Goal: Task Accomplishment & Management: Manage account settings

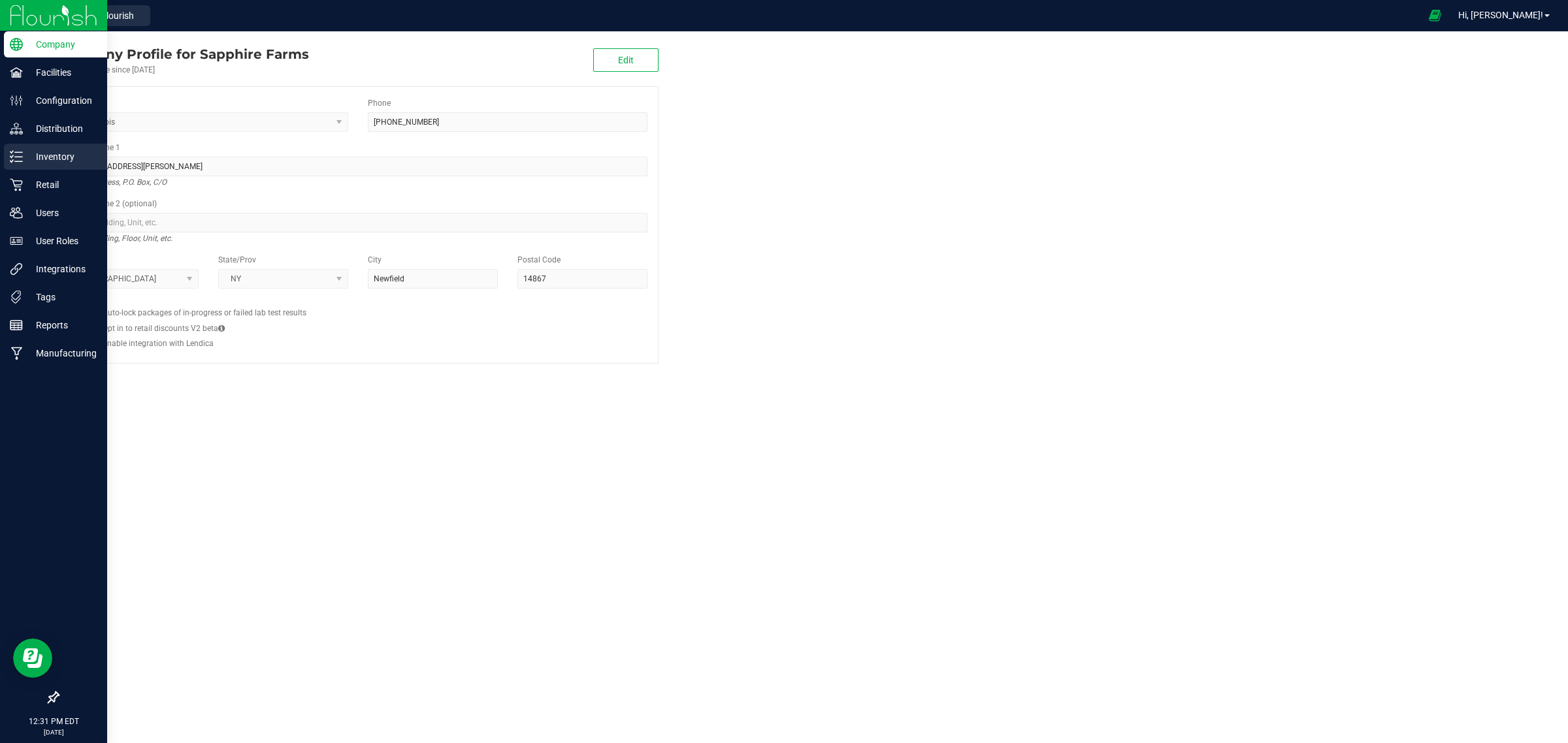
click at [13, 154] on icon at bounding box center [16, 156] width 13 height 13
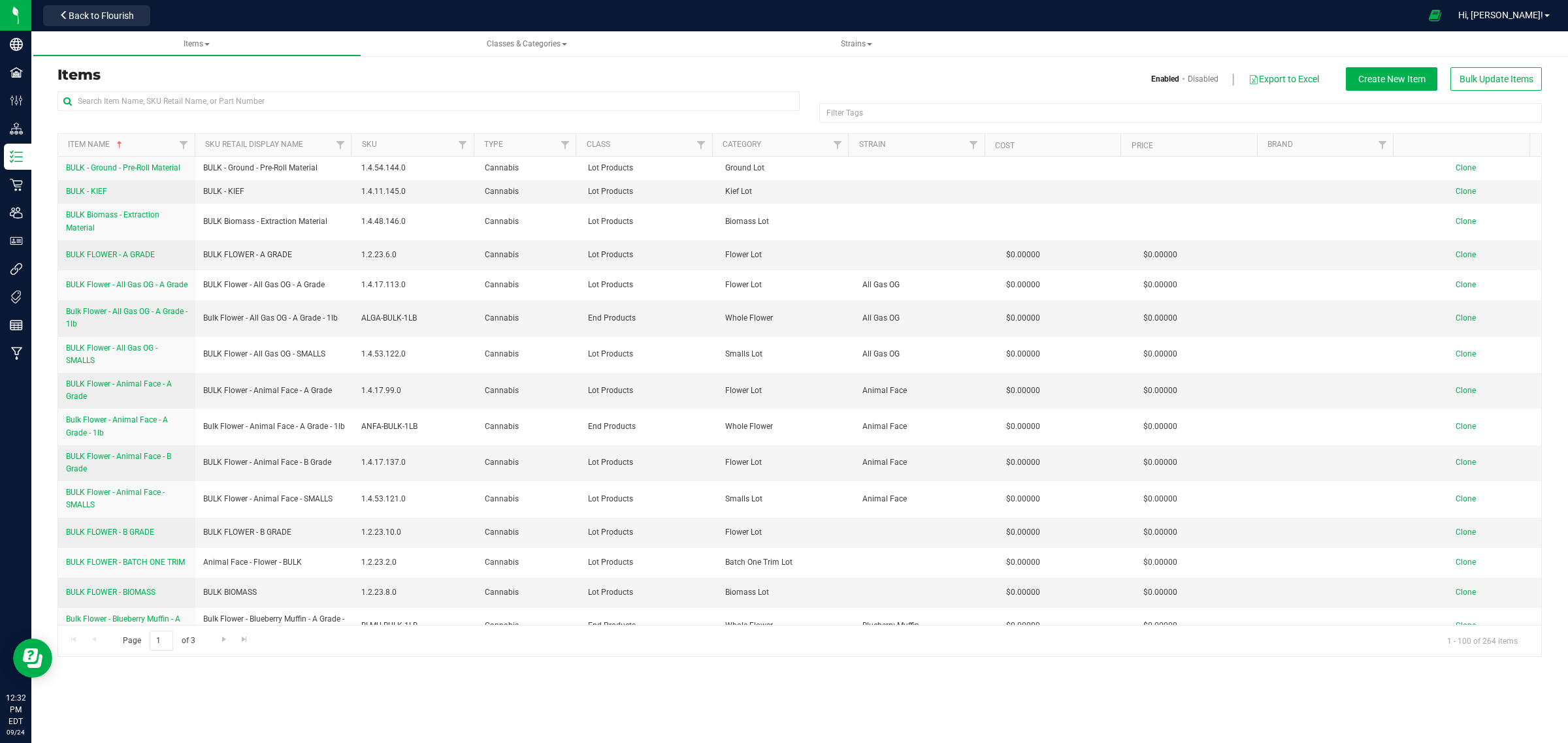
click at [154, 17] on div "Back to Flourish" at bounding box center [96, 15] width 118 height 25
click at [139, 11] on button "Back to Flourish" at bounding box center [96, 16] width 107 height 21
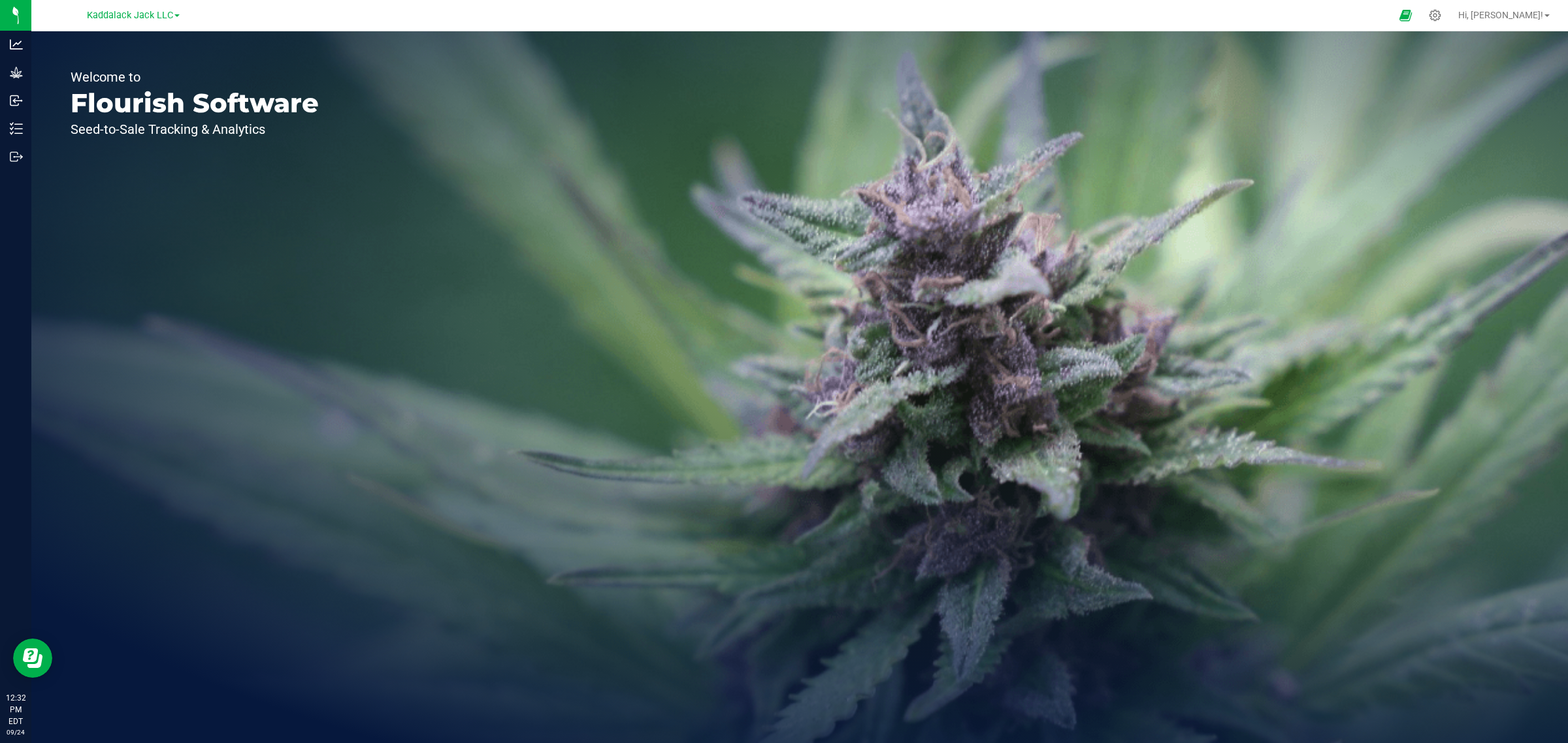
click at [174, 15] on link "Kaddalack Jack LLC" at bounding box center [134, 15] width 92 height 12
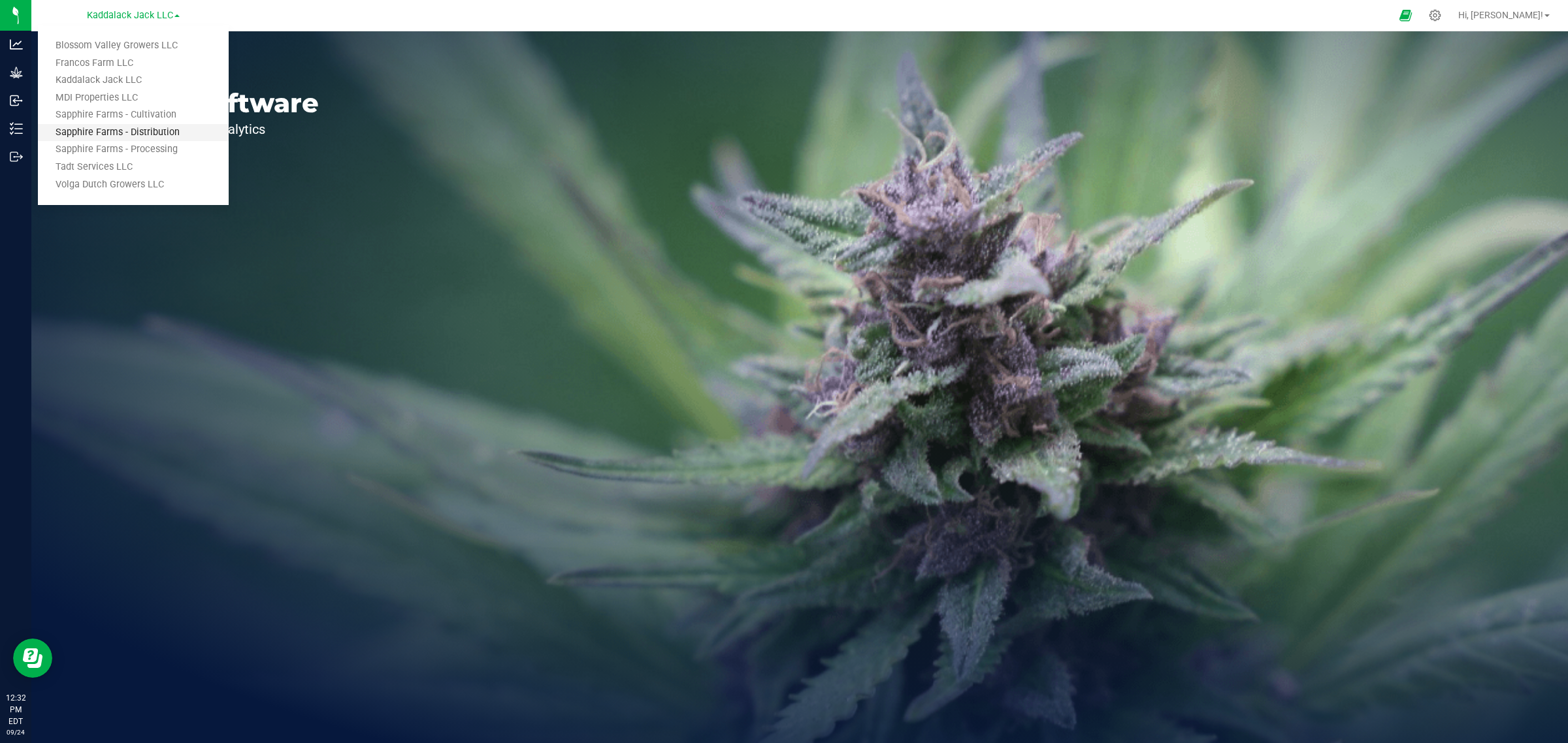
click at [154, 133] on link "Sapphire Farms - Distribution" at bounding box center [133, 133] width 191 height 17
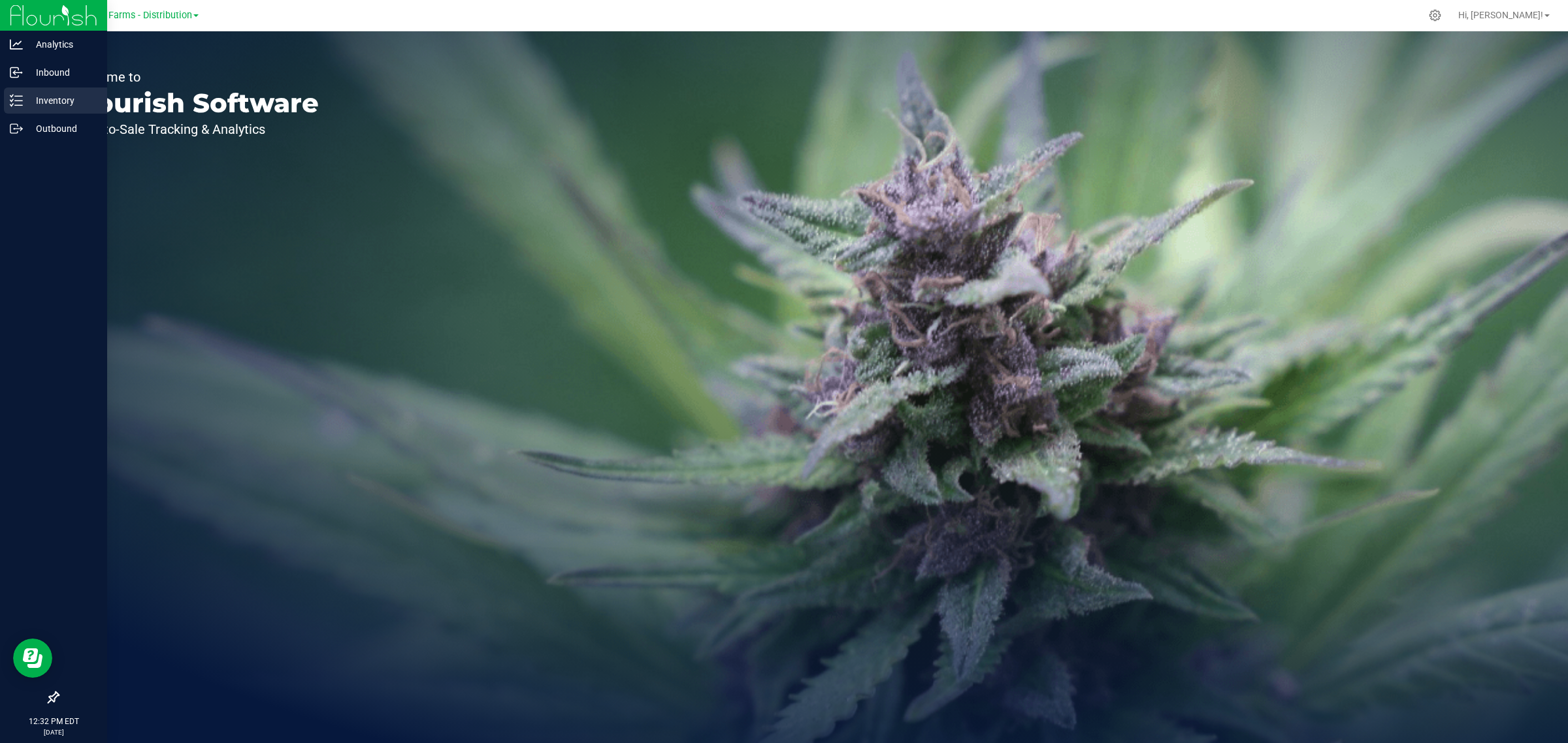
click at [34, 95] on p "Inventory" at bounding box center [62, 100] width 79 height 16
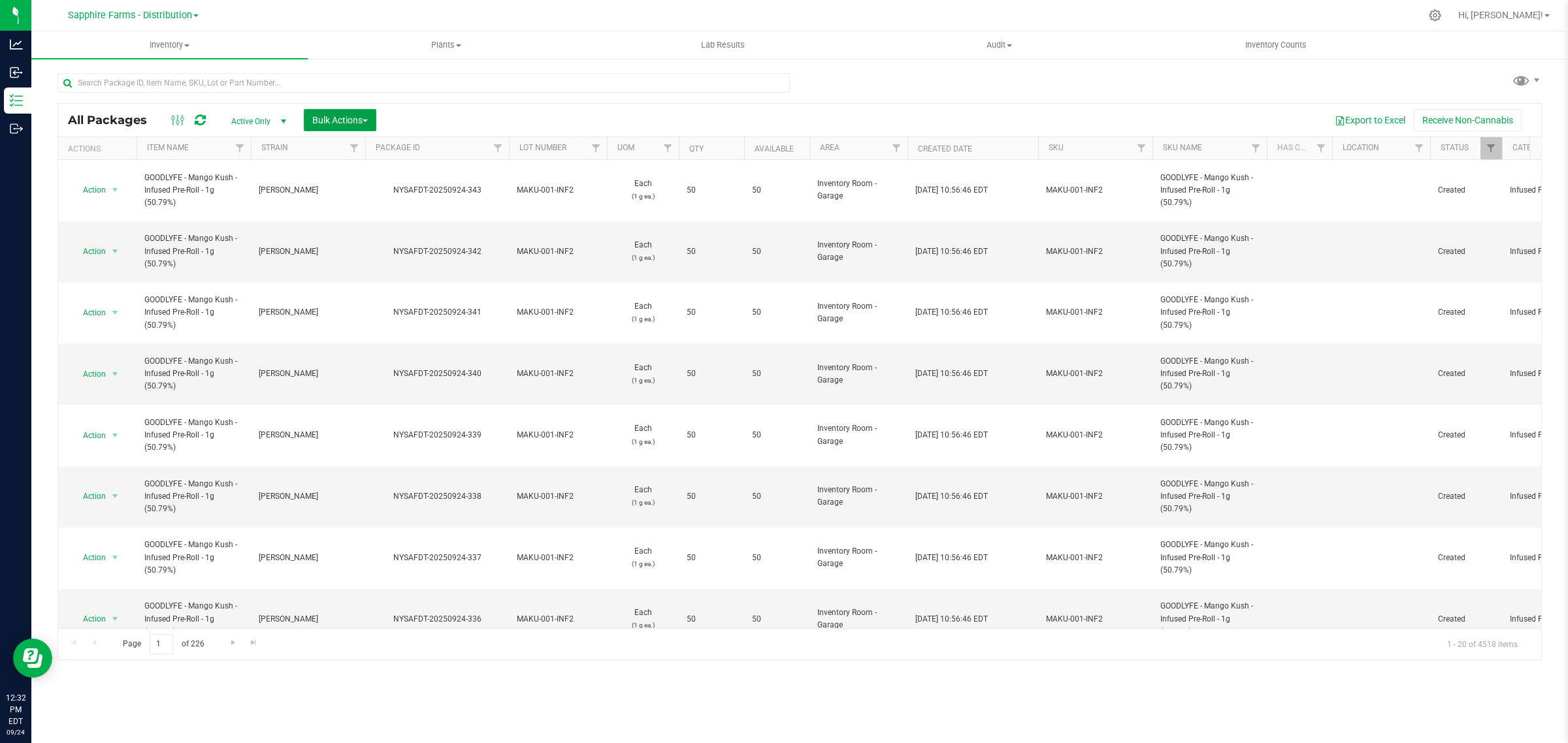
click at [342, 119] on span "Bulk Actions" at bounding box center [340, 120] width 56 height 10
click at [350, 197] on span "Locate packages" at bounding box center [345, 197] width 66 height 10
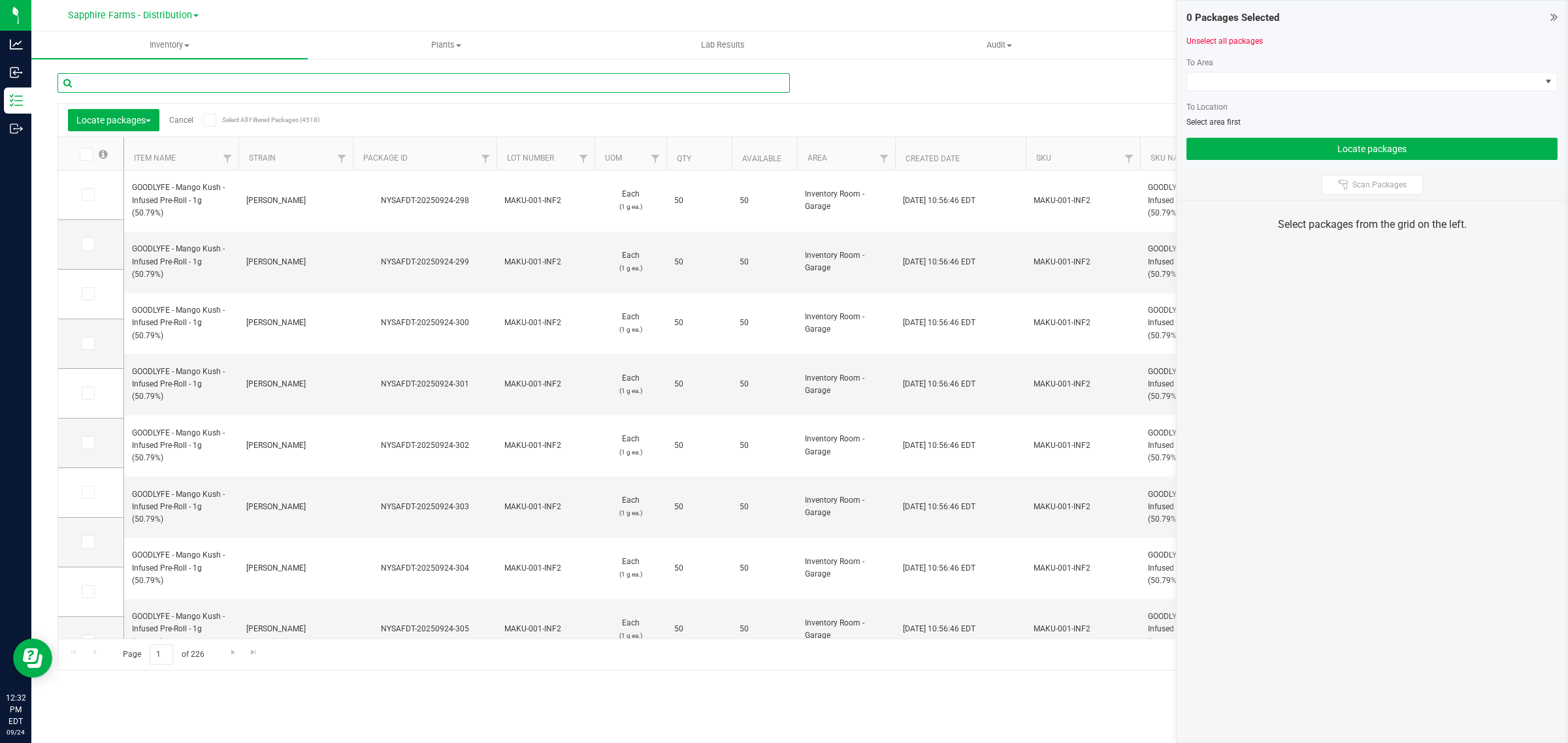
click at [271, 90] on input "text" at bounding box center [423, 83] width 732 height 19
paste input "NYSAFDT-20250726-2683"
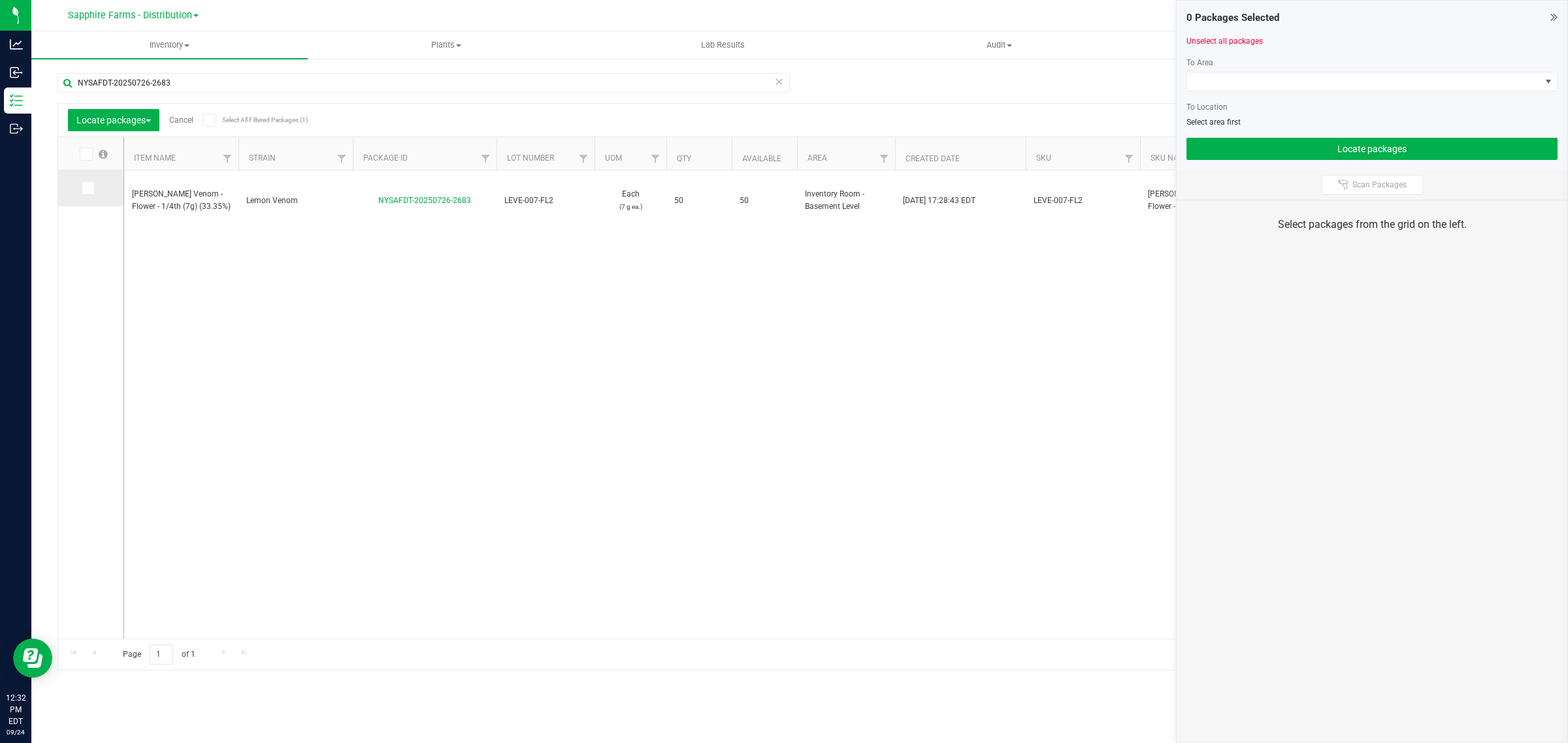
click at [90, 188] on icon at bounding box center [87, 188] width 9 height 0
click at [0, 0] on input "checkbox" at bounding box center [0, 0] width 0 height 0
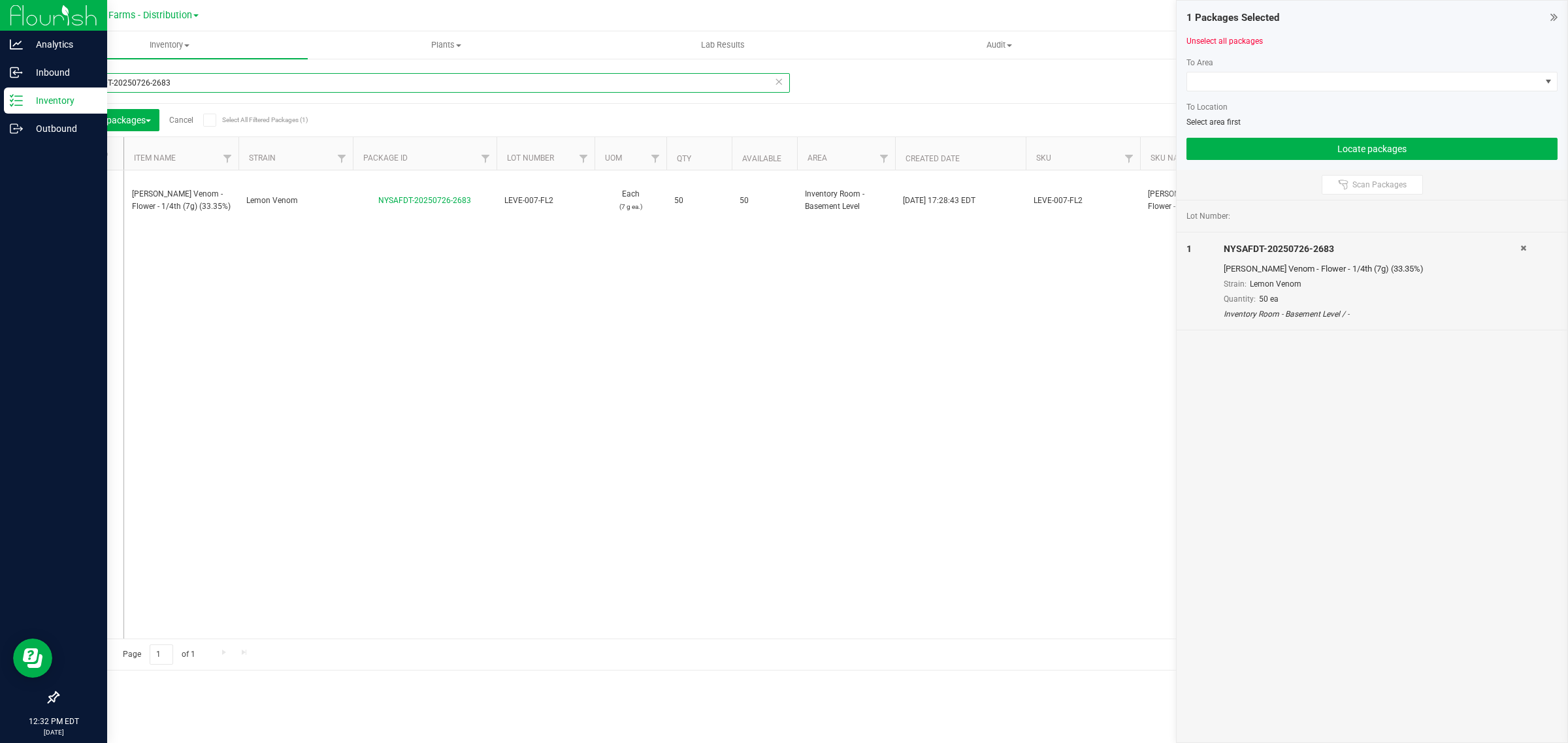
drag, startPoint x: 167, startPoint y: 88, endPoint x: 7, endPoint y: 88, distance: 160.0
click at [7, 88] on div "Analytics Inbound Inventory Outbound 12:32 PM EDT 09/24/2025 09/24 Sapphire Far…" at bounding box center [784, 372] width 1568 height 743
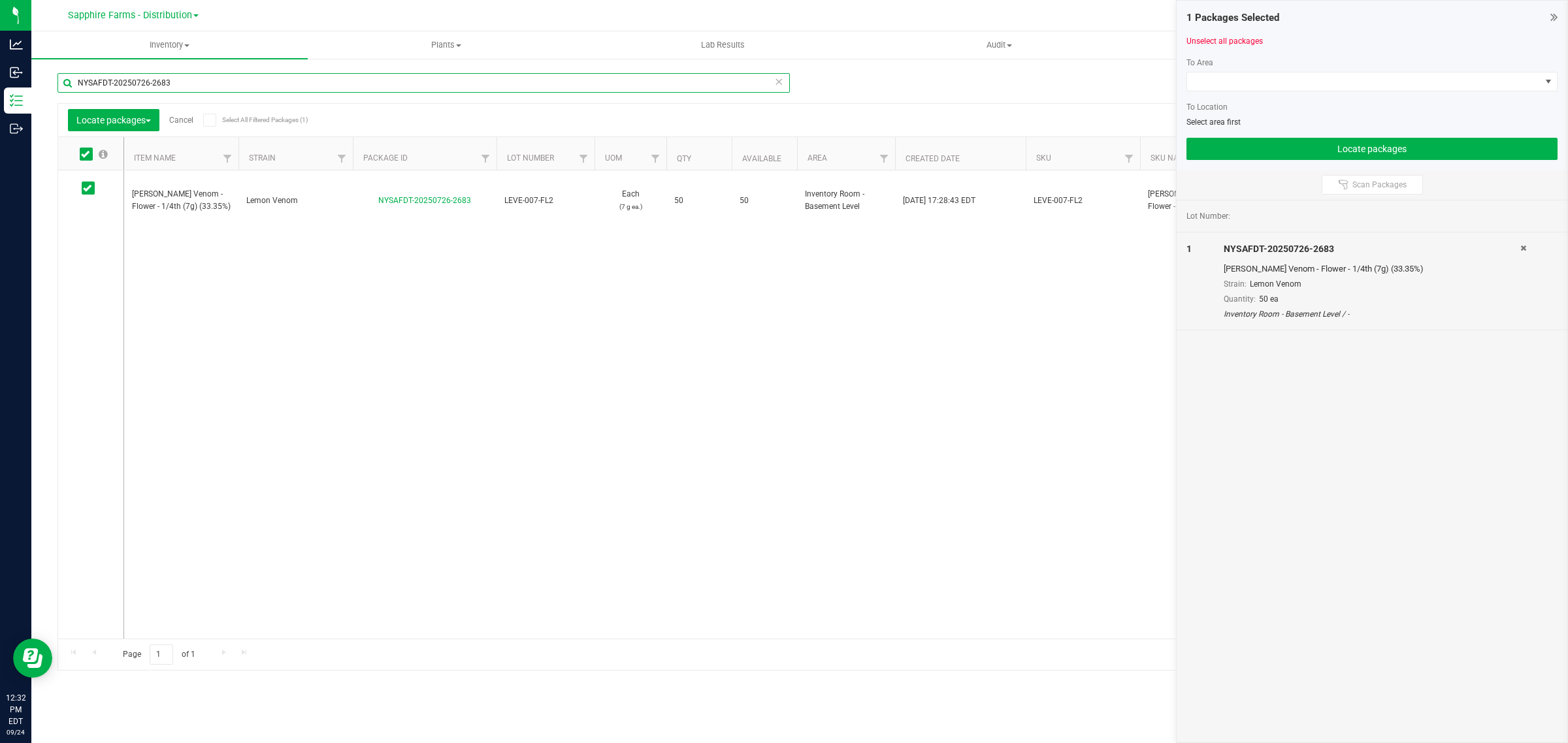
paste input "55"
click at [92, 186] on span at bounding box center [88, 187] width 13 height 13
click at [0, 0] on input "checkbox" at bounding box center [0, 0] width 0 height 0
drag, startPoint x: 170, startPoint y: 86, endPoint x: 31, endPoint y: 87, distance: 139.0
click at [31, 87] on div "NYSAFDT-20250726-2655 Locate packages Cancel Select All Filtered Packages (1) A…" at bounding box center [799, 256] width 1537 height 399
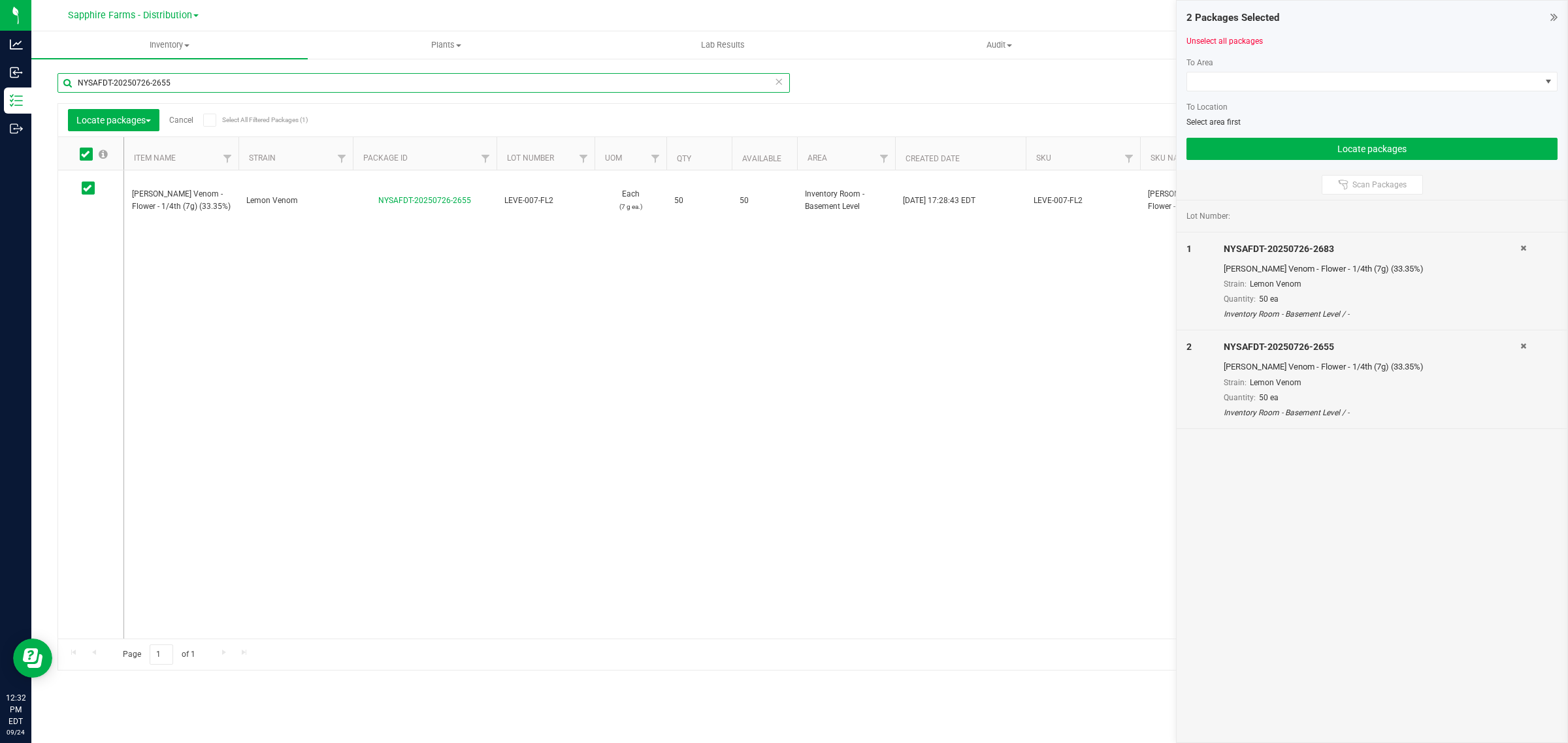
paste input "6"
click at [82, 186] on span at bounding box center [88, 187] width 13 height 13
click at [0, 0] on input "checkbox" at bounding box center [0, 0] width 0 height 0
drag, startPoint x: 73, startPoint y: 87, endPoint x: 32, endPoint y: 87, distance: 41.0
click at [34, 87] on div "NYSAFDT-20250726-2656 Locate packages Cancel Select All Filtered Packages (1) A…" at bounding box center [799, 256] width 1537 height 399
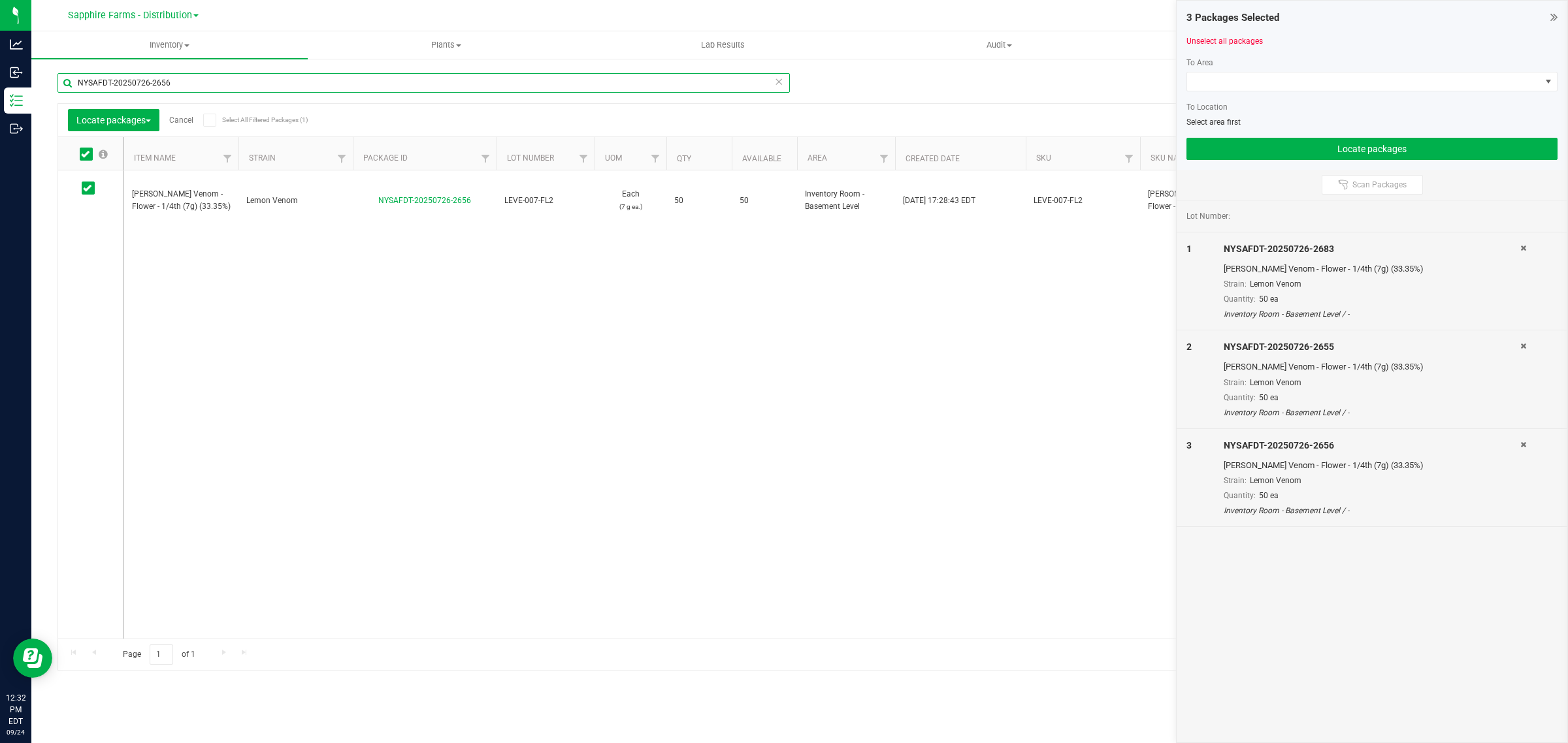
paste input "509"
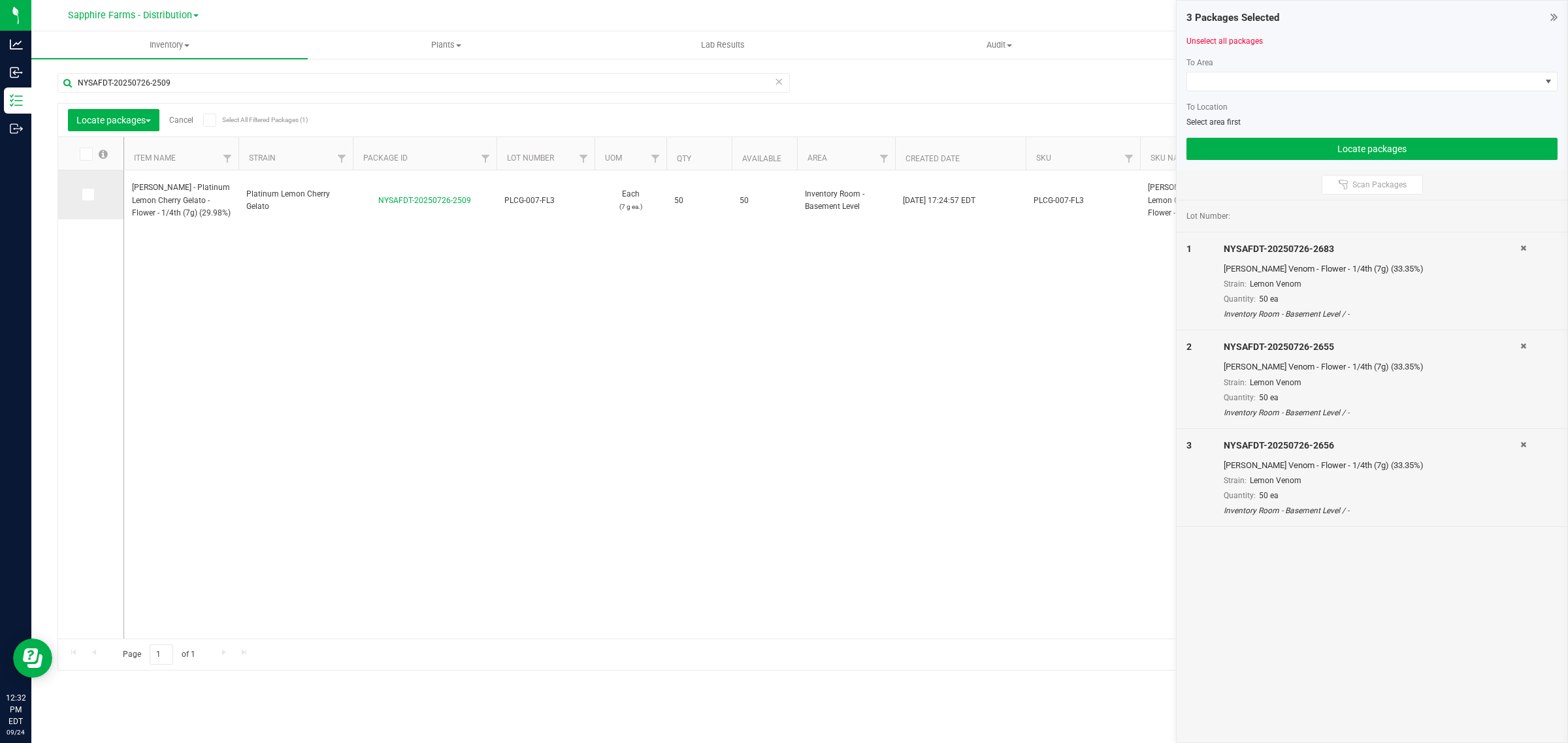
click at [86, 194] on icon at bounding box center [87, 194] width 9 height 0
click at [0, 0] on input "checkbox" at bounding box center [0, 0] width 0 height 0
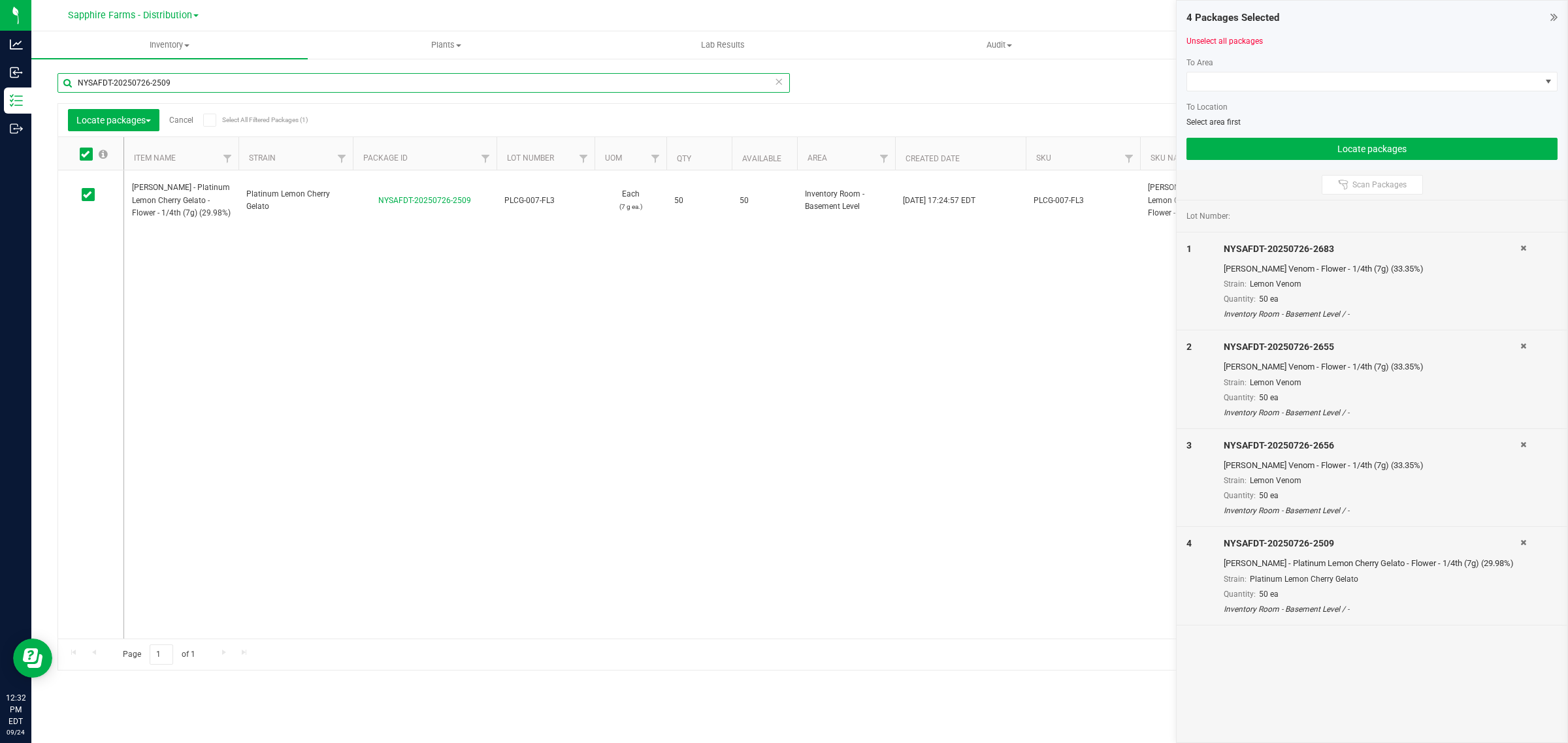
drag, startPoint x: 157, startPoint y: 84, endPoint x: 33, endPoint y: 82, distance: 124.0
click at [33, 82] on div "NYSAFDT-20250726-2509 Locate packages Cancel Select All Filtered Packages (1) A…" at bounding box center [799, 256] width 1537 height 399
paste input "10"
type input "NYSAFDT-20250726-2510"
click at [88, 194] on icon at bounding box center [87, 194] width 9 height 0
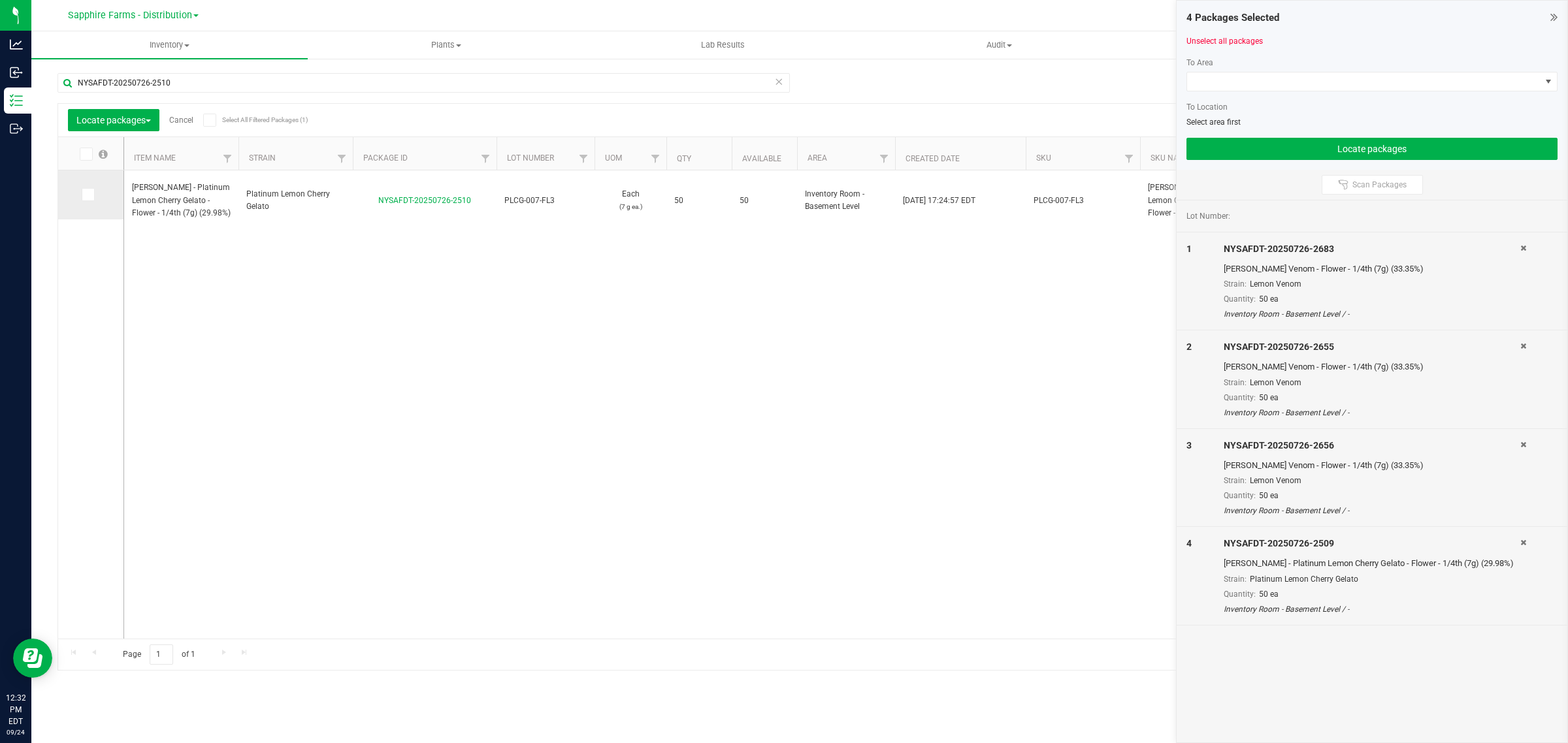
click at [0, 0] on input "checkbox" at bounding box center [0, 0] width 0 height 0
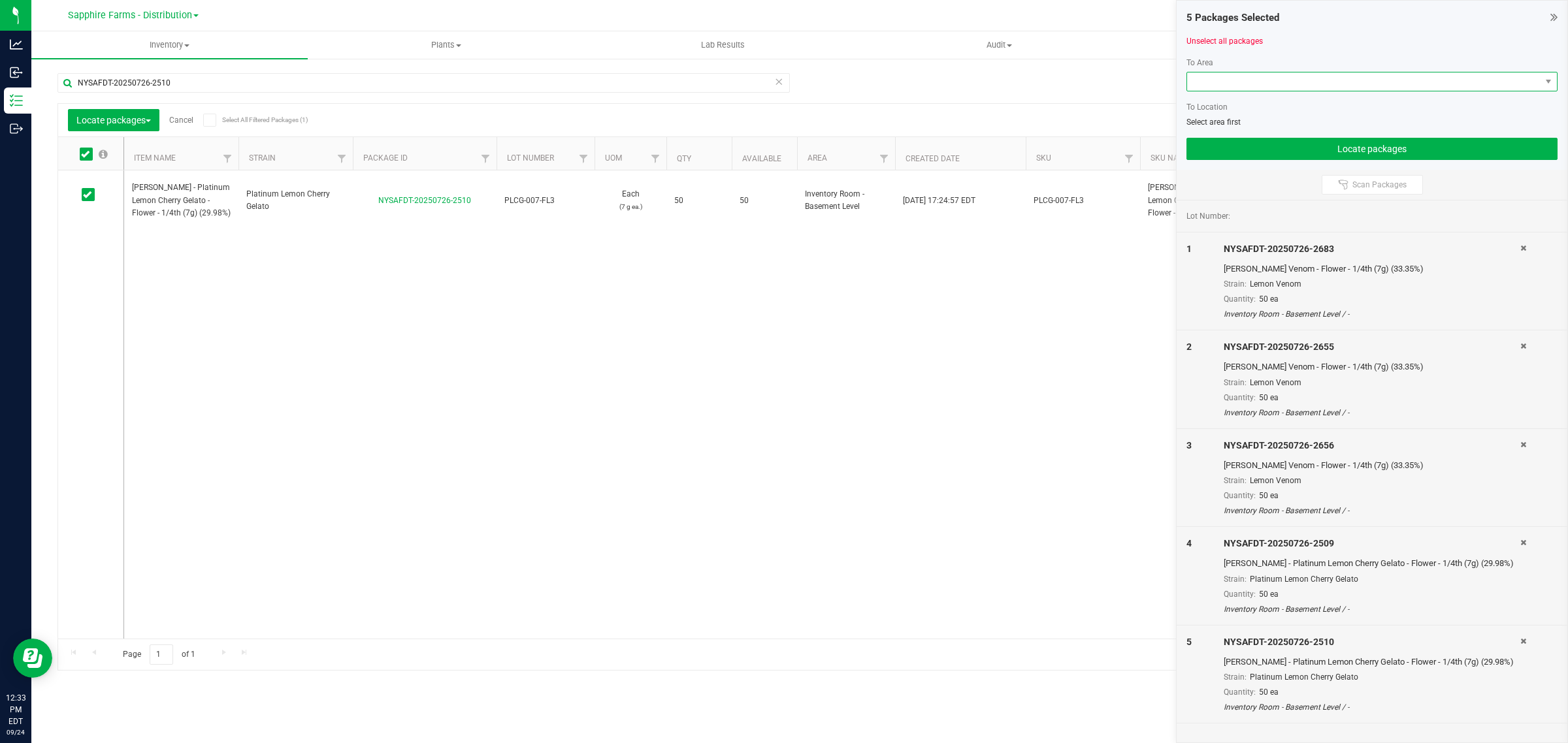
click at [1243, 76] on span at bounding box center [1363, 81] width 353 height 18
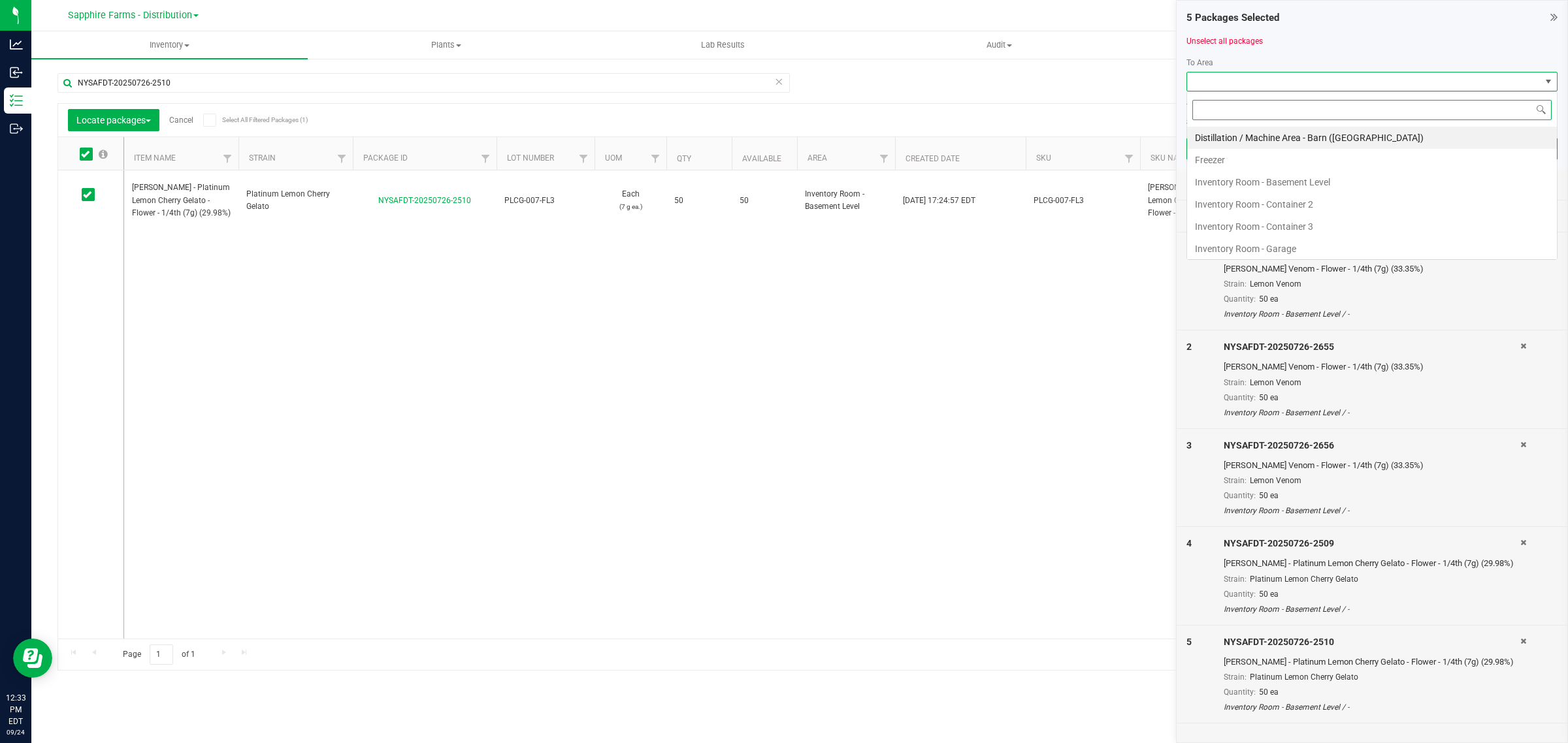
scroll to position [20, 370]
click at [1267, 245] on li "Inventory Room - Garage" at bounding box center [1372, 248] width 370 height 22
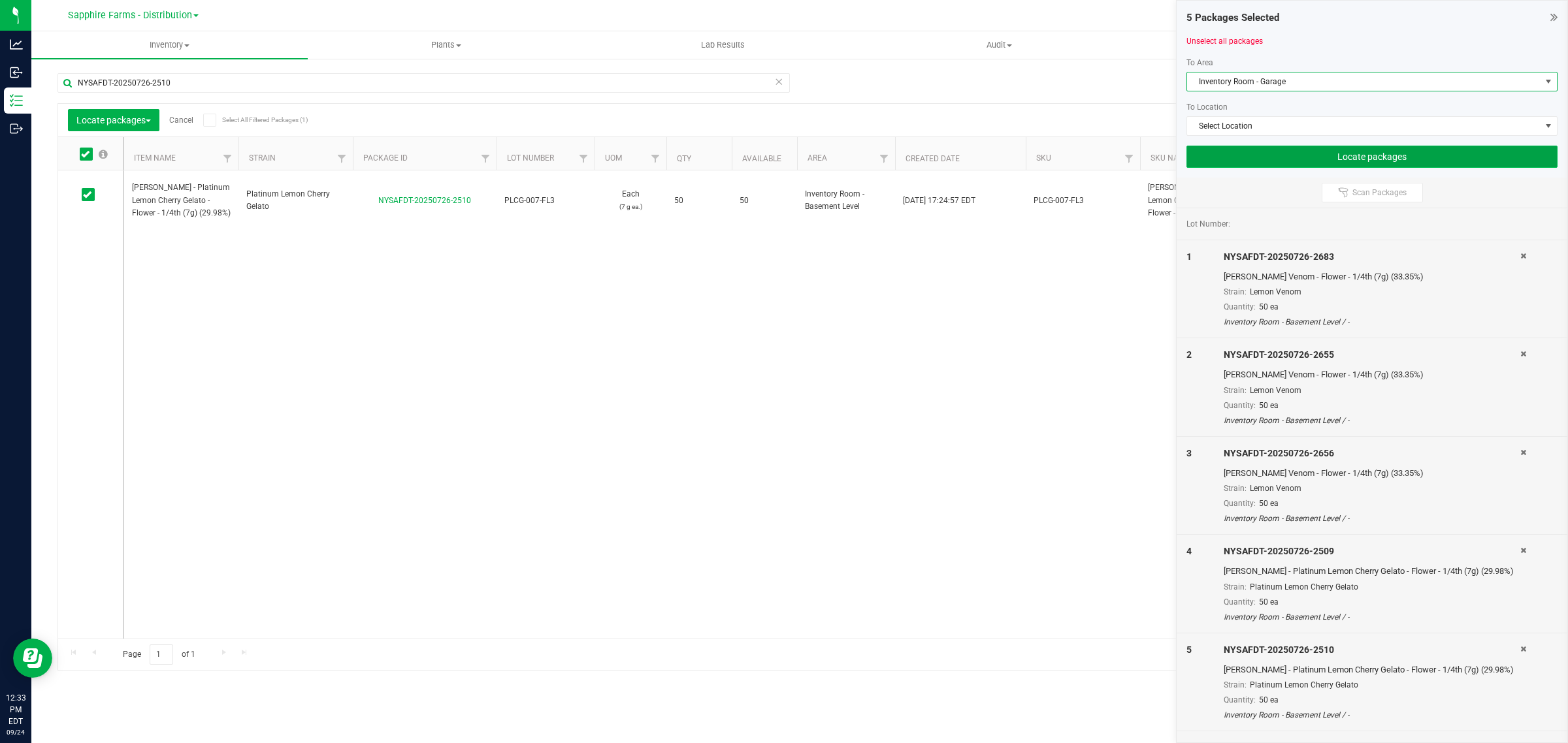
click at [1318, 155] on button "Locate packages" at bounding box center [1371, 156] width 371 height 22
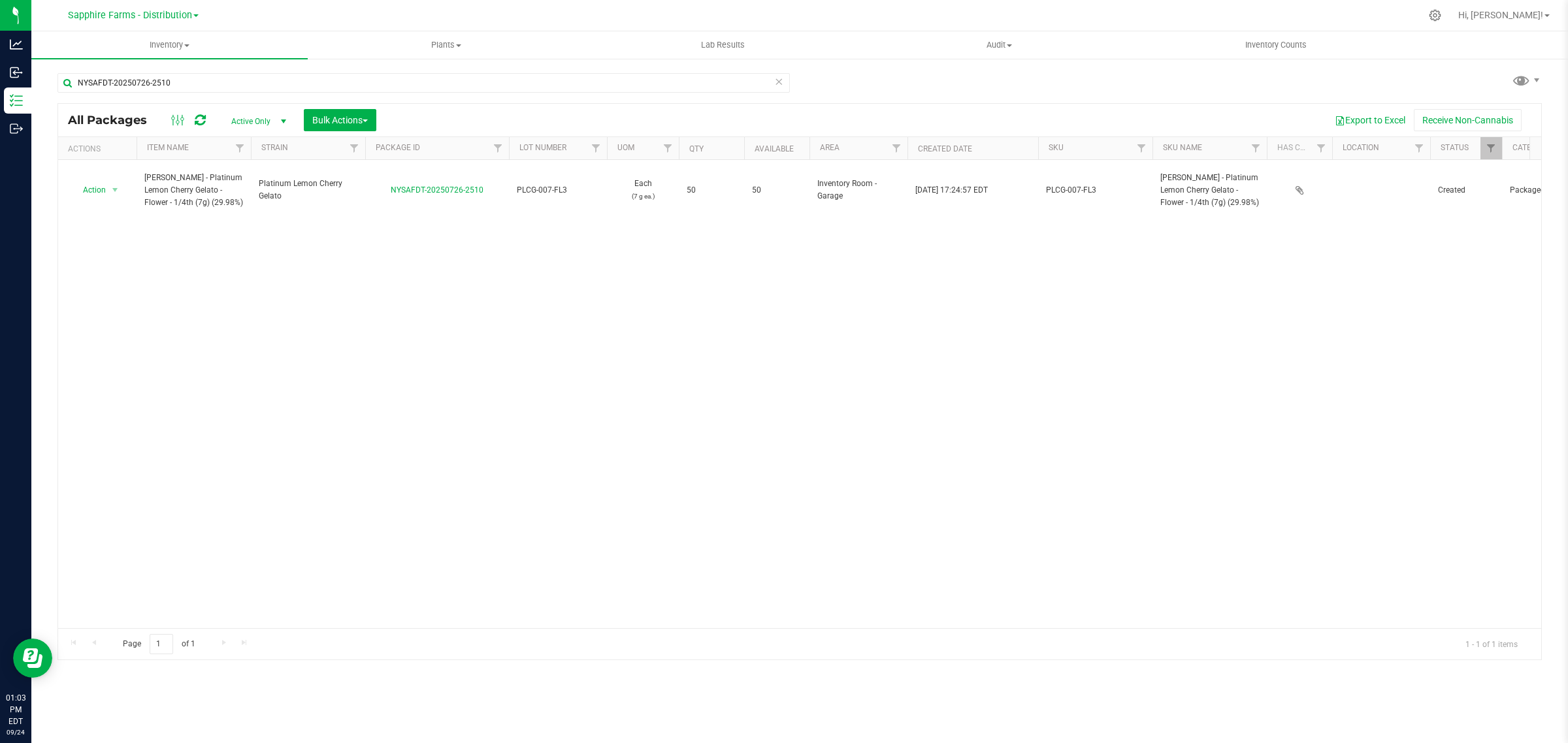
click at [782, 82] on icon at bounding box center [778, 81] width 9 height 16
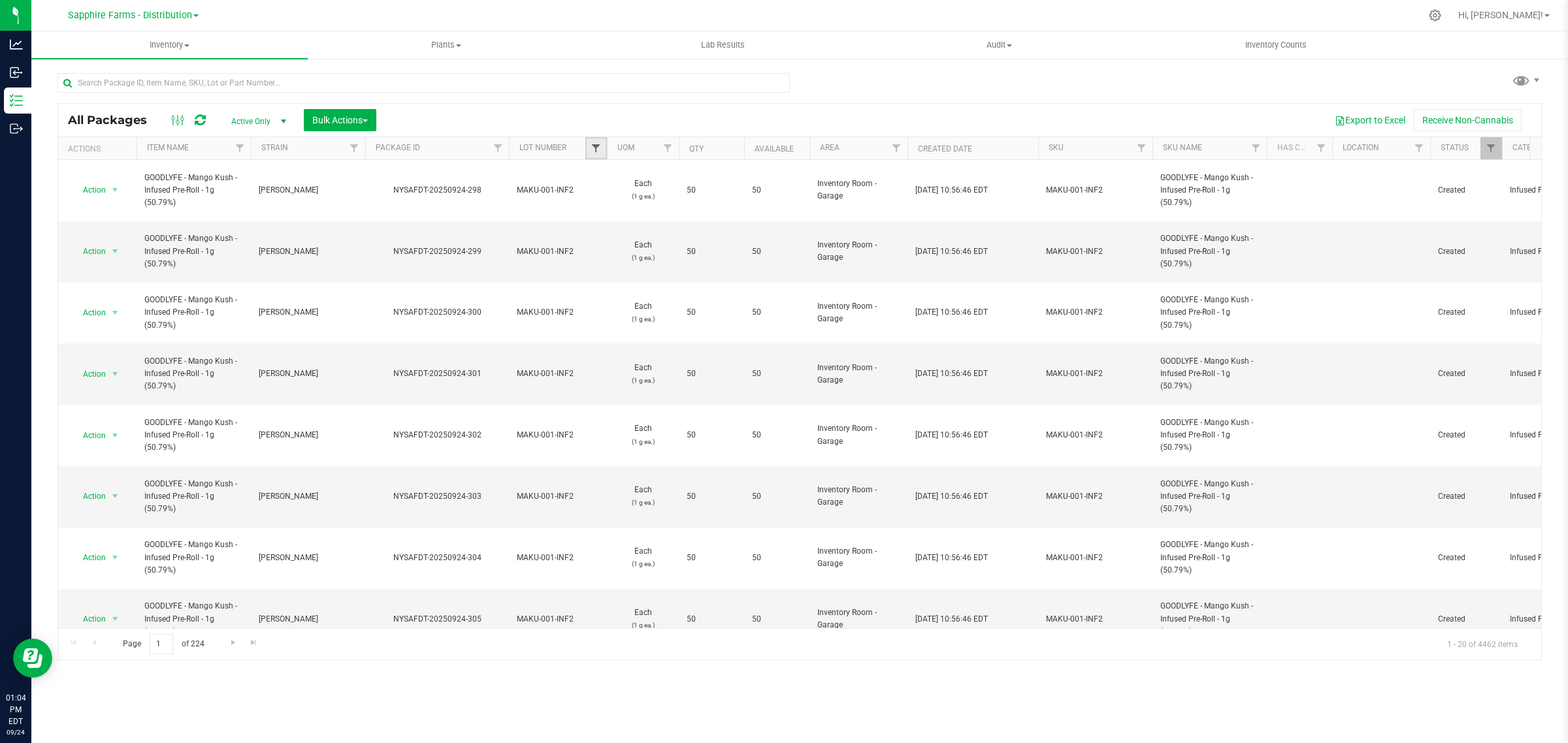
click at [591, 147] on span "Filter" at bounding box center [596, 148] width 10 height 10
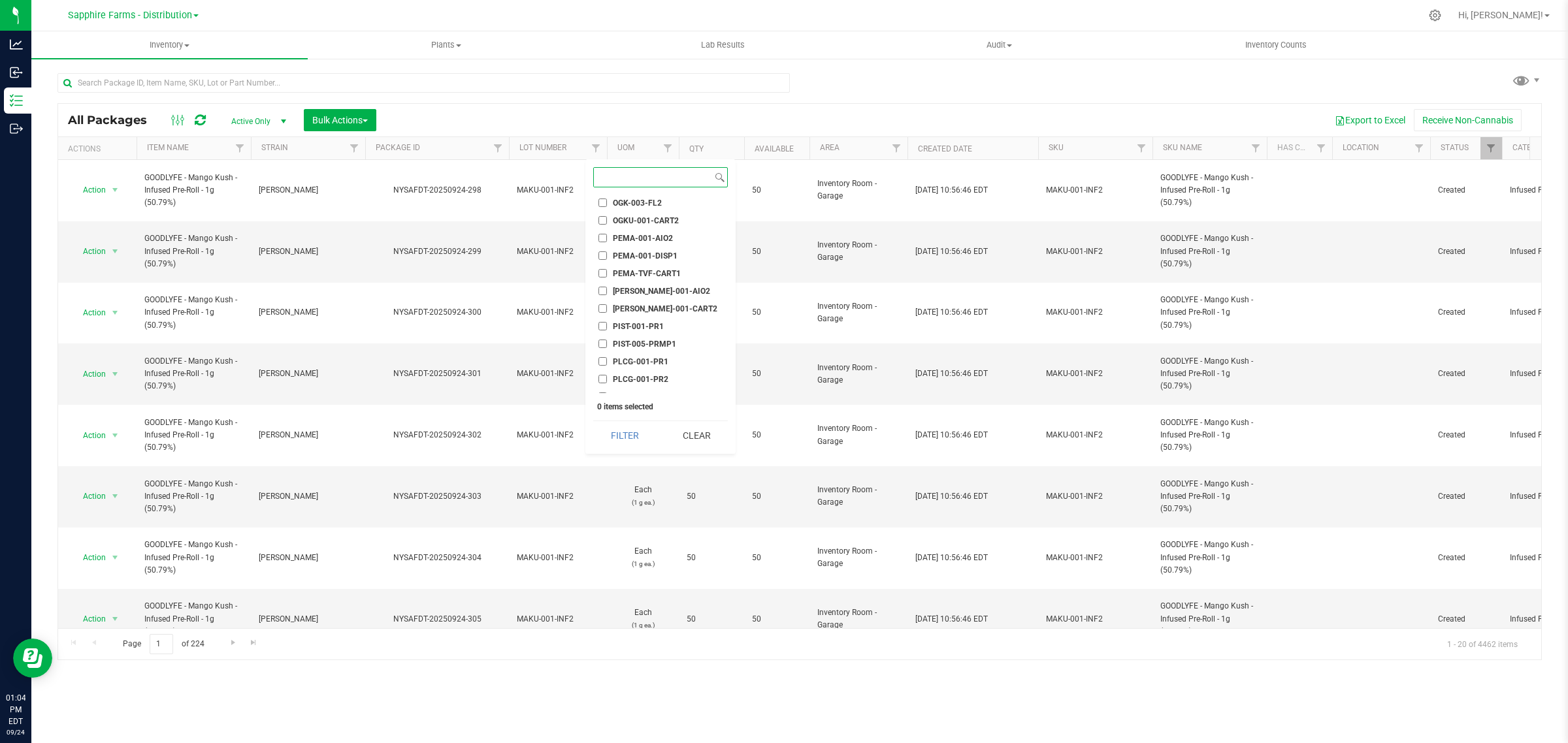
scroll to position [1224, 0]
click at [631, 281] on span "PIST-001-PR1" at bounding box center [638, 284] width 51 height 8
click at [606, 281] on input "PIST-001-PR1" at bounding box center [603, 284] width 9 height 9
checkbox input "true"
click at [615, 434] on button "Filter" at bounding box center [625, 435] width 63 height 29
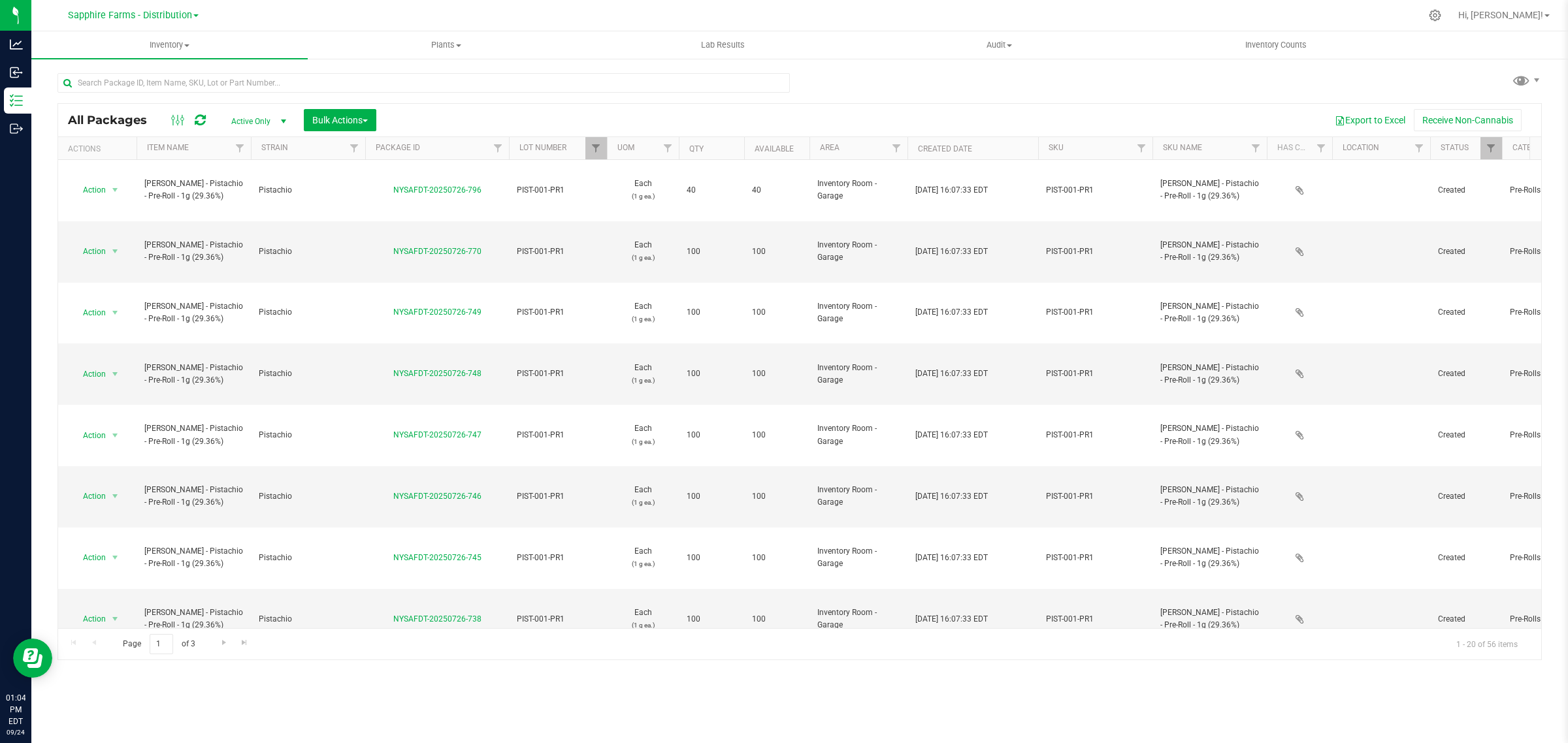
click at [749, 141] on th "Available" at bounding box center [777, 148] width 65 height 23
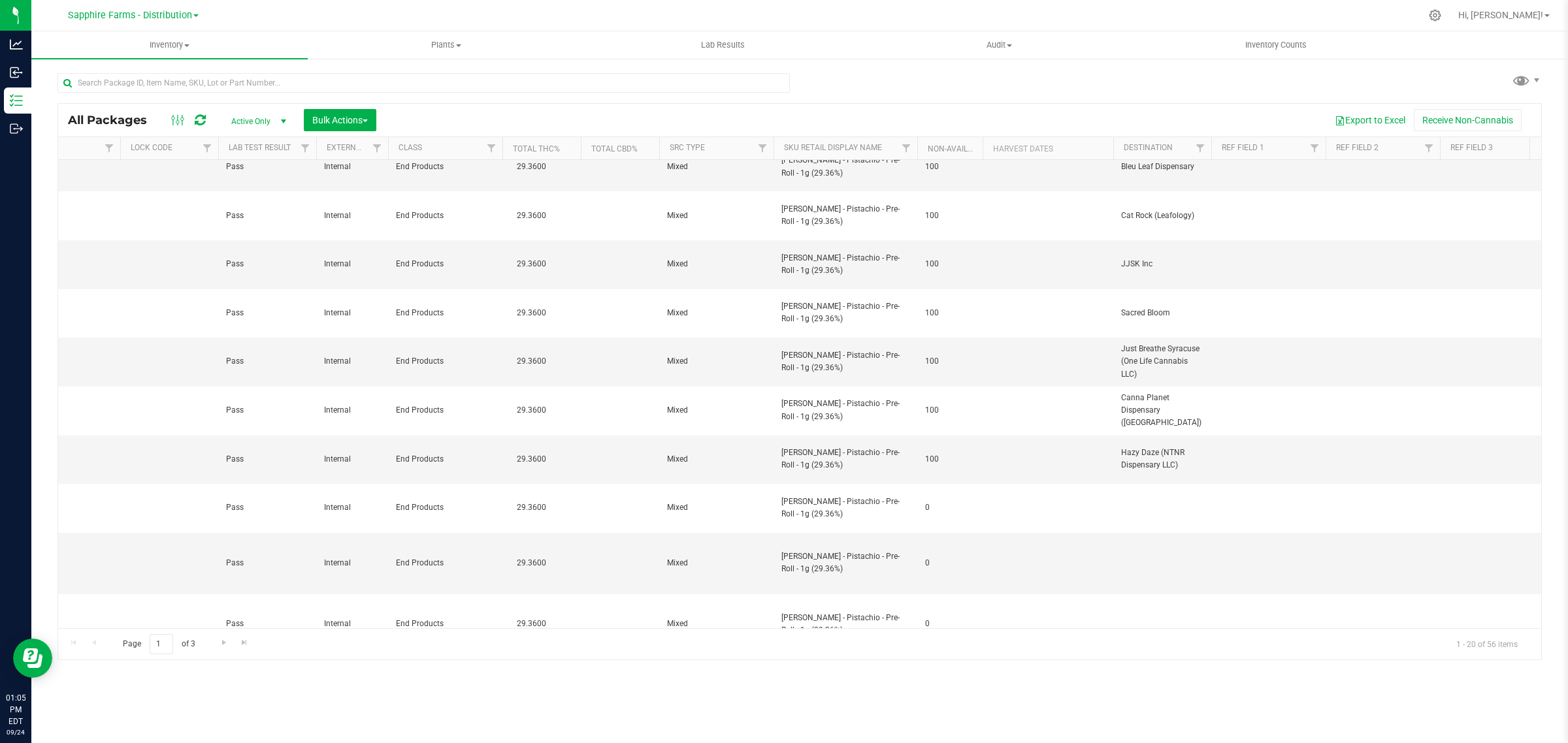
scroll to position [163, 2455]
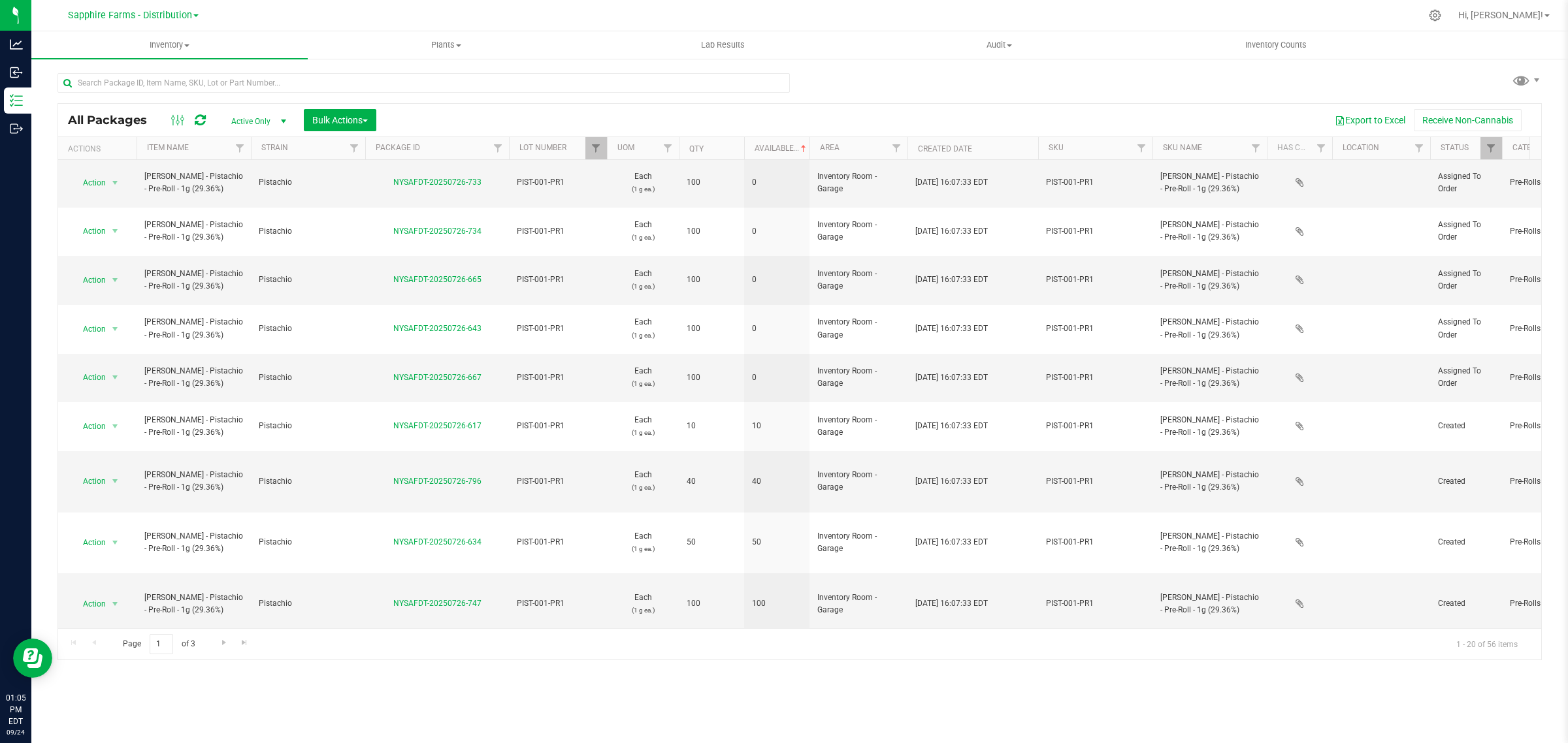
click at [1499, 147] on div at bounding box center [1502, 148] width 6 height 23
click at [1488, 144] on span "Filter" at bounding box center [1490, 148] width 10 height 10
click at [1455, 327] on span "Picked" at bounding box center [1456, 327] width 24 height 8
click at [1439, 327] on input "Picked" at bounding box center [1434, 328] width 9 height 9
checkbox input "false"
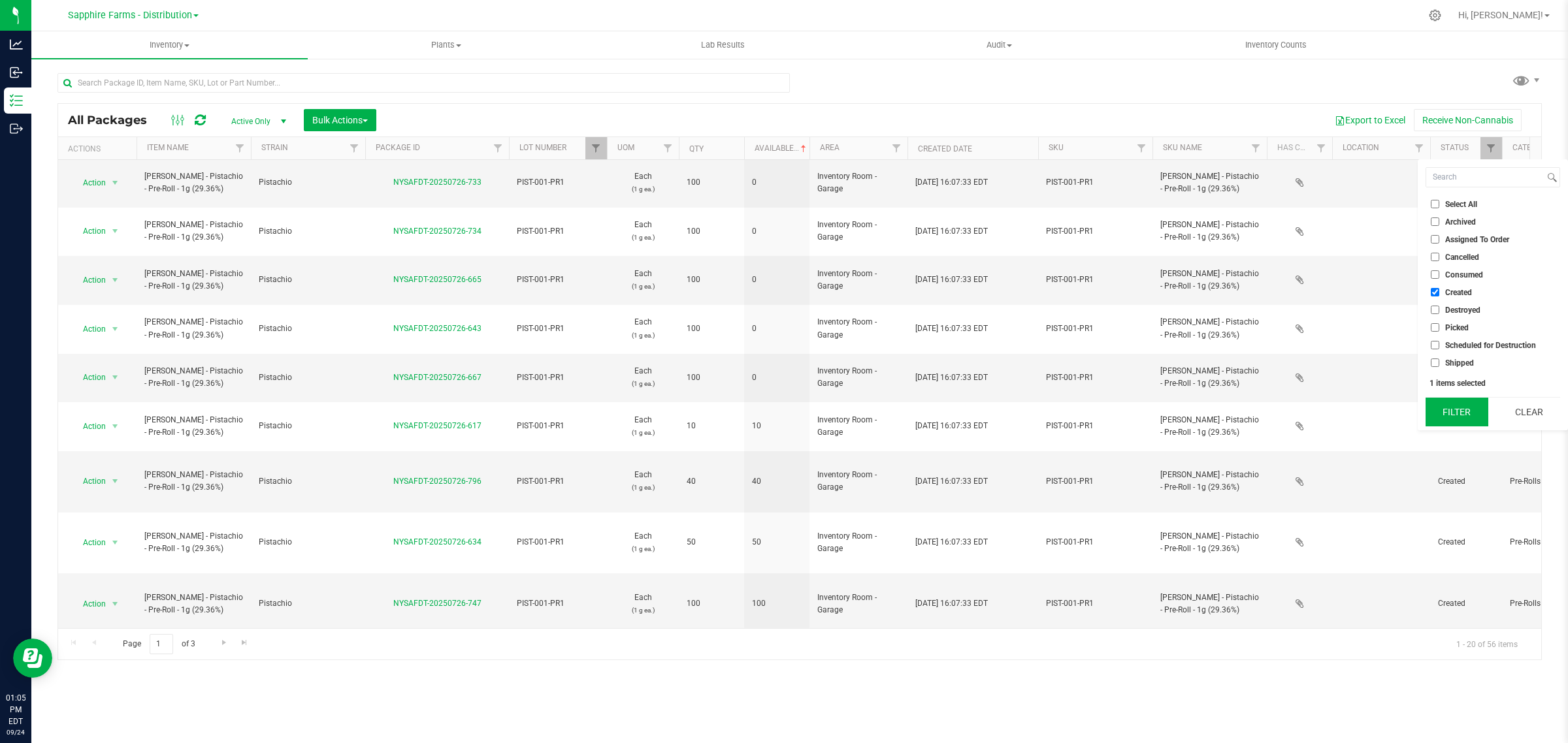
click at [1458, 406] on button "Filter" at bounding box center [1456, 412] width 63 height 29
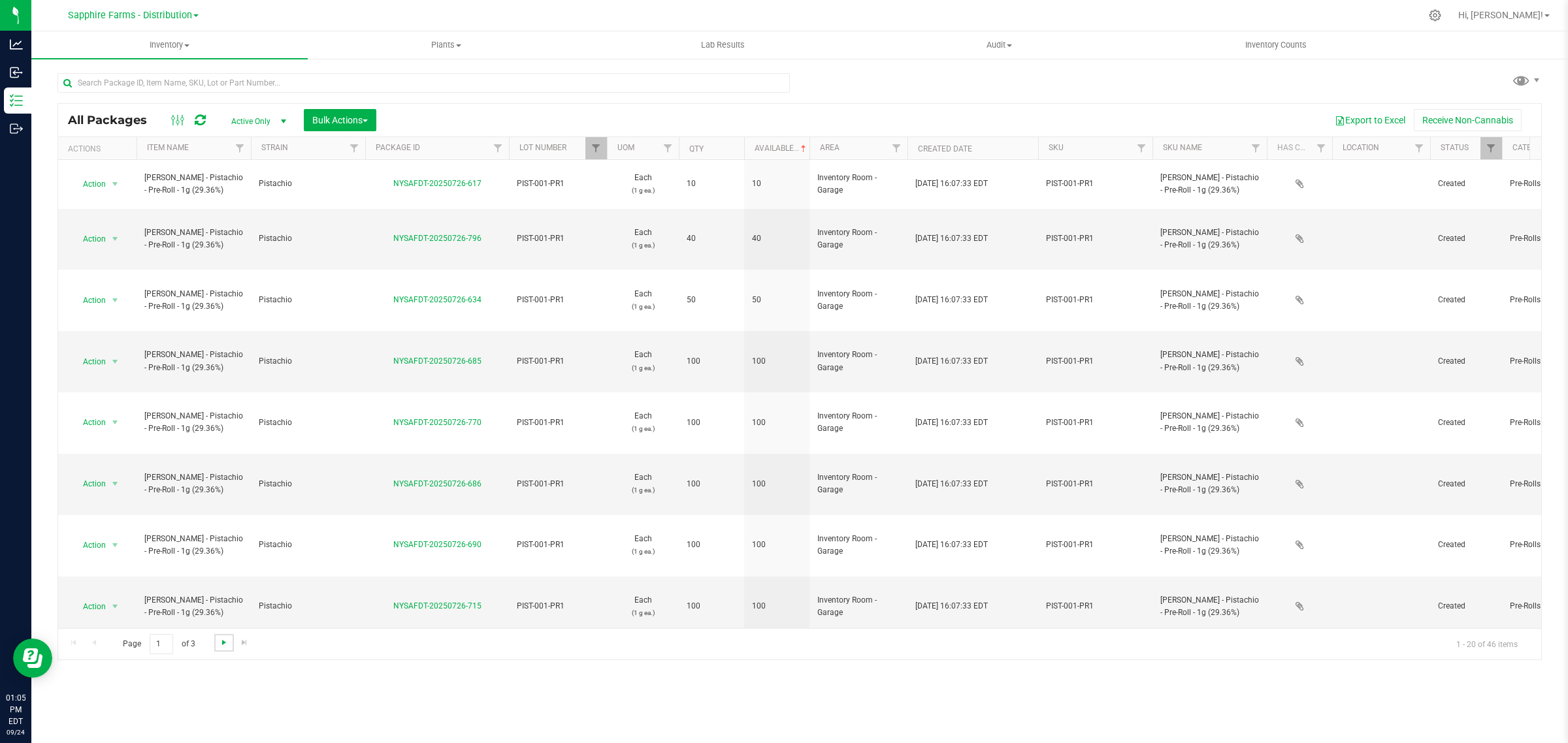
click at [228, 643] on span "Go to the next page" at bounding box center [224, 643] width 10 height 10
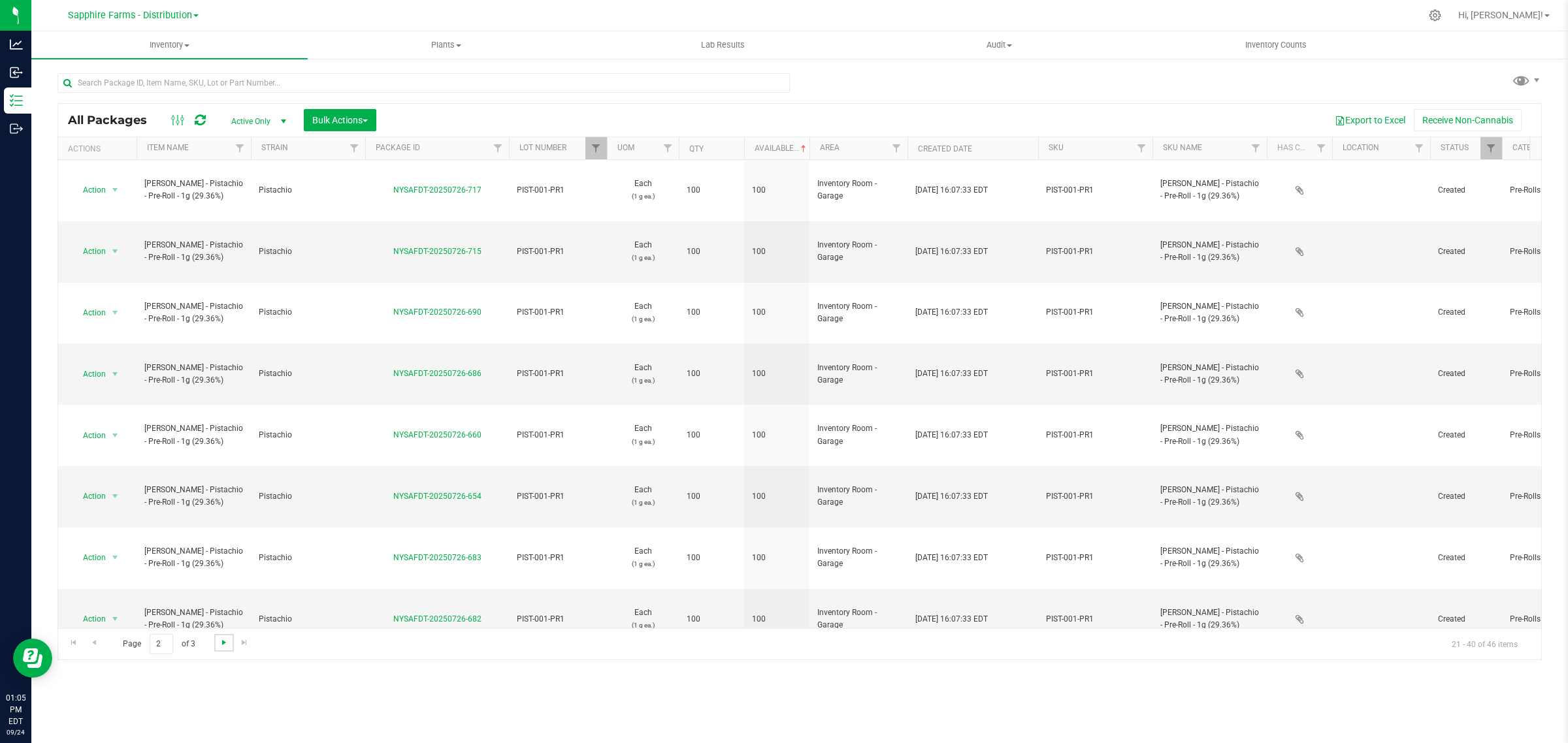
click at [228, 643] on span "Go to the next page" at bounding box center [224, 643] width 10 height 10
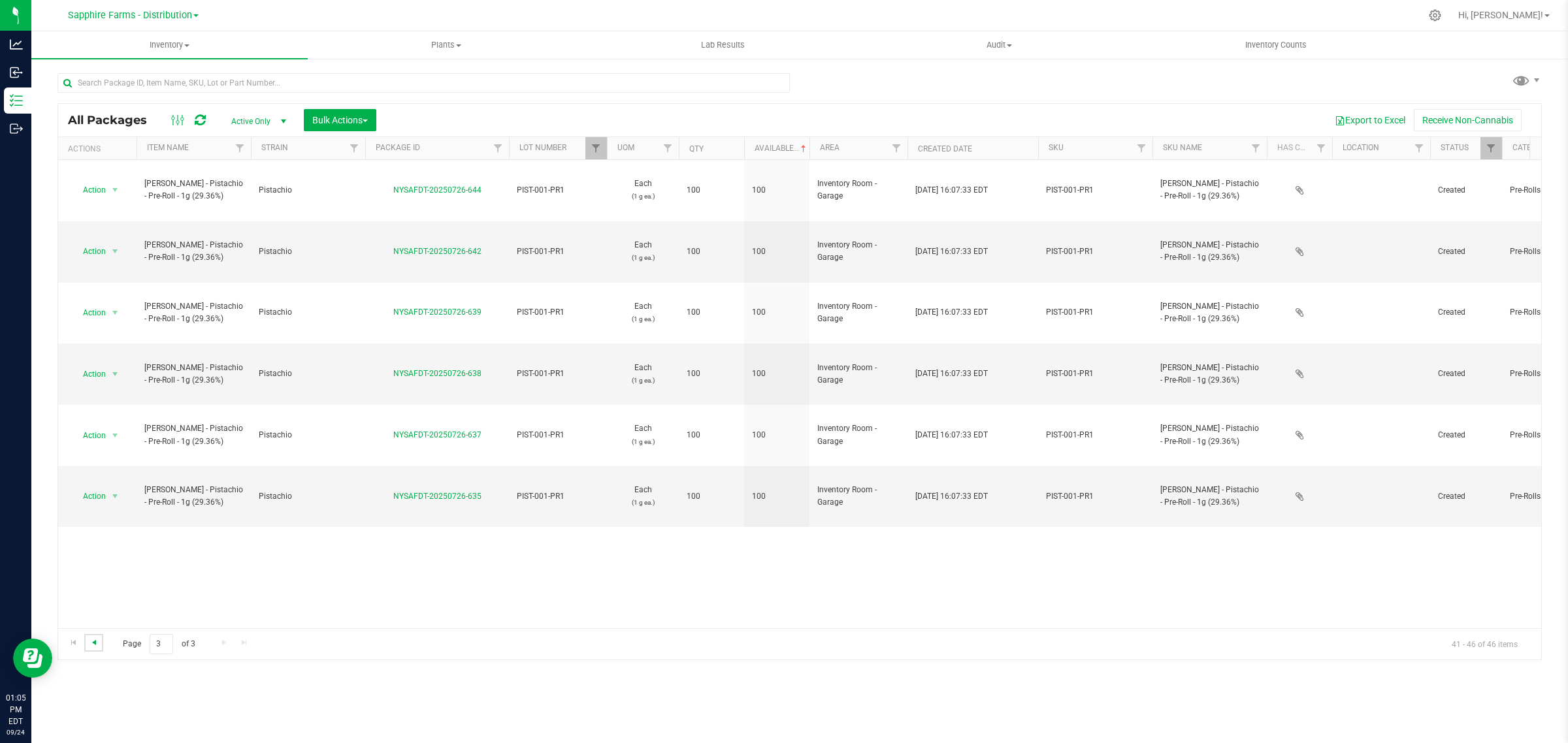
click at [95, 643] on span "Go to the previous page" at bounding box center [94, 643] width 10 height 10
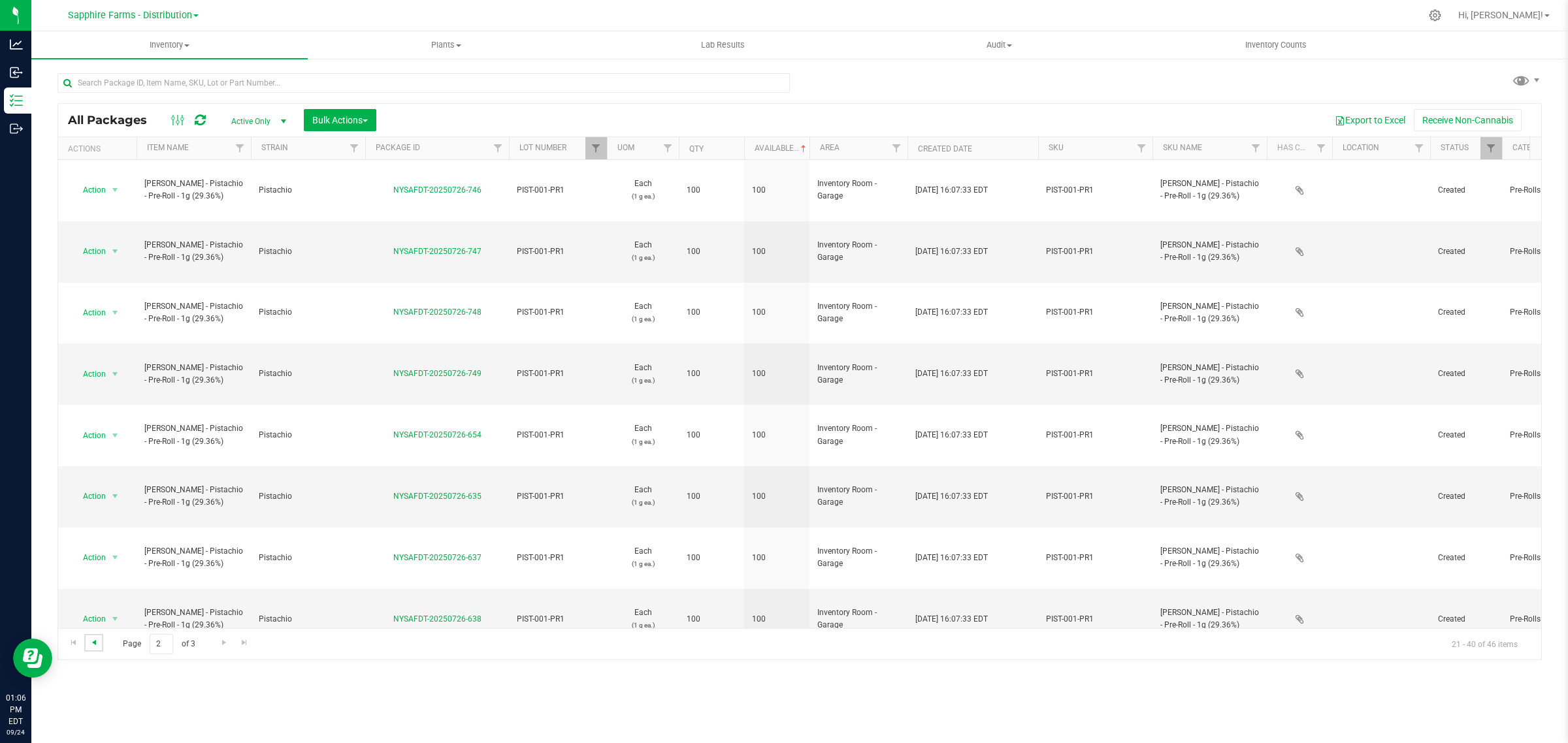
click at [92, 642] on span "Go to the previous page" at bounding box center [94, 643] width 10 height 10
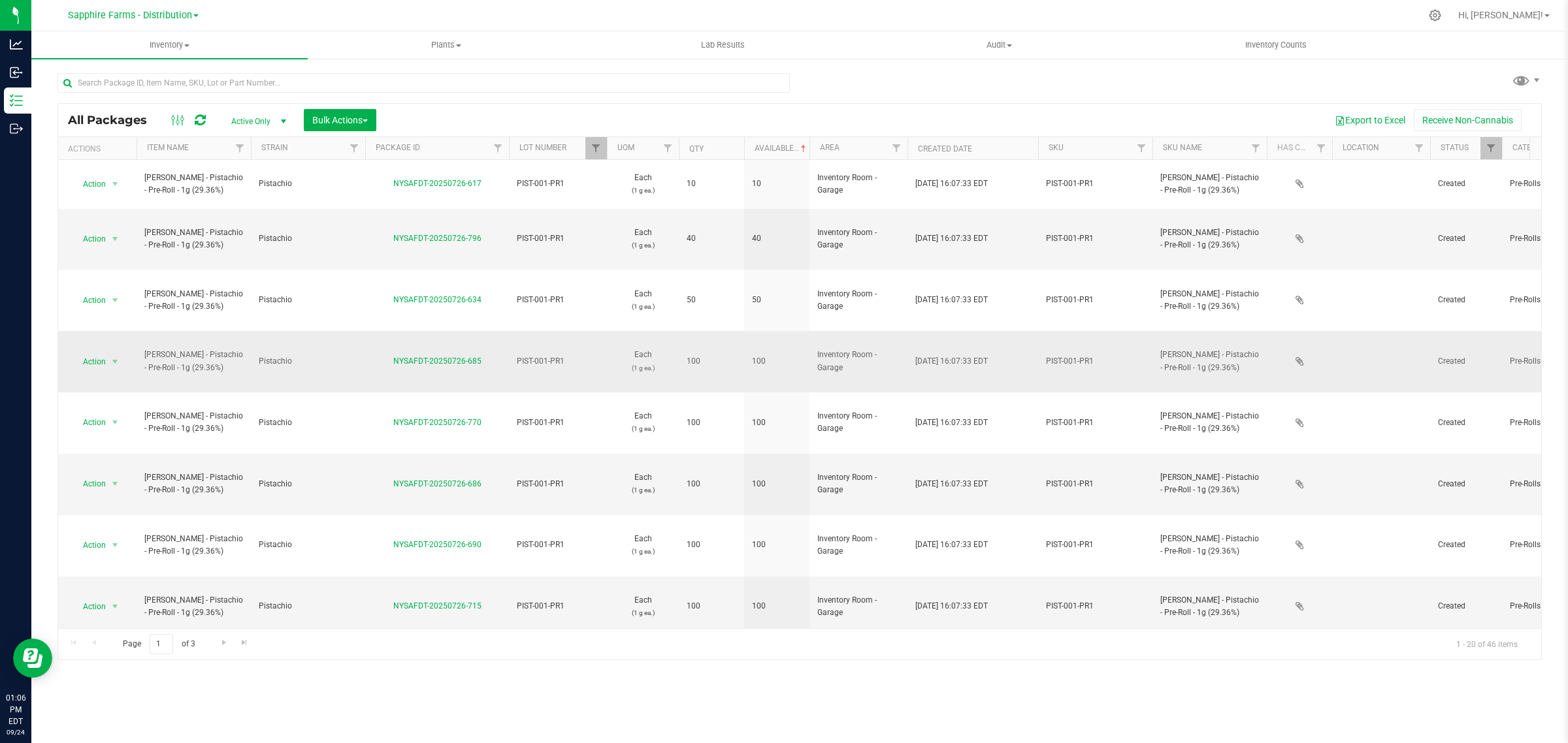
drag, startPoint x: 484, startPoint y: 287, endPoint x: 392, endPoint y: 288, distance: 92.0
click at [392, 355] on div "NYSAFDT-20250726-685" at bounding box center [436, 361] width 147 height 12
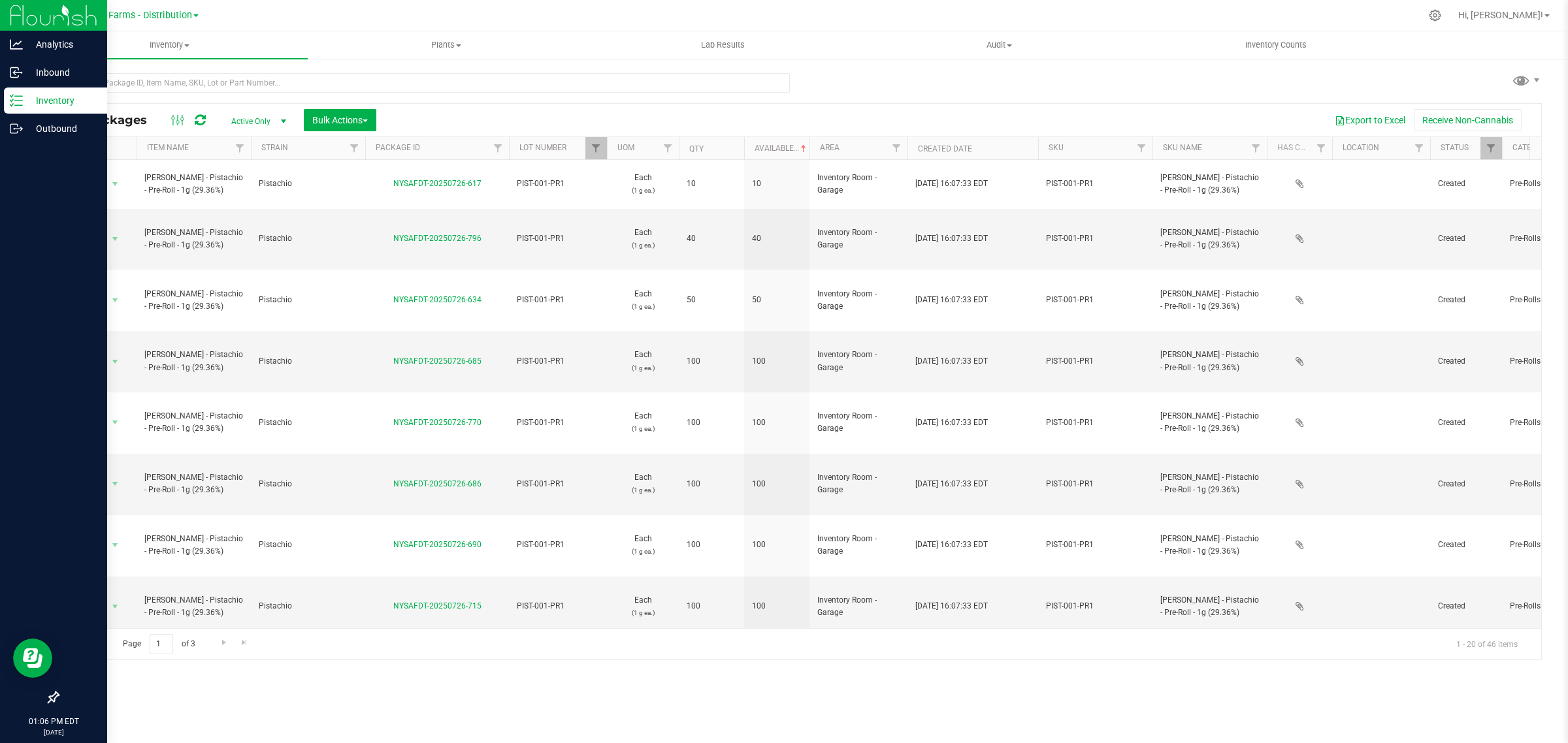
copy link "NYSAFDT-20250726-685"
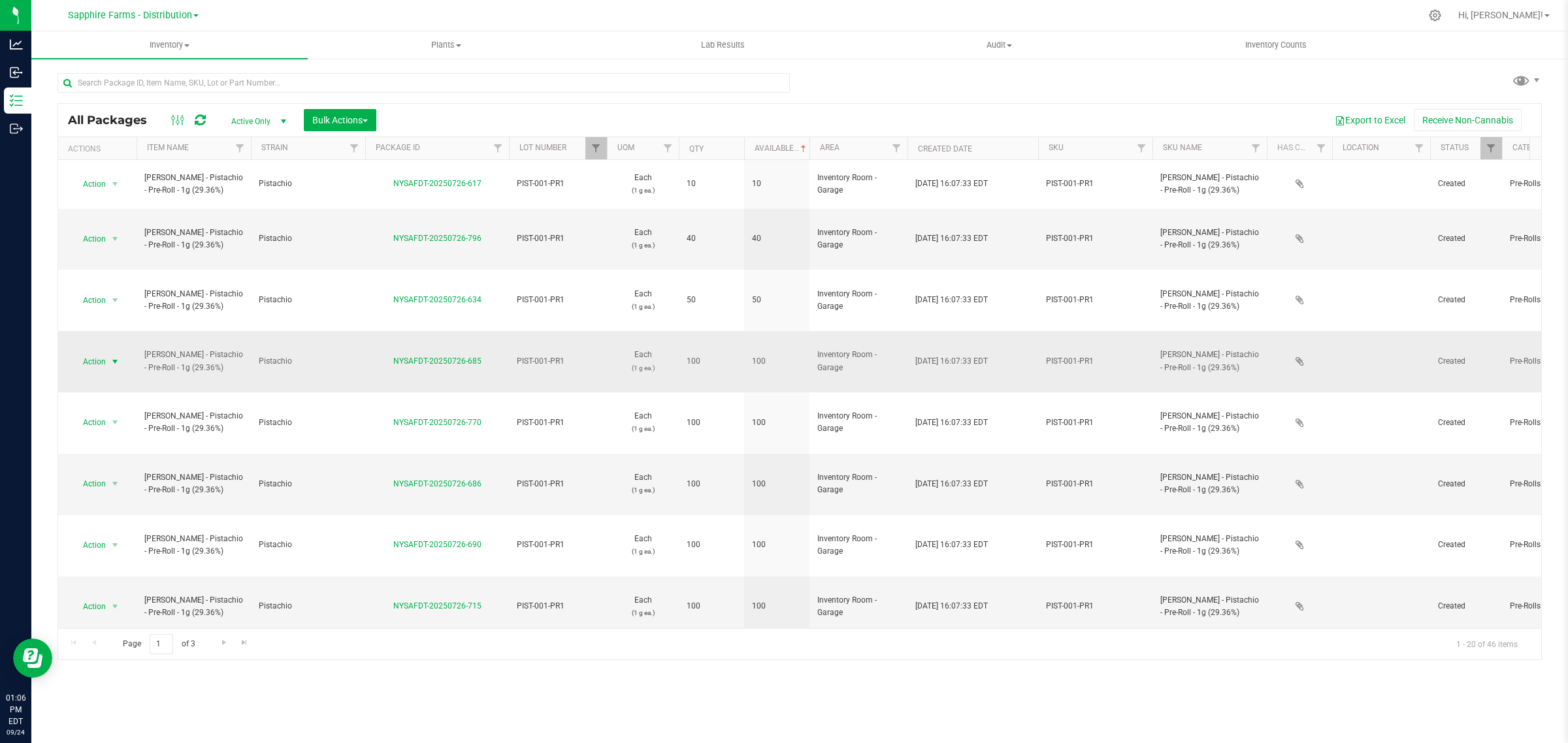
click at [113, 357] on span "select" at bounding box center [115, 362] width 10 height 10
click at [113, 308] on li "Adjust qty" at bounding box center [113, 309] width 83 height 19
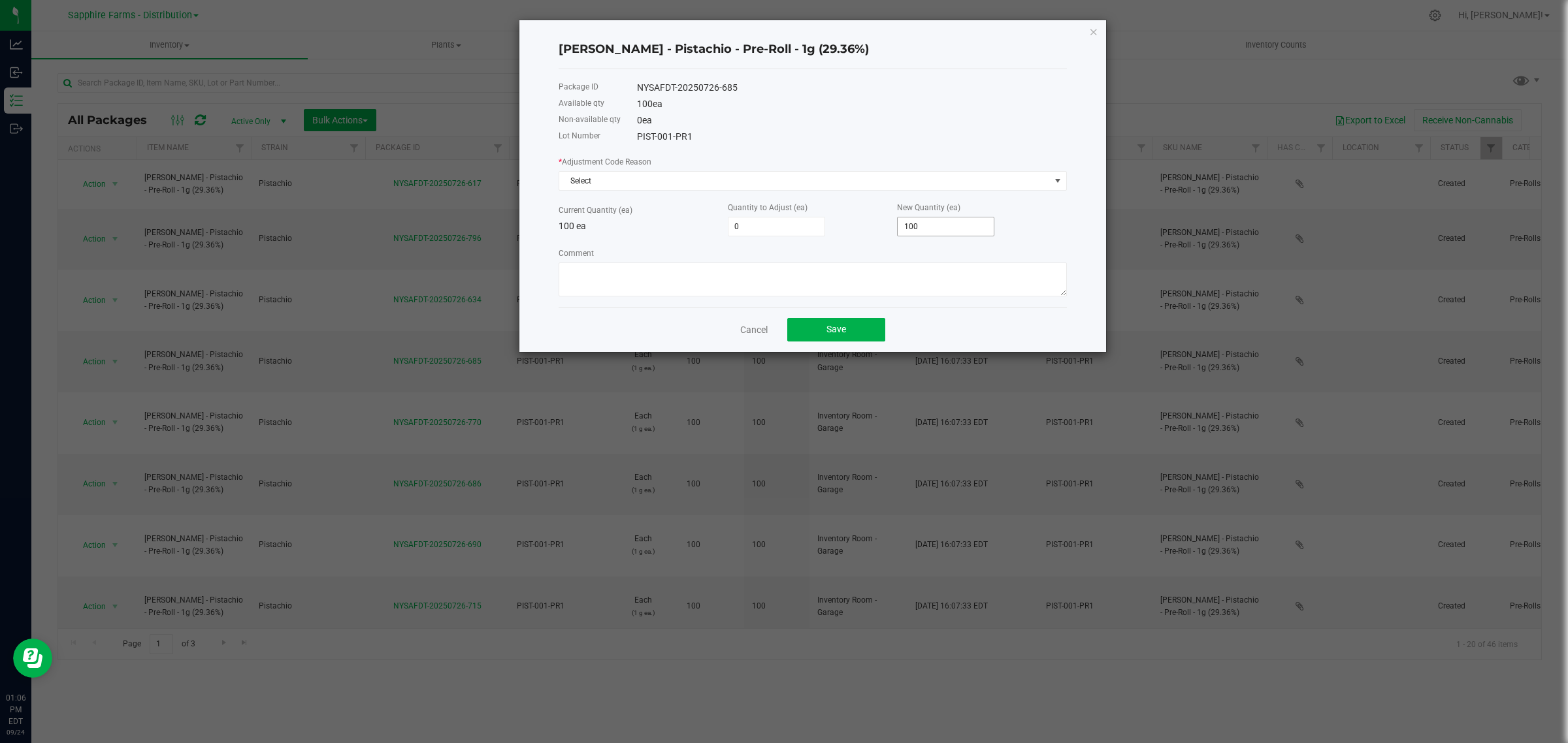
click at [944, 229] on input "100" at bounding box center [946, 226] width 96 height 18
type input "-100"
type input "0"
click at [702, 188] on span "Select" at bounding box center [805, 181] width 490 height 18
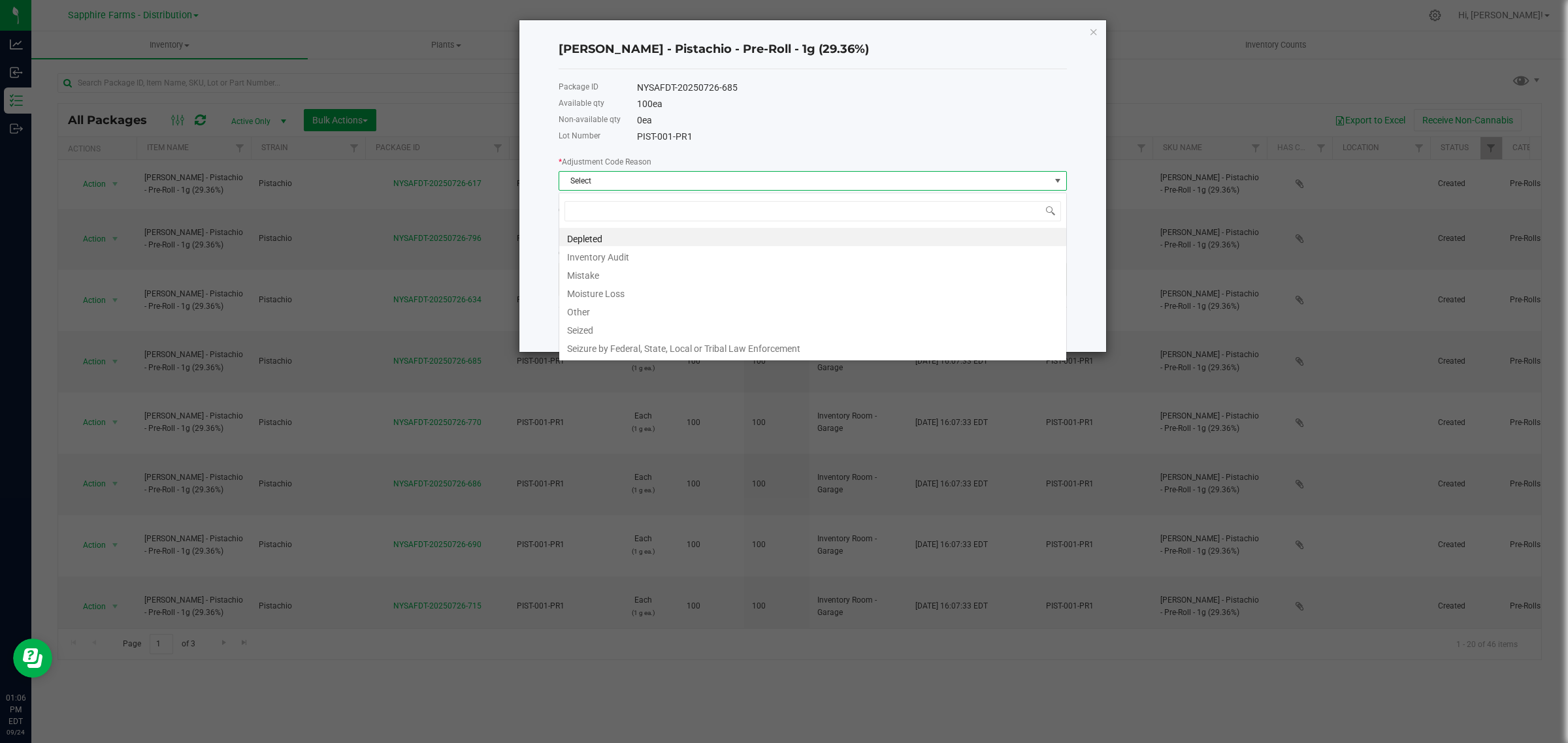
scroll to position [20, 508]
click at [661, 308] on li "Other" at bounding box center [812, 310] width 507 height 18
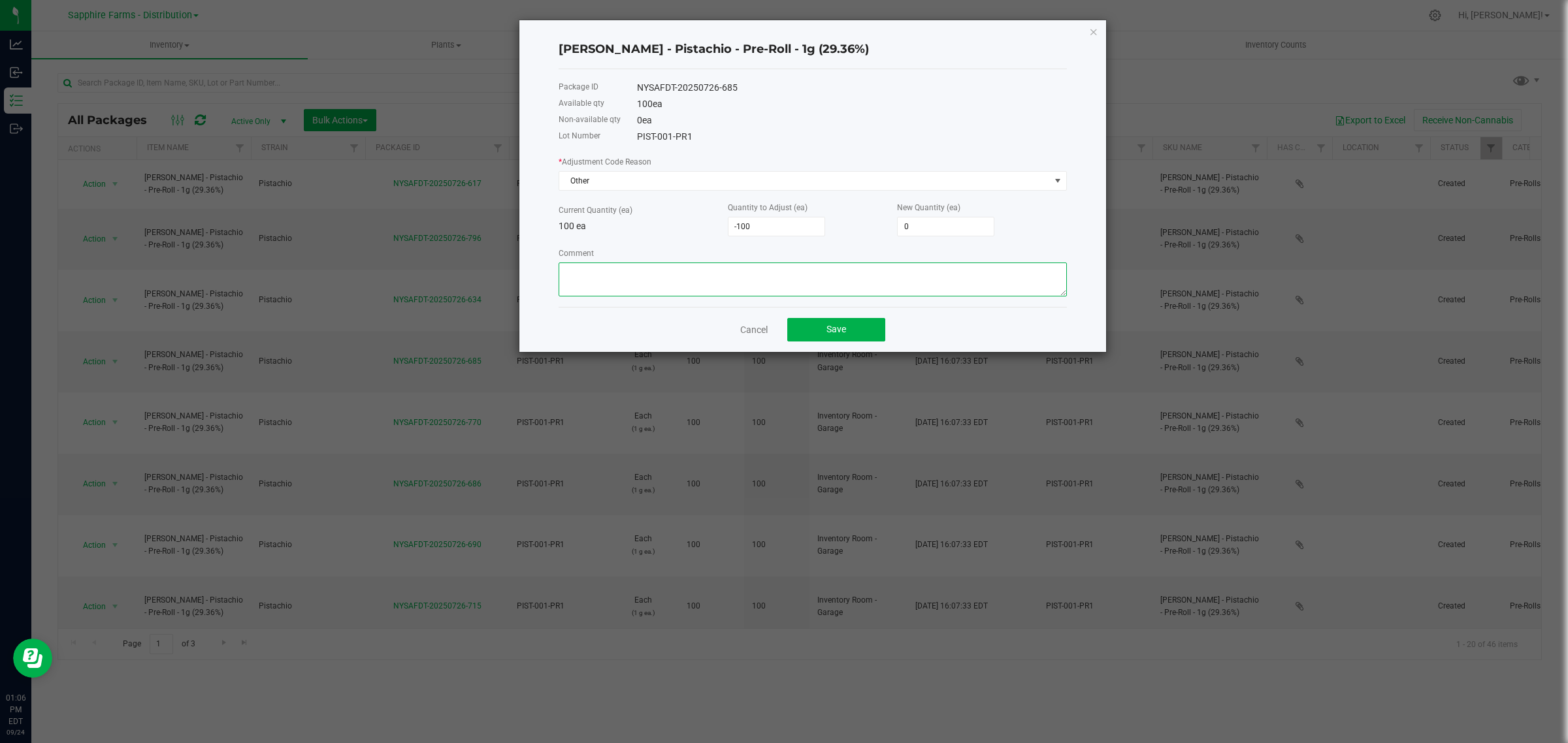
click at [694, 288] on textarea "Comment" at bounding box center [812, 279] width 508 height 34
click at [620, 189] on span "Other" at bounding box center [805, 181] width 490 height 18
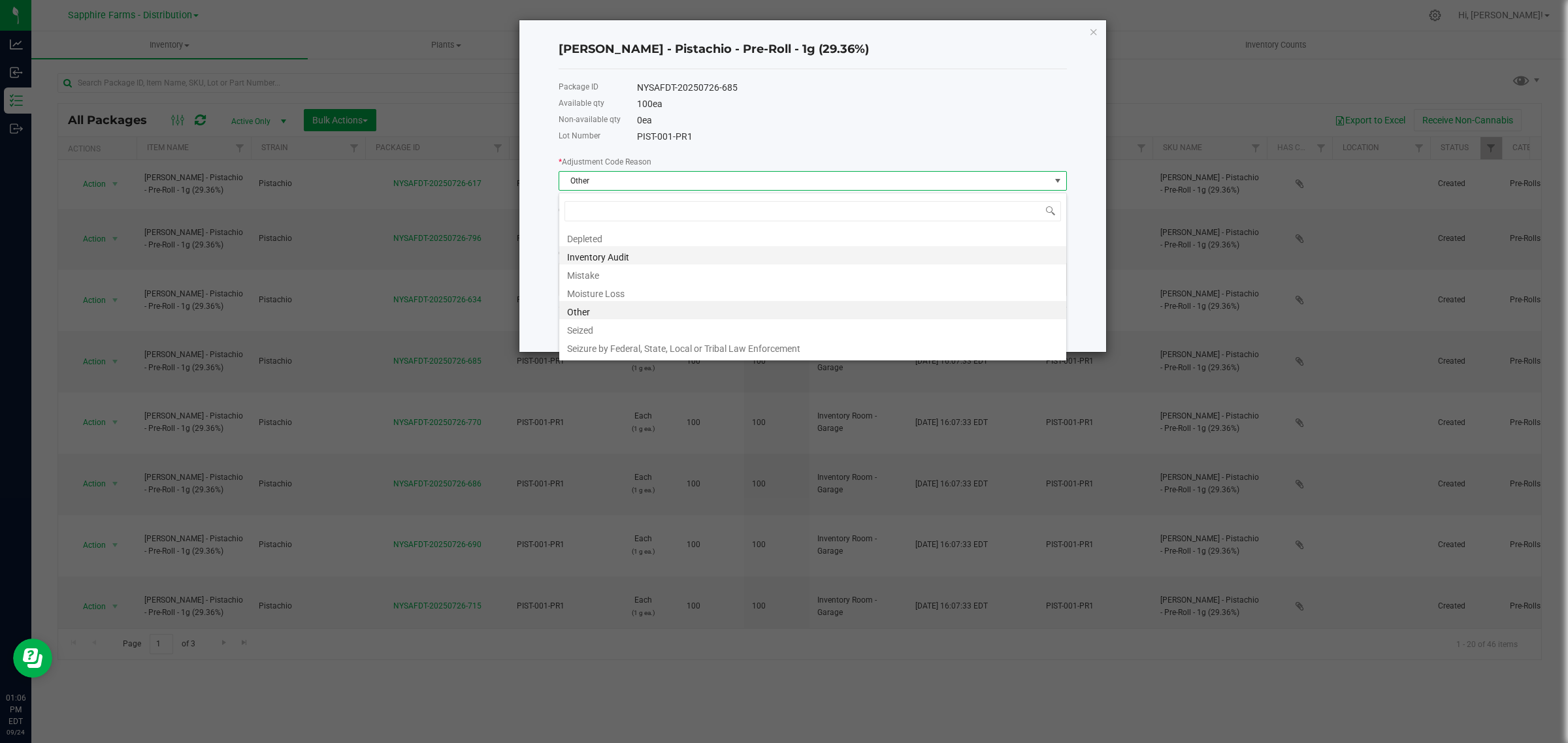
click at [624, 261] on li "Inventory Audit" at bounding box center [812, 255] width 507 height 18
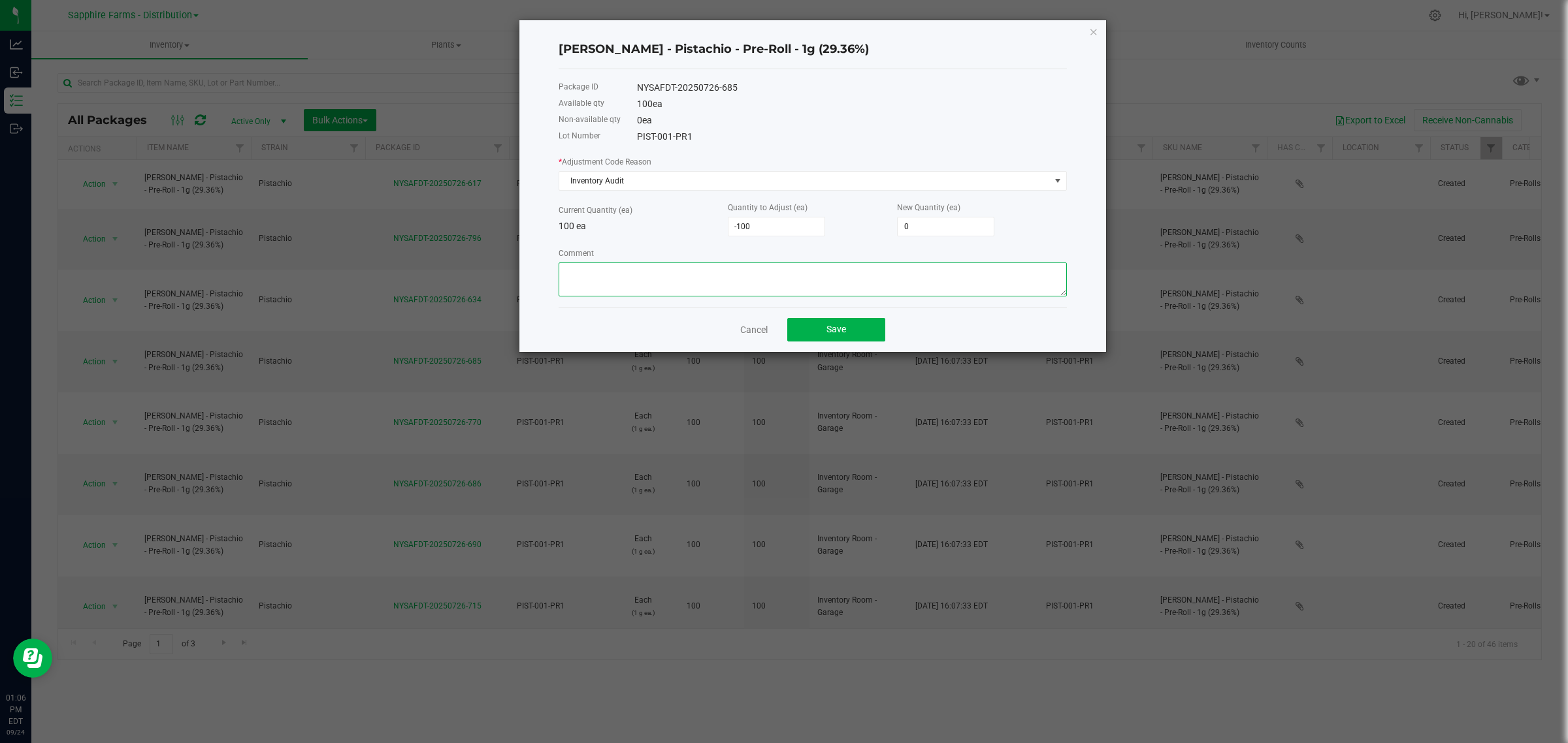
click at [695, 271] on textarea "Comment" at bounding box center [812, 279] width 508 height 34
click at [861, 329] on button "Save" at bounding box center [836, 330] width 98 height 24
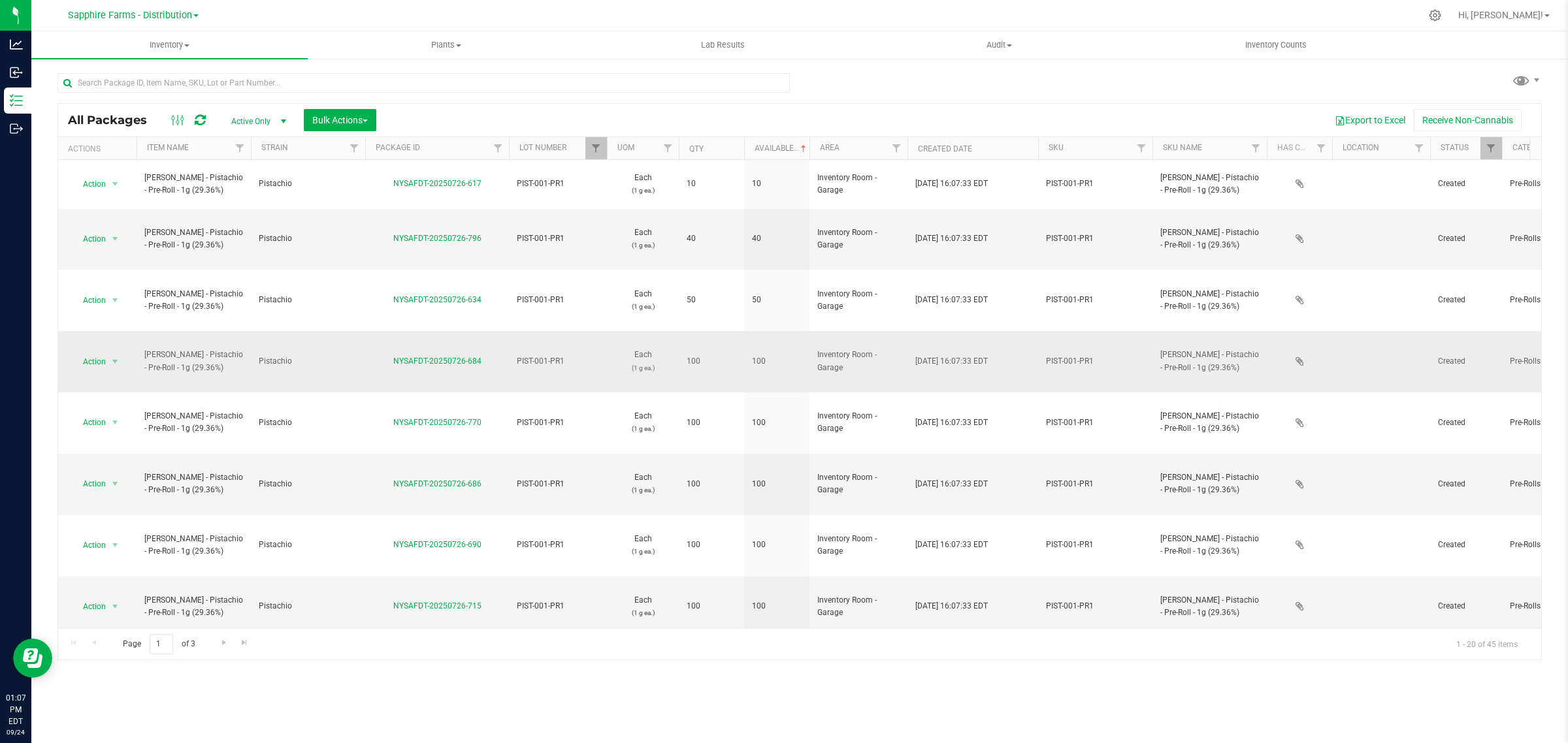
drag, startPoint x: 490, startPoint y: 285, endPoint x: 386, endPoint y: 290, distance: 104.1
click at [386, 355] on div "NYSAFDT-20250726-684" at bounding box center [436, 361] width 147 height 12
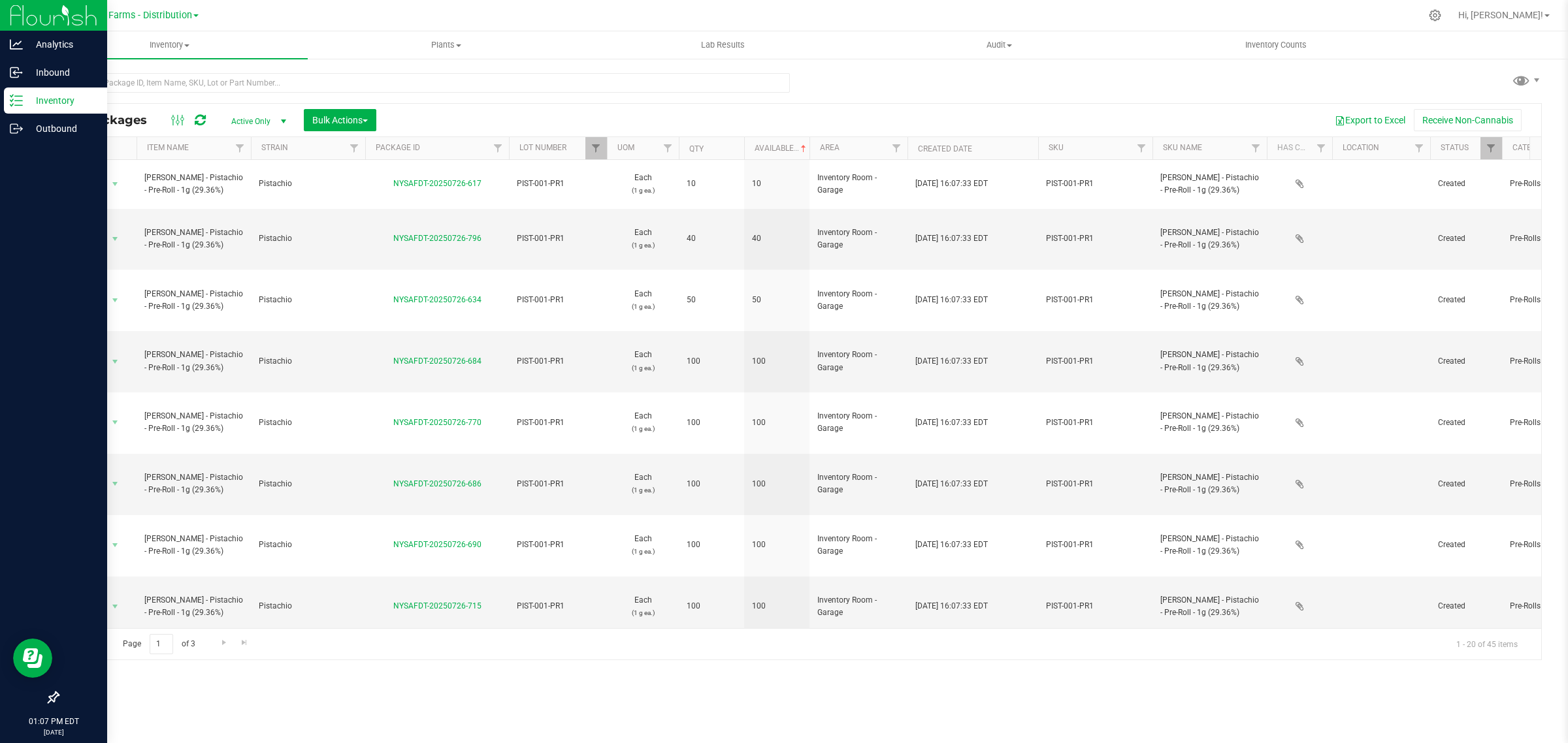
copy link "NYSAFDT-20250726-684"
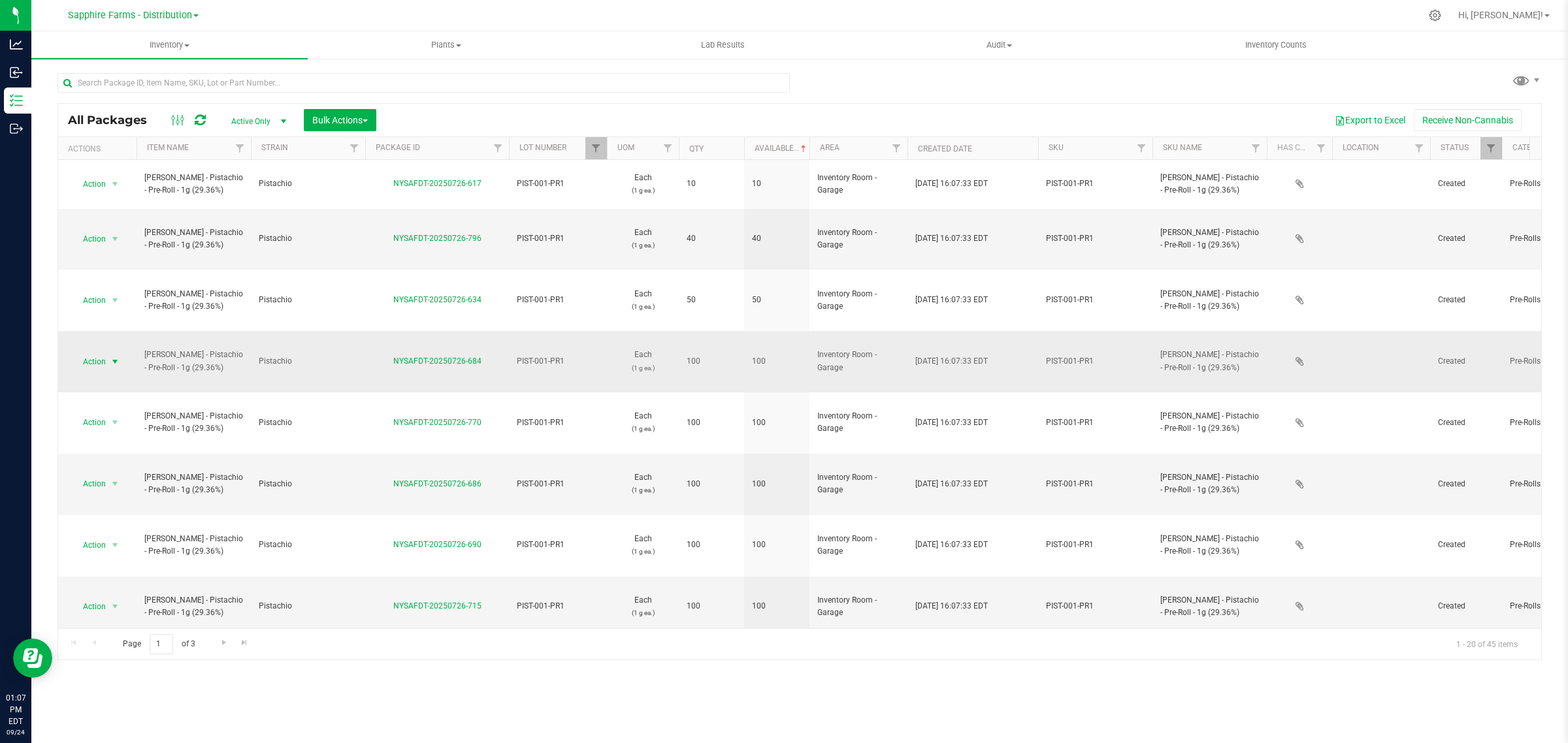
click at [98, 352] on span "Action" at bounding box center [89, 361] width 35 height 18
click at [99, 312] on li "Adjust qty" at bounding box center [113, 309] width 83 height 19
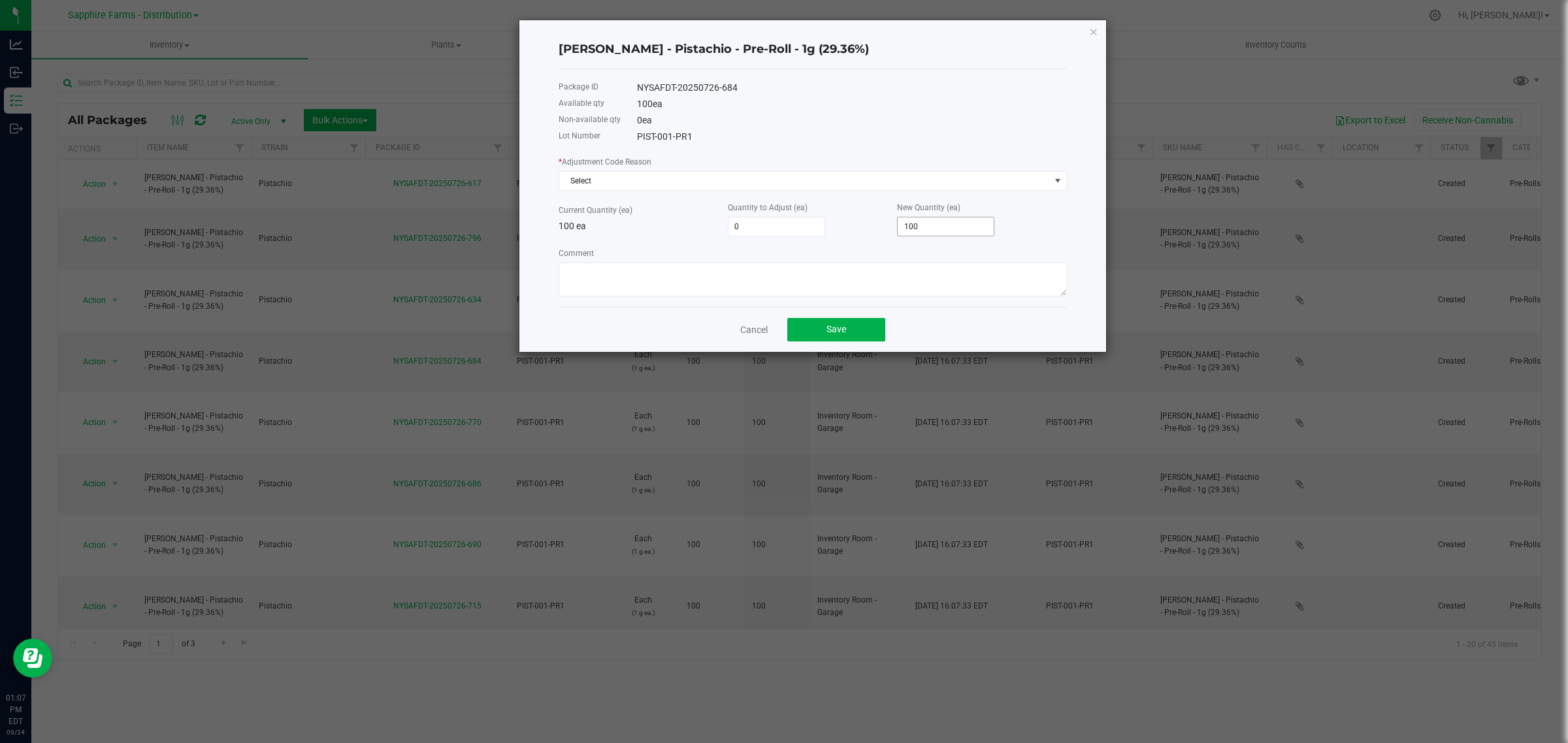
click at [926, 232] on input "100" at bounding box center [946, 226] width 96 height 18
type input "-100"
type input "0"
click at [748, 181] on span "Select" at bounding box center [805, 181] width 490 height 18
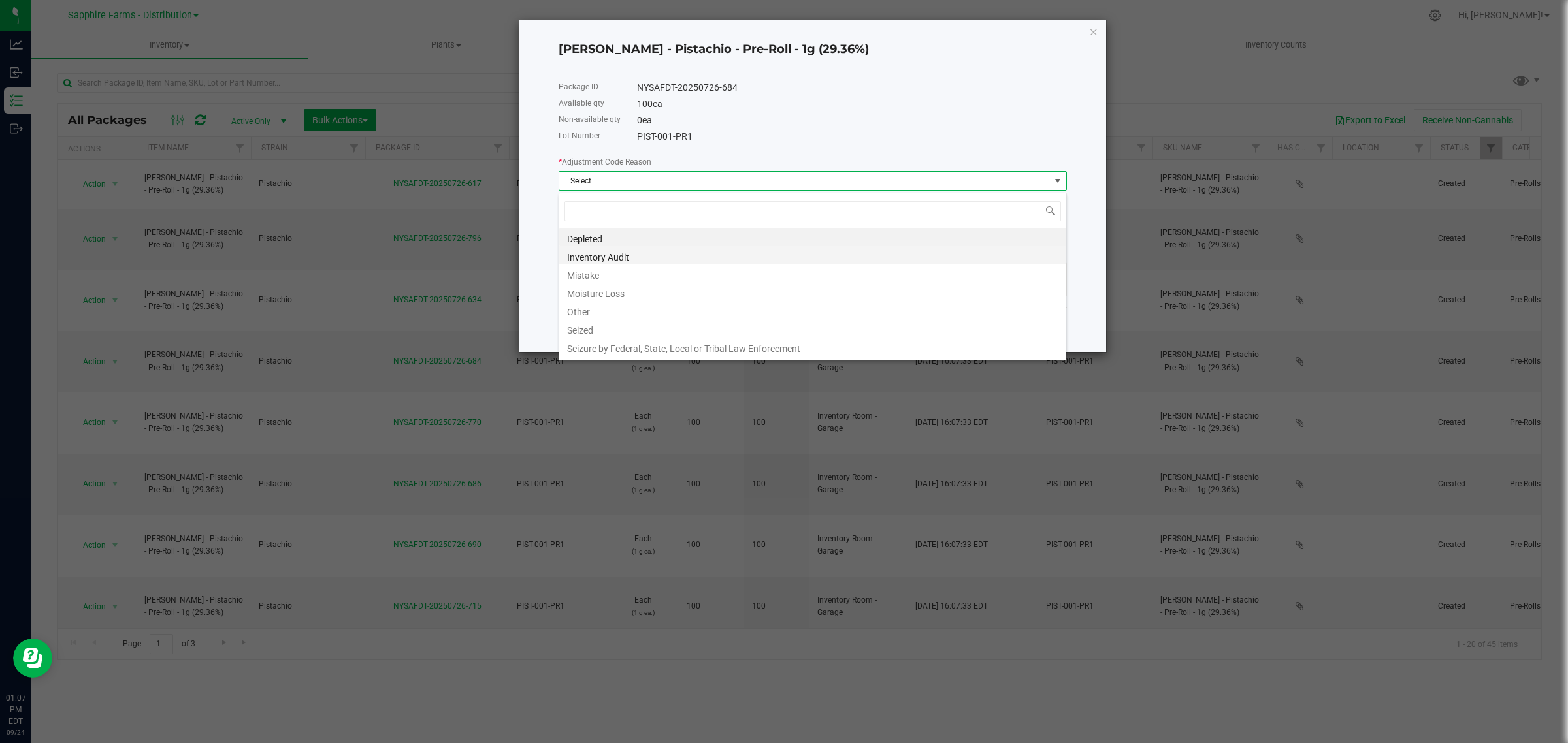
click at [644, 256] on li "Inventory Audit" at bounding box center [812, 255] width 507 height 18
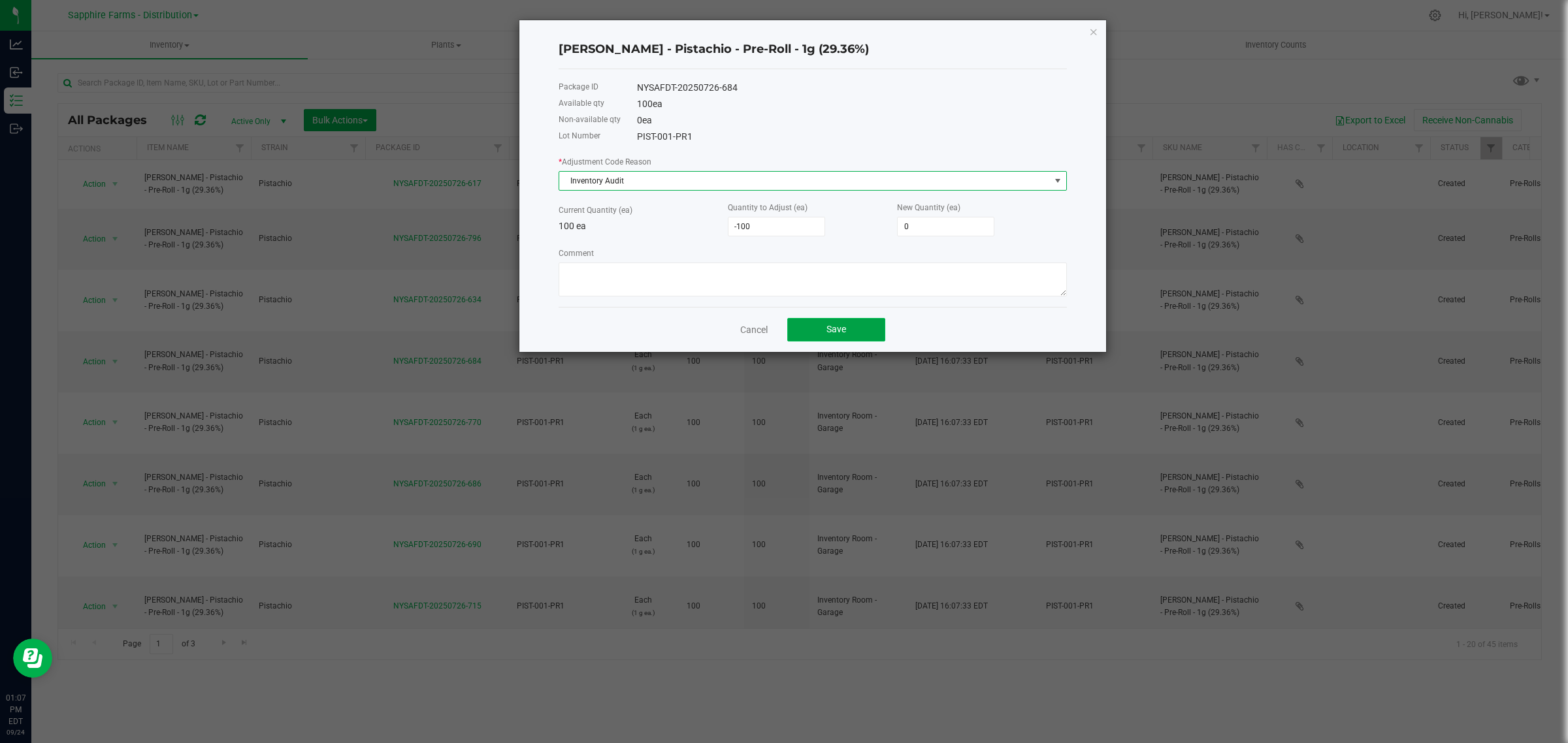
click at [853, 329] on button "Save" at bounding box center [836, 330] width 98 height 24
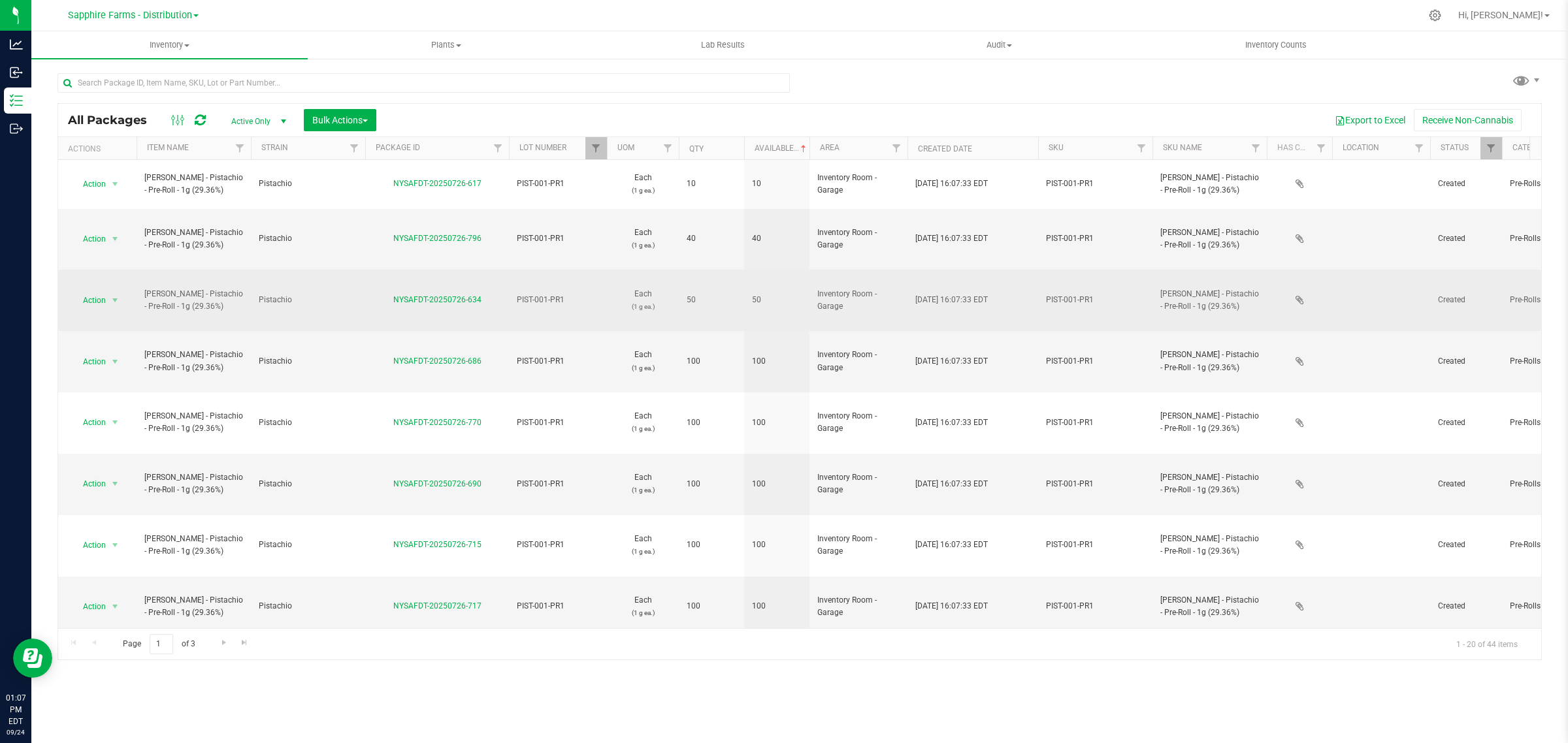
drag, startPoint x: 487, startPoint y: 250, endPoint x: 394, endPoint y: 256, distance: 93.2
click at [394, 294] on div "NYSAFDT-20250726-634" at bounding box center [436, 300] width 147 height 12
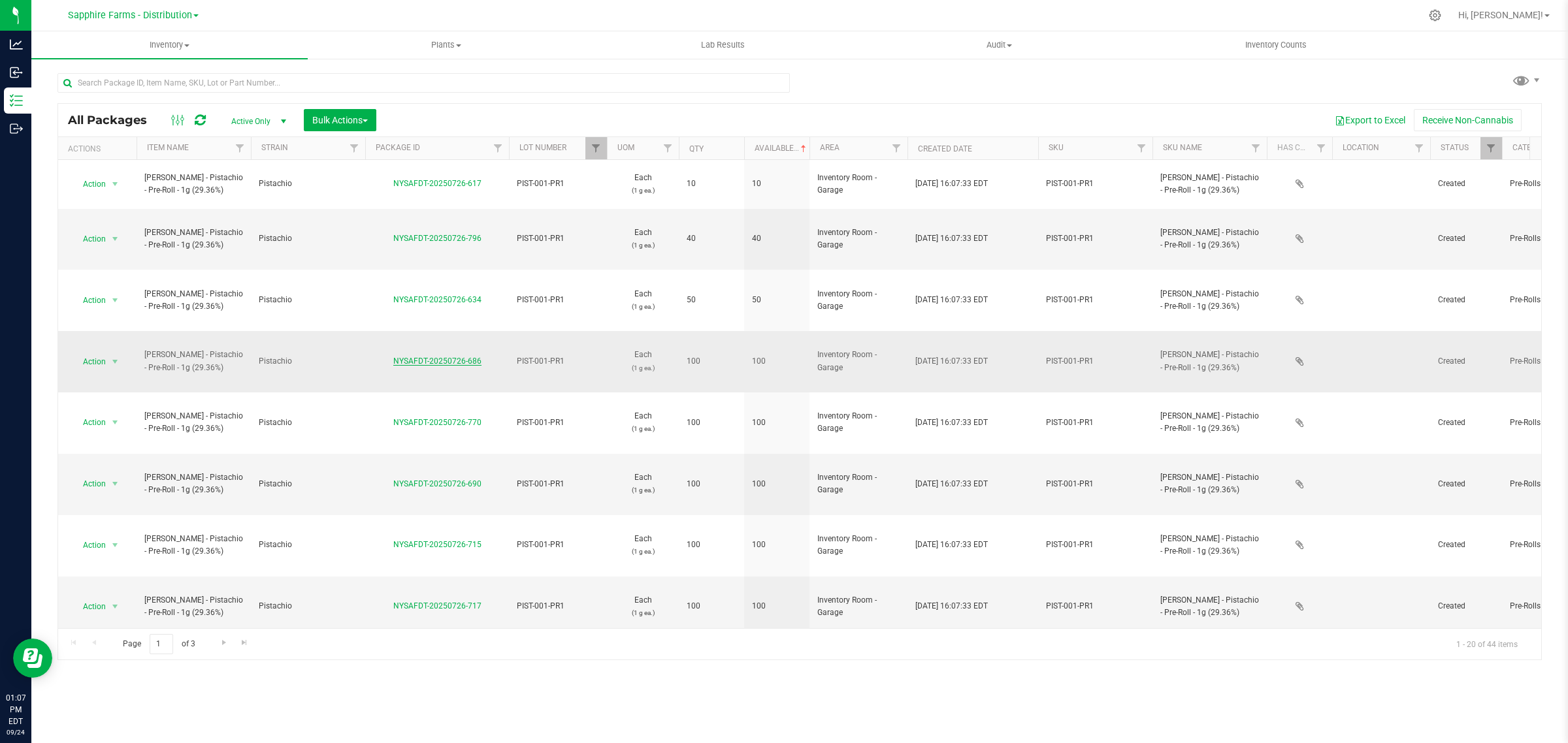
drag, startPoint x: 485, startPoint y: 283, endPoint x: 395, endPoint y: 288, distance: 90.1
click at [395, 355] on div "NYSAFDT-20250726-686" at bounding box center [436, 361] width 147 height 12
copy link "NYSAFDT-20250726-686"
click at [115, 357] on span "select" at bounding box center [115, 362] width 10 height 10
click at [115, 310] on li "Adjust qty" at bounding box center [113, 309] width 83 height 19
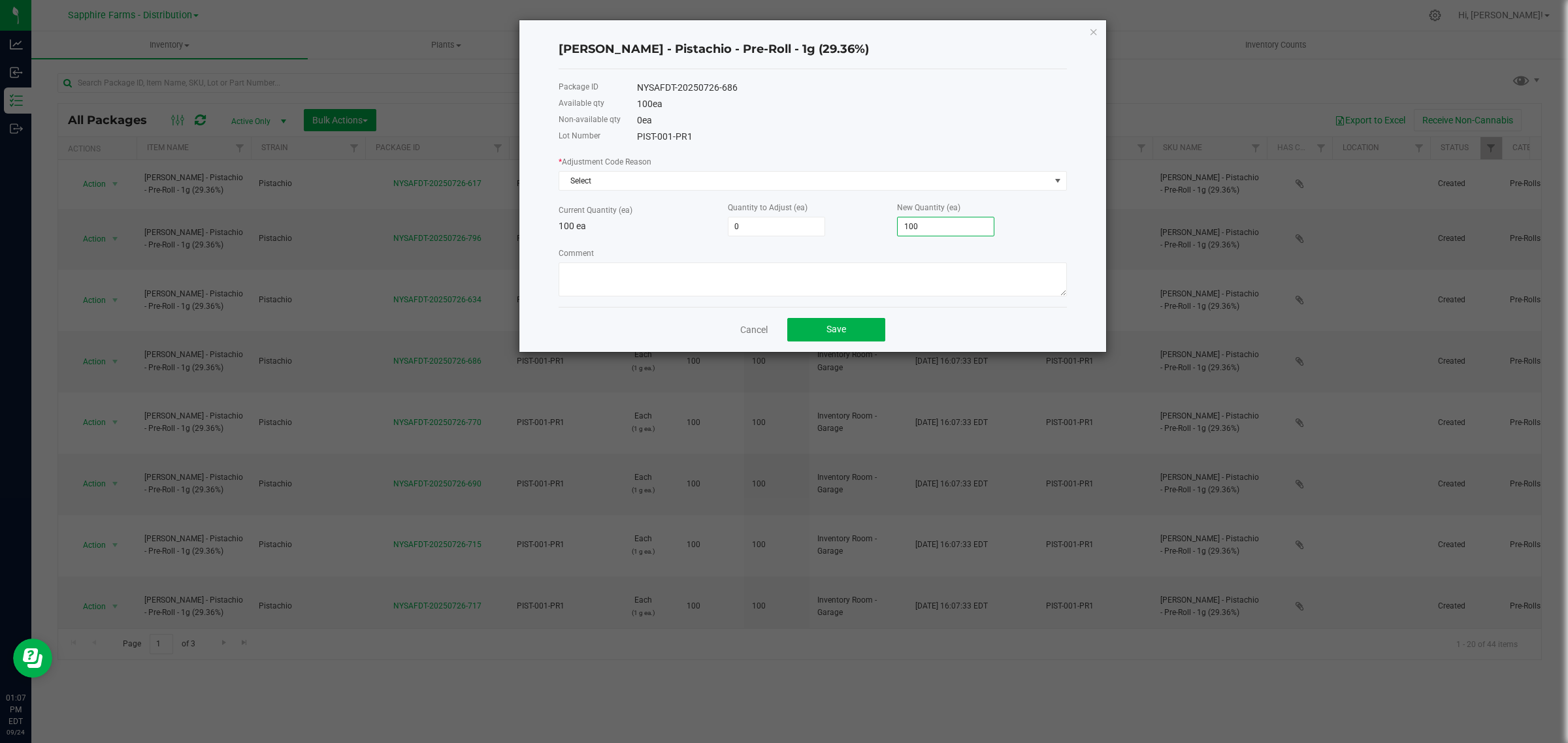
drag, startPoint x: 928, startPoint y: 229, endPoint x: 827, endPoint y: 229, distance: 101.0
click at [827, 229] on div "Current Quantity (ea) 100 ea Quantity to Adjust (ea) 0 New Quantity (ea) 100" at bounding box center [812, 218] width 508 height 36
click at [955, 229] on input "100" at bounding box center [946, 226] width 96 height 18
drag, startPoint x: 955, startPoint y: 229, endPoint x: 770, endPoint y: 233, distance: 185.0
click at [770, 233] on div "Current Quantity (ea) 100 ea Quantity to Adjust (ea) 0 New Quantity (ea) 100" at bounding box center [812, 218] width 508 height 36
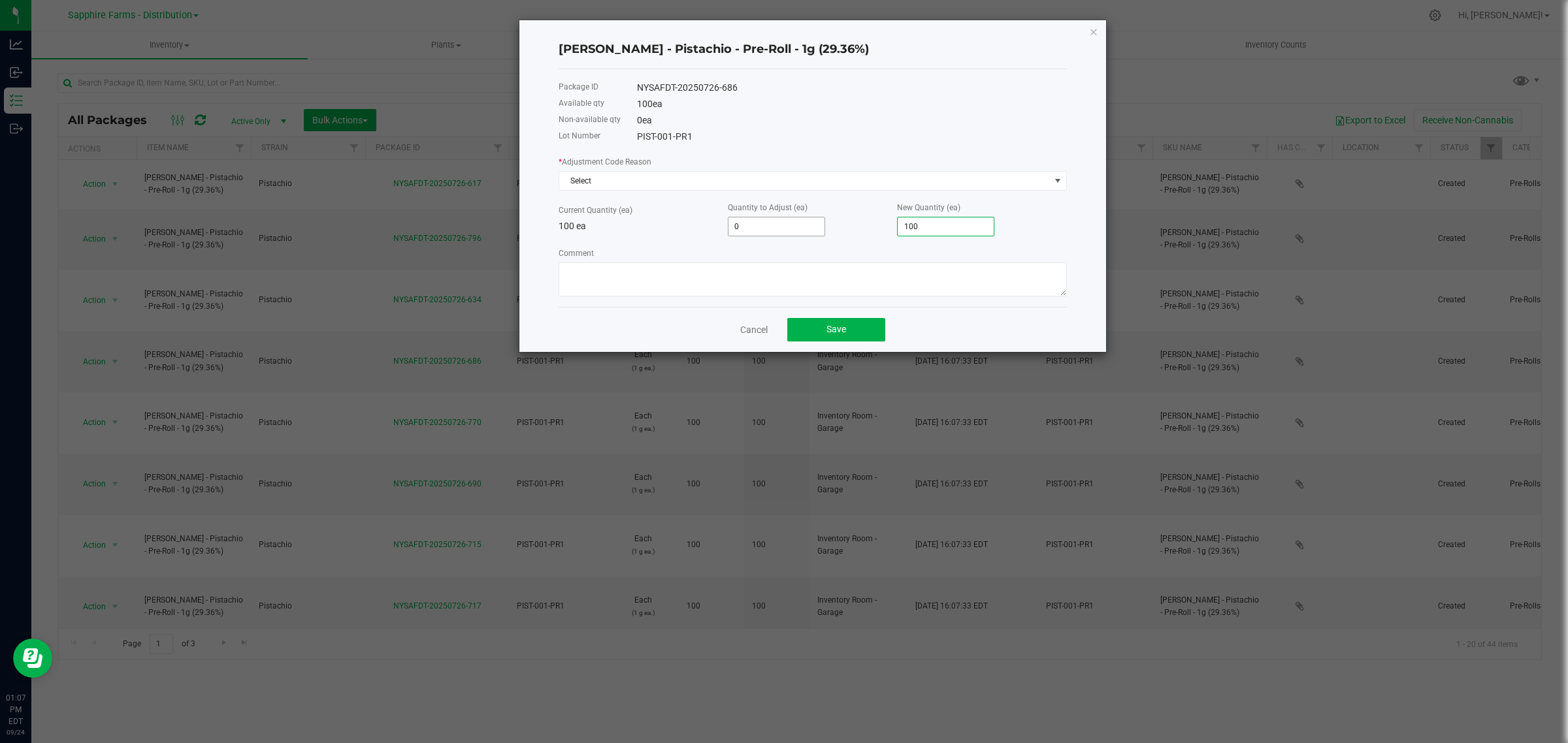
type input "-100"
type input "0"
click at [588, 190] on span "Select" at bounding box center [805, 181] width 490 height 18
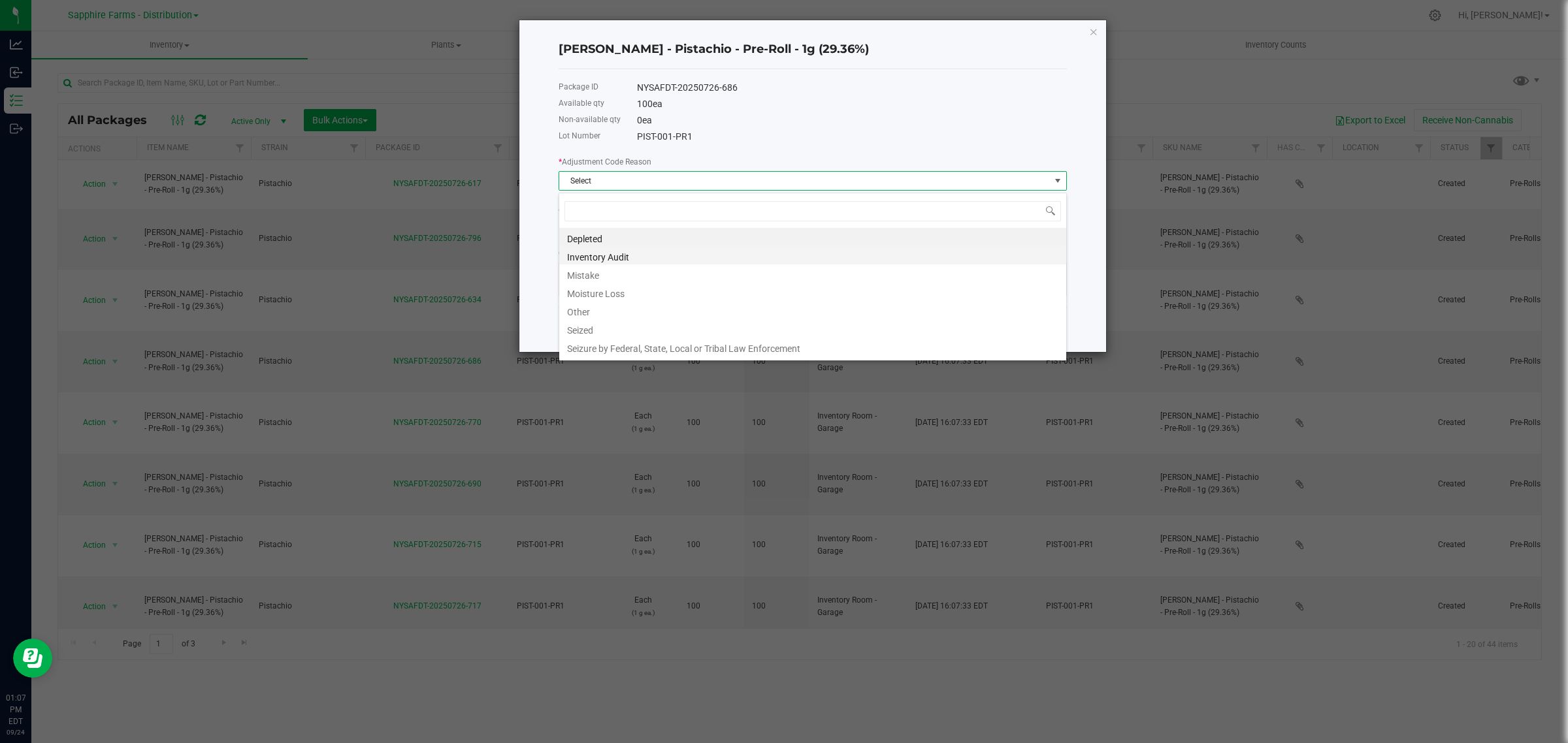
click at [616, 261] on li "Inventory Audit" at bounding box center [812, 255] width 507 height 18
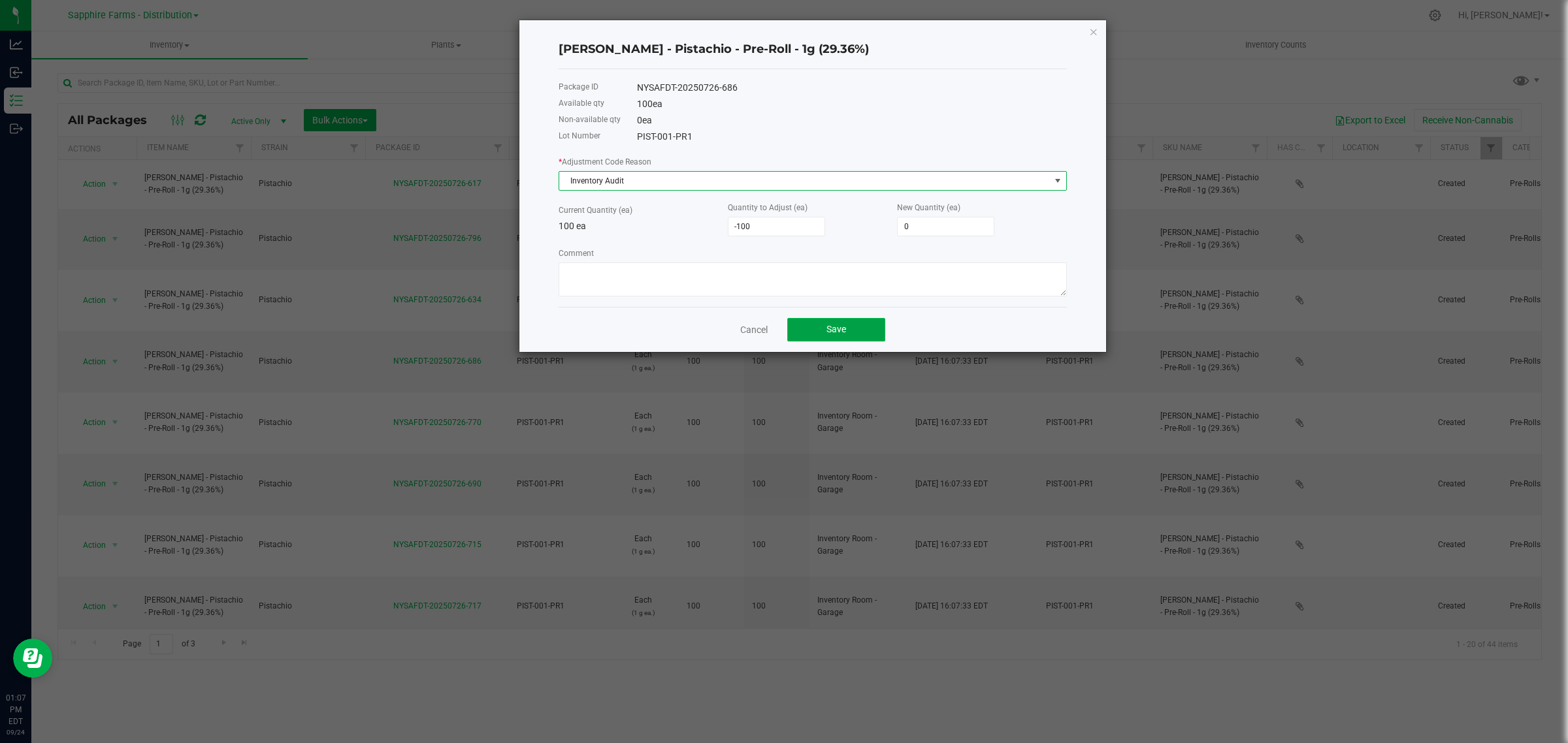
click at [830, 341] on button "Save" at bounding box center [836, 330] width 98 height 24
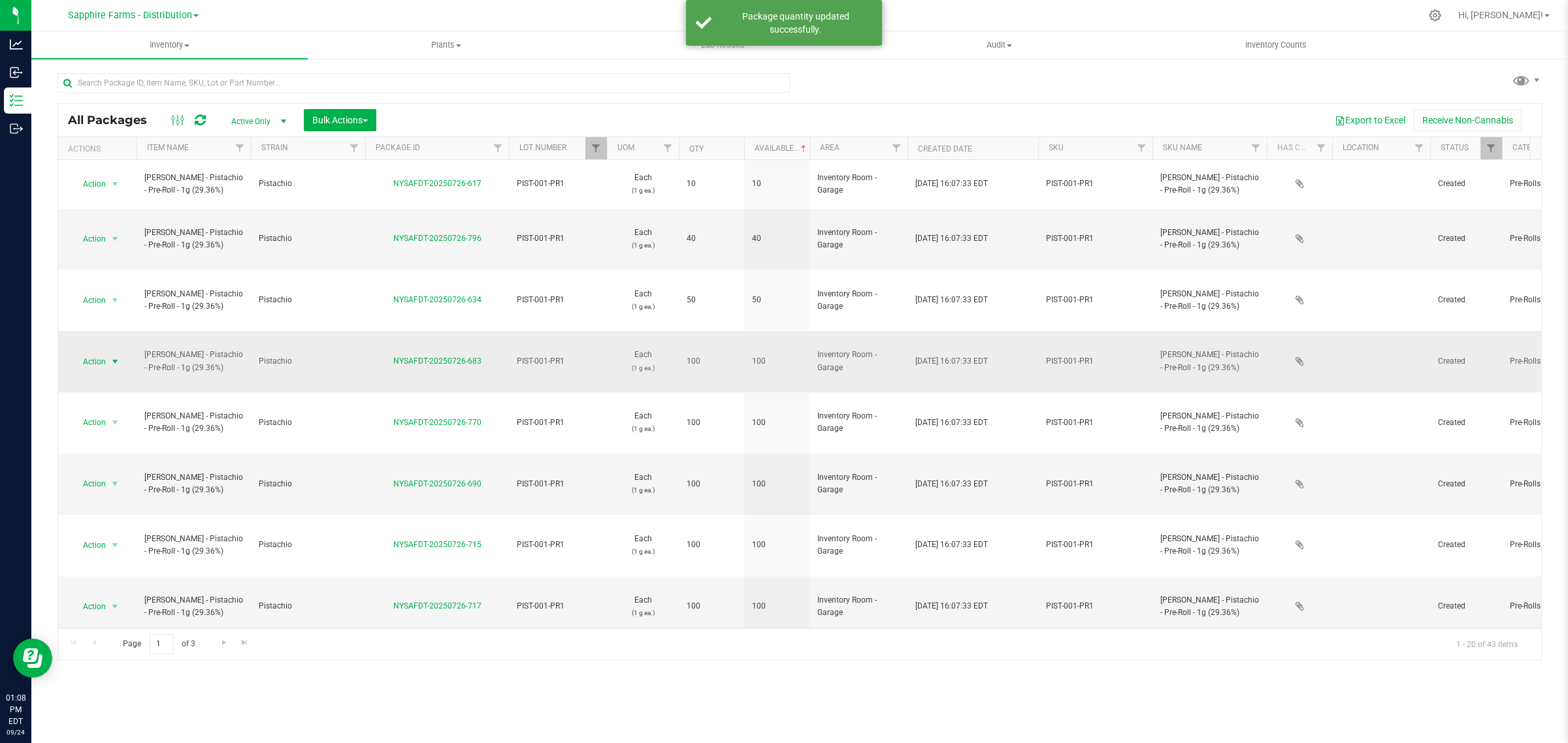
click at [90, 352] on span "Action" at bounding box center [89, 361] width 35 height 18
drag, startPoint x: 492, startPoint y: 286, endPoint x: 393, endPoint y: 288, distance: 99.0
click at [393, 355] on div "NYSAFDT-20250726-683" at bounding box center [436, 361] width 147 height 12
copy link "NYSAFDT-20250726-683"
click at [506, 331] on td "NYSAFDT-20250726-683" at bounding box center [436, 362] width 144 height 61
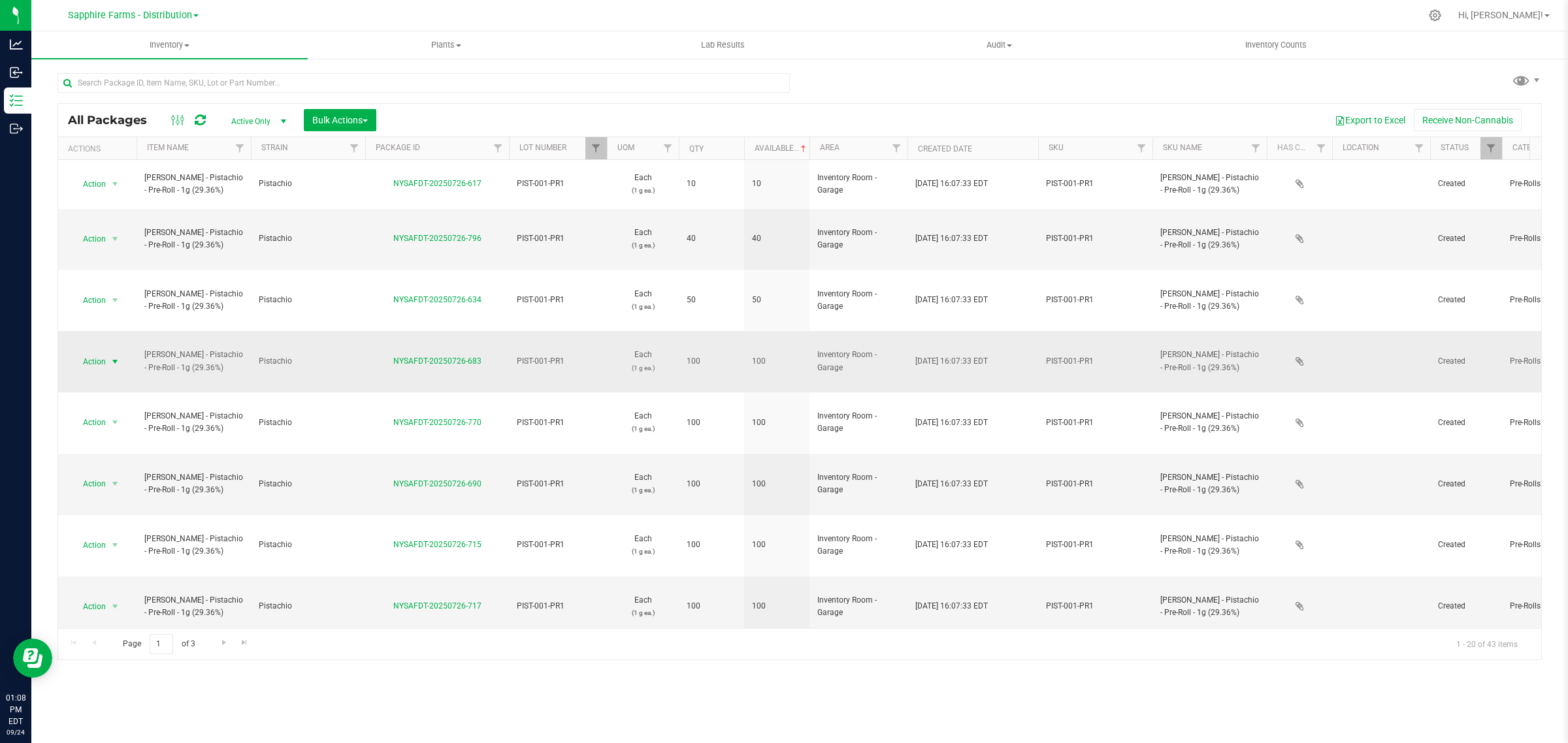
click at [110, 357] on span "select" at bounding box center [115, 362] width 10 height 10
click at [106, 307] on li "Adjust qty" at bounding box center [113, 309] width 83 height 19
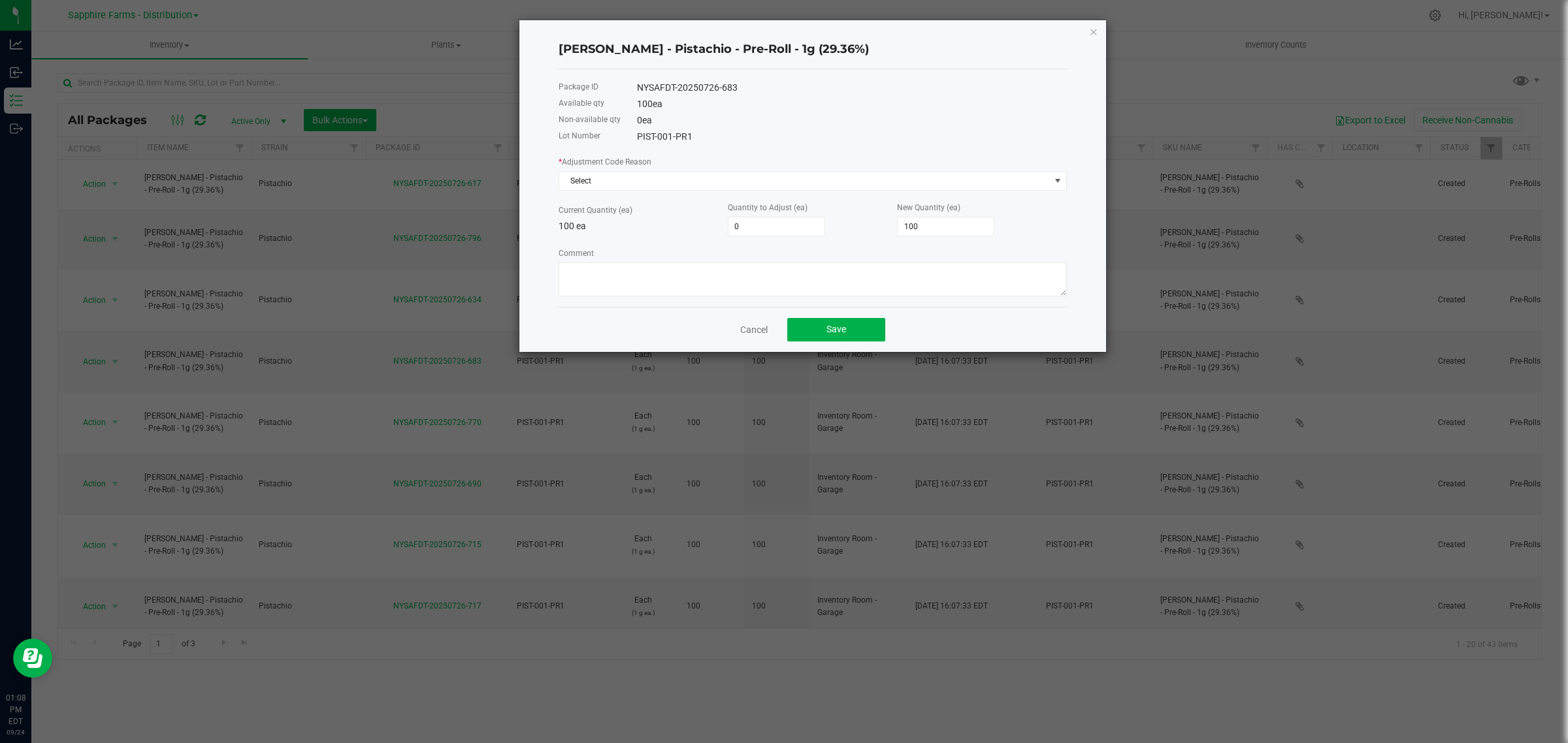
click at [961, 216] on div "New Quantity (ea) 100" at bounding box center [982, 218] width 169 height 36
click at [949, 229] on input "100" at bounding box center [946, 226] width 96 height 18
type input "-100"
type input "0"
click at [707, 187] on span "Select" at bounding box center [805, 181] width 490 height 18
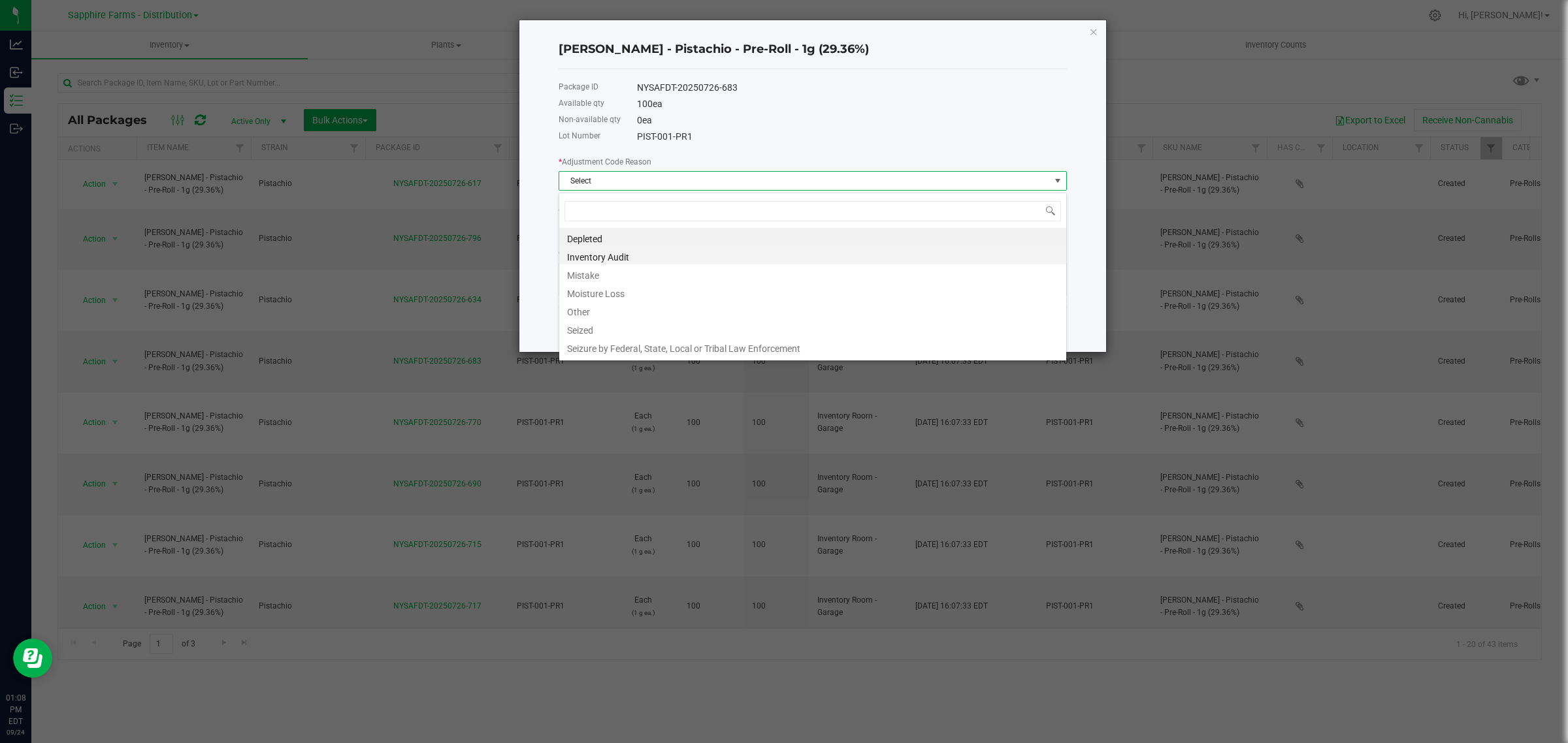
click at [658, 258] on li "Inventory Audit" at bounding box center [812, 255] width 507 height 18
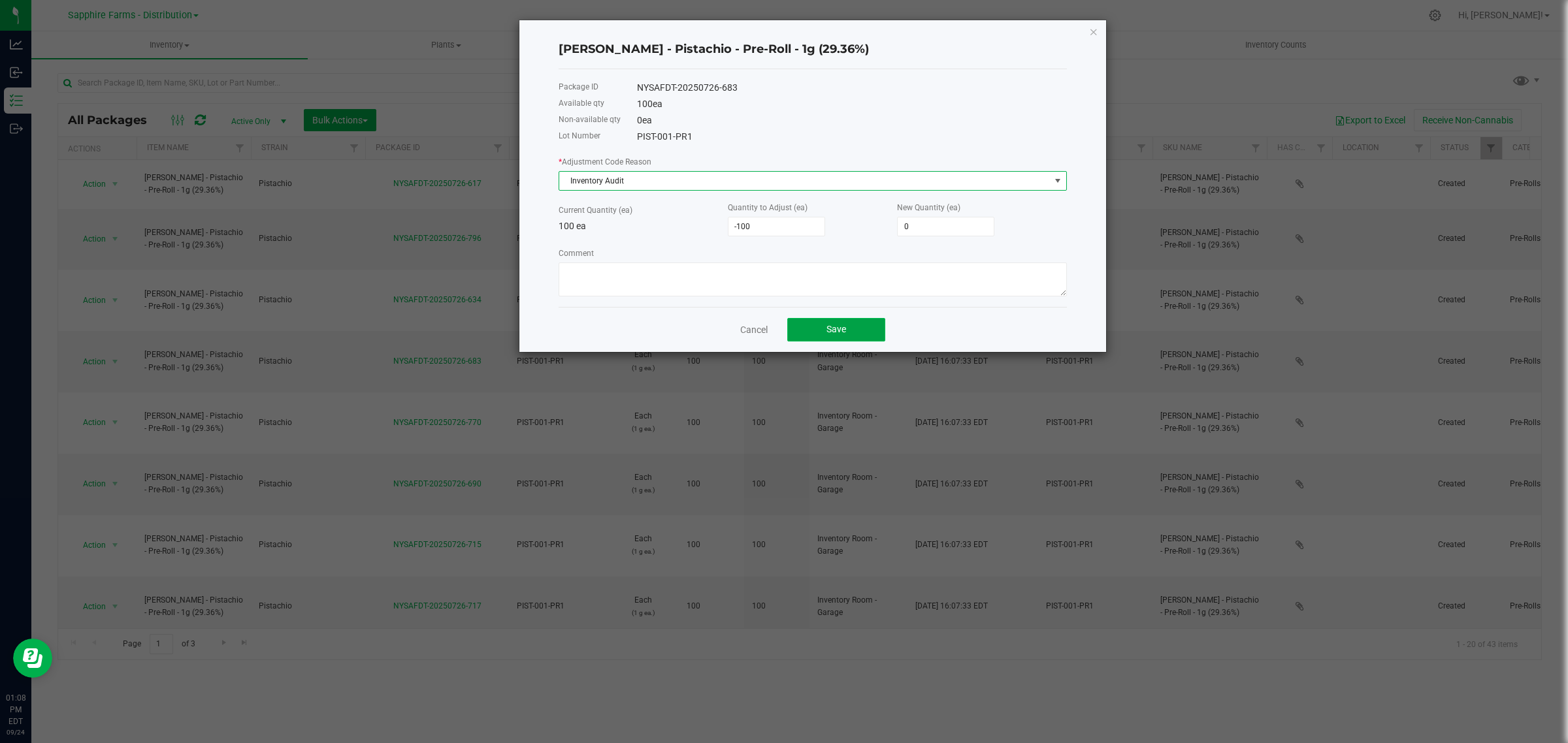
click at [836, 333] on span "Save" at bounding box center [836, 329] width 19 height 10
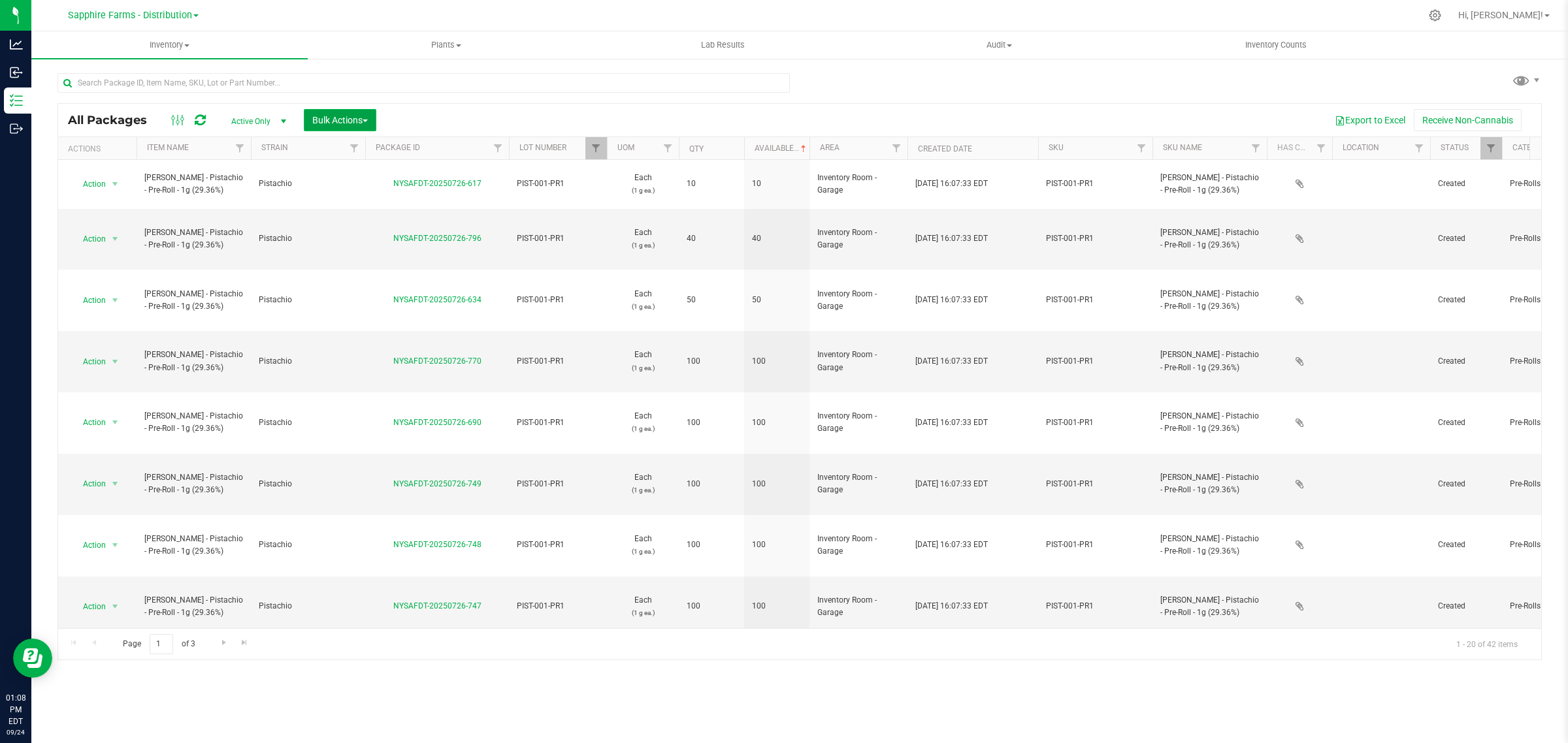
click at [376, 126] on button "Bulk Actions" at bounding box center [339, 119] width 72 height 22
click at [373, 170] on span "Combine packages" at bounding box center [349, 173] width 75 height 10
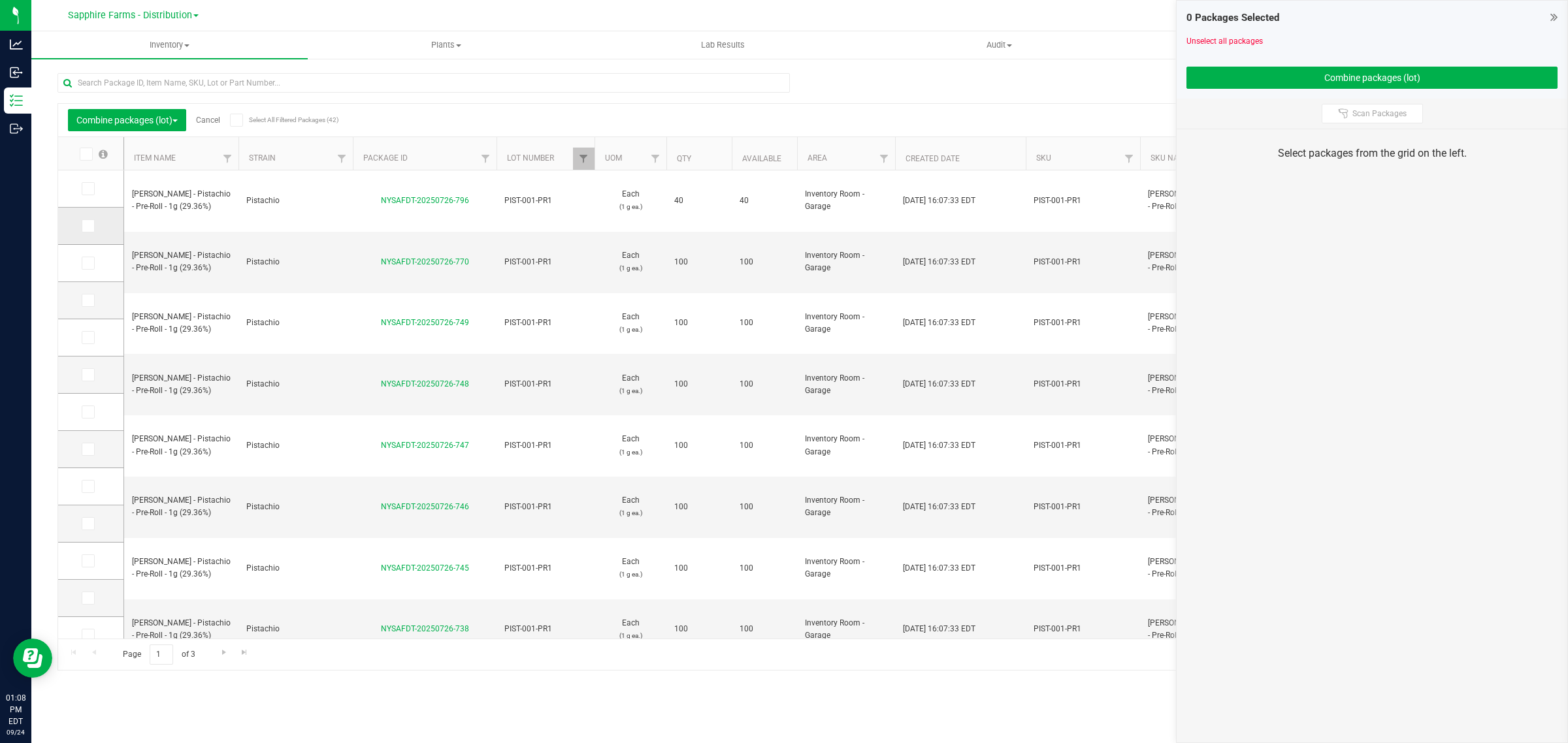
click at [88, 226] on icon at bounding box center [87, 226] width 9 height 0
click at [0, 0] on input "checkbox" at bounding box center [0, 0] width 0 height 0
click at [90, 258] on span at bounding box center [88, 262] width 13 height 13
click at [0, 0] on input "checkbox" at bounding box center [0, 0] width 0 height 0
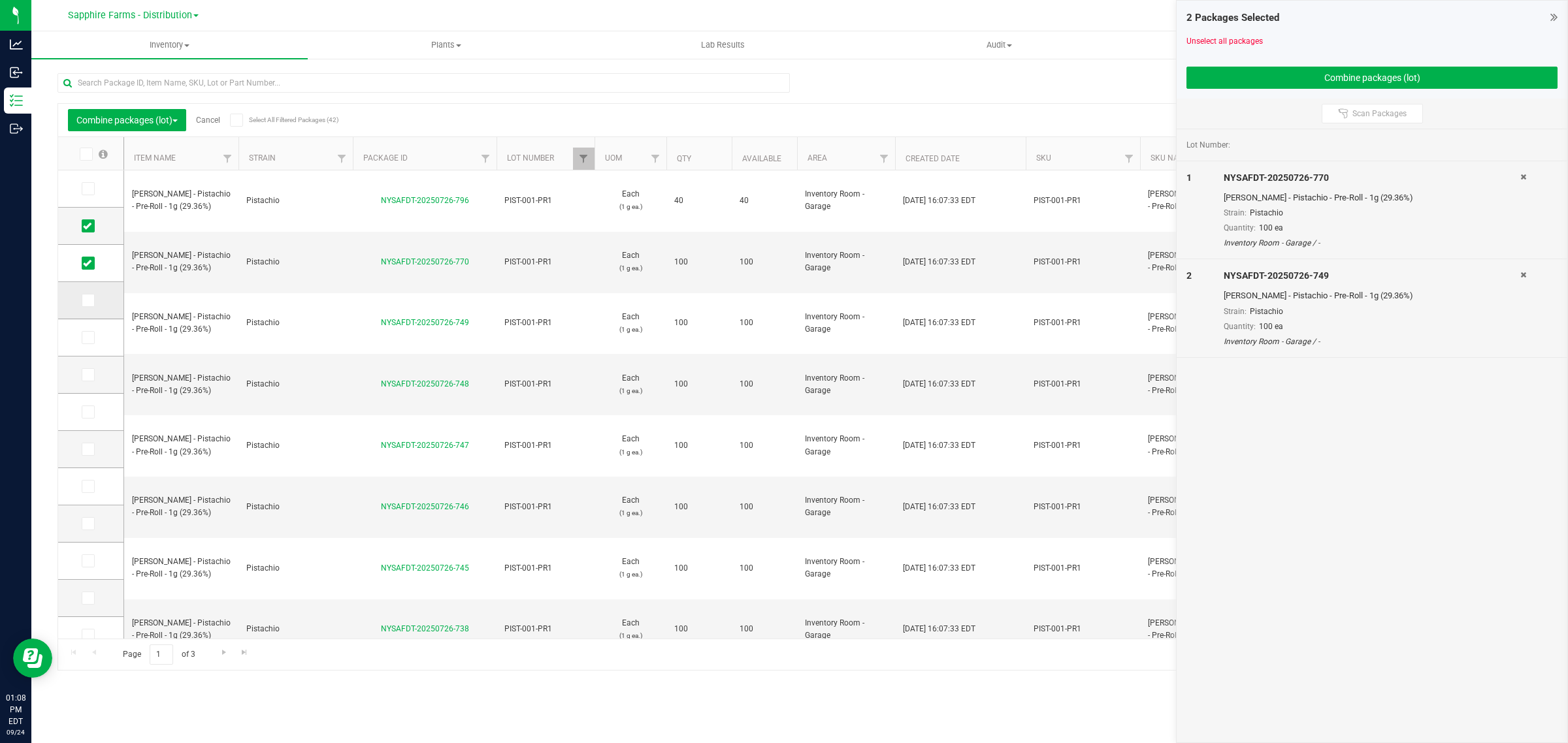
click at [88, 300] on icon at bounding box center [87, 300] width 9 height 0
click at [0, 0] on input "checkbox" at bounding box center [0, 0] width 0 height 0
click at [92, 337] on span at bounding box center [88, 337] width 13 height 13
click at [0, 0] on input "checkbox" at bounding box center [0, 0] width 0 height 0
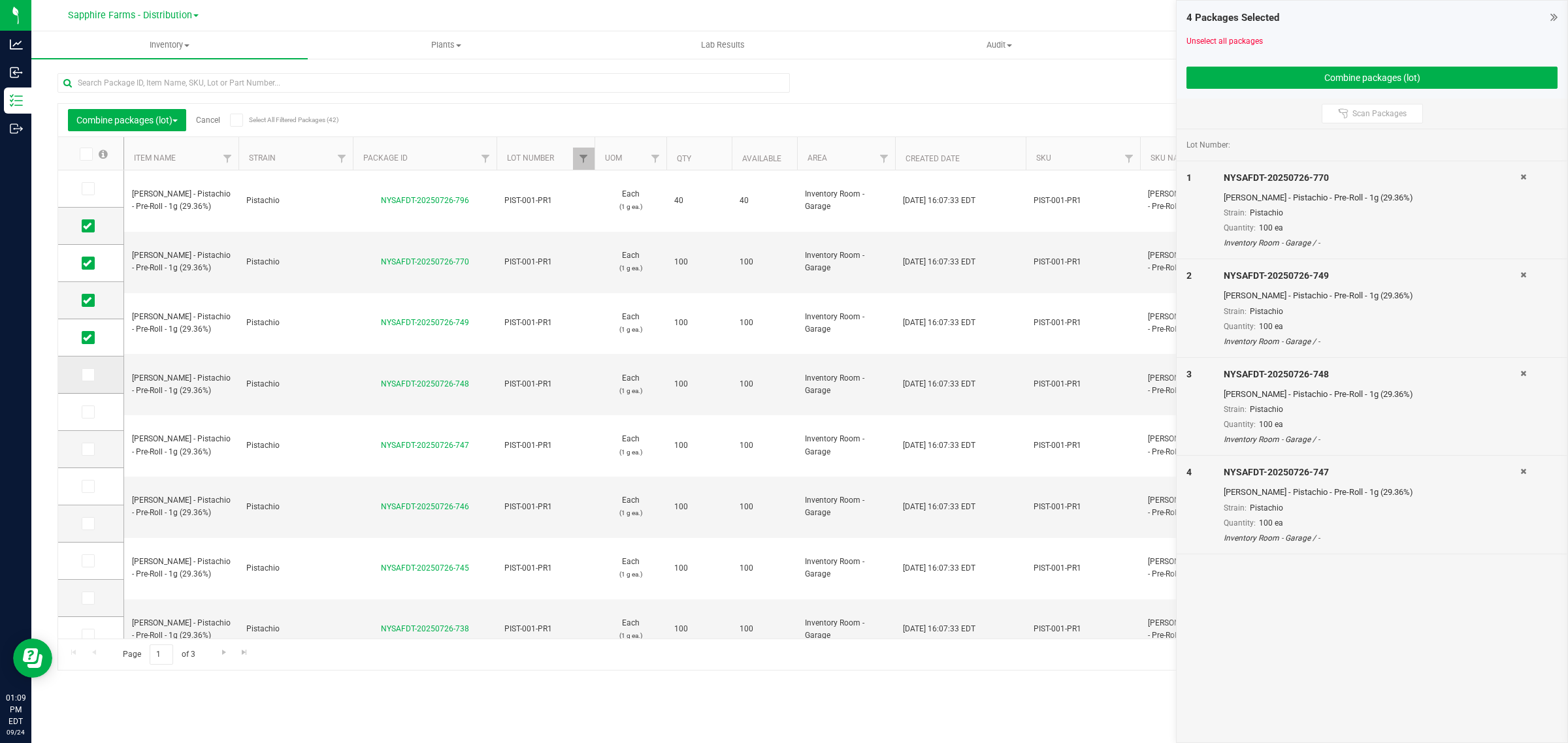
click at [86, 375] on icon at bounding box center [87, 375] width 9 height 0
click at [0, 0] on input "checkbox" at bounding box center [0, 0] width 0 height 0
click at [90, 412] on icon at bounding box center [87, 412] width 9 height 0
click at [0, 0] on input "checkbox" at bounding box center [0, 0] width 0 height 0
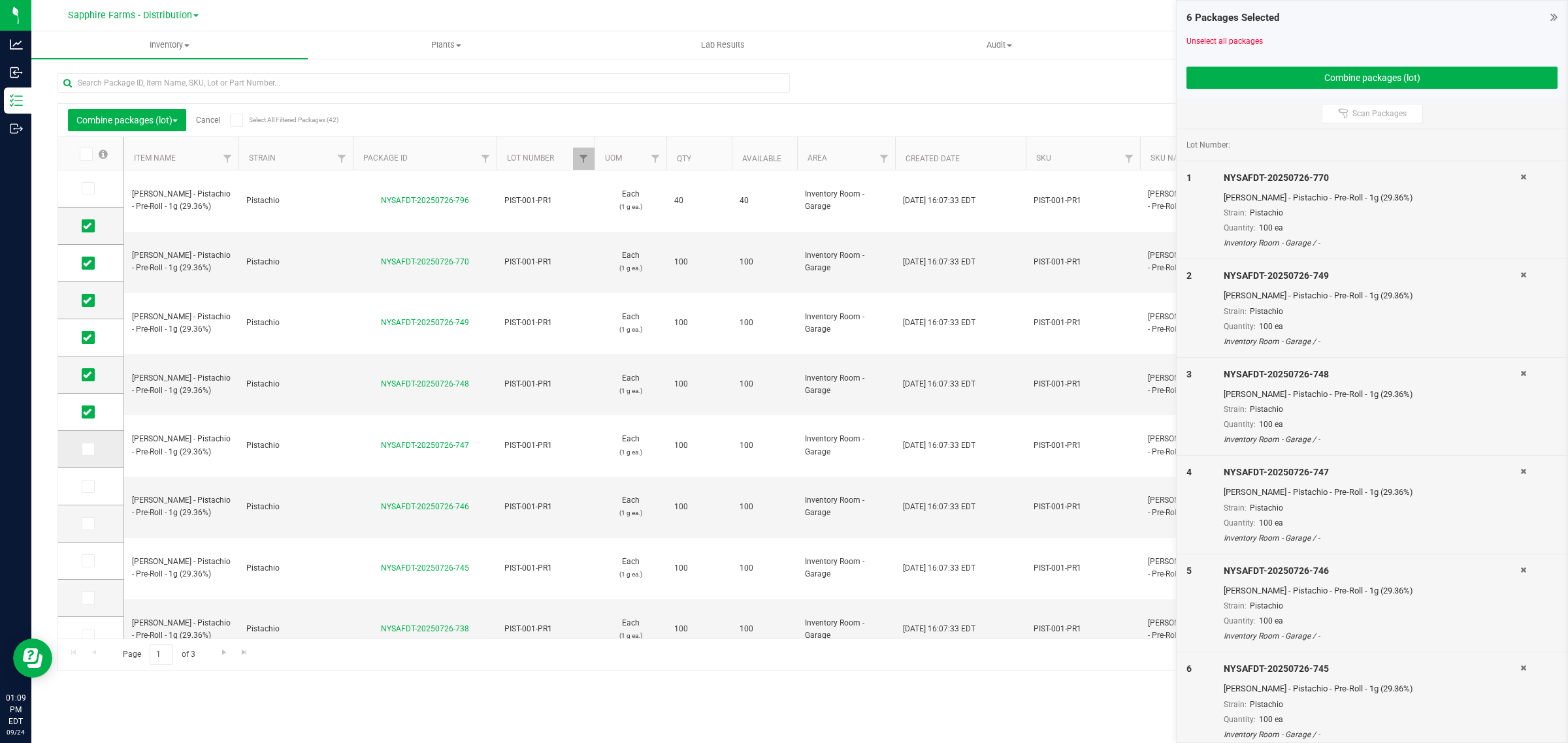
click at [89, 449] on icon at bounding box center [87, 449] width 9 height 0
click at [0, 0] on input "checkbox" at bounding box center [0, 0] width 0 height 0
click at [86, 487] on icon at bounding box center [87, 487] width 9 height 0
click at [0, 0] on input "checkbox" at bounding box center [0, 0] width 0 height 0
click at [89, 533] on td at bounding box center [91, 523] width 65 height 37
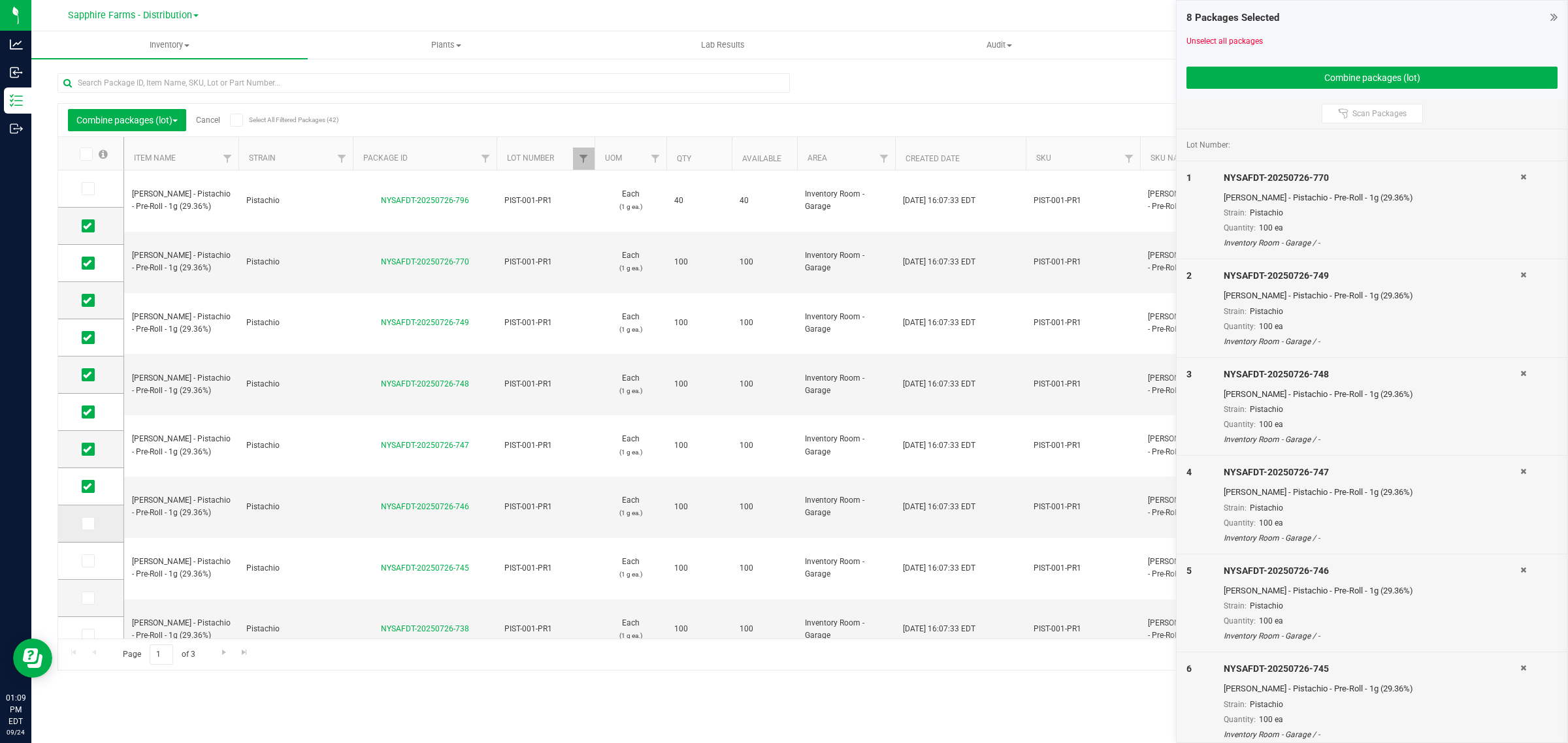
click at [96, 523] on label at bounding box center [92, 523] width 19 height 13
click at [0, 0] on input "checkbox" at bounding box center [0, 0] width 0 height 0
click at [92, 560] on span at bounding box center [88, 561] width 13 height 13
click at [0, 0] on input "checkbox" at bounding box center [0, 0] width 0 height 0
click at [85, 598] on icon at bounding box center [87, 598] width 9 height 0
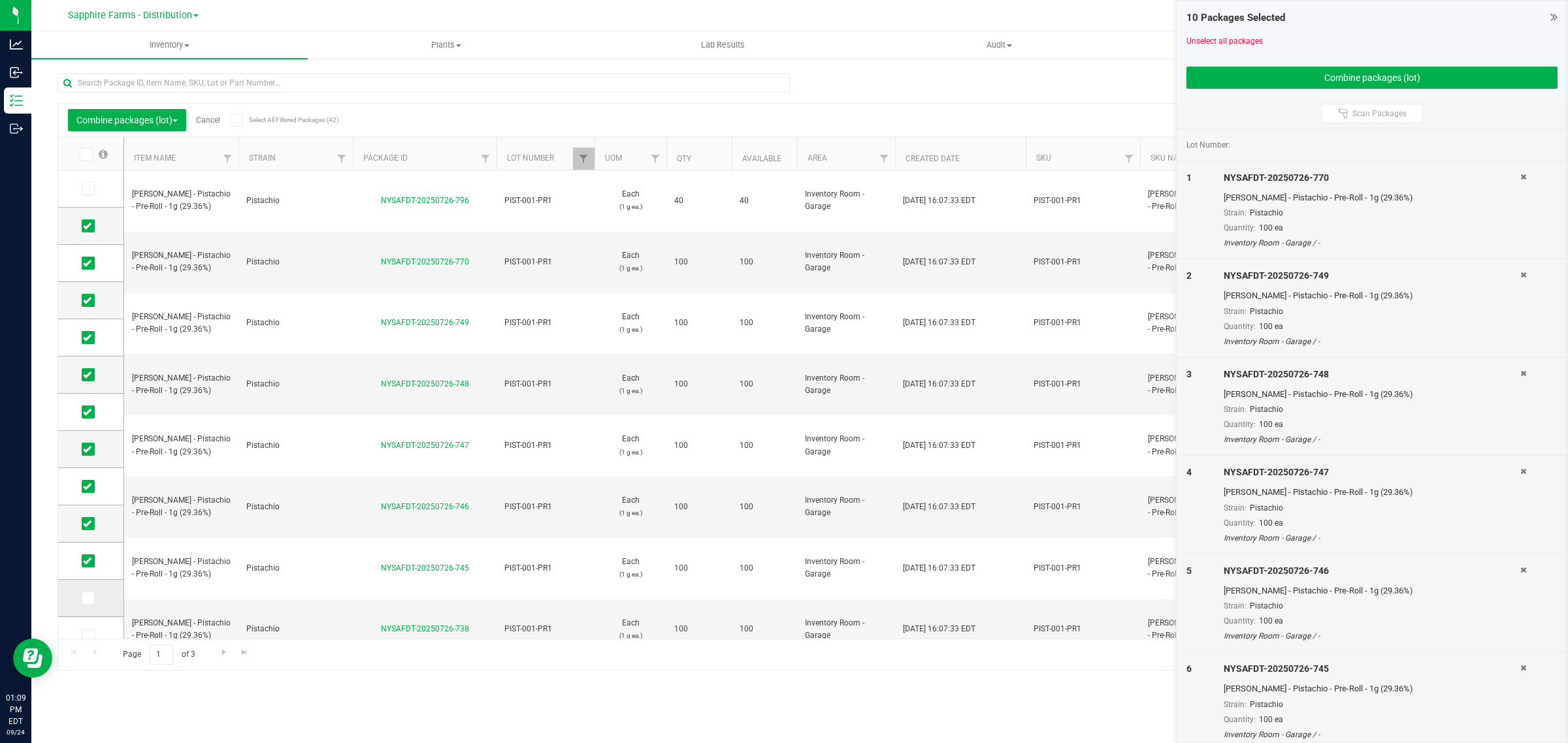
click at [0, 0] on input "checkbox" at bounding box center [0, 0] width 0 height 0
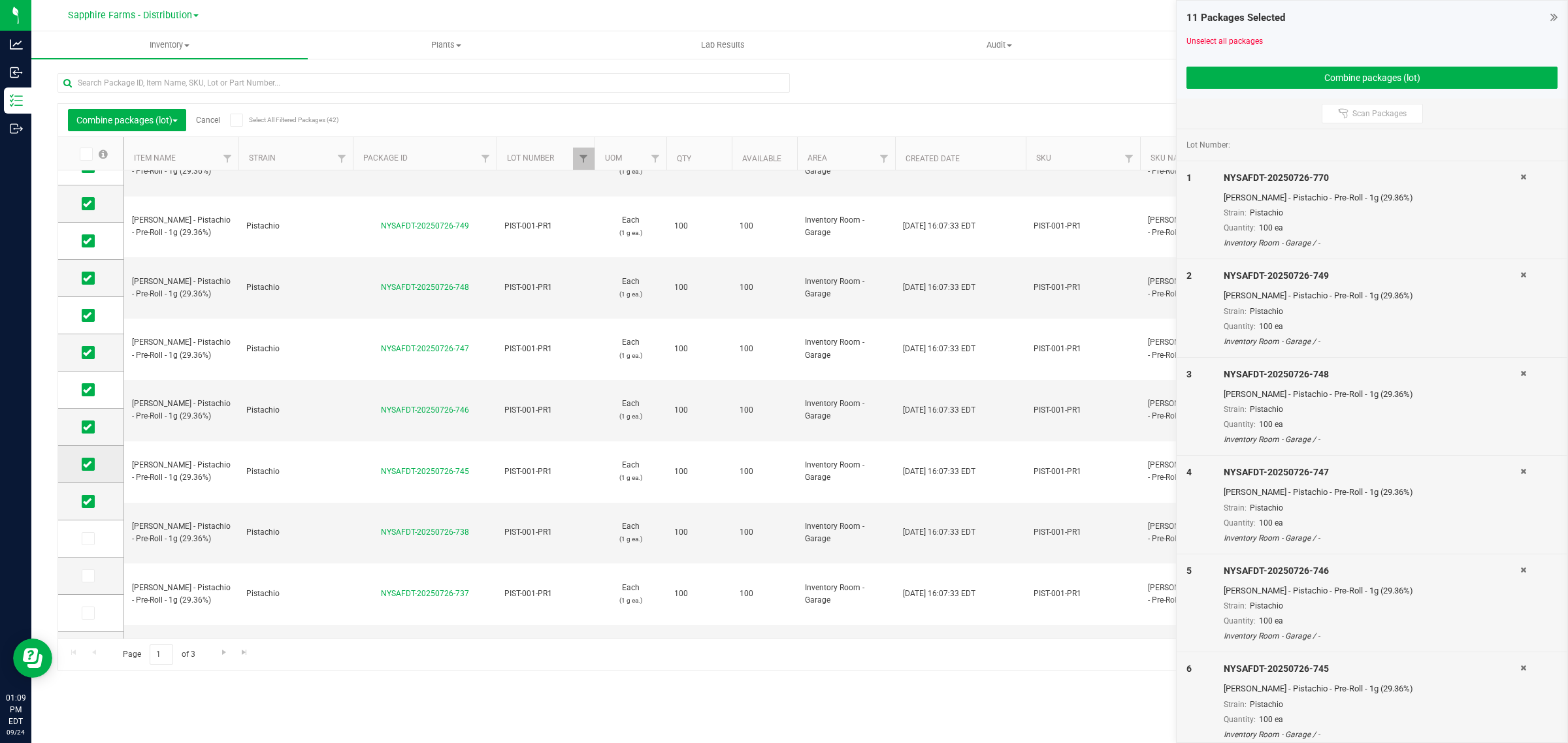
scroll to position [194, 0]
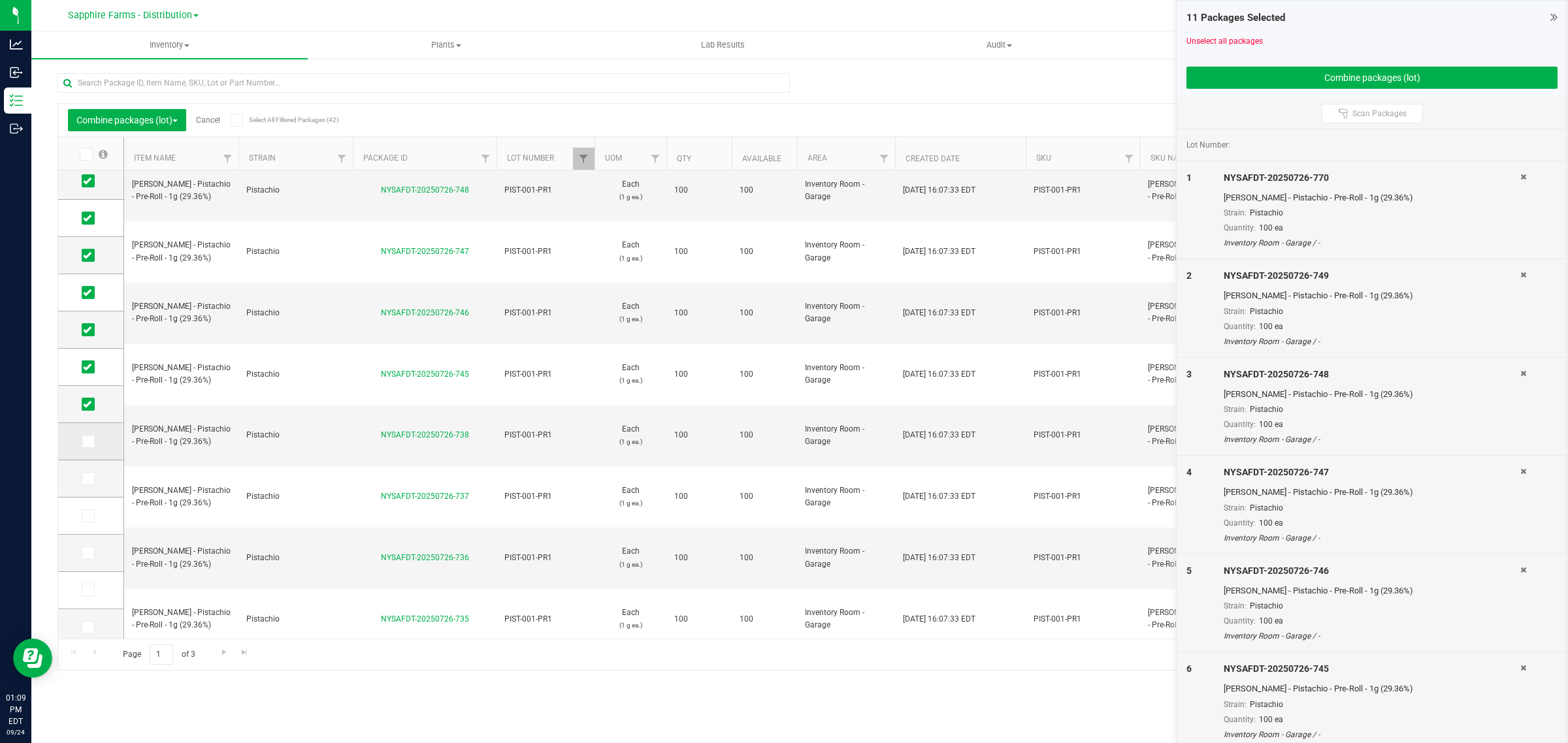
click at [89, 441] on icon at bounding box center [87, 441] width 9 height 0
click at [0, 0] on input "checkbox" at bounding box center [0, 0] width 0 height 0
click at [83, 479] on icon at bounding box center [87, 479] width 9 height 0
click at [0, 0] on input "checkbox" at bounding box center [0, 0] width 0 height 0
click at [83, 515] on icon at bounding box center [87, 515] width 9 height 0
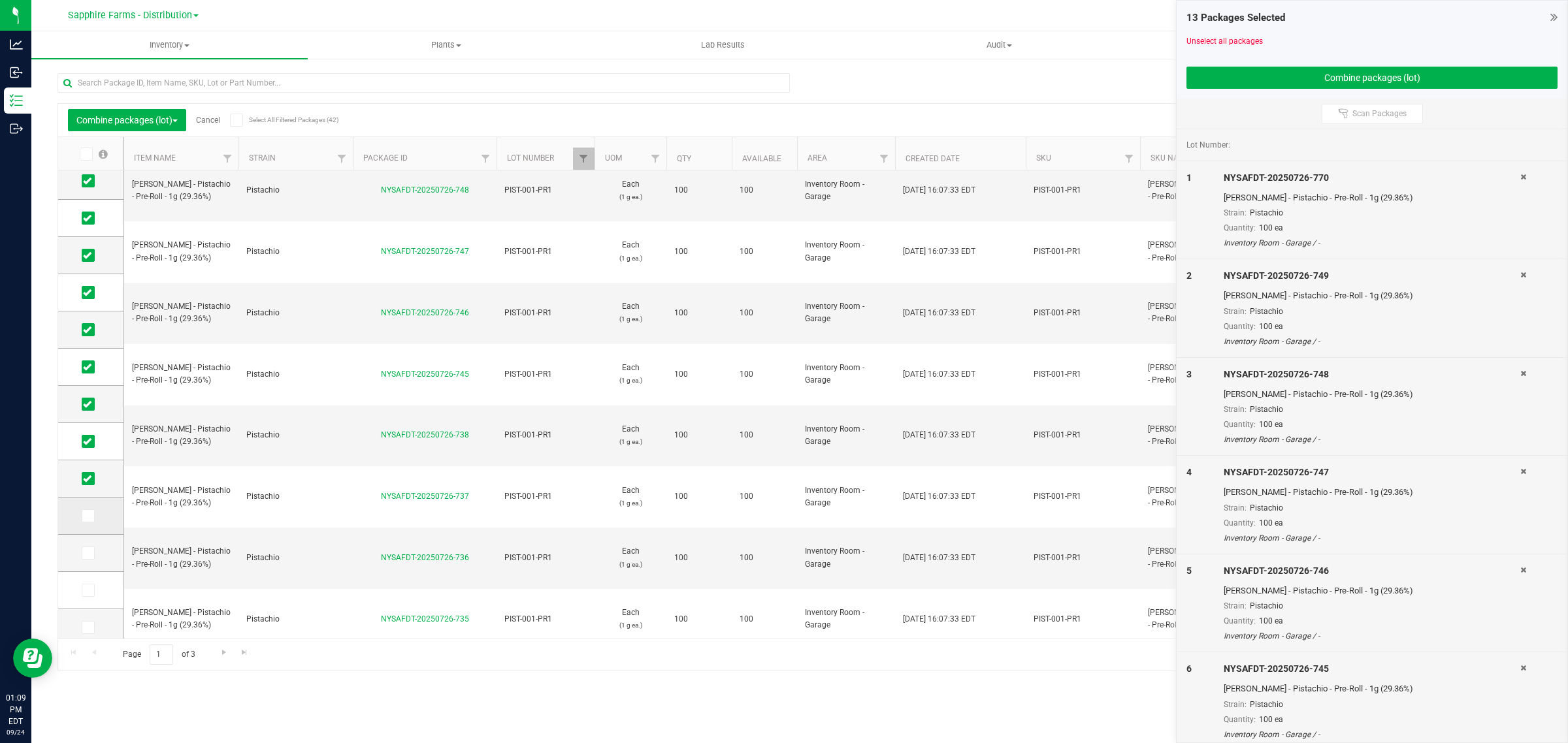
click at [0, 0] on input "checkbox" at bounding box center [0, 0] width 0 height 0
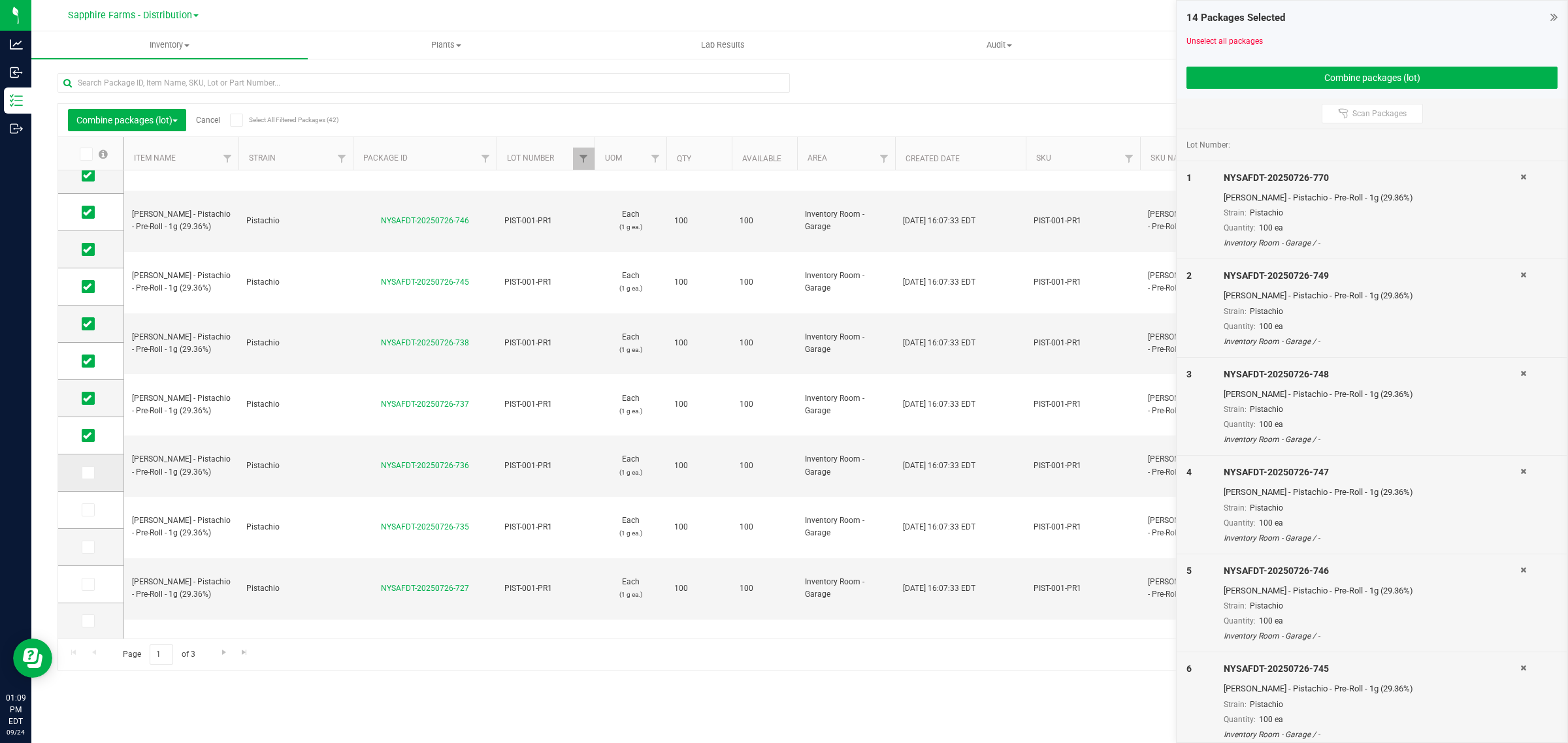
click at [89, 473] on icon at bounding box center [87, 473] width 9 height 0
click at [0, 0] on input "checkbox" at bounding box center [0, 0] width 0 height 0
click at [84, 510] on icon at bounding box center [87, 510] width 9 height 0
click at [0, 0] on input "checkbox" at bounding box center [0, 0] width 0 height 0
click at [90, 547] on icon at bounding box center [87, 547] width 9 height 0
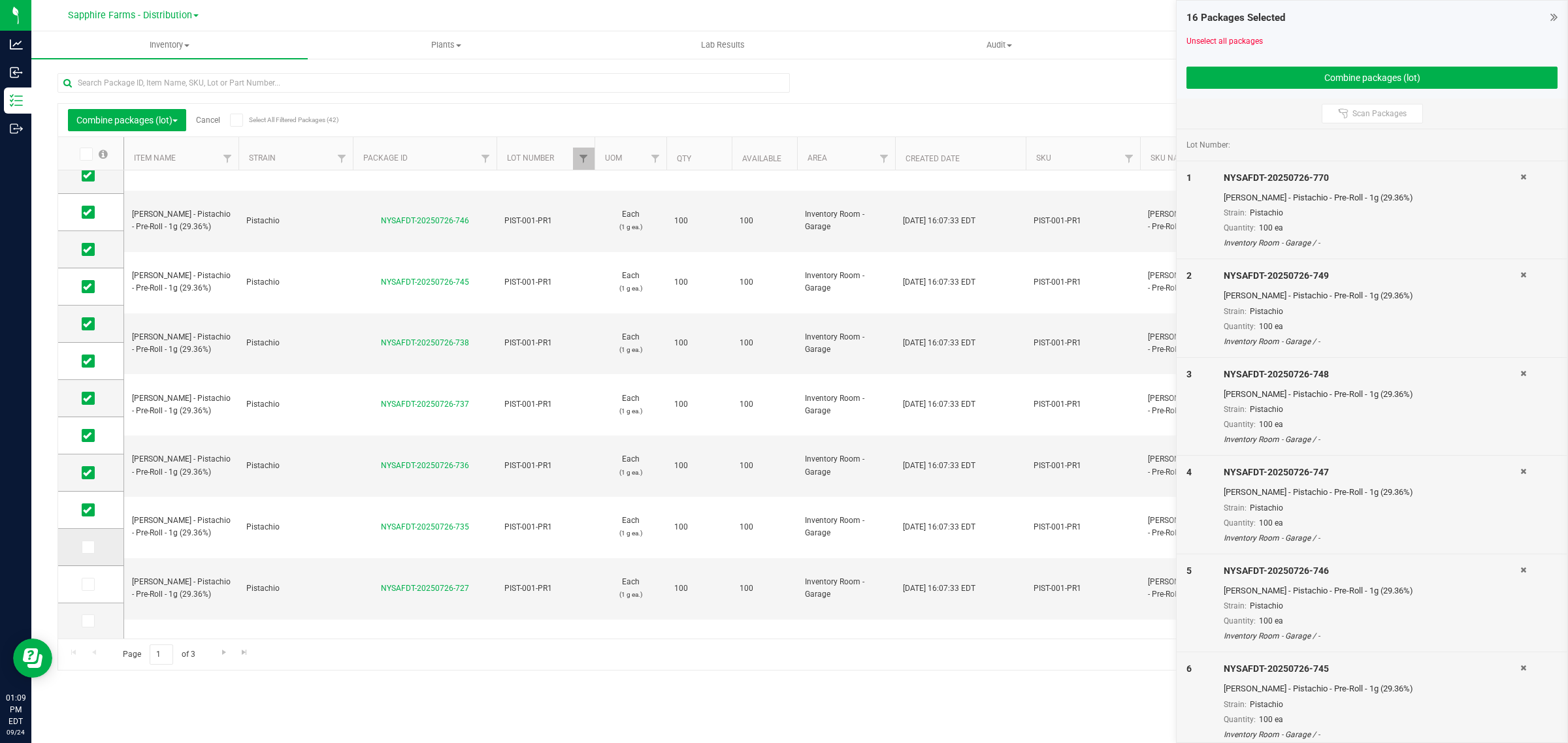
click at [0, 0] on input "checkbox" at bounding box center [0, 0] width 0 height 0
click at [86, 584] on icon at bounding box center [87, 584] width 9 height 0
click at [0, 0] on input "checkbox" at bounding box center [0, 0] width 0 height 0
click at [86, 627] on span at bounding box center [88, 620] width 13 height 13
click at [0, 0] on input "checkbox" at bounding box center [0, 0] width 0 height 0
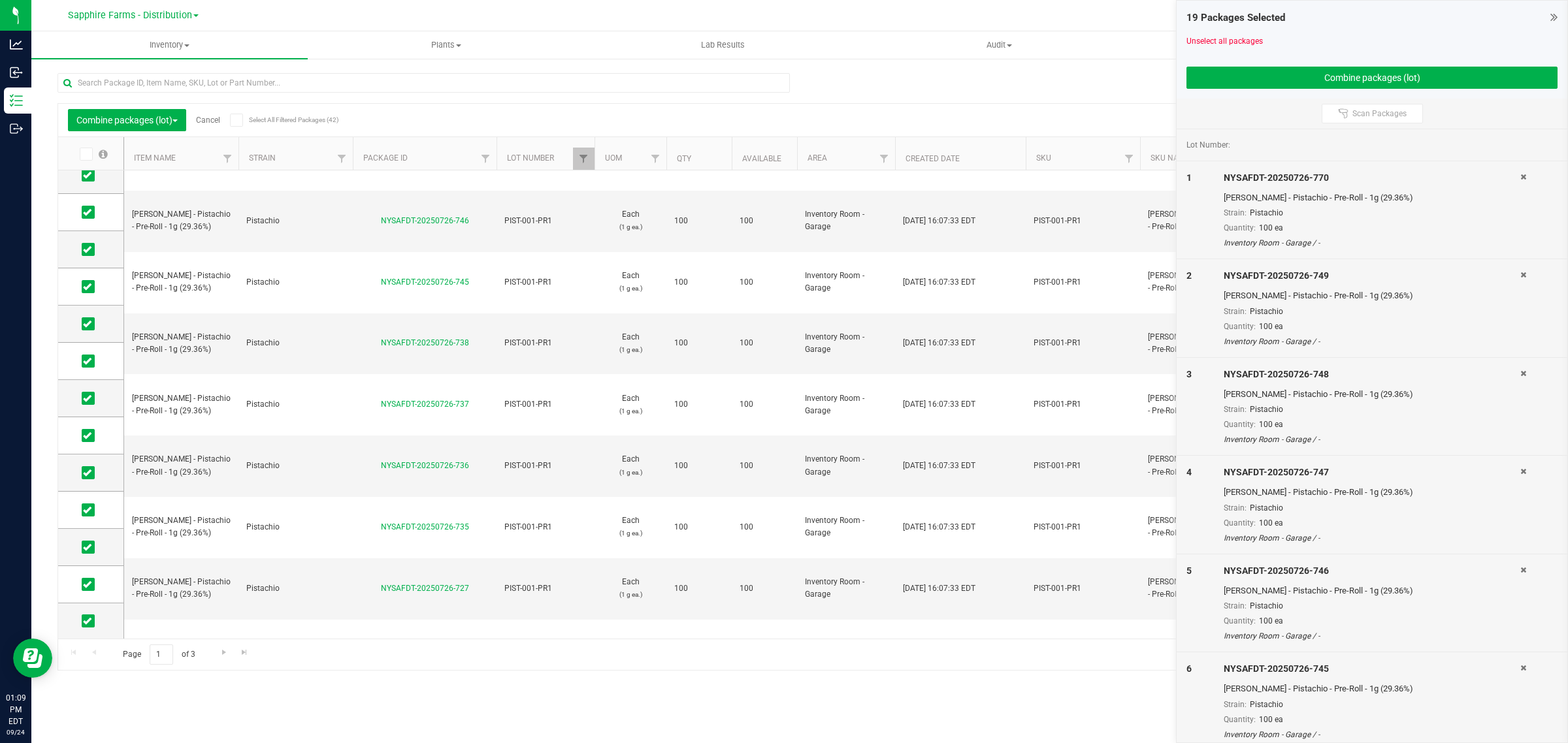
drag, startPoint x: 480, startPoint y: 609, endPoint x: 387, endPoint y: 535, distance: 118.8
drag, startPoint x: 471, startPoint y: 609, endPoint x: 388, endPoint y: 609, distance: 83.0
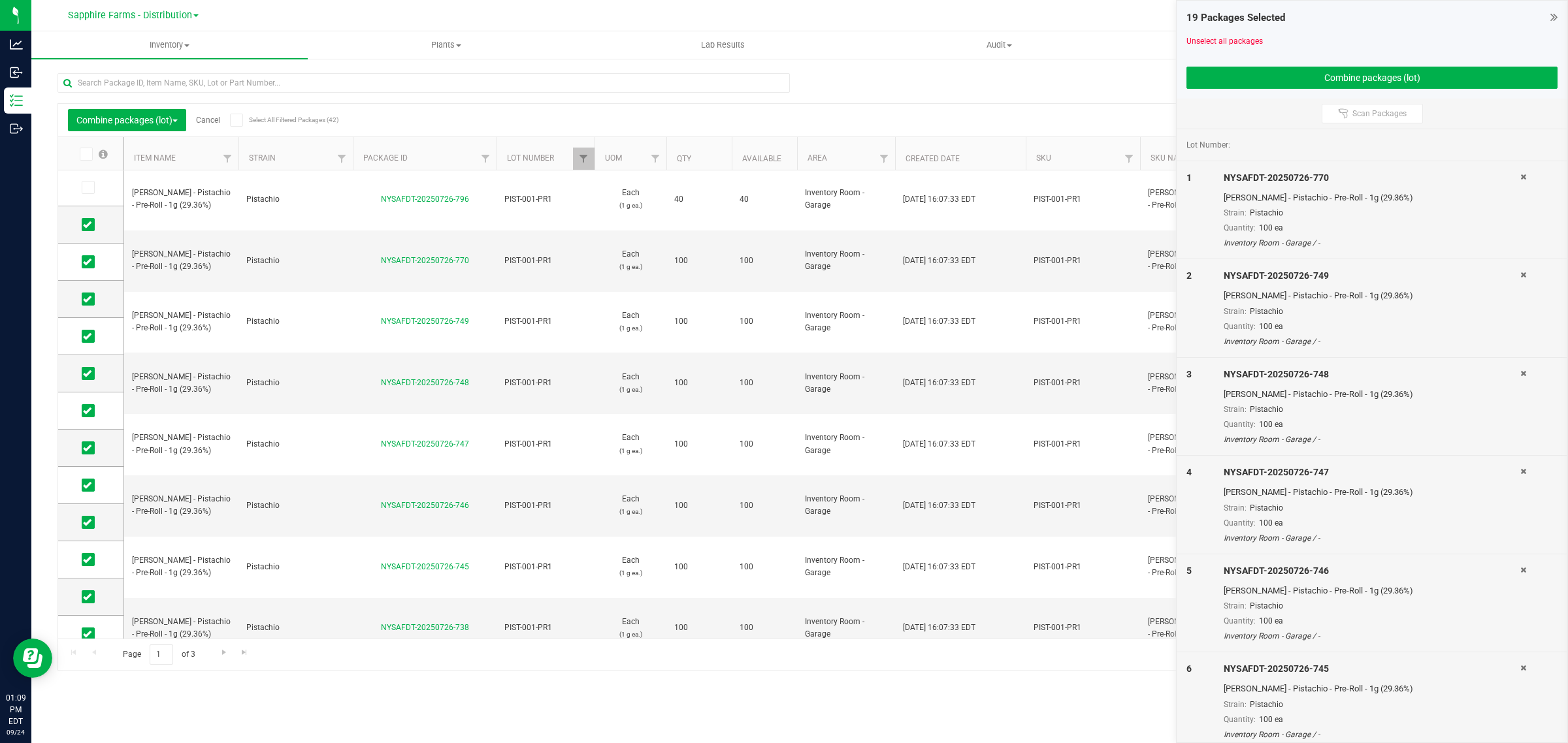
scroll to position [0, 0]
drag, startPoint x: 481, startPoint y: 227, endPoint x: 380, endPoint y: 227, distance: 101.0
click at [380, 256] on div "NYSAFDT-20250726-770" at bounding box center [424, 262] width 147 height 12
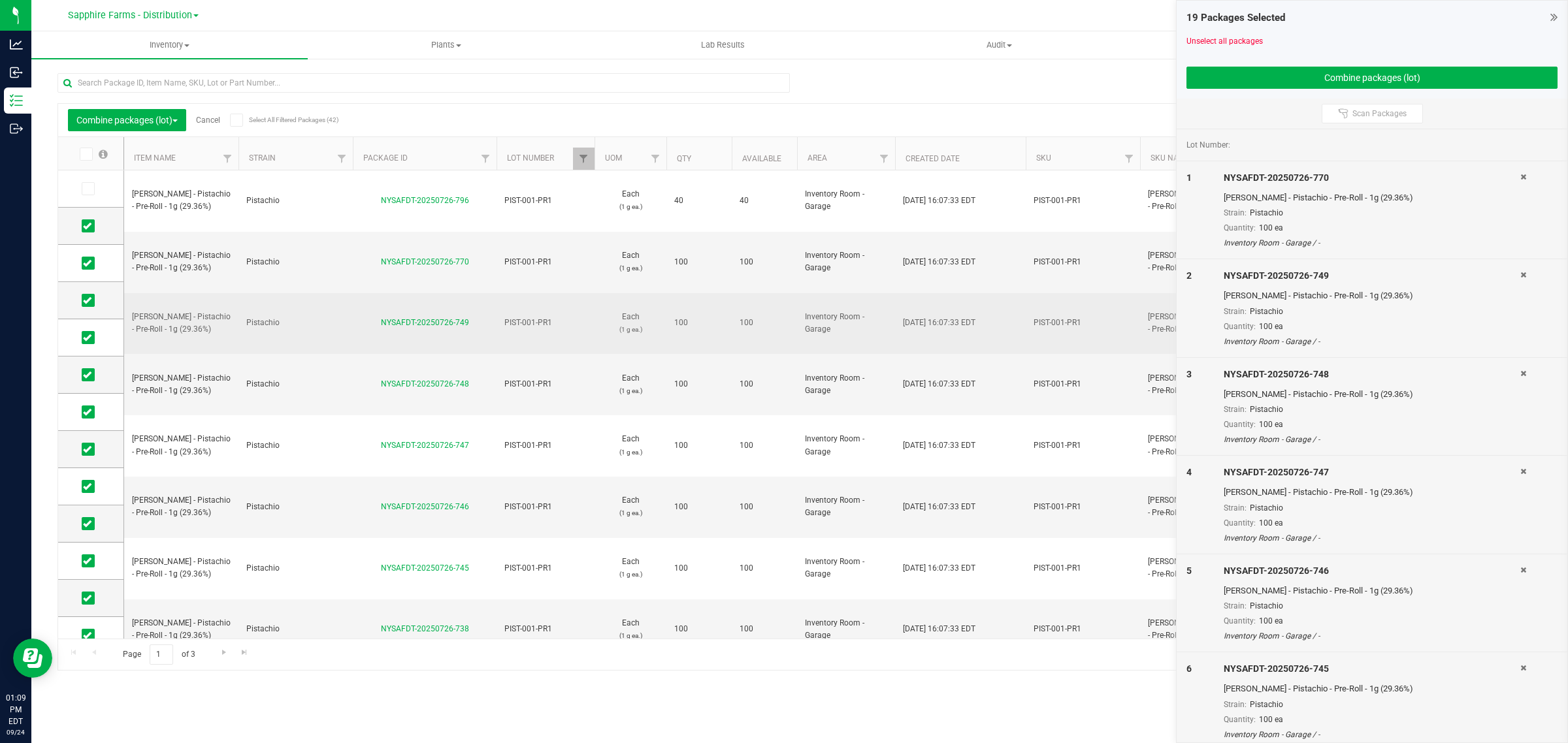
copy link "NYSAFDT-20250726-770"
drag, startPoint x: 451, startPoint y: 269, endPoint x: 376, endPoint y: 269, distance: 75.0
click at [378, 317] on div "NYSAFDT-20250726-749" at bounding box center [424, 323] width 147 height 12
copy link "NYSAFDT-20250726-749"
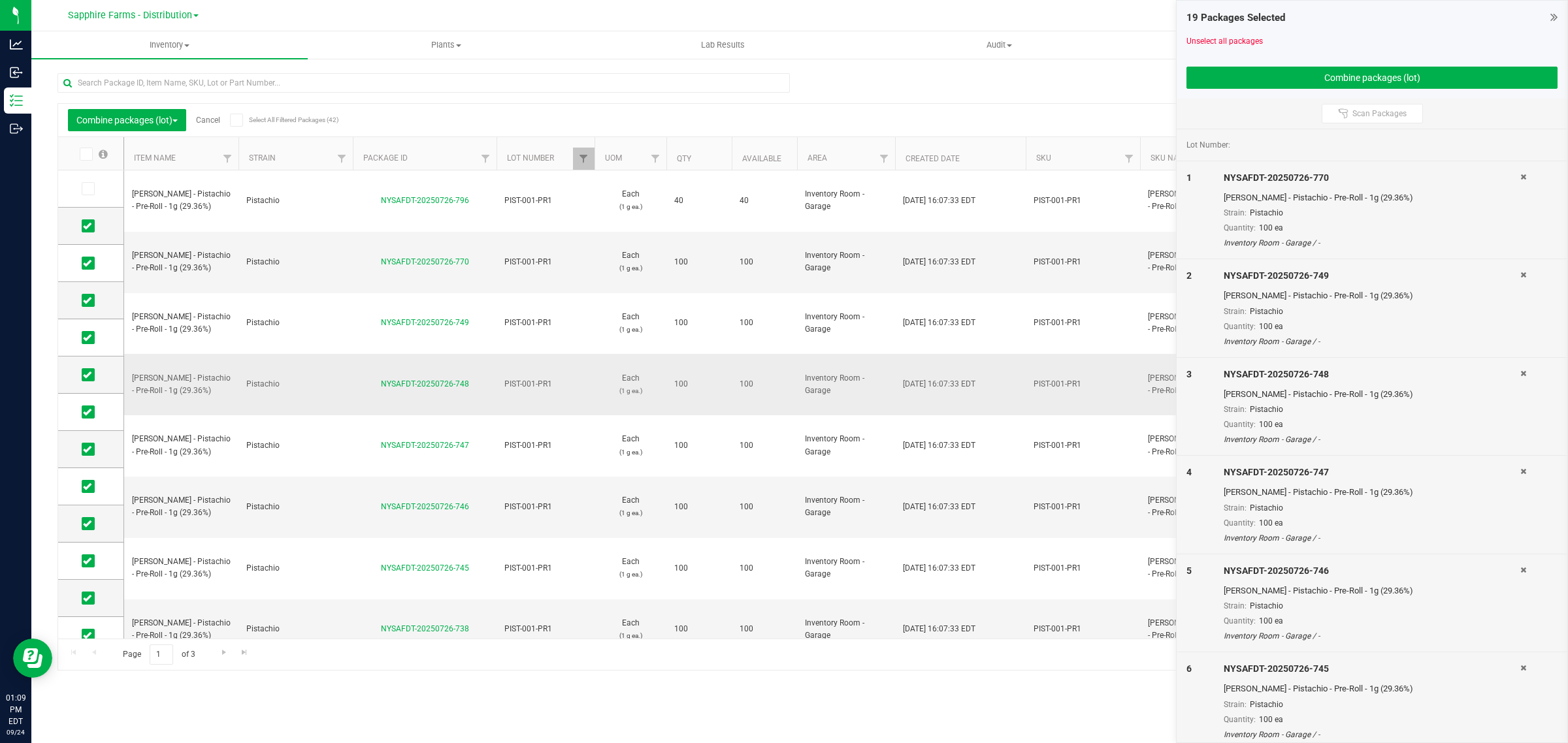
drag, startPoint x: 451, startPoint y: 308, endPoint x: 369, endPoint y: 303, distance: 82.2
click at [369, 378] on div "NYSAFDT-20250726-748" at bounding box center [424, 384] width 147 height 12
copy link "NYSAFDT-20250726-748"
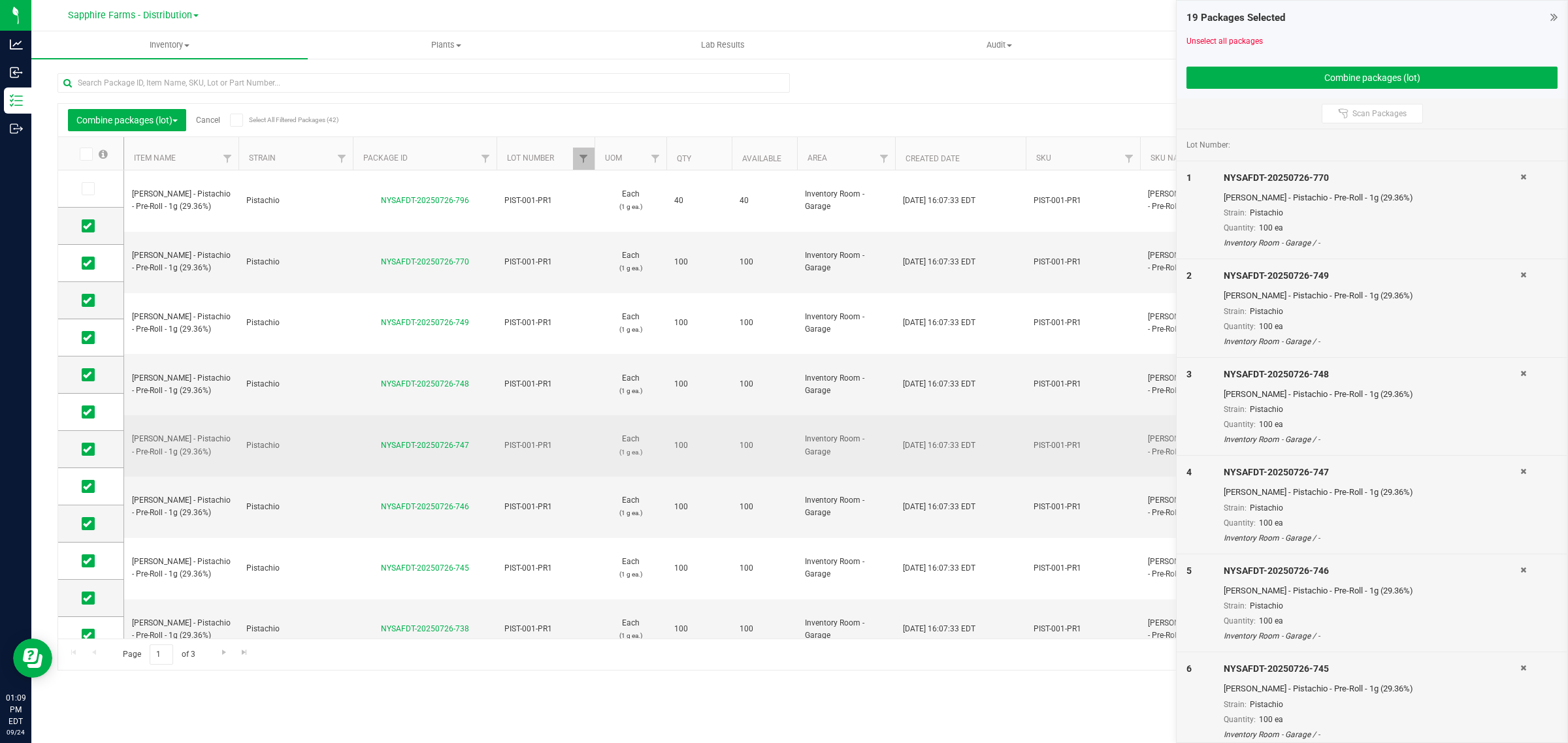
drag, startPoint x: 451, startPoint y: 337, endPoint x: 380, endPoint y: 337, distance: 71.0
click at [380, 440] on div "NYSAFDT-20250726-747" at bounding box center [424, 446] width 147 height 12
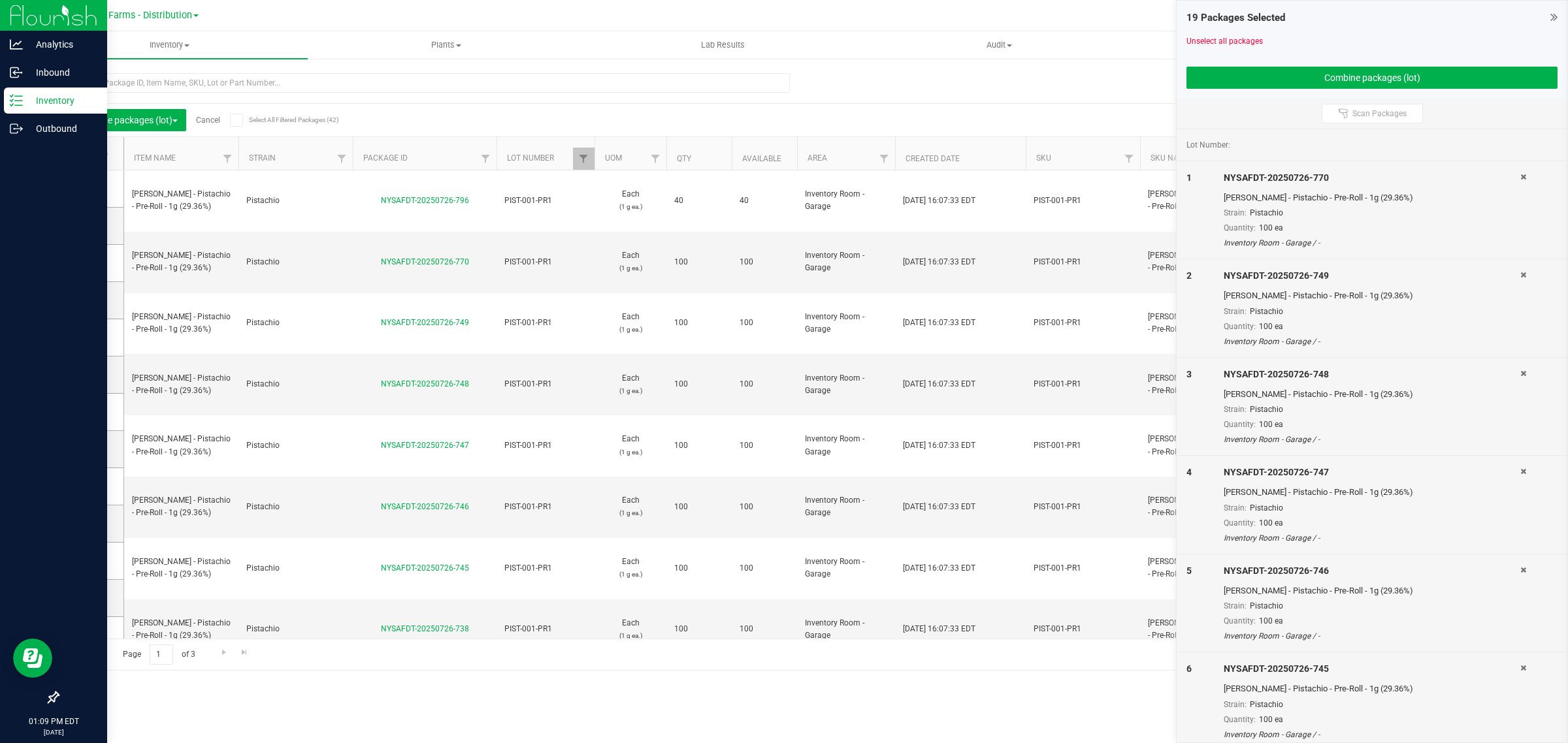
copy link "NYSAFDT-20250726-747"
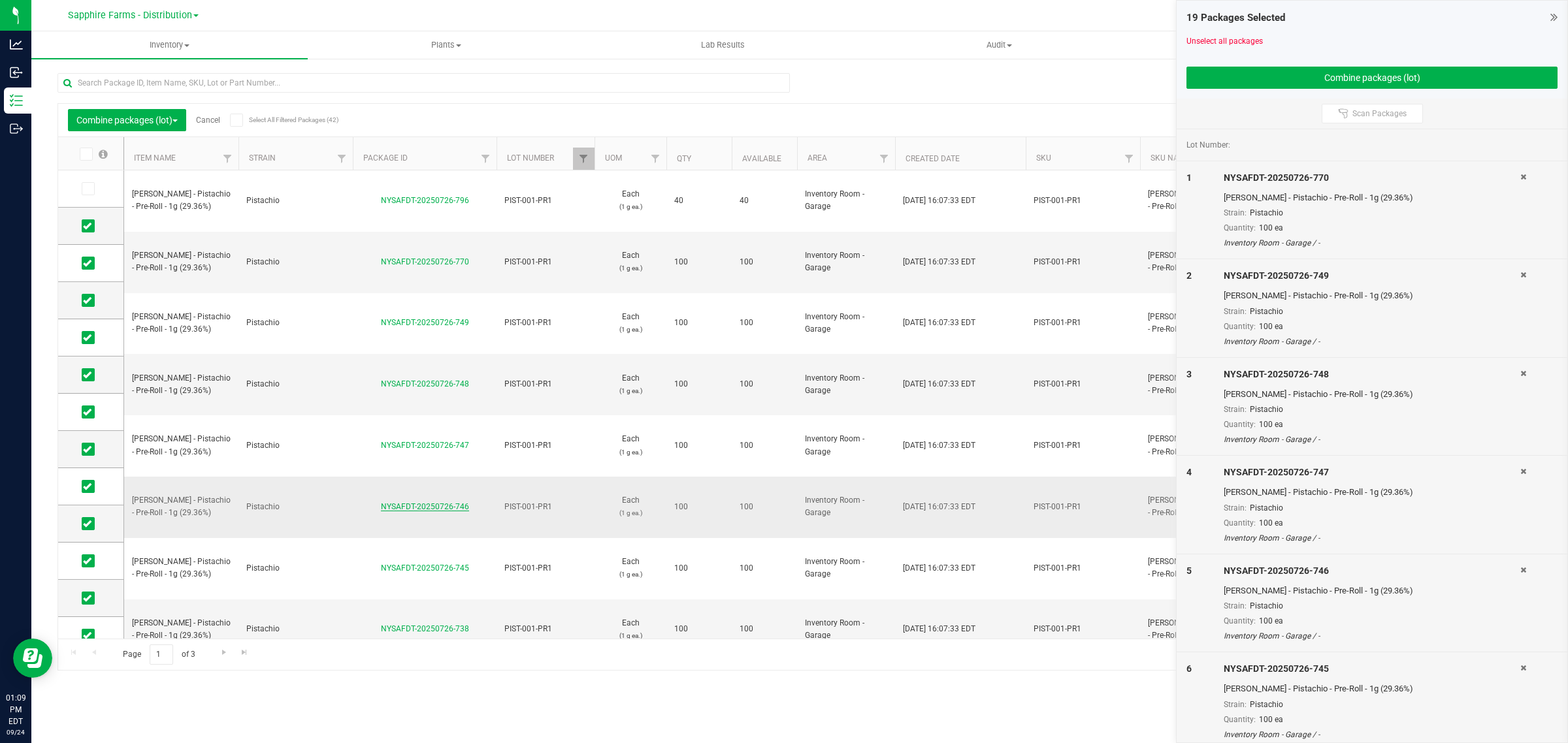
drag, startPoint x: 477, startPoint y: 377, endPoint x: 382, endPoint y: 378, distance: 95.0
click at [382, 501] on div "NYSAFDT-20250726-746" at bounding box center [424, 507] width 147 height 12
drag, startPoint x: 478, startPoint y: 372, endPoint x: 378, endPoint y: 372, distance: 100.0
click at [378, 501] on div "NYSAFDT-20250726-746" at bounding box center [424, 507] width 147 height 12
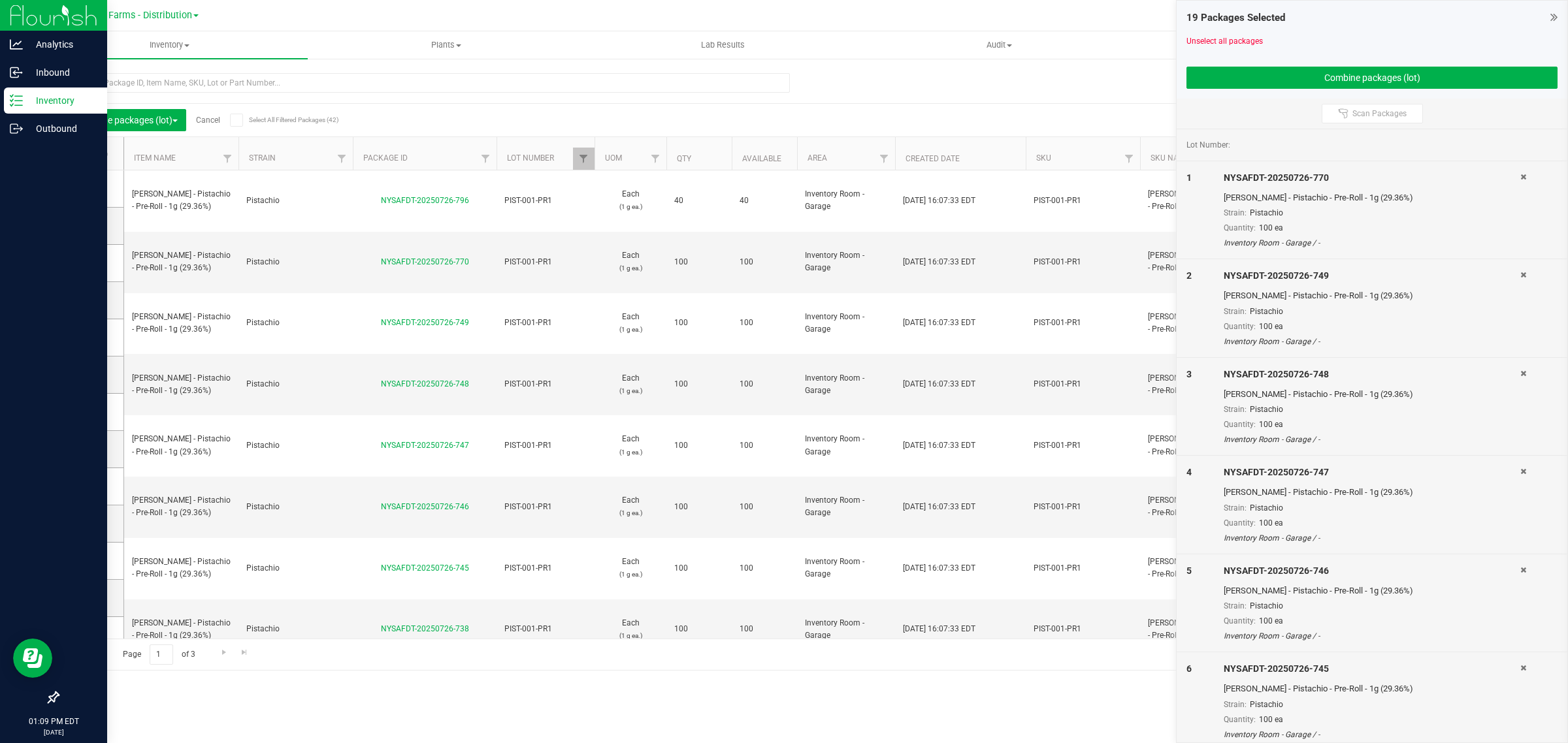
copy link "NYSAFDT-20250726-746"
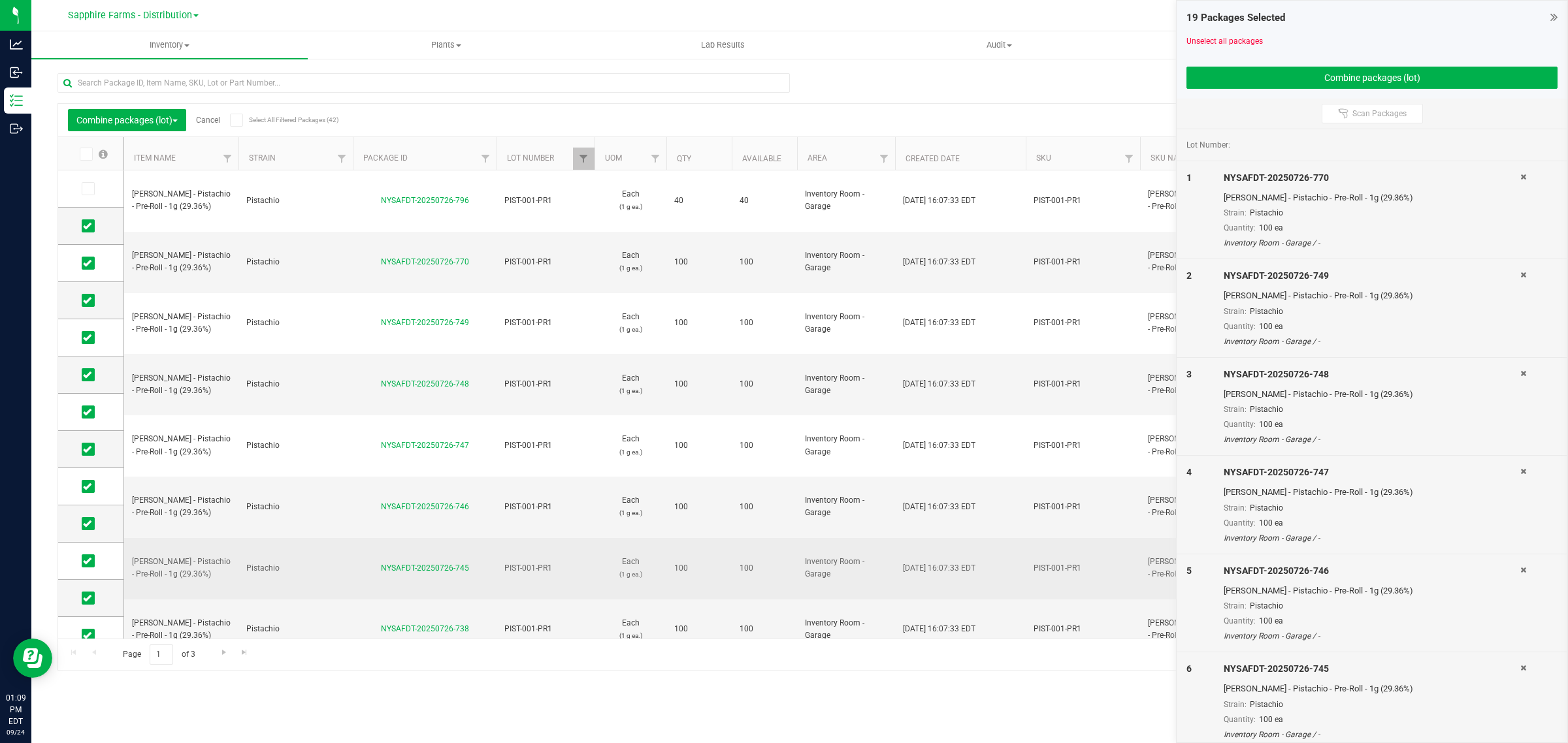
drag, startPoint x: 479, startPoint y: 412, endPoint x: 373, endPoint y: 414, distance: 106.0
click at [373, 562] on div "NYSAFDT-20250726-745" at bounding box center [424, 569] width 147 height 12
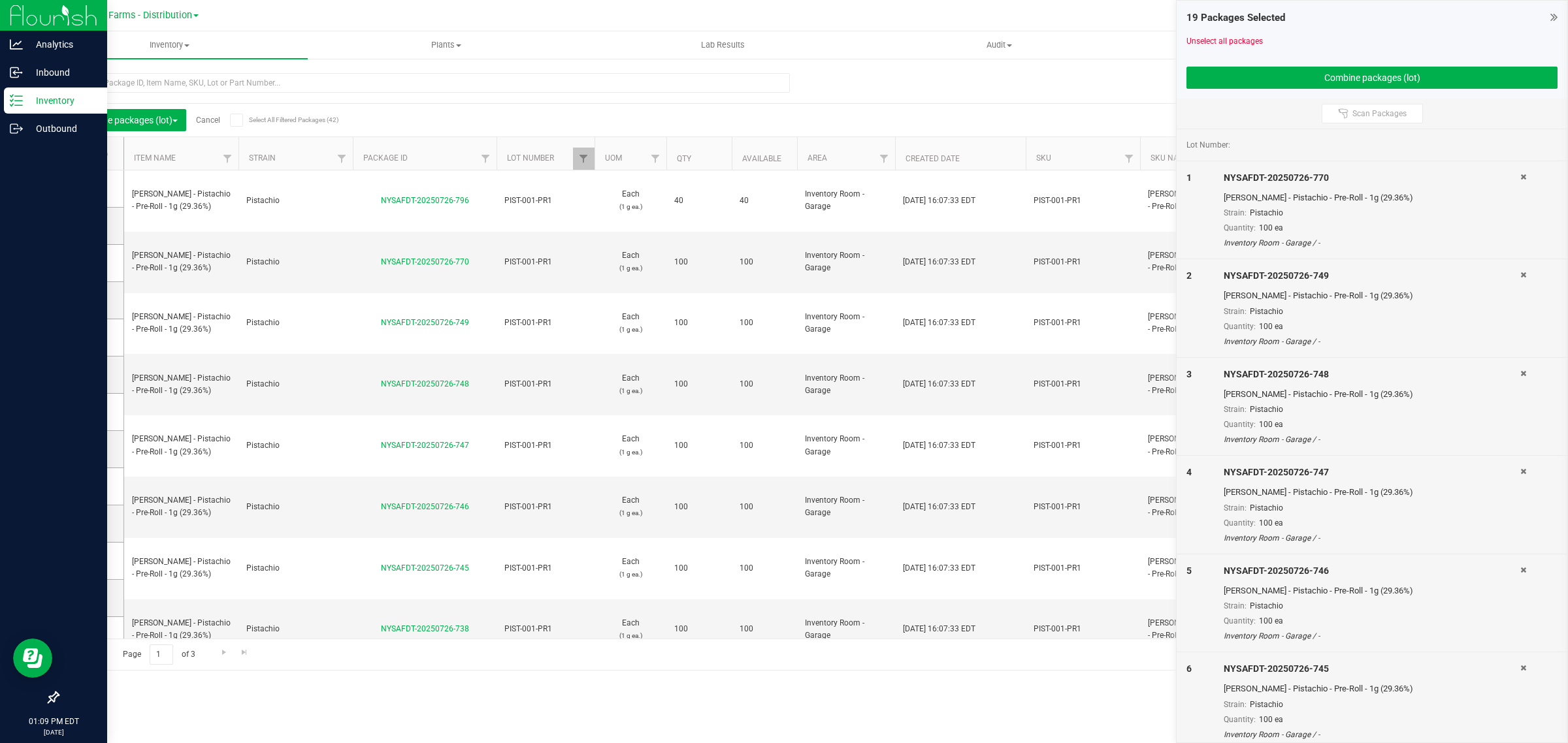
copy link "NYSAFDT-20250726-745"
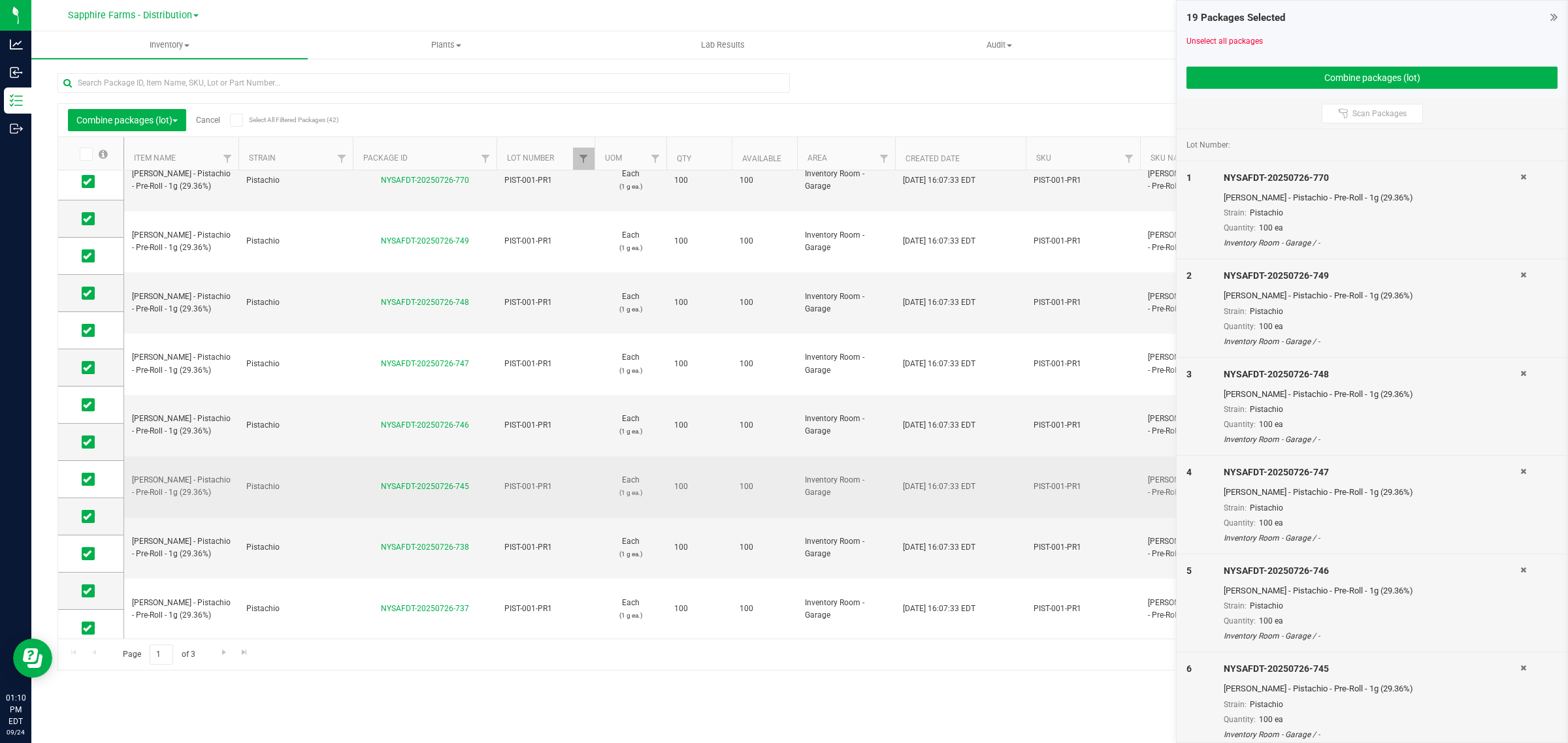
scroll to position [163, 0]
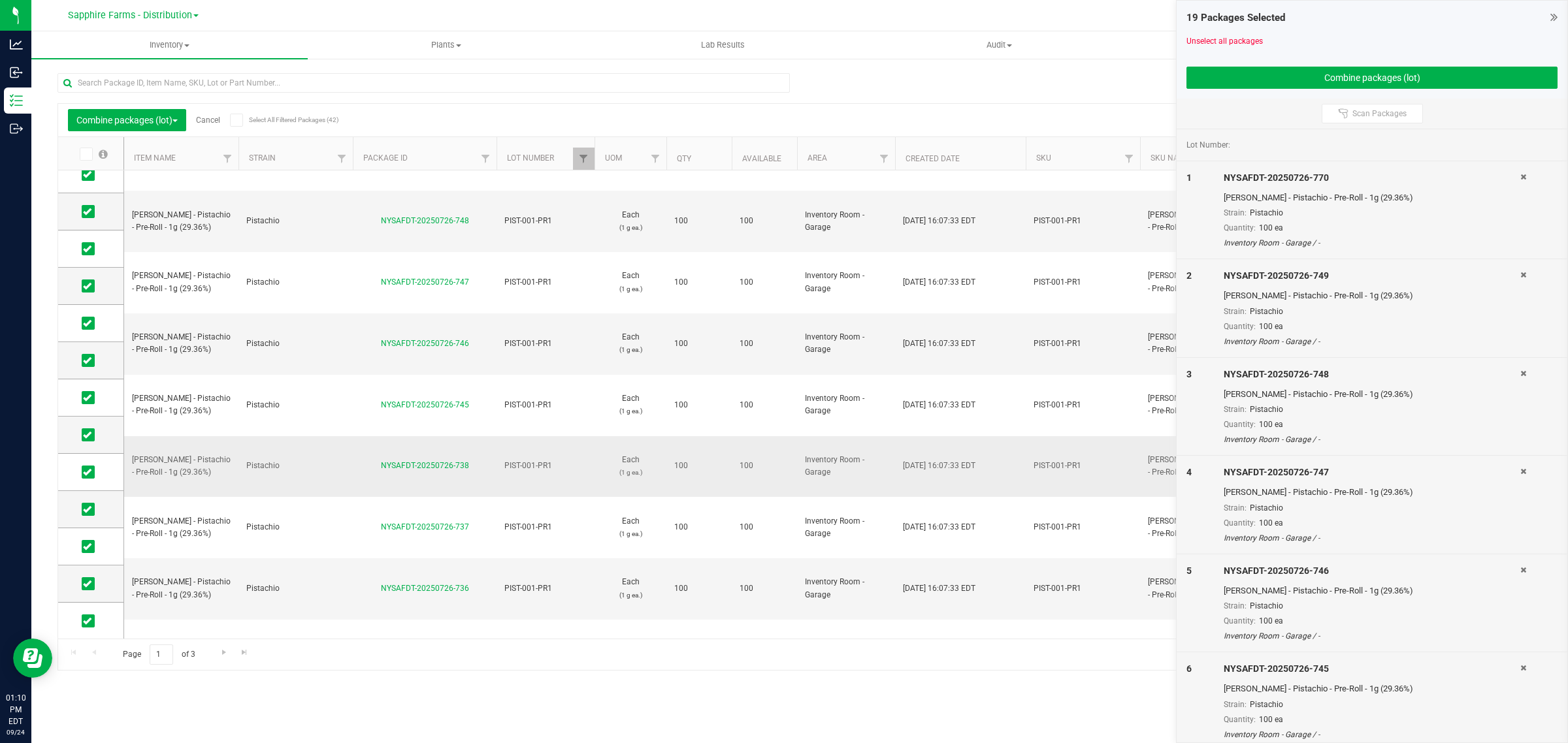
drag, startPoint x: 475, startPoint y: 285, endPoint x: 380, endPoint y: 288, distance: 95.0
click at [380, 460] on div "NYSAFDT-20250726-738" at bounding box center [424, 466] width 147 height 12
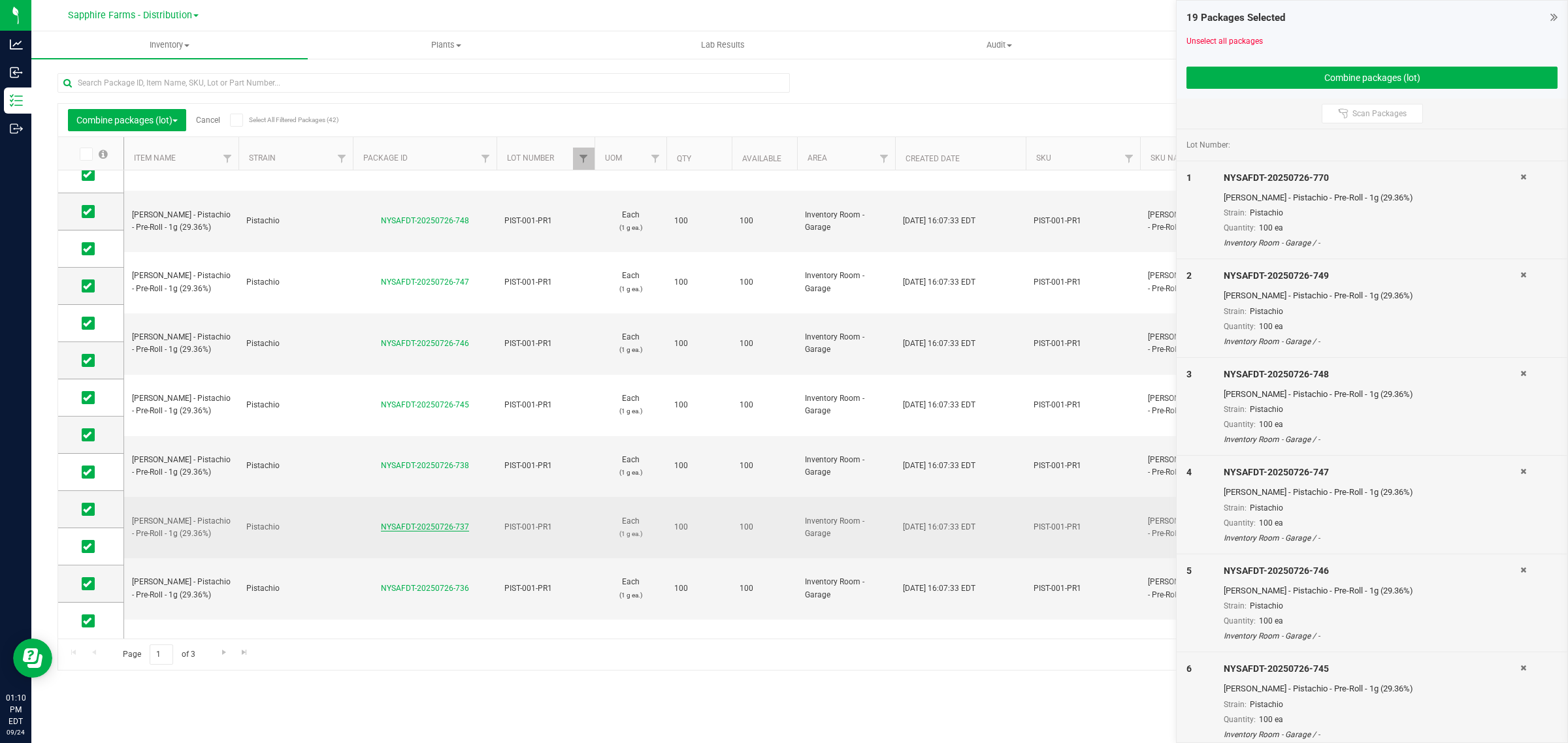
drag, startPoint x: 463, startPoint y: 325, endPoint x: 387, endPoint y: 326, distance: 76.0
click at [387, 521] on div "NYSAFDT-20250726-737" at bounding box center [424, 527] width 147 height 12
drag, startPoint x: 477, startPoint y: 325, endPoint x: 383, endPoint y: 325, distance: 94.0
click at [383, 521] on div "NYSAFDT-20250726-737" at bounding box center [424, 527] width 147 height 12
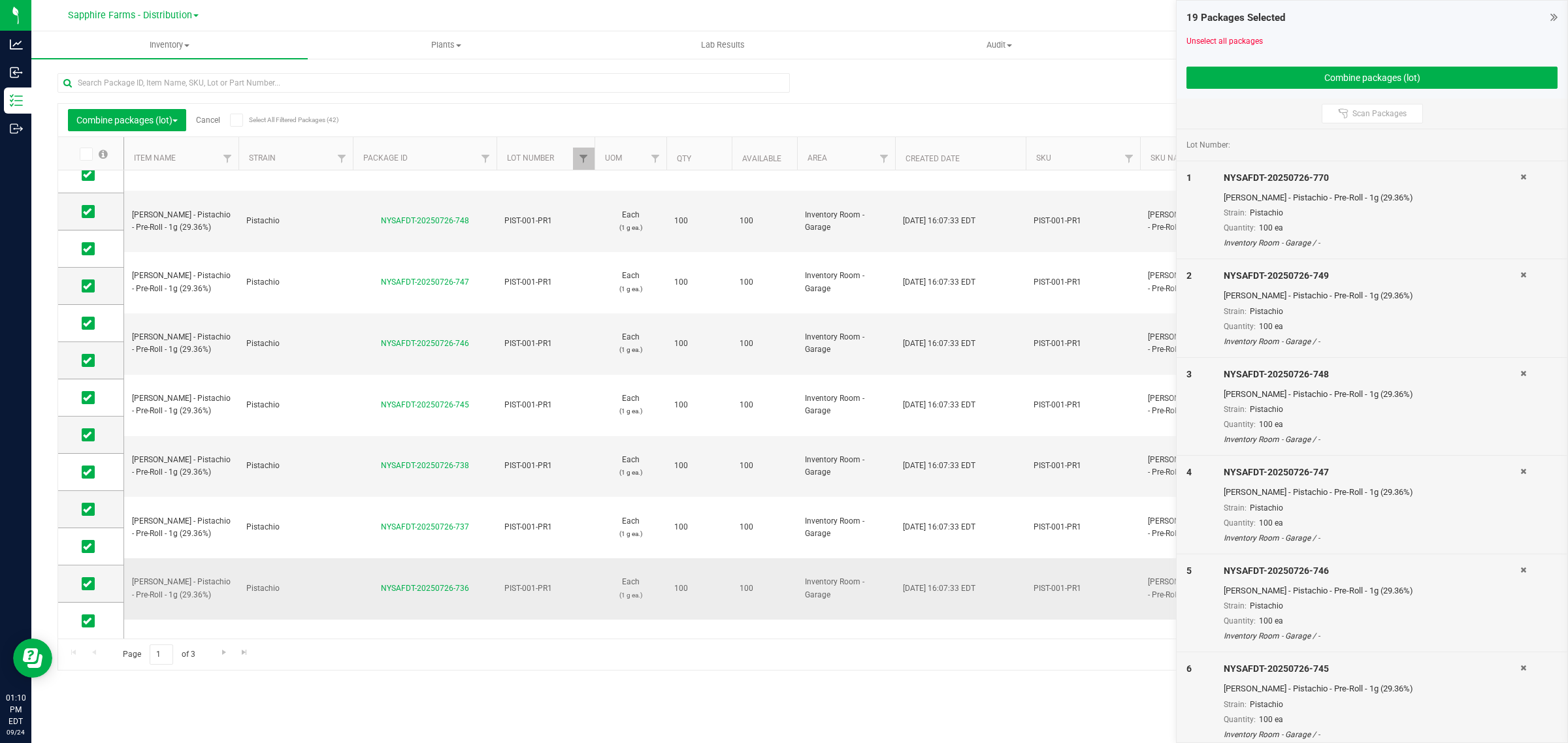
drag, startPoint x: 455, startPoint y: 363, endPoint x: 380, endPoint y: 361, distance: 75.0
click at [380, 583] on div "NYSAFDT-20250726-736" at bounding box center [424, 589] width 147 height 12
drag, startPoint x: 474, startPoint y: 399, endPoint x: 399, endPoint y: 401, distance: 75.0
click at [399, 644] on div "NYSAFDT-20250726-735" at bounding box center [424, 650] width 147 height 12
drag, startPoint x: 476, startPoint y: 399, endPoint x: 382, endPoint y: 399, distance: 94.0
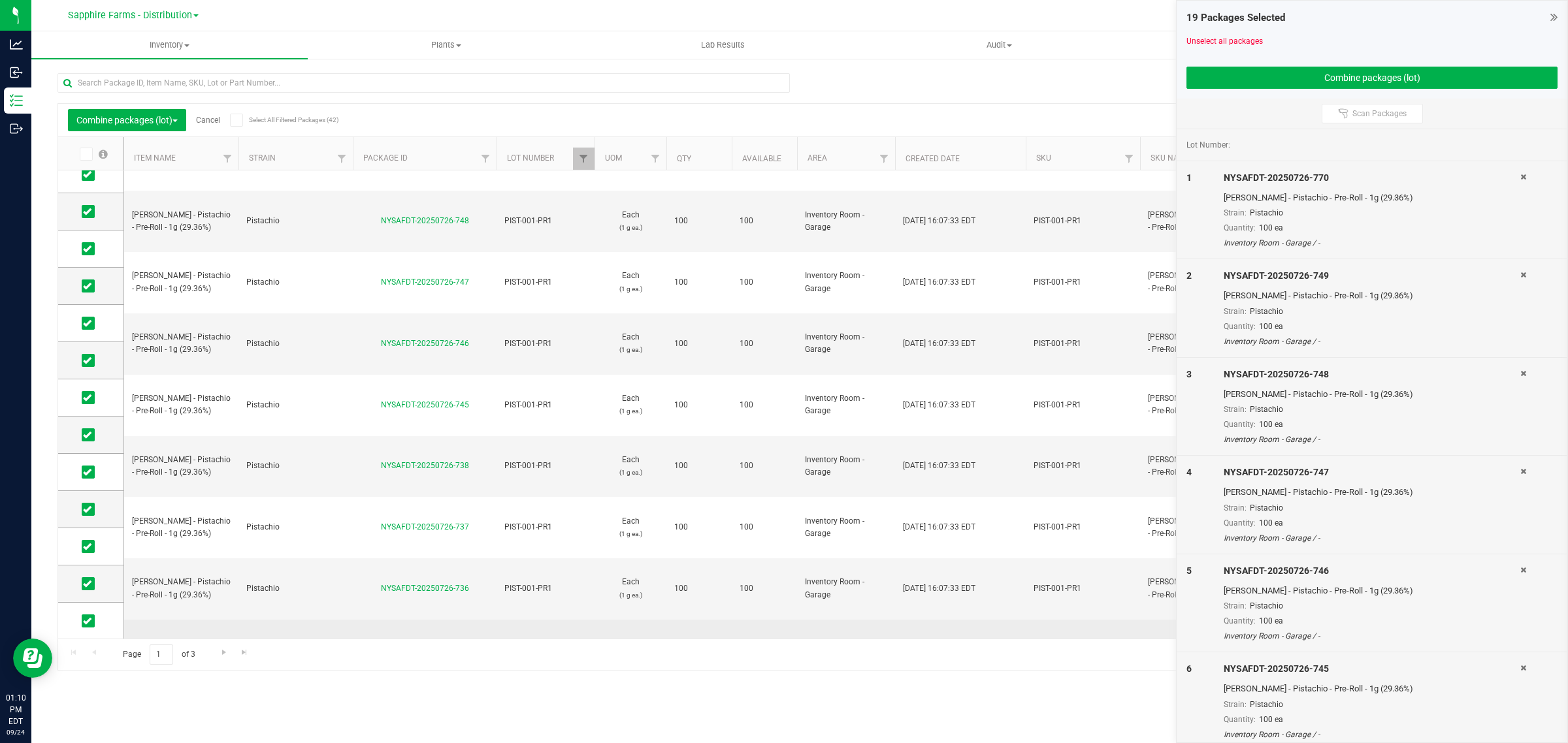
click at [382, 644] on div "NYSAFDT-20250726-735" at bounding box center [424, 650] width 147 height 12
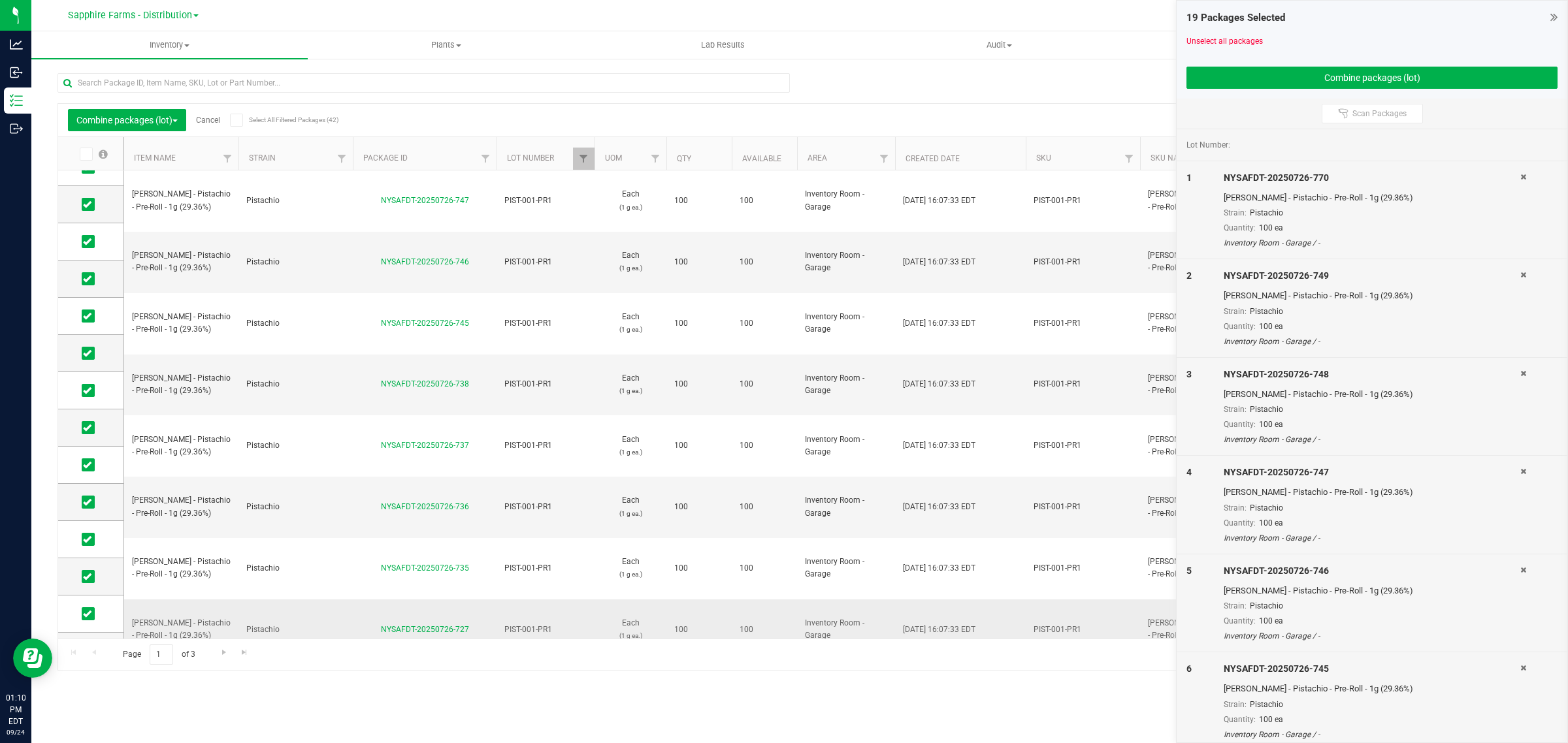
scroll to position [274, 0]
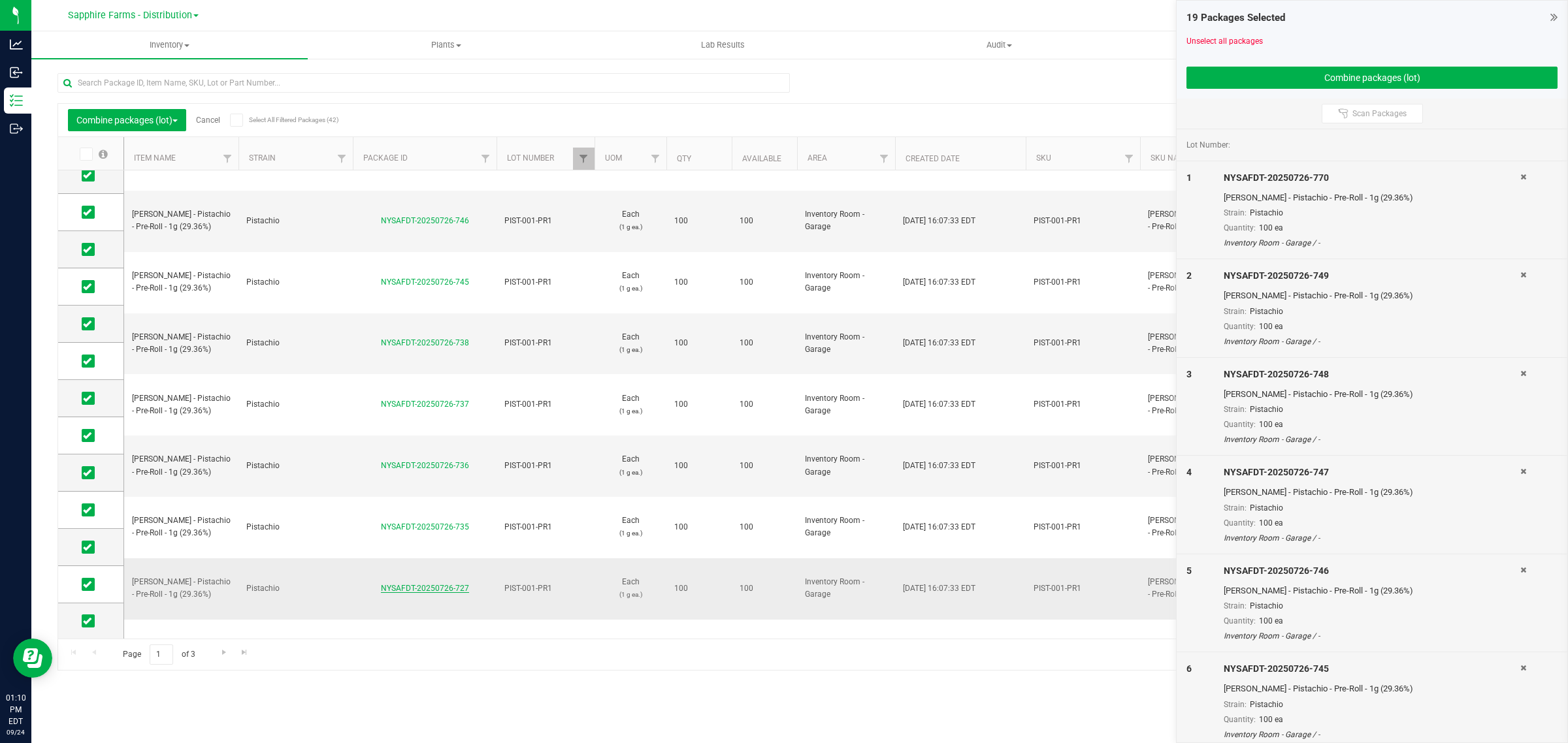
drag, startPoint x: 471, startPoint y: 310, endPoint x: 383, endPoint y: 315, distance: 88.1
click at [383, 583] on div "NYSAFDT-20250726-727" at bounding box center [424, 589] width 147 height 12
drag, startPoint x: 481, startPoint y: 313, endPoint x: 376, endPoint y: 312, distance: 105.0
click at [376, 583] on div "NYSAFDT-20250726-727" at bounding box center [424, 589] width 147 height 12
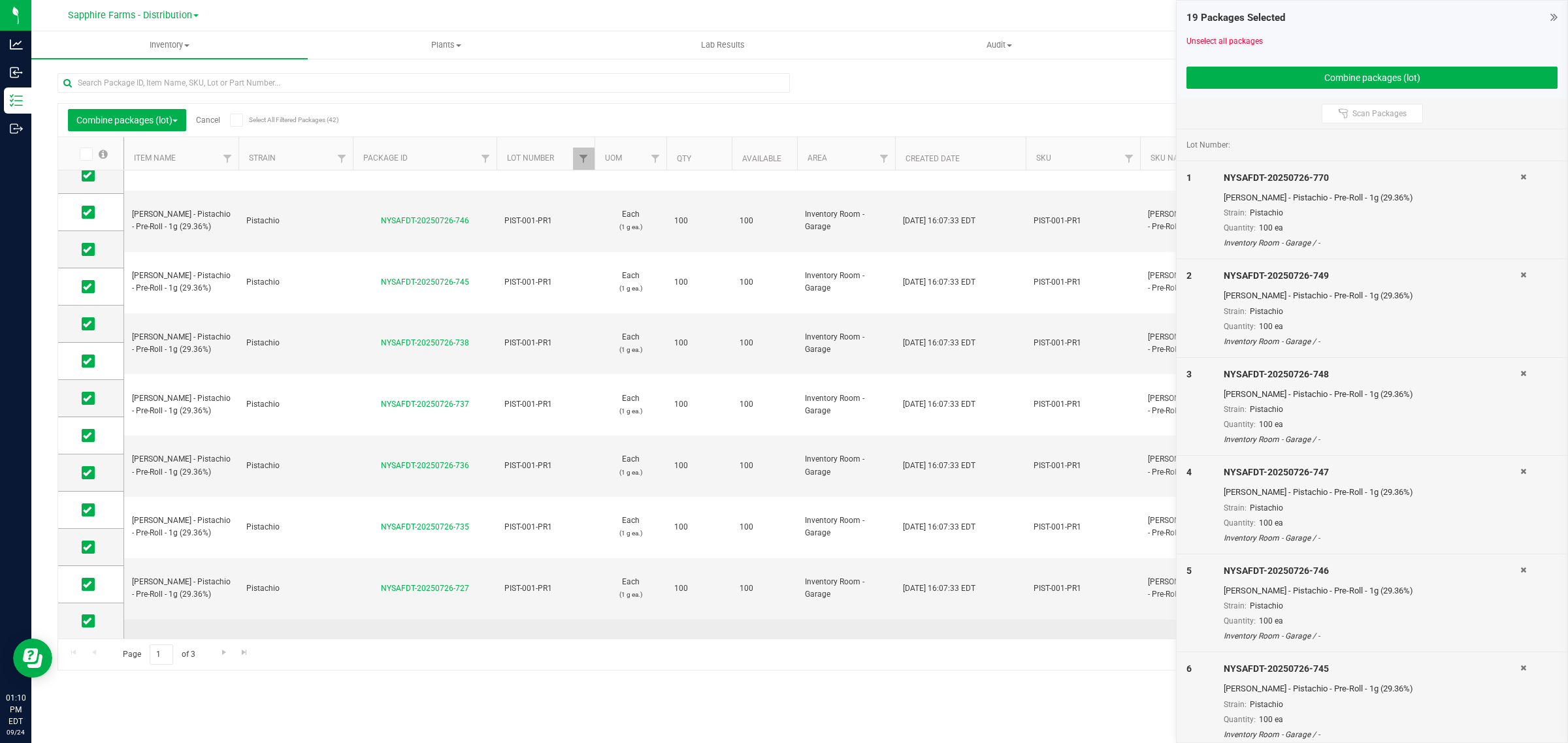
drag, startPoint x: 476, startPoint y: 351, endPoint x: 389, endPoint y: 352, distance: 87.0
click at [389, 643] on div "NYSAFDT-20250726-726" at bounding box center [424, 649] width 147 height 12
drag, startPoint x: 480, startPoint y: 344, endPoint x: 378, endPoint y: 347, distance: 102.0
click at [378, 643] on div "NYSAFDT-20250726-726" at bounding box center [424, 649] width 147 height 12
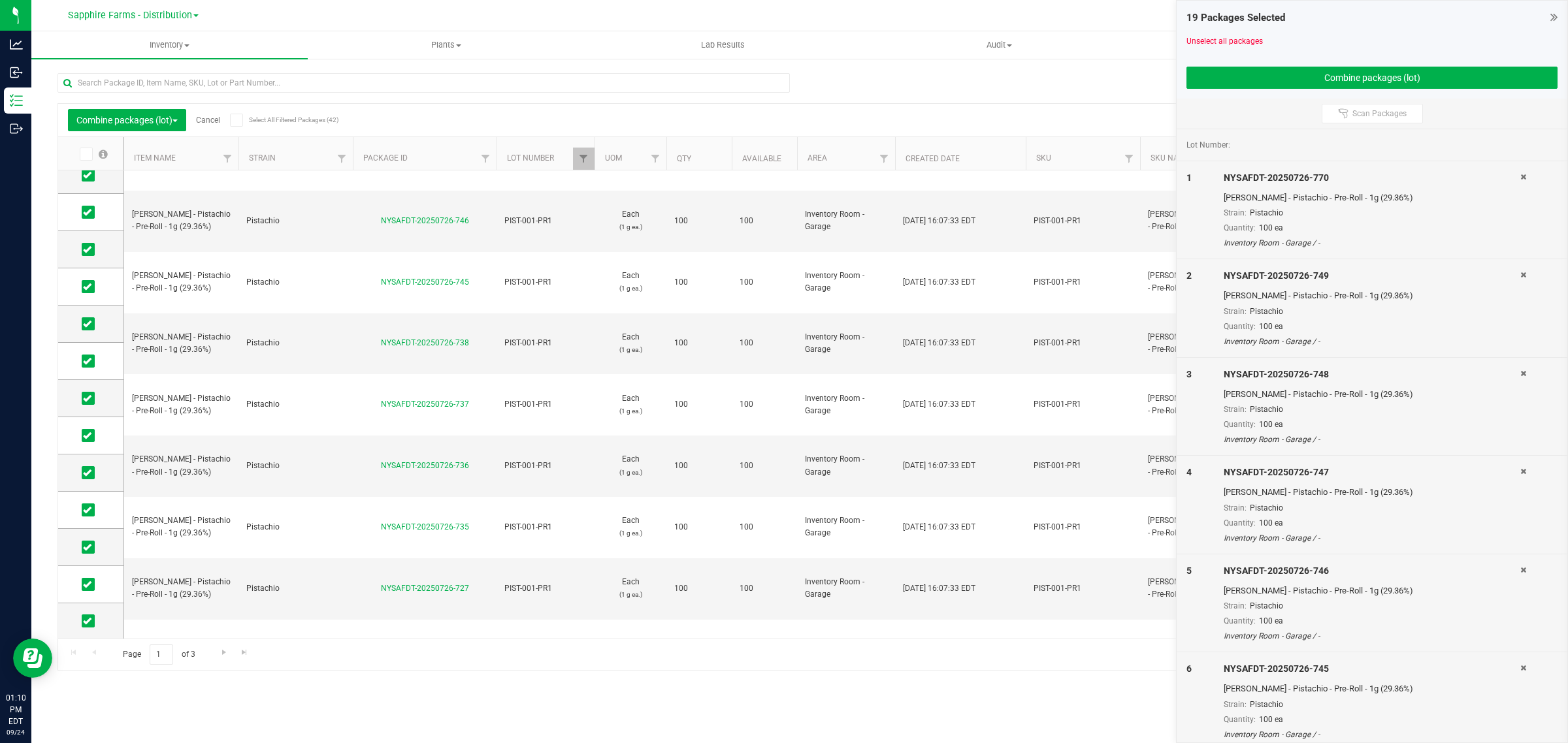
drag, startPoint x: 479, startPoint y: 383, endPoint x: 380, endPoint y: 385, distance: 99.0
click at [382, 705] on div "NYSAFDT-20250726-721" at bounding box center [424, 711] width 147 height 12
drag, startPoint x: 474, startPoint y: 422, endPoint x: 380, endPoint y: 425, distance: 94.0
drag, startPoint x: 474, startPoint y: 458, endPoint x: 378, endPoint y: 460, distance: 96.0
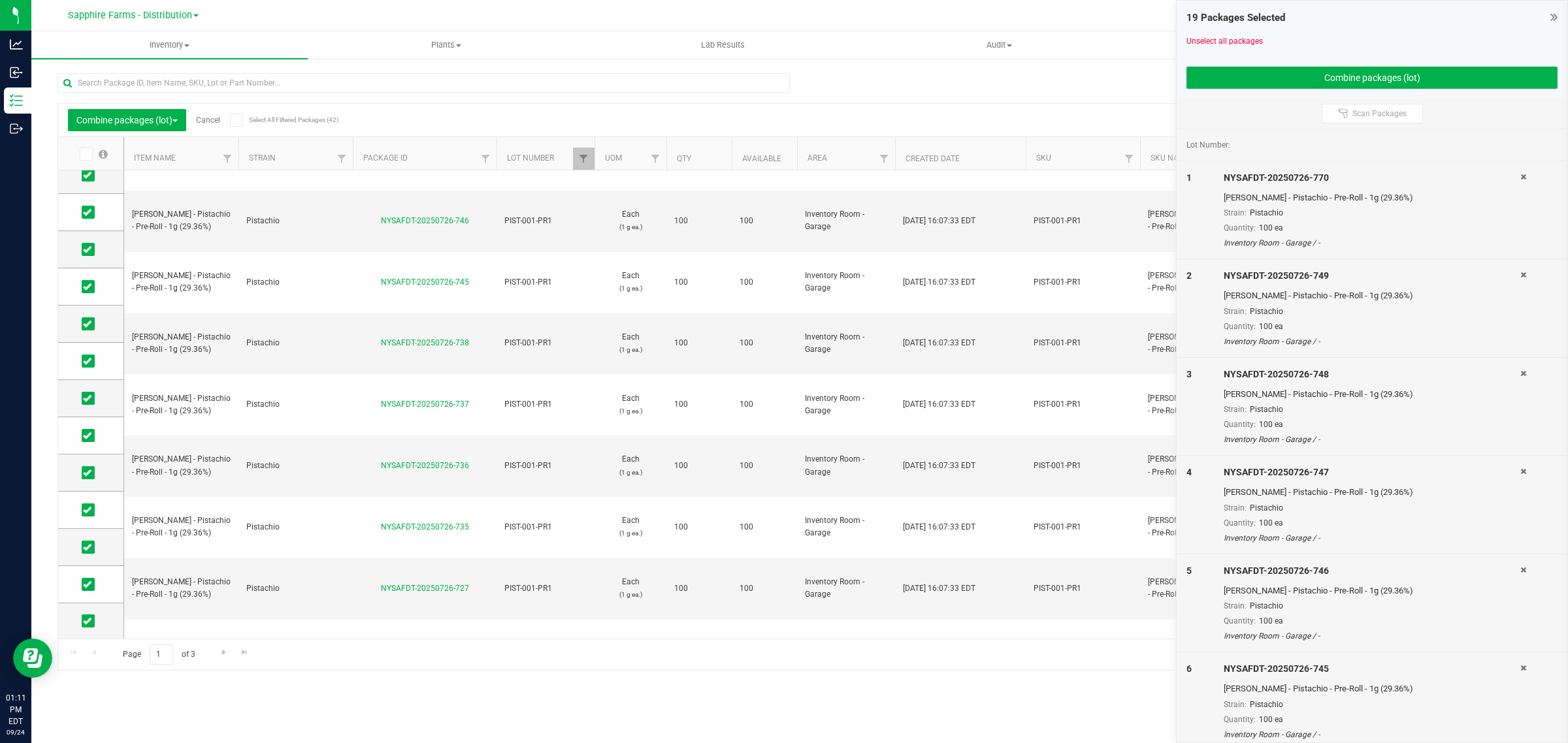
drag, startPoint x: 471, startPoint y: 494, endPoint x: 376, endPoint y: 494, distance: 95.0
drag, startPoint x: 461, startPoint y: 541, endPoint x: 378, endPoint y: 541, distance: 83.0
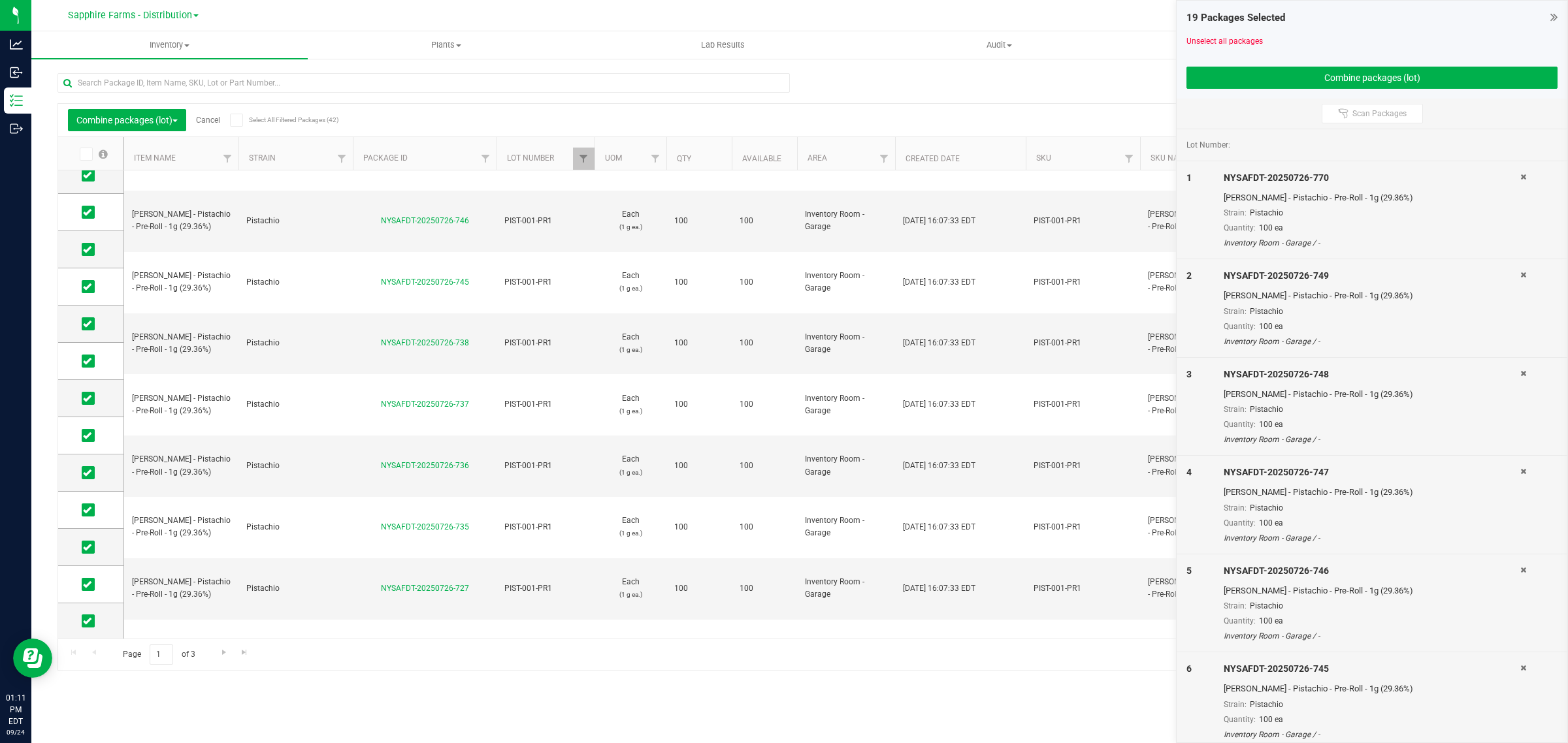
drag, startPoint x: 476, startPoint y: 569, endPoint x: 383, endPoint y: 571, distance: 93.0
drag, startPoint x: 442, startPoint y: 612, endPoint x: 389, endPoint y: 612, distance: 53.0
drag, startPoint x: 476, startPoint y: 608, endPoint x: 379, endPoint y: 602, distance: 97.2
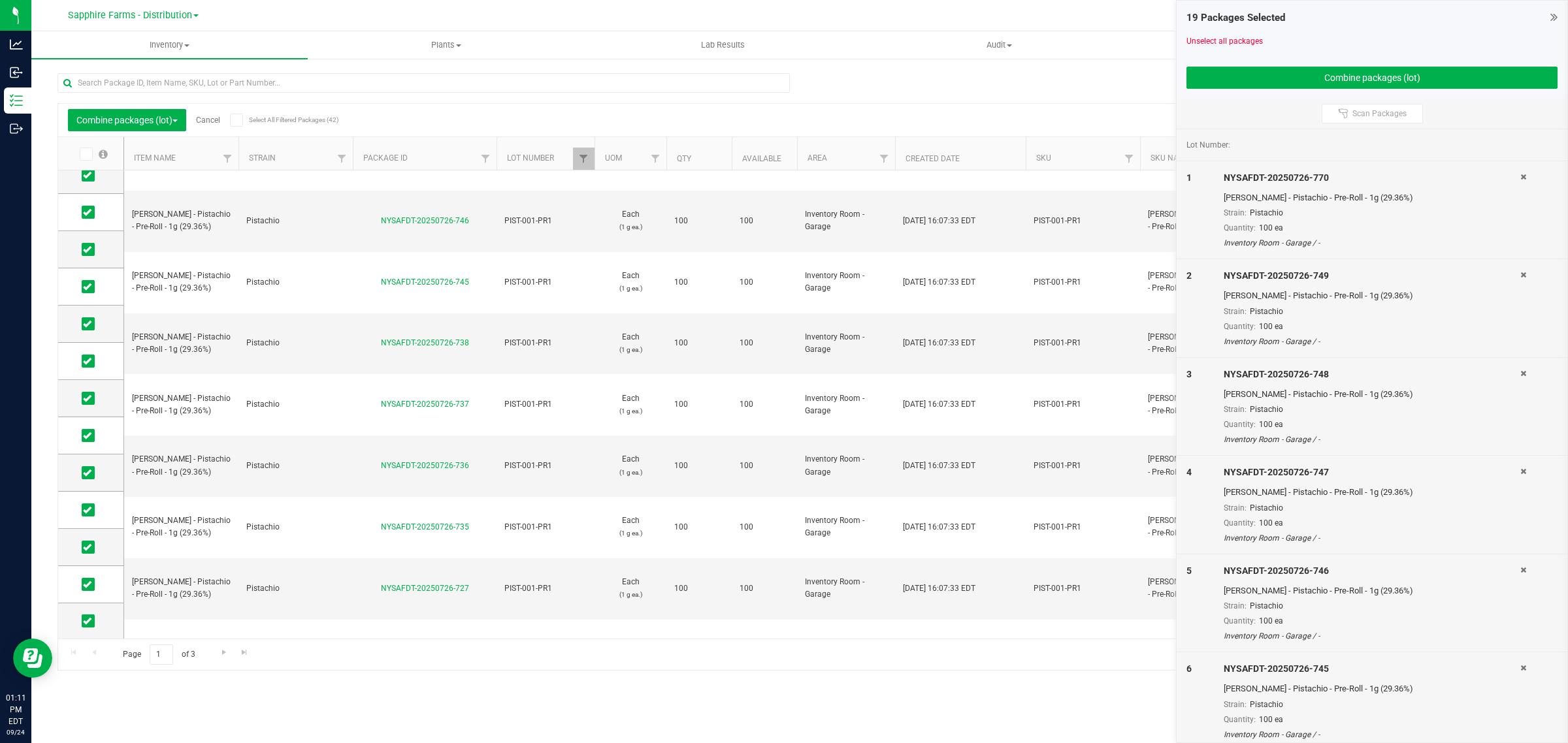
click at [1276, 74] on button "Combine packages (lot)" at bounding box center [1371, 77] width 371 height 22
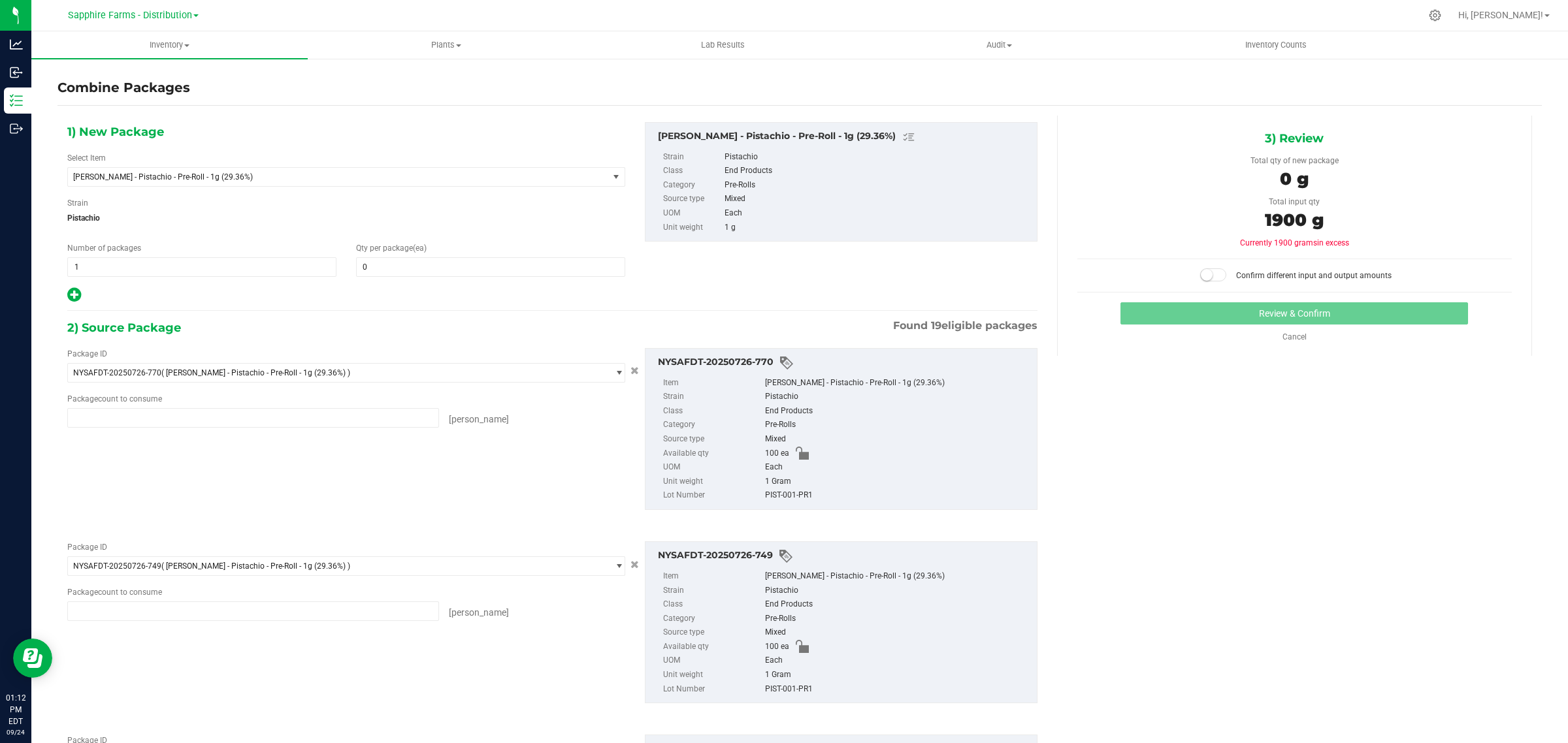
type input "100 ea"
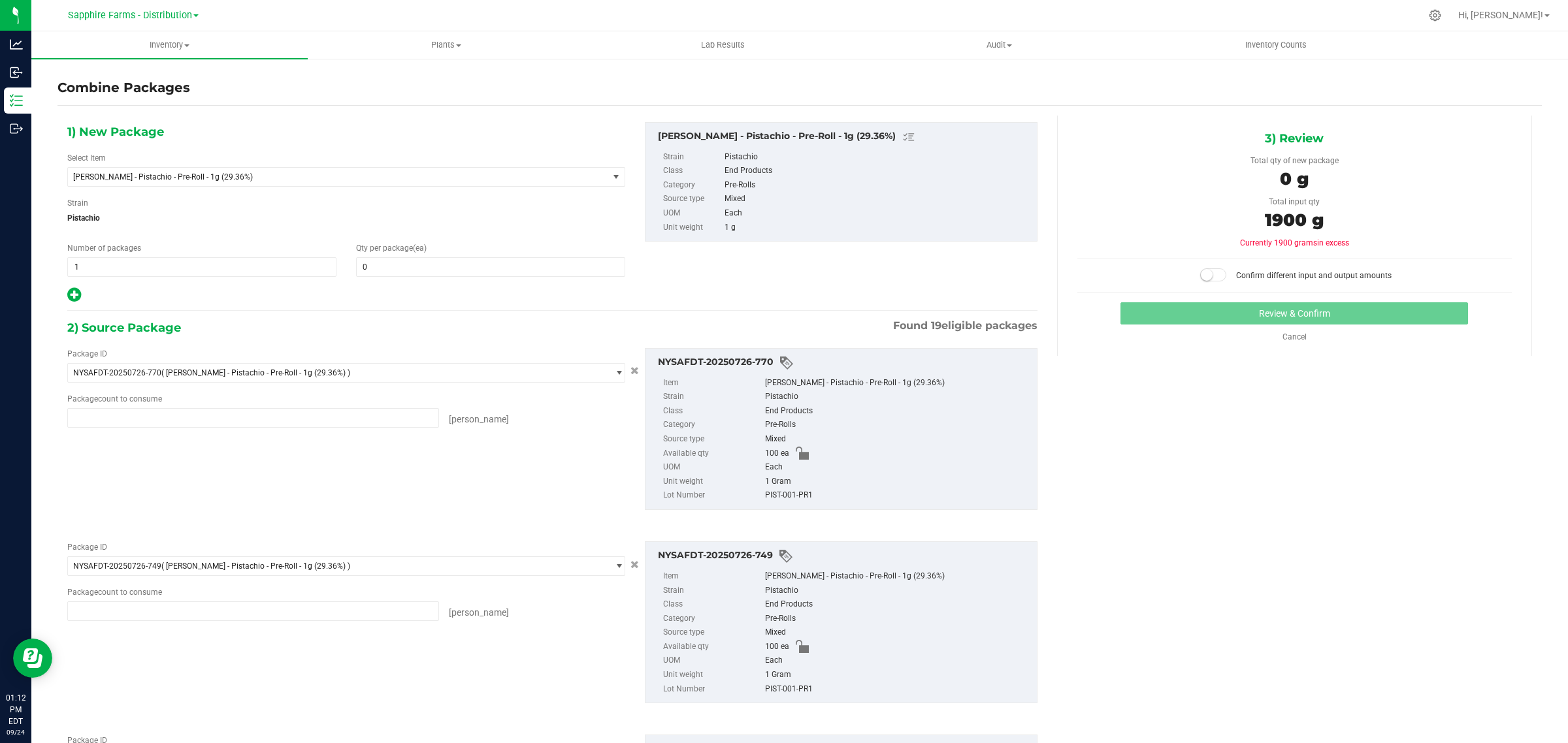
type input "100 ea"
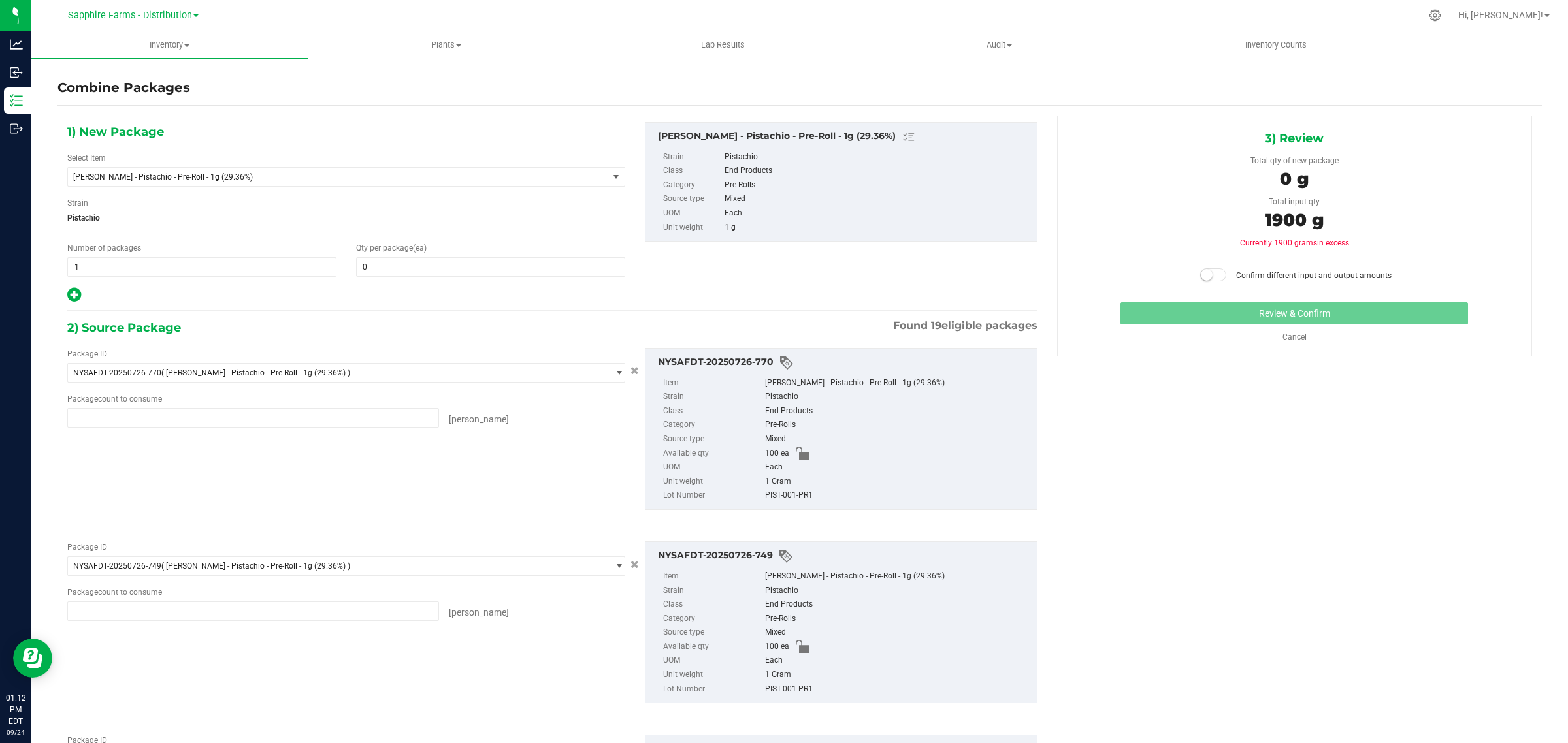
type input "100 ea"
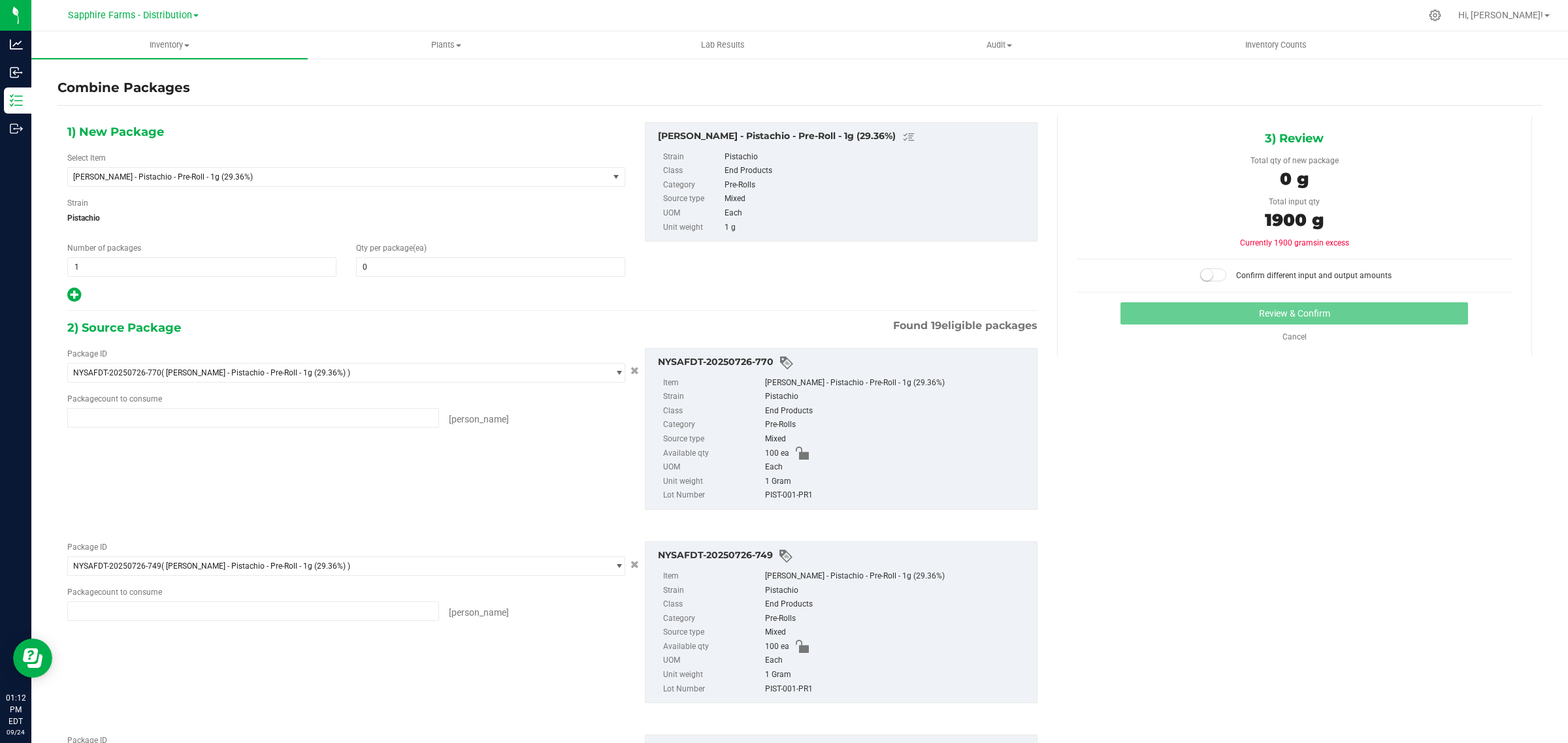
type input "100 ea"
click at [457, 268] on span at bounding box center [490, 267] width 269 height 19
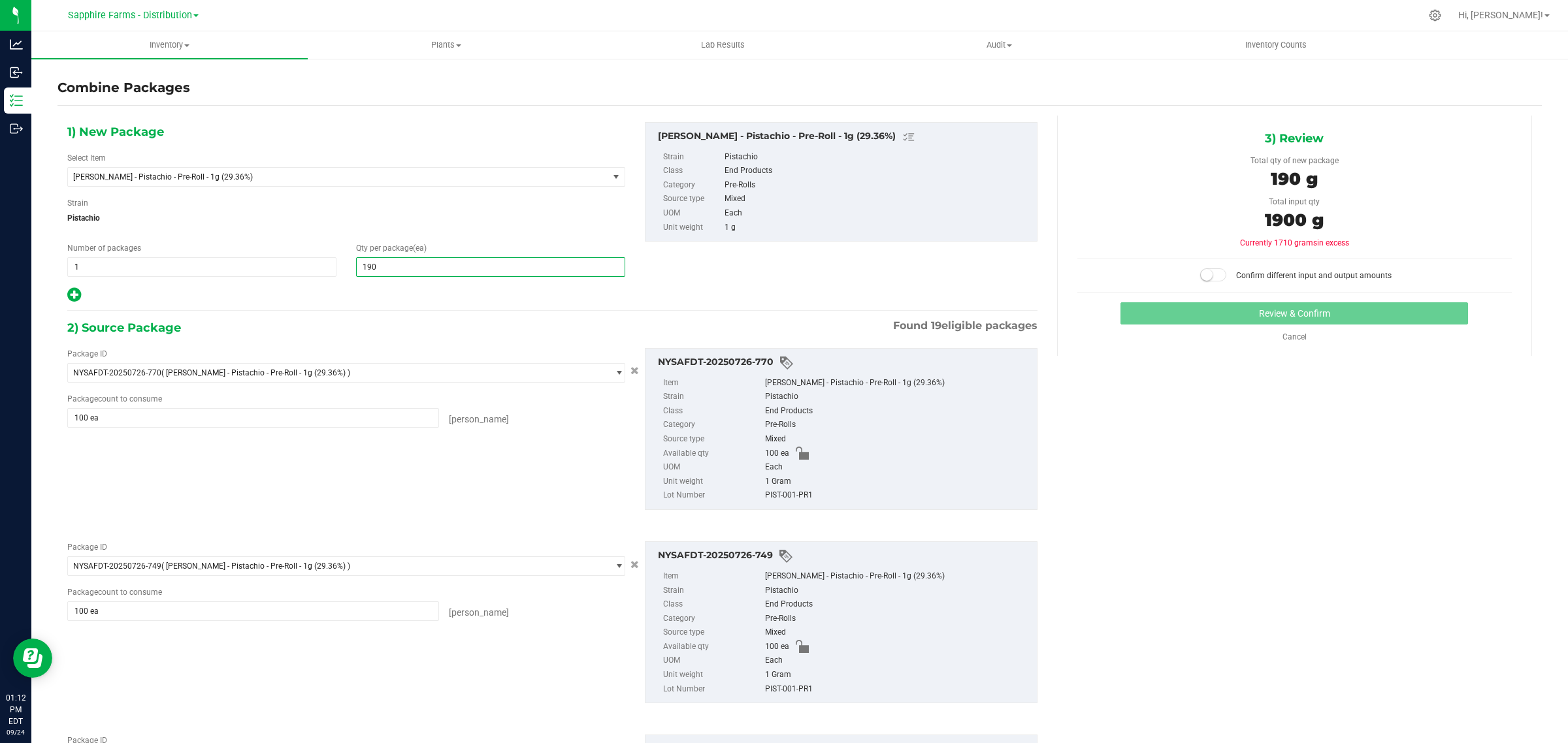
type input "1900"
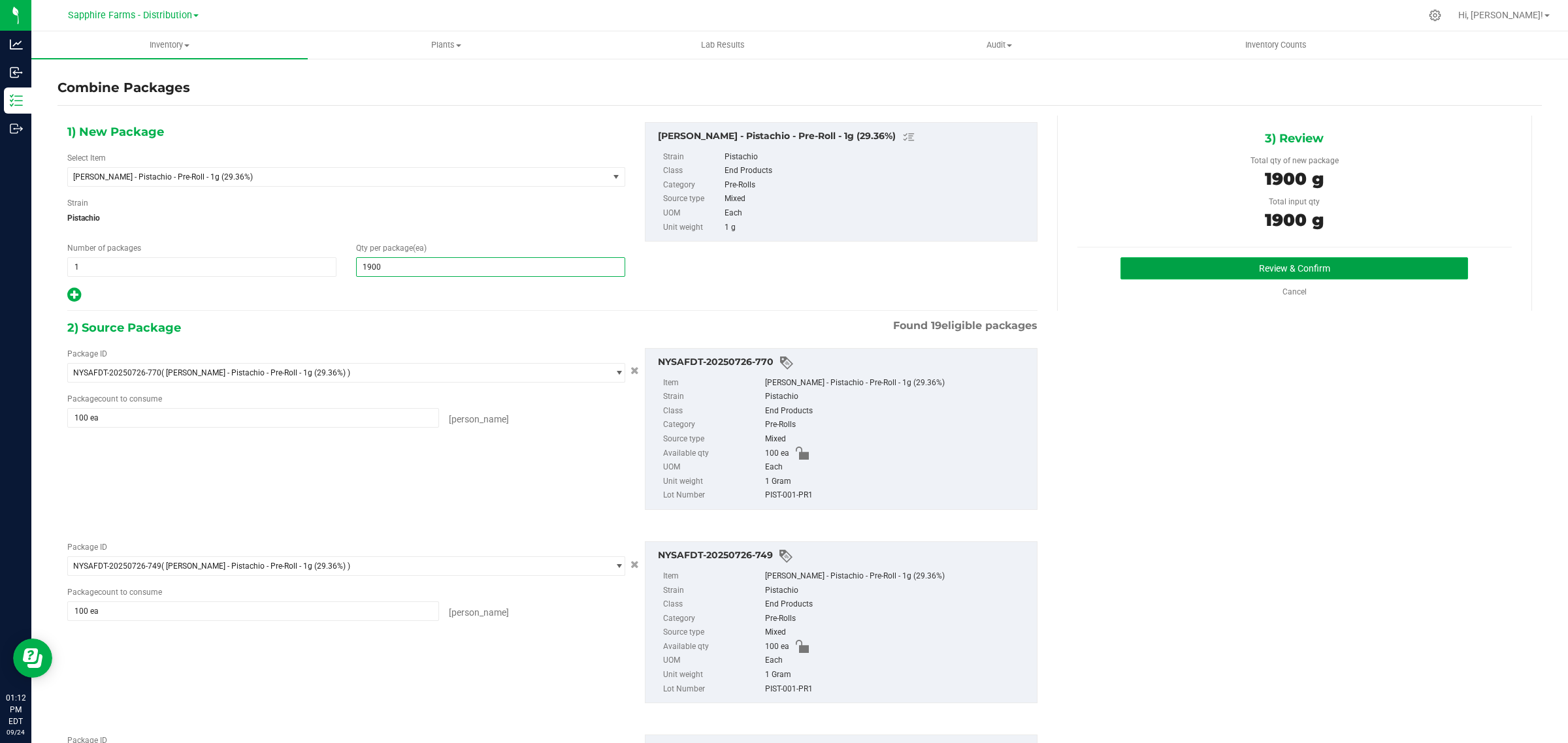
type input "1,900"
click at [1209, 269] on button "Review & Confirm" at bounding box center [1294, 268] width 347 height 22
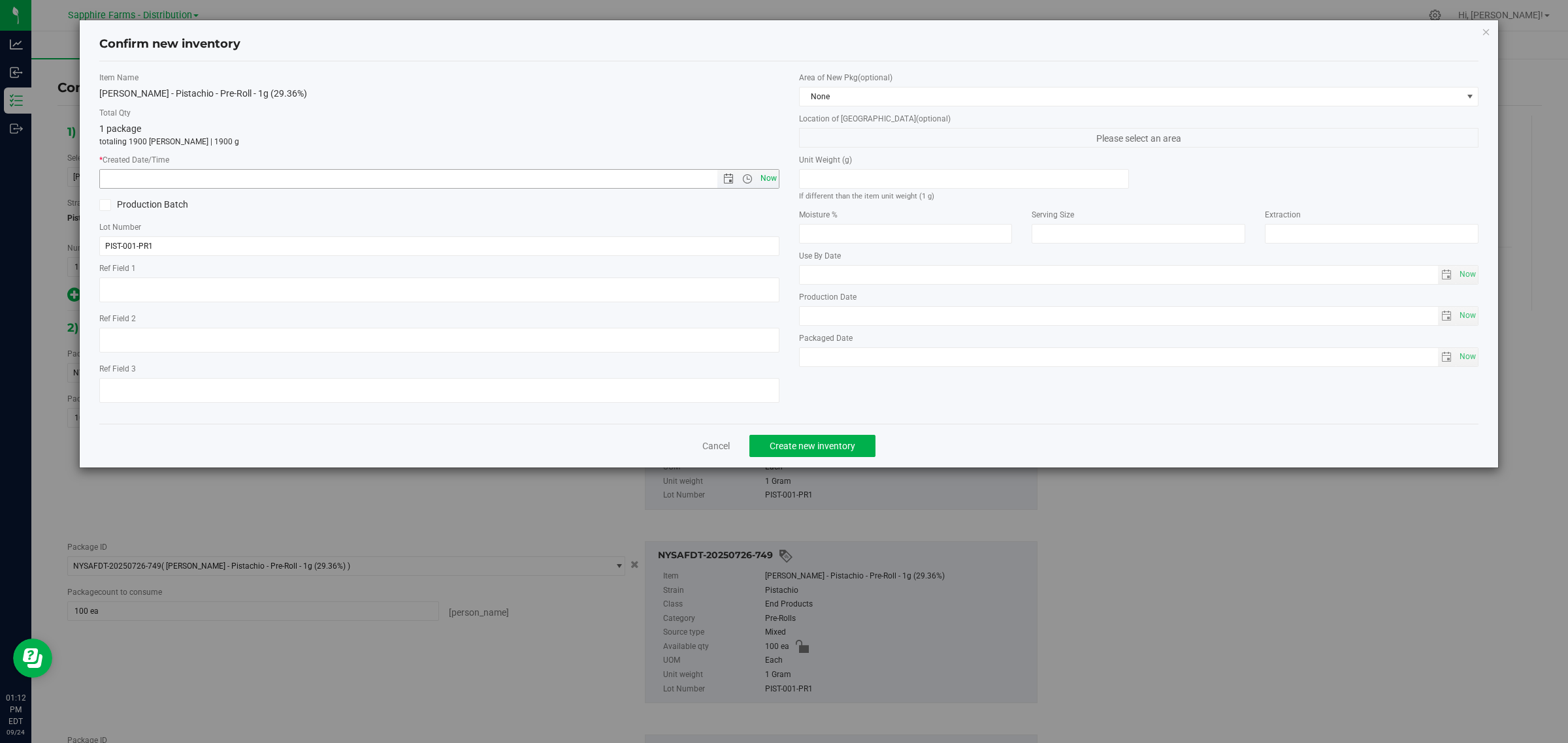
click at [765, 181] on span "Now" at bounding box center [768, 179] width 22 height 19
type input "9/24/2025 1:12 PM"
click at [851, 85] on div "Area of New Pkg (optional) None" at bounding box center [1139, 89] width 680 height 35
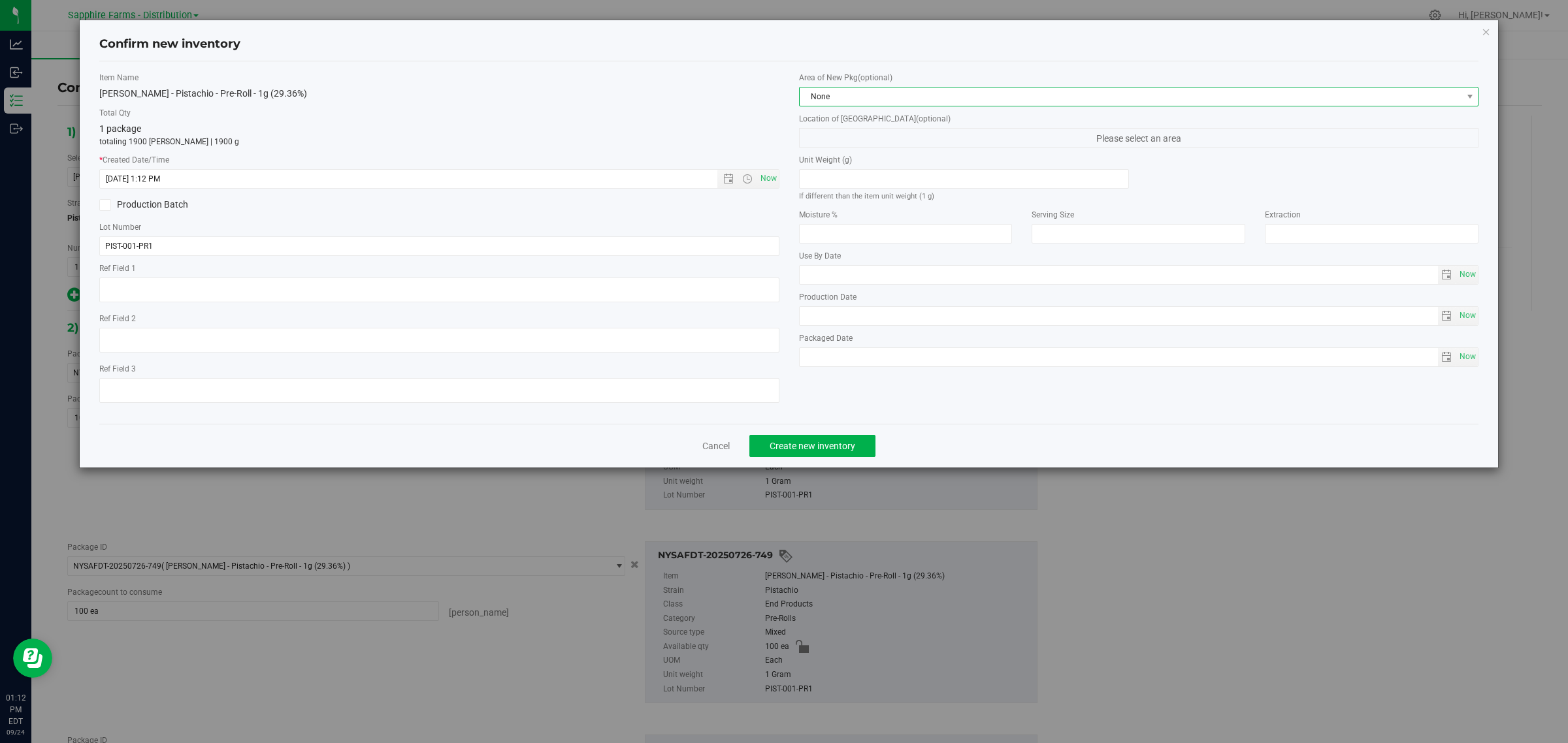
click at [850, 99] on span "None" at bounding box center [1130, 96] width 662 height 18
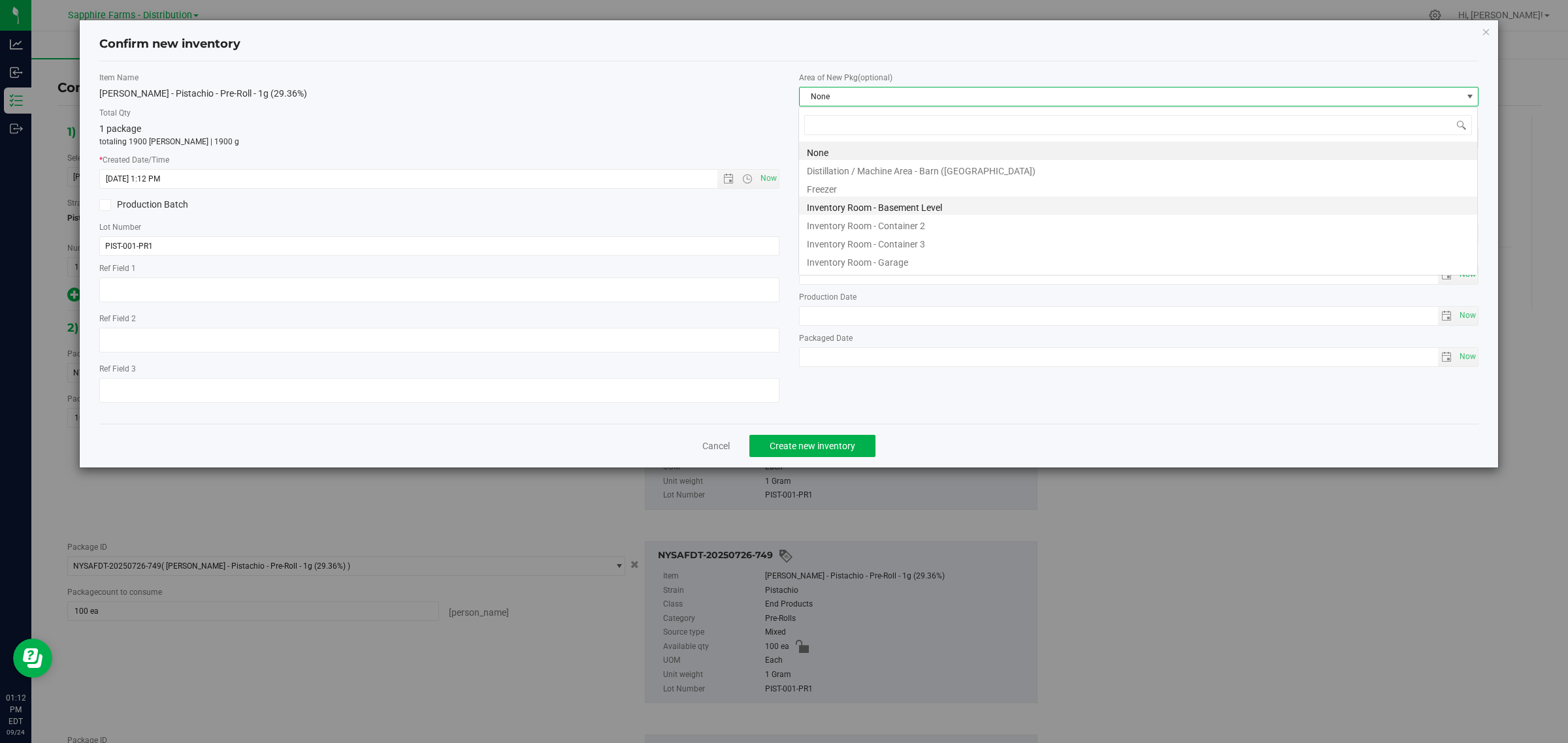
scroll to position [20, 680]
click at [903, 262] on li "Inventory Room - Garage" at bounding box center [1138, 260] width 678 height 18
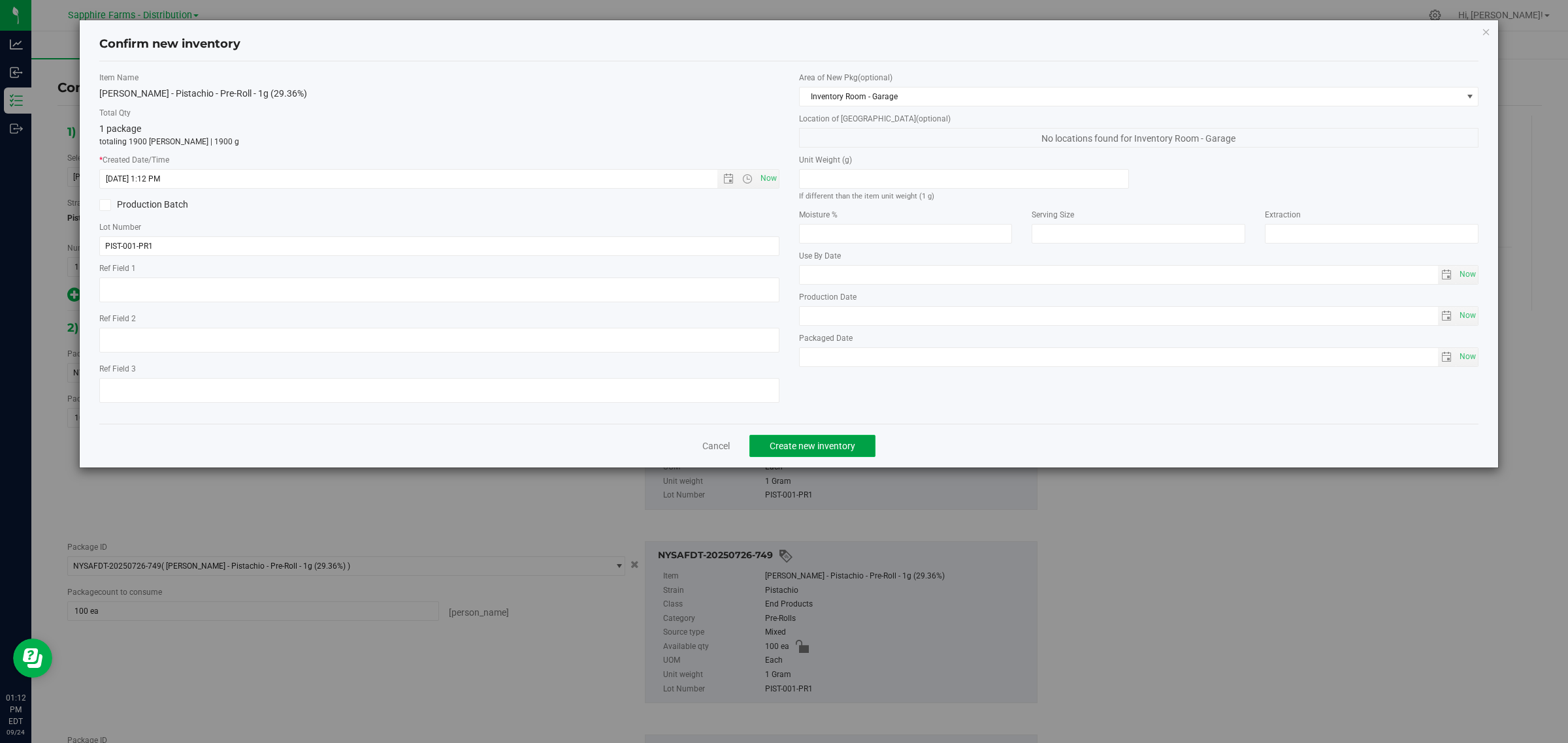
click at [827, 453] on button "Create new inventory" at bounding box center [812, 446] width 126 height 22
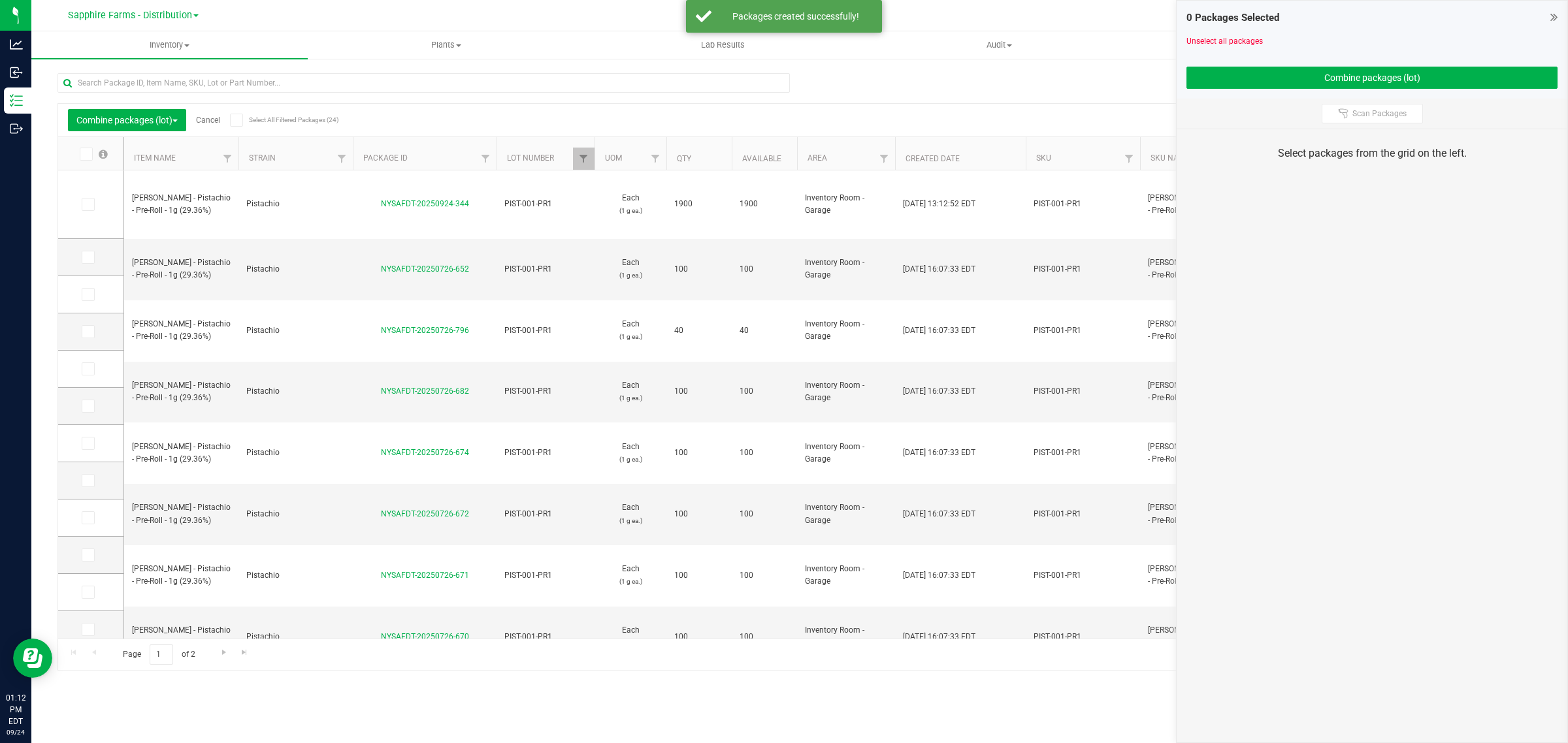
click at [208, 114] on div "Combine packages (lot) Cancel Select All Filtered Packages (24)" at bounding box center [191, 119] width 246 height 22
click at [198, 123] on span "Cancel" at bounding box center [202, 119] width 34 height 9
click at [204, 122] on link "Cancel" at bounding box center [209, 119] width 24 height 9
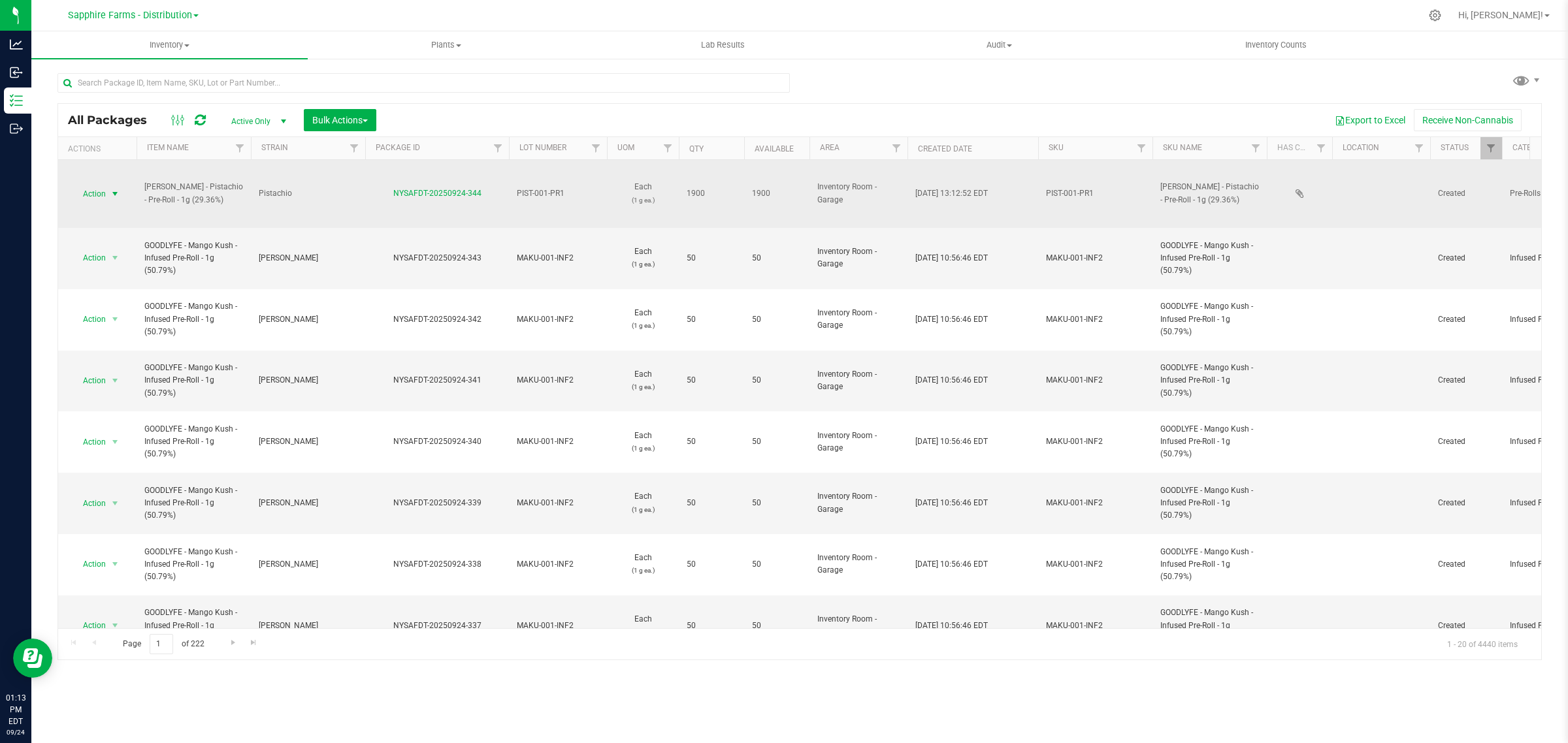
click at [97, 187] on span "Action" at bounding box center [89, 194] width 35 height 18
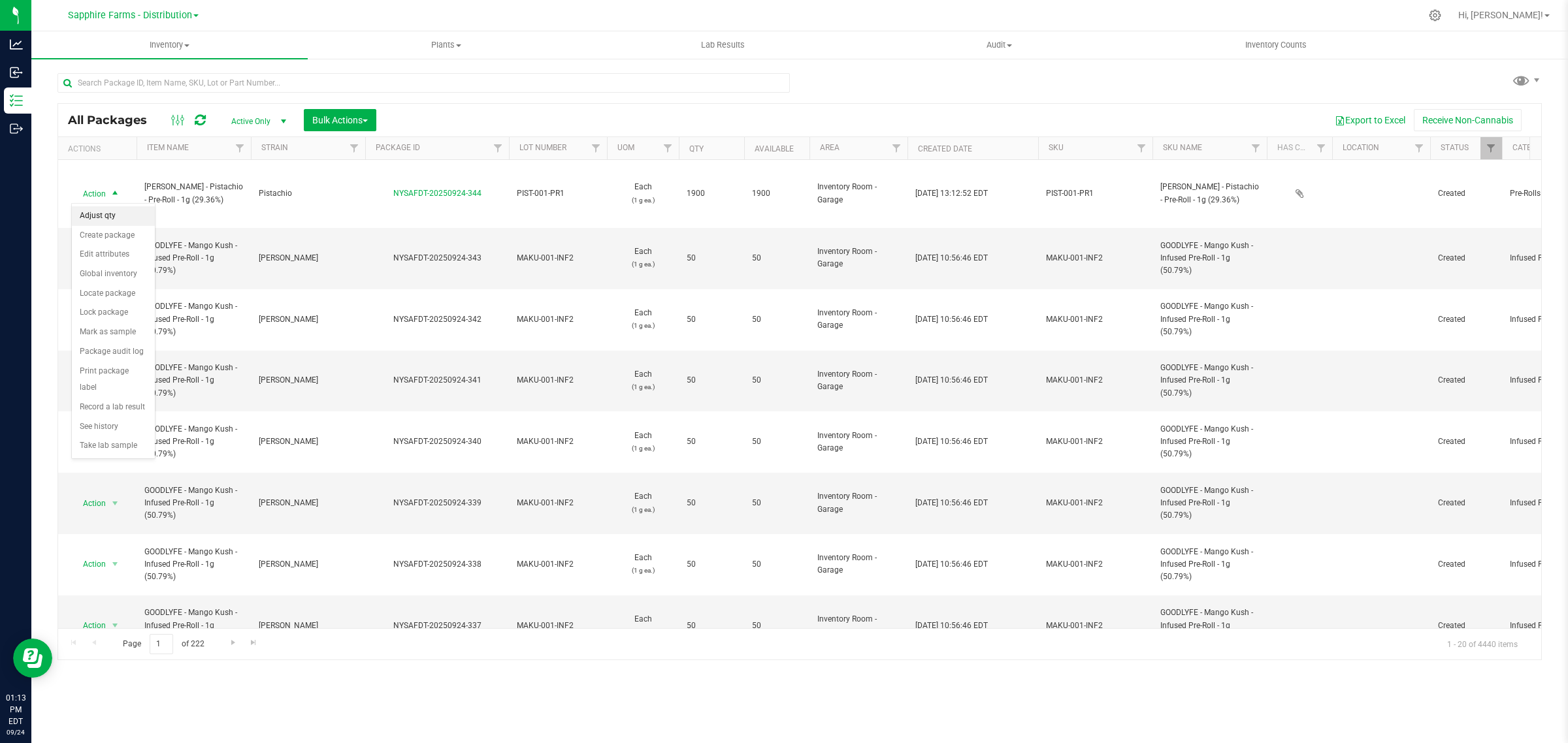
click at [110, 215] on li "Adjust qty" at bounding box center [113, 216] width 83 height 19
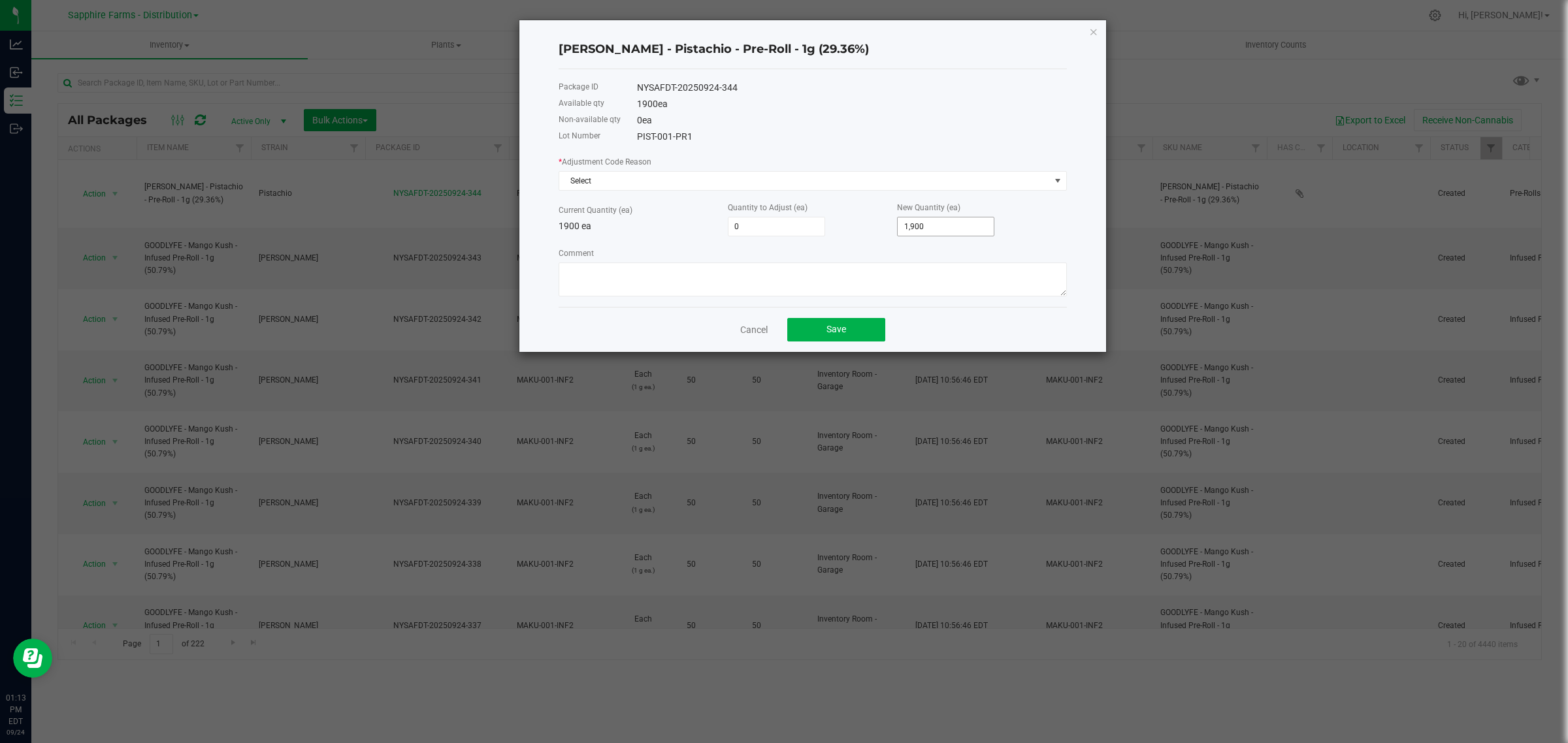
type input "1900"
click at [955, 222] on input "1900" at bounding box center [946, 226] width 96 height 18
type input "-1,900"
type input "0"
click at [602, 177] on span "Select" at bounding box center [805, 181] width 490 height 18
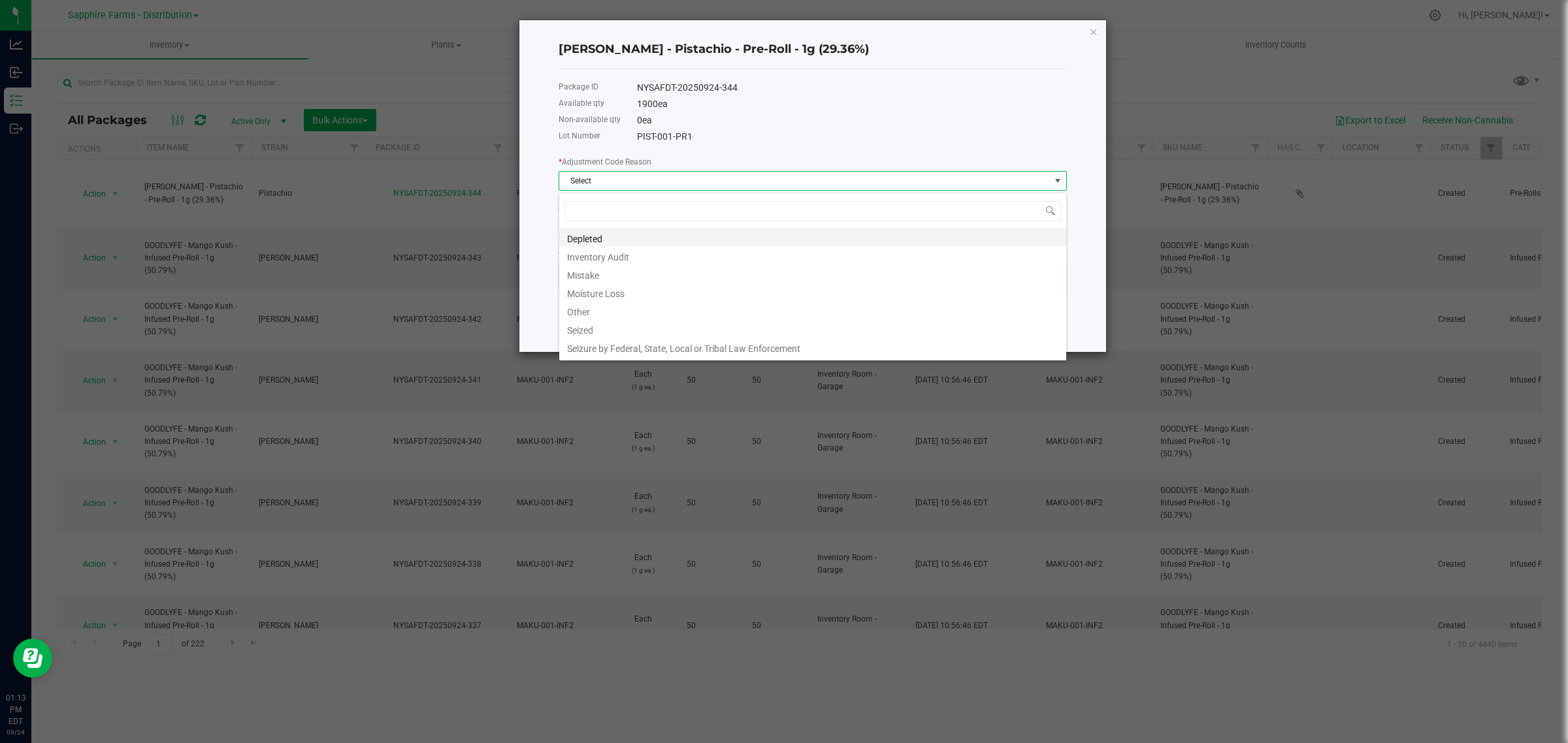
scroll to position [20, 508]
click at [620, 256] on li "Inventory Audit" at bounding box center [812, 255] width 507 height 18
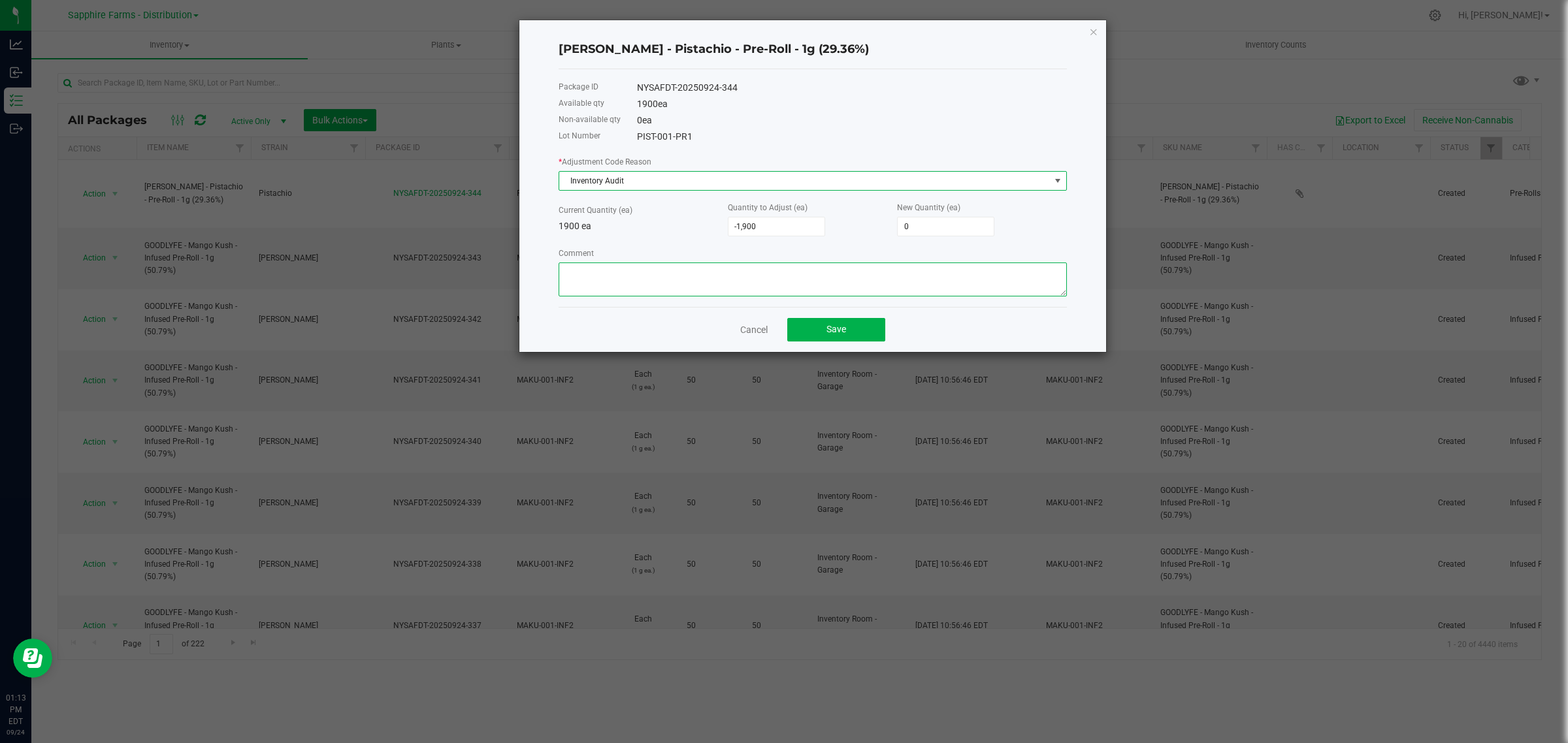
click at [690, 282] on textarea "Comment" at bounding box center [812, 279] width 508 height 34
type textarea "a"
type textarea "Auditing all inv"
click at [832, 334] on span "Save" at bounding box center [836, 329] width 19 height 10
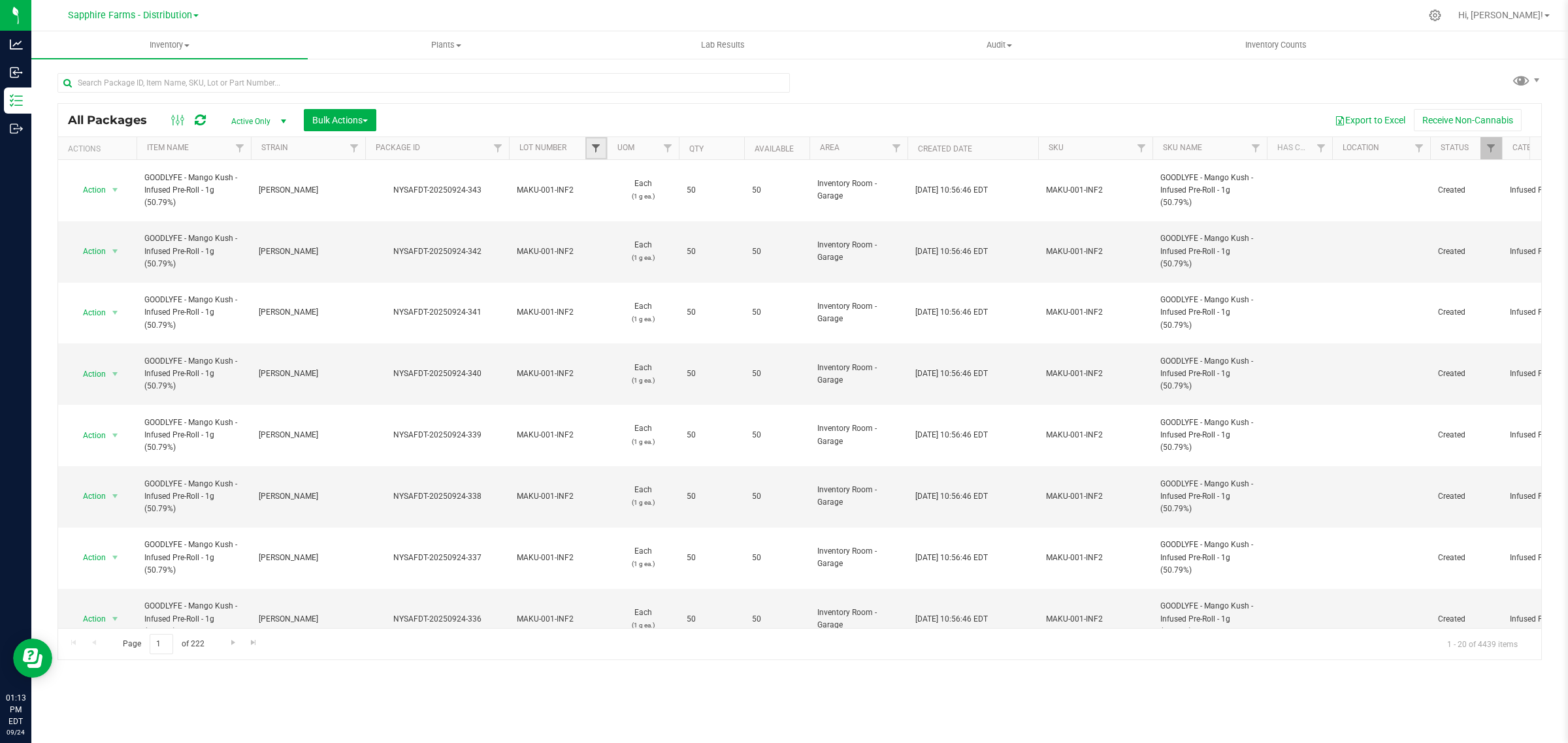
click at [593, 145] on span "Filter" at bounding box center [596, 148] width 10 height 10
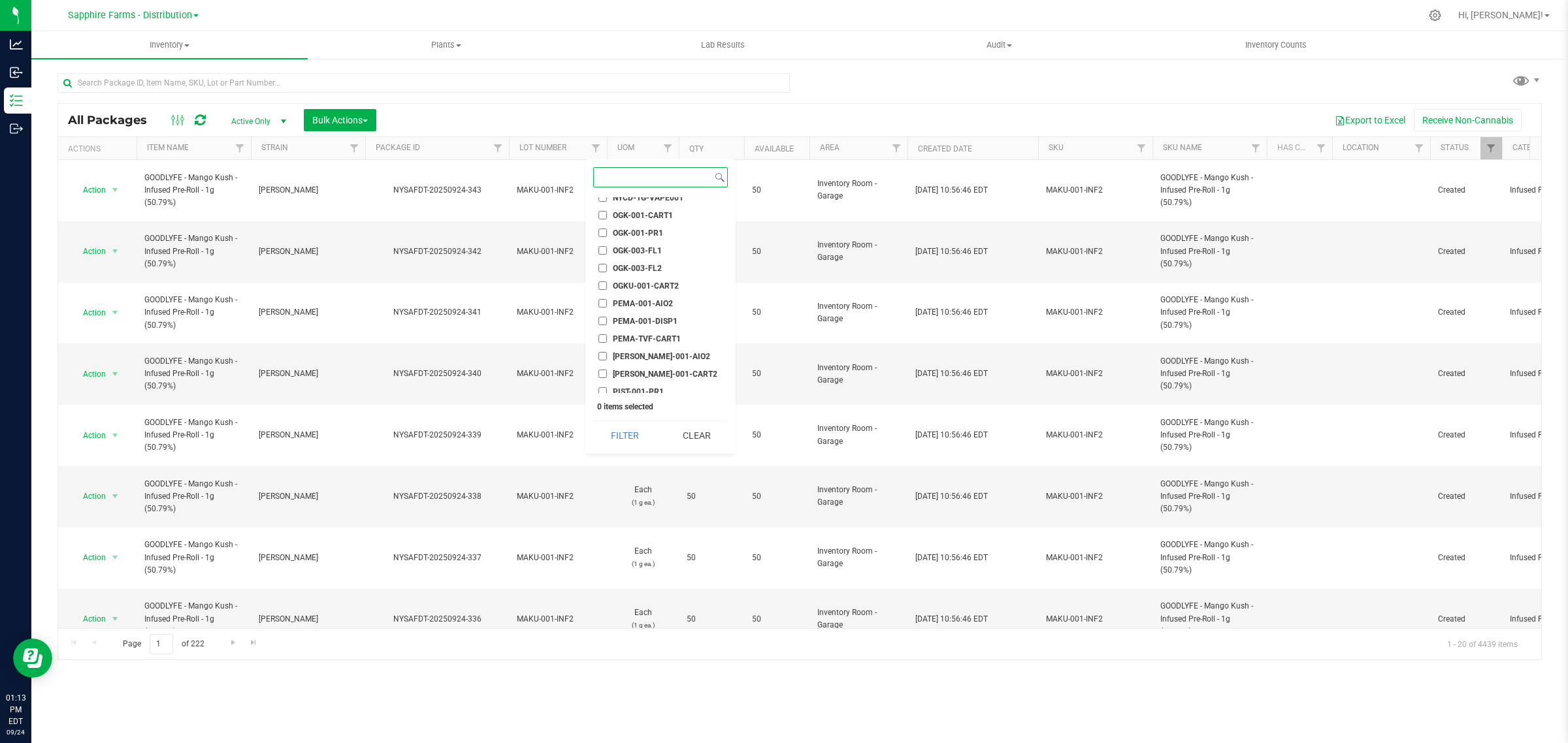
scroll to position [1142, 0]
click at [646, 363] on span "PIST-001-PR1" at bounding box center [638, 365] width 51 height 8
click at [606, 363] on input "PIST-001-PR1" at bounding box center [603, 366] width 9 height 9
checkbox input "true"
click at [627, 435] on button "Filter" at bounding box center [625, 435] width 63 height 29
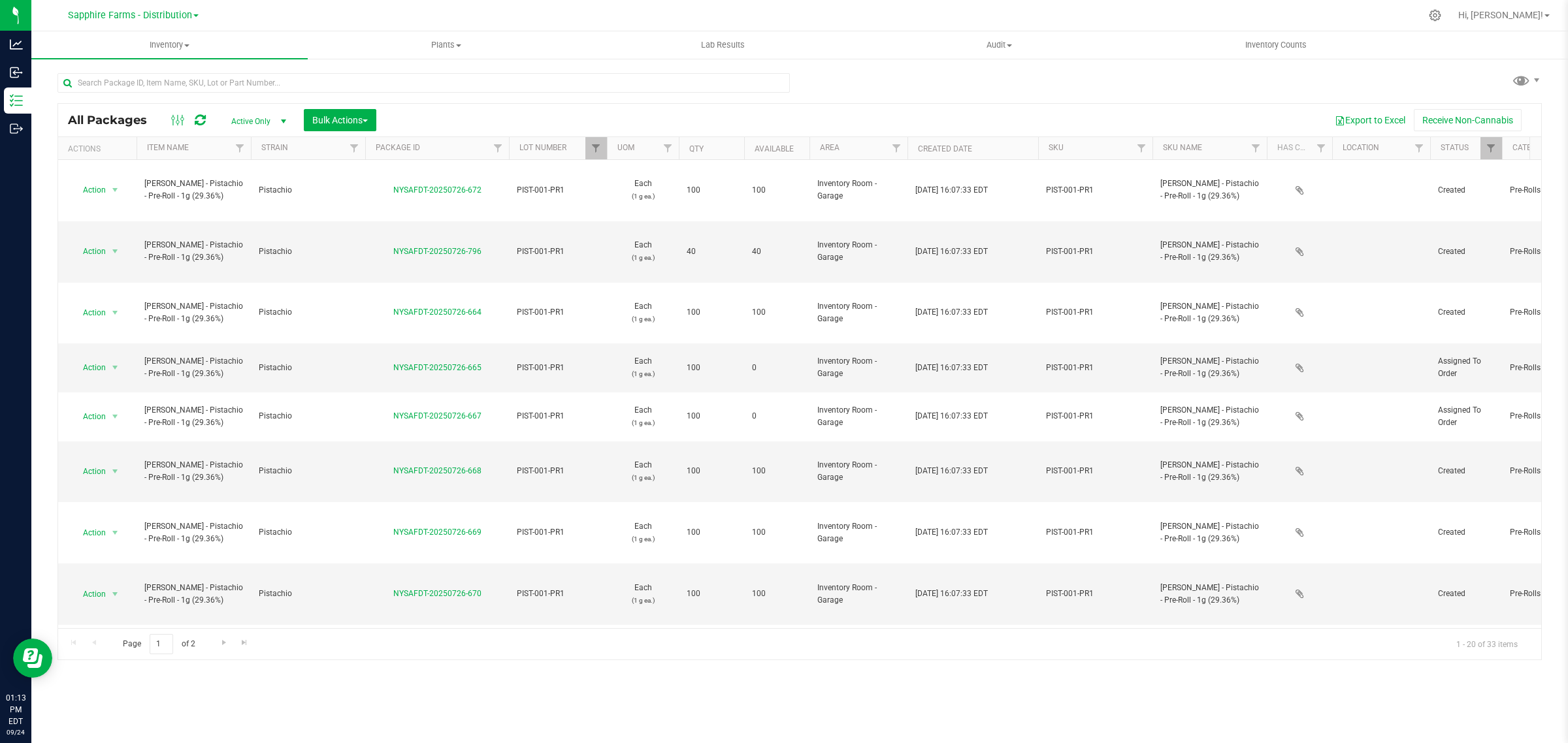
click at [751, 144] on th "Available" at bounding box center [777, 148] width 65 height 23
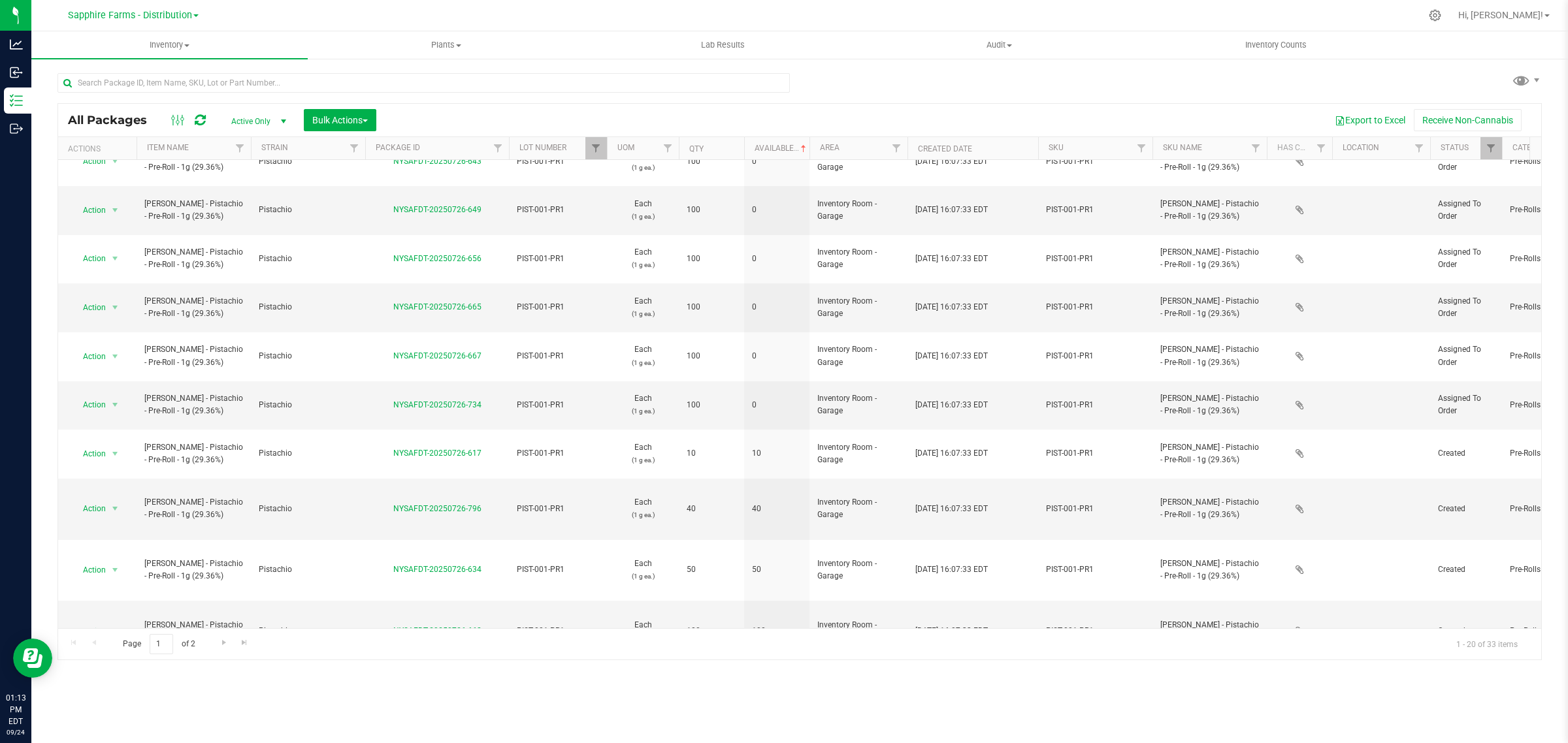
scroll to position [245, 0]
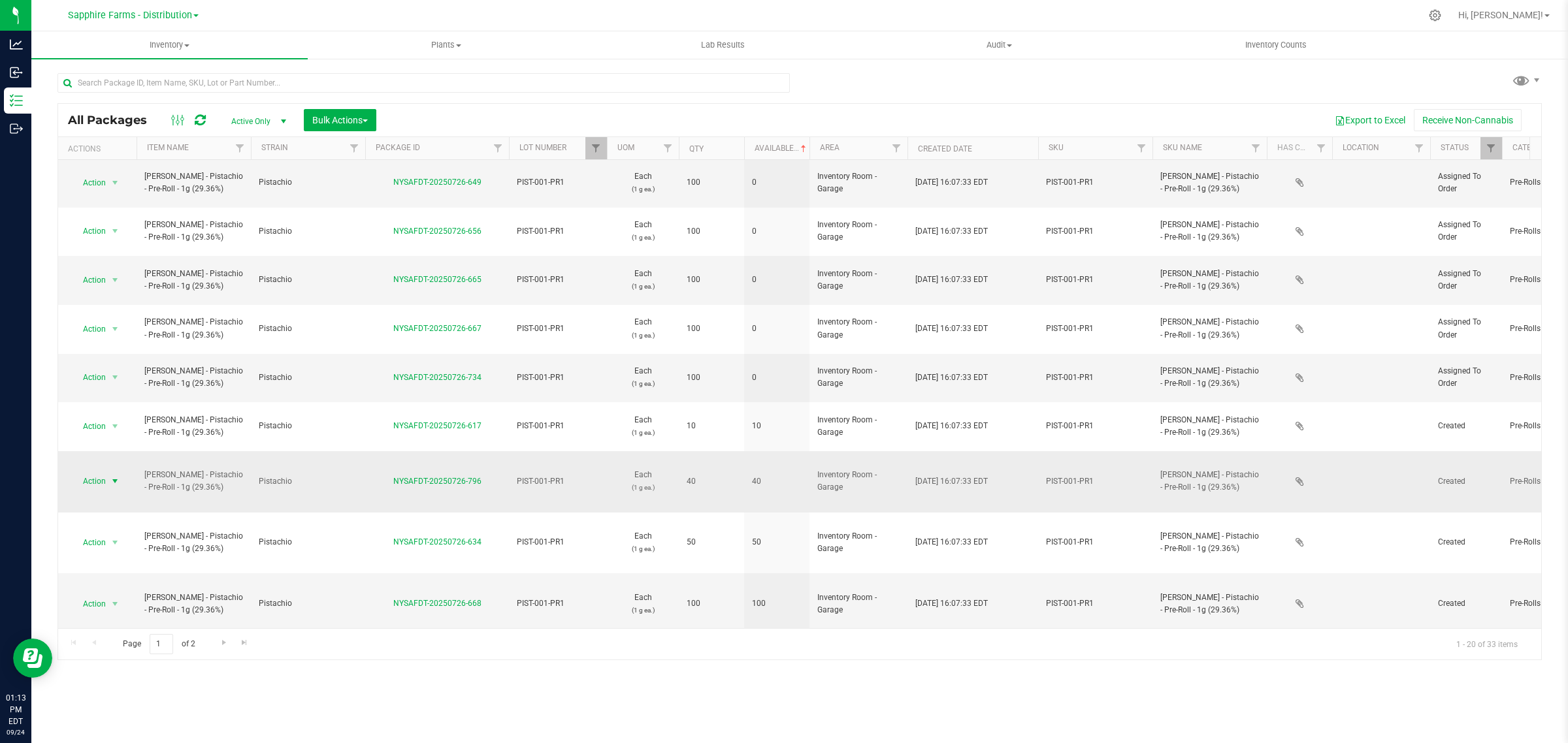
click at [103, 472] on span "Action" at bounding box center [89, 481] width 35 height 18
click at [92, 364] on li "Adjust qty" at bounding box center [113, 367] width 83 height 19
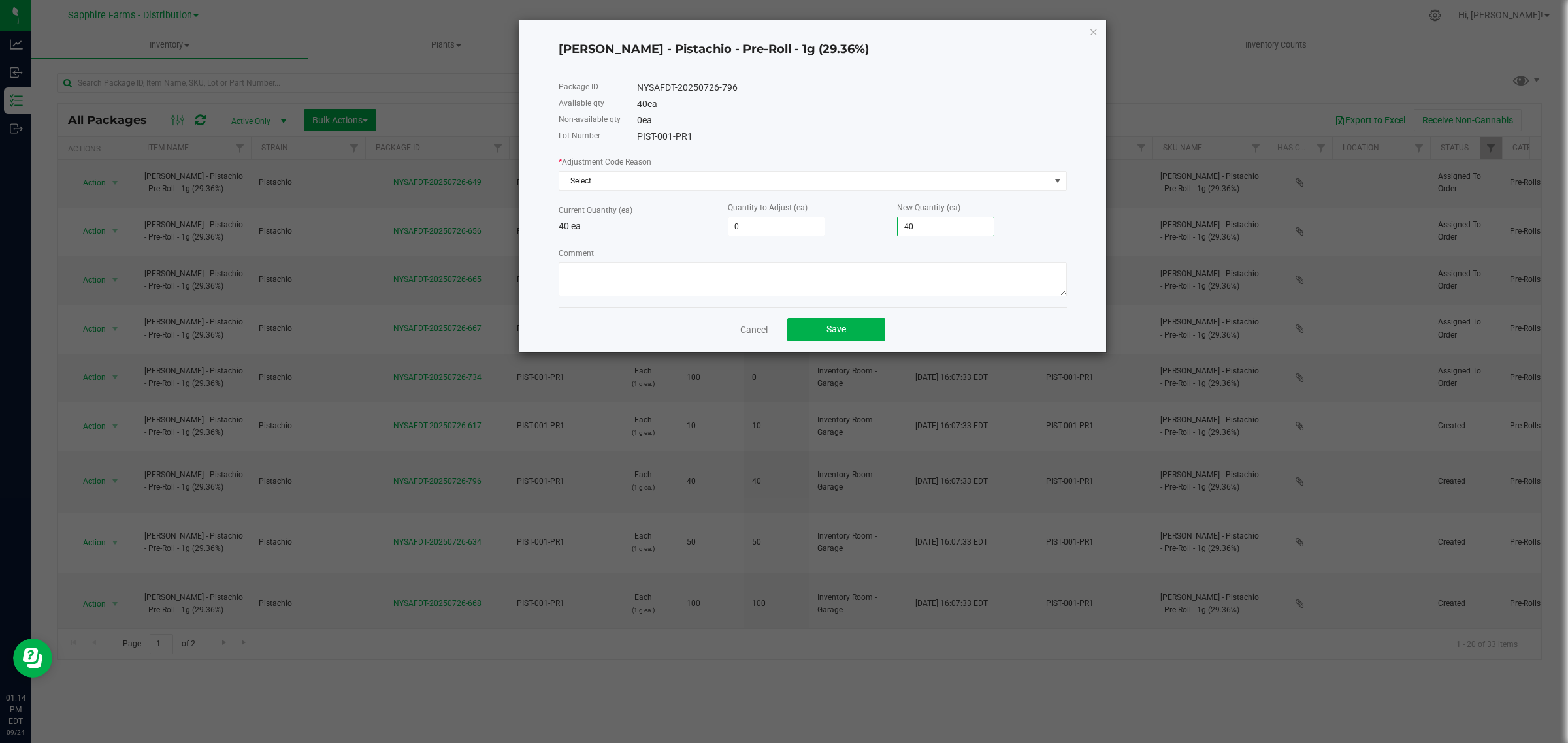
drag, startPoint x: 941, startPoint y: 232, endPoint x: 928, endPoint y: 226, distance: 14.3
click at [928, 226] on input "40" at bounding box center [946, 226] width 96 height 18
click at [937, 226] on input "40" at bounding box center [946, 226] width 96 height 18
type input "-36"
type input "4"
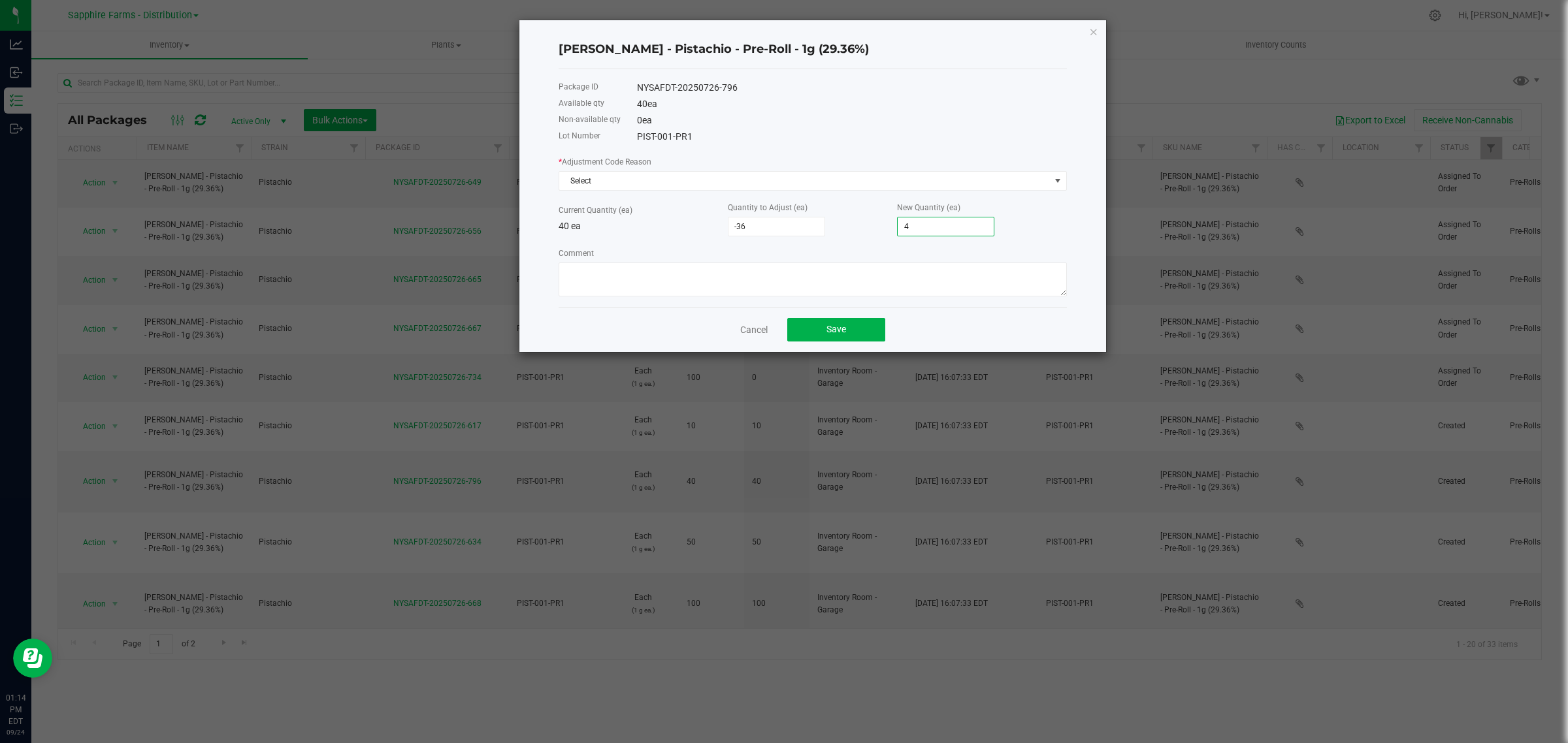
type input "-40"
type input "-39"
type input "1"
type input "-22"
type input "18"
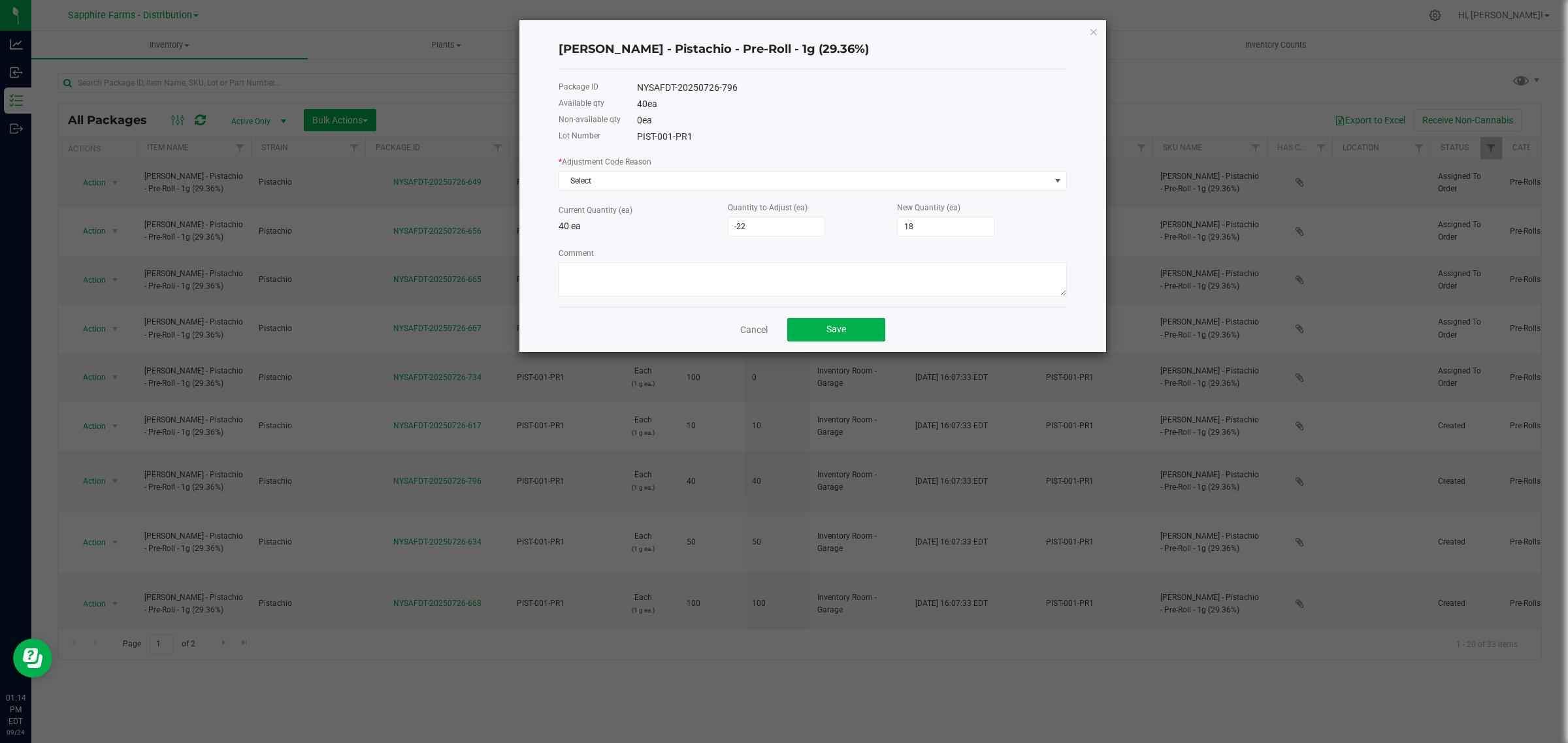
click at [859, 223] on div "Quantity to Adjust (ea) -22" at bounding box center [812, 218] width 169 height 36
click at [774, 278] on textarea "Comment" at bounding box center [812, 279] width 508 height 34
click at [652, 181] on span "Select" at bounding box center [805, 181] width 490 height 18
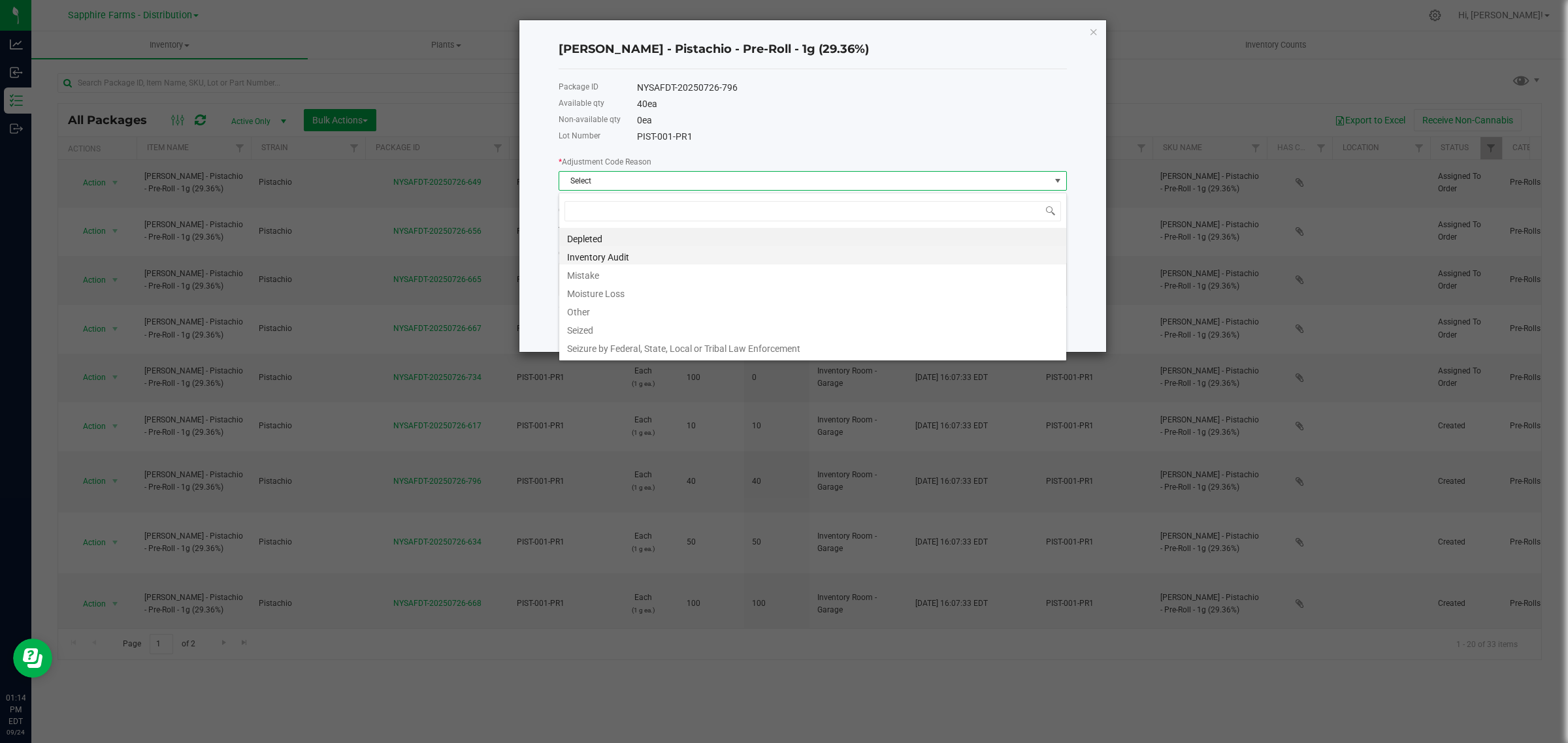
scroll to position [20, 508]
click at [629, 256] on li "Inventory Audit" at bounding box center [812, 255] width 507 height 18
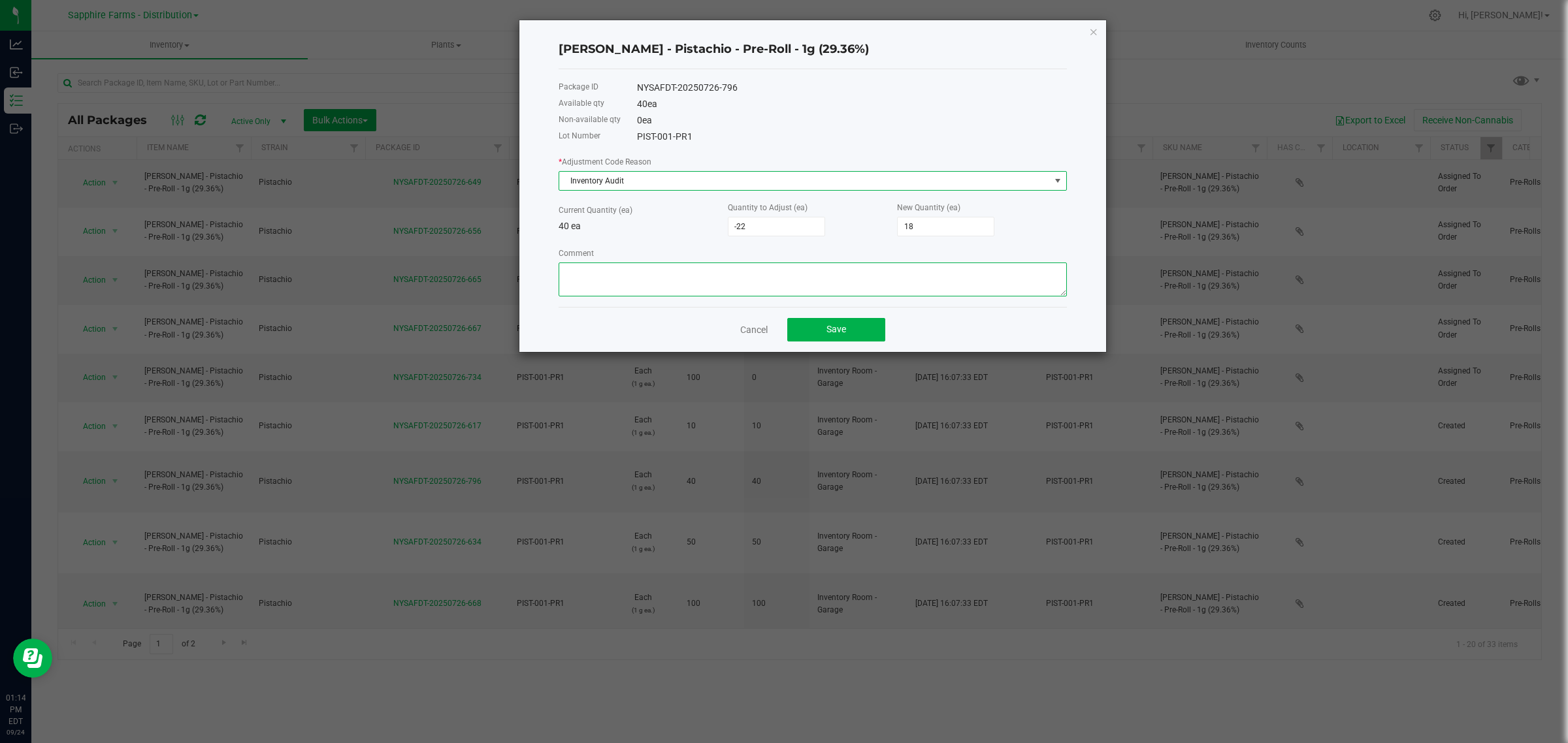
click at [682, 283] on textarea "Comment" at bounding box center [812, 279] width 508 height 34
type textarea "Inv audit"
drag, startPoint x: 742, startPoint y: 92, endPoint x: 631, endPoint y: 89, distance: 111.0
click at [631, 89] on div "Package ID NYSAFDT-20250726-796" at bounding box center [812, 87] width 508 height 17
click at [869, 329] on button "Save" at bounding box center [836, 330] width 98 height 24
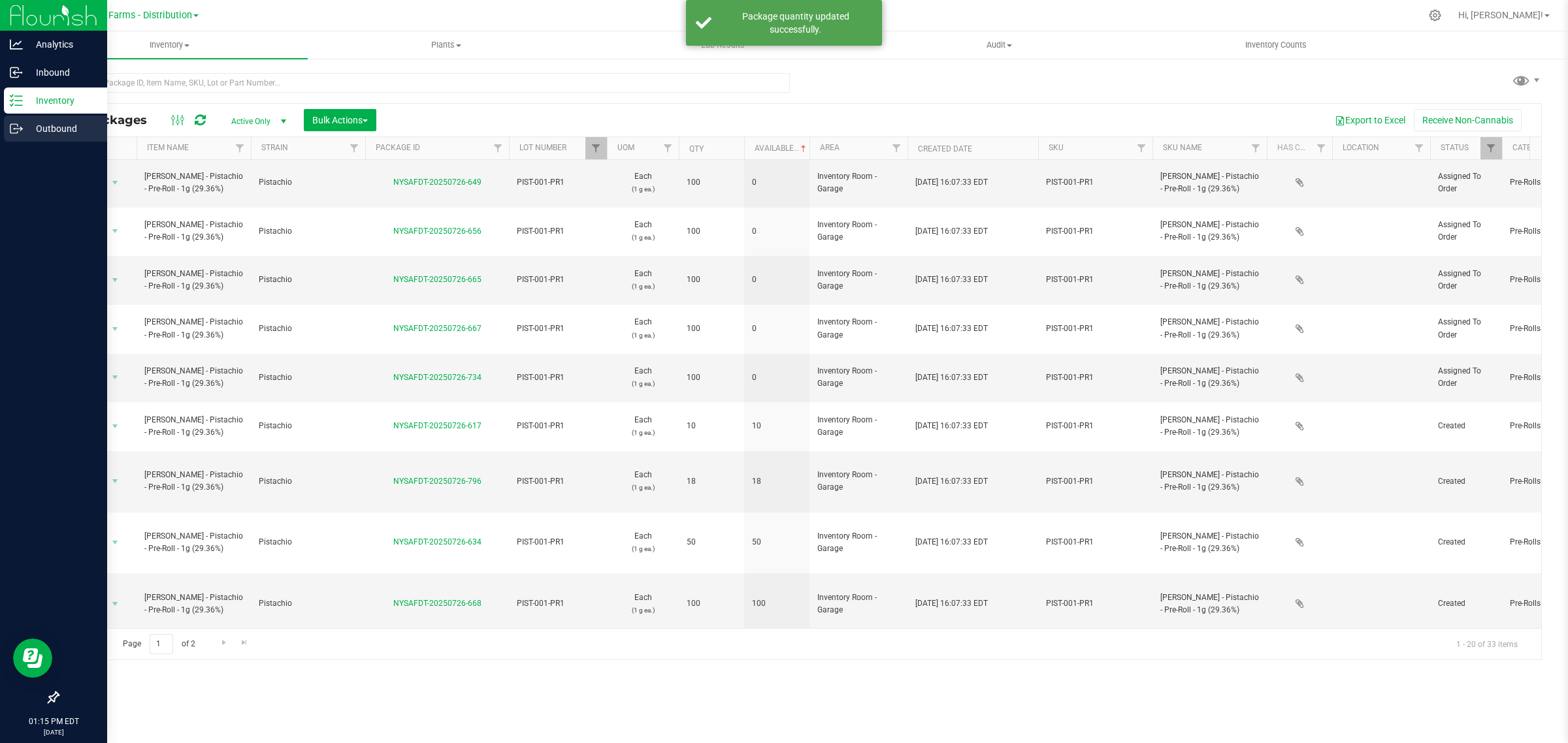
scroll to position [0, 0]
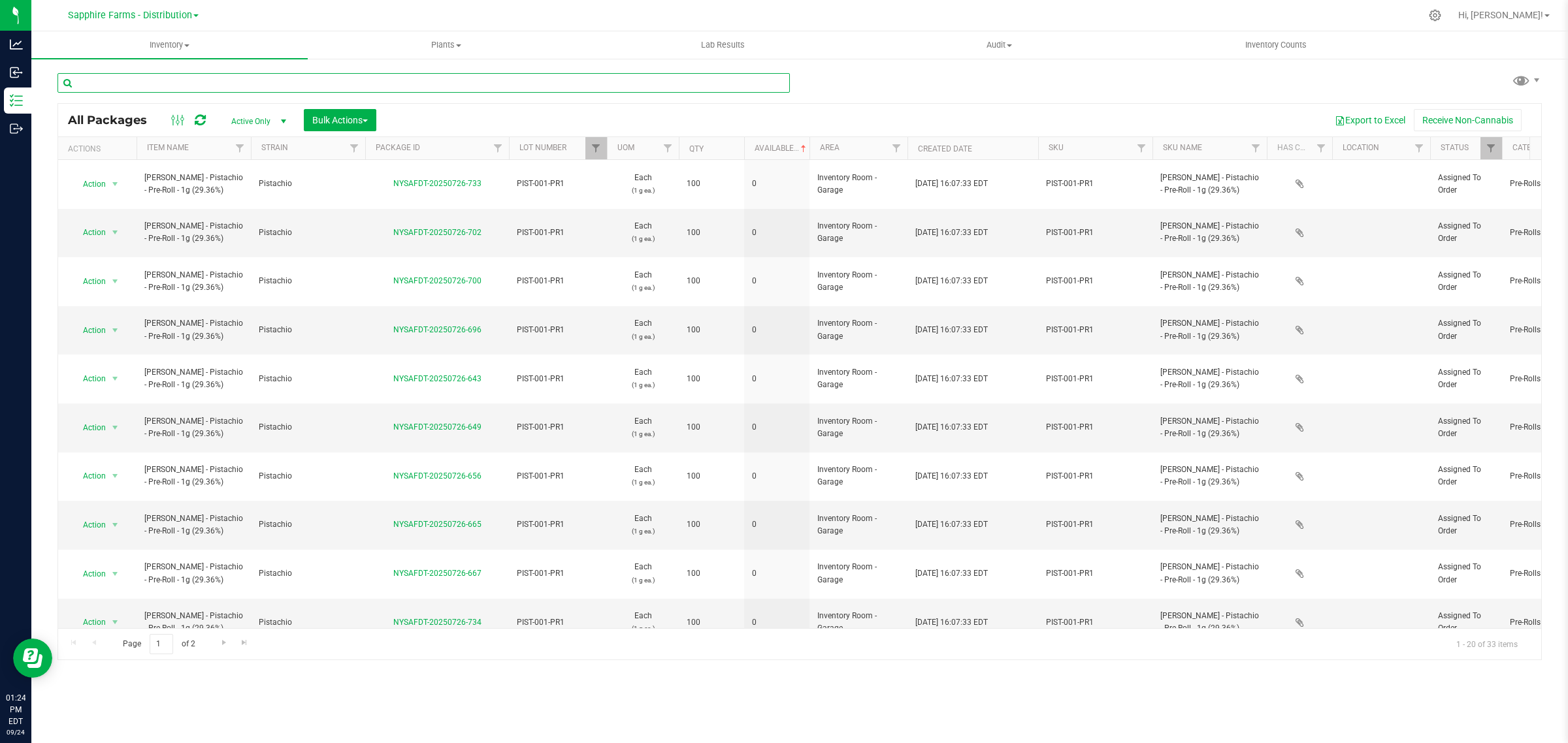
click at [206, 88] on input "text" at bounding box center [423, 83] width 732 height 19
paste input "ROHI-005-PRMP1"
type input "ROHI-005-PRMP1"
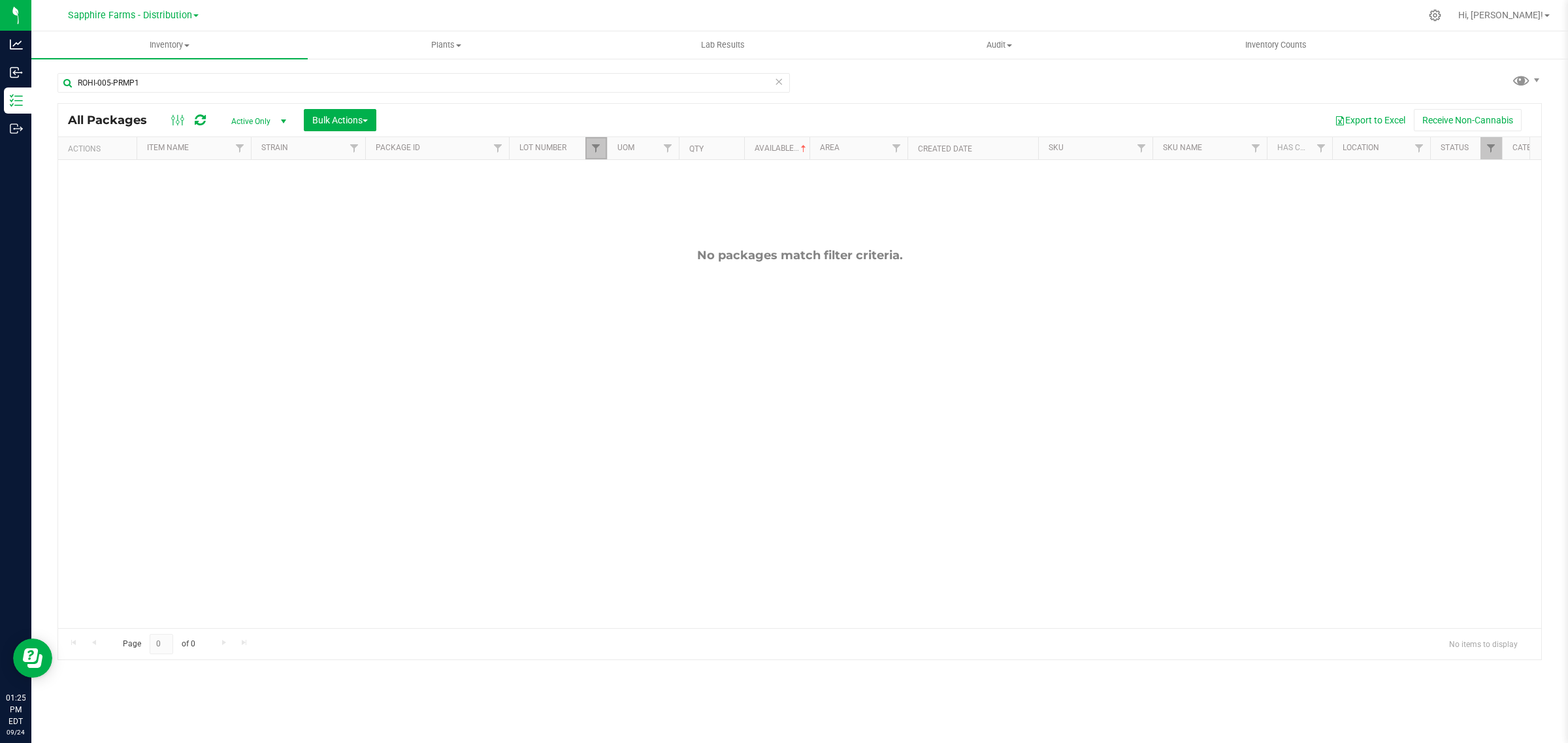
click at [593, 154] on link "Filter" at bounding box center [596, 147] width 22 height 22
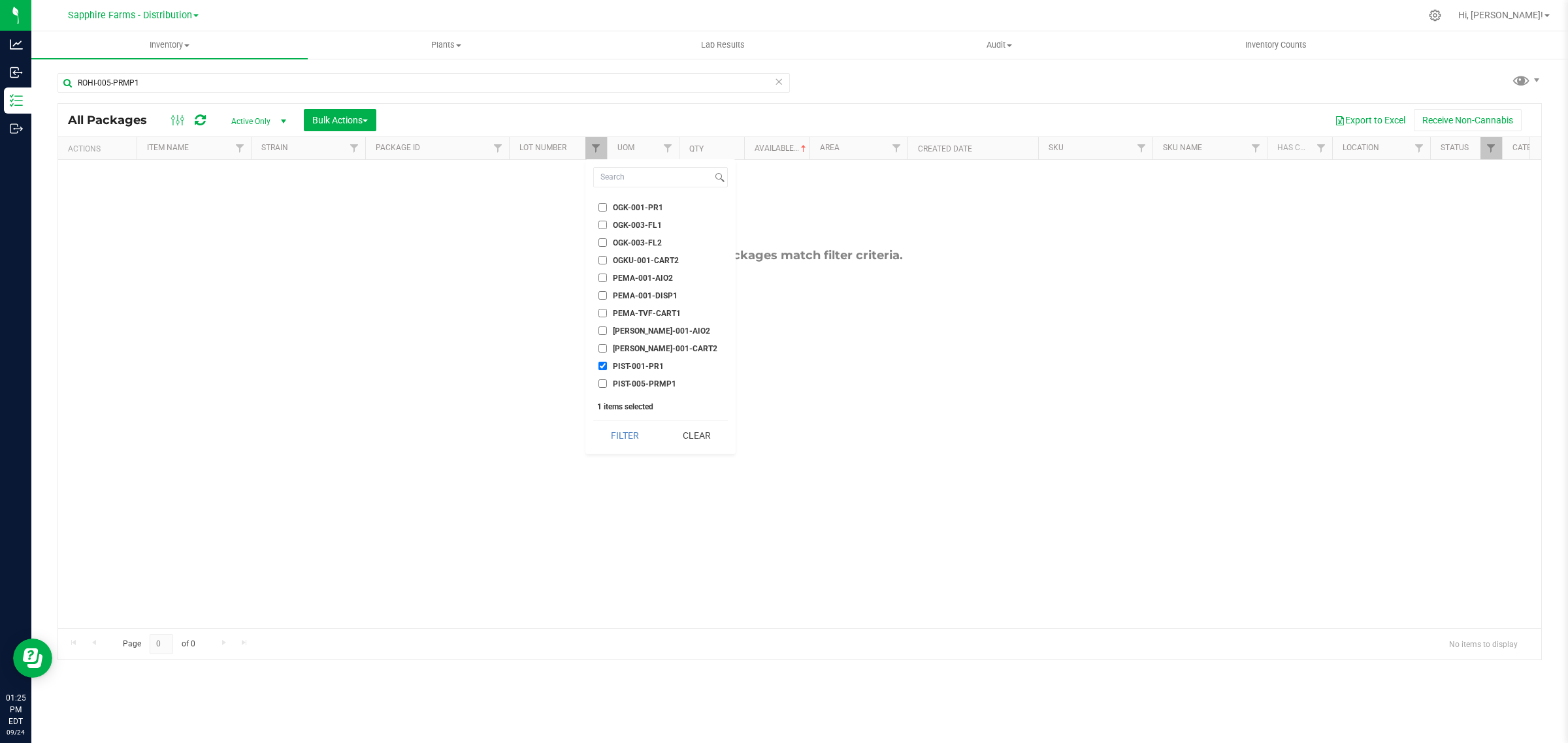
click at [609, 365] on label "PIST-001-PR1" at bounding box center [631, 366] width 65 height 9
click at [606, 365] on input "PIST-001-PR1" at bounding box center [603, 366] width 9 height 9
checkbox input "false"
click at [661, 361] on span "ROHI-005-PRMP1" at bounding box center [646, 363] width 66 height 8
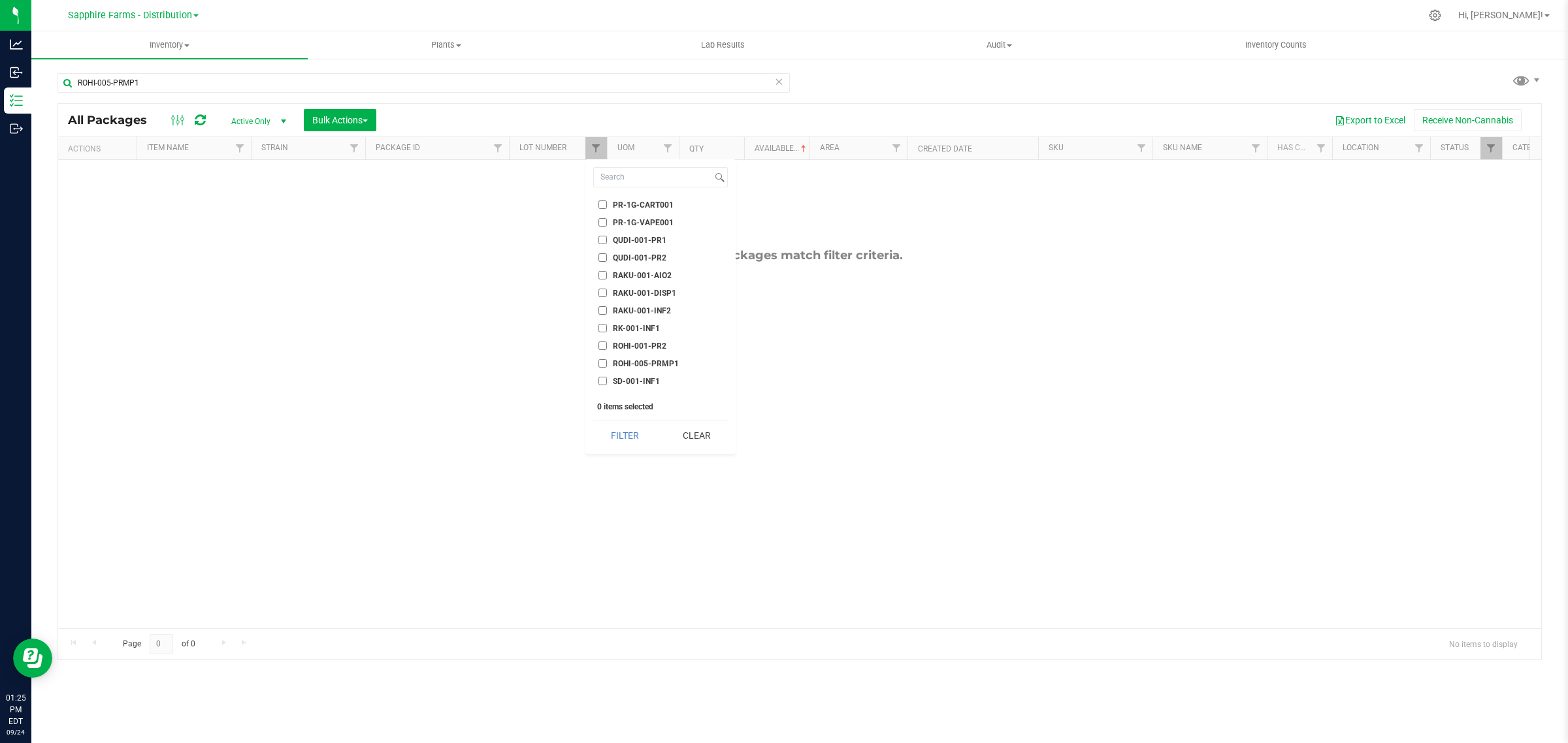
click at [606, 361] on input "ROHI-005-PRMP1" at bounding box center [603, 364] width 9 height 9
checkbox input "true"
click at [627, 431] on button "Filter" at bounding box center [625, 435] width 63 height 29
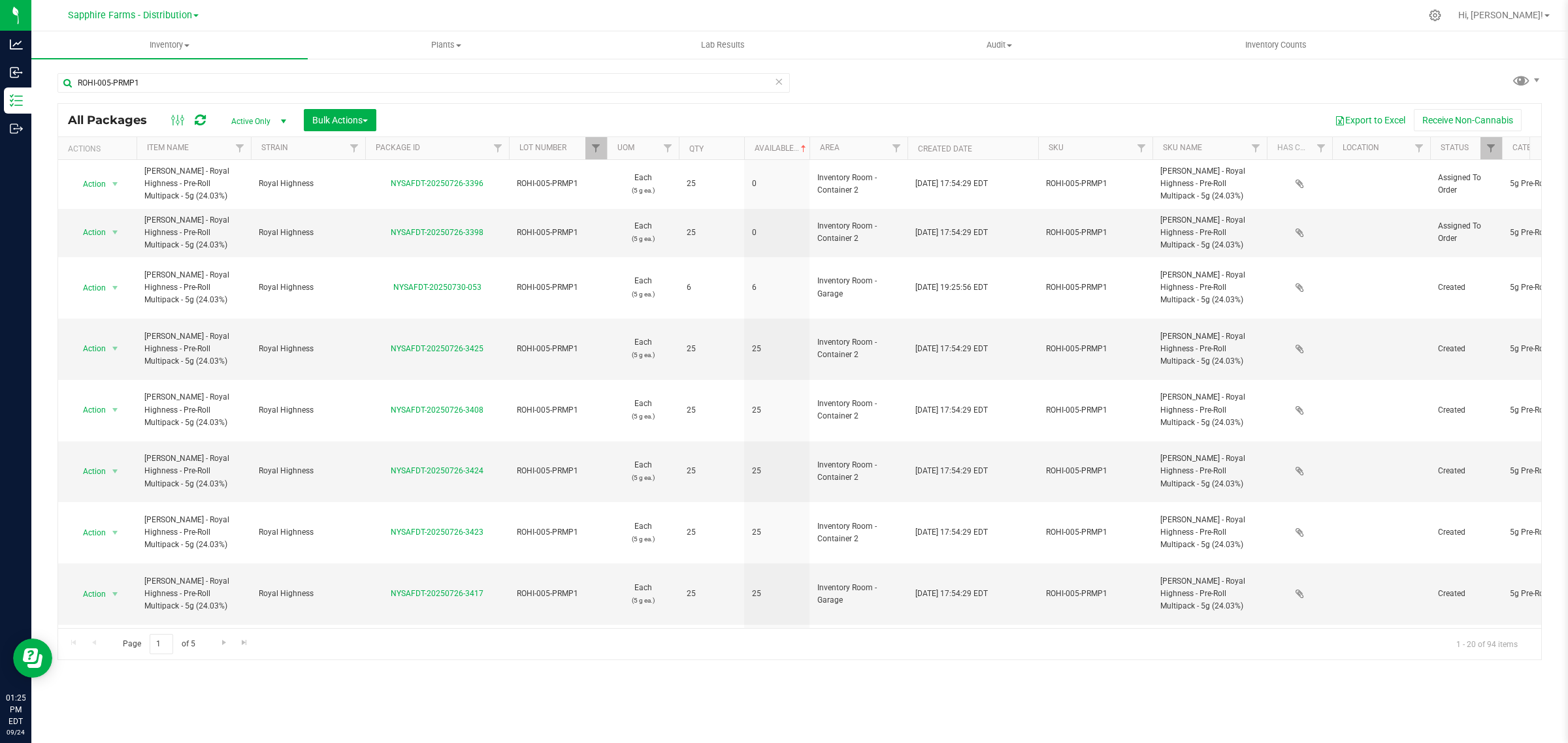
click at [751, 147] on th "Available" at bounding box center [777, 148] width 65 height 23
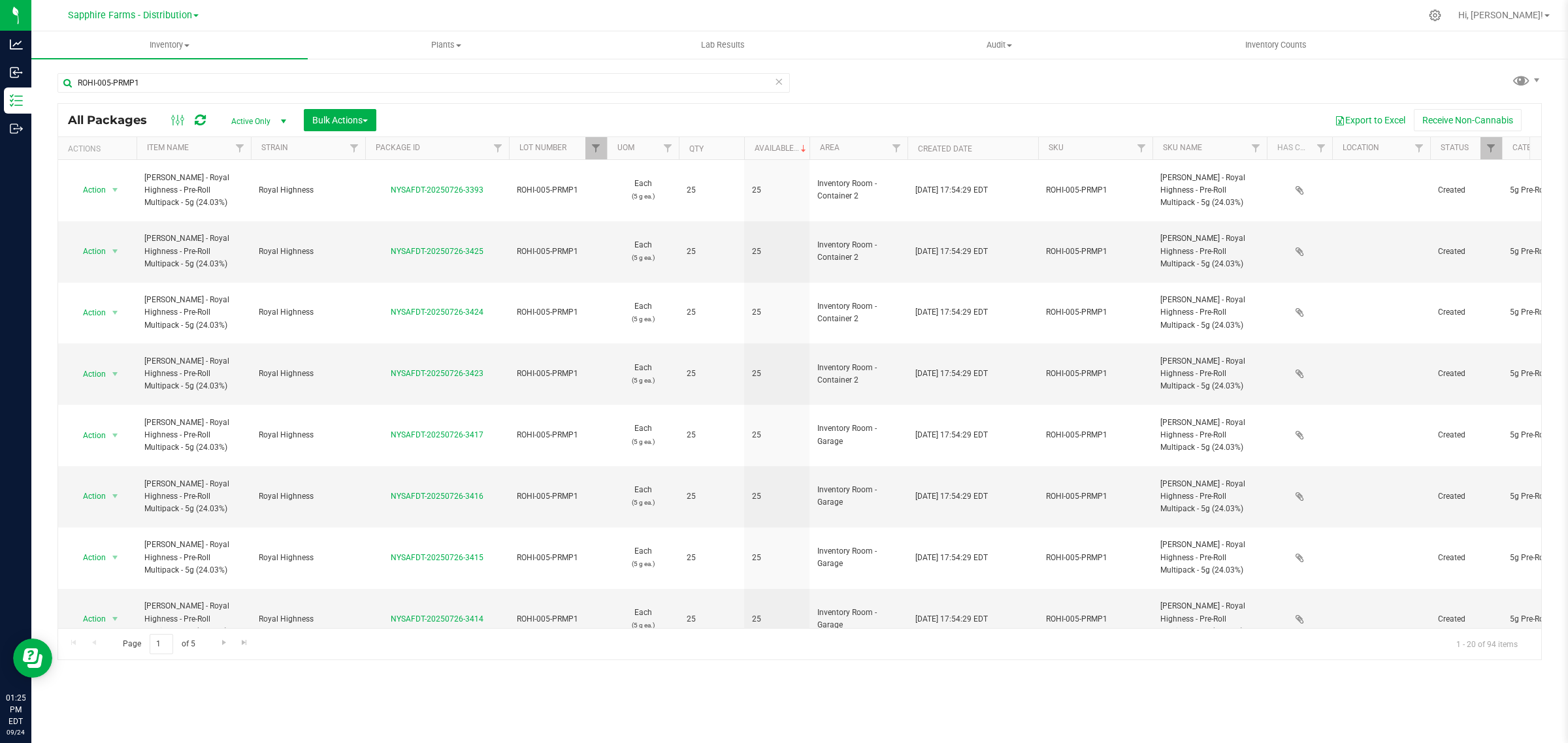
click at [751, 147] on th "Available" at bounding box center [777, 148] width 65 height 23
drag, startPoint x: 495, startPoint y: 215, endPoint x: 386, endPoint y: 215, distance: 109.0
click at [386, 245] on div "NYSAFDT-20250726-3425" at bounding box center [436, 251] width 147 height 12
click at [496, 674] on div "NYSAFDT-20250726-3414" at bounding box center [436, 680] width 147 height 12
drag, startPoint x: 495, startPoint y: 468, endPoint x: 386, endPoint y: 468, distance: 109.0
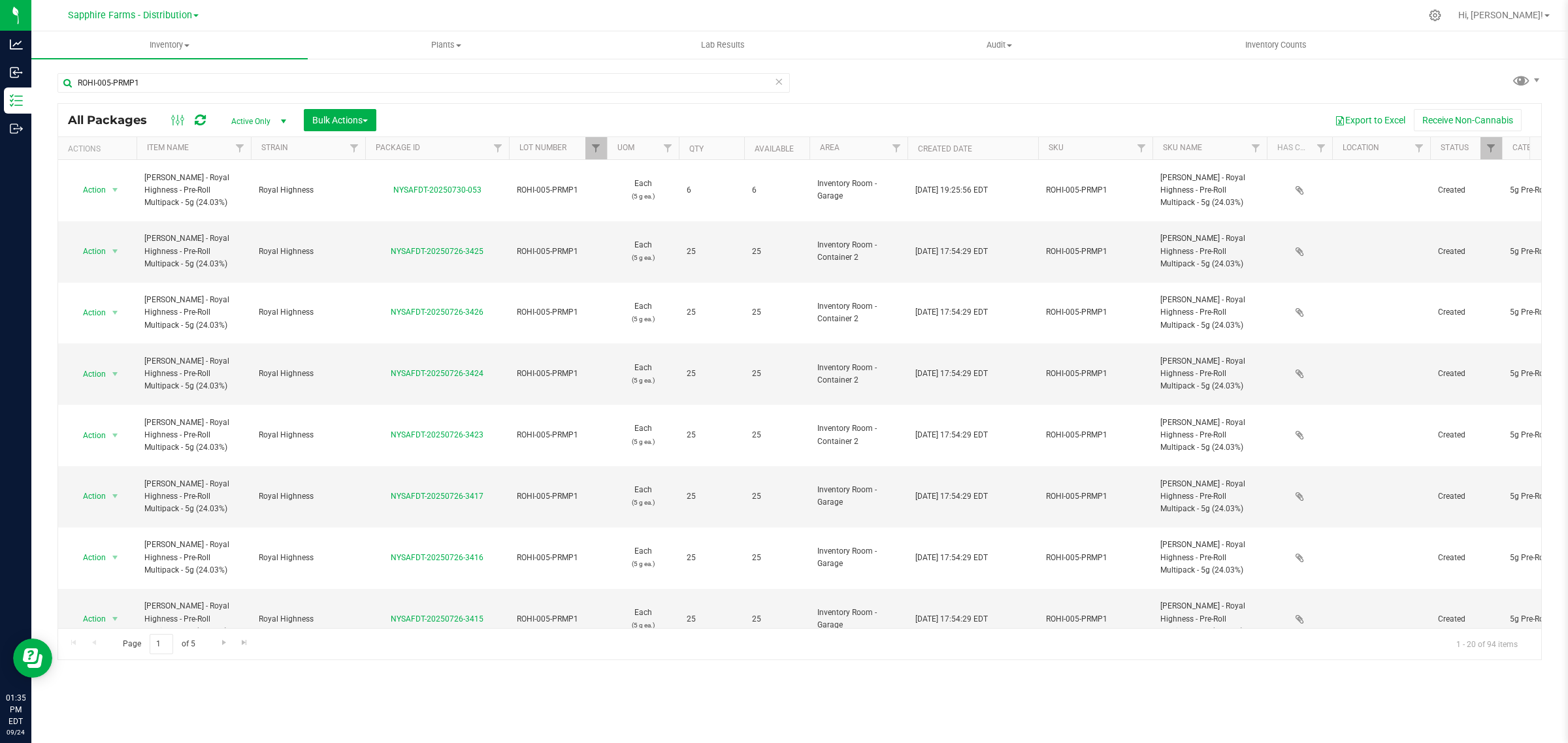
click at [386, 674] on div "NYSAFDT-20250726-3414" at bounding box center [436, 680] width 147 height 12
click at [114, 675] on span "select" at bounding box center [115, 680] width 10 height 10
click at [101, 489] on li "Adjust qty" at bounding box center [113, 491] width 83 height 19
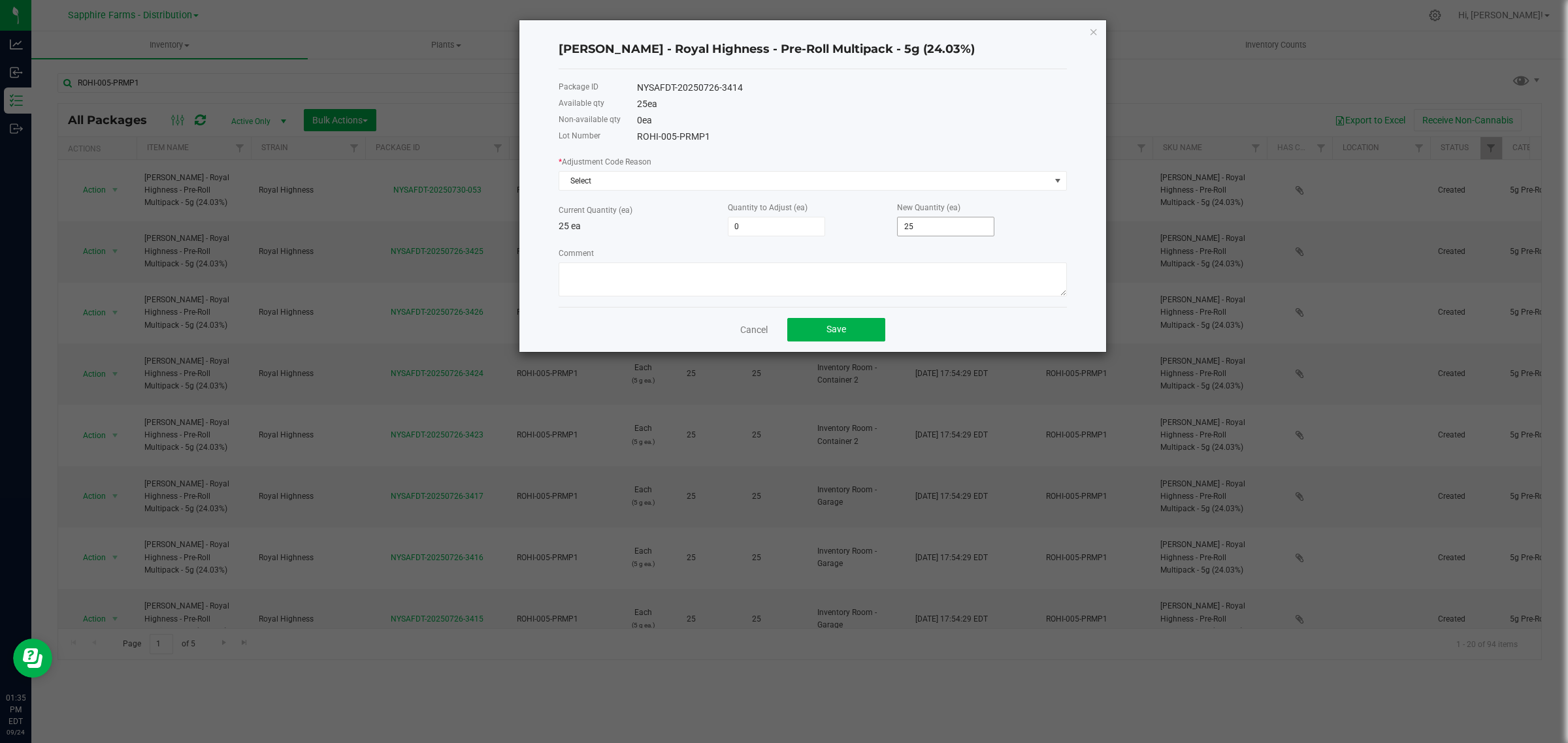
click at [939, 227] on input "25" at bounding box center [946, 226] width 96 height 18
type input "-25"
type input "0"
click at [695, 184] on span "Select" at bounding box center [805, 181] width 490 height 18
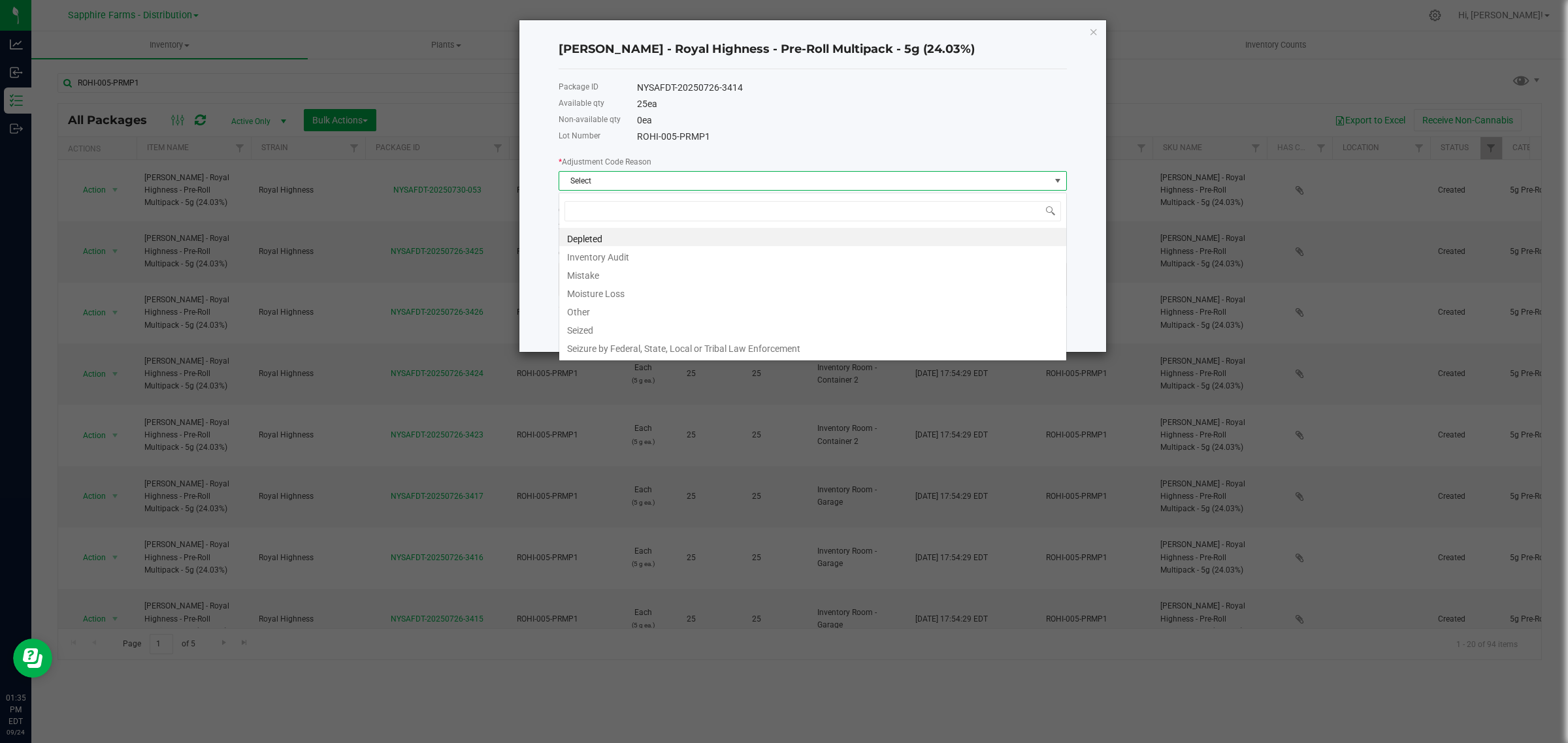
scroll to position [20, 508]
click at [658, 260] on li "Inventory Audit" at bounding box center [812, 255] width 507 height 18
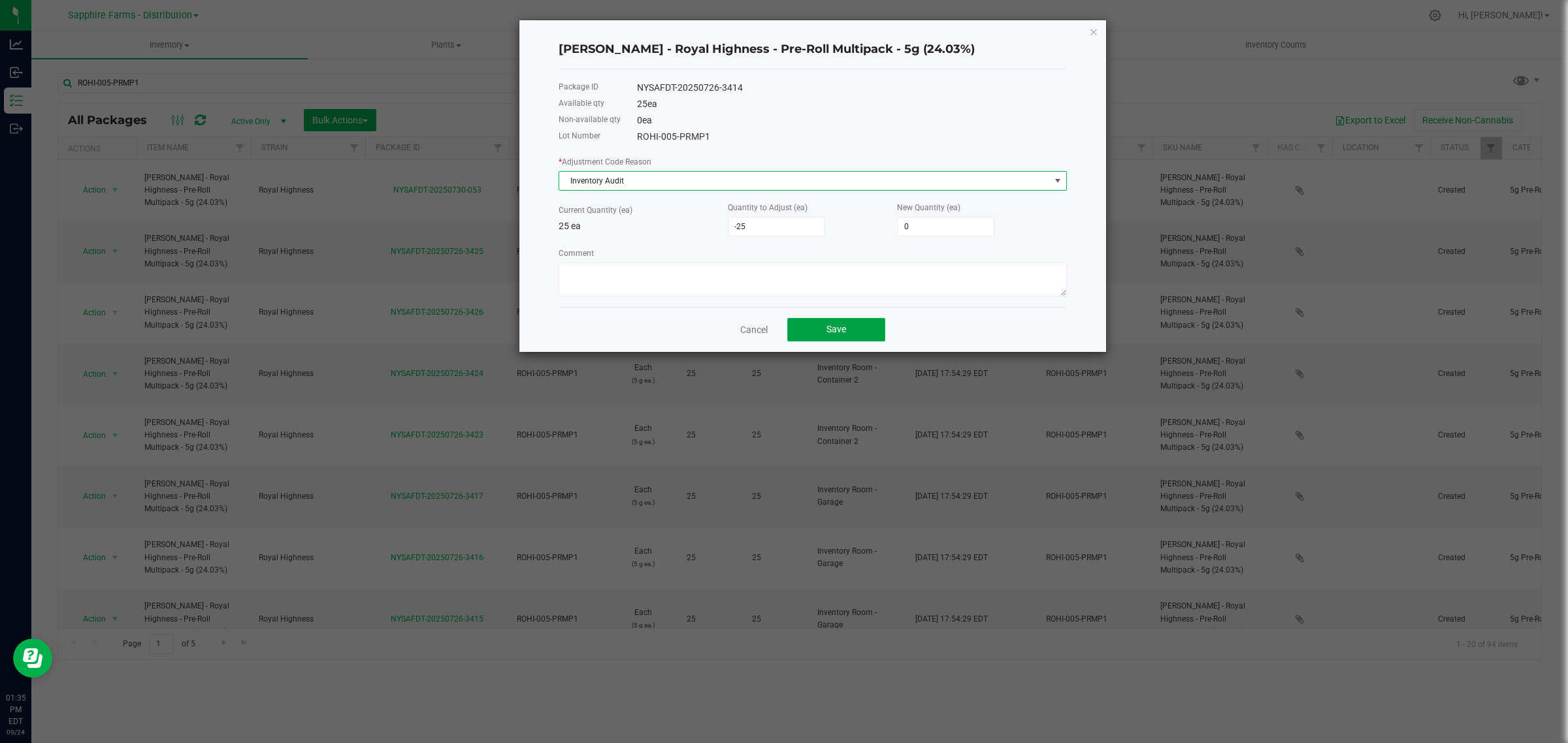
click at [834, 322] on button "Save" at bounding box center [836, 330] width 98 height 24
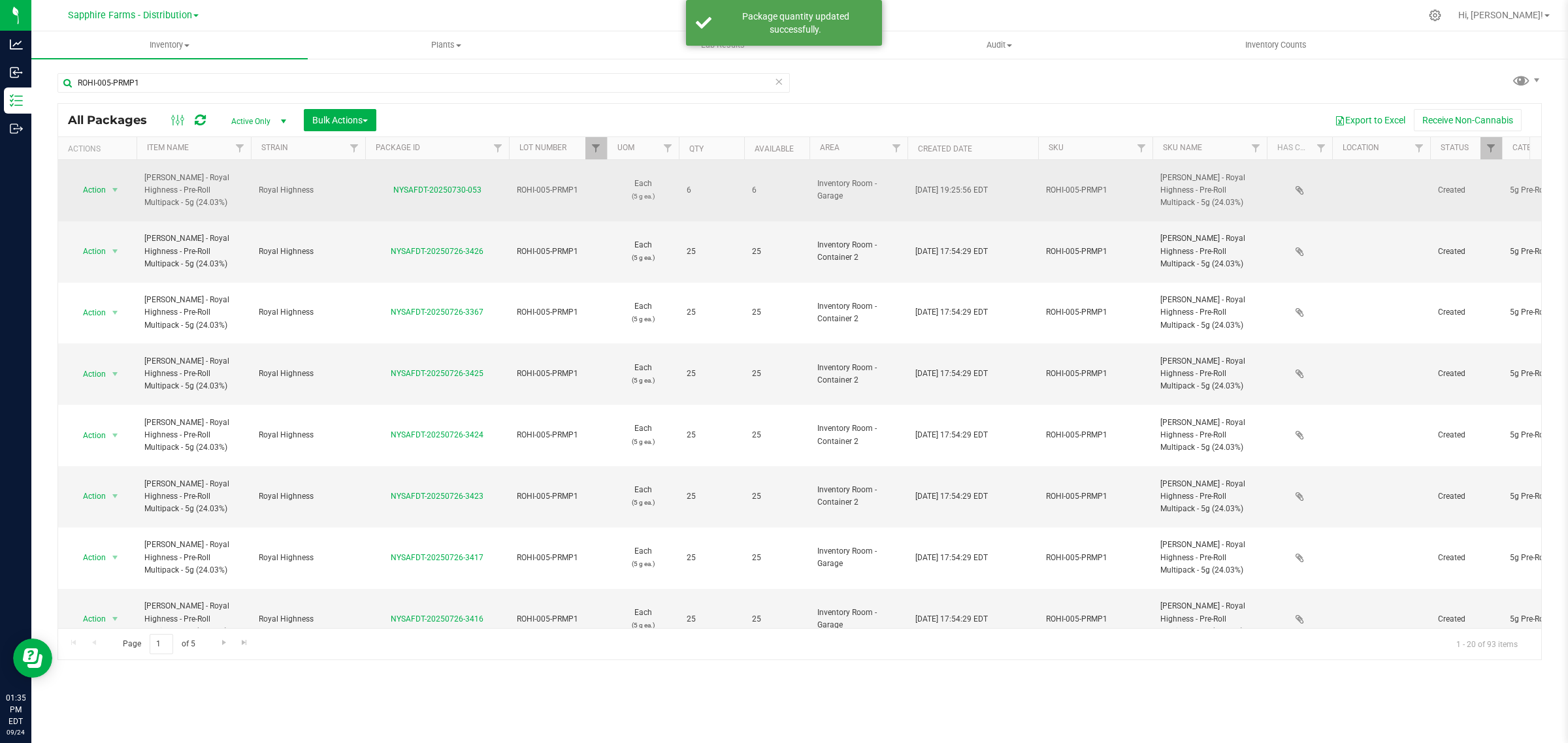
drag, startPoint x: 452, startPoint y: 177, endPoint x: 391, endPoint y: 177, distance: 61.0
click at [391, 184] on div "NYSAFDT-20250730-053" at bounding box center [436, 190] width 147 height 12
click at [111, 185] on span "select" at bounding box center [115, 190] width 10 height 10
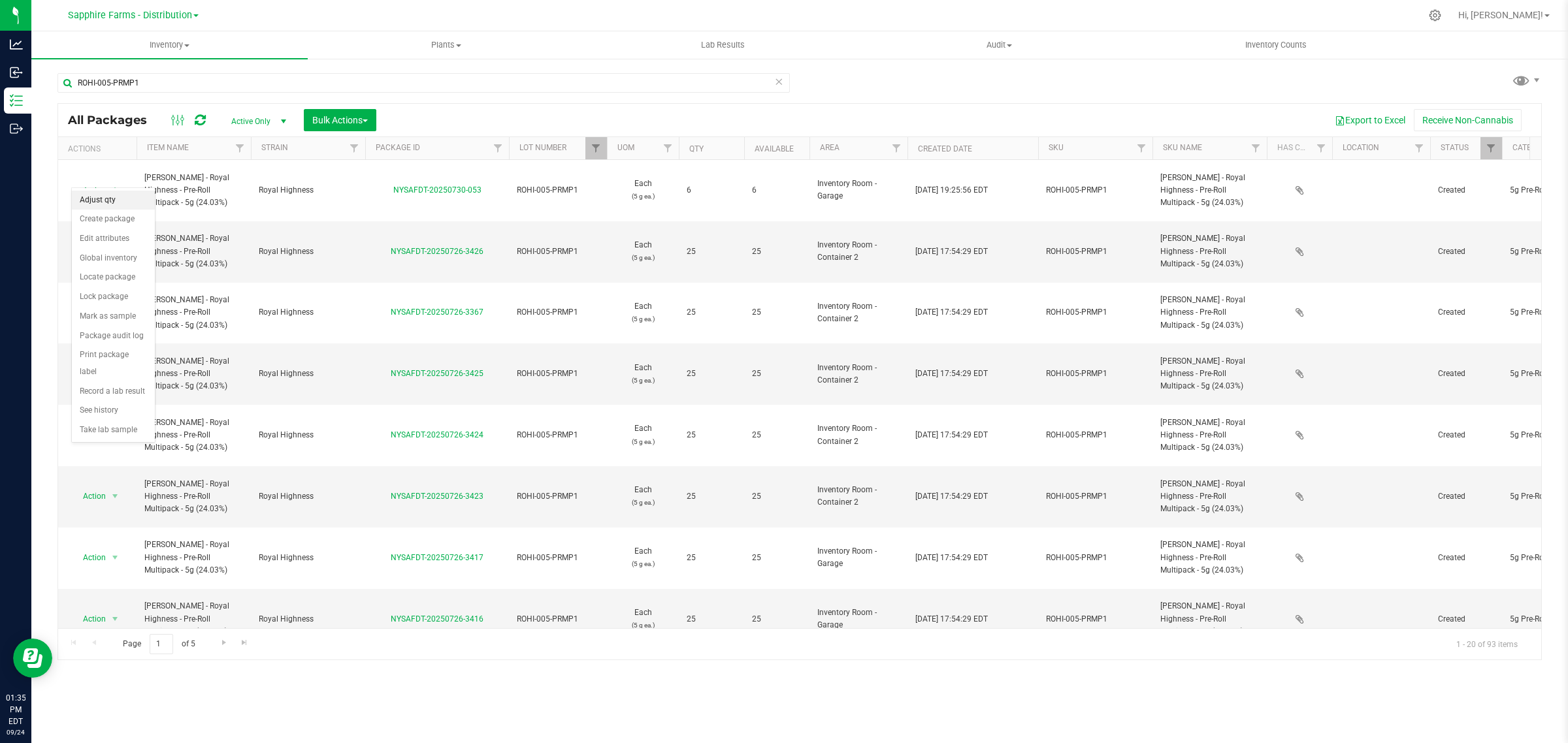
click at [112, 201] on li "Adjust qty" at bounding box center [113, 201] width 83 height 19
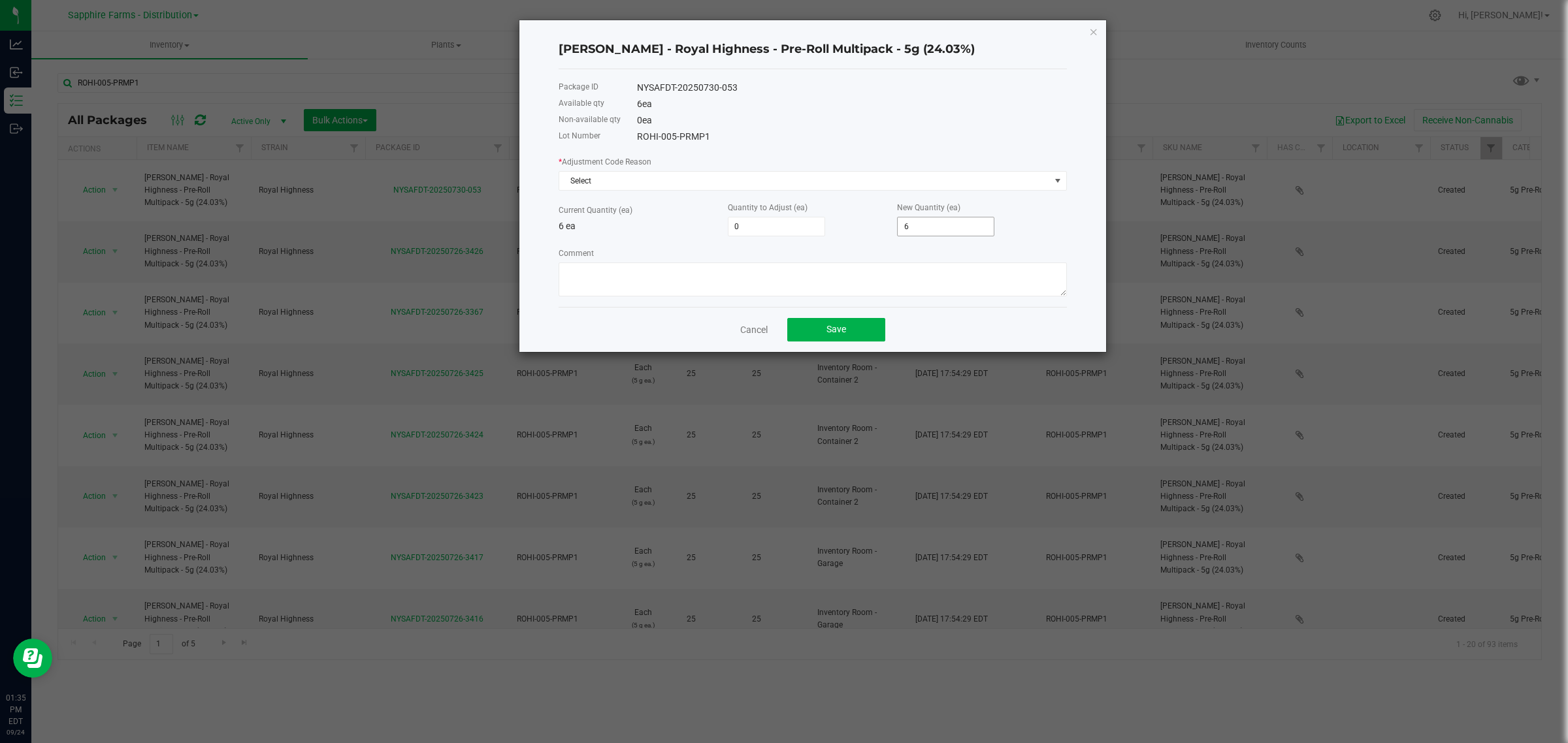
click at [922, 228] on input "6" at bounding box center [946, 226] width 96 height 18
type input "-3"
type input "3"
click at [612, 181] on span "Select" at bounding box center [805, 181] width 490 height 18
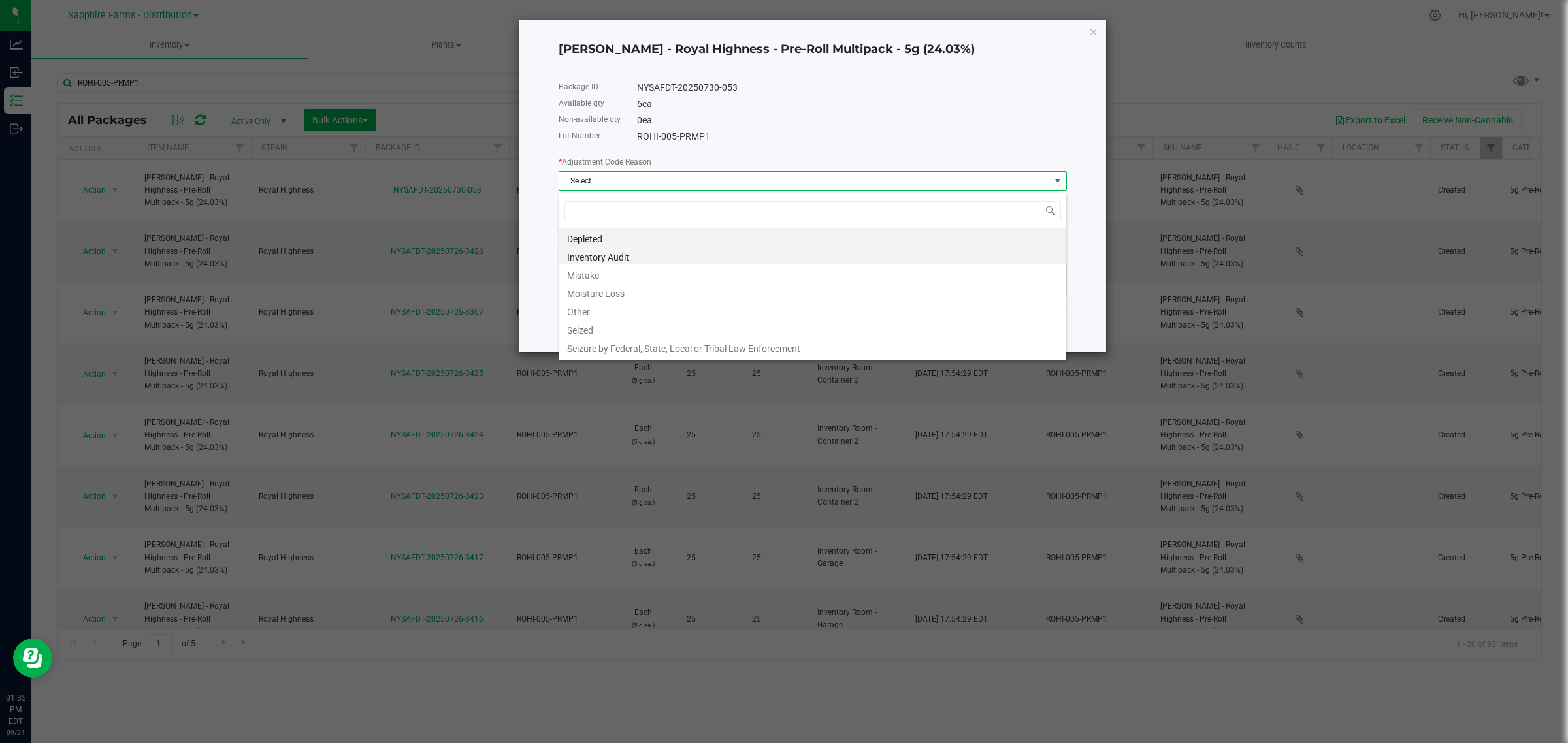
click at [628, 253] on li "Inventory Audit" at bounding box center [812, 255] width 507 height 18
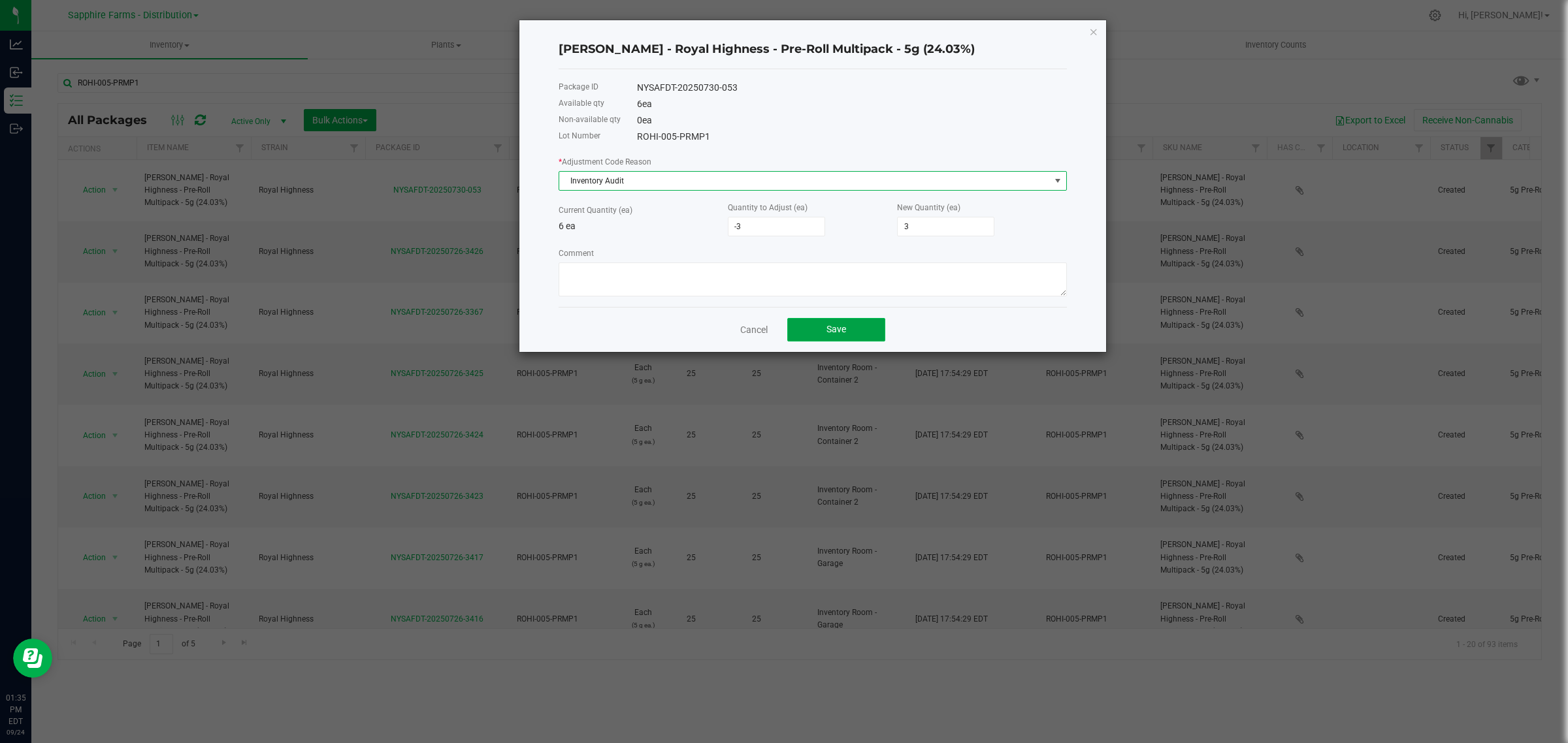
click at [836, 331] on span "Save" at bounding box center [836, 329] width 19 height 10
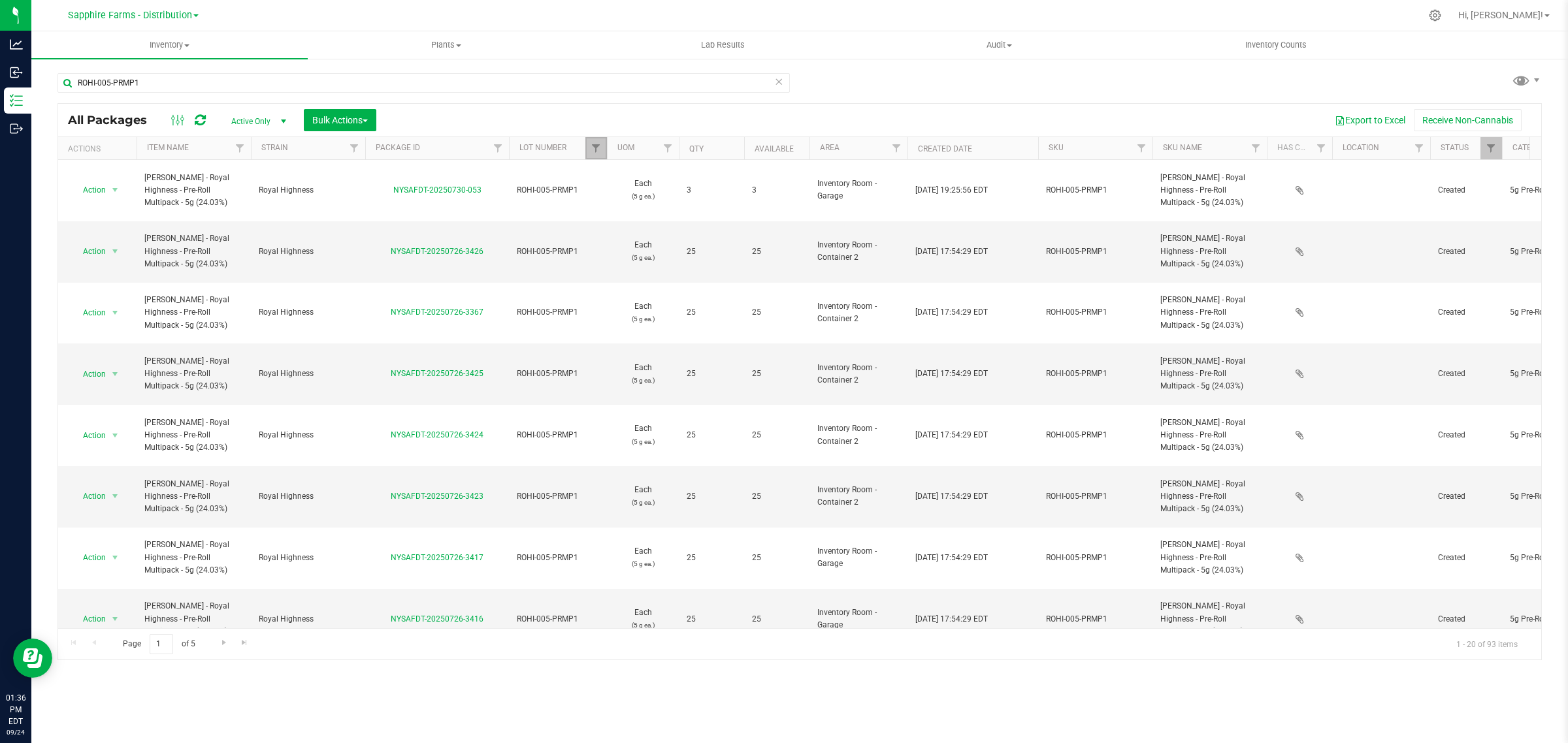
click at [589, 140] on link "Filter" at bounding box center [596, 147] width 22 height 22
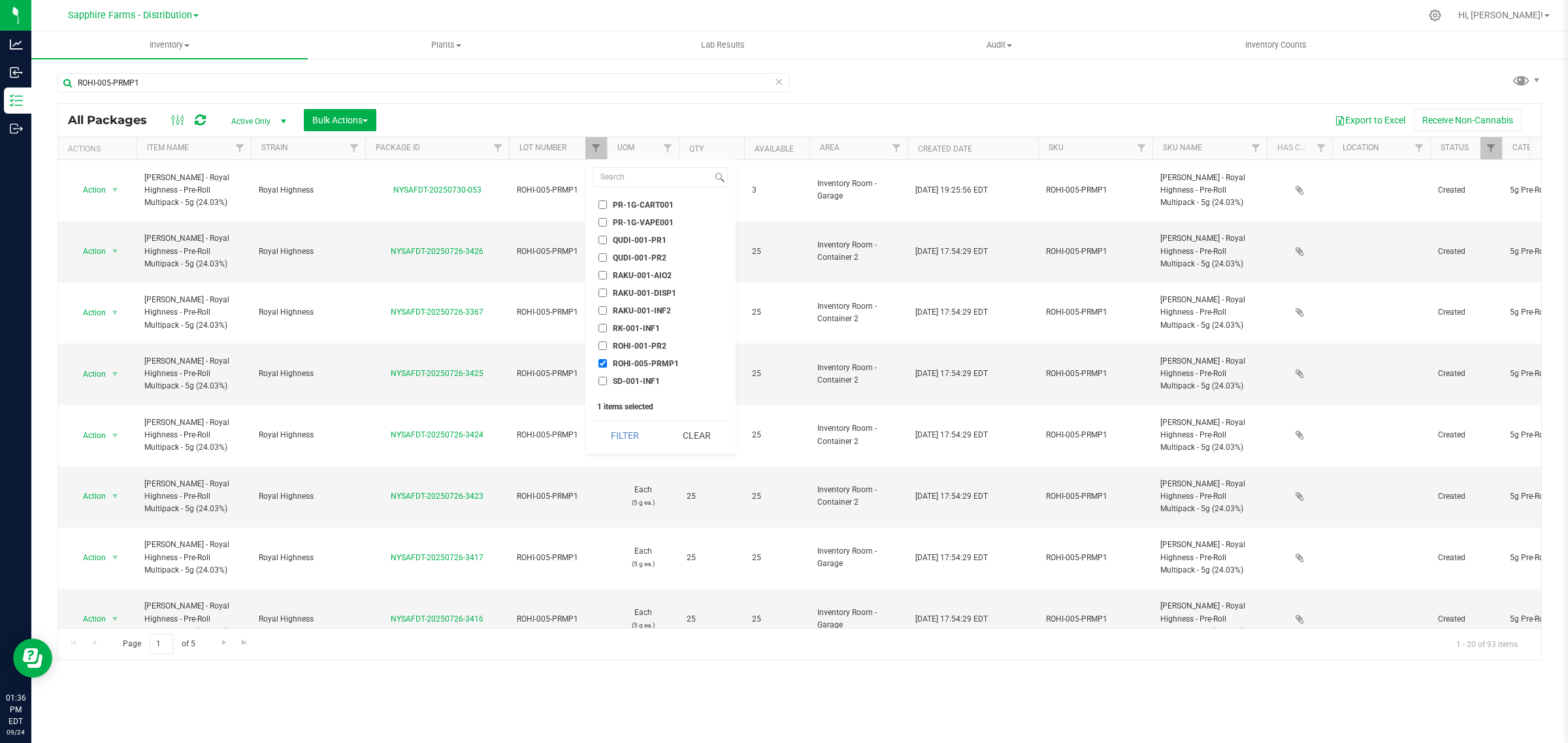
click at [614, 359] on span "ROHI-005-PRMP1" at bounding box center [646, 363] width 66 height 8
click at [606, 359] on input "ROHI-005-PRMP1" at bounding box center [603, 364] width 9 height 9
checkbox input "false"
click at [654, 271] on span "ALGA-001-PR1" at bounding box center [640, 275] width 56 height 8
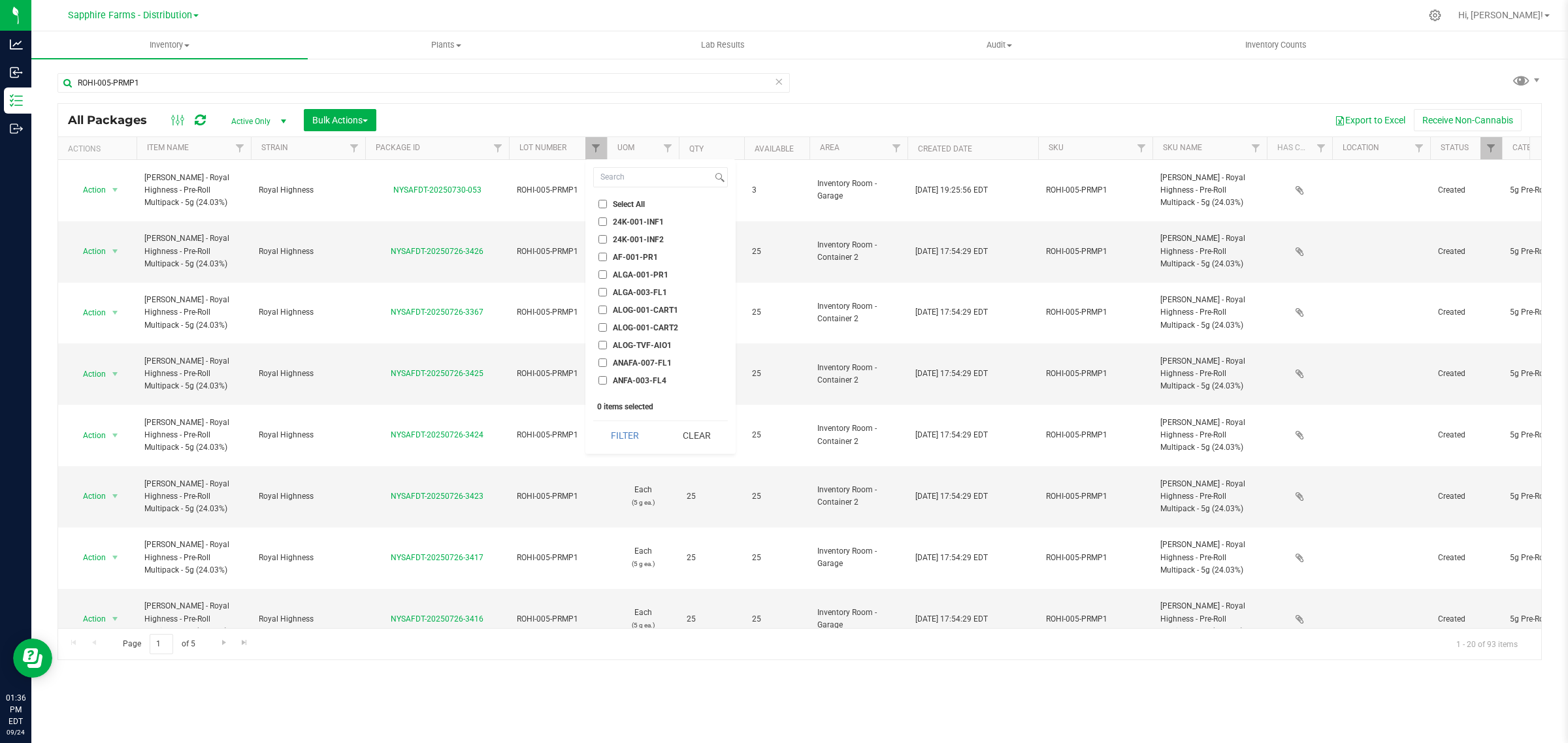
click at [606, 271] on input "ALGA-001-PR1" at bounding box center [603, 275] width 9 height 9
checkbox input "true"
click at [629, 440] on button "Filter" at bounding box center [625, 435] width 63 height 29
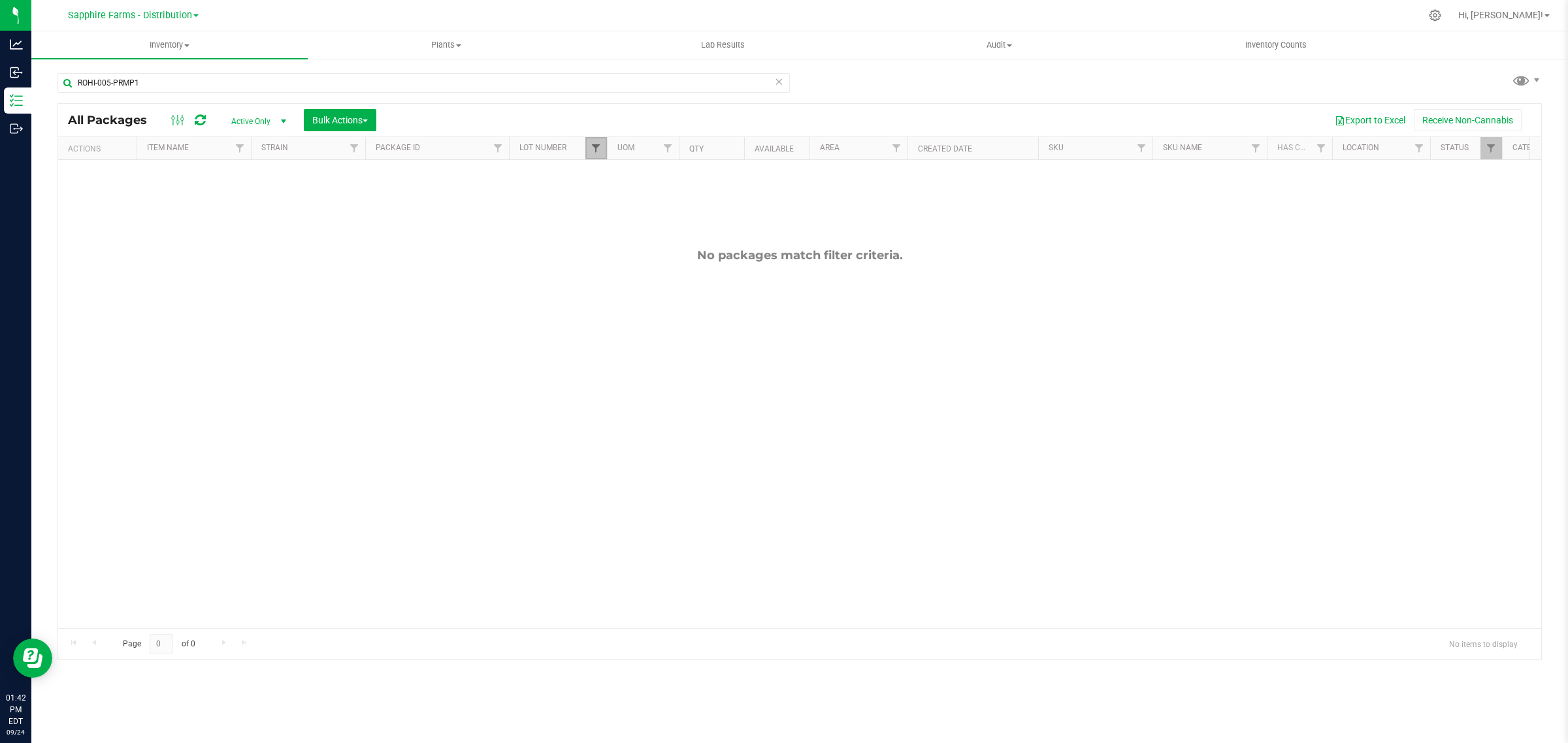
click at [599, 148] on span "Filter" at bounding box center [596, 148] width 10 height 10
click at [778, 80] on icon at bounding box center [778, 81] width 9 height 16
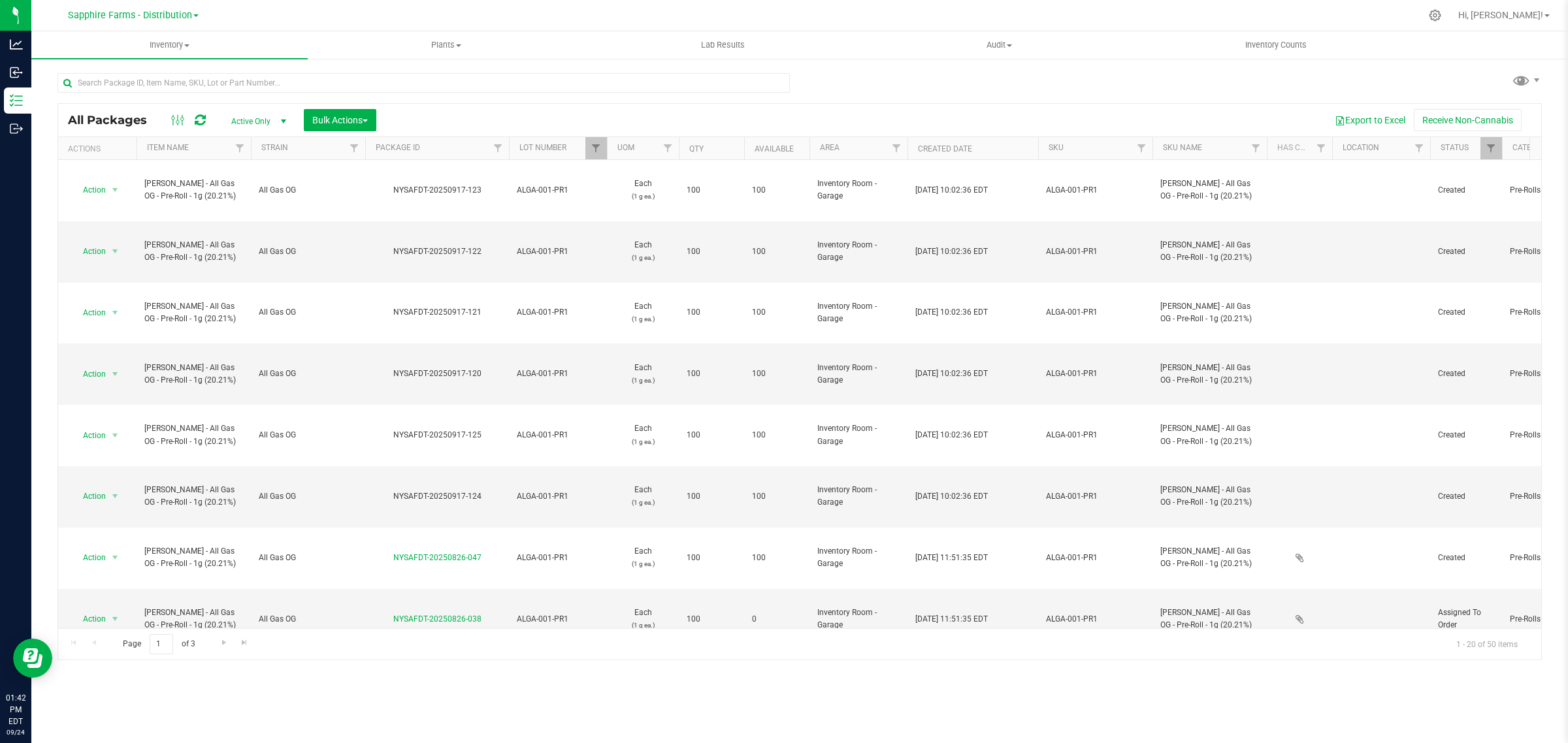
click at [755, 144] on th "Available" at bounding box center [777, 148] width 65 height 23
click at [1490, 151] on span "Filter" at bounding box center [1490, 148] width 10 height 10
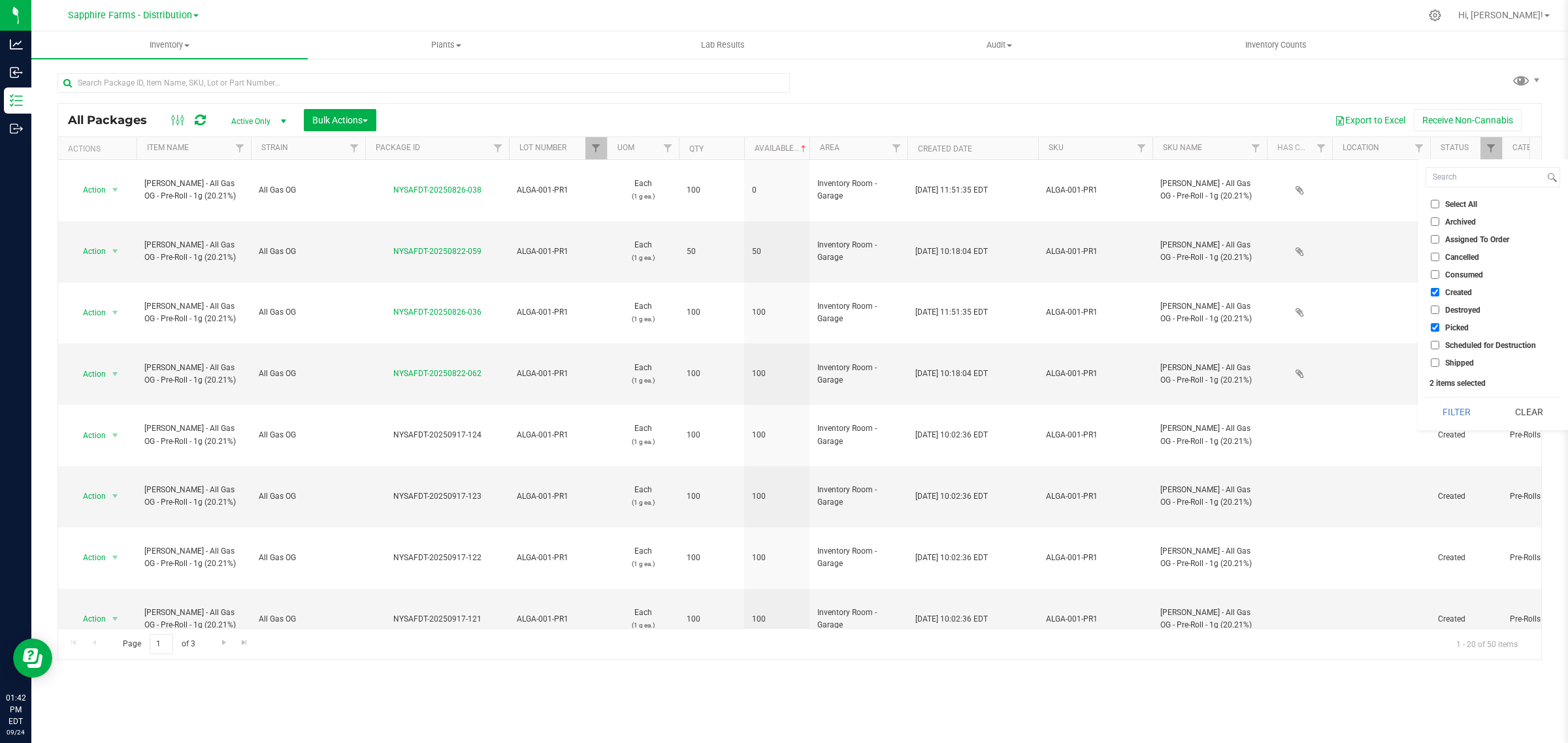
click at [1452, 329] on span "Picked" at bounding box center [1456, 327] width 24 height 8
click at [1439, 329] on input "Picked" at bounding box center [1434, 328] width 9 height 9
checkbox input "false"
click at [1448, 412] on button "Filter" at bounding box center [1456, 412] width 63 height 29
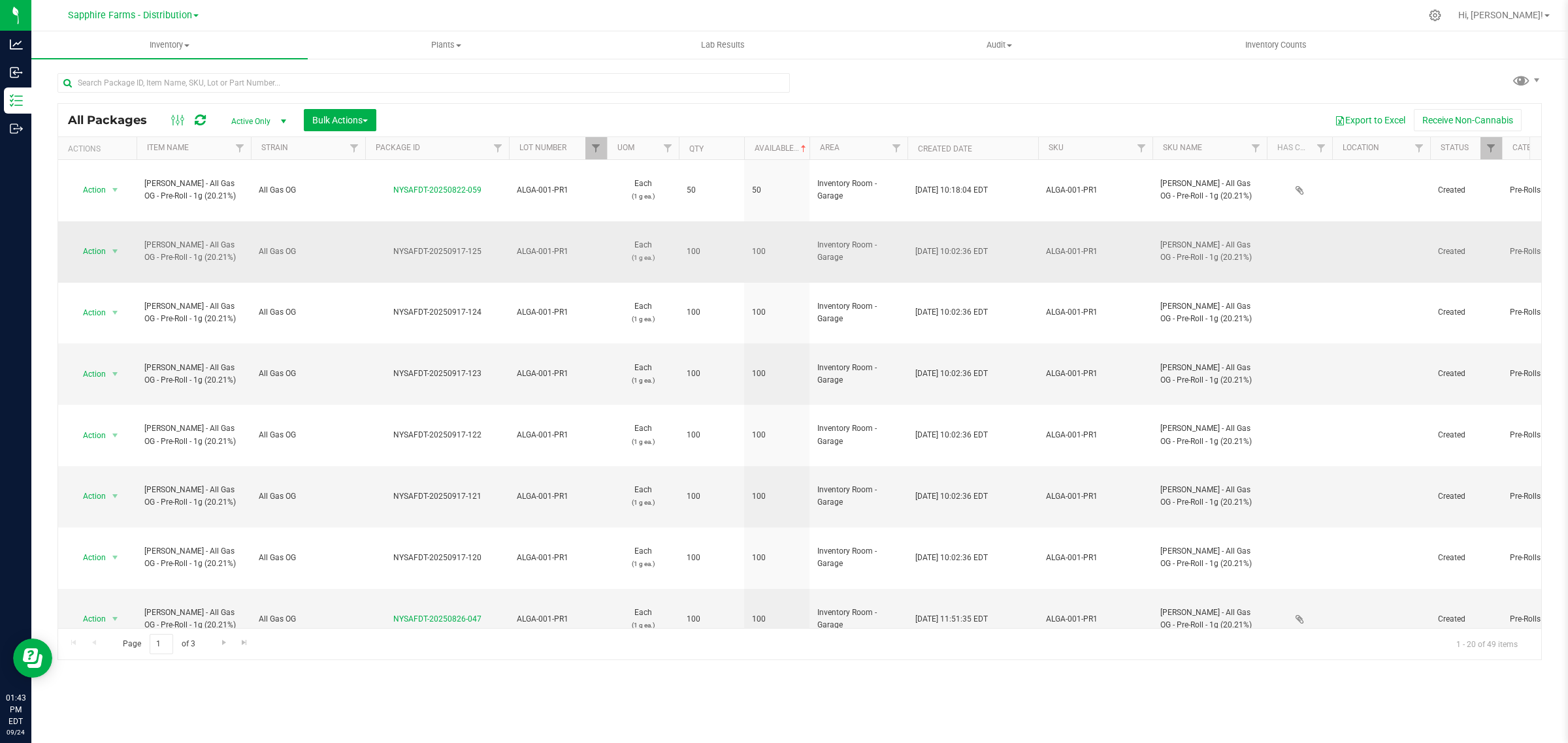
drag, startPoint x: 484, startPoint y: 215, endPoint x: 395, endPoint y: 216, distance: 89.0
click at [395, 245] on div "NYSAFDT-20250917-125" at bounding box center [436, 251] width 147 height 12
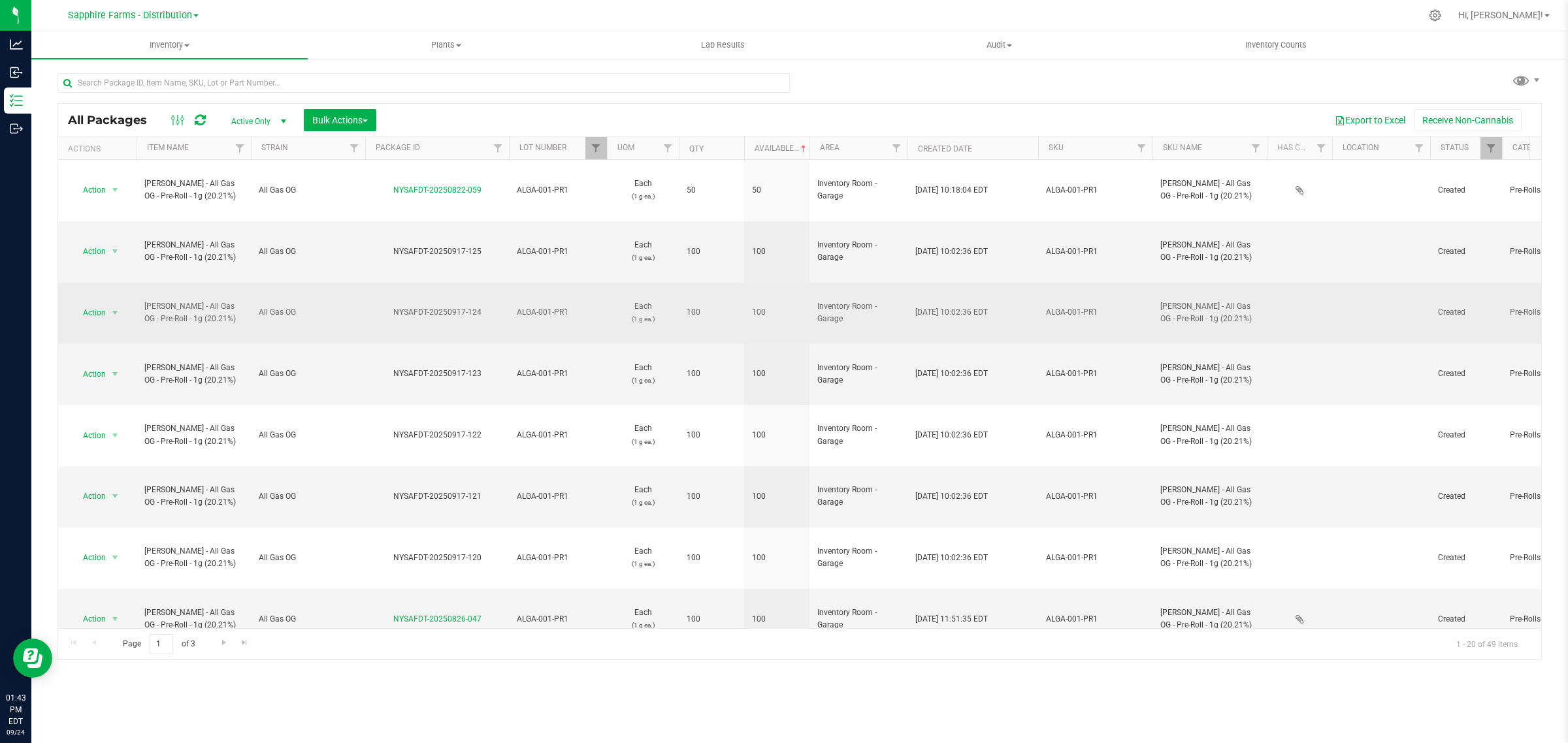
drag, startPoint x: 483, startPoint y: 253, endPoint x: 391, endPoint y: 251, distance: 92.0
click at [391, 306] on div "NYSAFDT-20250917-124" at bounding box center [436, 312] width 147 height 12
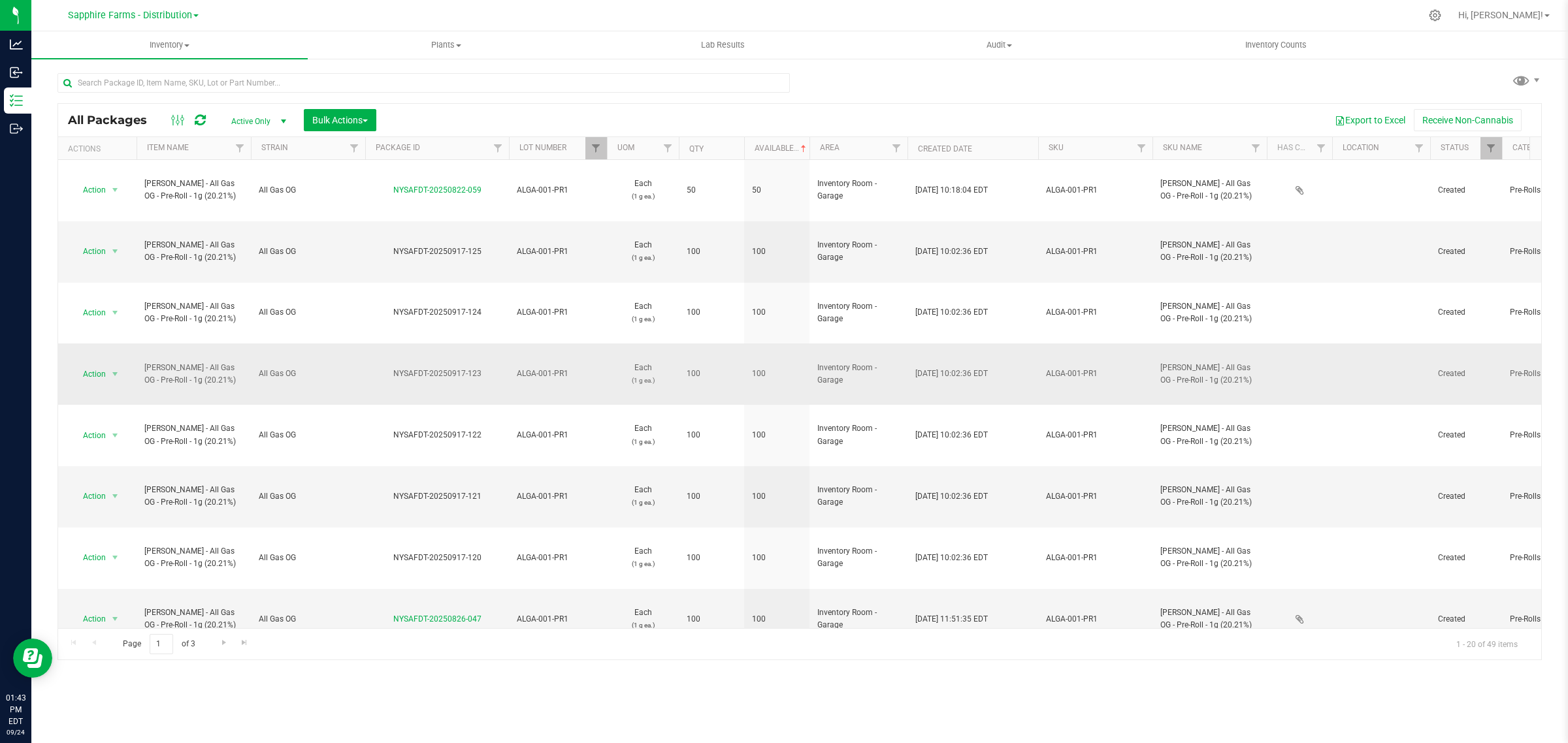
drag, startPoint x: 462, startPoint y: 285, endPoint x: 390, endPoint y: 284, distance: 72.0
click at [390, 367] on div "NYSAFDT-20250917-123" at bounding box center [436, 373] width 147 height 12
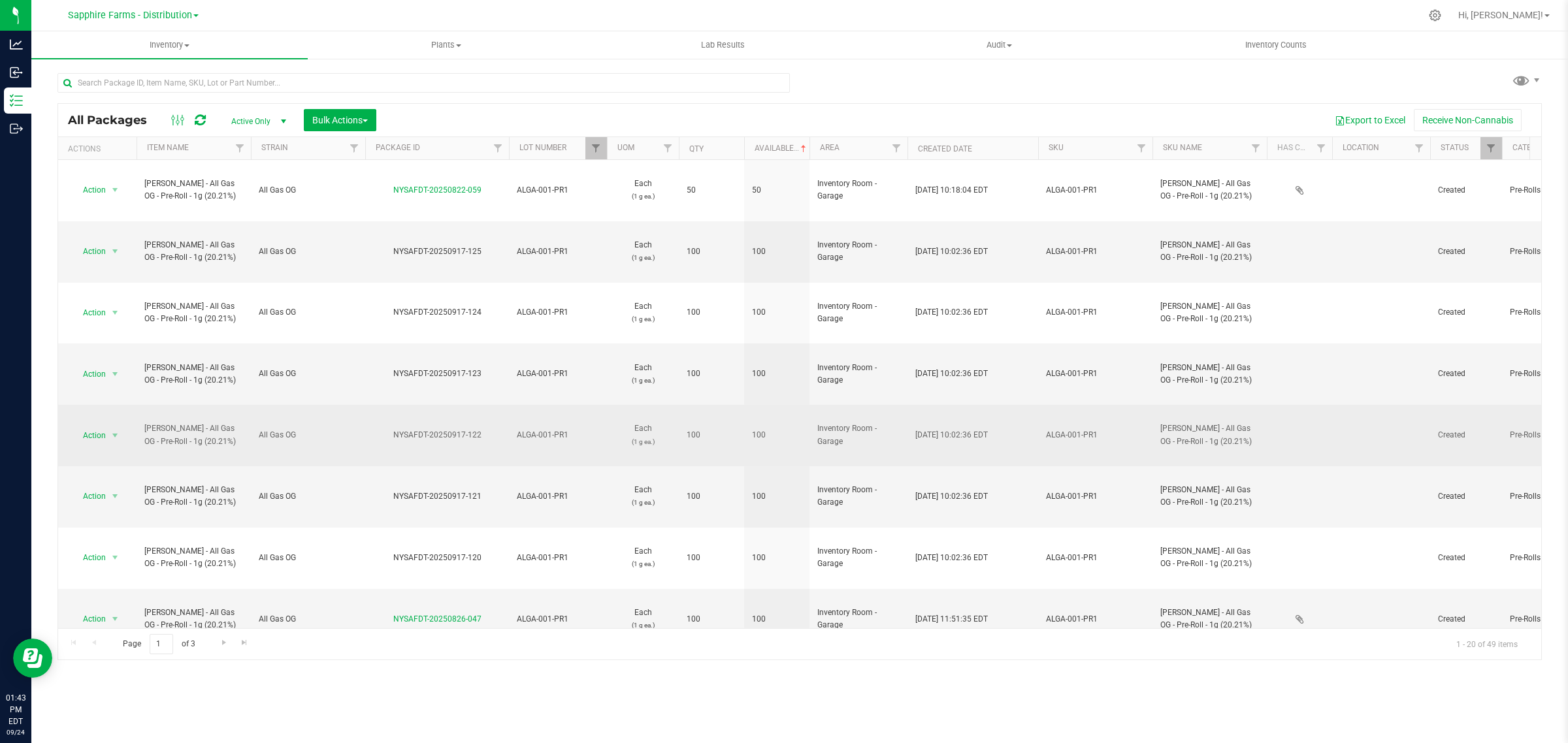
drag, startPoint x: 484, startPoint y: 324, endPoint x: 392, endPoint y: 325, distance: 92.0
click at [392, 429] on div "NYSAFDT-20250917-122" at bounding box center [436, 435] width 147 height 12
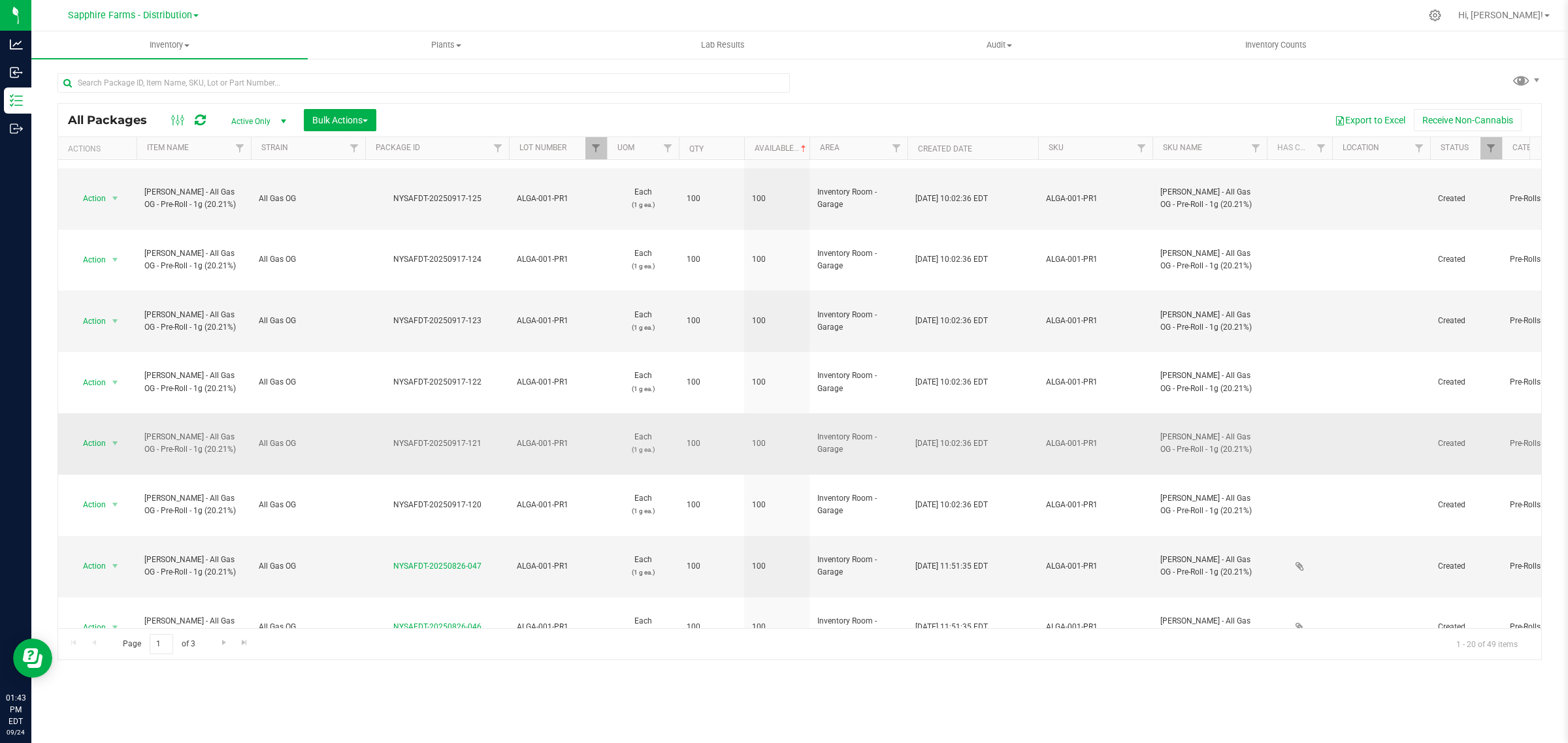
scroll to position [82, 0]
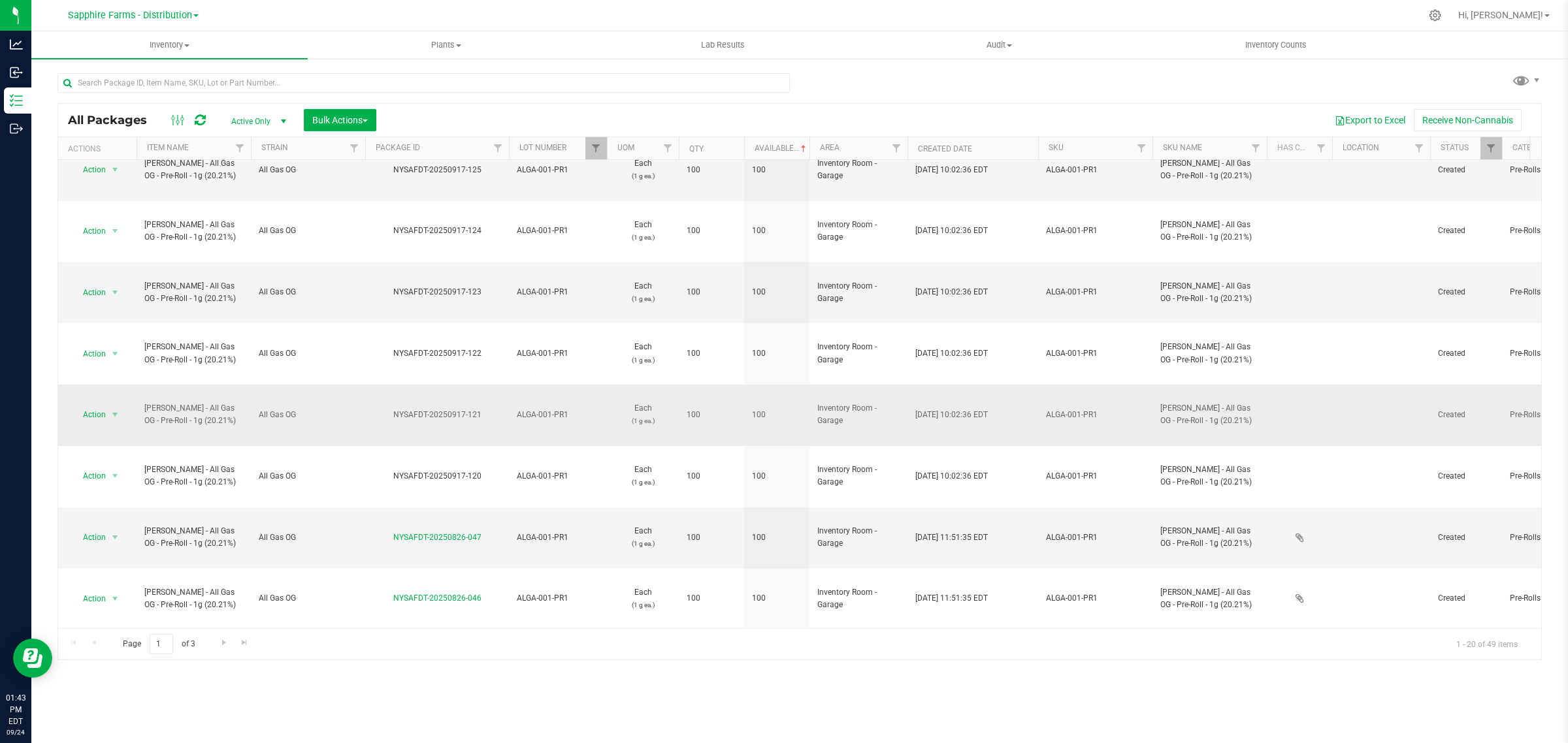
drag, startPoint x: 487, startPoint y: 276, endPoint x: 392, endPoint y: 276, distance: 95.0
click at [392, 409] on div "NYSAFDT-20250917-121" at bounding box center [436, 415] width 147 height 12
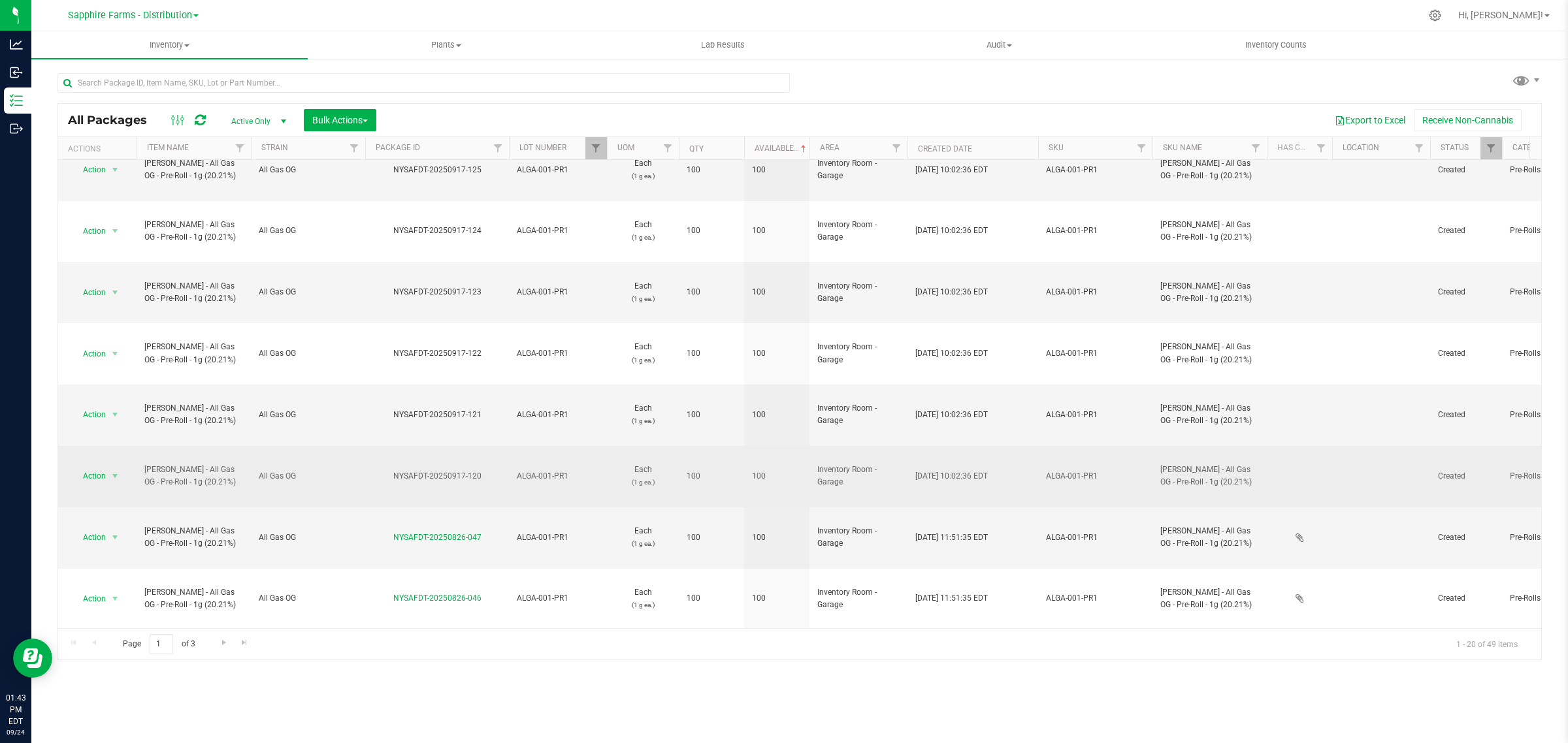
drag, startPoint x: 492, startPoint y: 316, endPoint x: 387, endPoint y: 312, distance: 105.1
click at [387, 470] on div "NYSAFDT-20250917-120" at bounding box center [436, 476] width 147 height 12
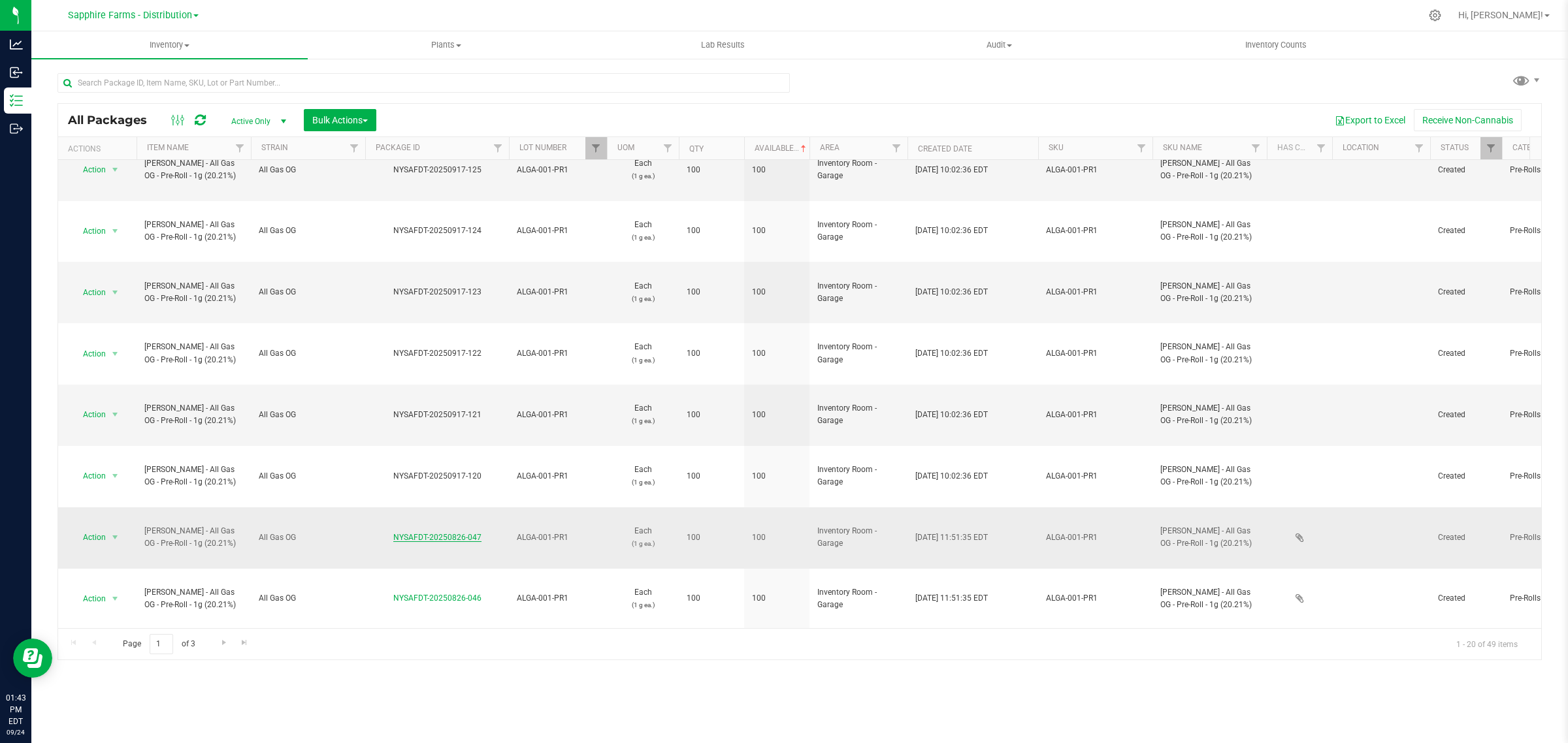
drag, startPoint x: 476, startPoint y: 351, endPoint x: 396, endPoint y: 351, distance: 80.0
click at [396, 531] on div "NYSAFDT-20250826-047" at bounding box center [436, 537] width 147 height 12
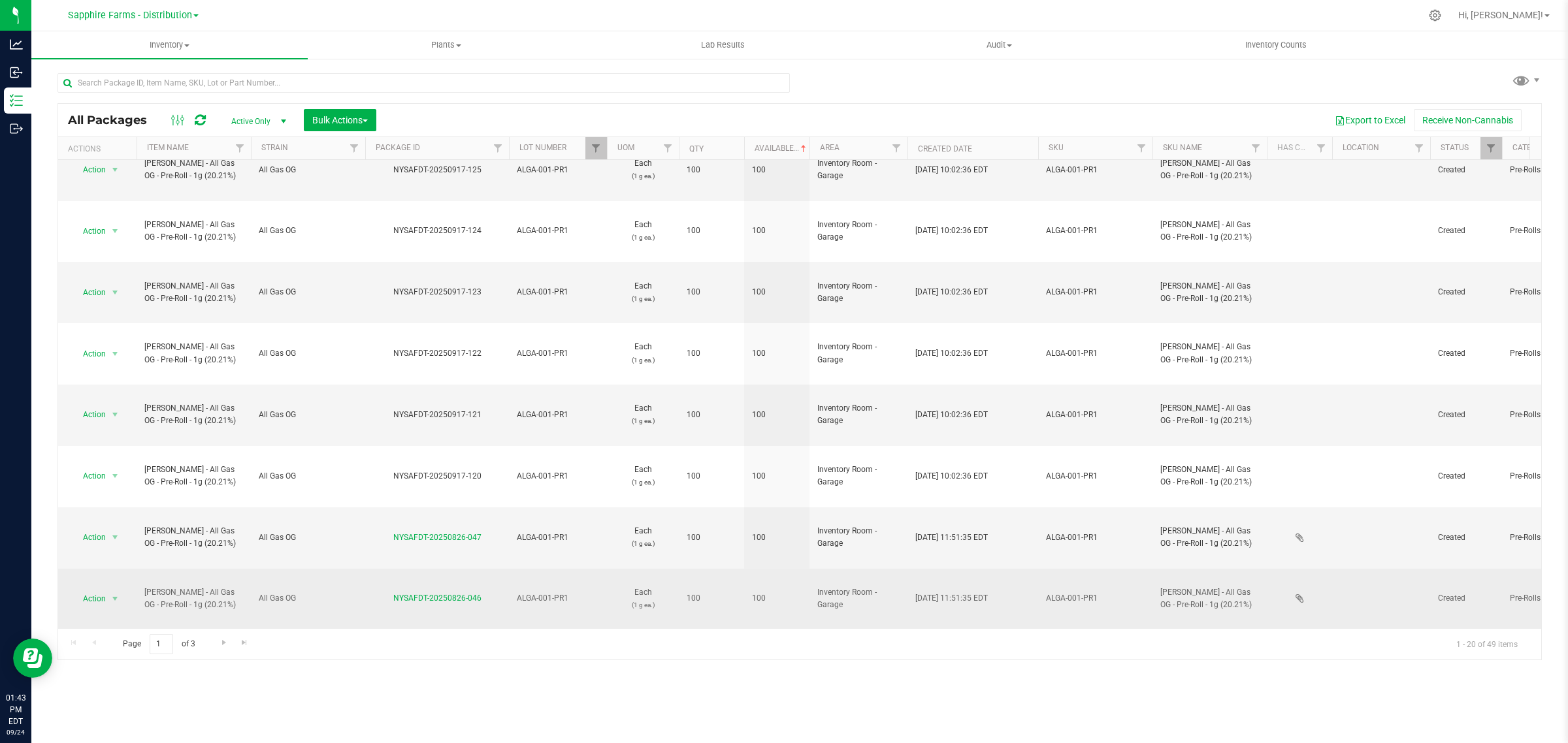
drag, startPoint x: 495, startPoint y: 384, endPoint x: 390, endPoint y: 387, distance: 105.0
click at [390, 592] on div "NYSAFDT-20250826-046" at bounding box center [436, 598] width 147 height 12
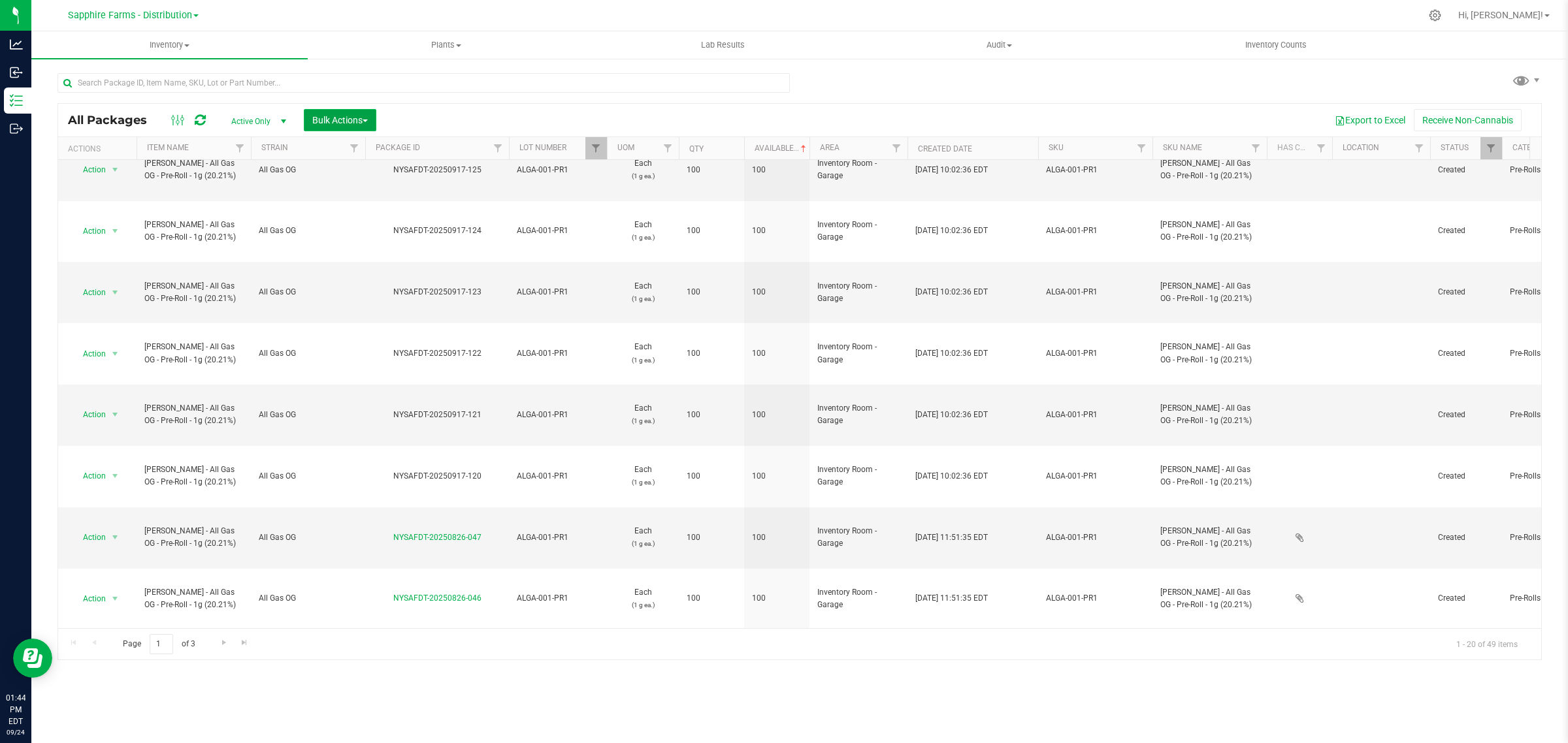
click at [354, 120] on span "Bulk Actions" at bounding box center [340, 120] width 56 height 10
click at [348, 185] on div "Combine packages" at bounding box center [358, 175] width 92 height 21
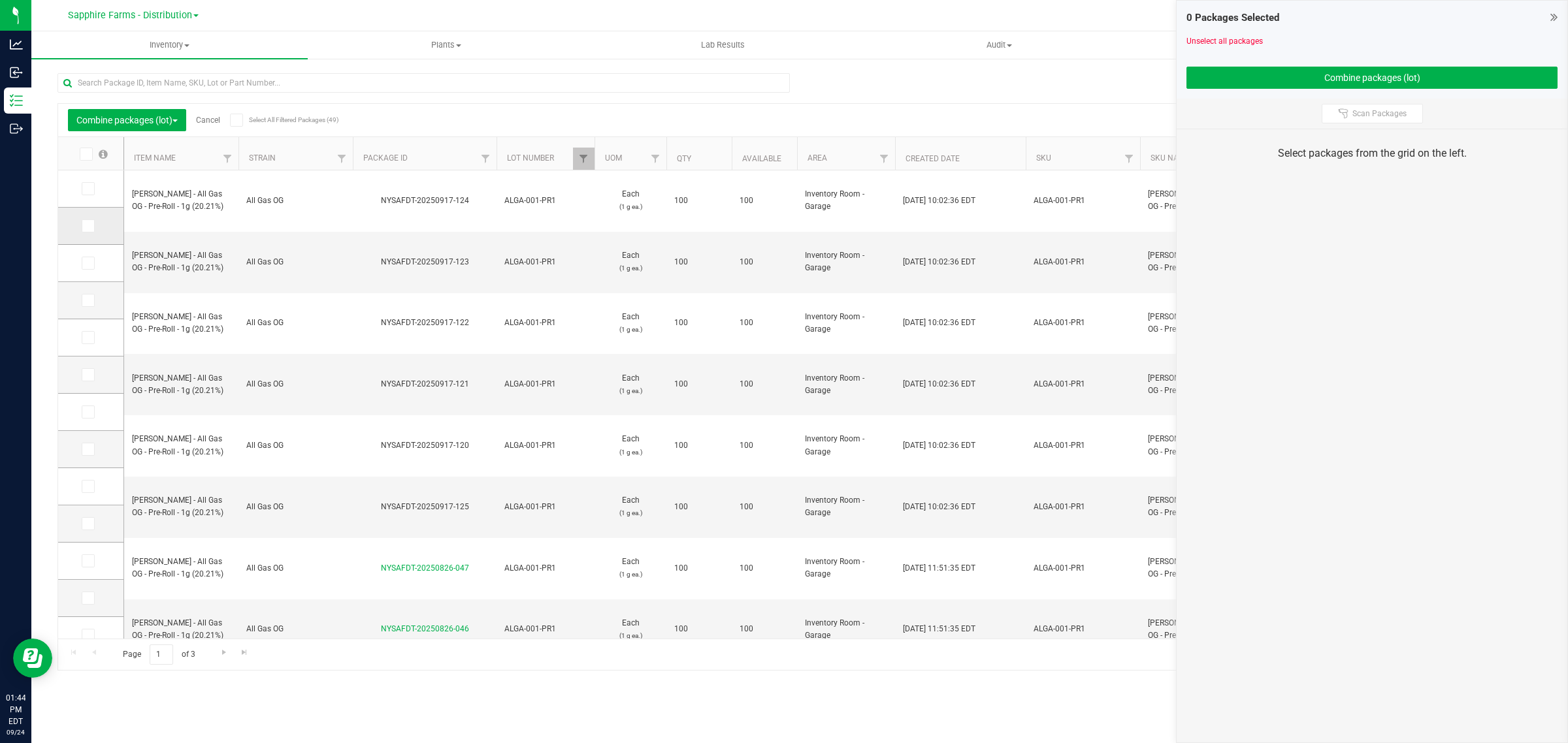
click at [86, 226] on icon at bounding box center [87, 226] width 9 height 0
click at [0, 0] on input "checkbox" at bounding box center [0, 0] width 0 height 0
click at [86, 258] on span at bounding box center [88, 262] width 13 height 13
click at [0, 0] on input "checkbox" at bounding box center [0, 0] width 0 height 0
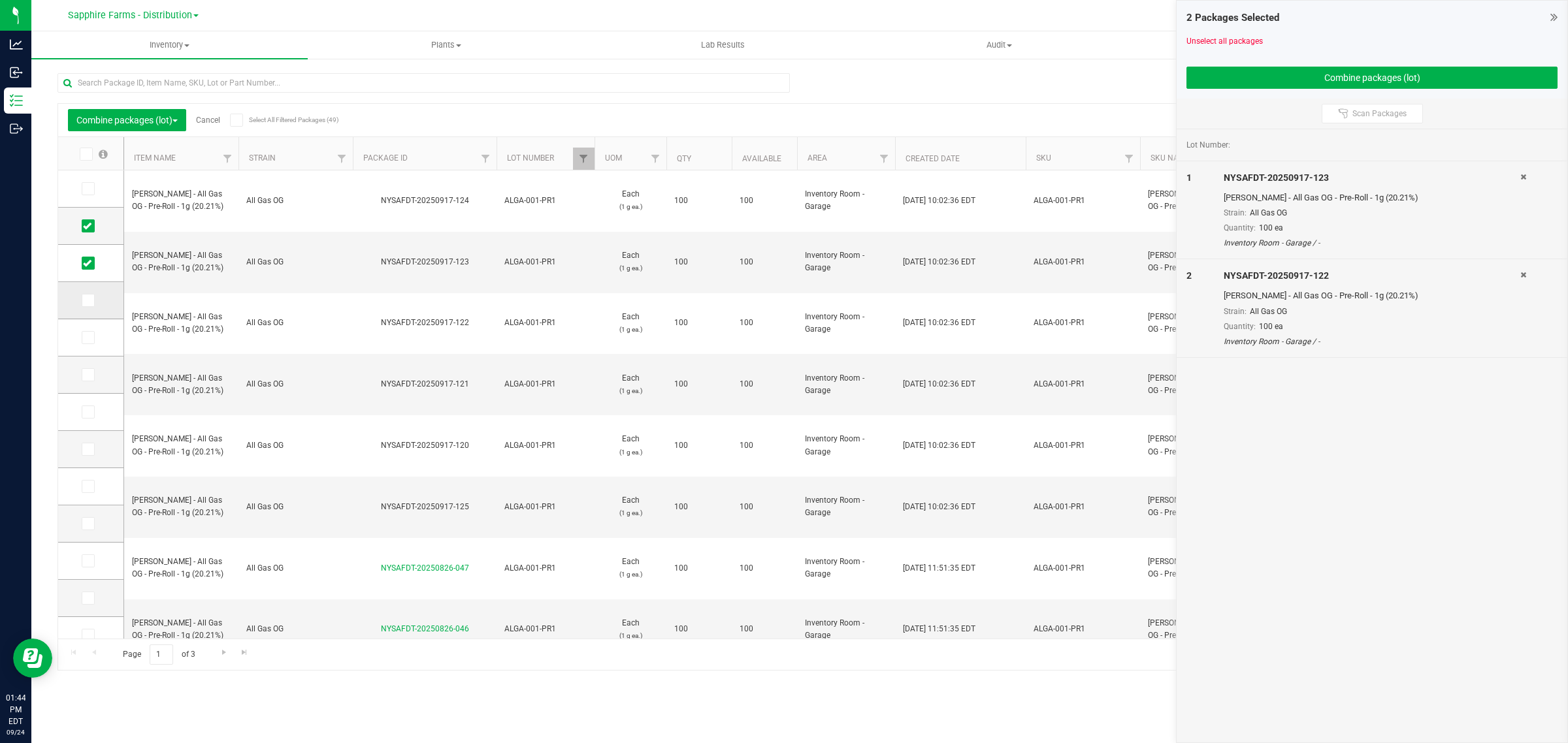
click at [86, 300] on icon at bounding box center [87, 300] width 9 height 0
click at [0, 0] on input "checkbox" at bounding box center [0, 0] width 0 height 0
click at [92, 343] on span at bounding box center [88, 337] width 13 height 13
click at [0, 0] on input "checkbox" at bounding box center [0, 0] width 0 height 0
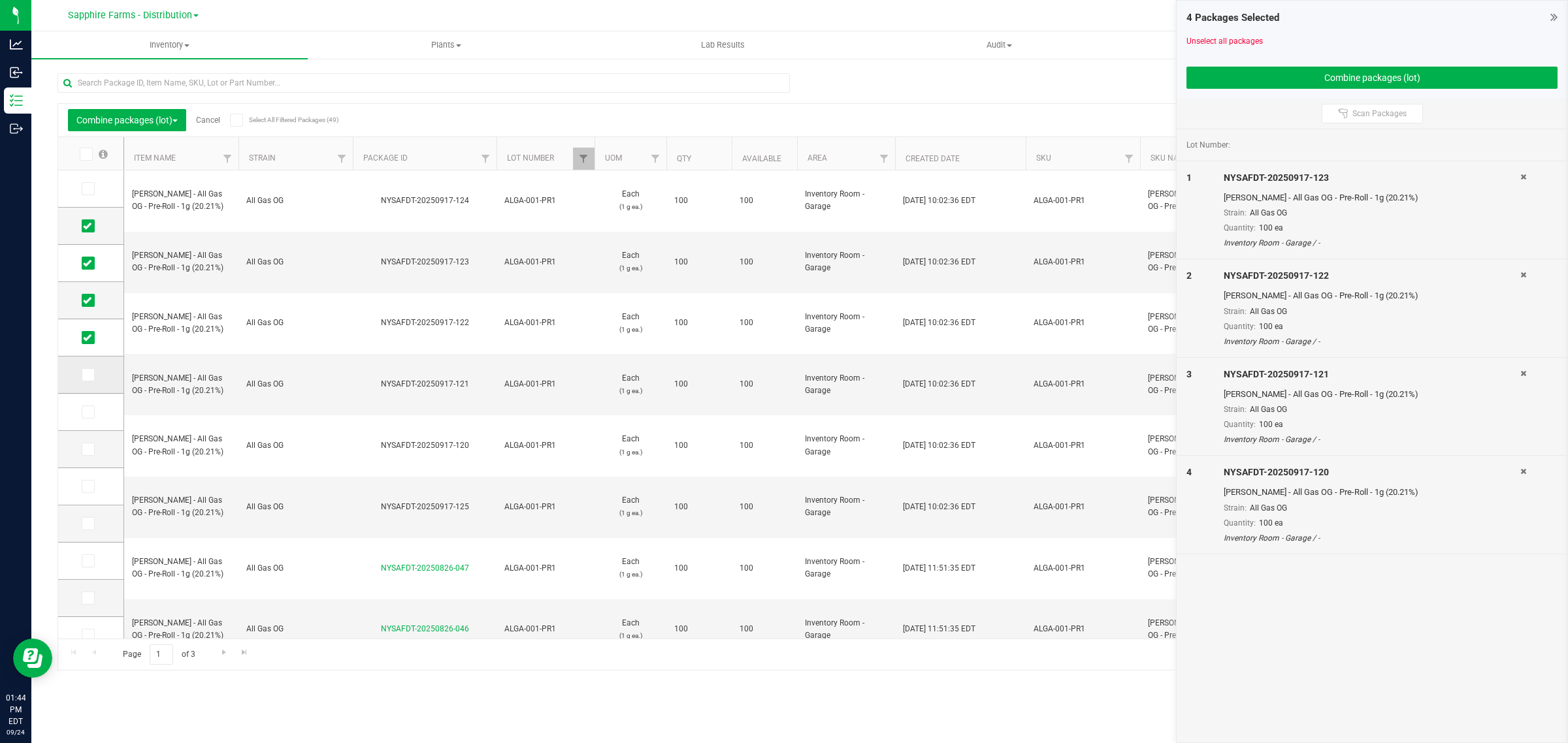
click at [90, 375] on icon at bounding box center [87, 375] width 9 height 0
click at [0, 0] on input "checkbox" at bounding box center [0, 0] width 0 height 0
click at [89, 412] on icon at bounding box center [87, 412] width 9 height 0
click at [0, 0] on input "checkbox" at bounding box center [0, 0] width 0 height 0
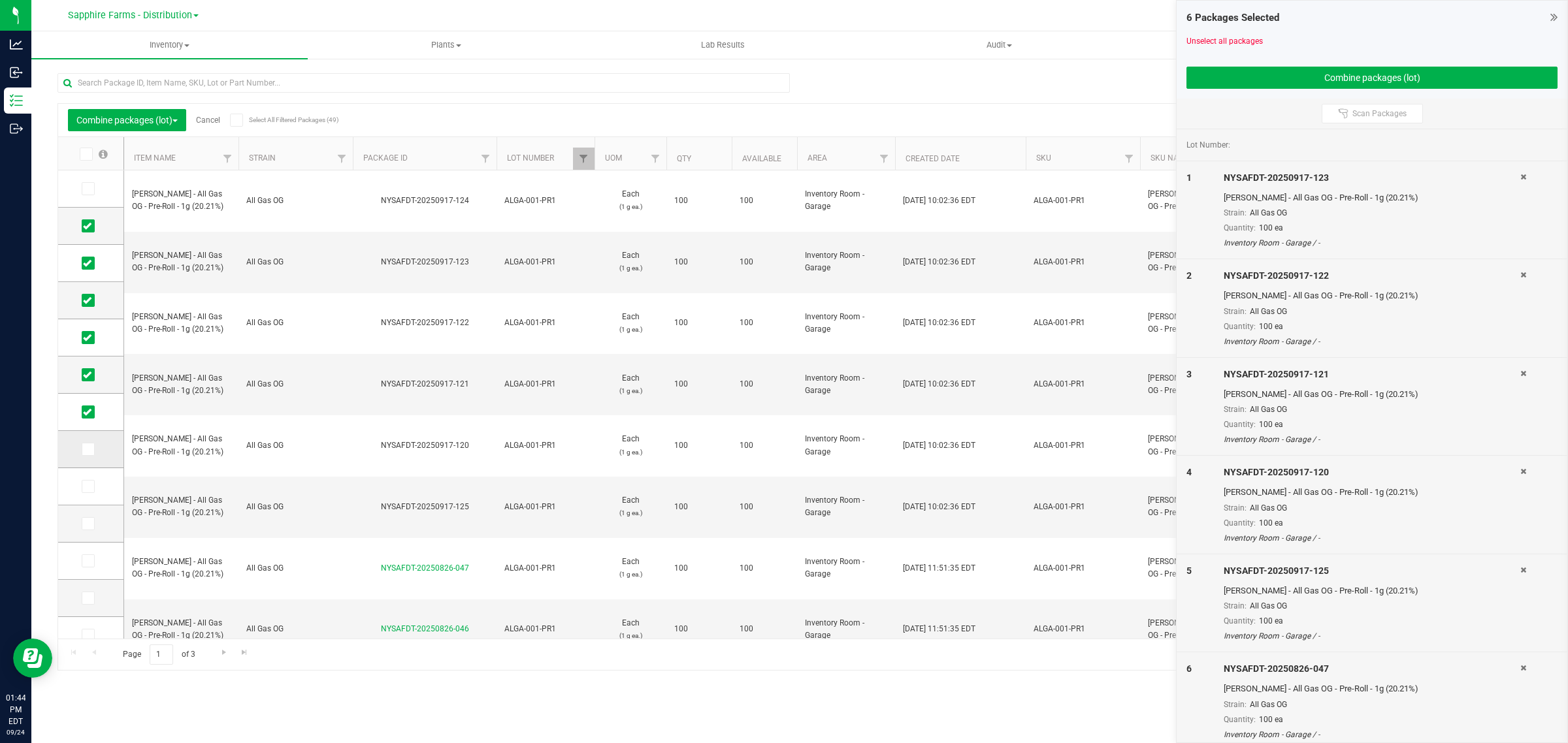
click at [85, 449] on icon at bounding box center [87, 449] width 9 height 0
click at [0, 0] on input "checkbox" at bounding box center [0, 0] width 0 height 0
click at [85, 487] on icon at bounding box center [87, 487] width 9 height 0
click at [0, 0] on input "checkbox" at bounding box center [0, 0] width 0 height 0
click at [89, 188] on icon at bounding box center [87, 188] width 9 height 0
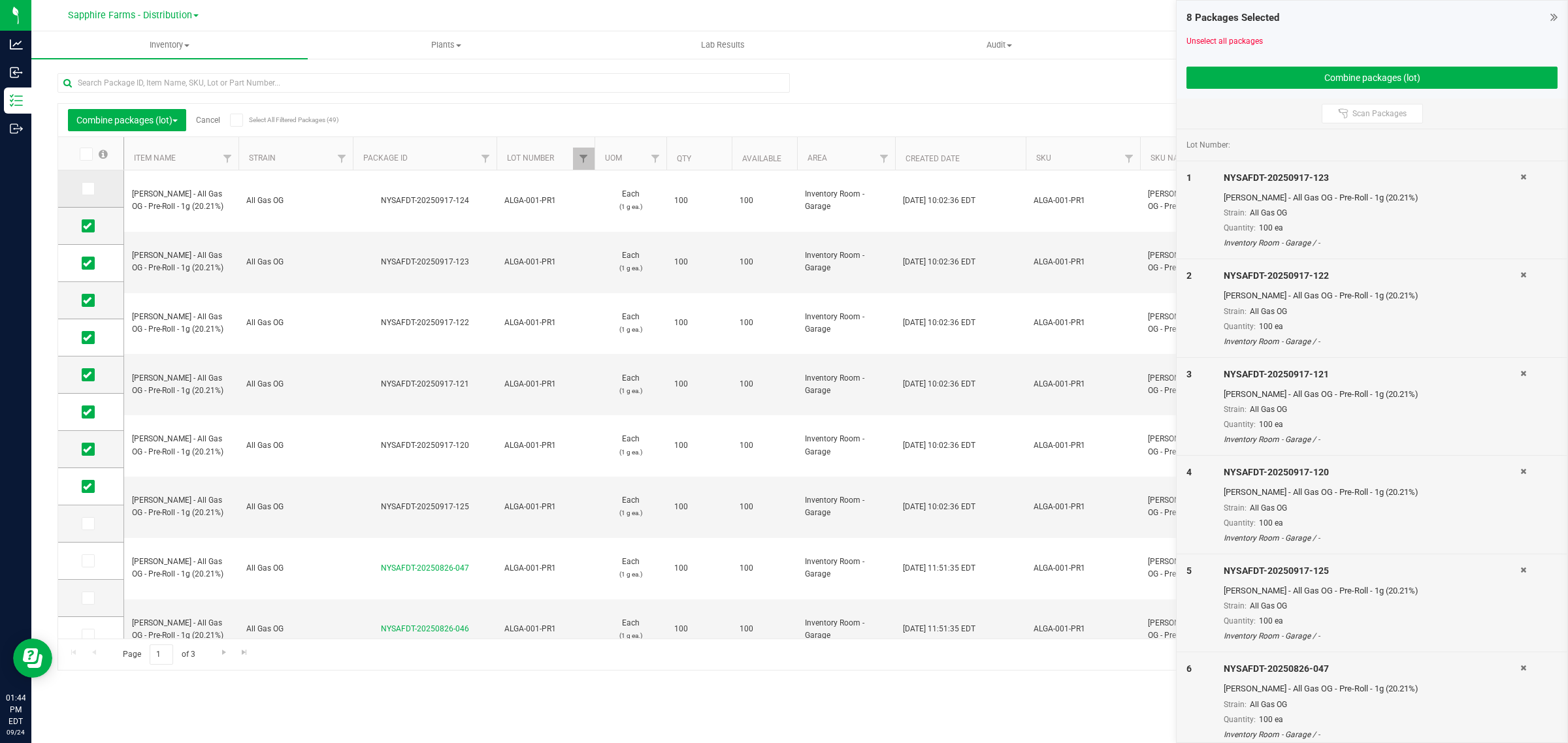
click at [0, 0] on input "checkbox" at bounding box center [0, 0] width 0 height 0
click at [92, 487] on span at bounding box center [88, 486] width 13 height 13
click at [0, 0] on input "checkbox" at bounding box center [0, 0] width 0 height 0
click at [1290, 77] on button "Combine packages (lot)" at bounding box center [1371, 77] width 371 height 22
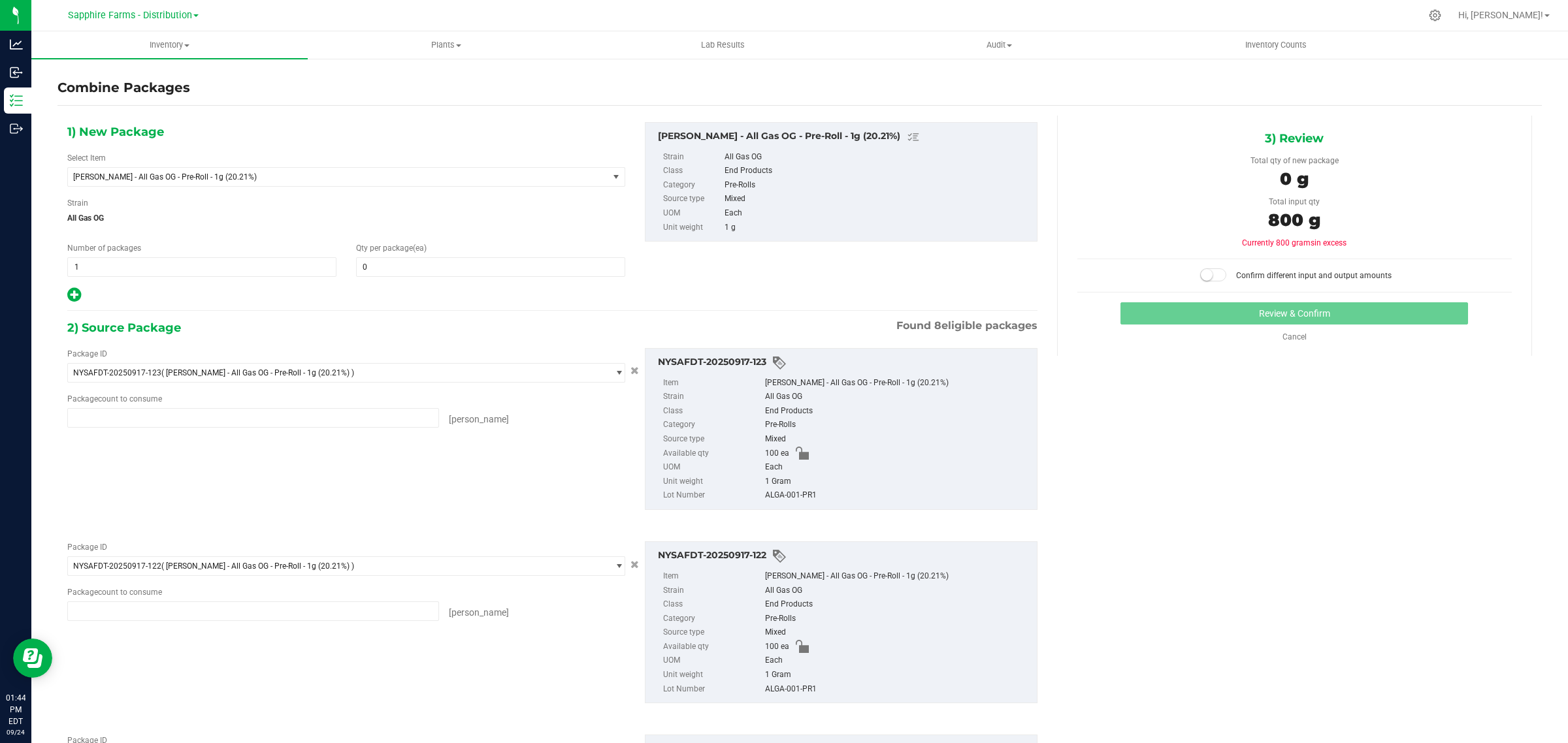
type input "100 ea"
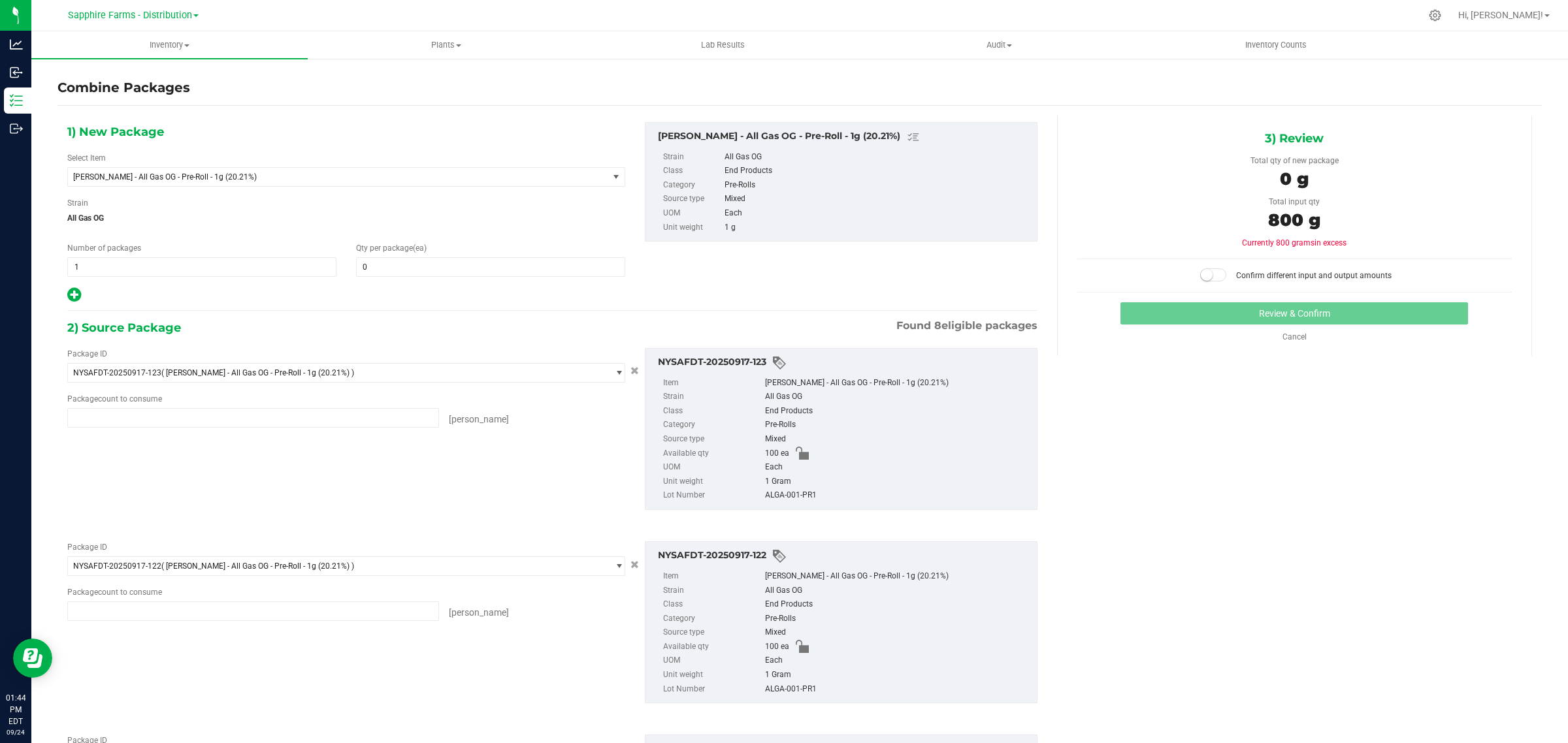
type input "100 ea"
click at [461, 263] on span at bounding box center [490, 267] width 269 height 19
type input "800"
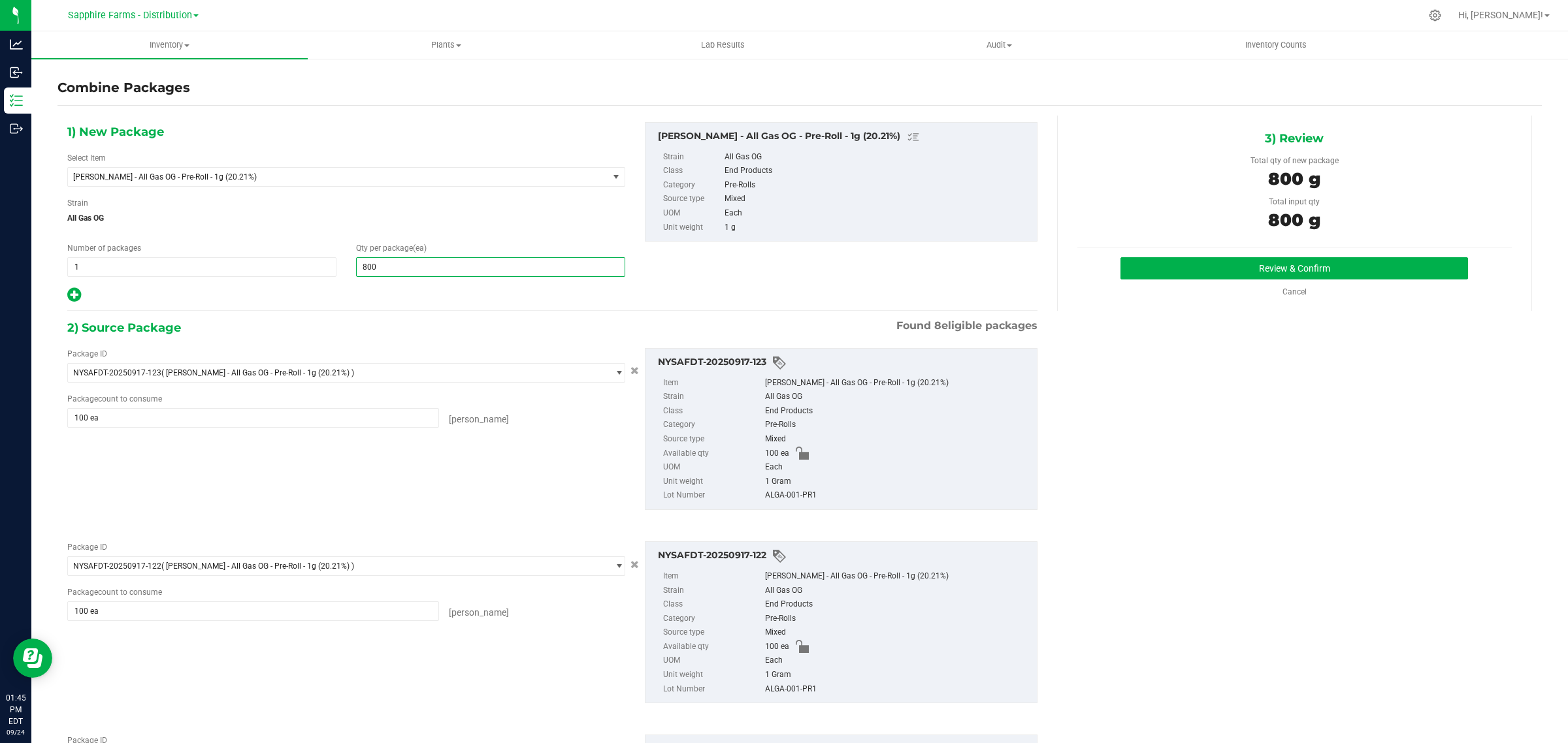
type input "800"
drag, startPoint x: 474, startPoint y: 330, endPoint x: 1149, endPoint y: 339, distance: 675.1
click at [479, 330] on div "2) Source Package Found 8 eligible packages" at bounding box center [552, 328] width 970 height 19
click at [1218, 276] on button "Review & Confirm" at bounding box center [1294, 268] width 347 height 22
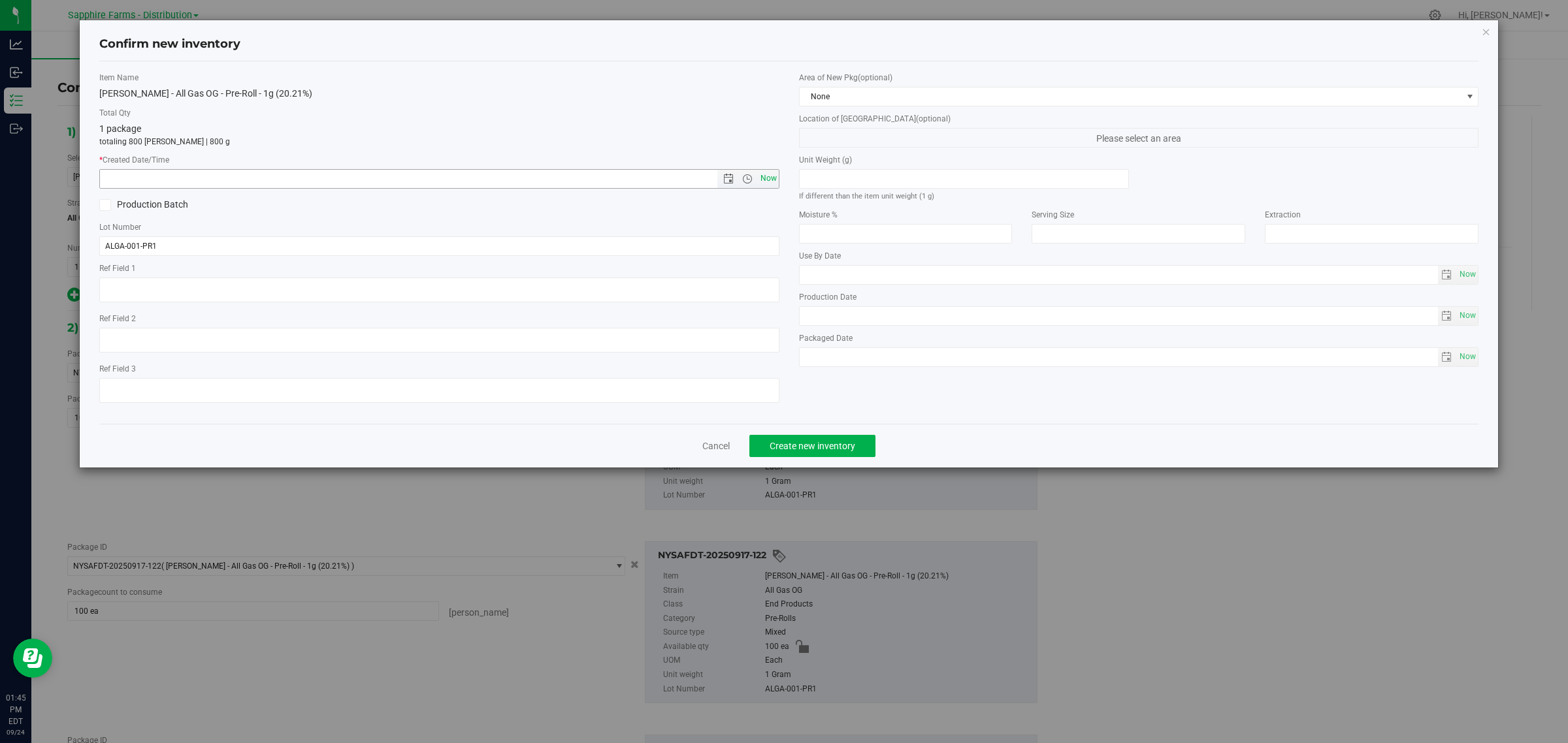
click at [769, 178] on span "Now" at bounding box center [768, 179] width 22 height 19
type input "9/24/2025 1:45 PM"
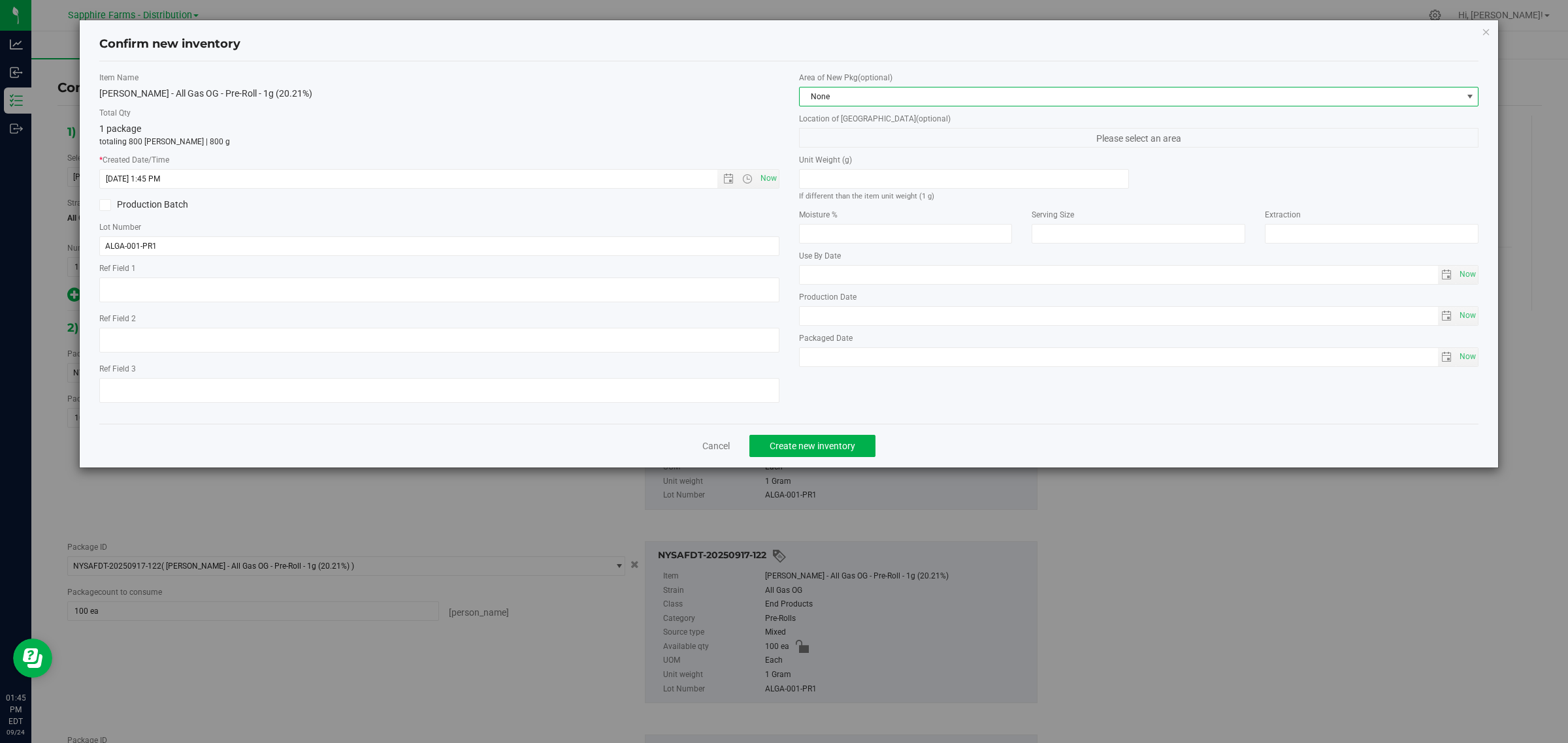
click at [834, 97] on span "None" at bounding box center [1130, 96] width 662 height 18
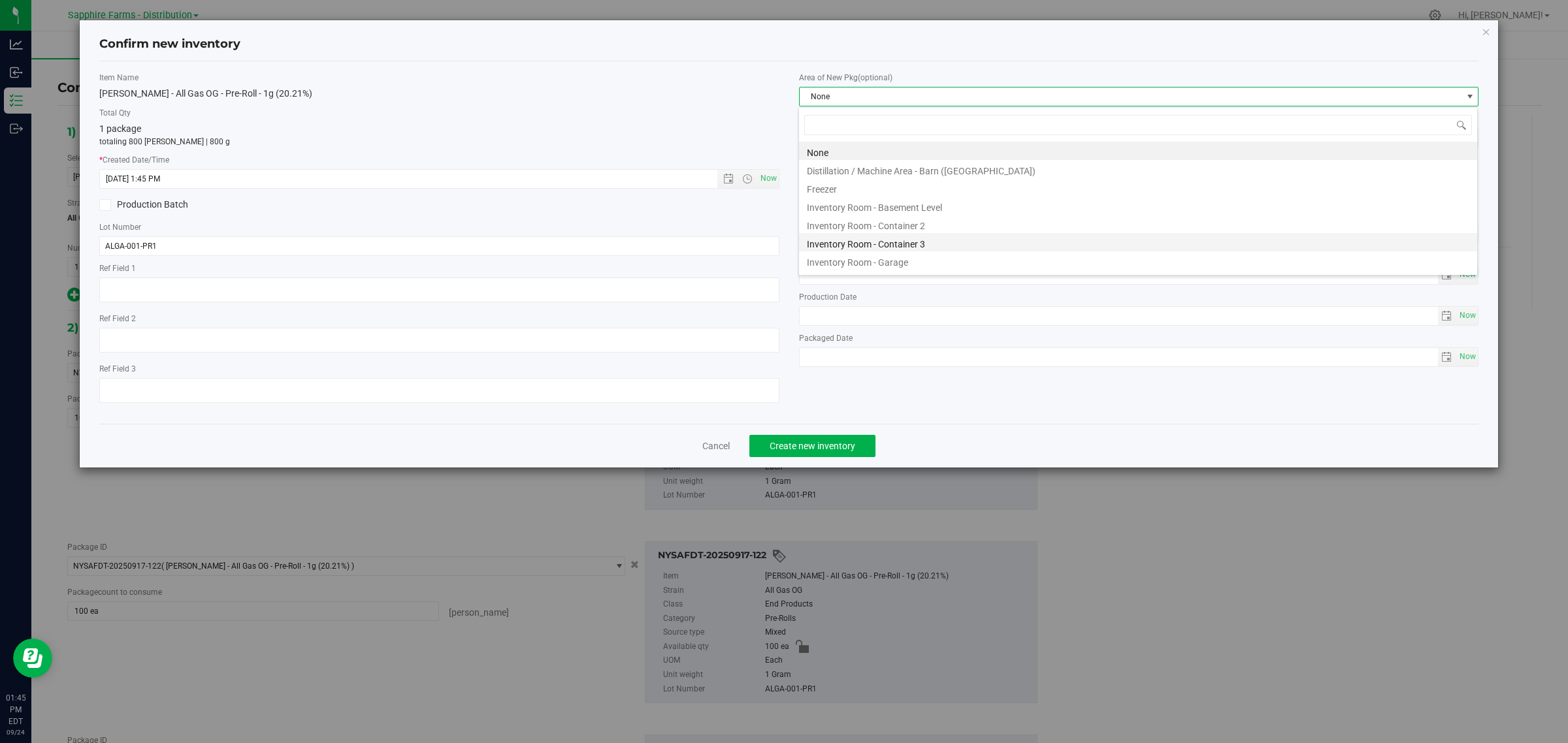
scroll to position [20, 680]
click at [909, 256] on li "Inventory Room - Garage" at bounding box center [1138, 260] width 678 height 18
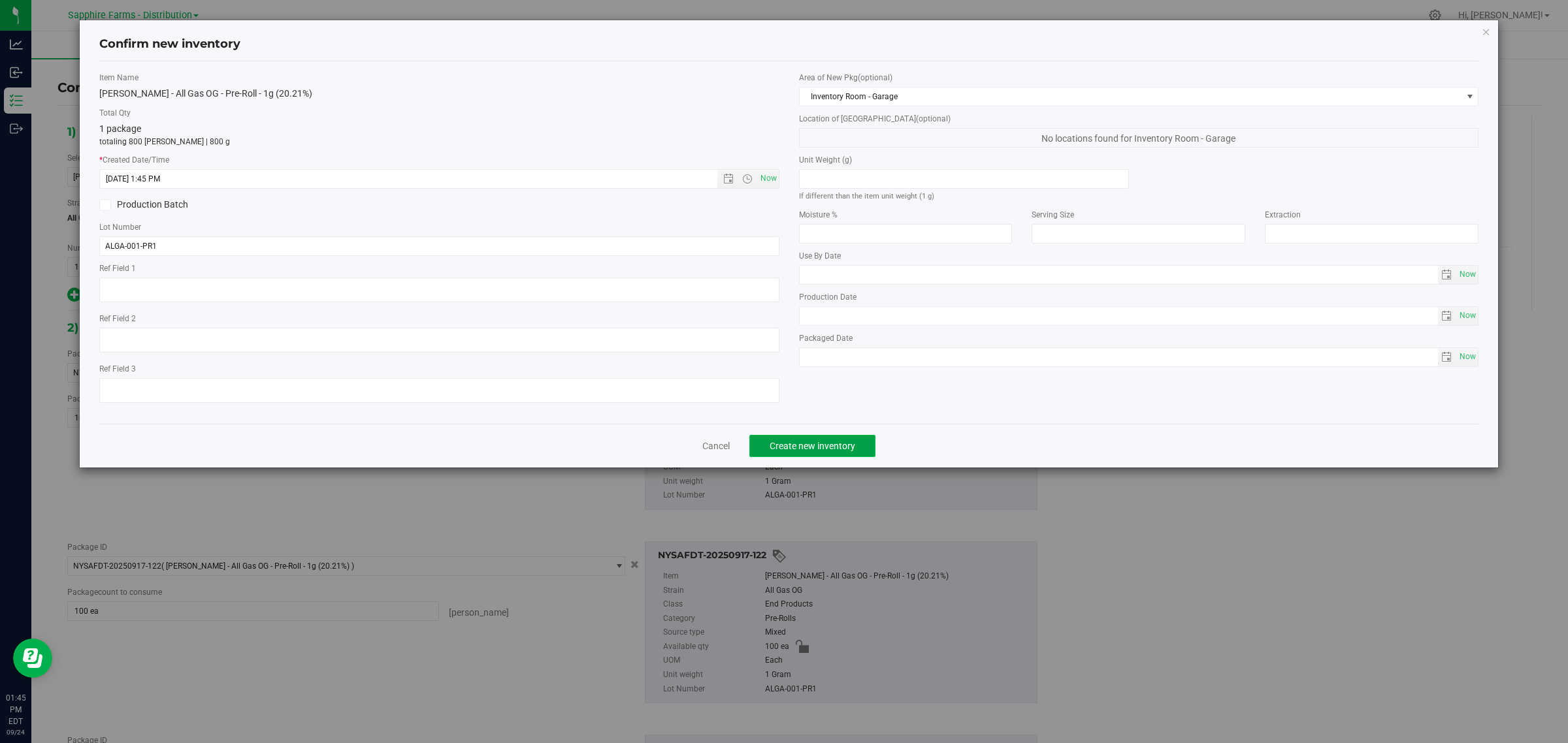
click at [820, 448] on span "Create new inventory" at bounding box center [812, 446] width 86 height 10
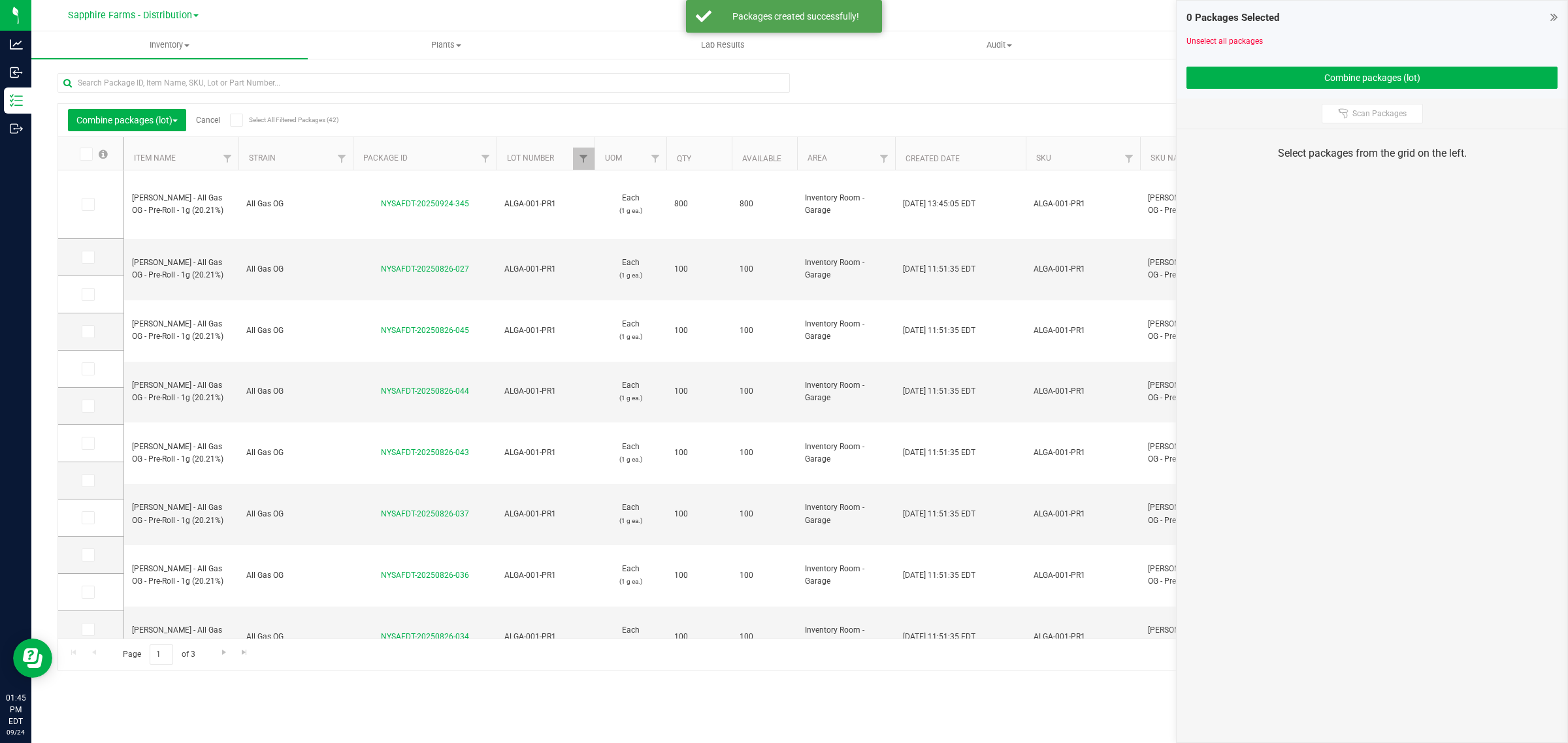
click at [213, 118] on link "Cancel" at bounding box center [209, 119] width 24 height 9
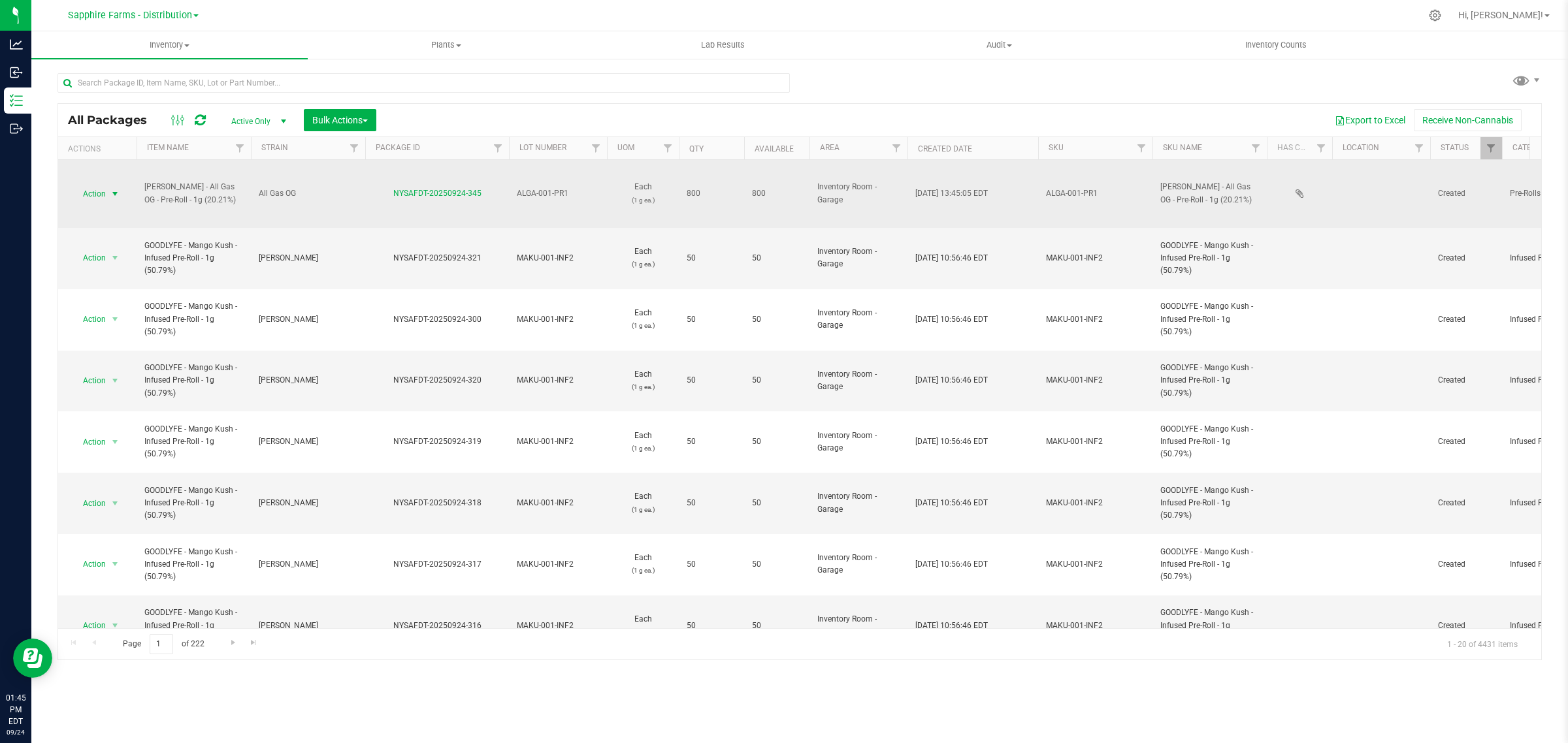
click at [108, 194] on span "select" at bounding box center [115, 194] width 17 height 18
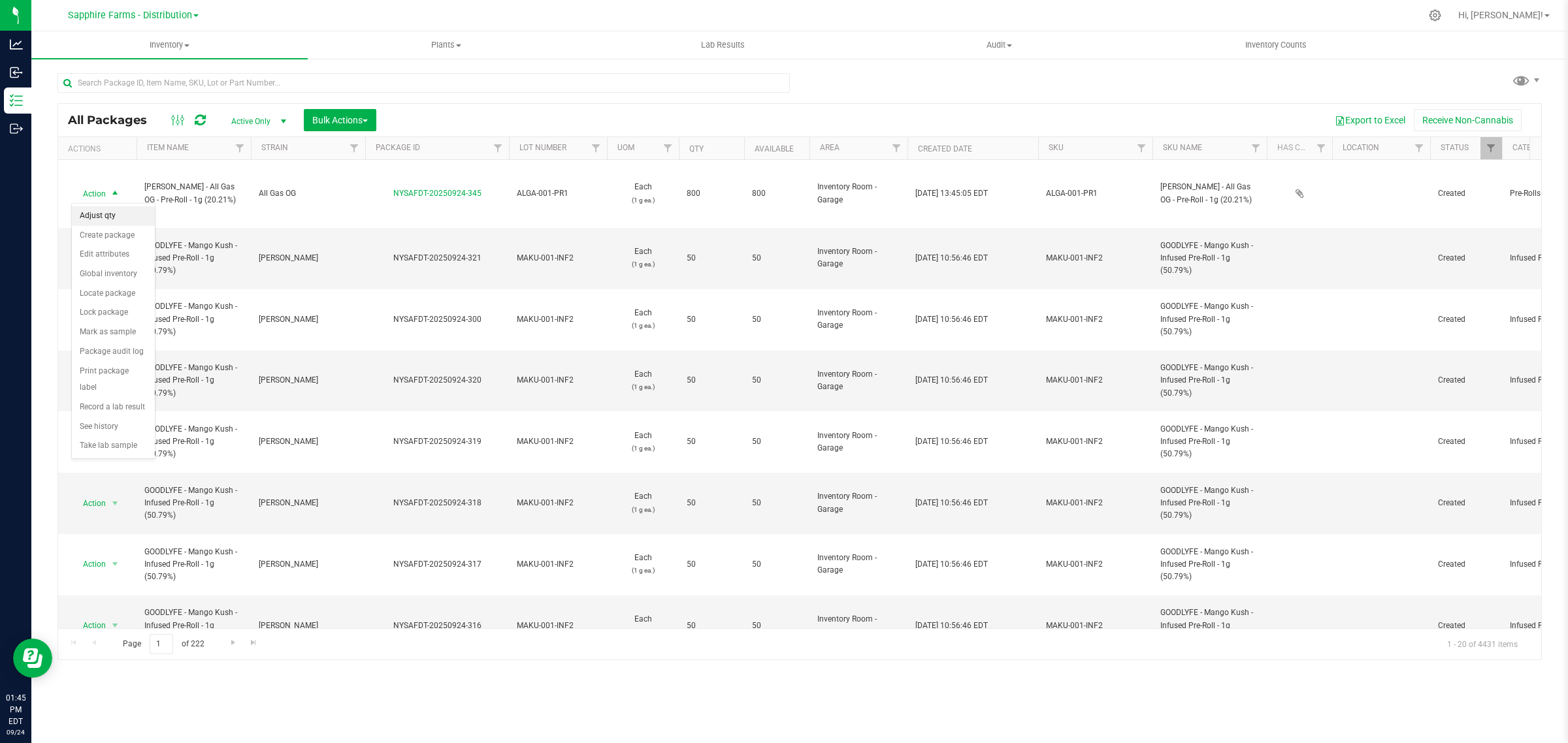
click at [110, 220] on li "Adjust qty" at bounding box center [113, 216] width 83 height 19
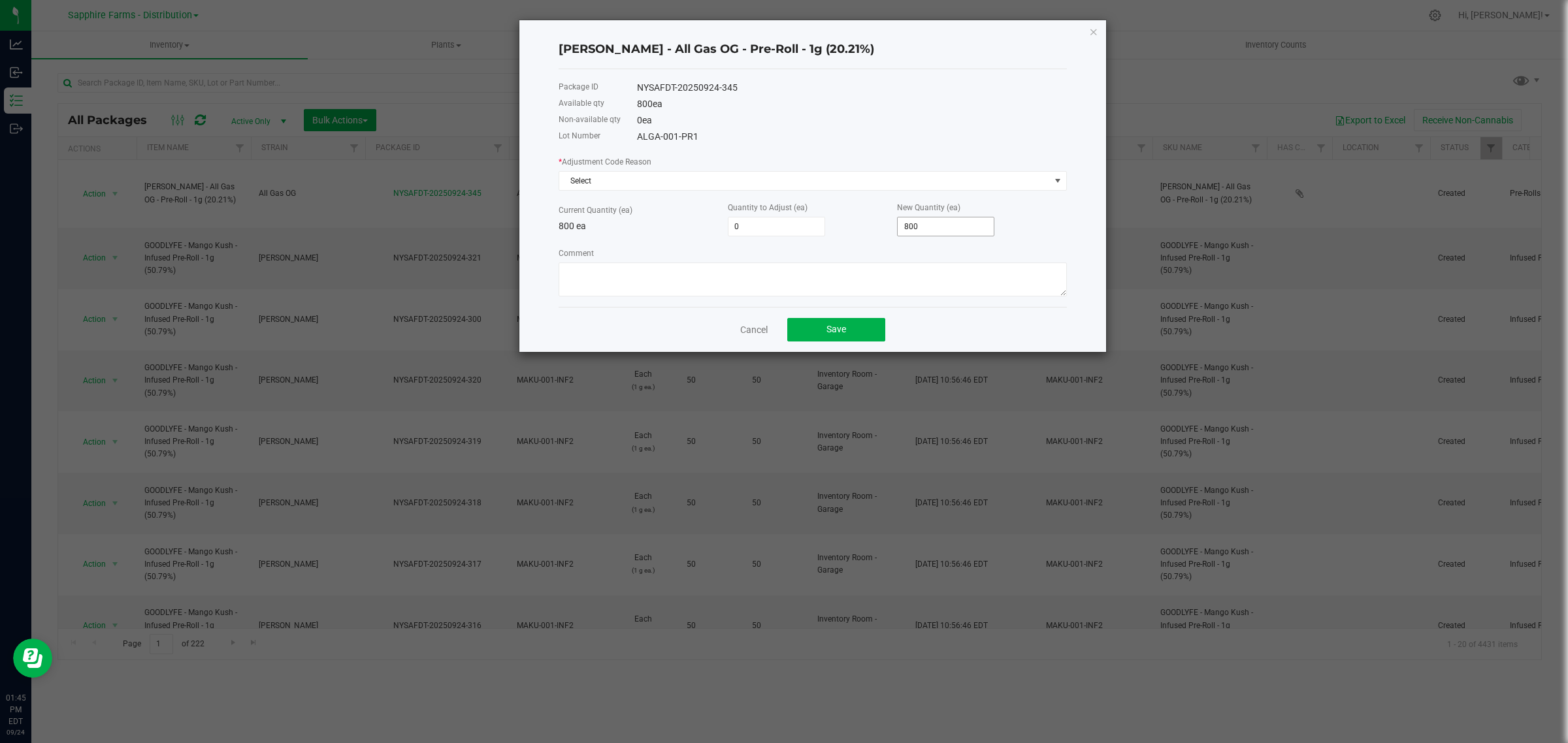
click at [965, 230] on input "800" at bounding box center [946, 226] width 96 height 18
type input "-800"
type input "0"
click at [647, 180] on span "Select" at bounding box center [805, 181] width 490 height 18
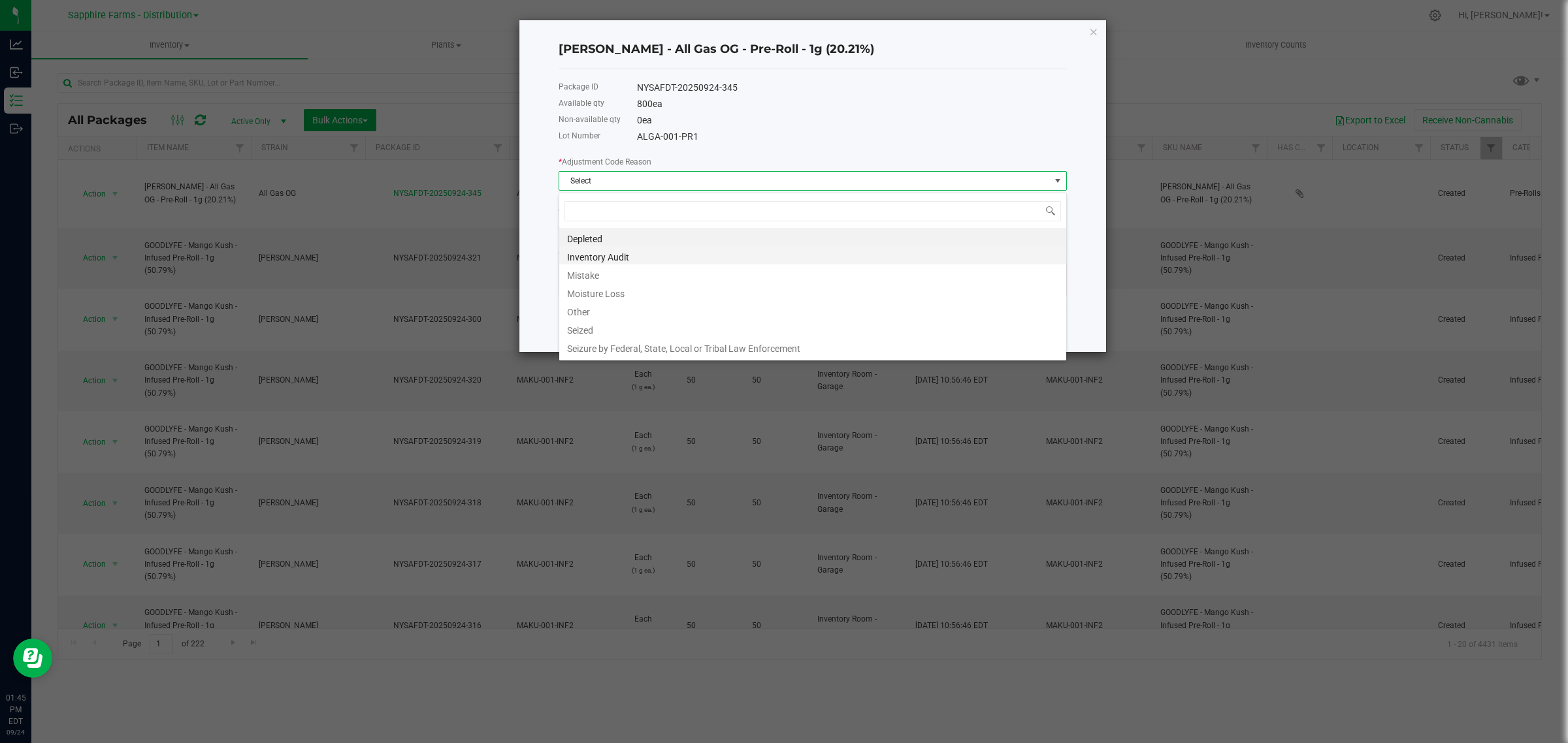
scroll to position [20, 508]
click at [635, 259] on li "Inventory Audit" at bounding box center [812, 255] width 507 height 18
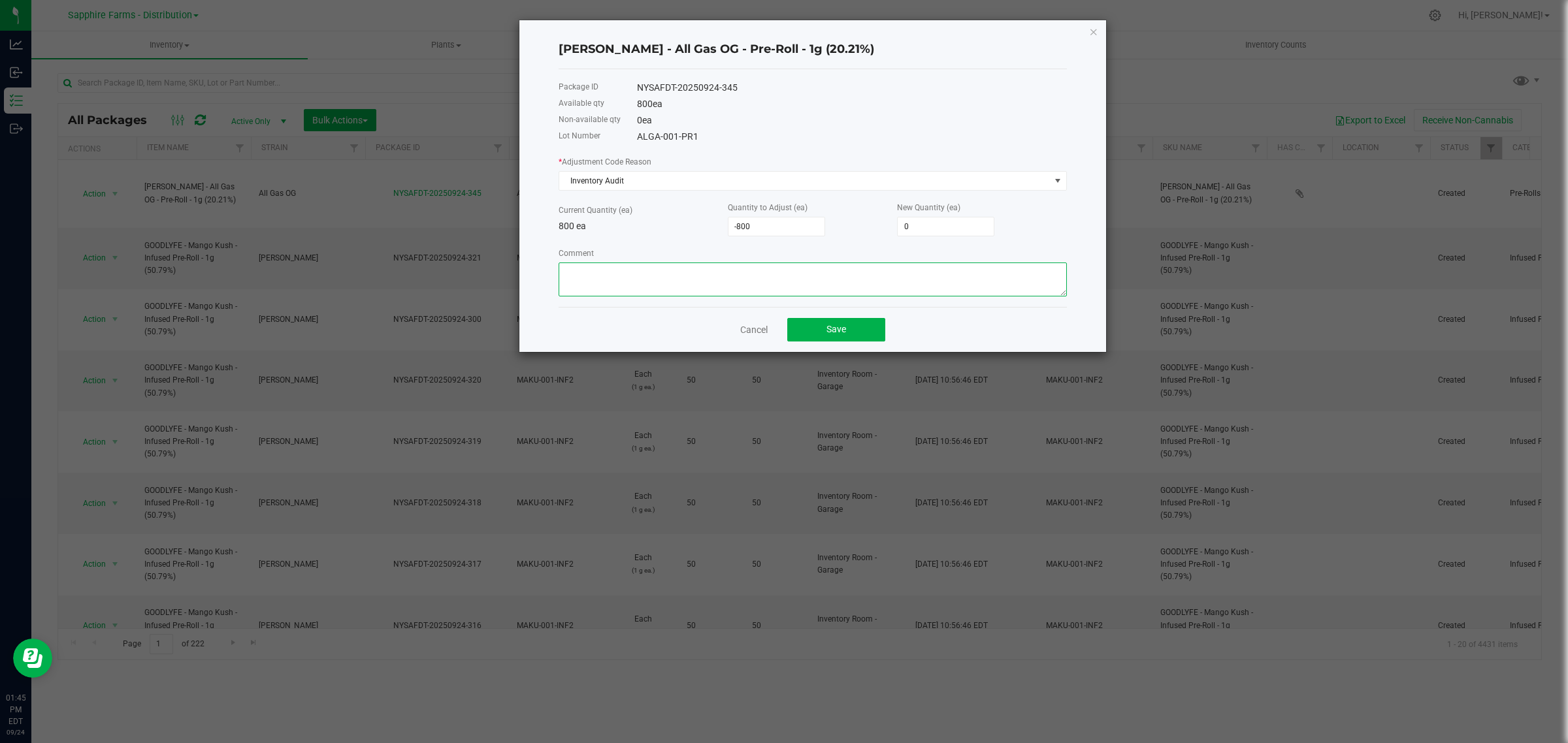
click at [680, 272] on textarea "Comment" at bounding box center [812, 279] width 508 height 34
type textarea "Audit"
click at [867, 329] on button "Save" at bounding box center [836, 330] width 98 height 24
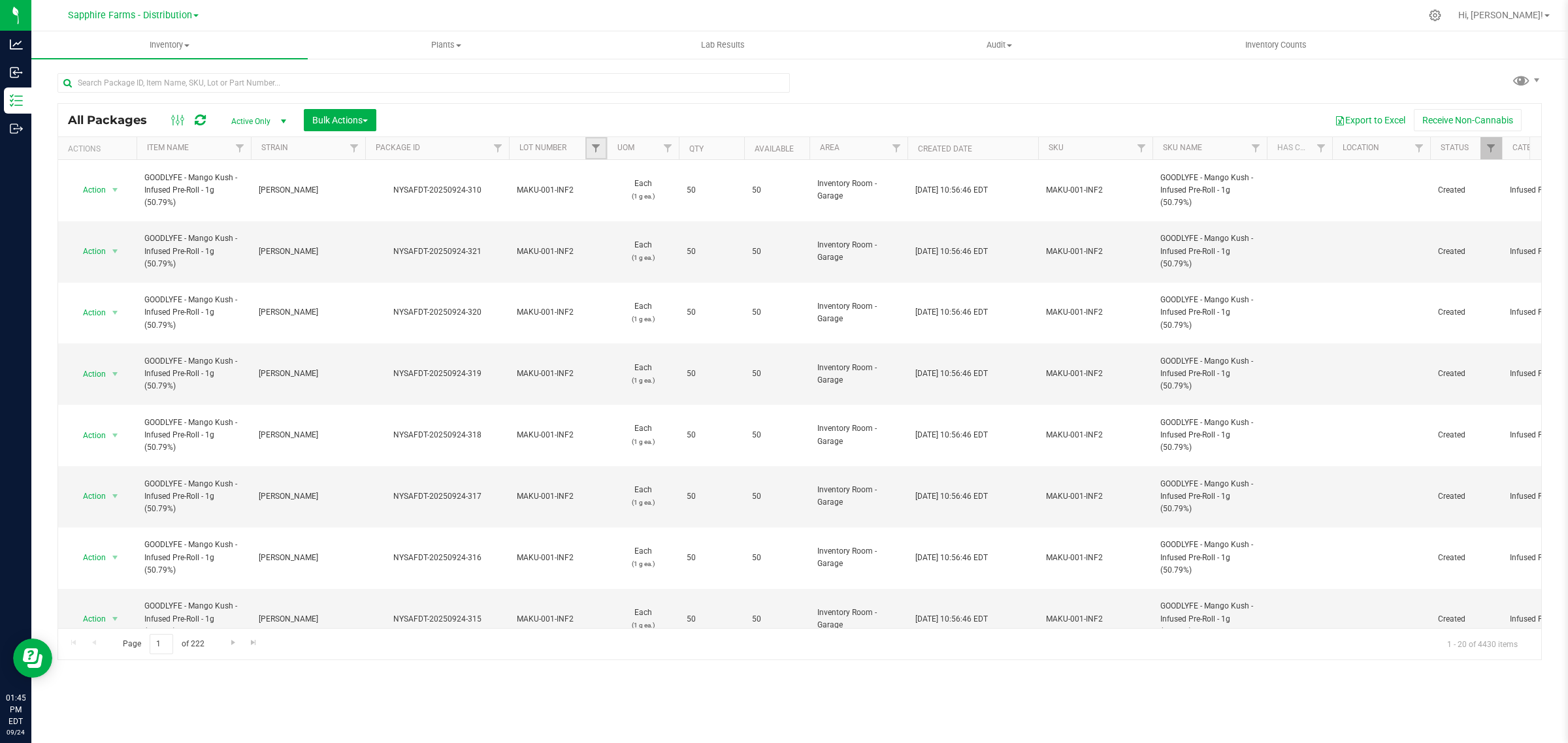
click at [588, 139] on link "Filter" at bounding box center [596, 147] width 22 height 22
click at [650, 271] on span "ALGA-001-PR1" at bounding box center [640, 275] width 56 height 8
click at [606, 270] on input "ALGA-001-PR1" at bounding box center [603, 275] width 9 height 9
checkbox input "true"
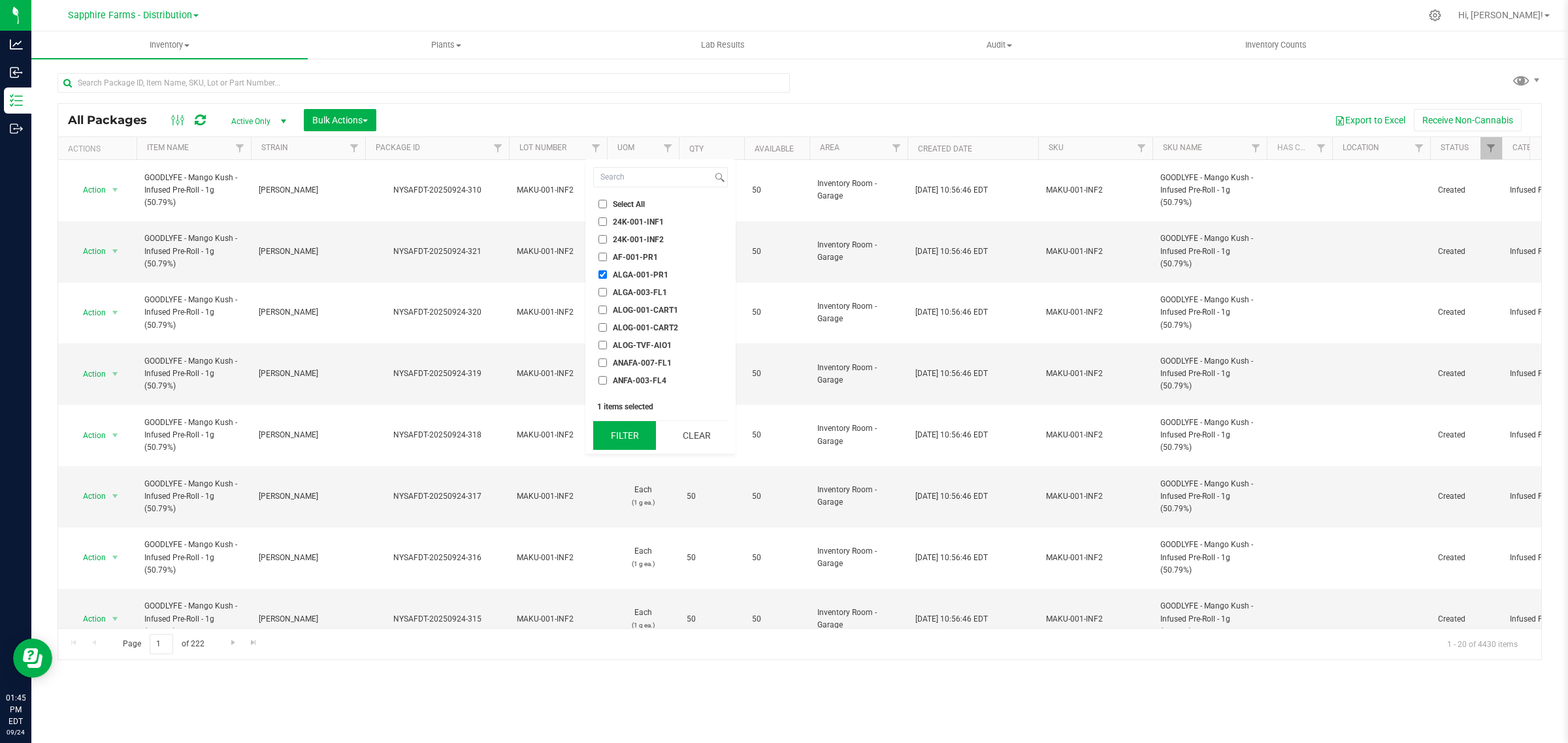
click at [617, 436] on button "Filter" at bounding box center [625, 435] width 63 height 29
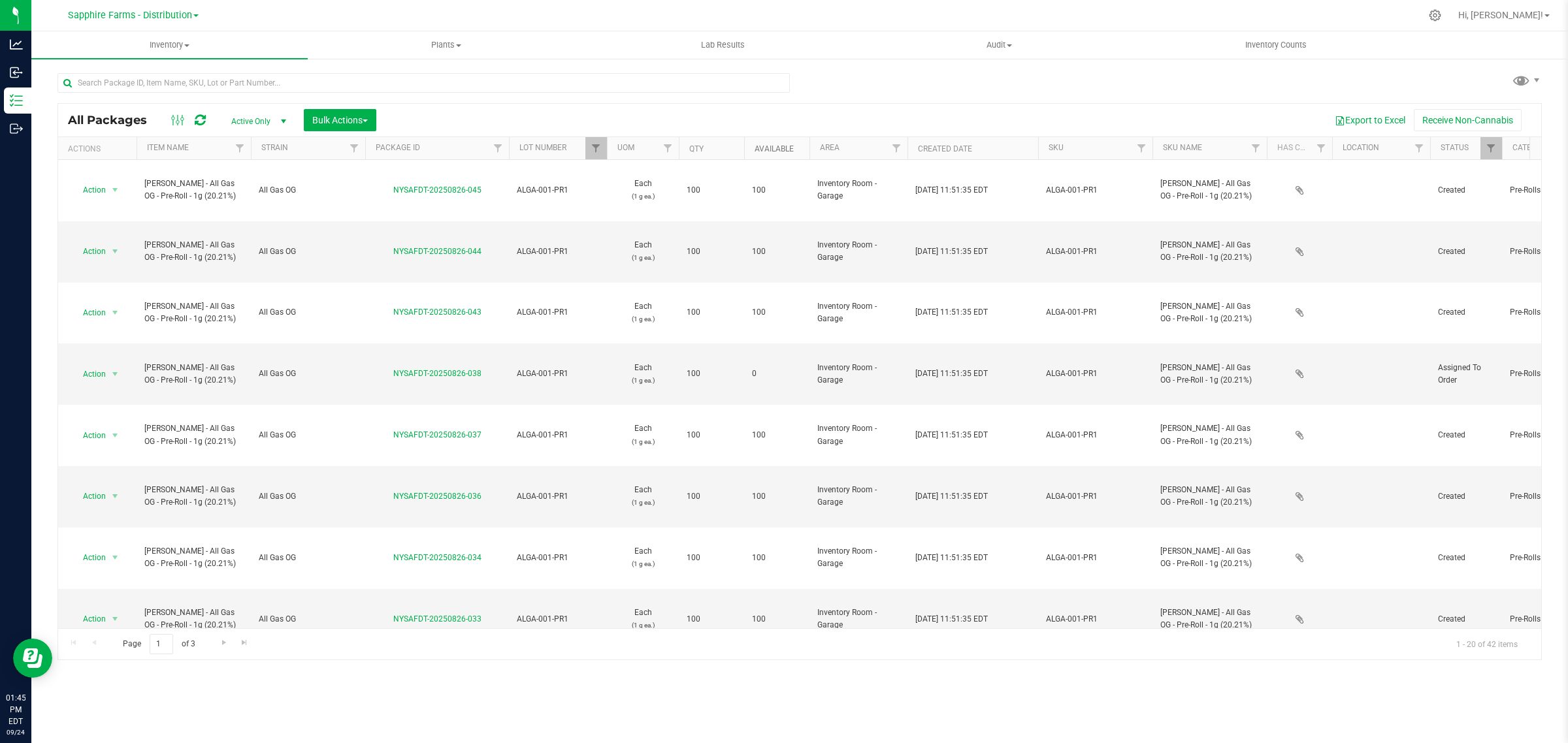
click at [756, 147] on link "Available" at bounding box center [774, 148] width 39 height 9
drag, startPoint x: 484, startPoint y: 214, endPoint x: 393, endPoint y: 215, distance: 91.0
click at [393, 245] on div "NYSAFDT-20250822-059" at bounding box center [436, 251] width 147 height 12
drag, startPoint x: 122, startPoint y: 217, endPoint x: 113, endPoint y: 214, distance: 9.5
click at [113, 246] on span "select" at bounding box center [115, 251] width 10 height 10
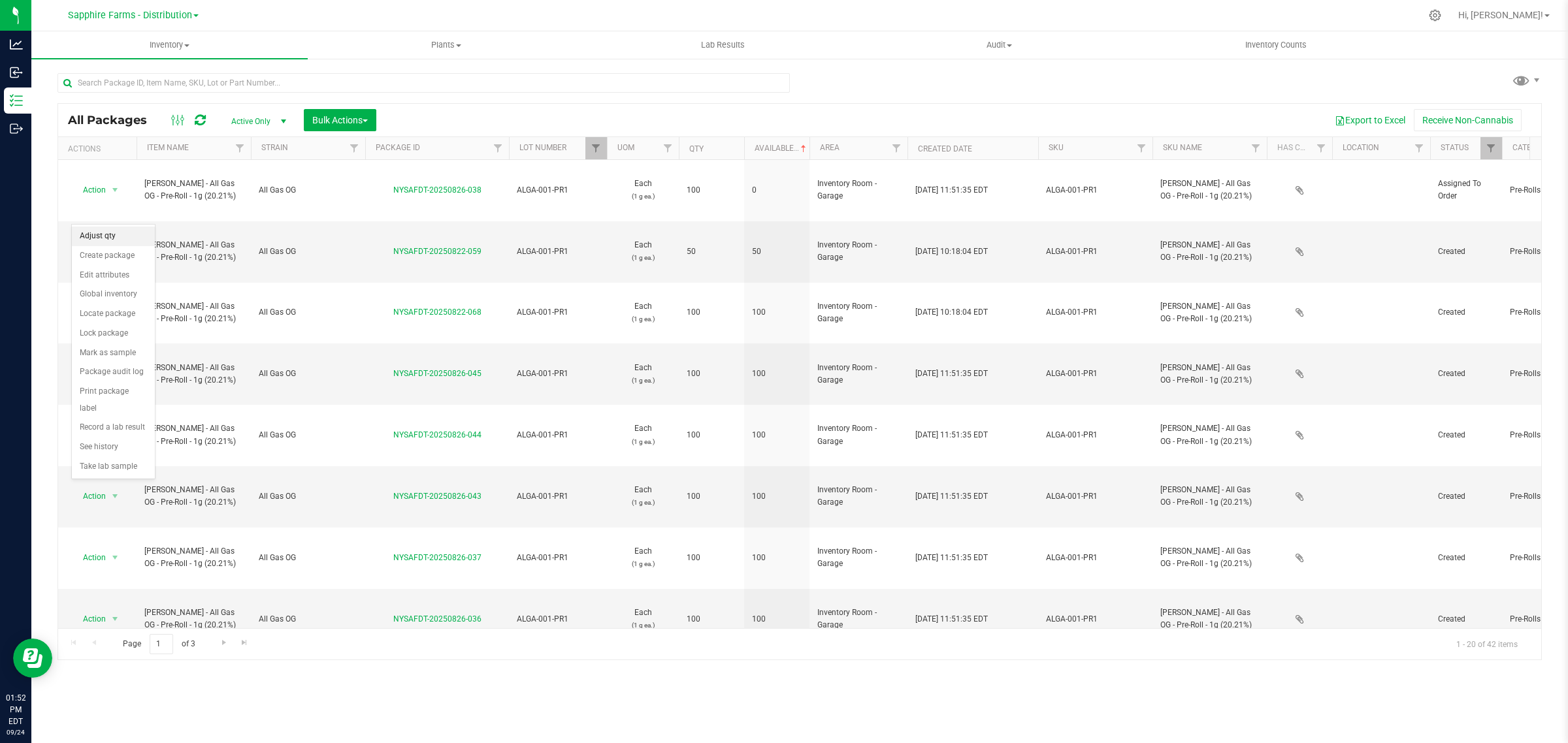
click at [120, 238] on li "Adjust qty" at bounding box center [113, 236] width 83 height 19
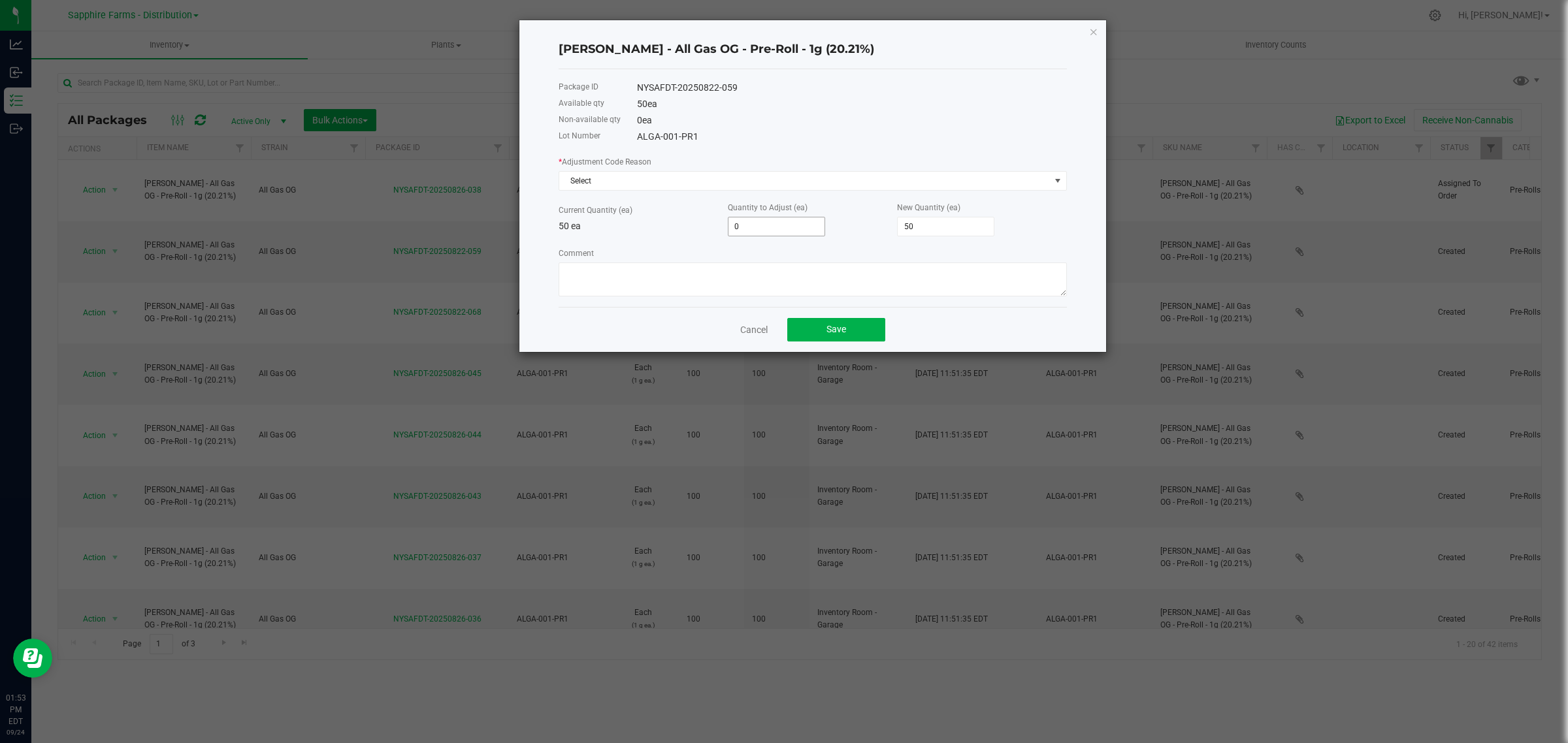
click at [773, 228] on input "0" at bounding box center [777, 226] width 96 height 18
type input "2"
type input "52"
type input "20"
type input "70"
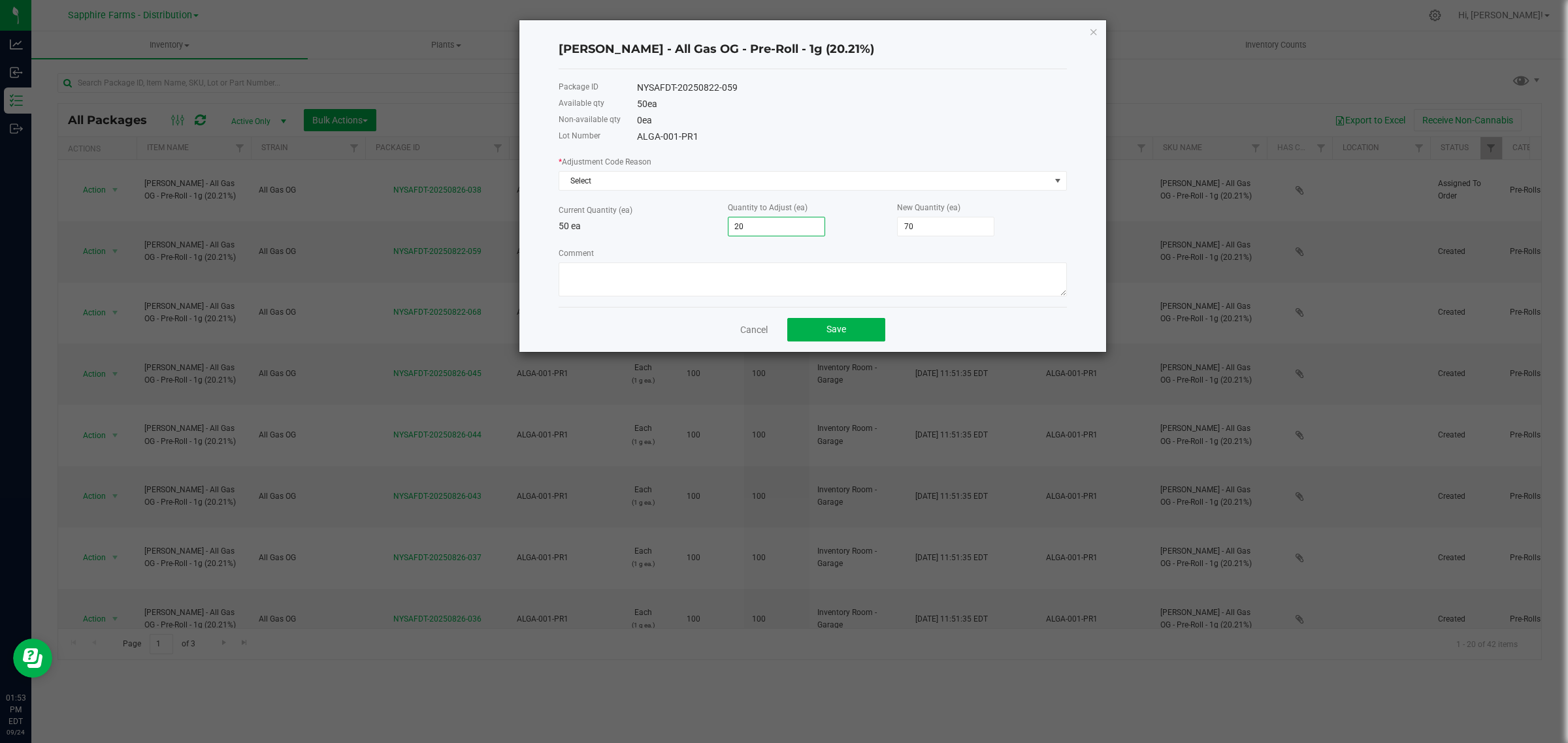
click at [669, 232] on p "50 ea" at bounding box center [643, 227] width 169 height 14
drag, startPoint x: 768, startPoint y: 233, endPoint x: 708, endPoint y: 233, distance: 60.0
click at [708, 233] on div "Current Quantity (ea) 50 ea Quantity to Adjust (ea) 20 New Quantity (ea) 70" at bounding box center [812, 218] width 508 height 36
click at [761, 228] on input "20" at bounding box center [777, 226] width 96 height 18
drag, startPoint x: 761, startPoint y: 228, endPoint x: 743, endPoint y: 228, distance: 18.0
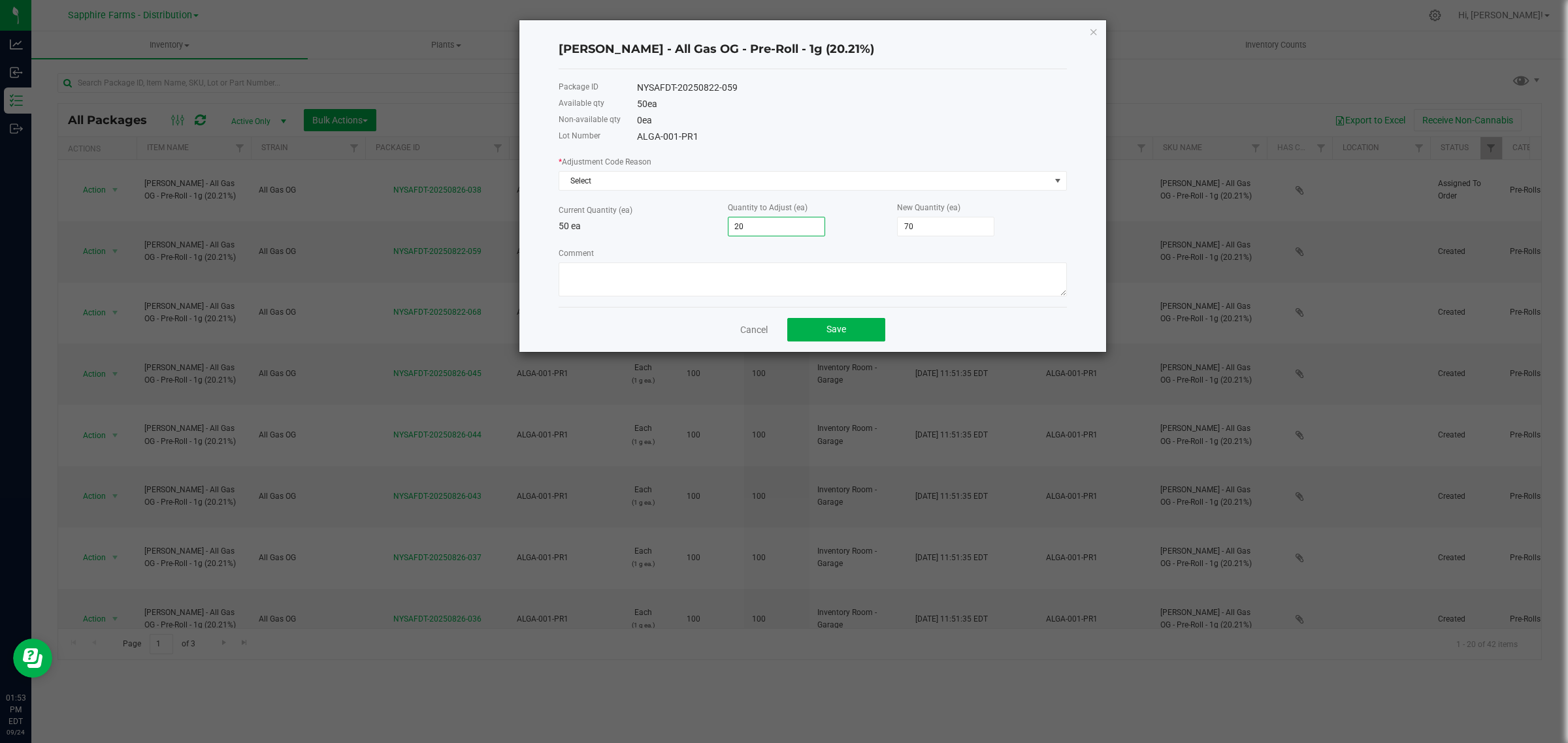
click at [743, 228] on input "20" at bounding box center [777, 226] width 96 height 18
drag, startPoint x: 770, startPoint y: 225, endPoint x: 691, endPoint y: 223, distance: 79.0
click at [691, 223] on div "Current Quantity (ea) 50 ea Quantity to Adjust (ea) 20 New Quantity (ea) 70" at bounding box center [812, 218] width 508 height 36
type input "-"
type input "50"
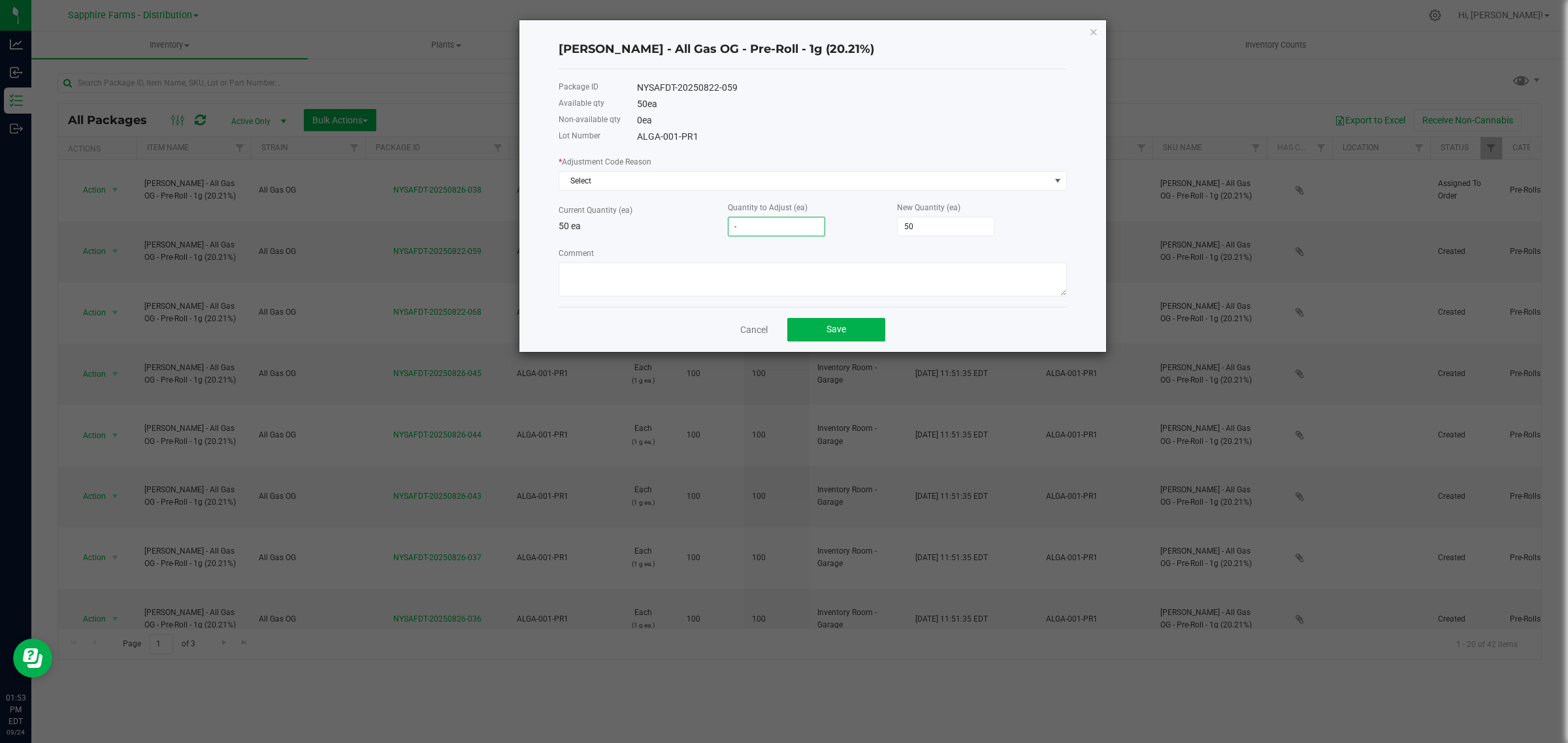
type input "-2"
type input "48"
type input "-20"
type input "30"
type input "-20"
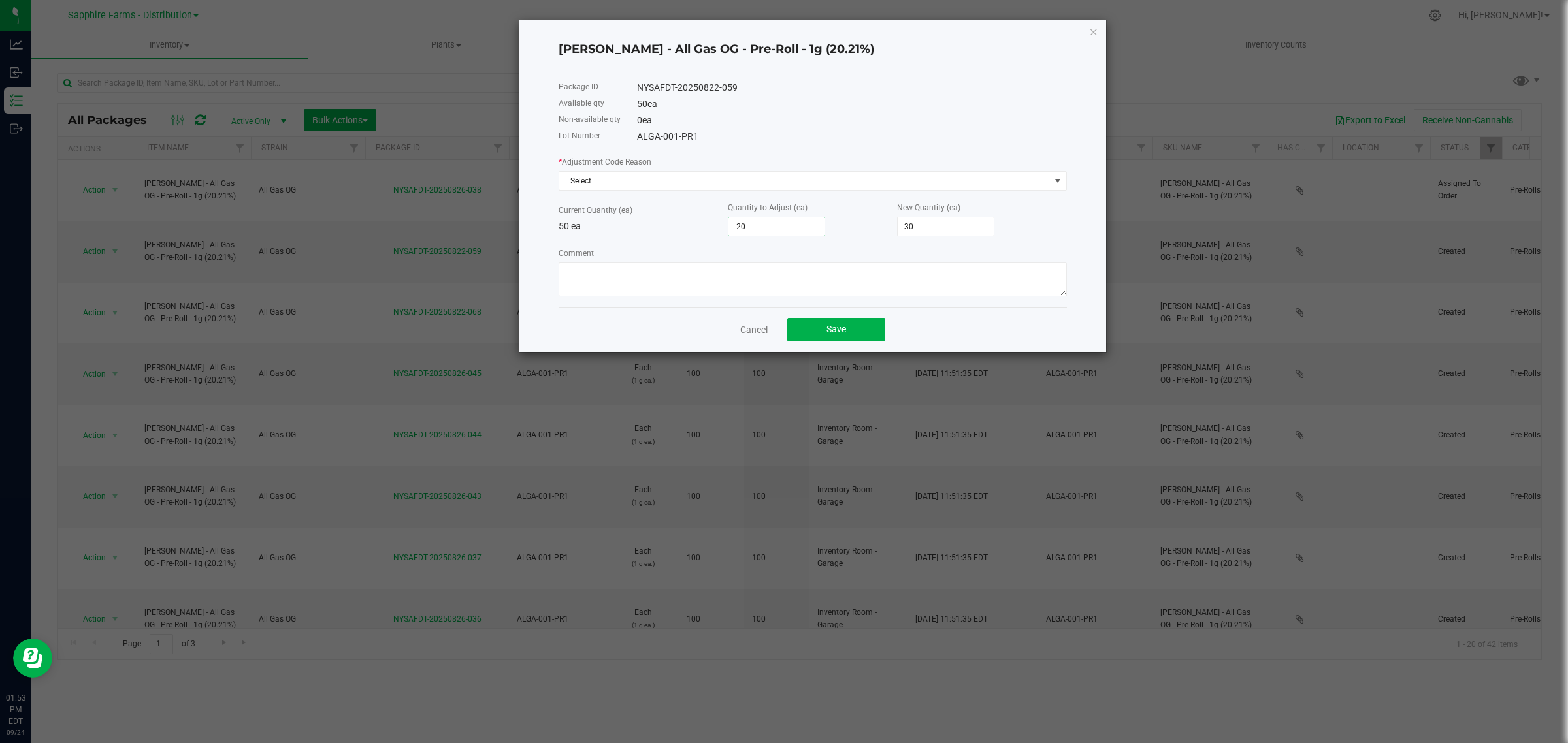
click at [676, 227] on p "50 ea" at bounding box center [643, 227] width 169 height 14
click at [685, 185] on span "Select" at bounding box center [805, 181] width 490 height 18
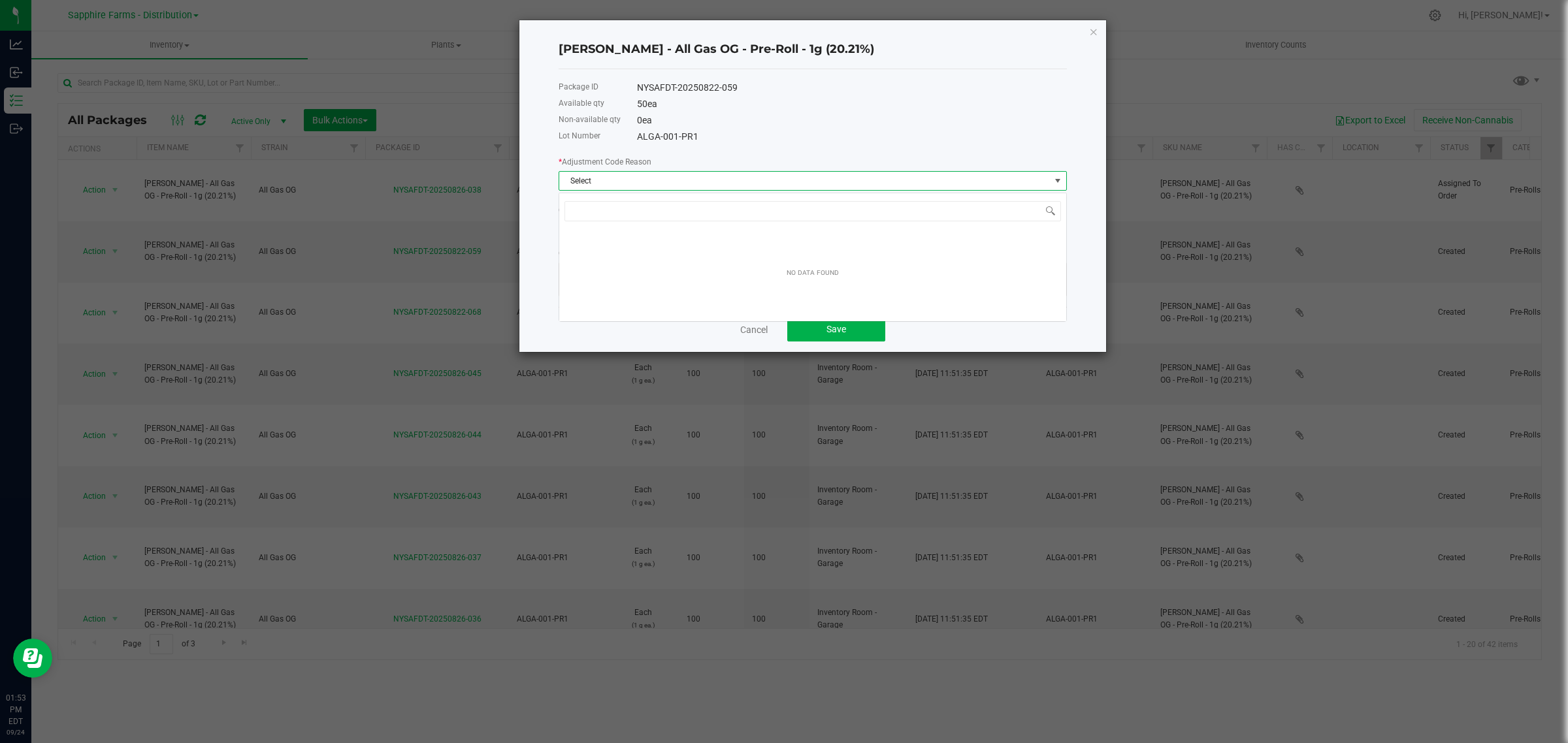
scroll to position [20, 508]
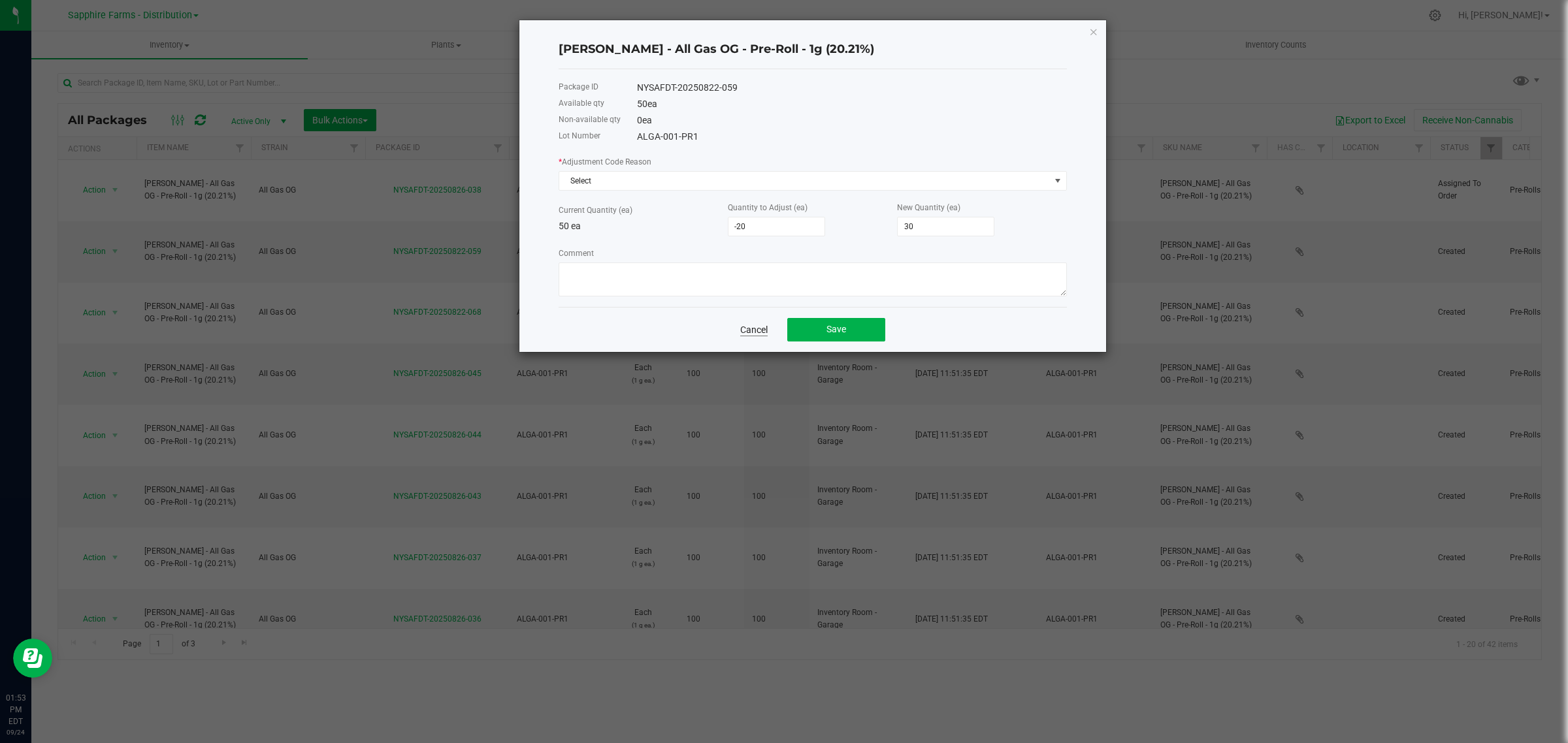
click at [756, 331] on link "Cancel" at bounding box center [753, 330] width 27 height 13
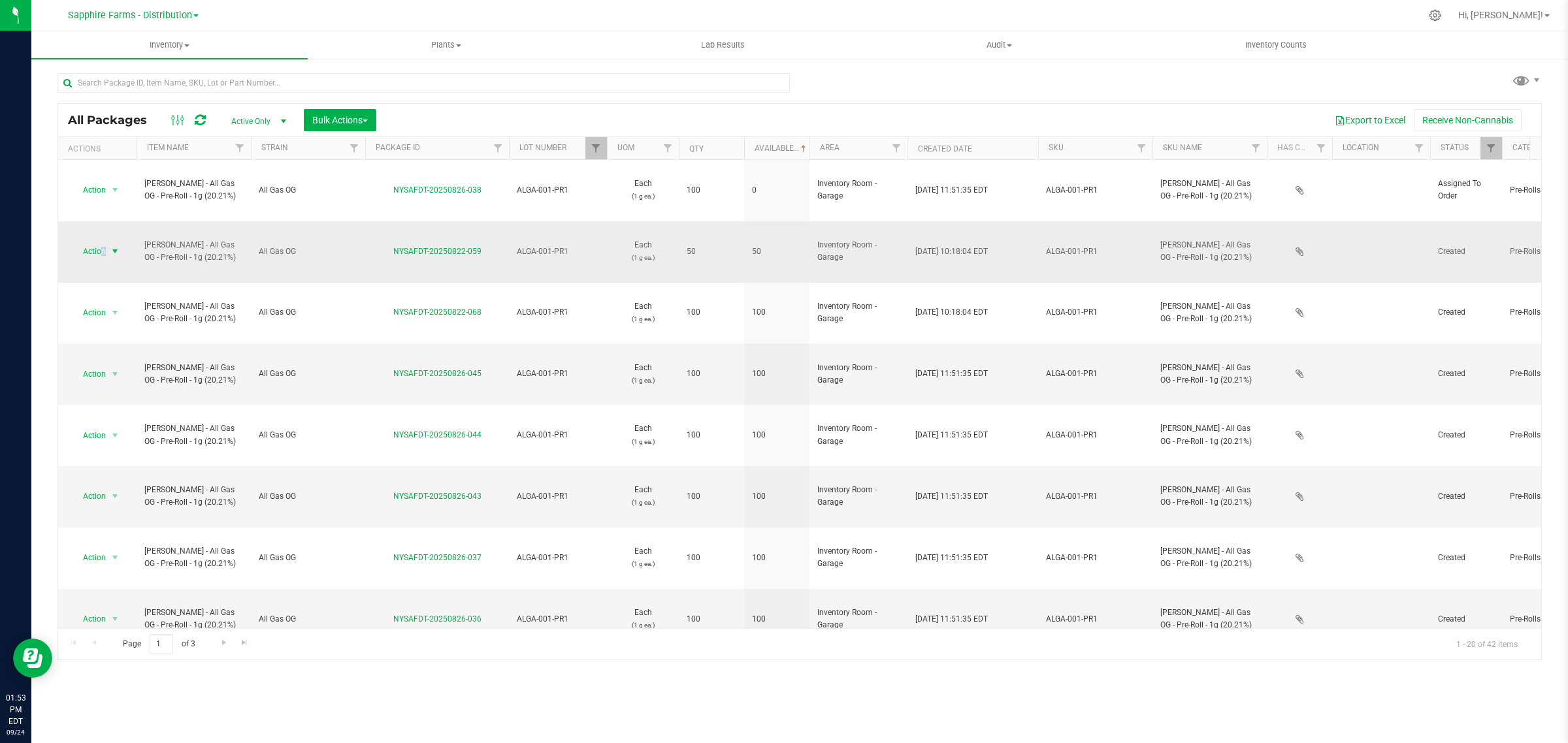
click at [103, 242] on span "Action" at bounding box center [89, 251] width 35 height 18
click at [110, 237] on li "Adjust qty" at bounding box center [113, 236] width 83 height 19
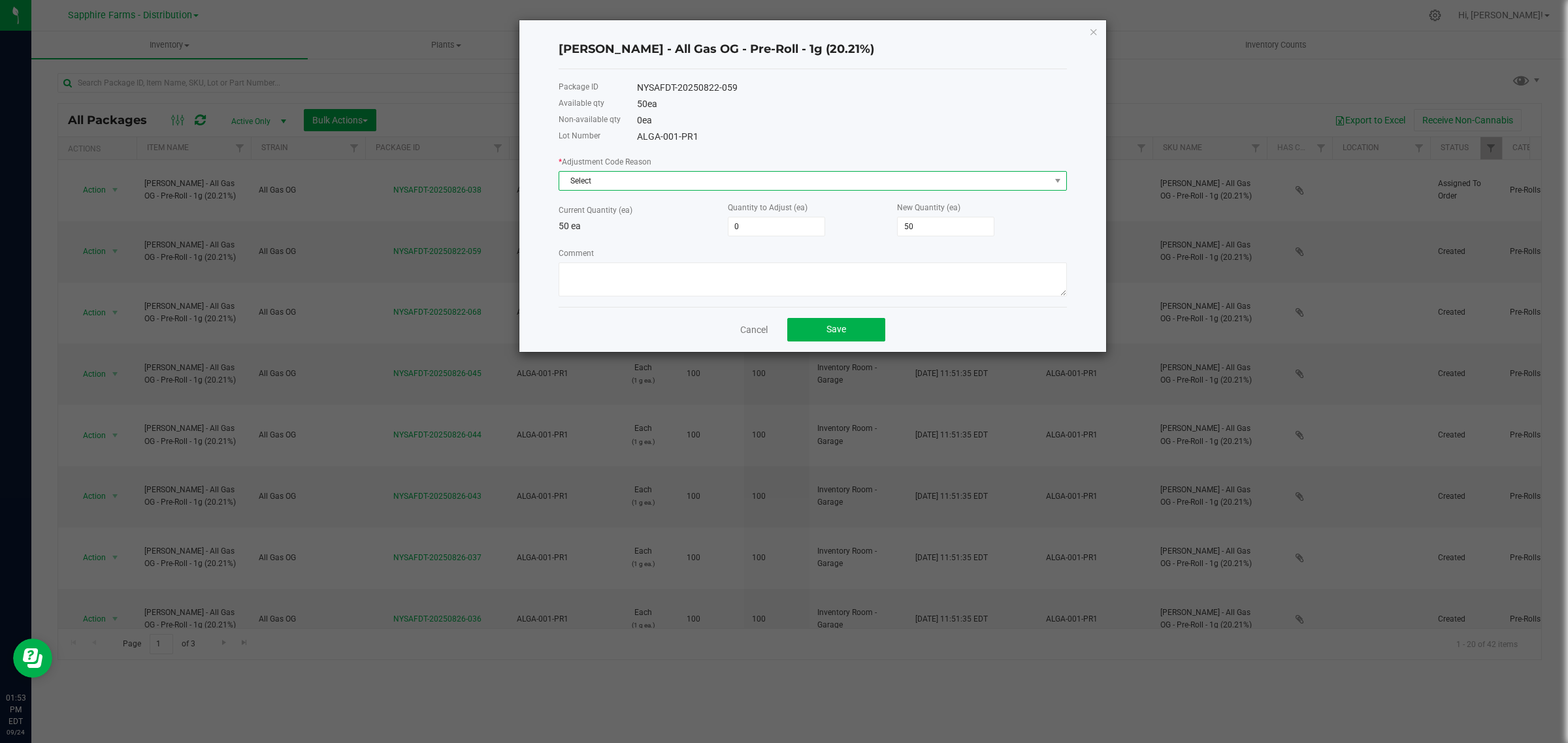
click at [651, 177] on span "Select" at bounding box center [805, 181] width 490 height 18
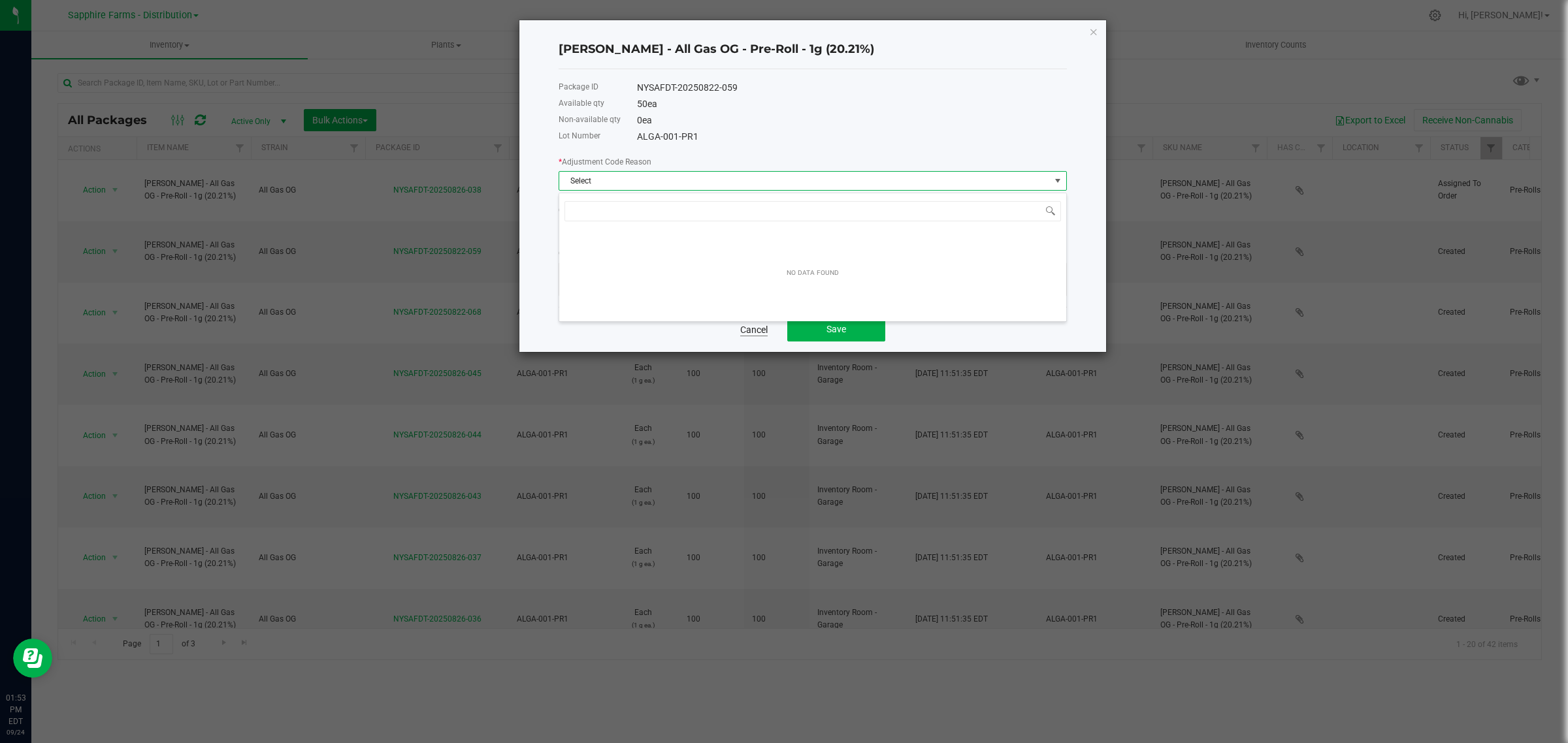
click at [749, 334] on link "Cancel" at bounding box center [753, 330] width 27 height 13
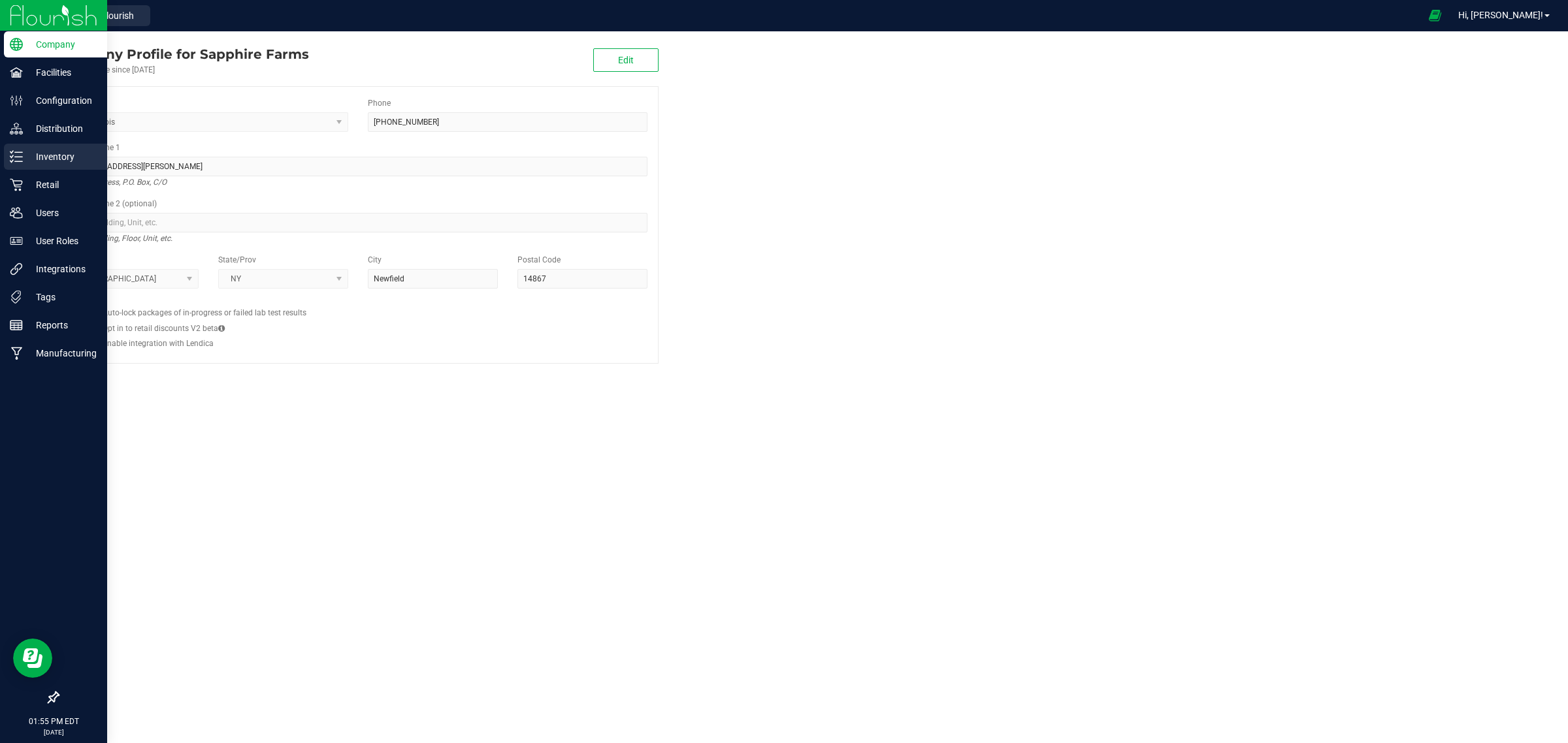
click at [24, 157] on p "Inventory" at bounding box center [62, 157] width 79 height 16
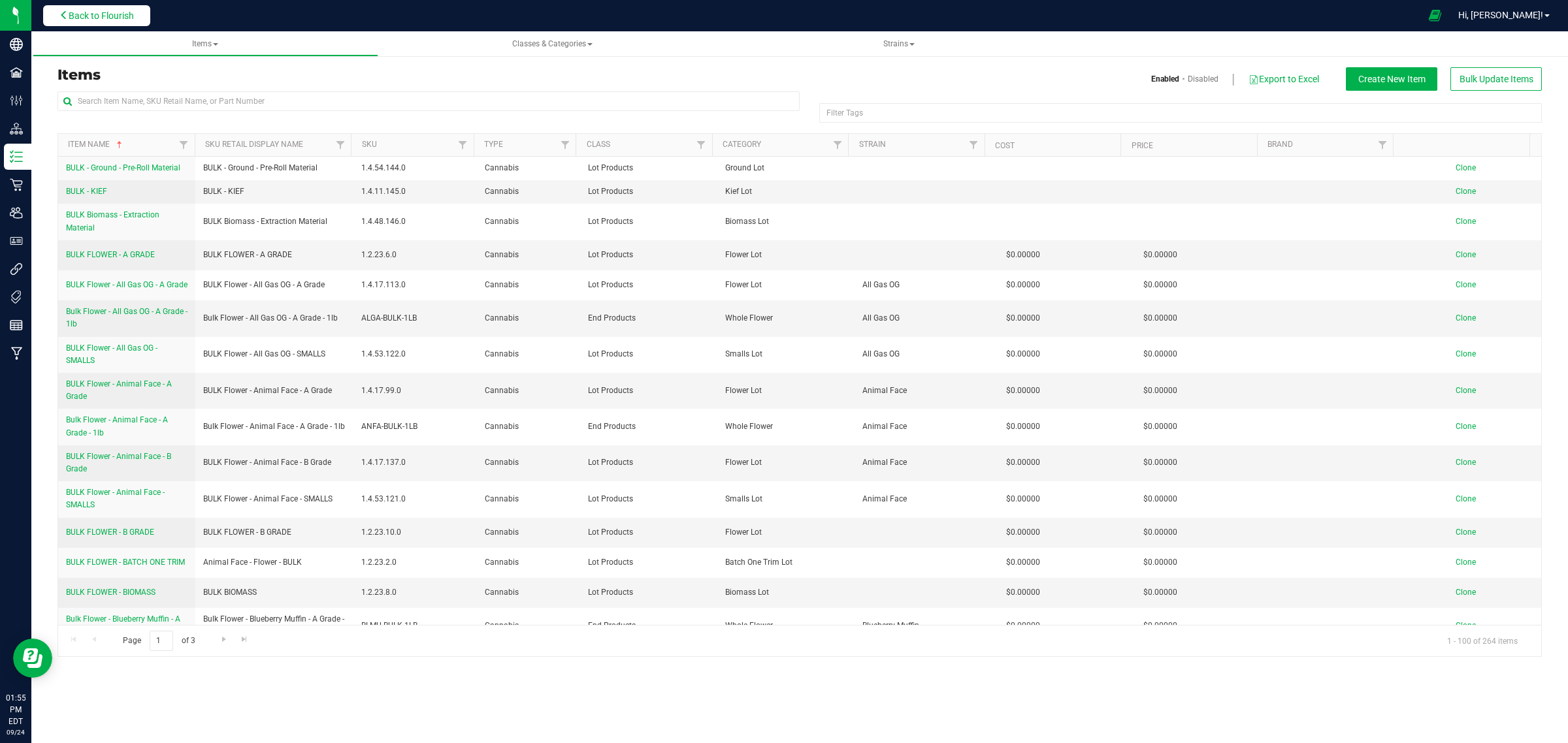
click at [131, 17] on span "Back to Flourish" at bounding box center [101, 16] width 65 height 10
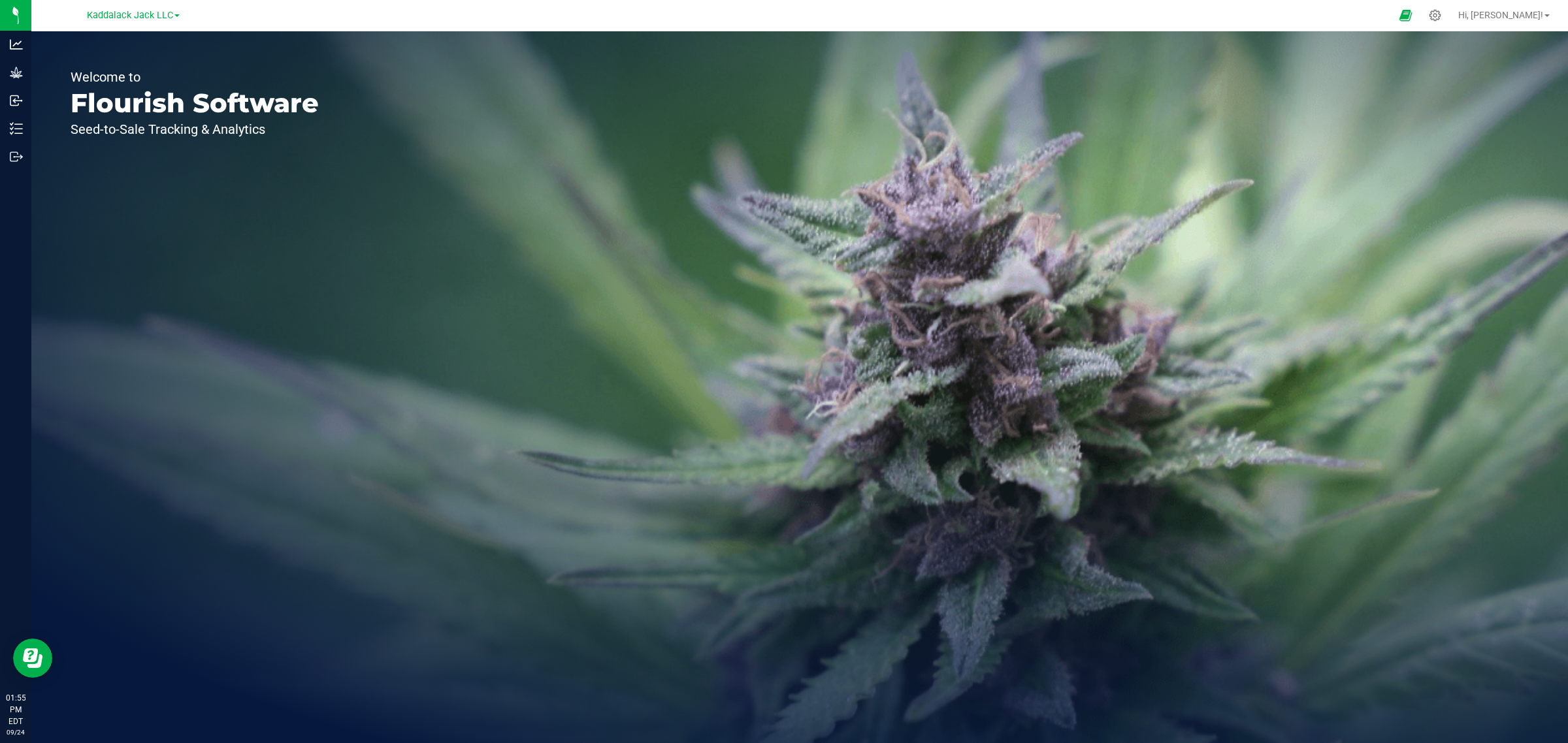
click at [178, 7] on div "Kaddalack Jack LLC" at bounding box center [134, 15] width 92 height 16
click at [176, 11] on link "Kaddalack Jack LLC" at bounding box center [134, 15] width 92 height 12
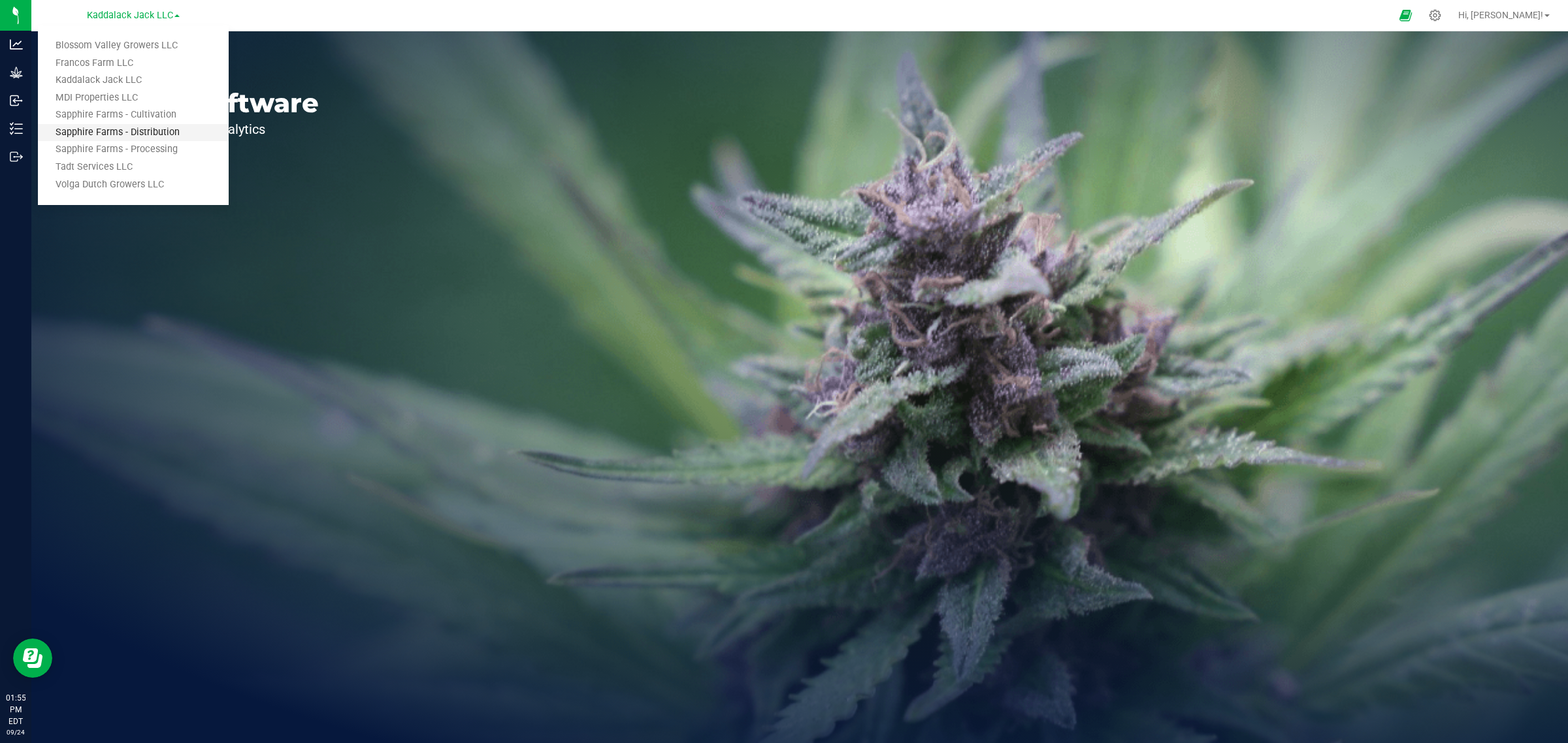
click at [168, 128] on link "Sapphire Farms - Distribution" at bounding box center [133, 133] width 191 height 17
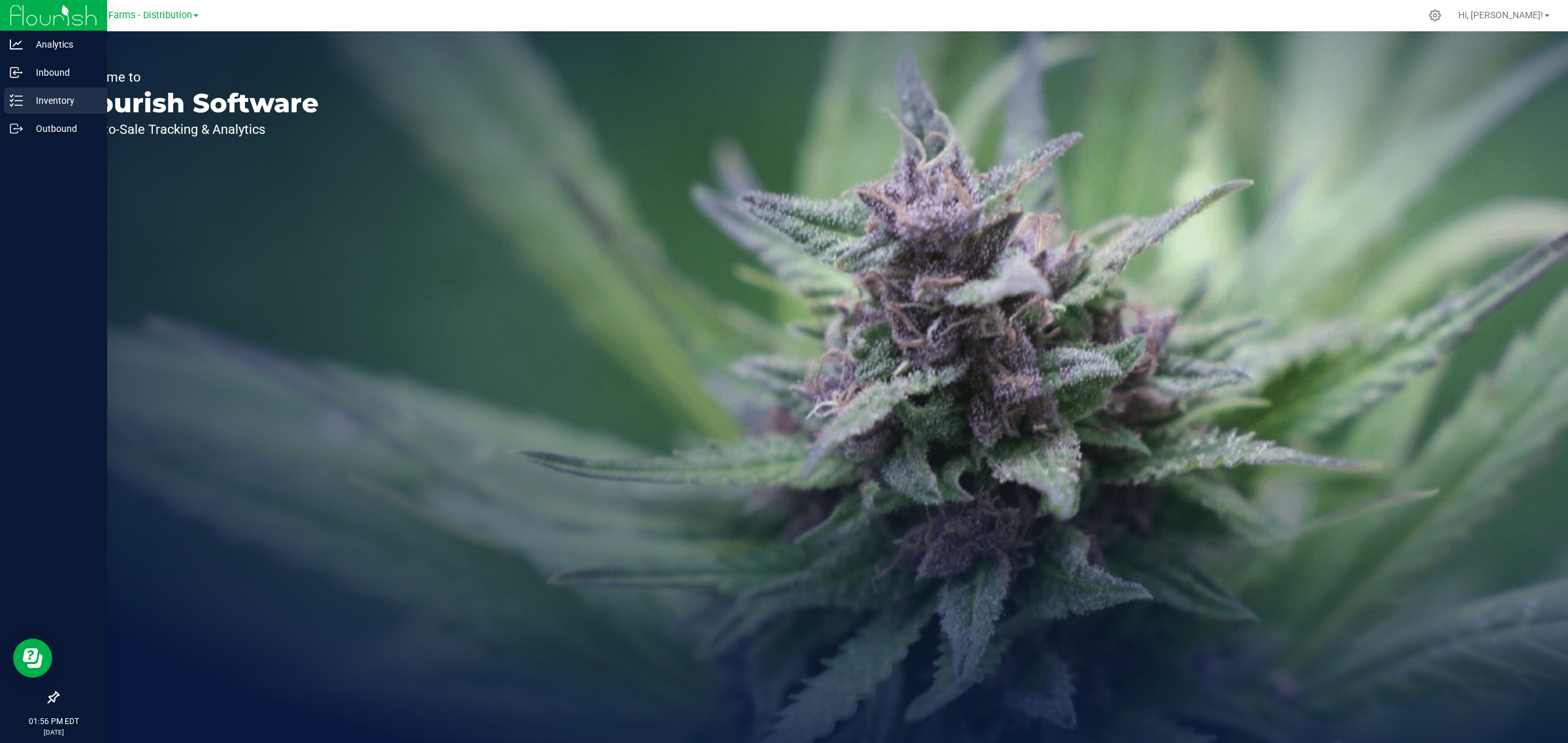
click at [24, 99] on p "Inventory" at bounding box center [62, 100] width 79 height 16
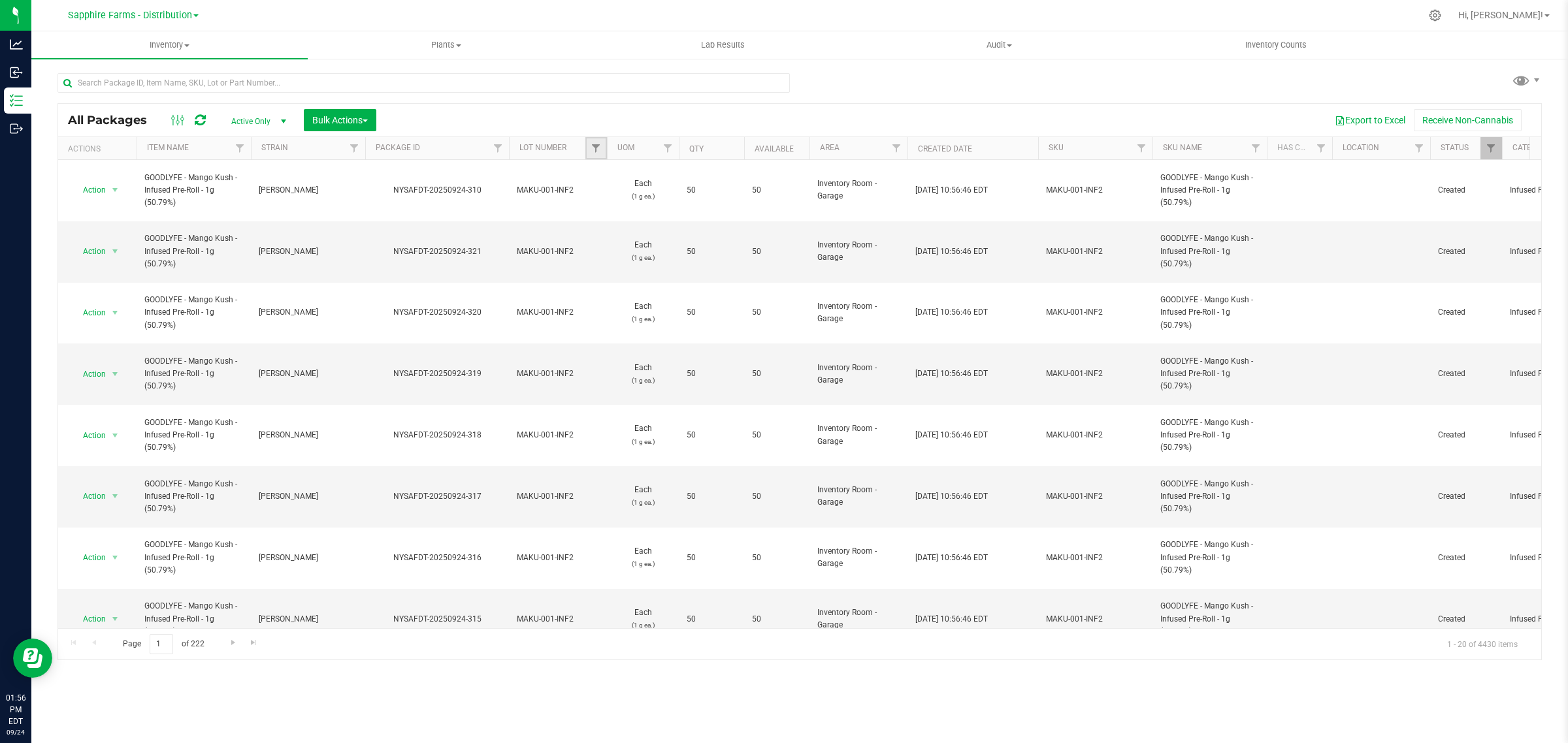
click at [592, 139] on link "Filter" at bounding box center [596, 147] width 22 height 22
click at [654, 271] on span "ALGA-001-PR1" at bounding box center [640, 275] width 56 height 8
click at [606, 270] on input "ALGA-001-PR1" at bounding box center [603, 275] width 9 height 9
checkbox input "true"
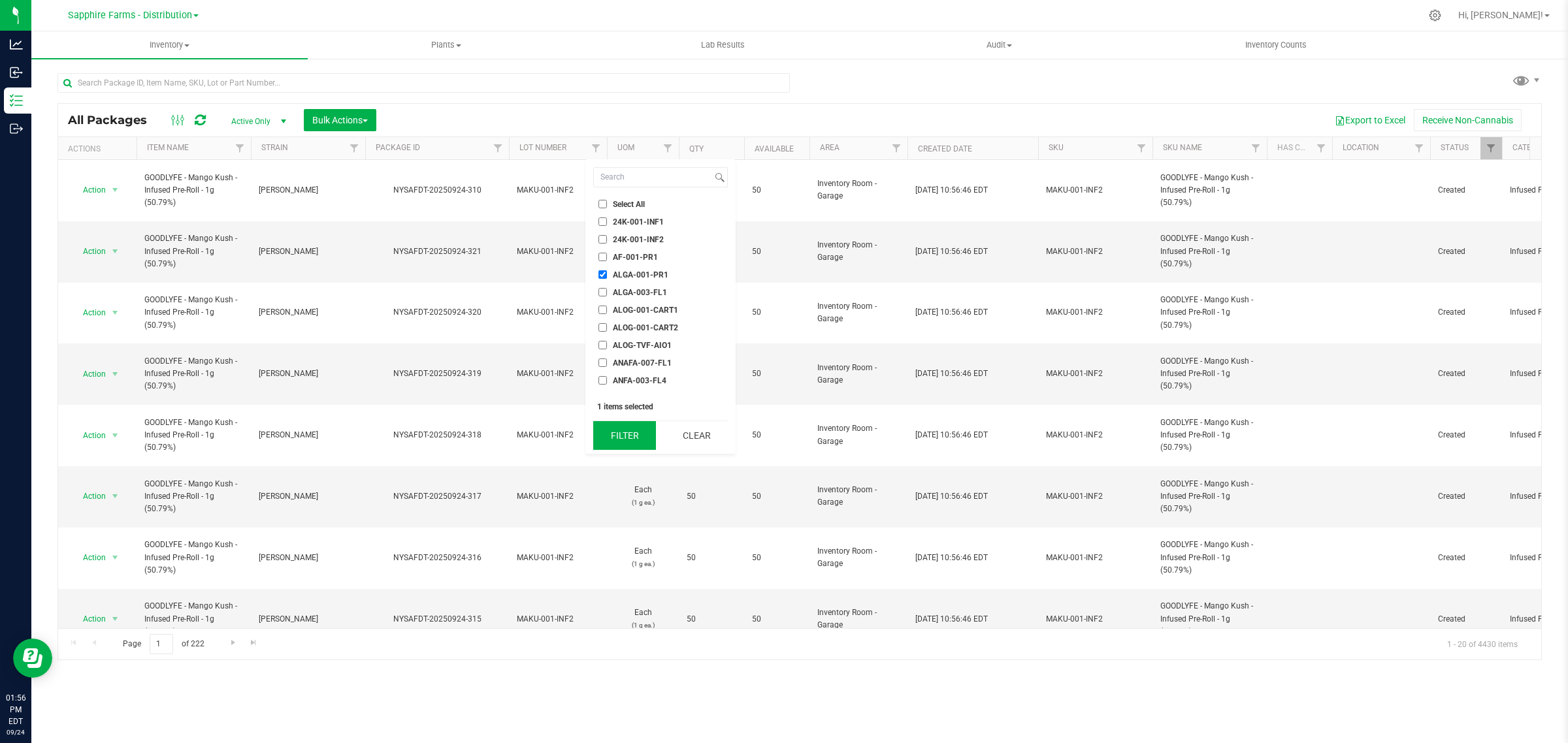
click at [640, 422] on button "Filter" at bounding box center [625, 435] width 63 height 29
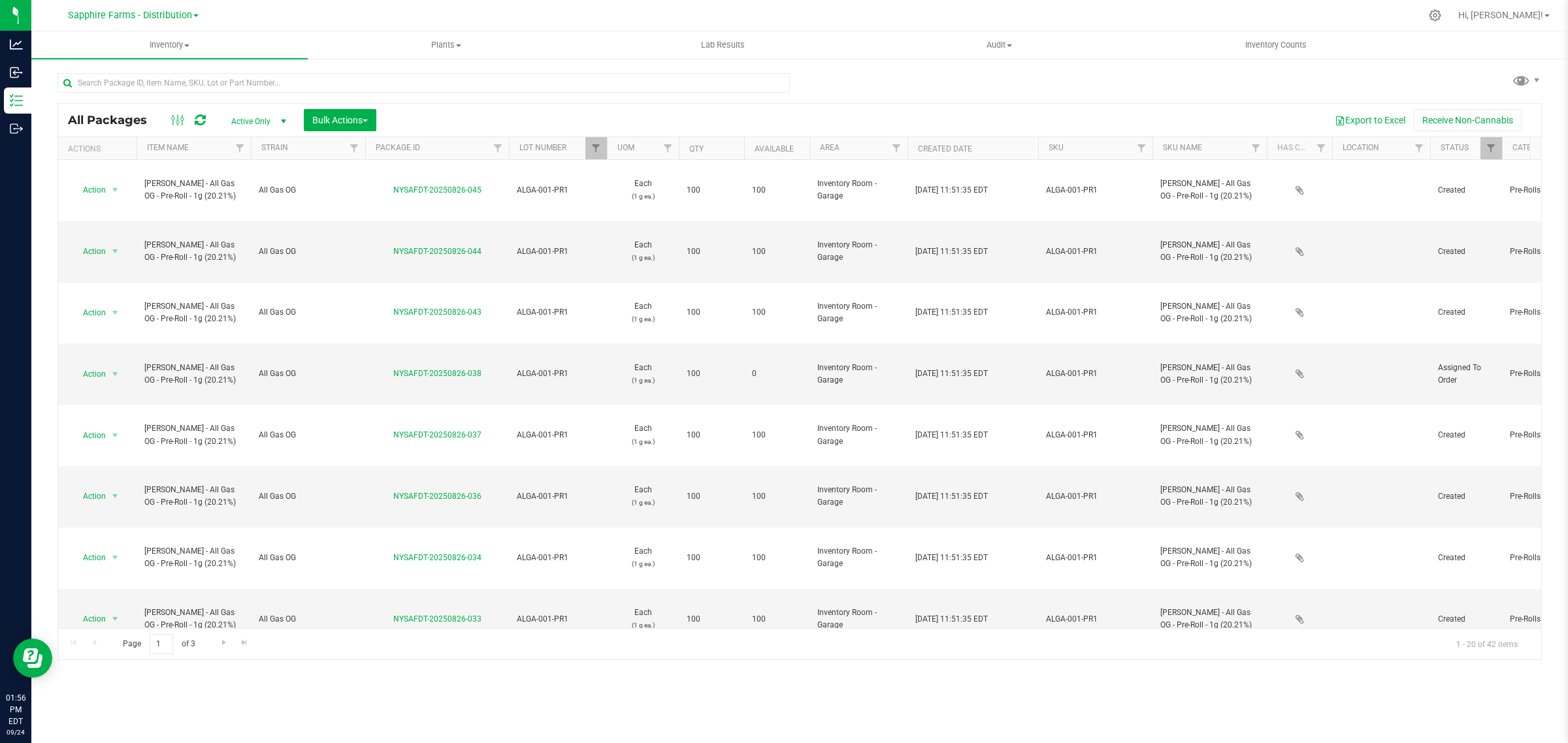
click at [751, 142] on th "Available" at bounding box center [777, 148] width 65 height 23
click at [115, 246] on span "select" at bounding box center [115, 251] width 10 height 10
click at [114, 234] on li "Adjust qty" at bounding box center [113, 236] width 83 height 19
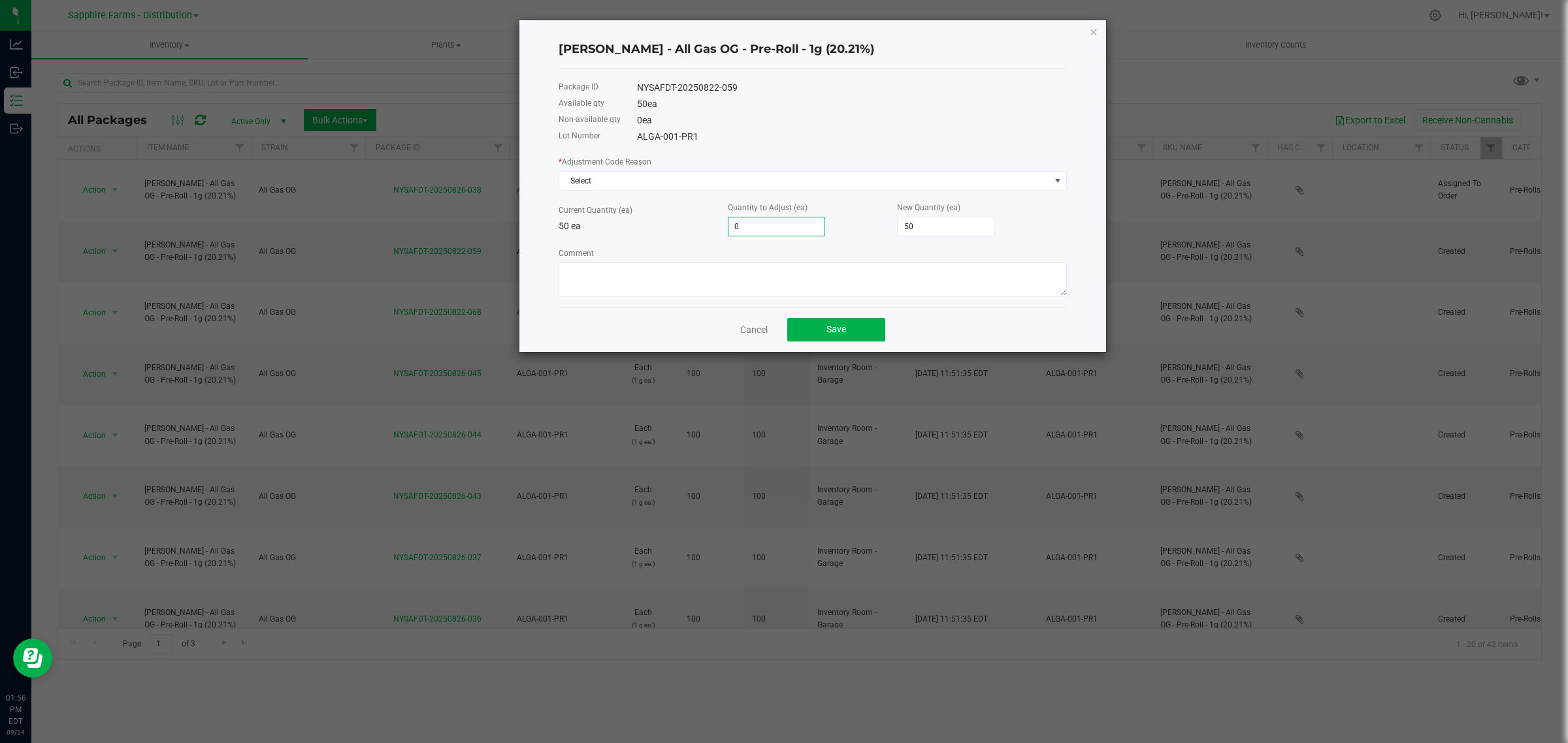
click at [750, 229] on input "0" at bounding box center [777, 226] width 96 height 18
type input "-2"
type input "48"
type input "-20"
type input "30"
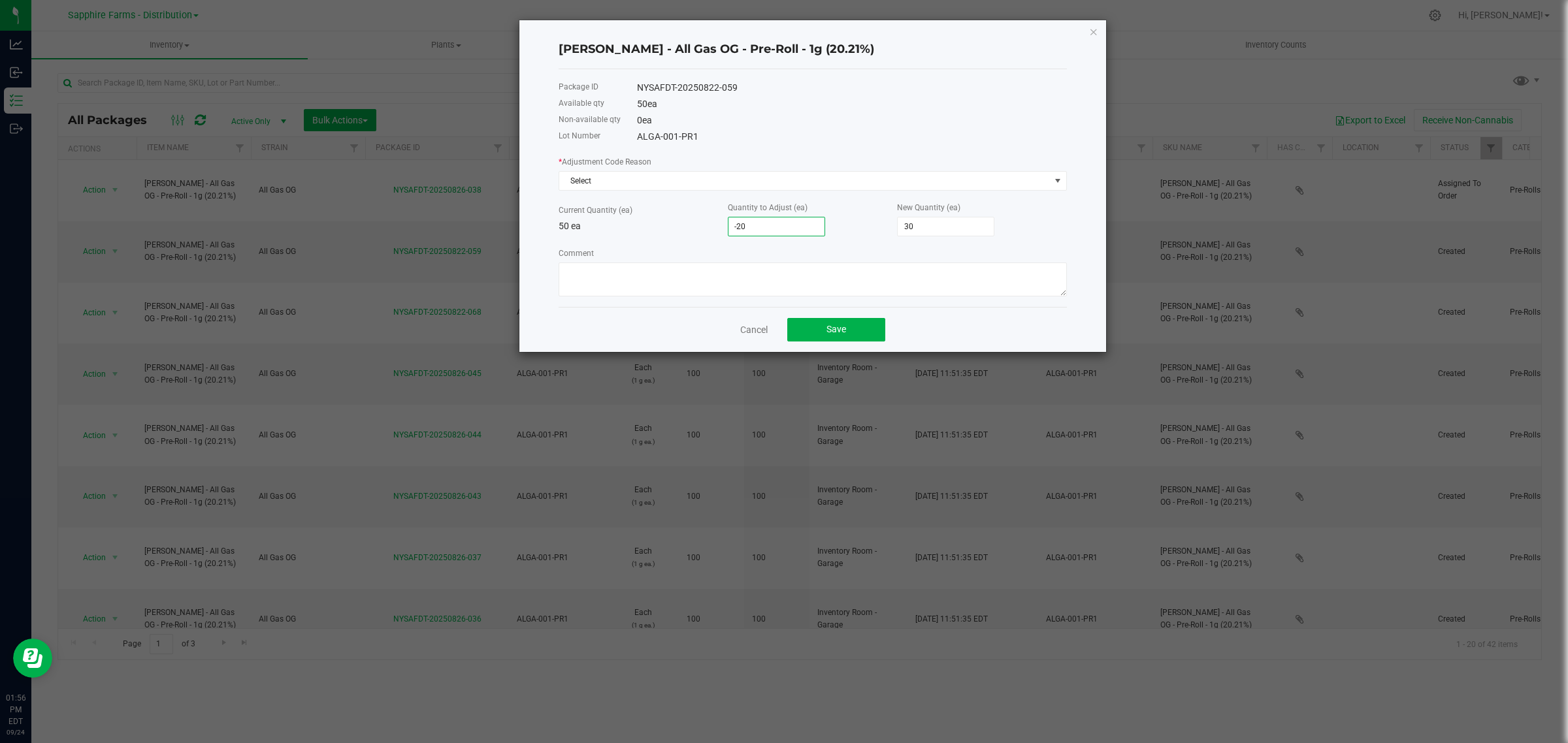
type input "-20"
click at [670, 229] on p "50 ea" at bounding box center [643, 227] width 169 height 14
click at [634, 172] on span "Select" at bounding box center [812, 181] width 508 height 19
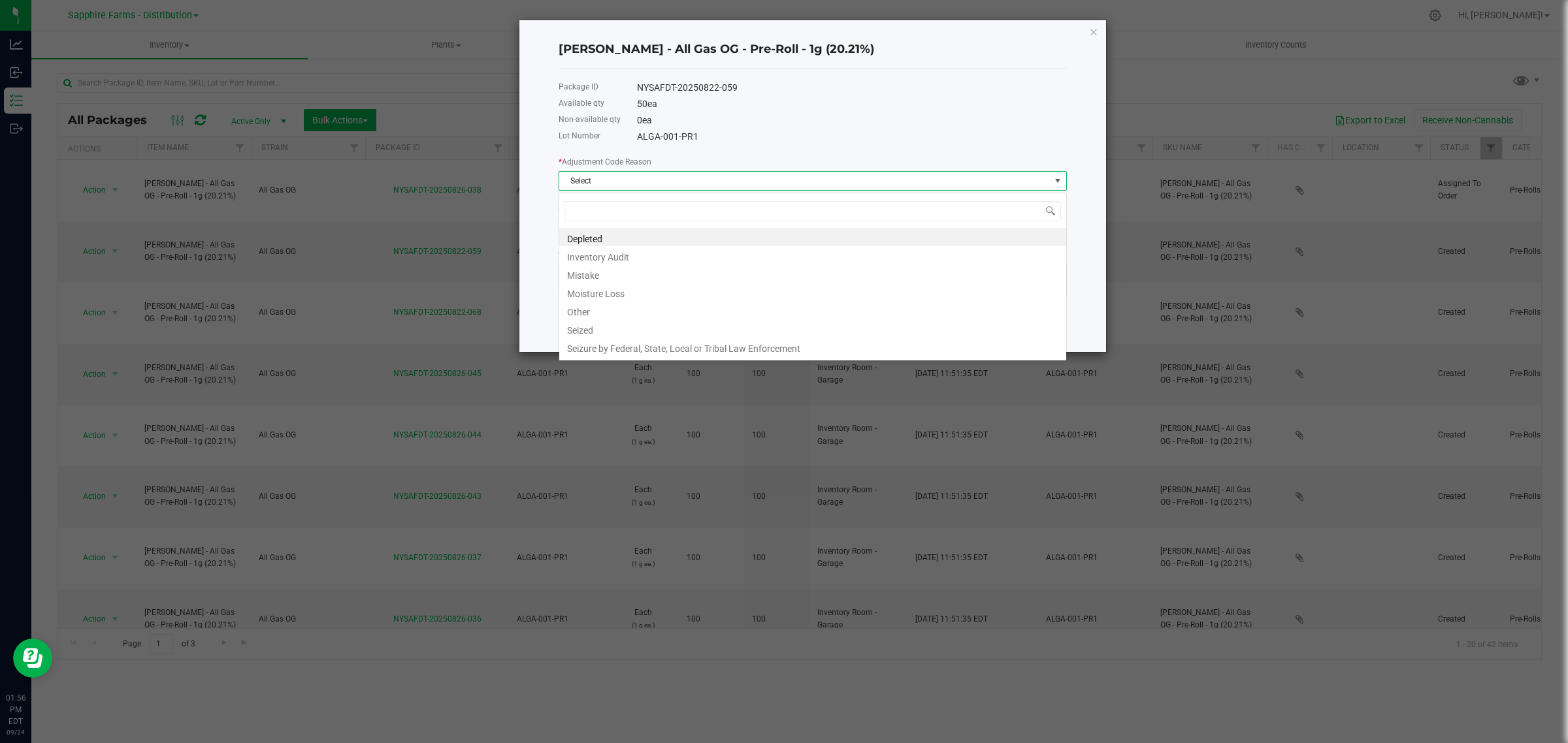
scroll to position [20, 508]
click at [626, 262] on li "Inventory Audit" at bounding box center [812, 255] width 507 height 18
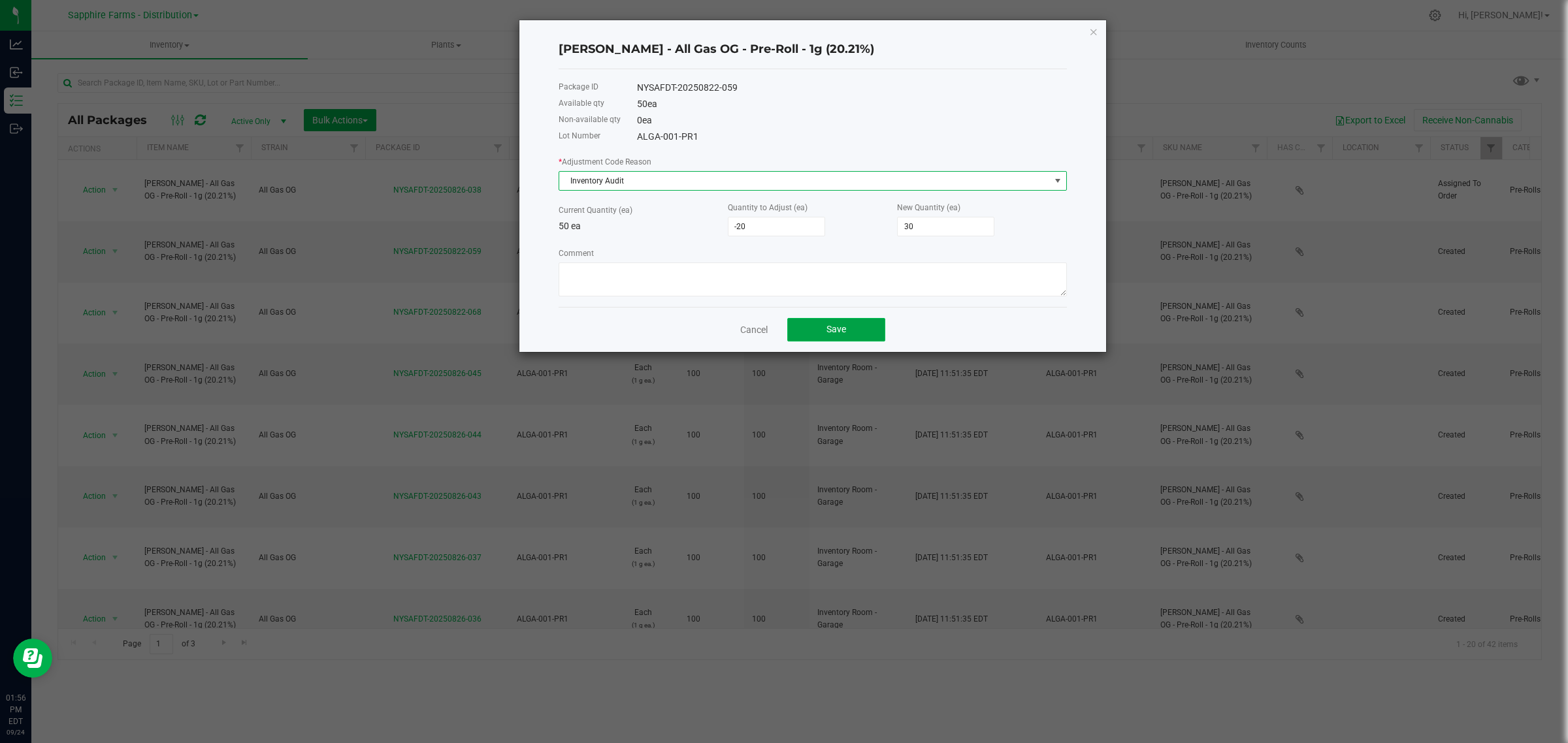
click at [846, 331] on span "Save" at bounding box center [836, 329] width 19 height 10
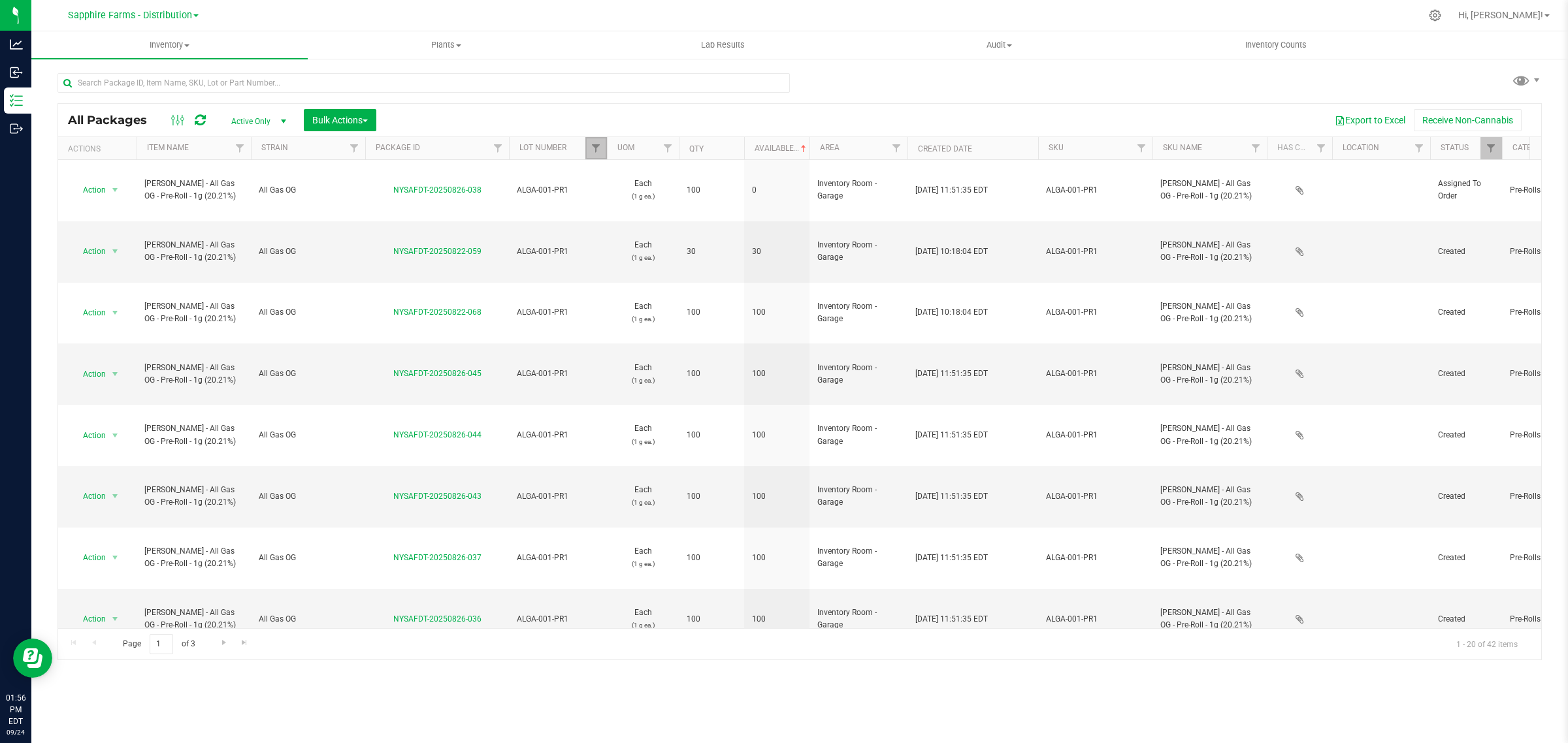
click at [601, 145] on link "Filter" at bounding box center [596, 147] width 22 height 22
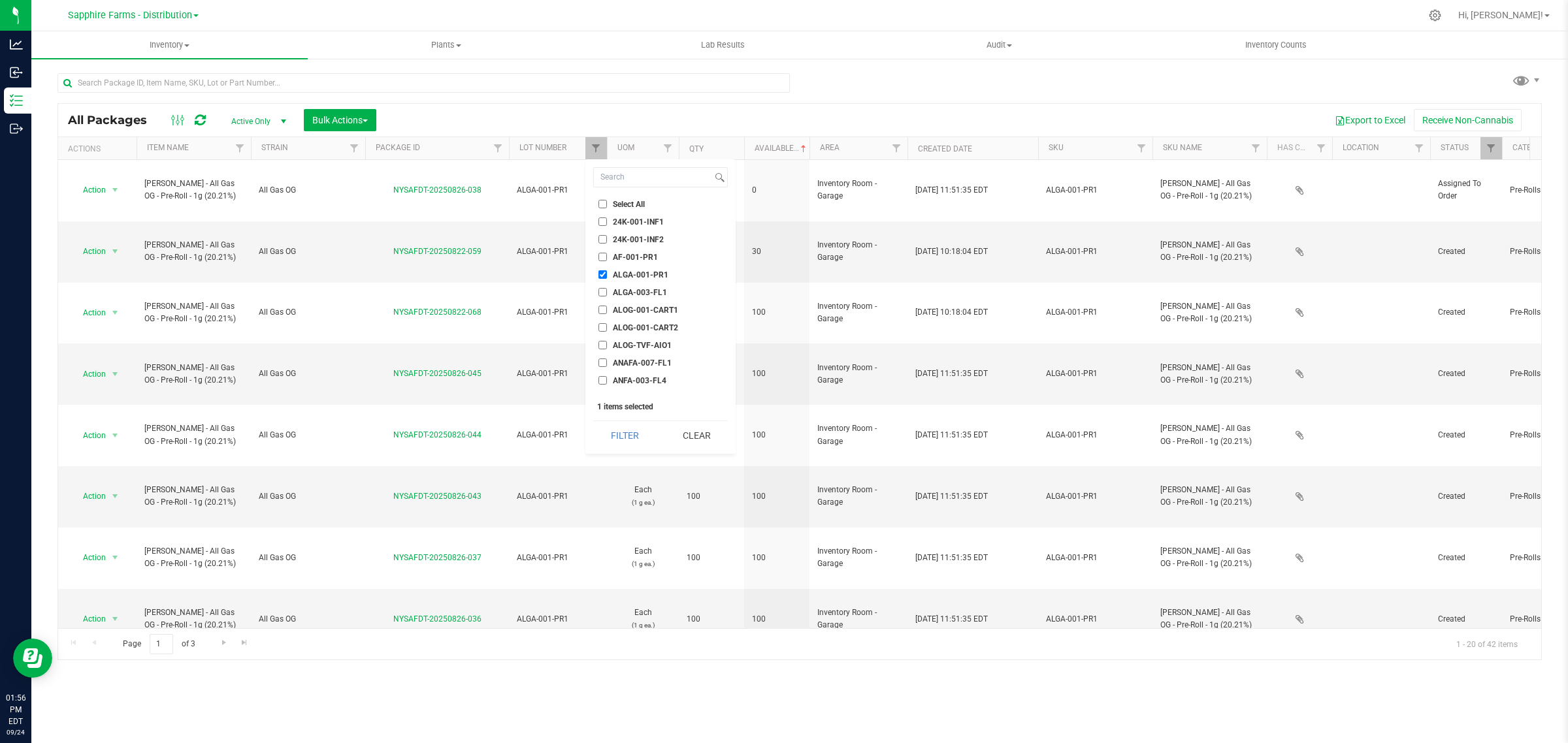
click at [619, 269] on li "ALGA-001-PR1" at bounding box center [661, 275] width 134 height 14
click at [661, 294] on span "PLCG-007-FL3" at bounding box center [640, 297] width 54 height 8
click at [606, 293] on input "PLCG-007-FL3" at bounding box center [603, 297] width 9 height 9
checkbox input "true"
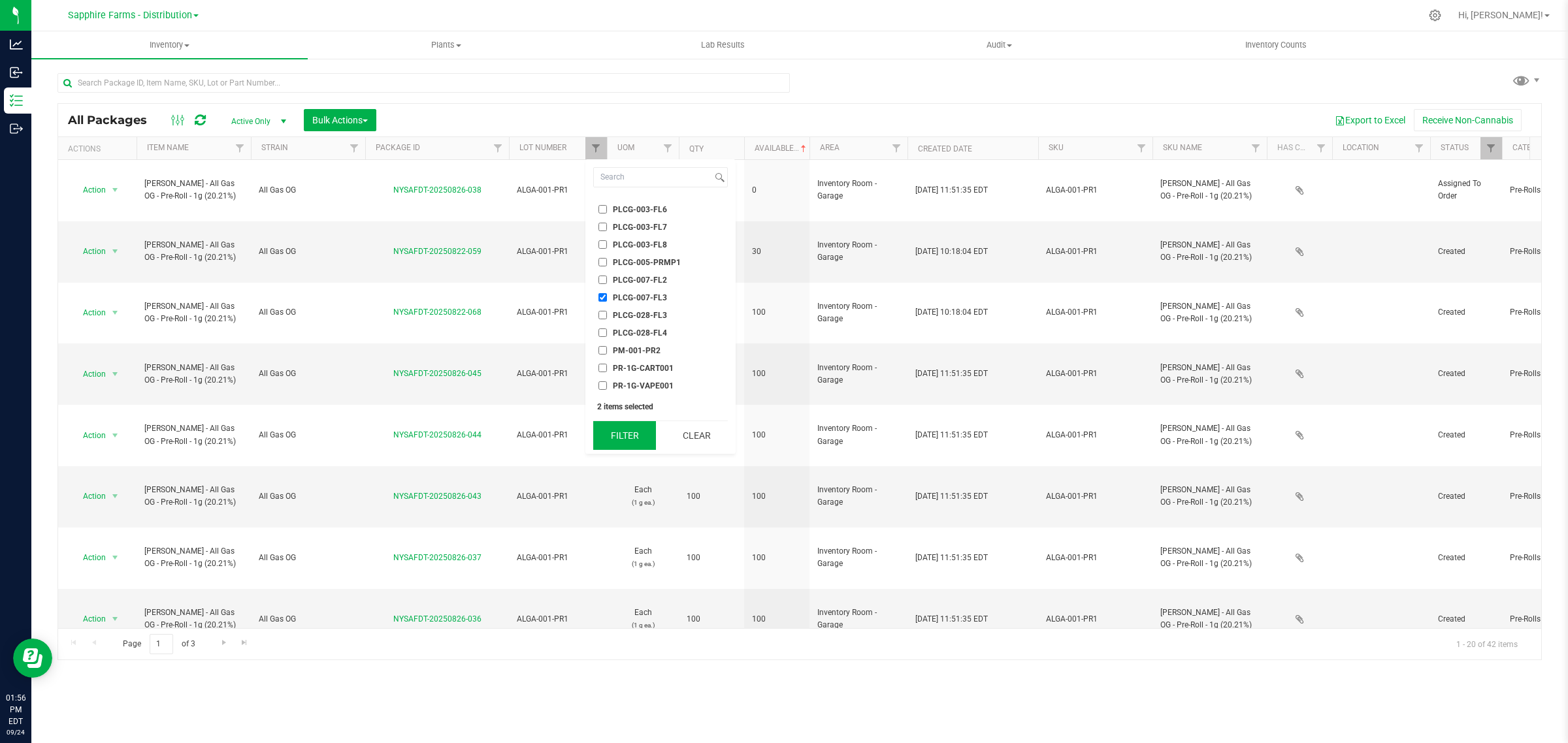
click at [625, 431] on button "Filter" at bounding box center [625, 435] width 63 height 29
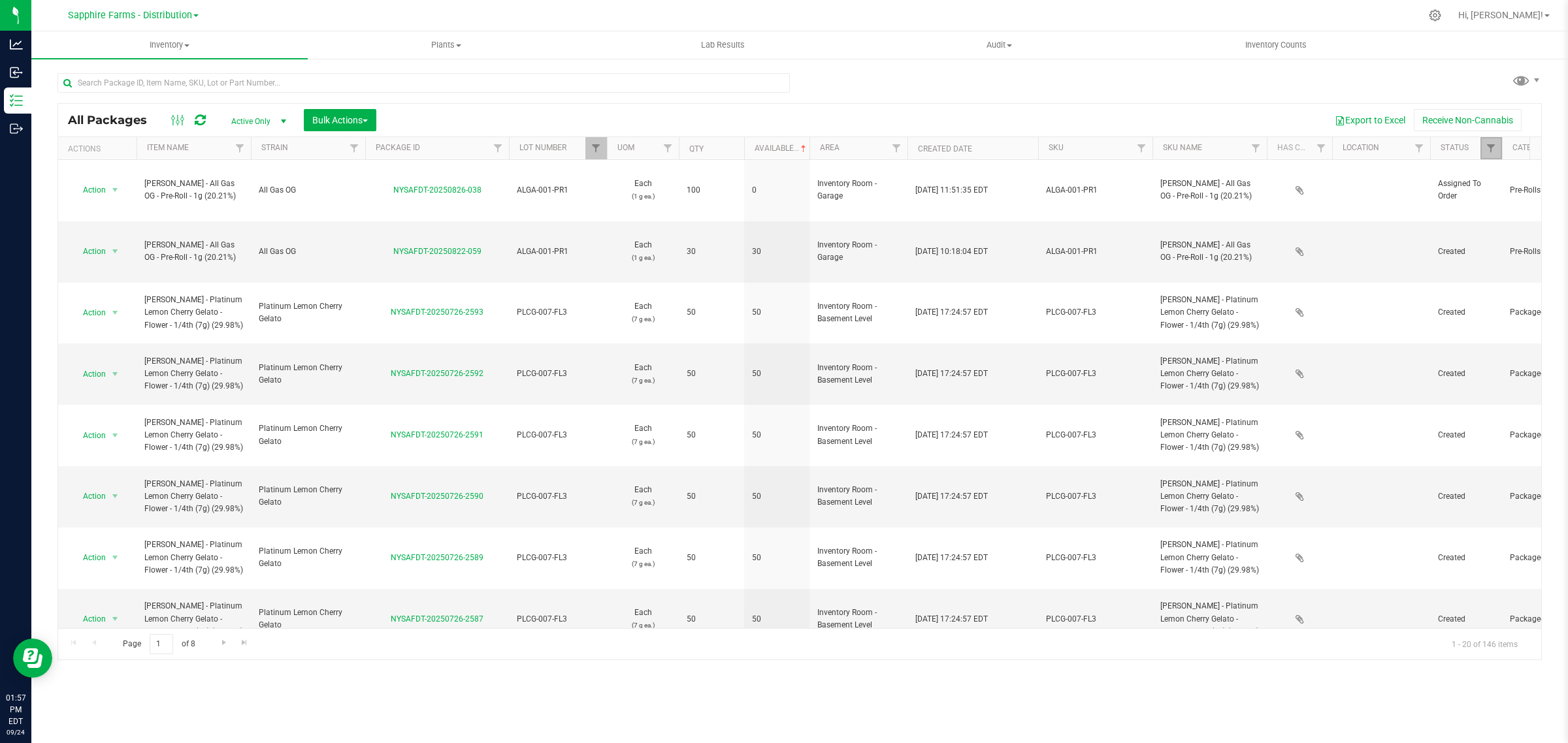
click at [1496, 148] on link "Filter" at bounding box center [1490, 147] width 22 height 22
click at [1455, 325] on span "Picked" at bounding box center [1456, 327] width 24 height 8
click at [1439, 325] on input "Picked" at bounding box center [1434, 328] width 9 height 9
checkbox input "false"
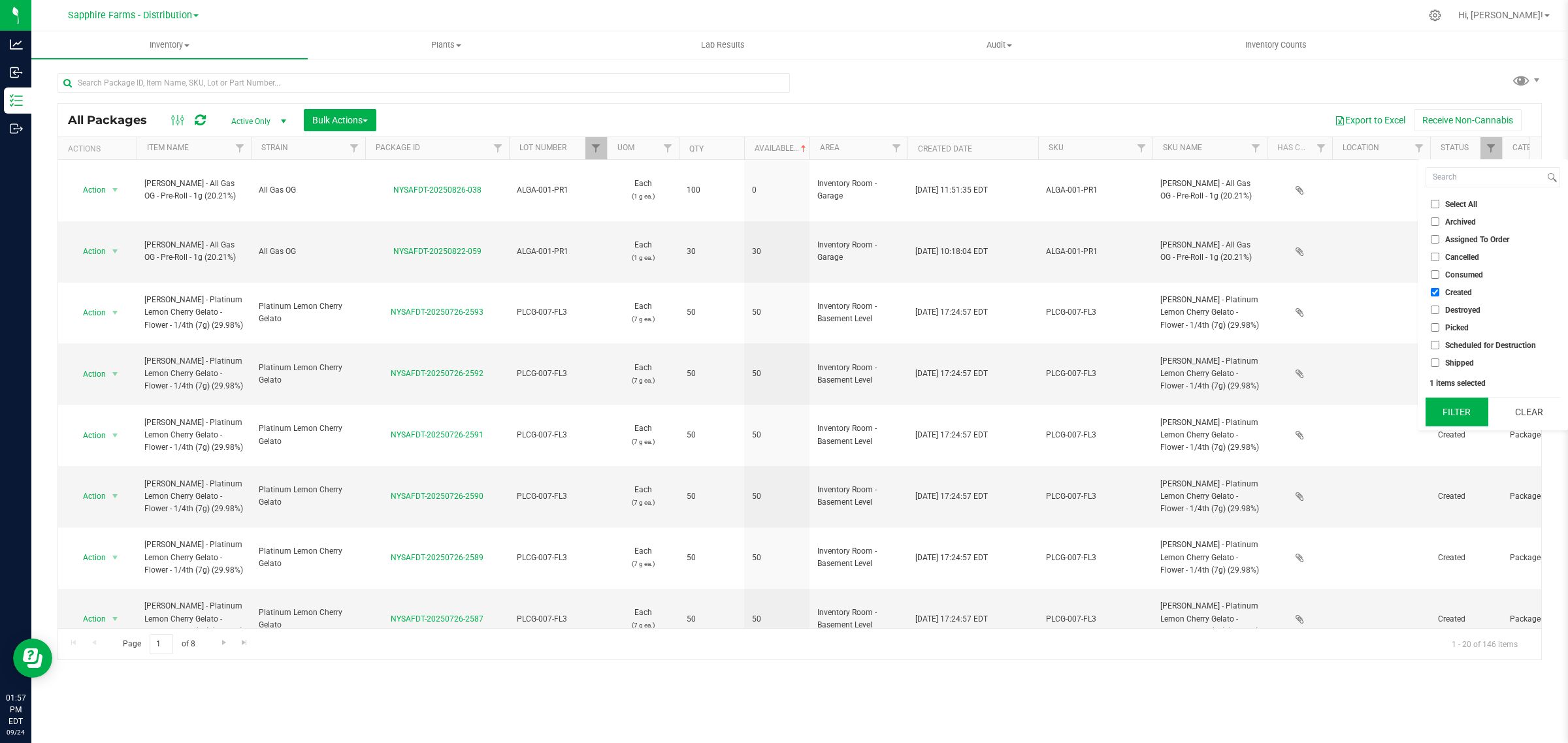
click at [1452, 406] on button "Filter" at bounding box center [1456, 412] width 63 height 29
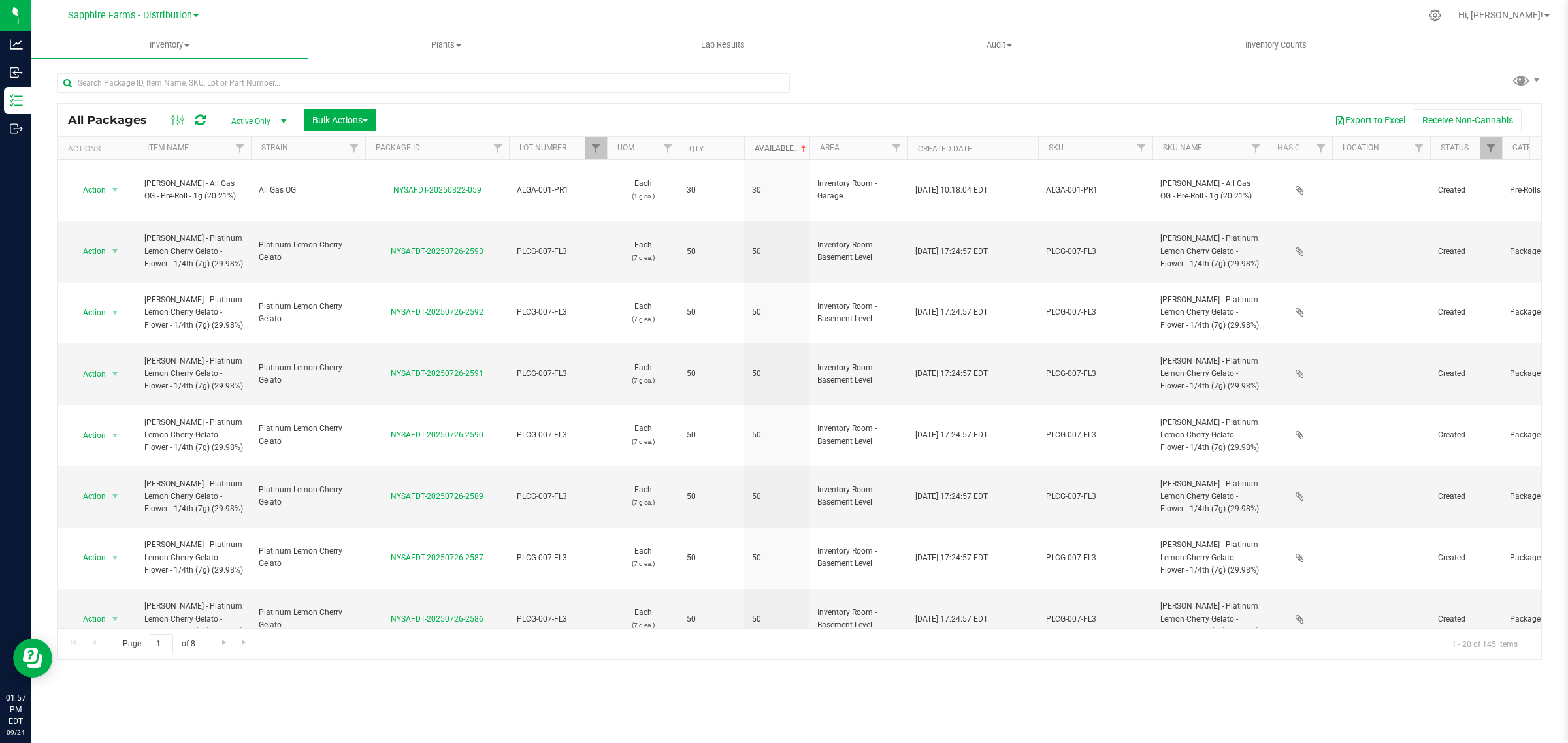
click at [756, 144] on link "Available" at bounding box center [782, 148] width 54 height 9
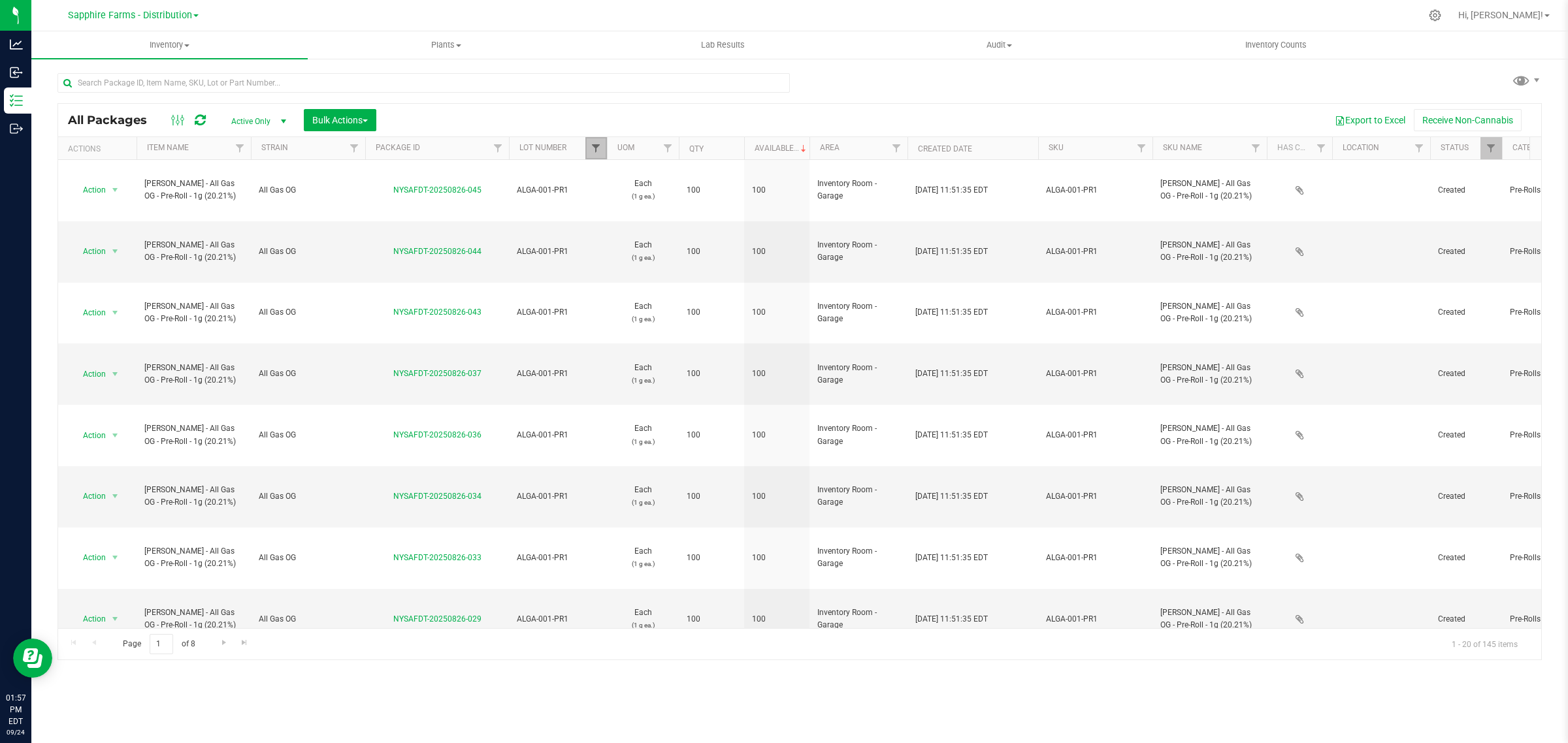
click at [601, 144] on span "Filter" at bounding box center [596, 148] width 10 height 10
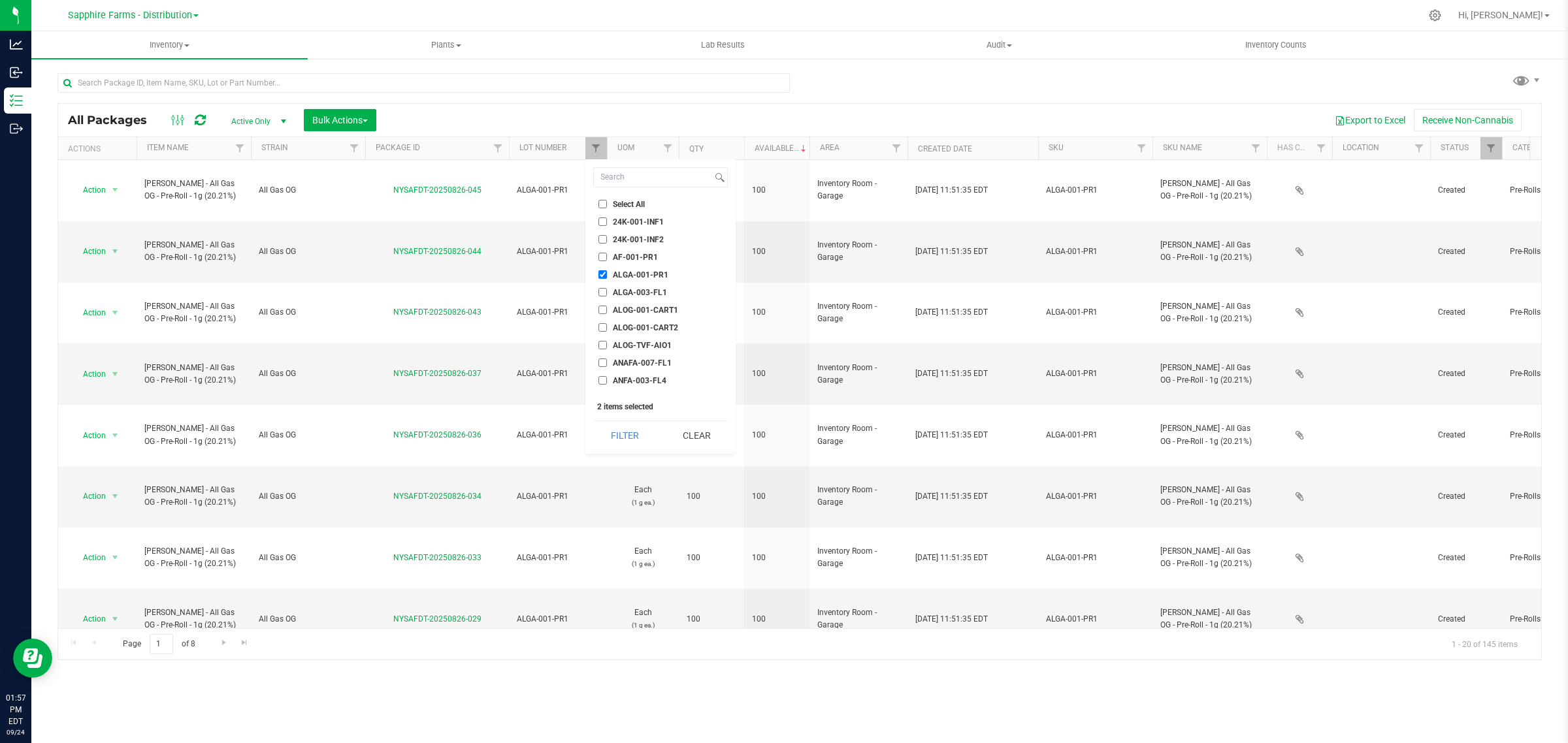
click at [634, 272] on span "ALGA-001-PR1" at bounding box center [640, 275] width 56 height 8
click at [606, 272] on input "ALGA-001-PR1" at bounding box center [603, 275] width 9 height 9
checkbox input "false"
click at [621, 435] on button "Filter" at bounding box center [625, 435] width 63 height 29
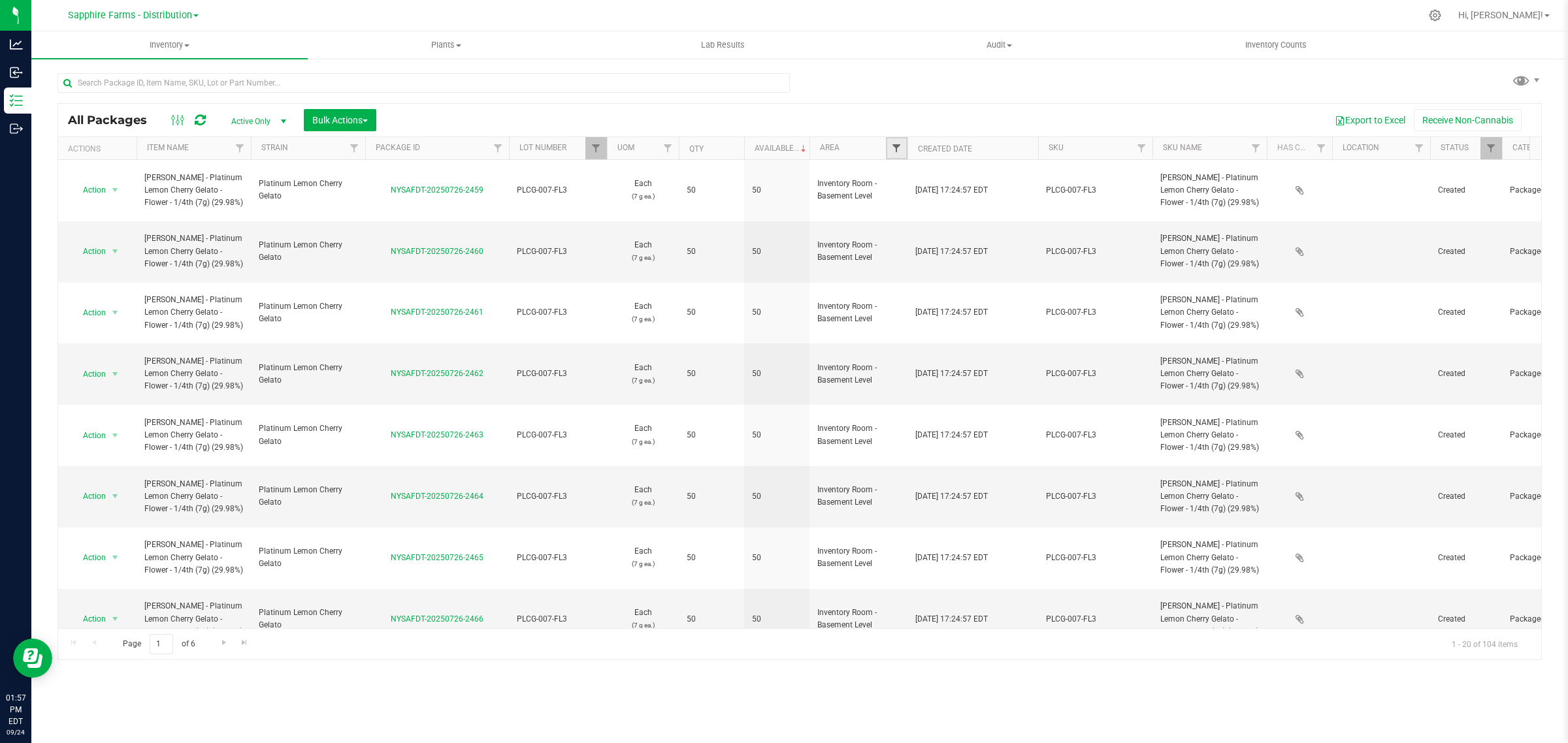
click at [901, 144] on span "Filter" at bounding box center [896, 148] width 10 height 10
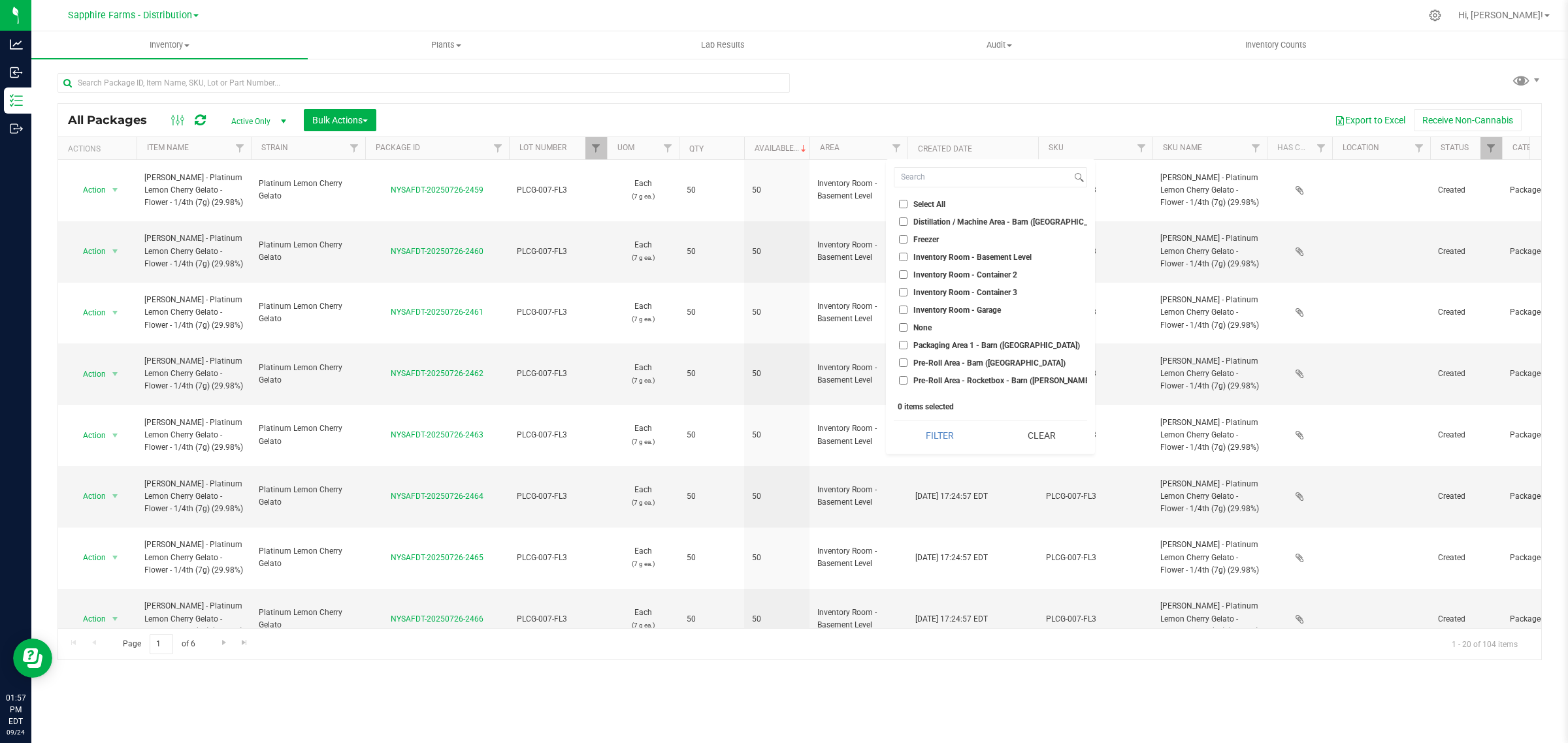
click at [951, 307] on span "Inventory Room - Garage" at bounding box center [957, 310] width 87 height 8
click at [907, 307] on input "Inventory Room - Garage" at bounding box center [903, 310] width 9 height 9
checkbox input "true"
click at [935, 440] on button "Filter" at bounding box center [940, 435] width 92 height 29
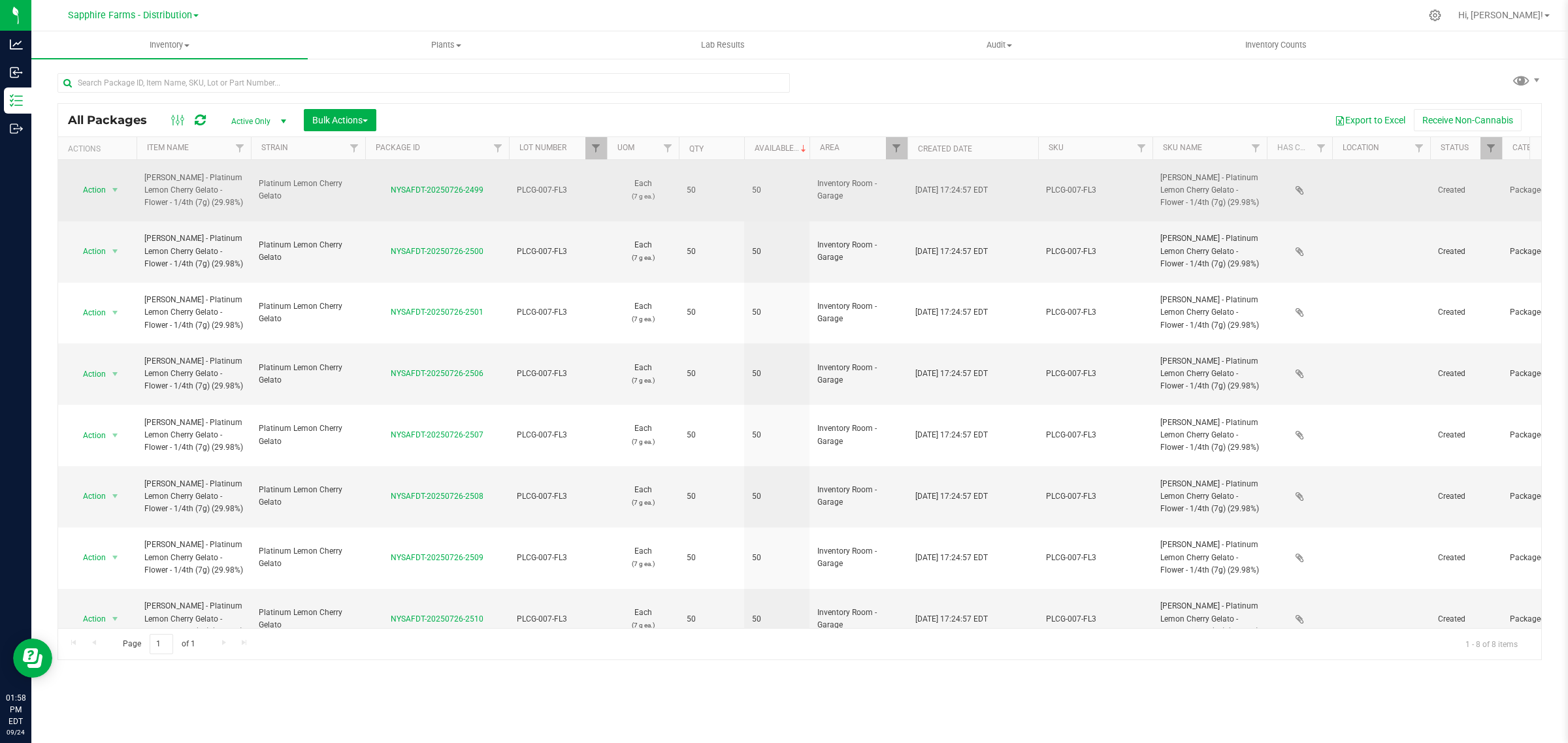
drag, startPoint x: 490, startPoint y: 184, endPoint x: 383, endPoint y: 187, distance: 107.0
click at [386, 187] on div "NYSAFDT-20250726-2499" at bounding box center [436, 190] width 147 height 12
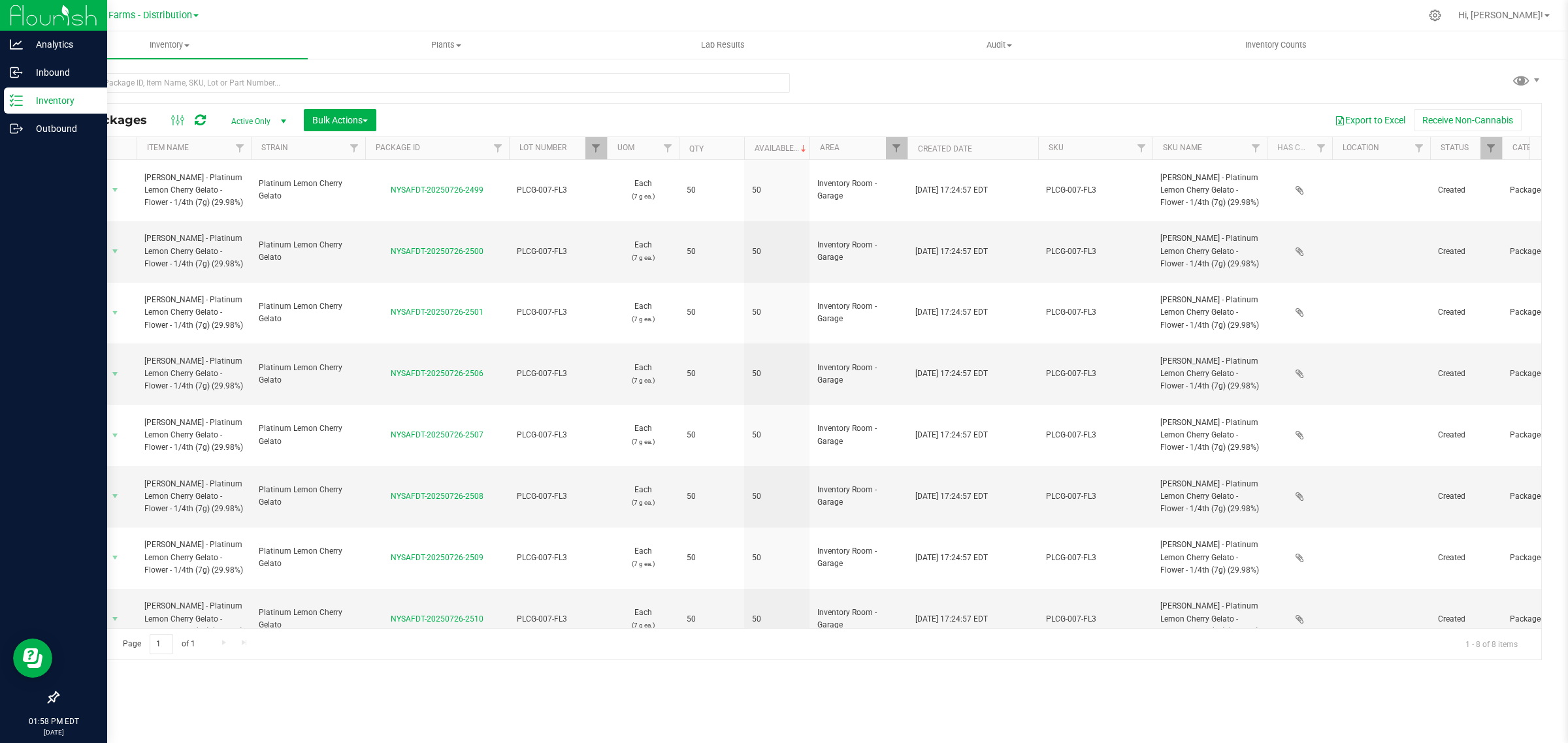
copy link "NYSAFDT-20250726-2499"
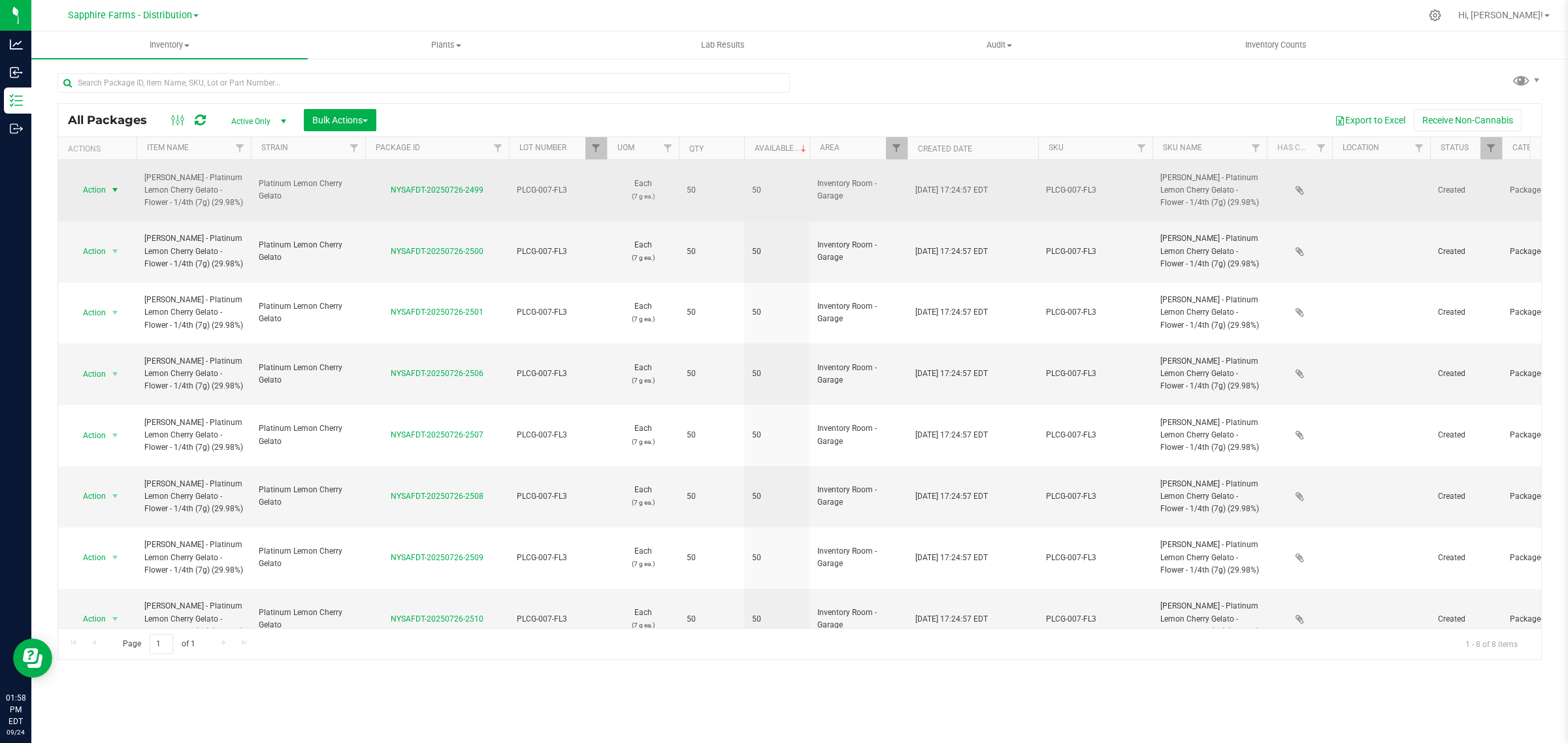
click at [114, 185] on span "select" at bounding box center [115, 190] width 10 height 10
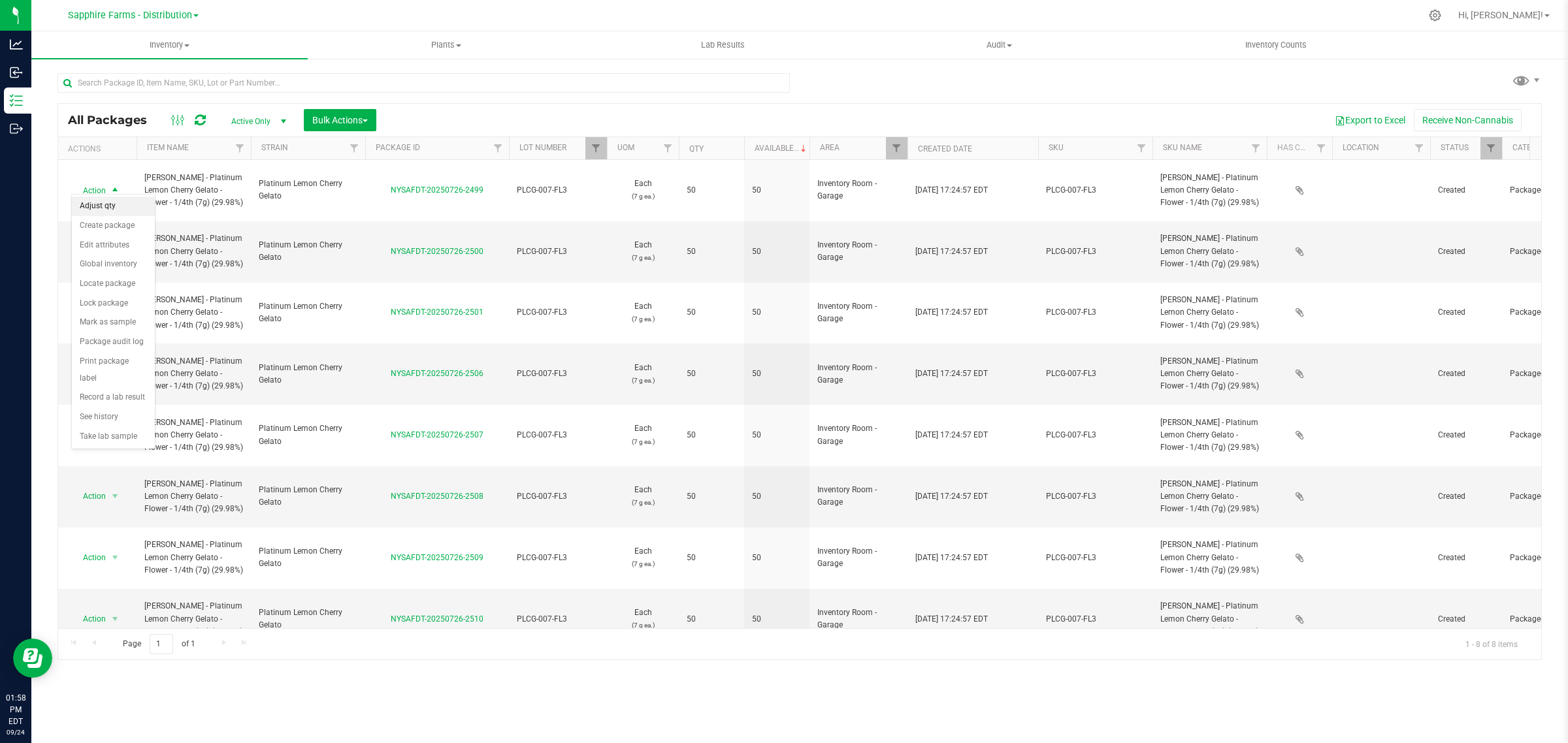
click at [113, 207] on li "Adjust qty" at bounding box center [113, 206] width 83 height 19
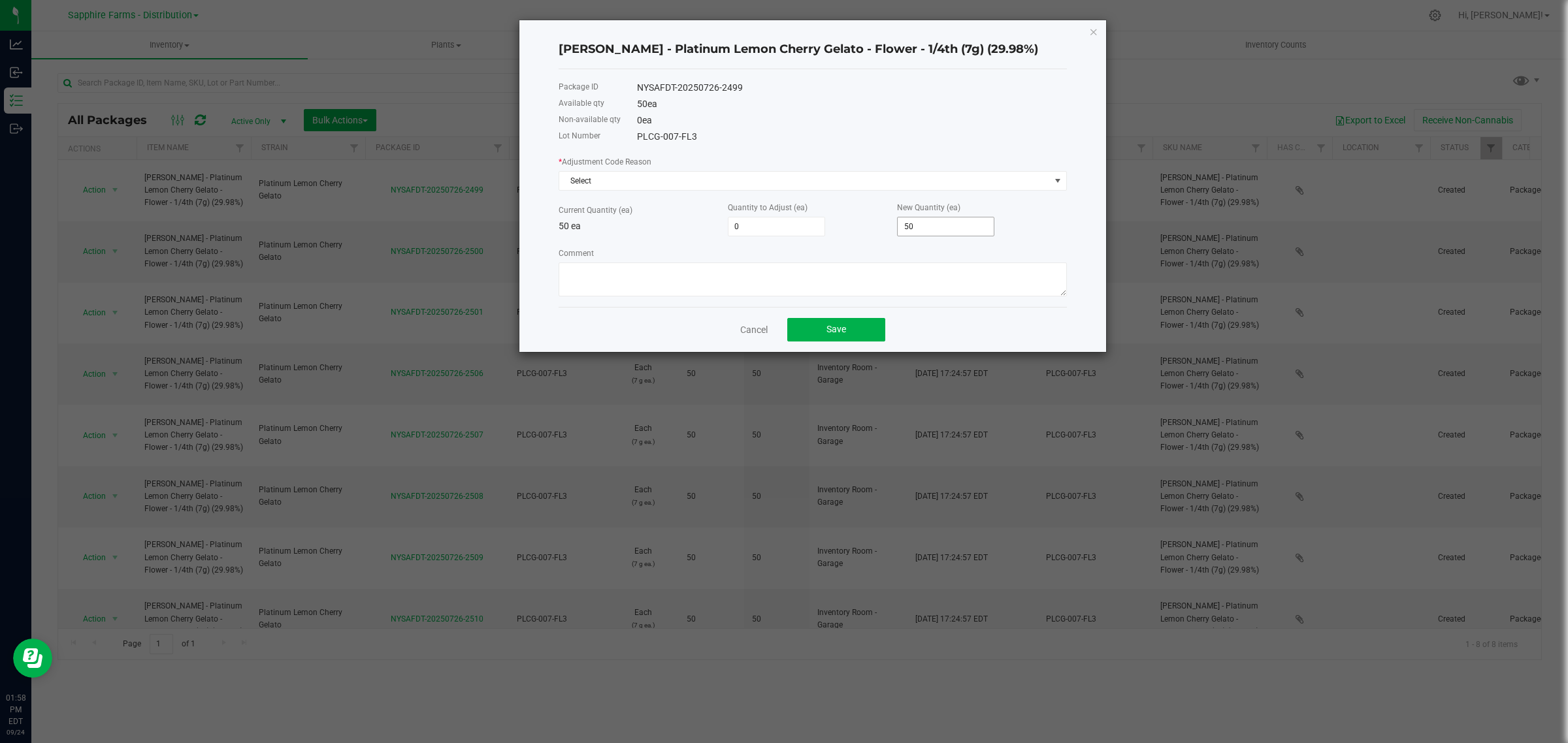
click at [968, 228] on input "50" at bounding box center [946, 226] width 96 height 18
type input "-50"
type input "0"
click at [645, 177] on span "Select" at bounding box center [805, 181] width 490 height 18
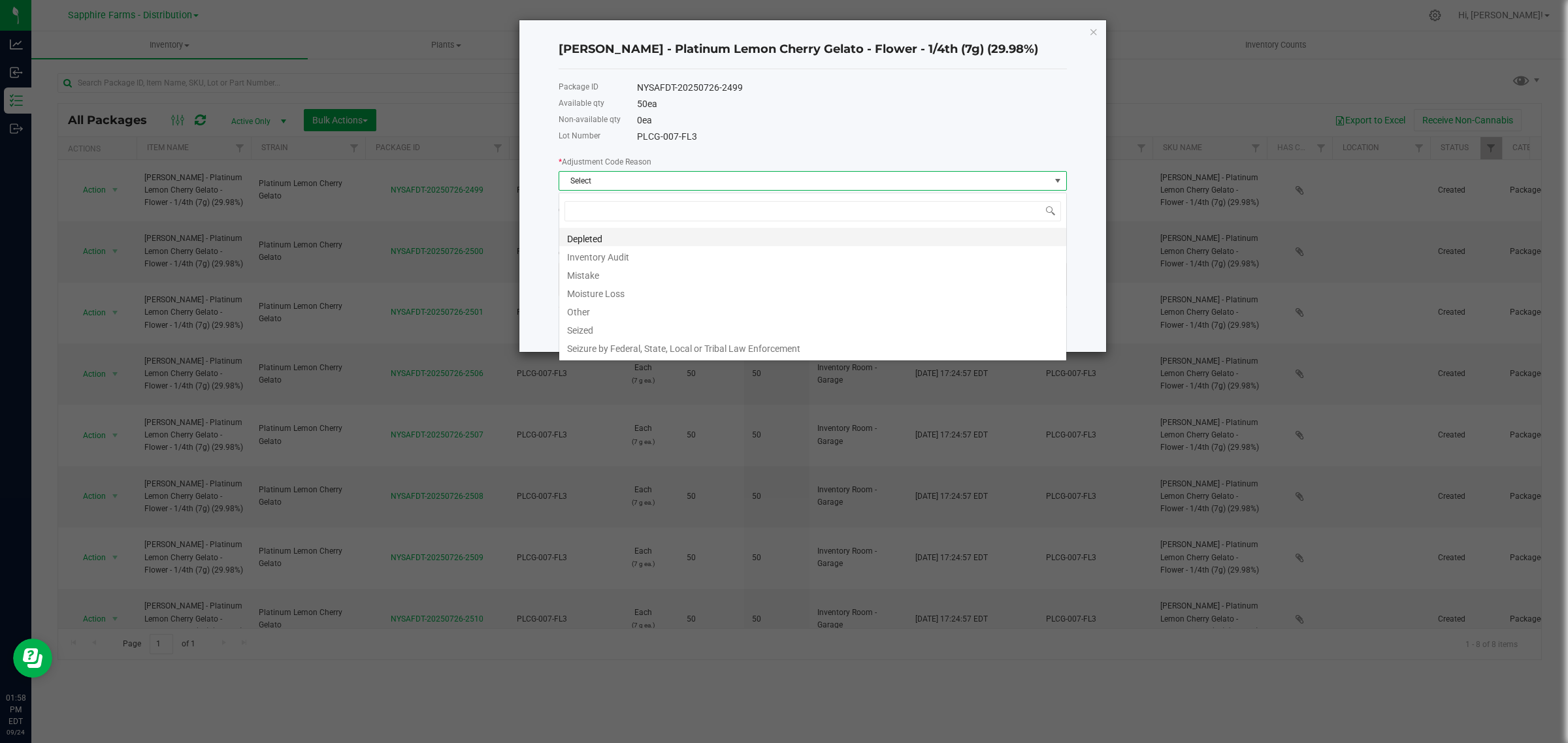
scroll to position [20, 508]
click at [616, 256] on li "Inventory Audit" at bounding box center [812, 255] width 507 height 18
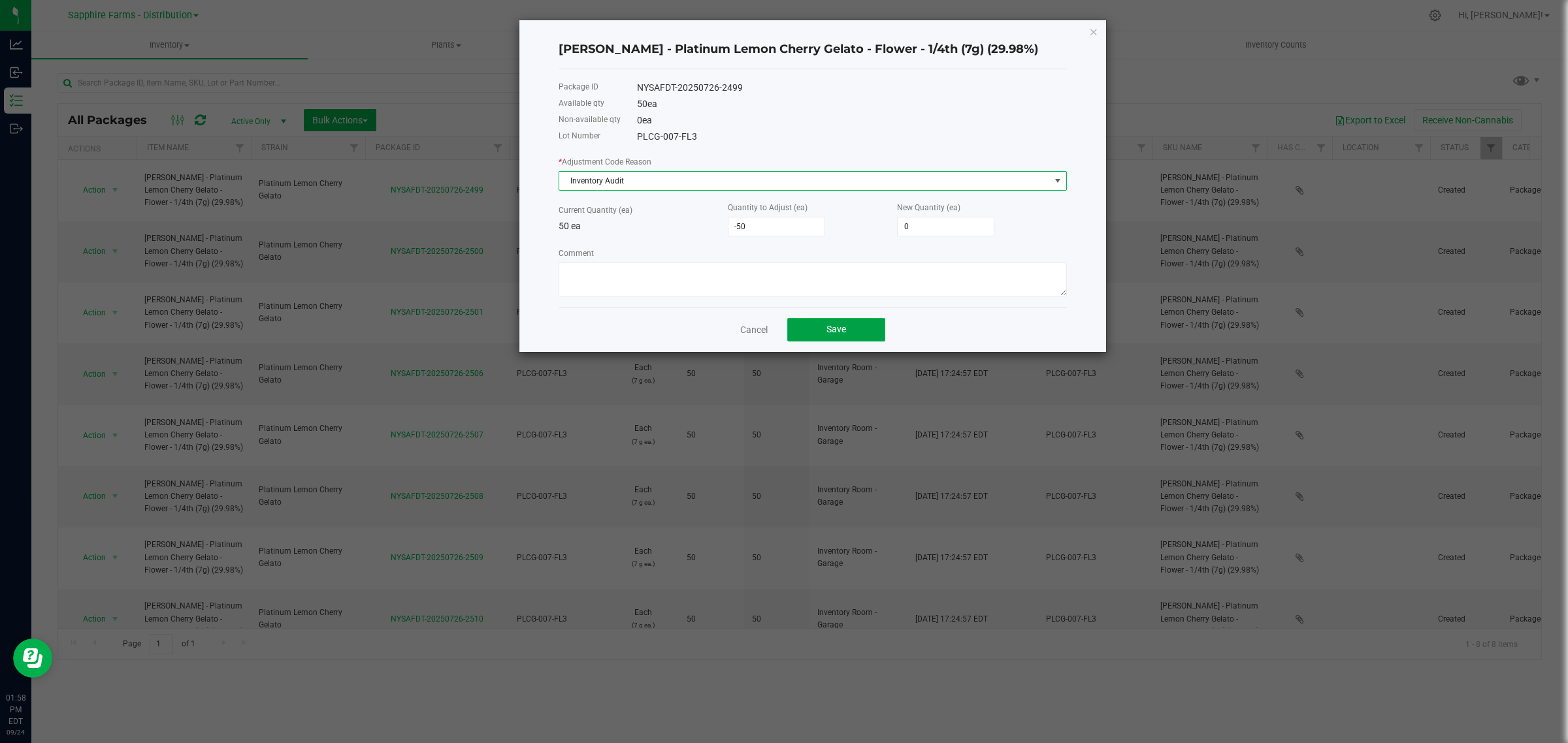
click at [818, 321] on button "Save" at bounding box center [836, 330] width 98 height 24
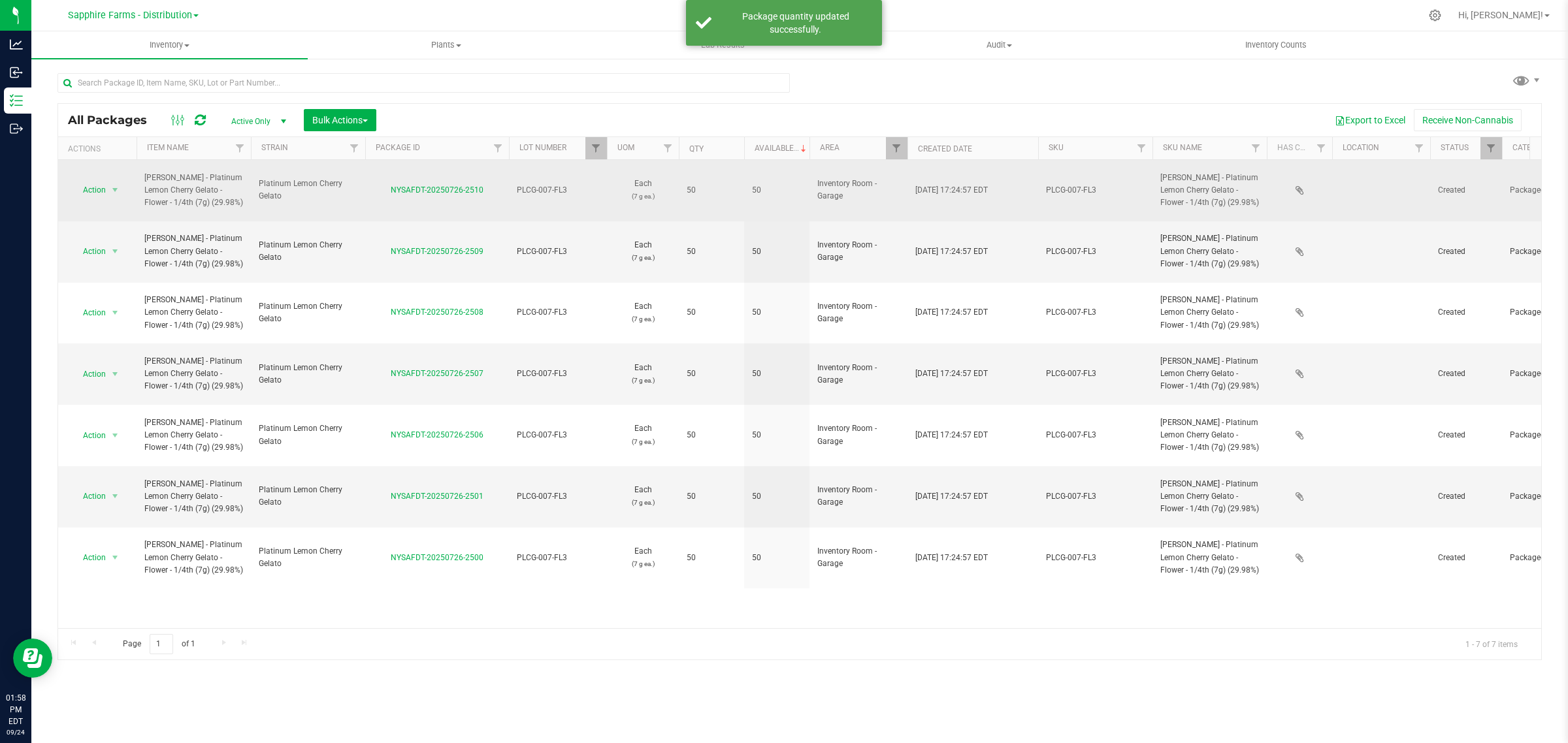
drag, startPoint x: 495, startPoint y: 187, endPoint x: 378, endPoint y: 193, distance: 117.2
click at [378, 193] on td "NYSAFDT-20250726-2510" at bounding box center [436, 190] width 144 height 61
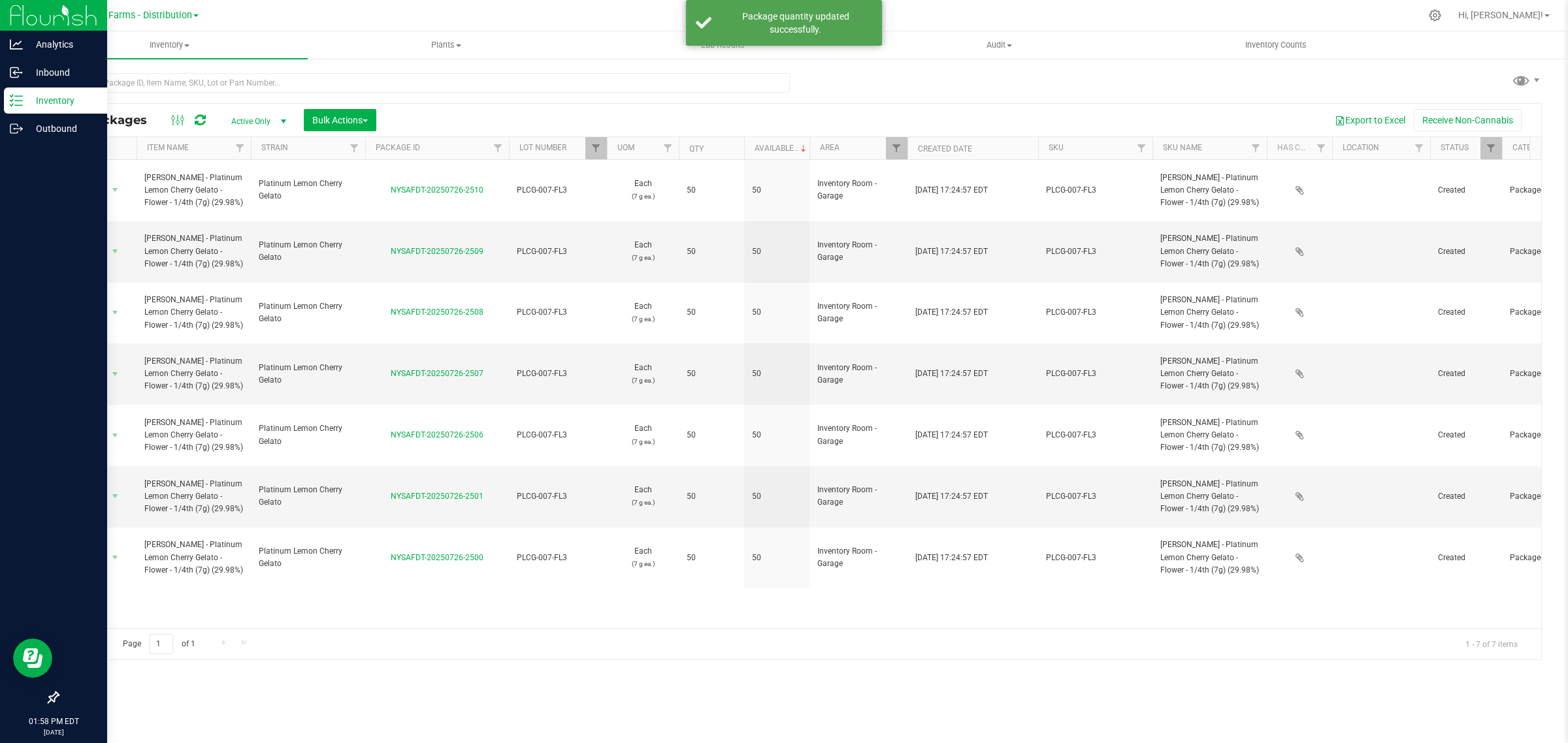
copy link "NYSAFDT-20250726-2510"
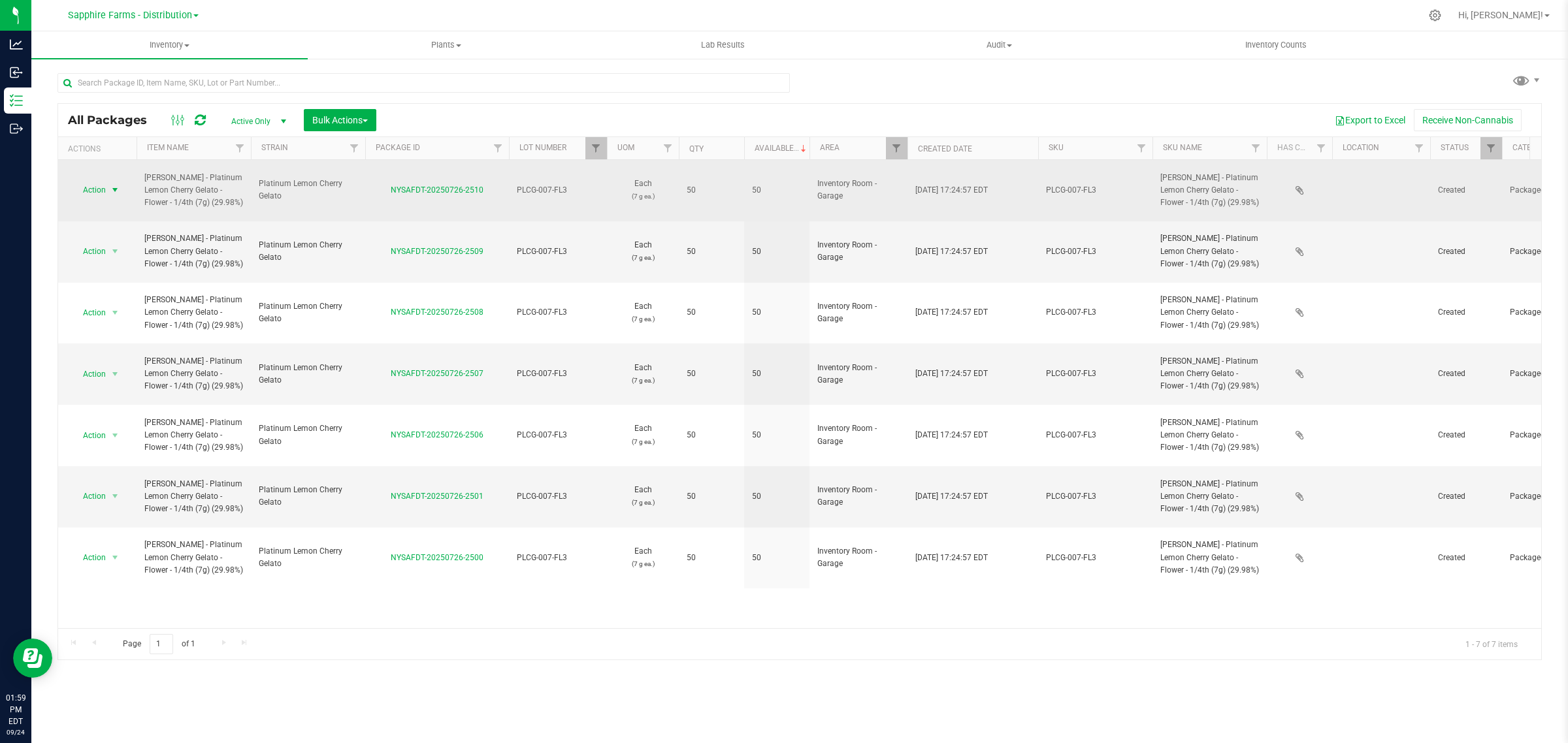
click at [106, 184] on span "Action" at bounding box center [98, 189] width 52 height 18
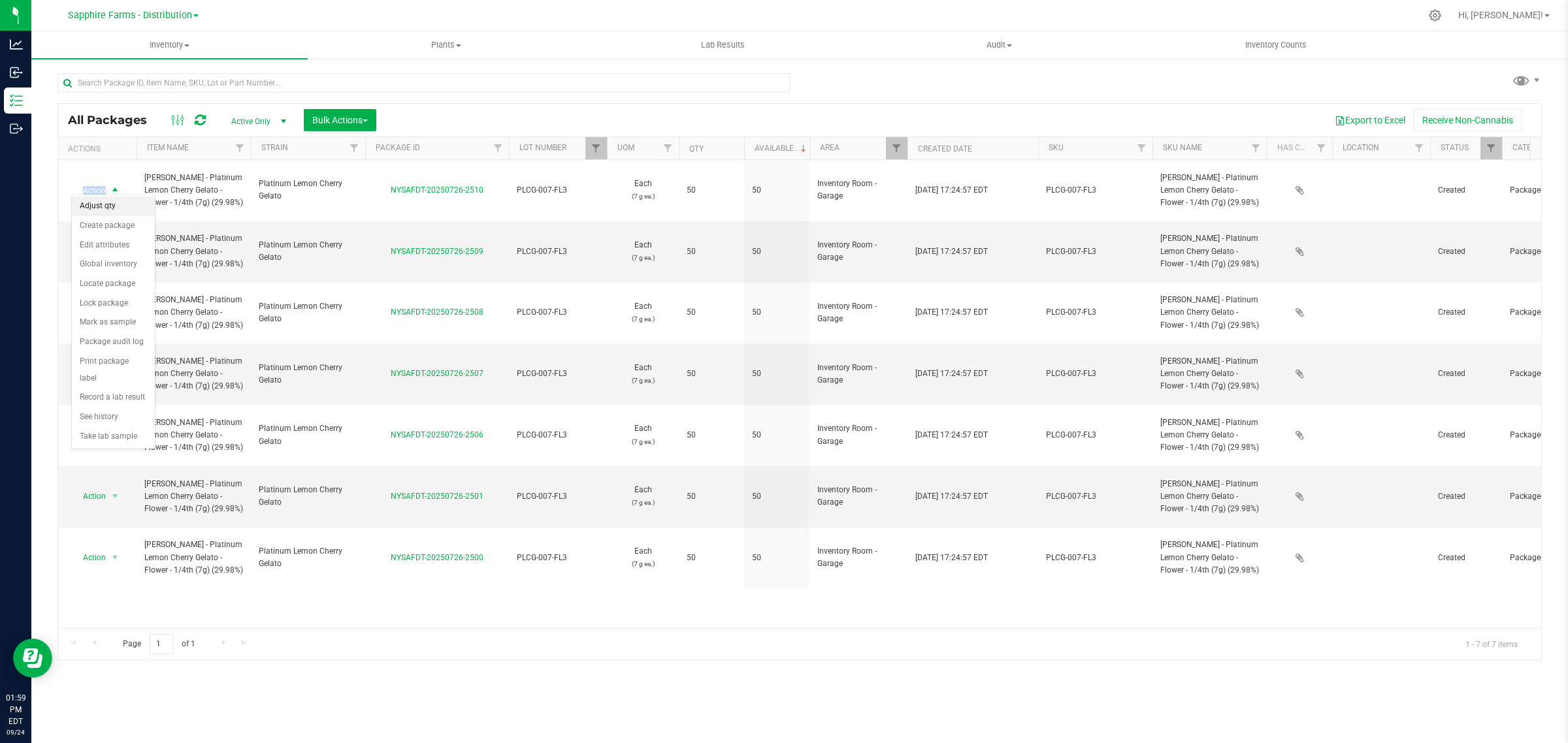
click at [115, 209] on li "Adjust qty" at bounding box center [113, 206] width 83 height 19
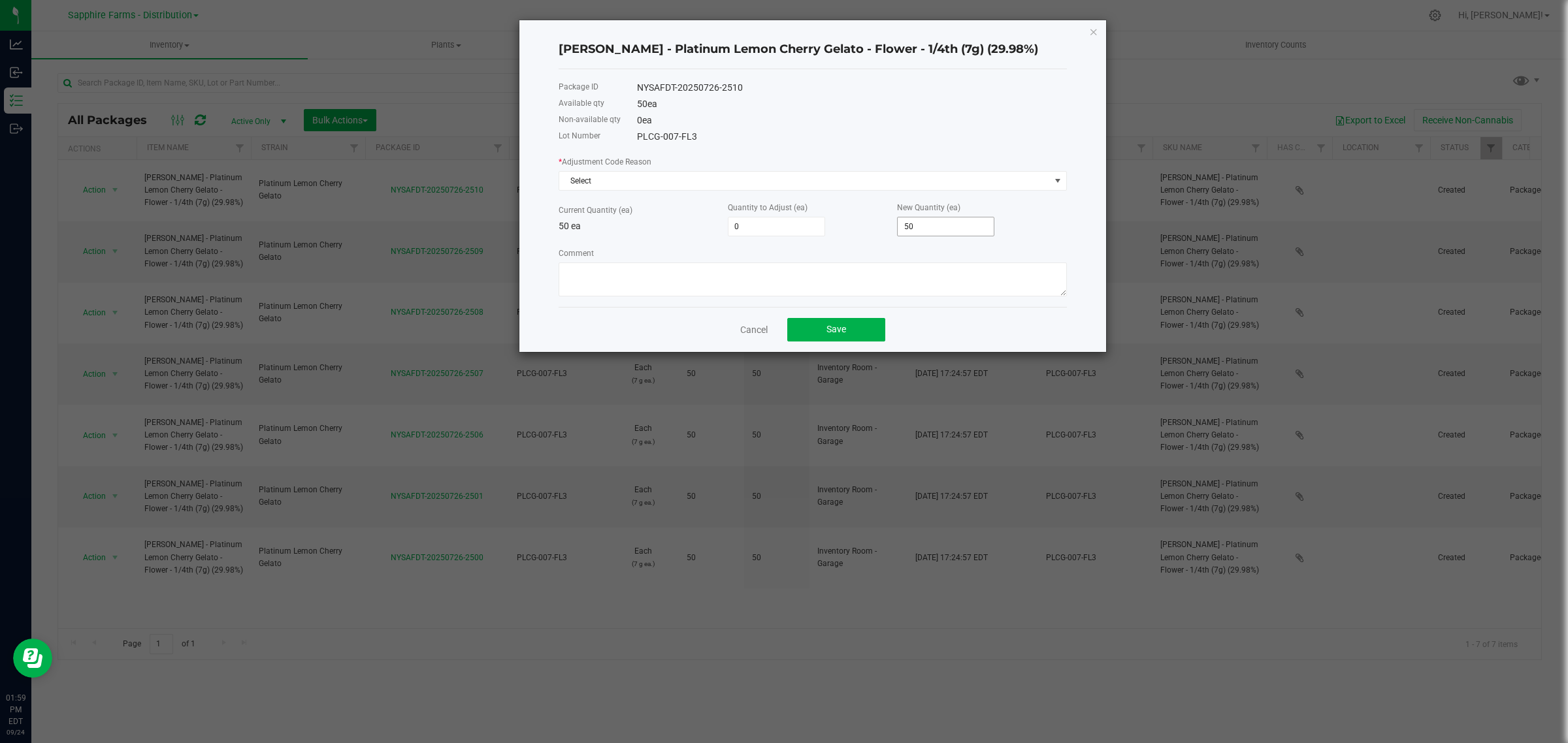
click at [928, 229] on input "50" at bounding box center [946, 226] width 96 height 18
type input "-48"
type input "2"
type input "-21"
type input "29"
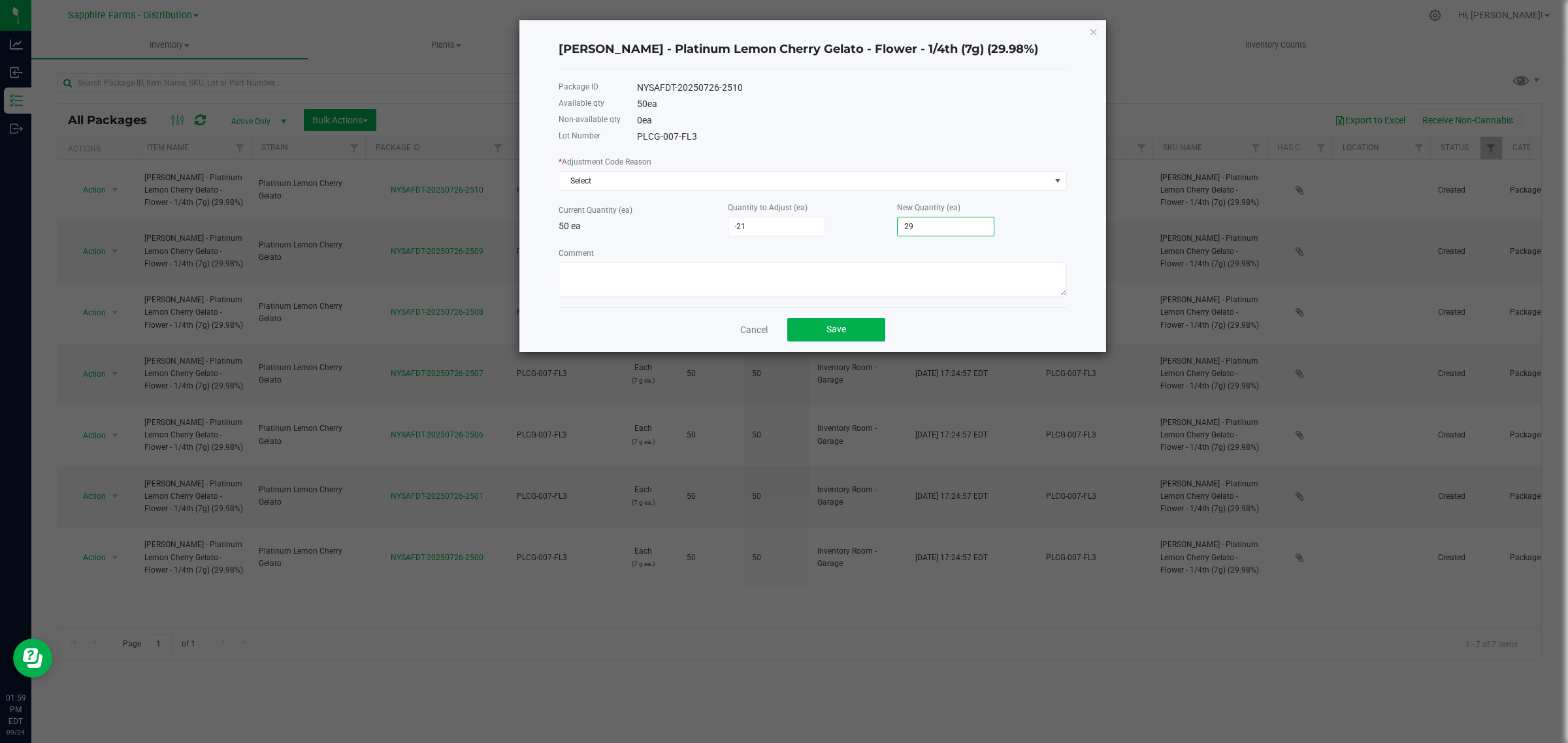
click at [835, 247] on div "* Adjustment Code Reason Select Current Quantity (ea) 50 ea Quantity to Adjust …" at bounding box center [812, 225] width 508 height 141
click at [648, 178] on span "Select" at bounding box center [805, 181] width 490 height 18
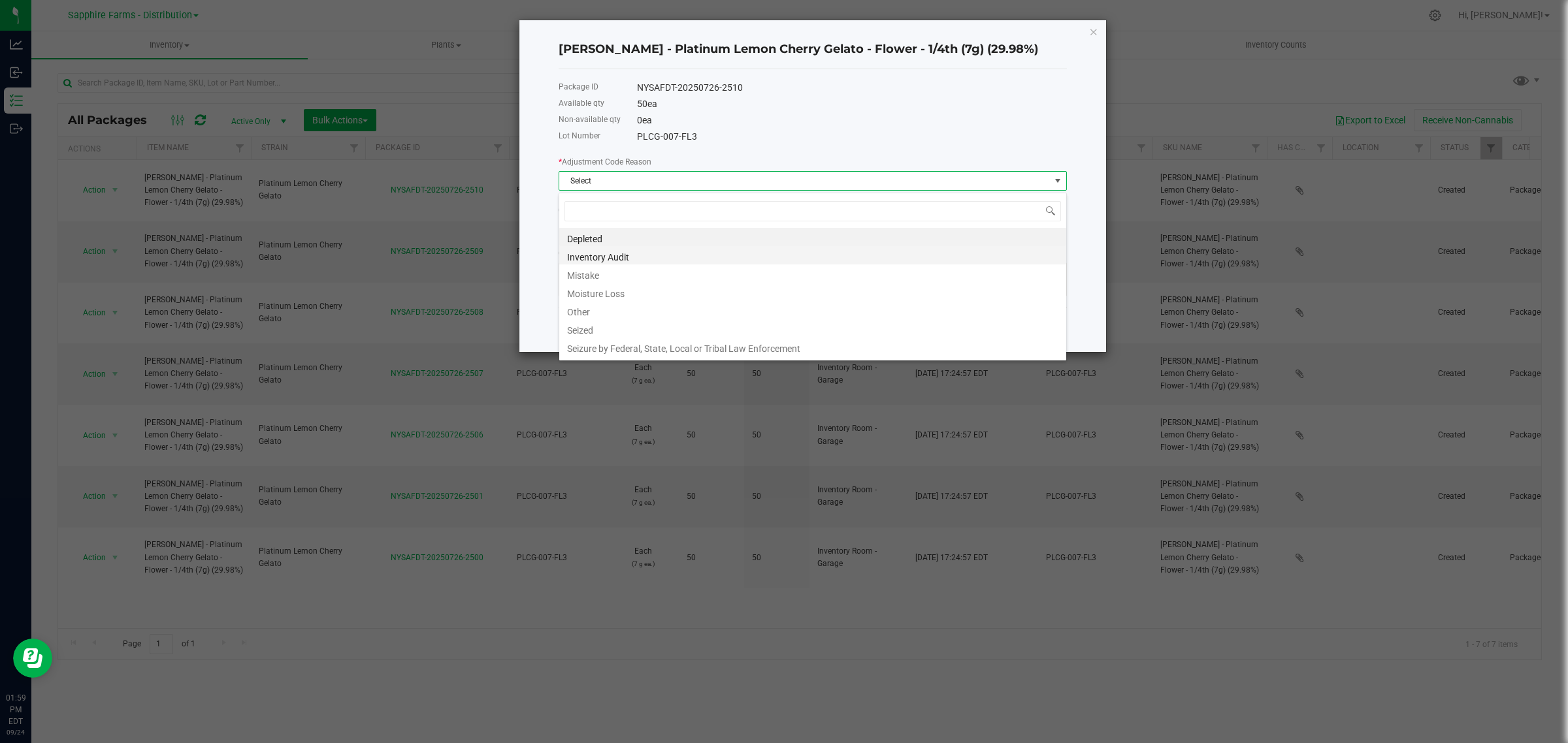
click at [655, 258] on li "Inventory Audit" at bounding box center [812, 255] width 507 height 18
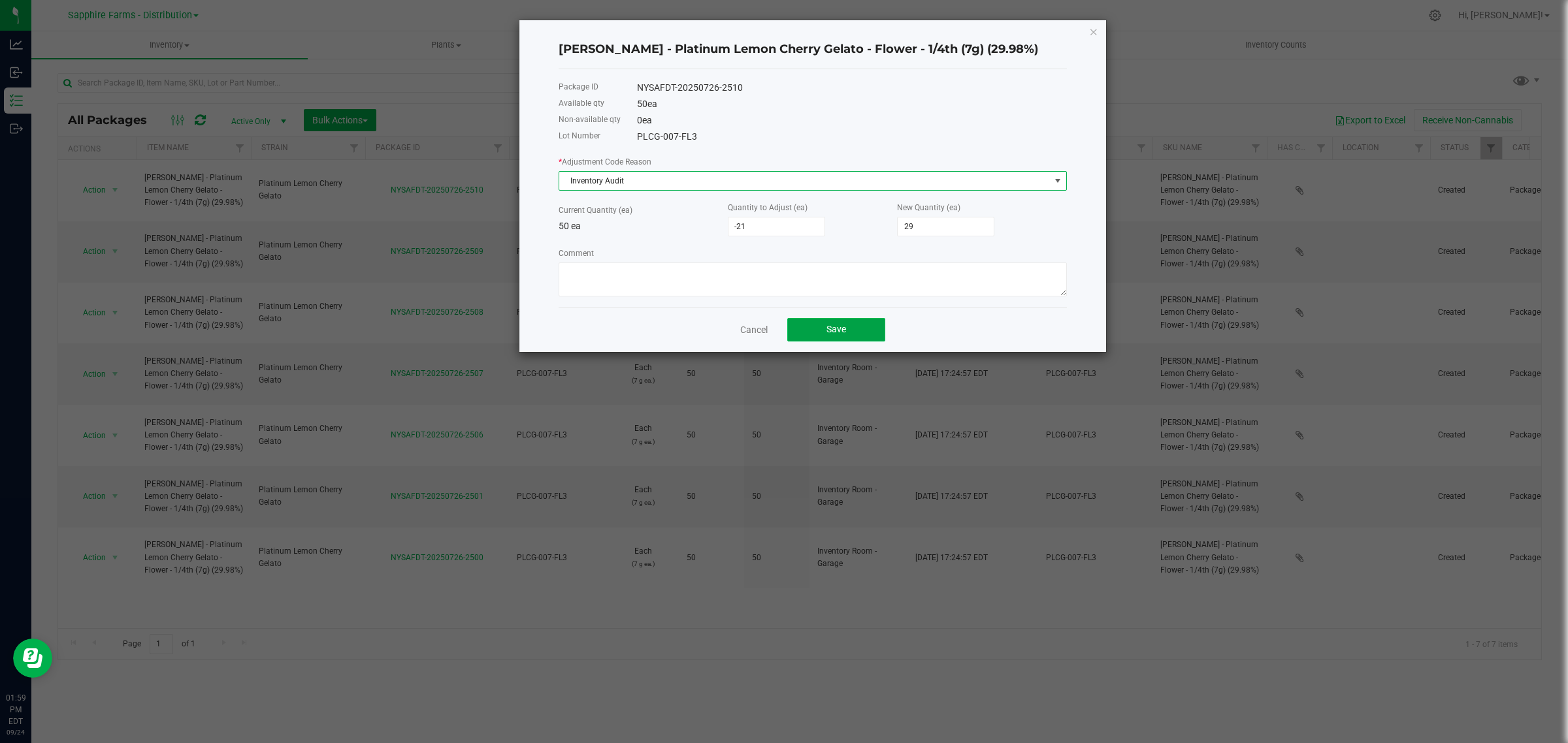
click at [811, 326] on button "Save" at bounding box center [836, 330] width 98 height 24
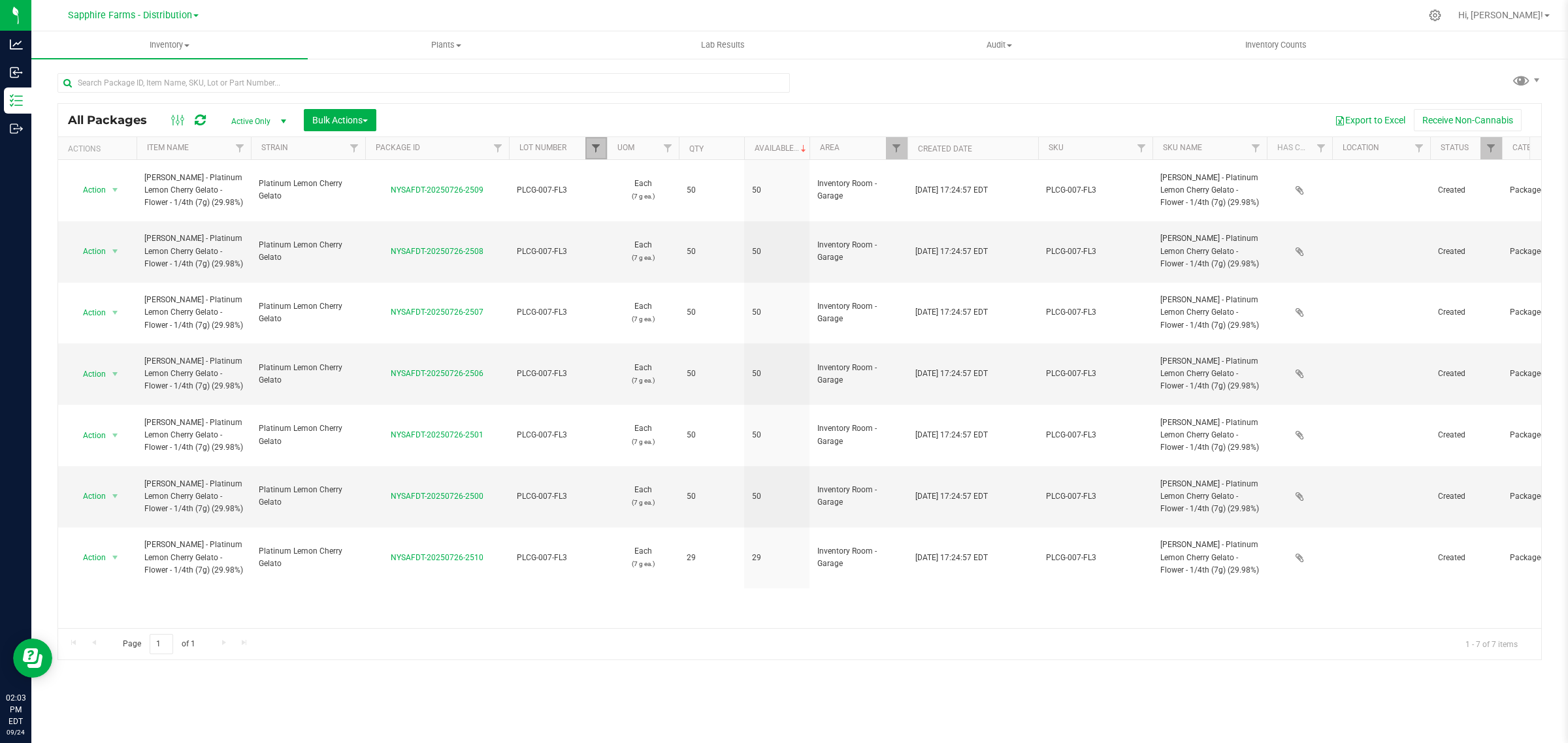
click at [595, 146] on span "Filter" at bounding box center [596, 148] width 10 height 10
click at [895, 147] on span "Filter" at bounding box center [896, 148] width 10 height 10
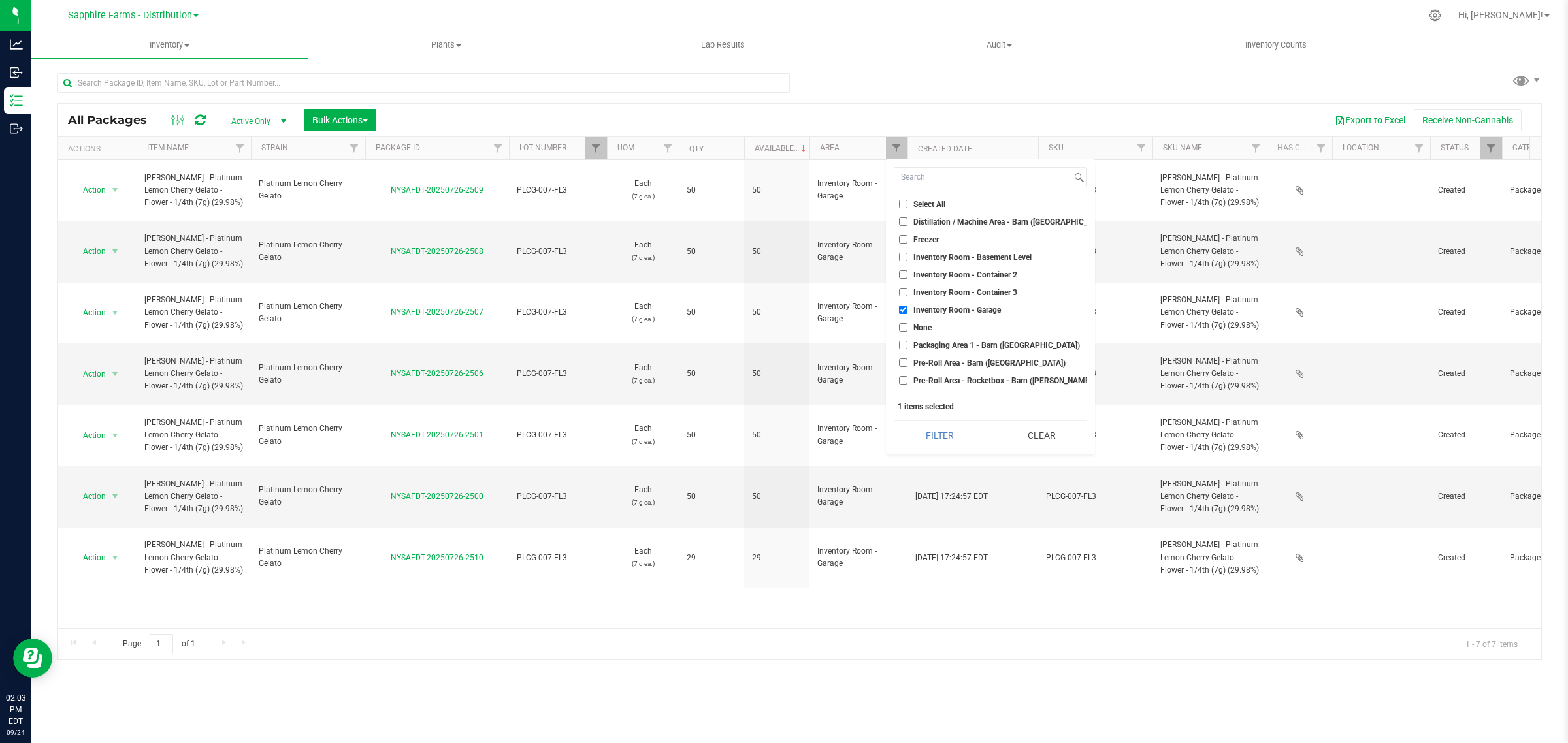
click at [973, 308] on span "Inventory Room - Garage" at bounding box center [957, 310] width 87 height 8
click at [907, 308] on input "Inventory Room - Garage" at bounding box center [903, 310] width 9 height 9
checkbox input "false"
click at [944, 433] on button "Filter" at bounding box center [940, 435] width 92 height 29
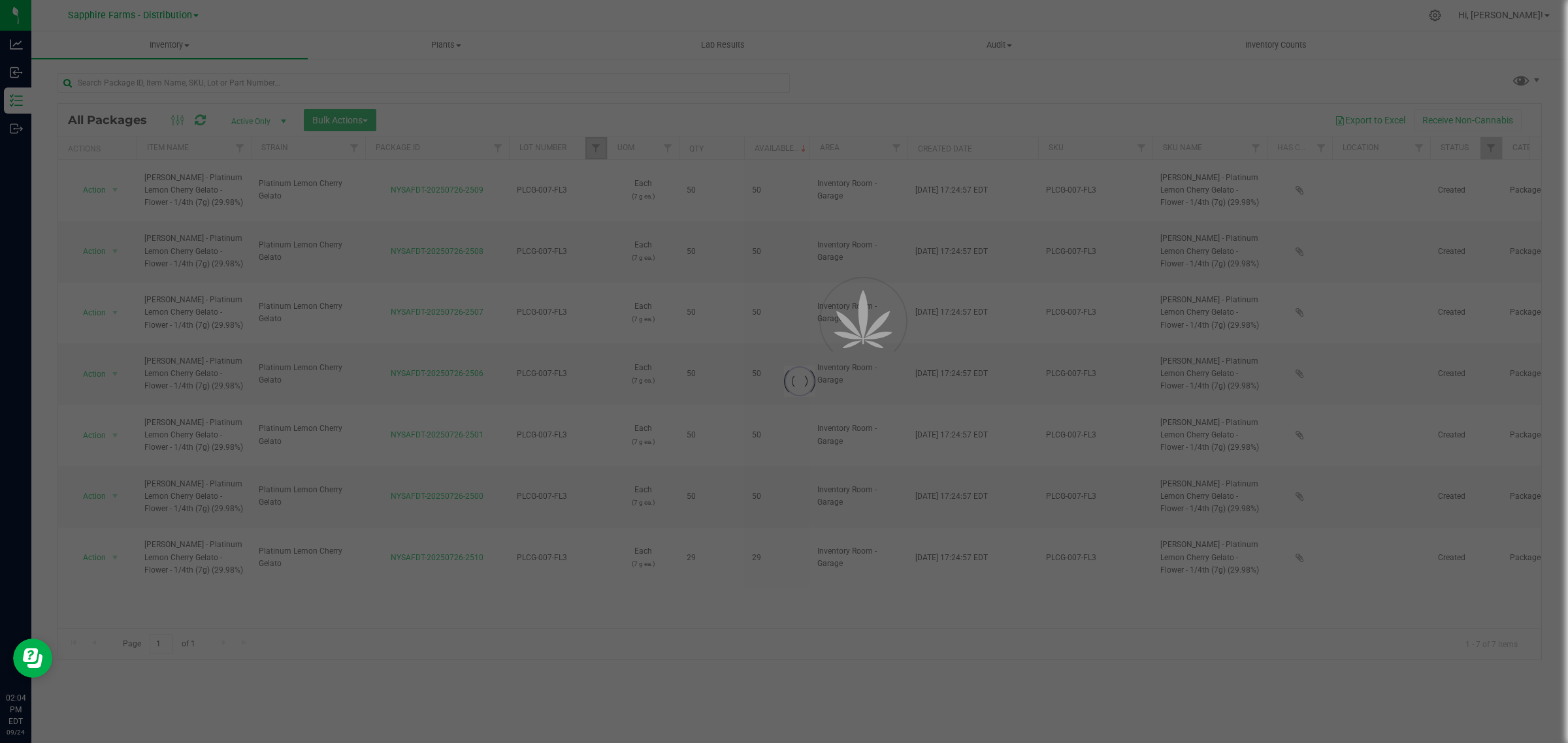
click at [599, 150] on span "Filter" at bounding box center [596, 148] width 10 height 10
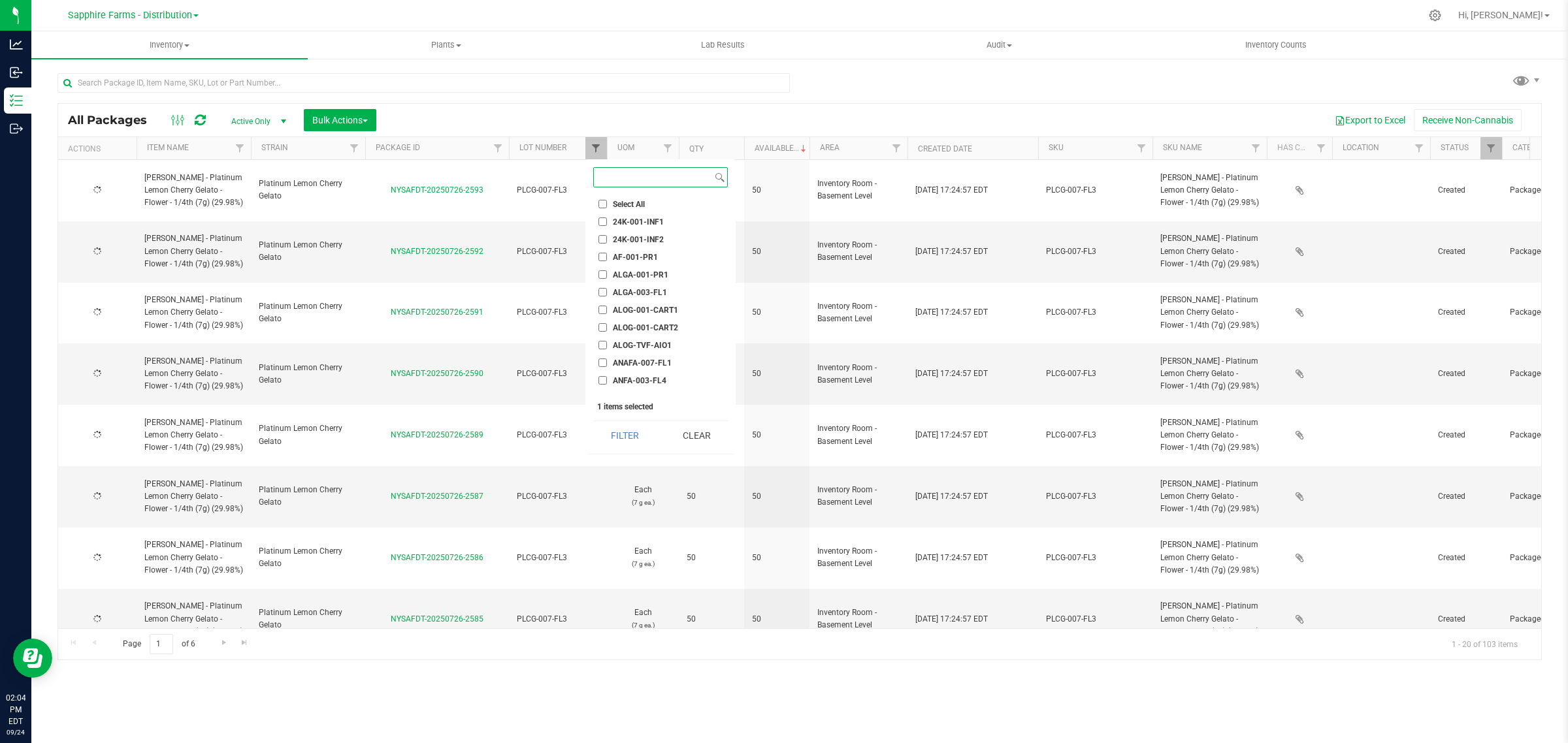
click at [592, 146] on span "Filter" at bounding box center [596, 148] width 10 height 10
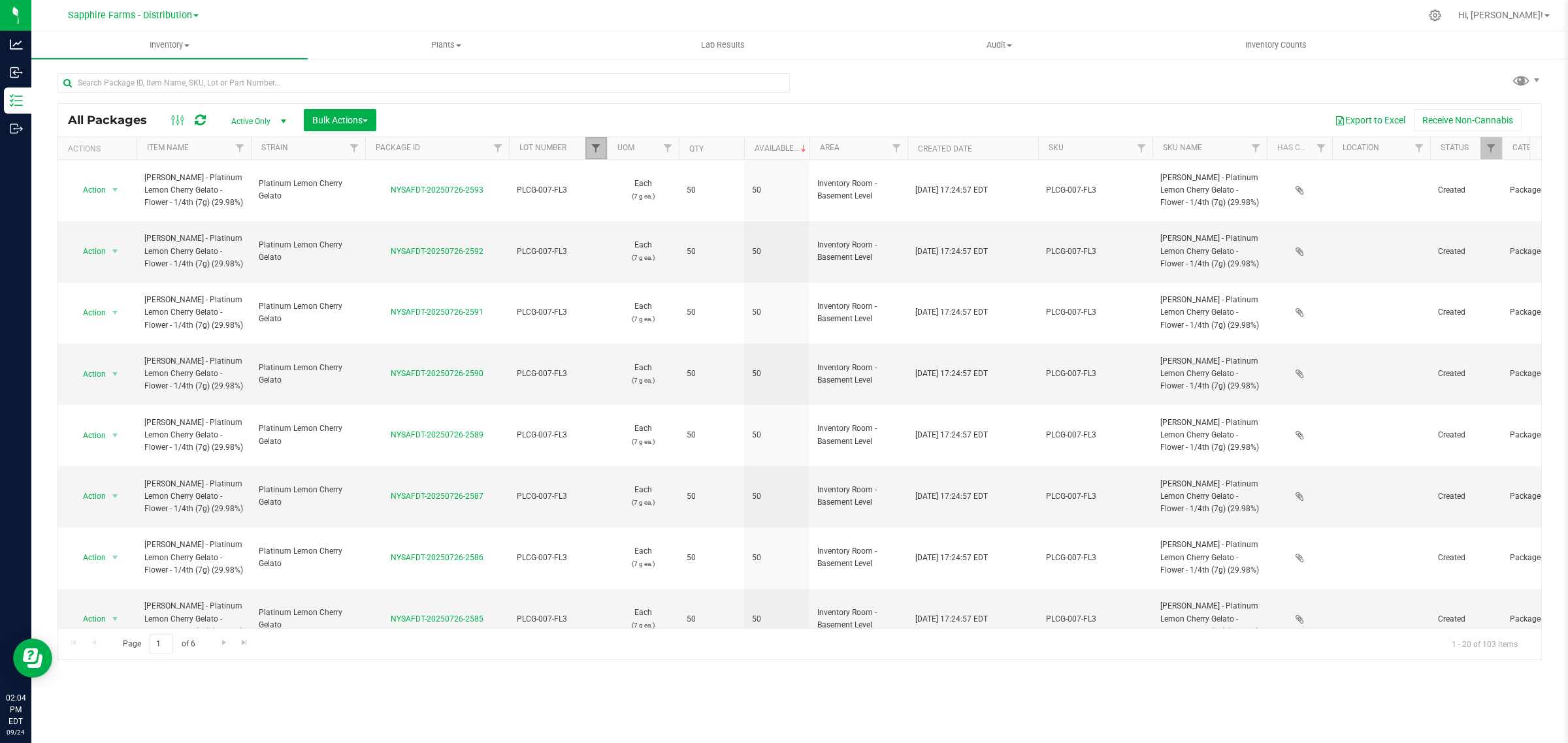
click at [592, 146] on span "Filter" at bounding box center [596, 148] width 10 height 10
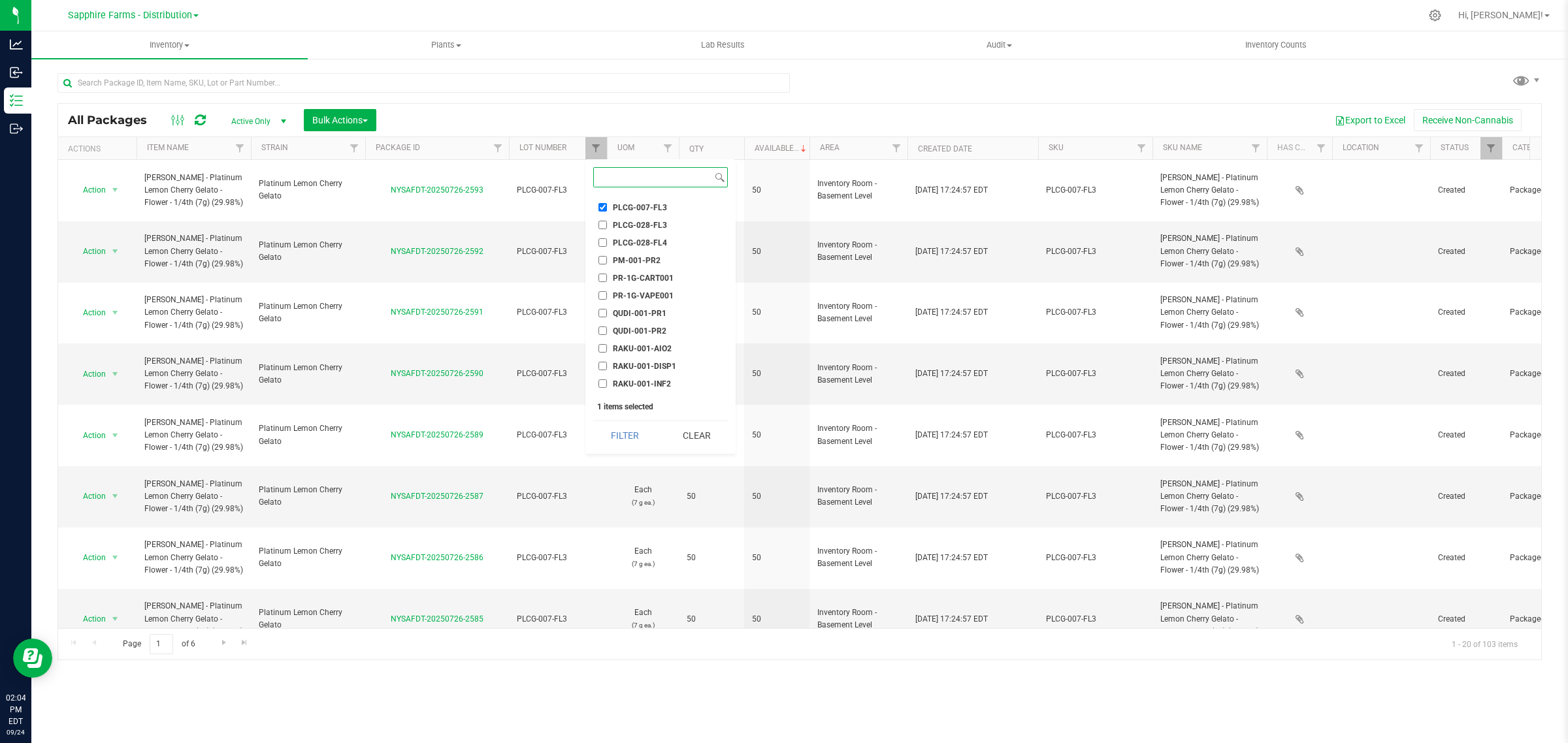
scroll to position [1387, 0]
click at [626, 296] on span "PLCG-007-FL3" at bounding box center [640, 297] width 54 height 8
click at [606, 296] on input "PLCG-007-FL3" at bounding box center [603, 297] width 9 height 9
checkbox input "false"
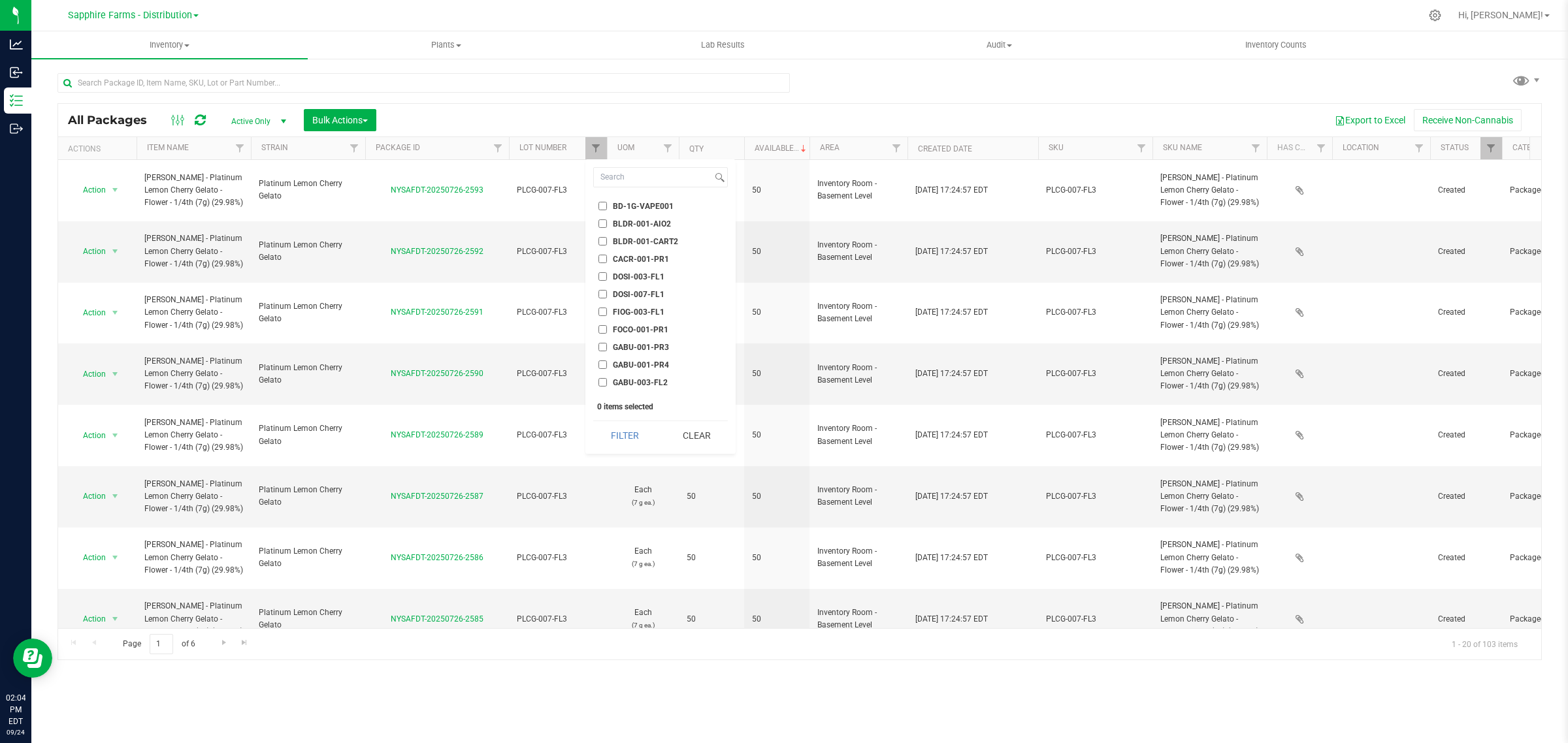
click at [645, 239] on span "BLDR-001-CART2" at bounding box center [645, 241] width 65 height 8
click at [606, 239] on input "BLDR-001-CART2" at bounding box center [603, 242] width 9 height 9
checkbox input "true"
click at [622, 426] on button "Filter" at bounding box center [625, 435] width 63 height 29
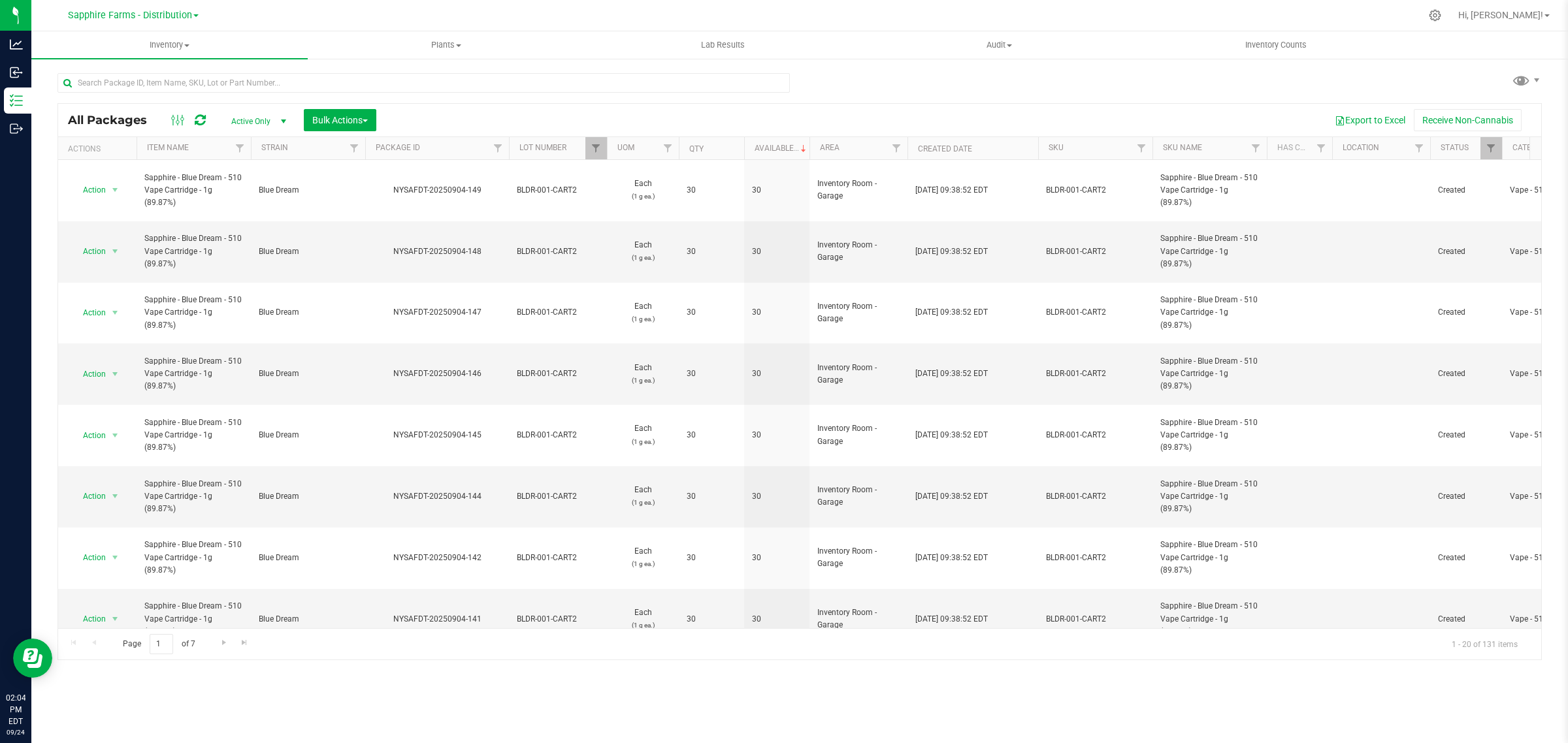
click at [748, 144] on th "Available" at bounding box center [777, 148] width 65 height 23
click at [748, 149] on th "Available" at bounding box center [777, 148] width 65 height 23
click at [316, 118] on span "Bulk Actions" at bounding box center [340, 120] width 56 height 10
click at [344, 176] on span "Combine packages" at bounding box center [349, 173] width 75 height 10
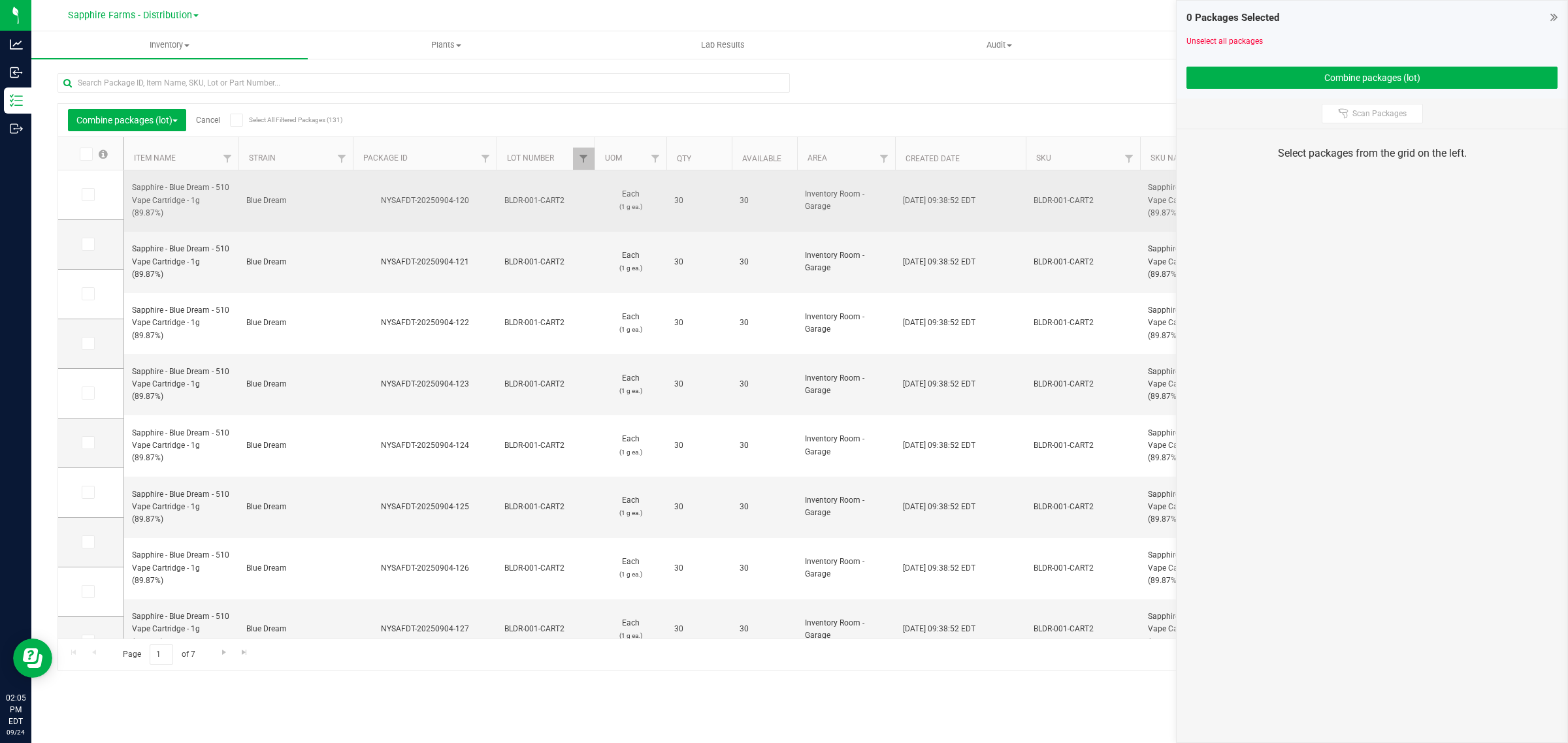
drag, startPoint x: 370, startPoint y: 194, endPoint x: 470, endPoint y: 200, distance: 100.2
click at [470, 200] on div "NYSAFDT-20250904-120" at bounding box center [424, 201] width 147 height 12
copy div "NYSAFDT-20250904-120"
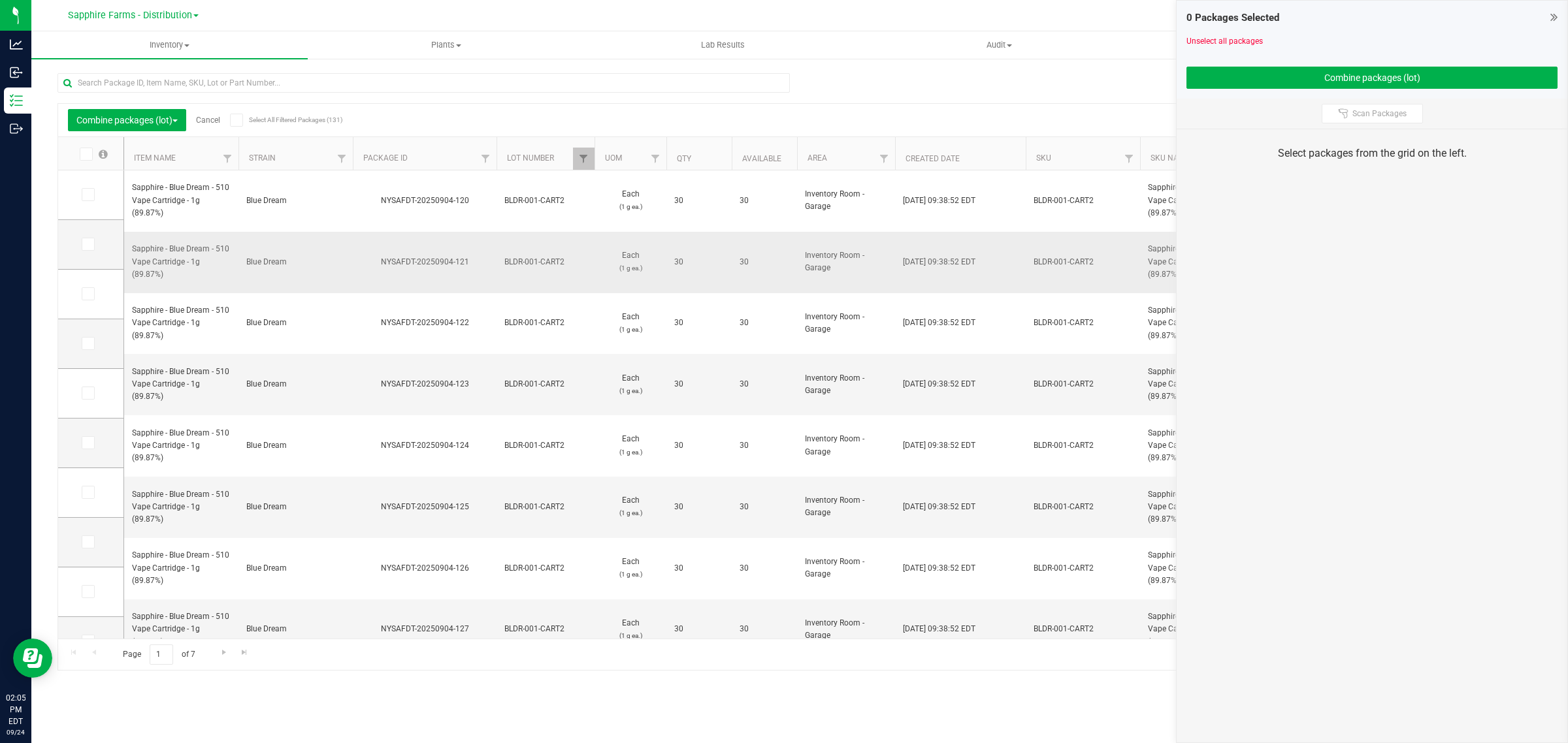
drag, startPoint x: 476, startPoint y: 250, endPoint x: 383, endPoint y: 251, distance: 93.0
click at [383, 251] on td "NYSAFDT-20250904-121" at bounding box center [424, 262] width 144 height 61
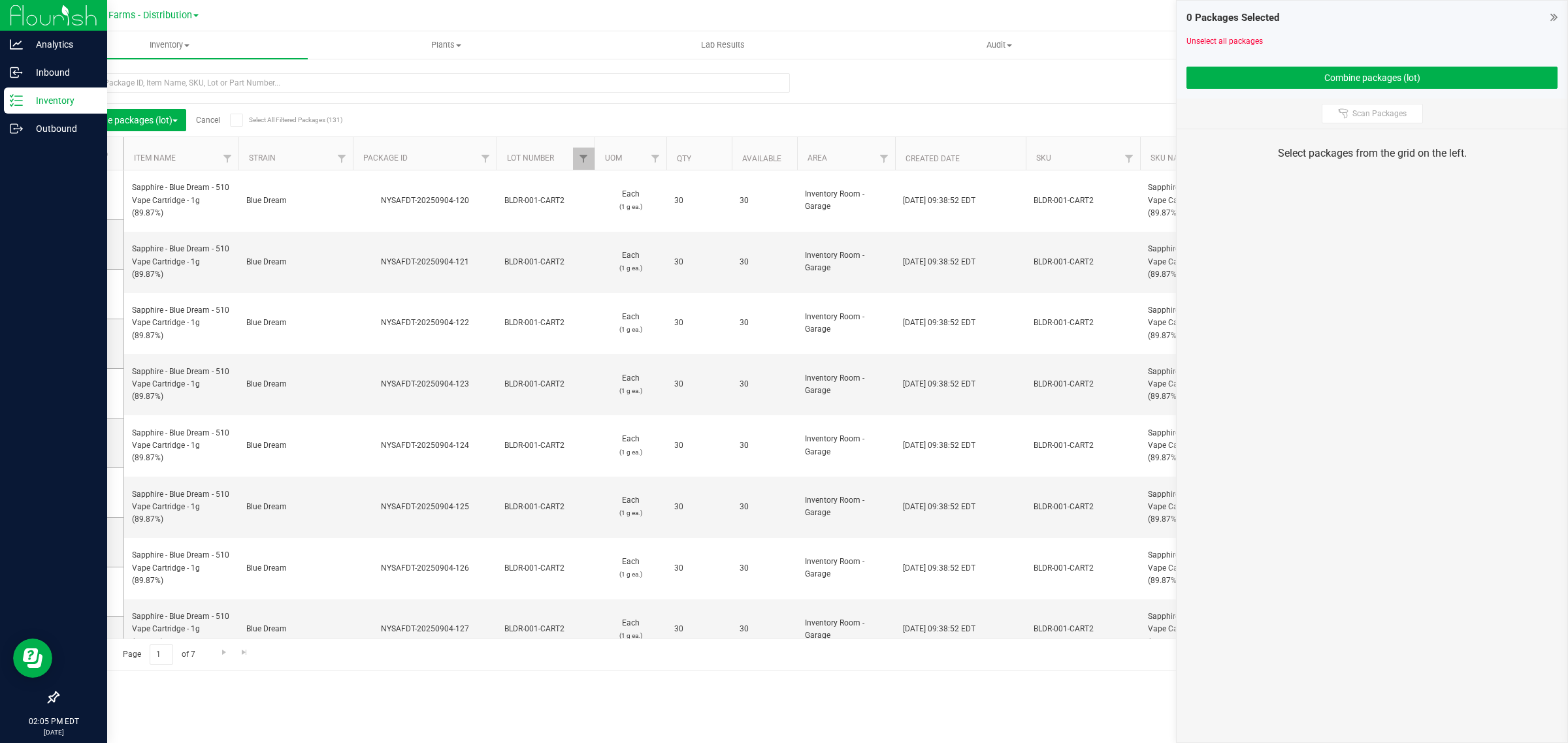
copy div "NYSAFDT-20250904-121"
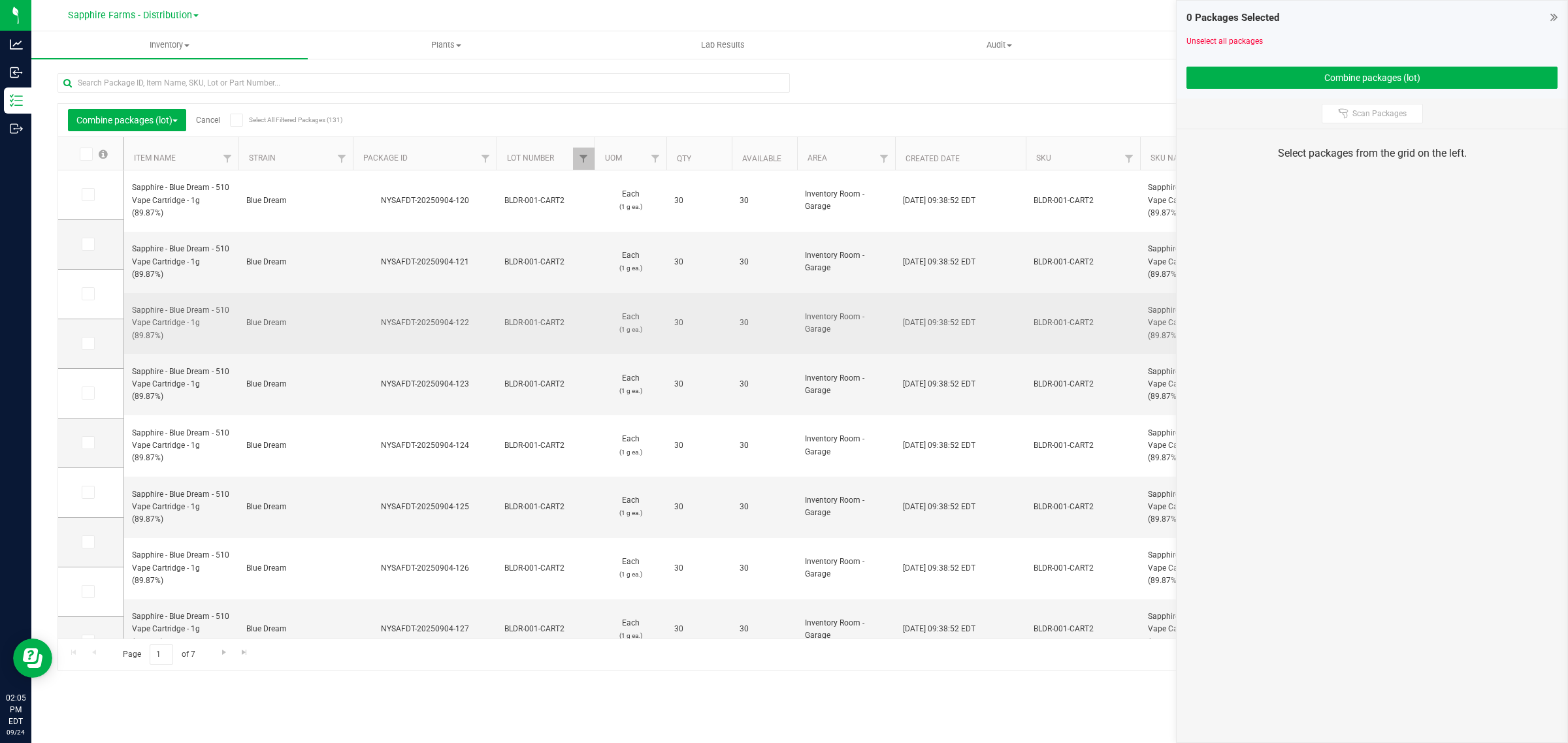
drag, startPoint x: 469, startPoint y: 295, endPoint x: 379, endPoint y: 295, distance: 90.0
click at [379, 317] on div "NYSAFDT-20250904-122" at bounding box center [424, 323] width 147 height 12
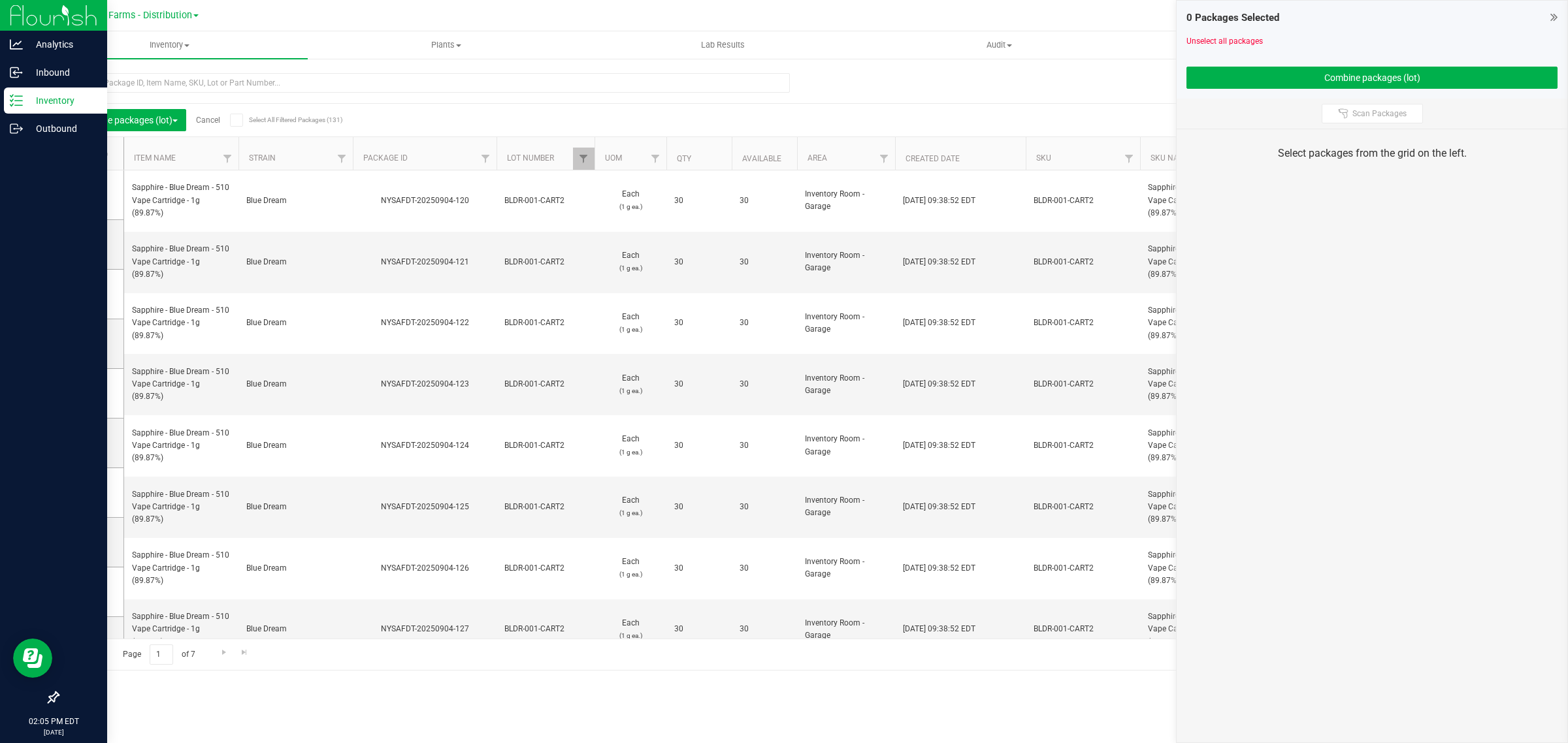
copy div "NYSAFDT-20250904-122"
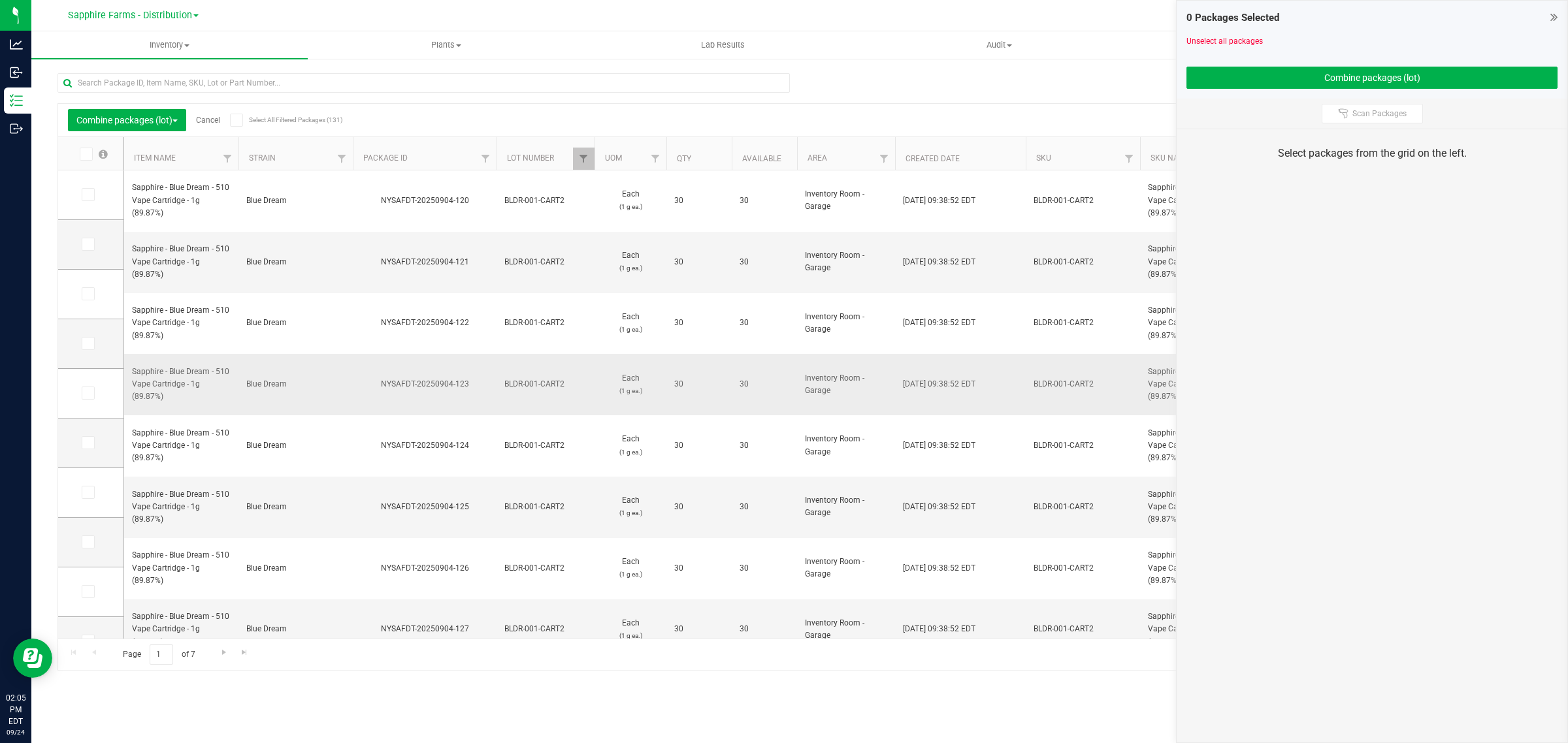
drag, startPoint x: 482, startPoint y: 344, endPoint x: 376, endPoint y: 347, distance: 106.0
click at [376, 378] on div "NYSAFDT-20250904-123" at bounding box center [424, 384] width 147 height 12
copy div "NYSAFDT-20250904-123"
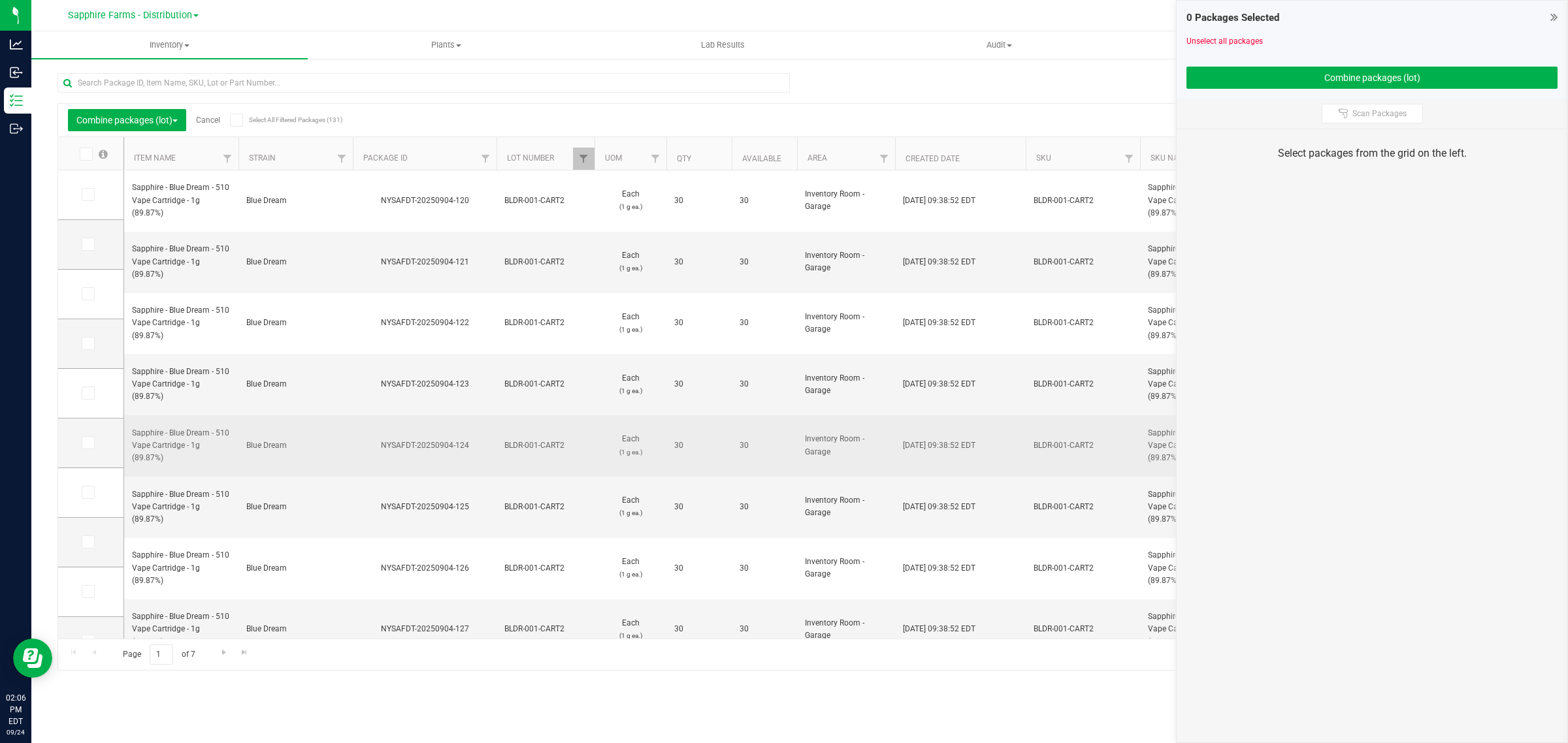
drag, startPoint x: 448, startPoint y: 392, endPoint x: 379, endPoint y: 392, distance: 69.0
click at [379, 440] on div "NYSAFDT-20250904-124" at bounding box center [424, 446] width 147 height 12
copy div "NYSAFDT-20250904-124"
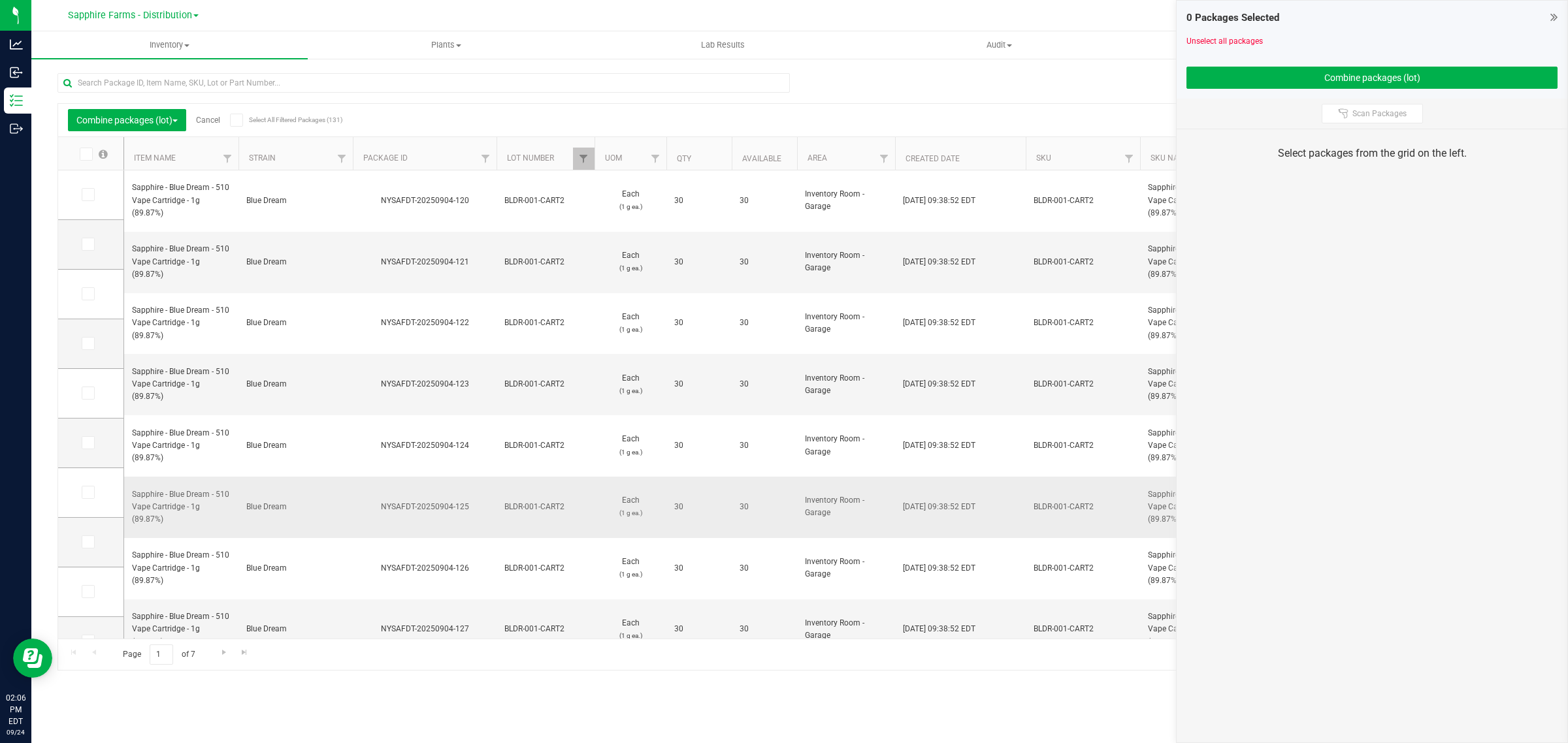
drag, startPoint x: 475, startPoint y: 445, endPoint x: 378, endPoint y: 448, distance: 97.0
click at [379, 501] on div "NYSAFDT-20250904-125" at bounding box center [424, 507] width 147 height 12
copy div "NYSAFDT-20250904-125"
click at [89, 194] on icon at bounding box center [87, 194] width 9 height 0
click at [0, 0] on input "checkbox" at bounding box center [0, 0] width 0 height 0
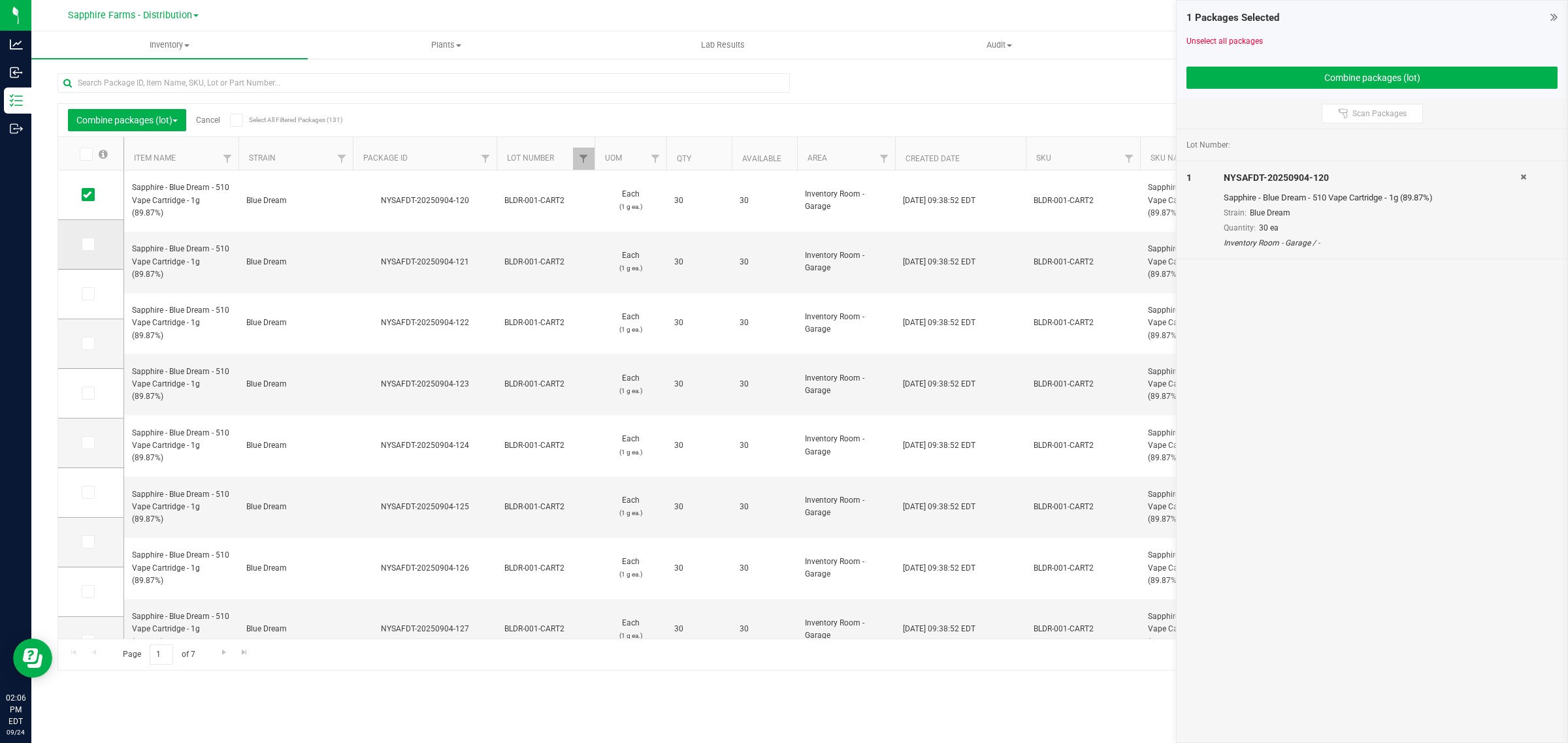
click at [92, 245] on span at bounding box center [88, 243] width 13 height 13
click at [92, 292] on span at bounding box center [88, 293] width 13 height 13
click at [0, 0] on input "checkbox" at bounding box center [0, 0] width 0 height 0
click at [87, 244] on icon at bounding box center [87, 244] width 9 height 0
click at [0, 0] on input "checkbox" at bounding box center [0, 0] width 0 height 0
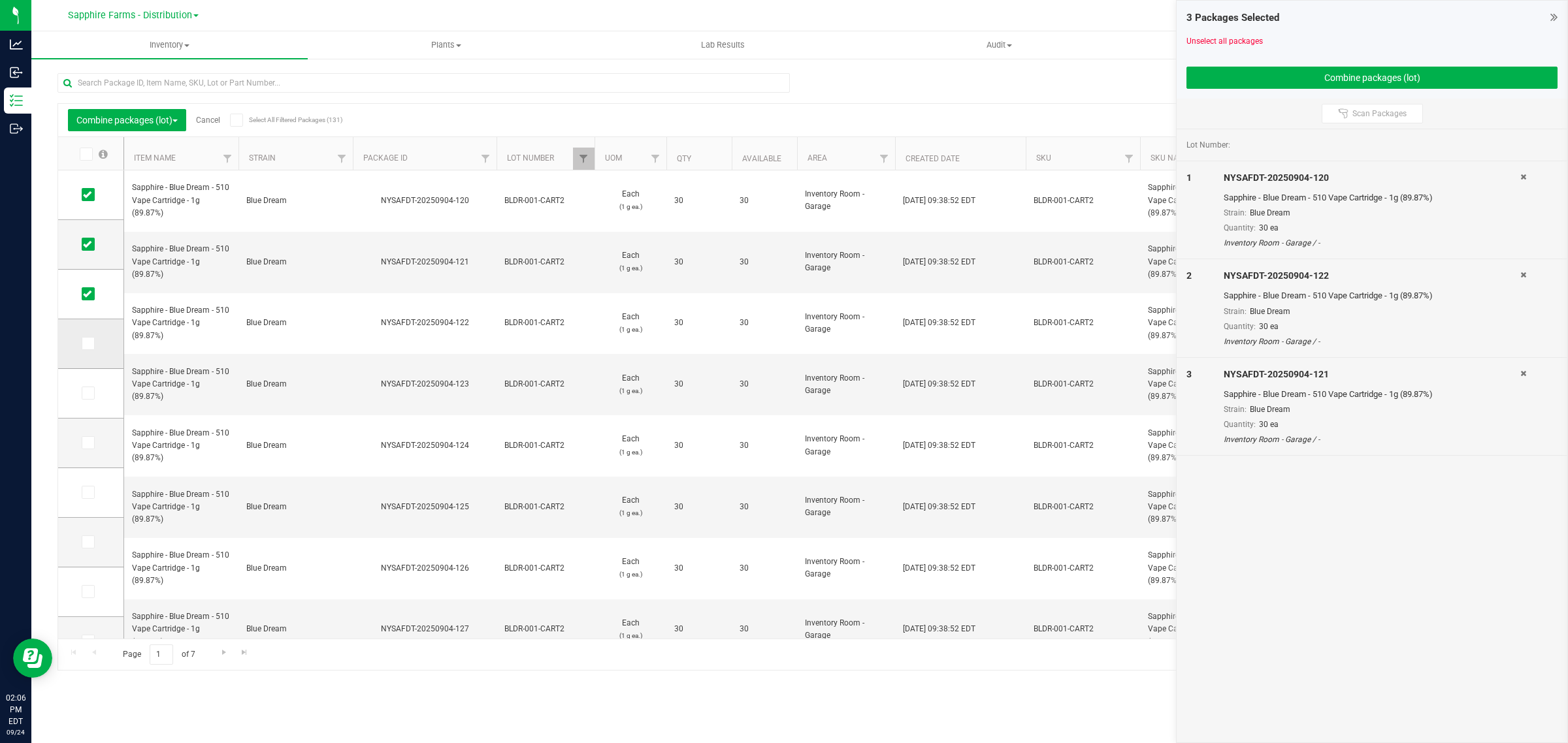
click at [88, 344] on icon at bounding box center [87, 344] width 9 height 0
click at [0, 0] on input "checkbox" at bounding box center [0, 0] width 0 height 0
click at [88, 393] on icon at bounding box center [87, 393] width 9 height 0
click at [0, 0] on input "checkbox" at bounding box center [0, 0] width 0 height 0
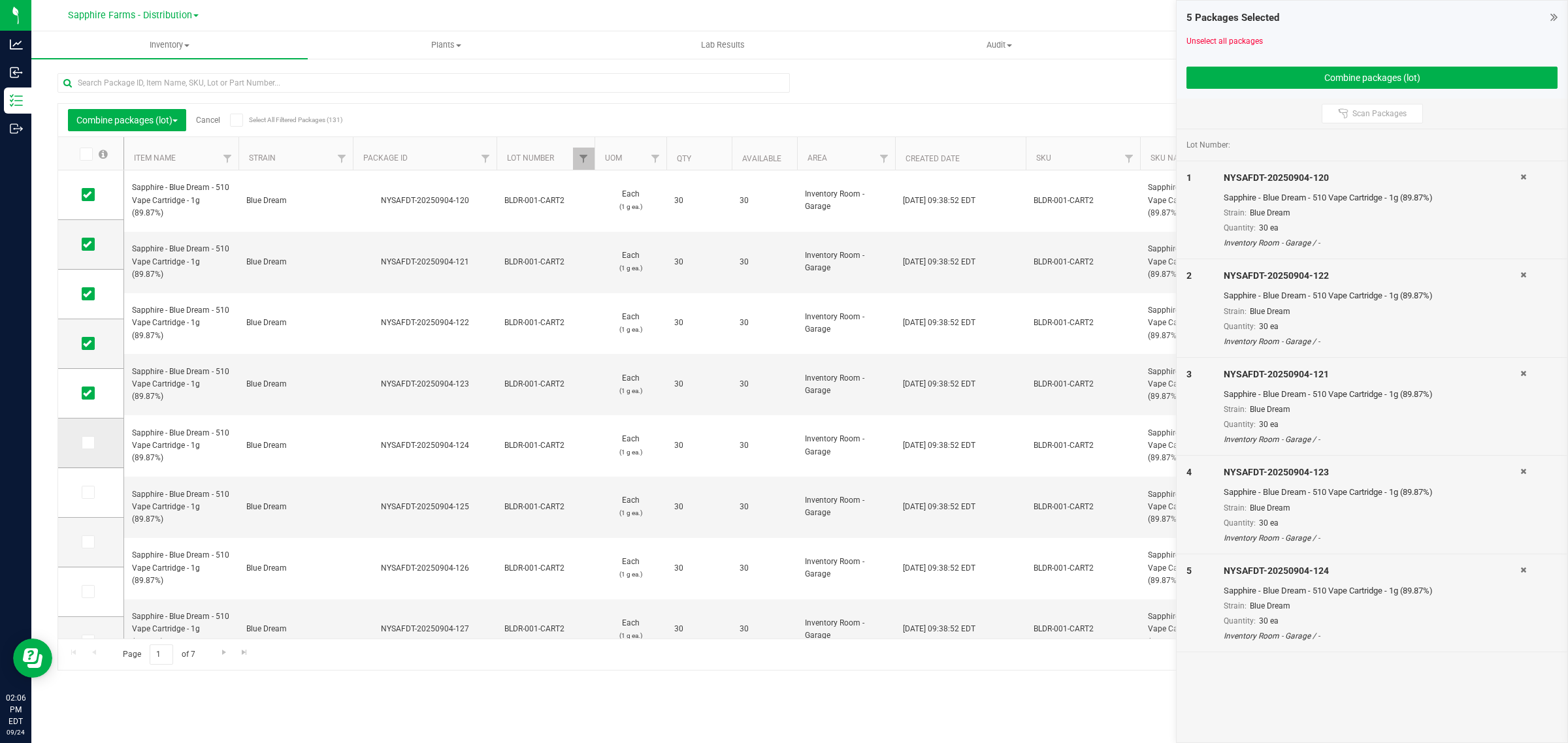
click at [90, 443] on icon at bounding box center [87, 443] width 9 height 0
click at [0, 0] on input "checkbox" at bounding box center [0, 0] width 0 height 0
click at [1243, 75] on button "Combine packages (lot)" at bounding box center [1371, 77] width 371 height 22
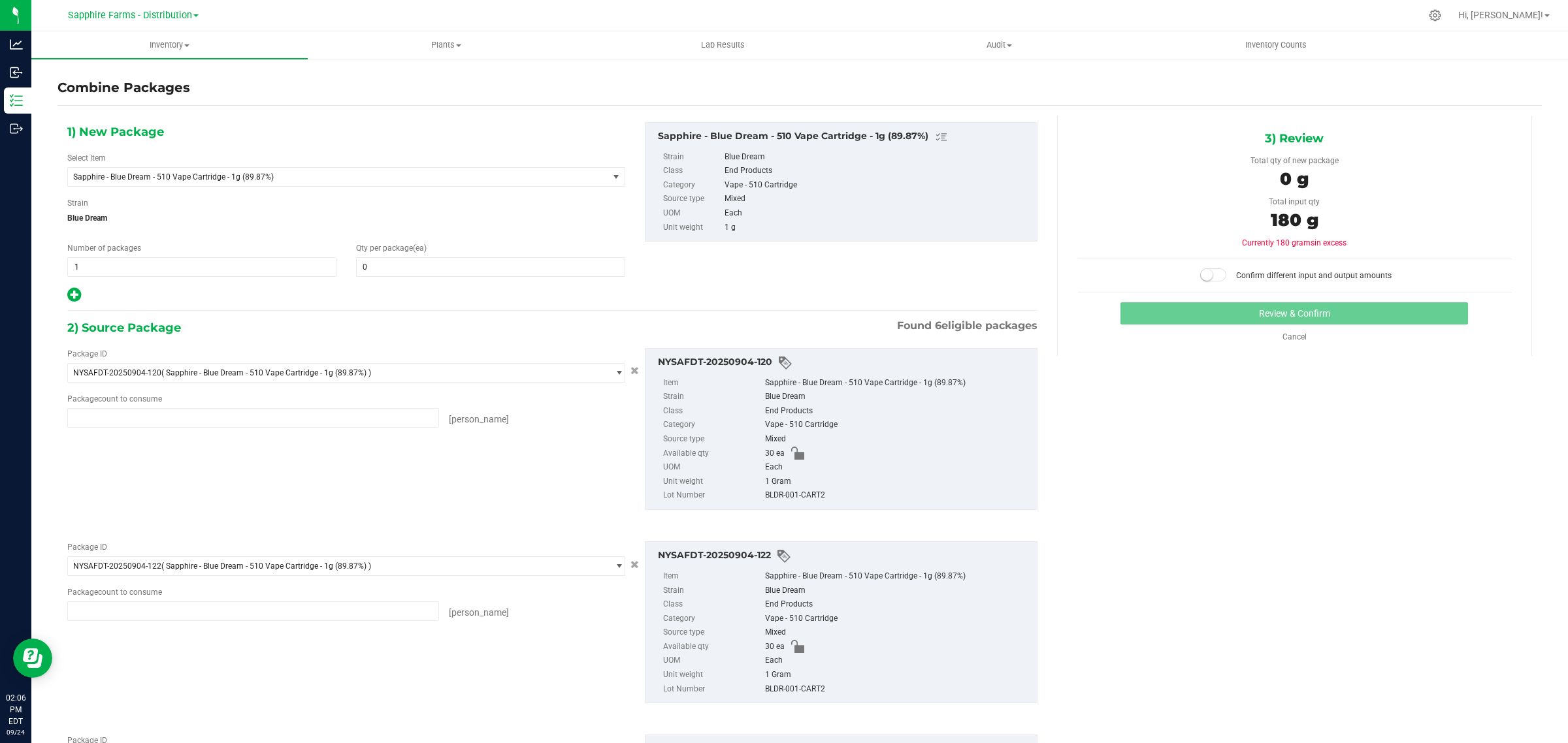
type input "30 ea"
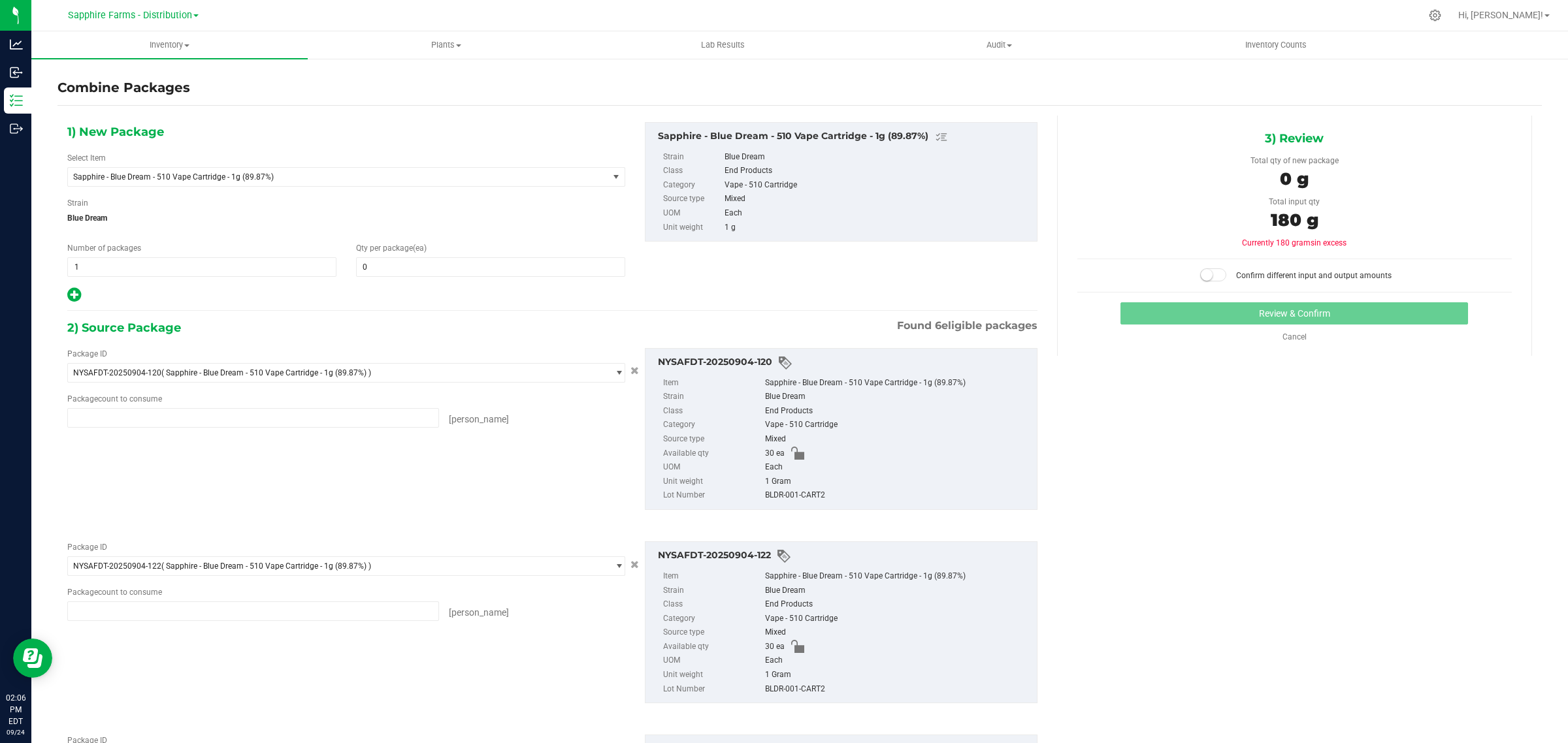
type input "30 ea"
click at [442, 262] on span at bounding box center [490, 267] width 269 height 19
type input "180"
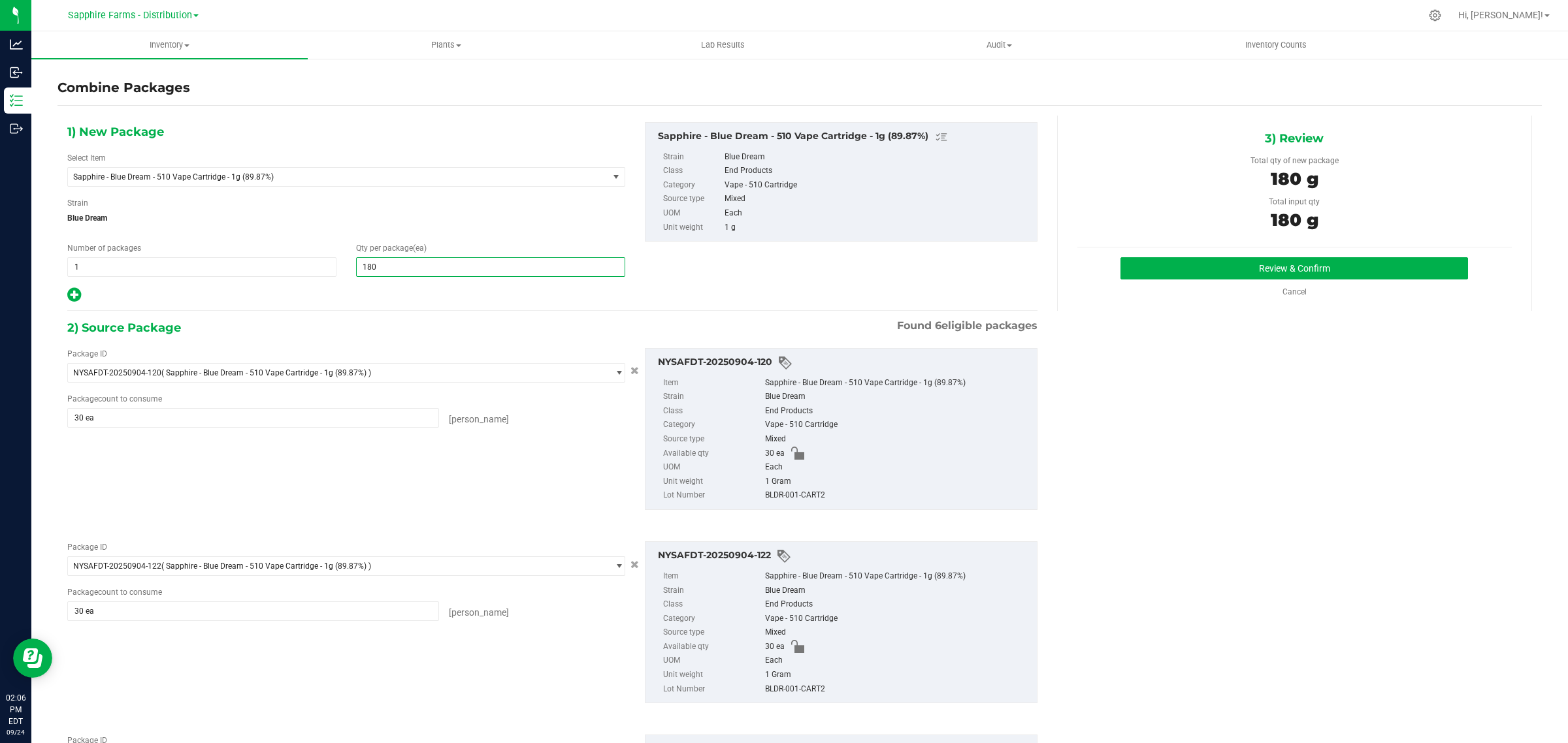
type input "180"
click at [654, 295] on div "1) New Package Select Item Sapphire - Blue Dream - 510 Vape Cartridge - 1g (89.…" at bounding box center [552, 213] width 989 height 181
click at [1170, 262] on button "Review & Confirm" at bounding box center [1294, 268] width 347 height 22
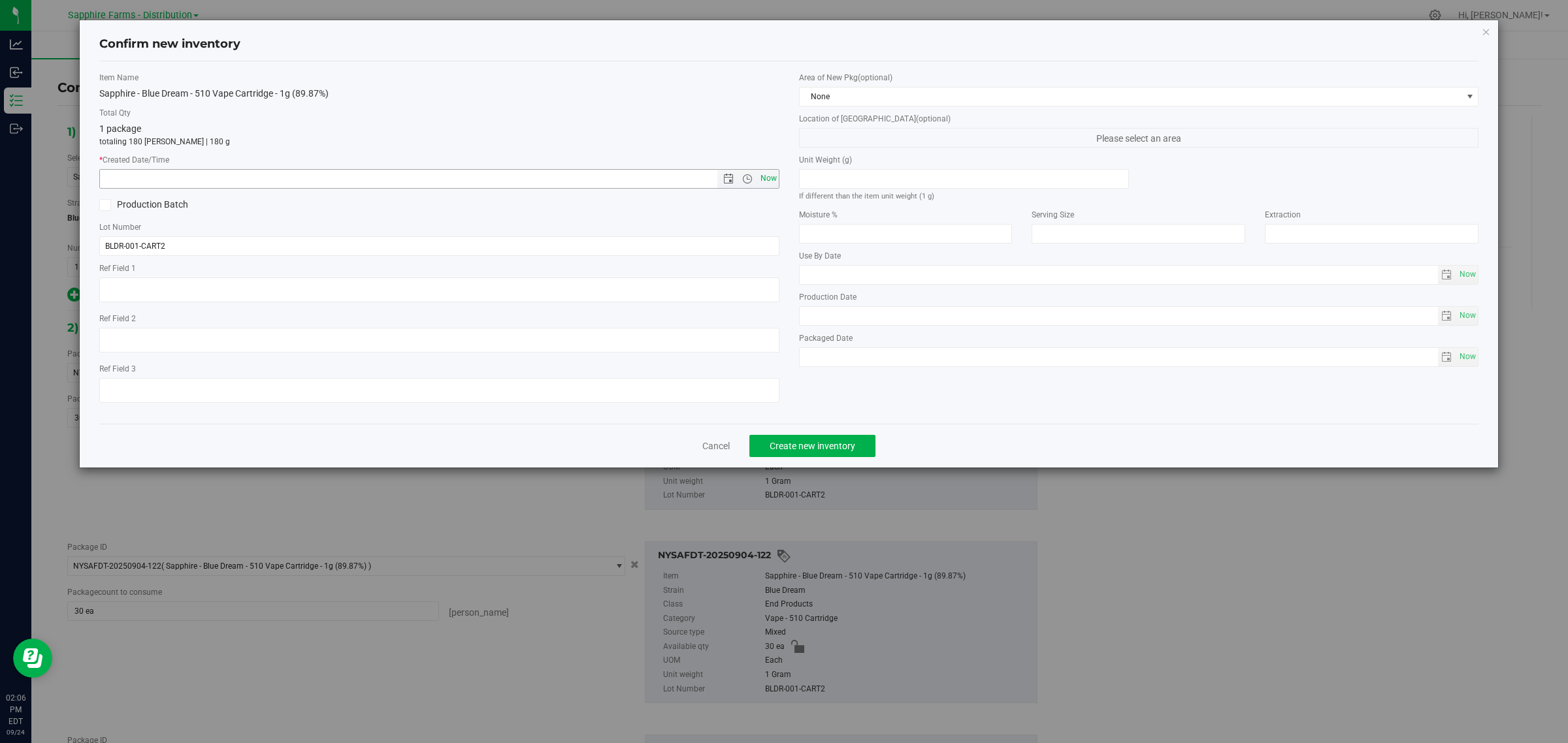
click at [757, 176] on span "Now" at bounding box center [748, 179] width 61 height 18
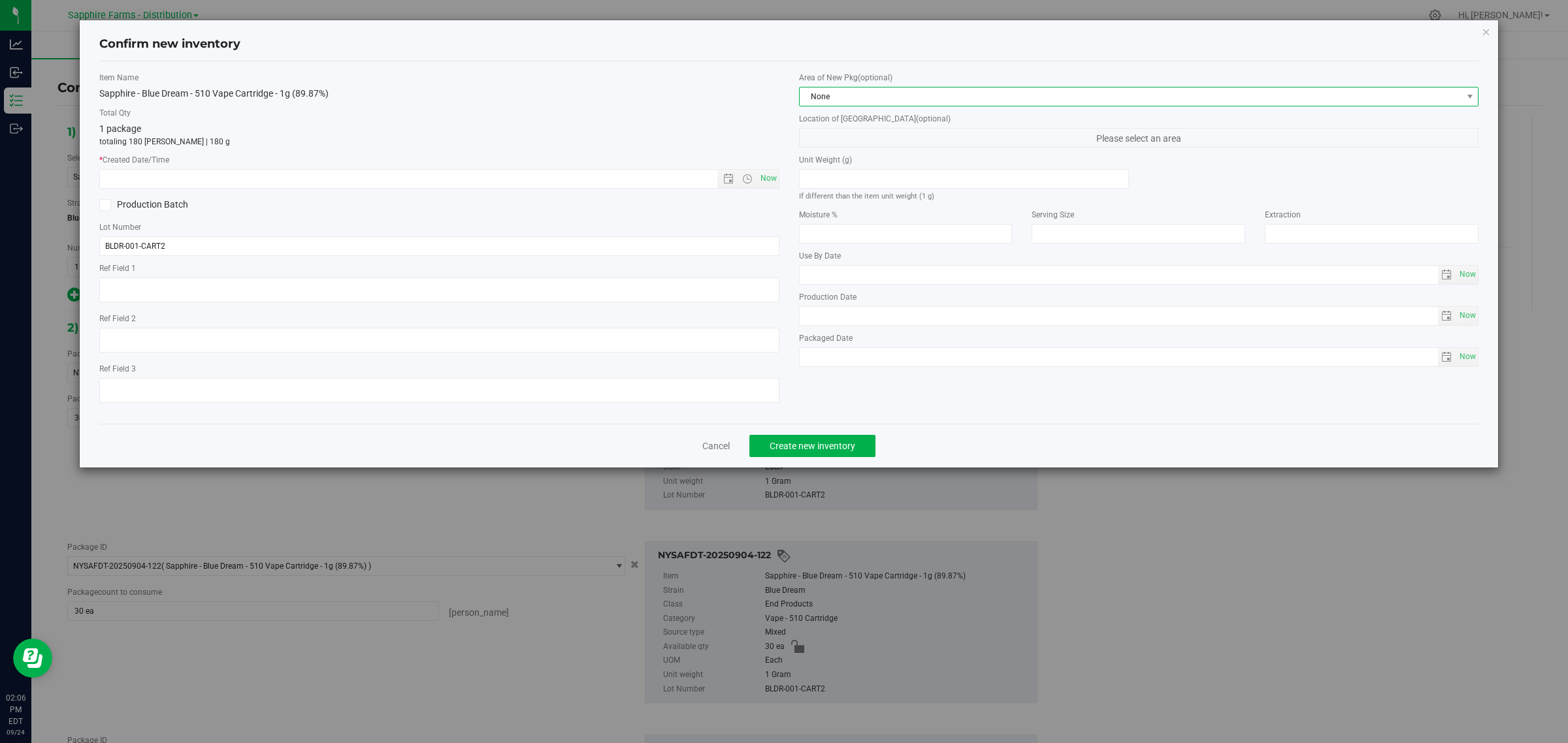
click at [827, 92] on span "None" at bounding box center [1130, 96] width 662 height 18
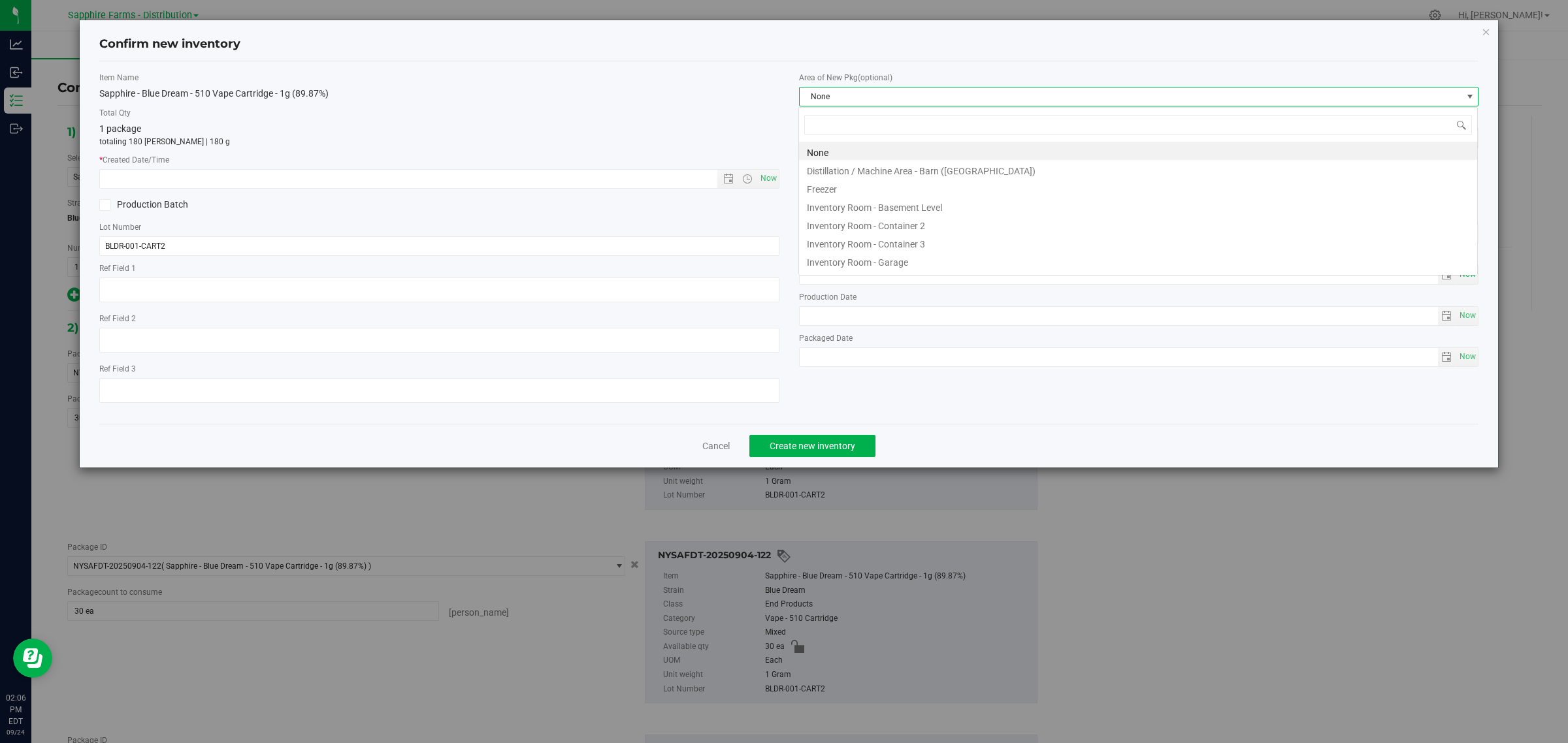
scroll to position [20, 680]
click at [774, 183] on span "Now" at bounding box center [768, 179] width 22 height 19
type input "9/24/2025 2:06 PM"
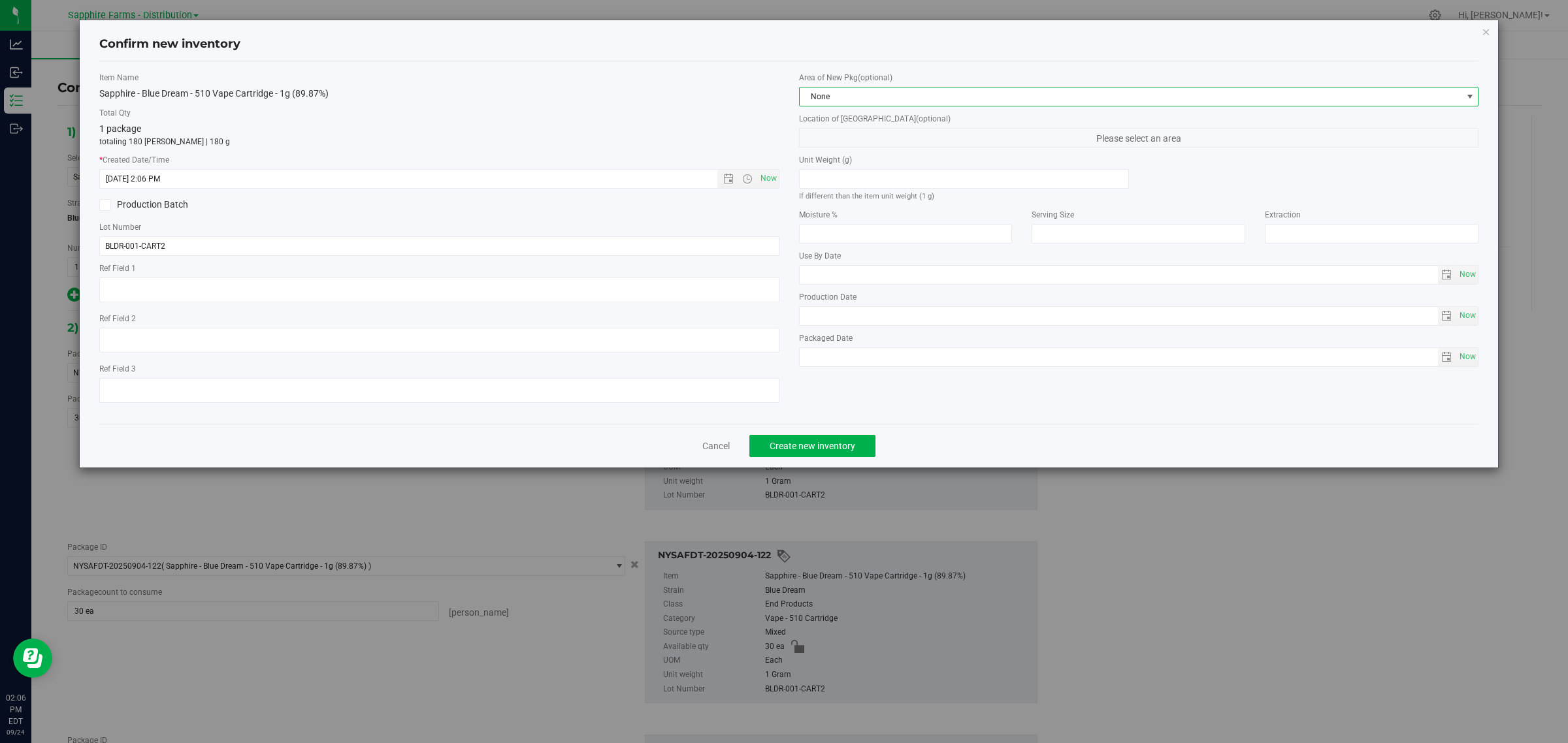
click at [844, 95] on span "None" at bounding box center [1130, 96] width 662 height 18
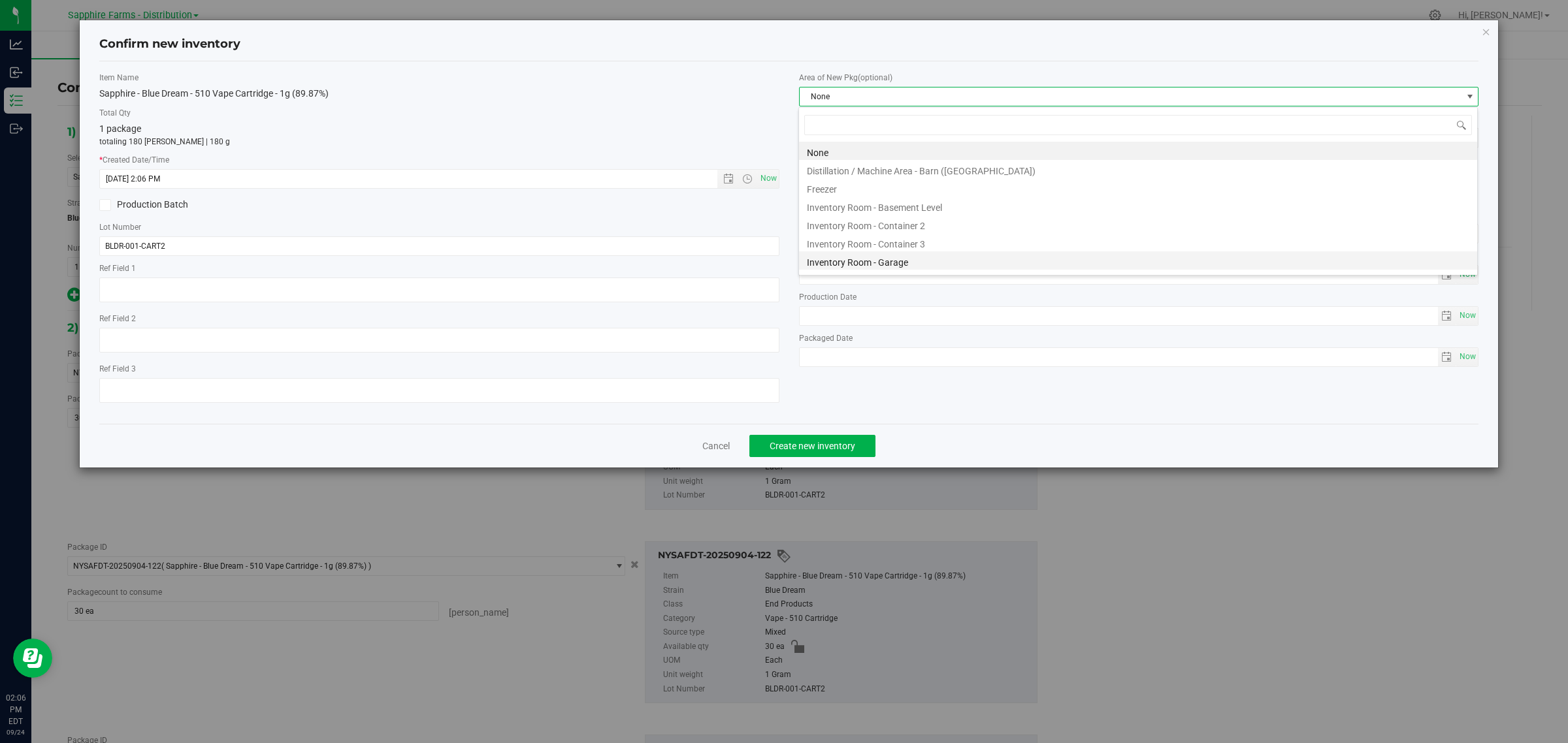
click at [907, 258] on li "Inventory Room - Garage" at bounding box center [1138, 260] width 678 height 18
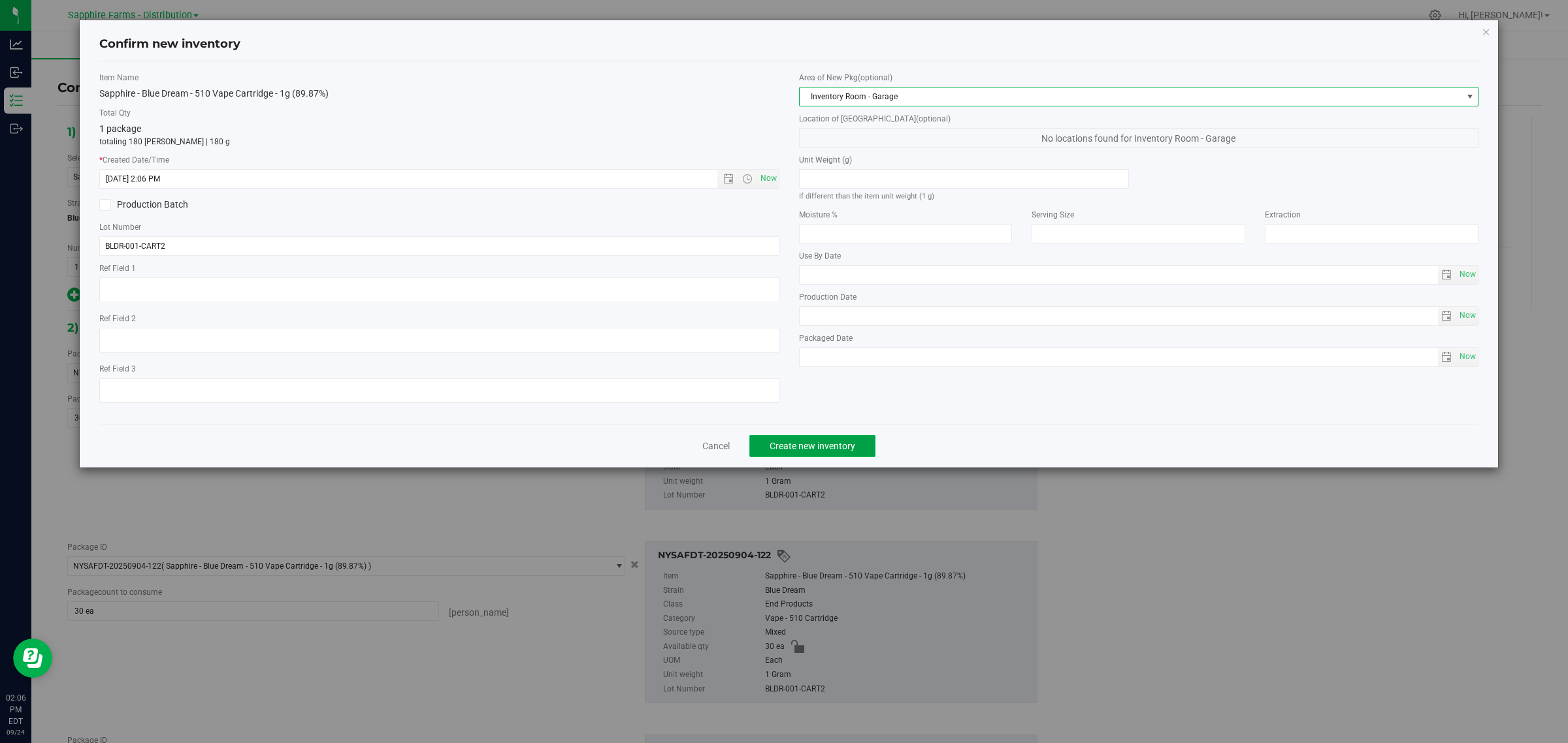
click at [796, 443] on span "Create new inventory" at bounding box center [812, 446] width 86 height 10
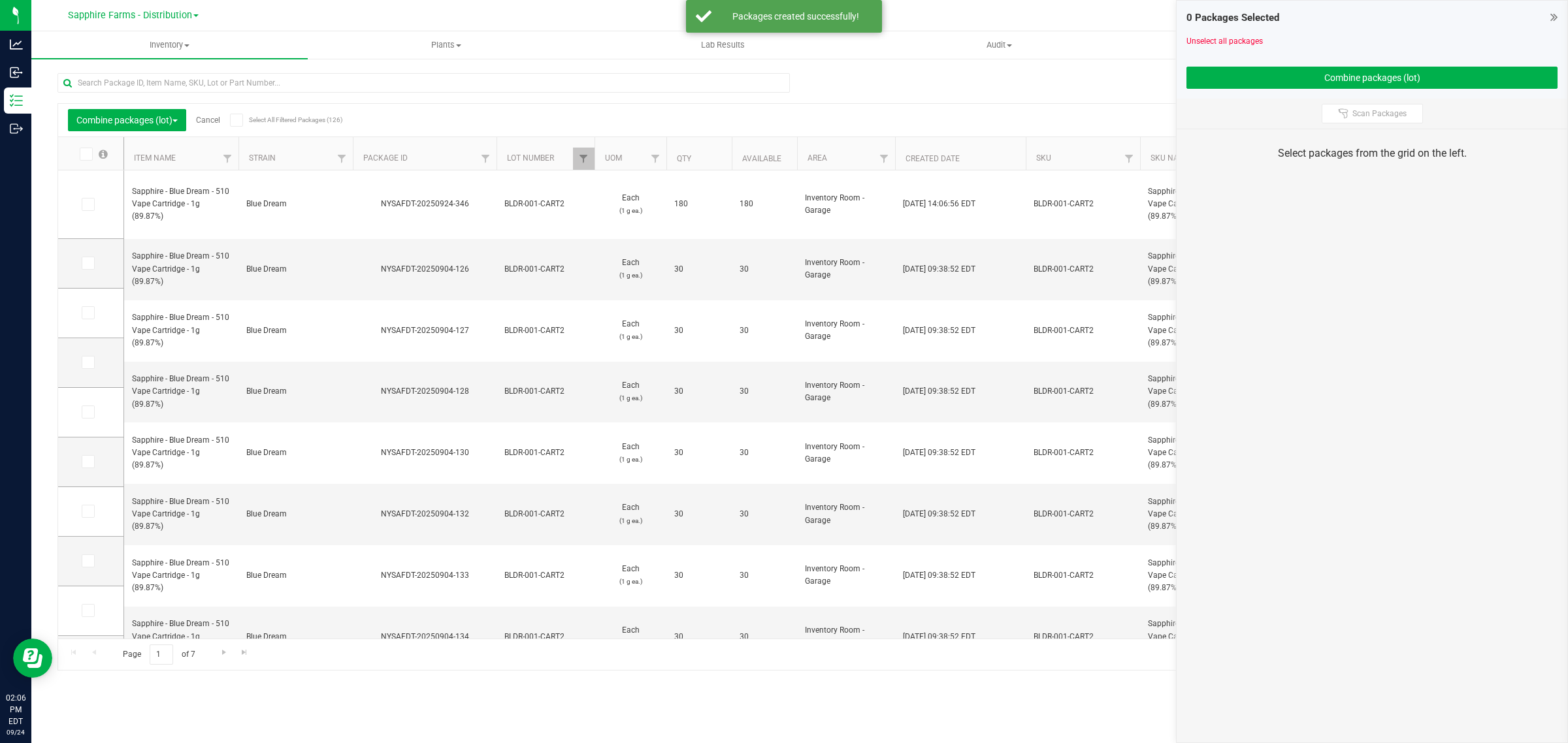
click at [212, 118] on link "Cancel" at bounding box center [209, 119] width 24 height 9
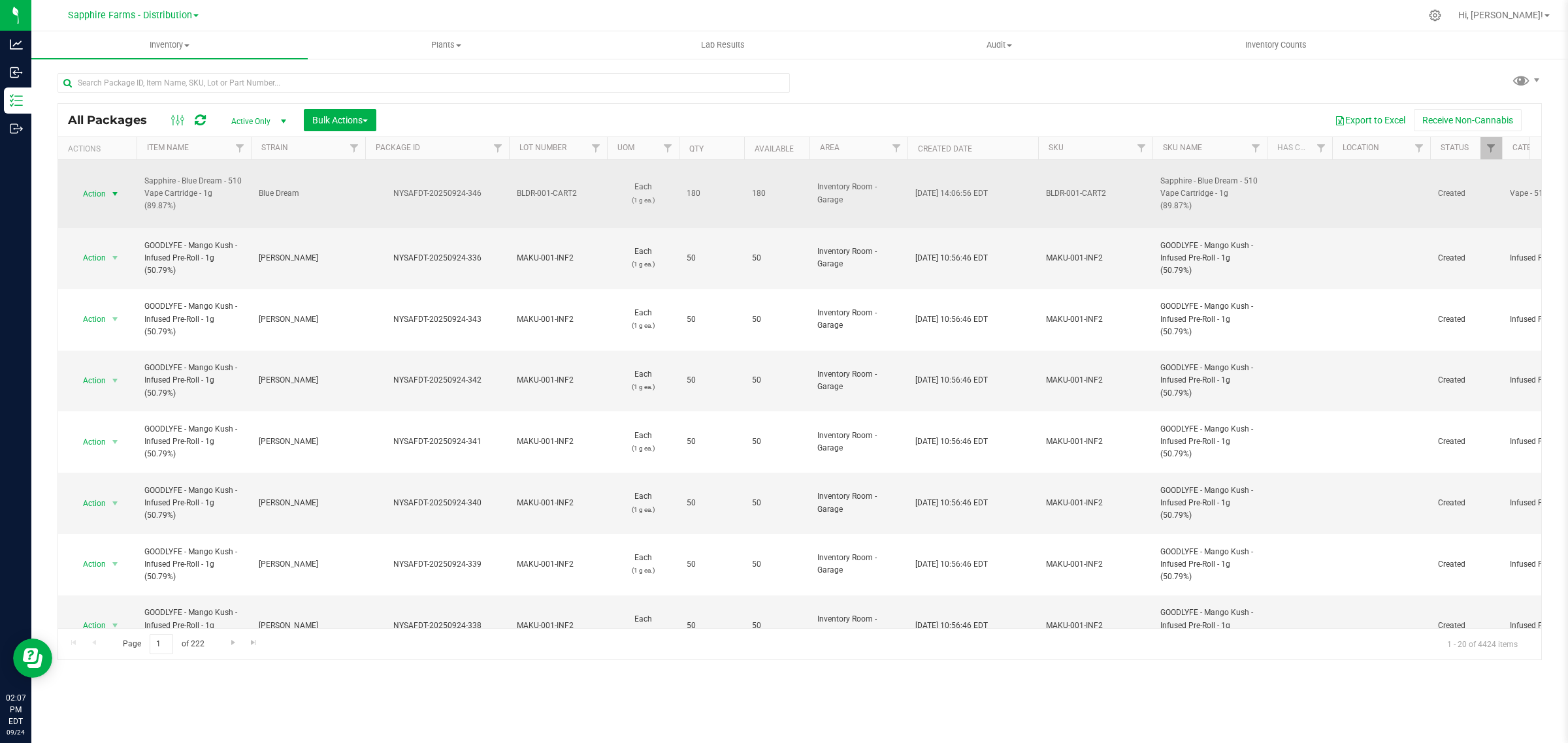
click at [103, 191] on span "Action" at bounding box center [89, 194] width 35 height 18
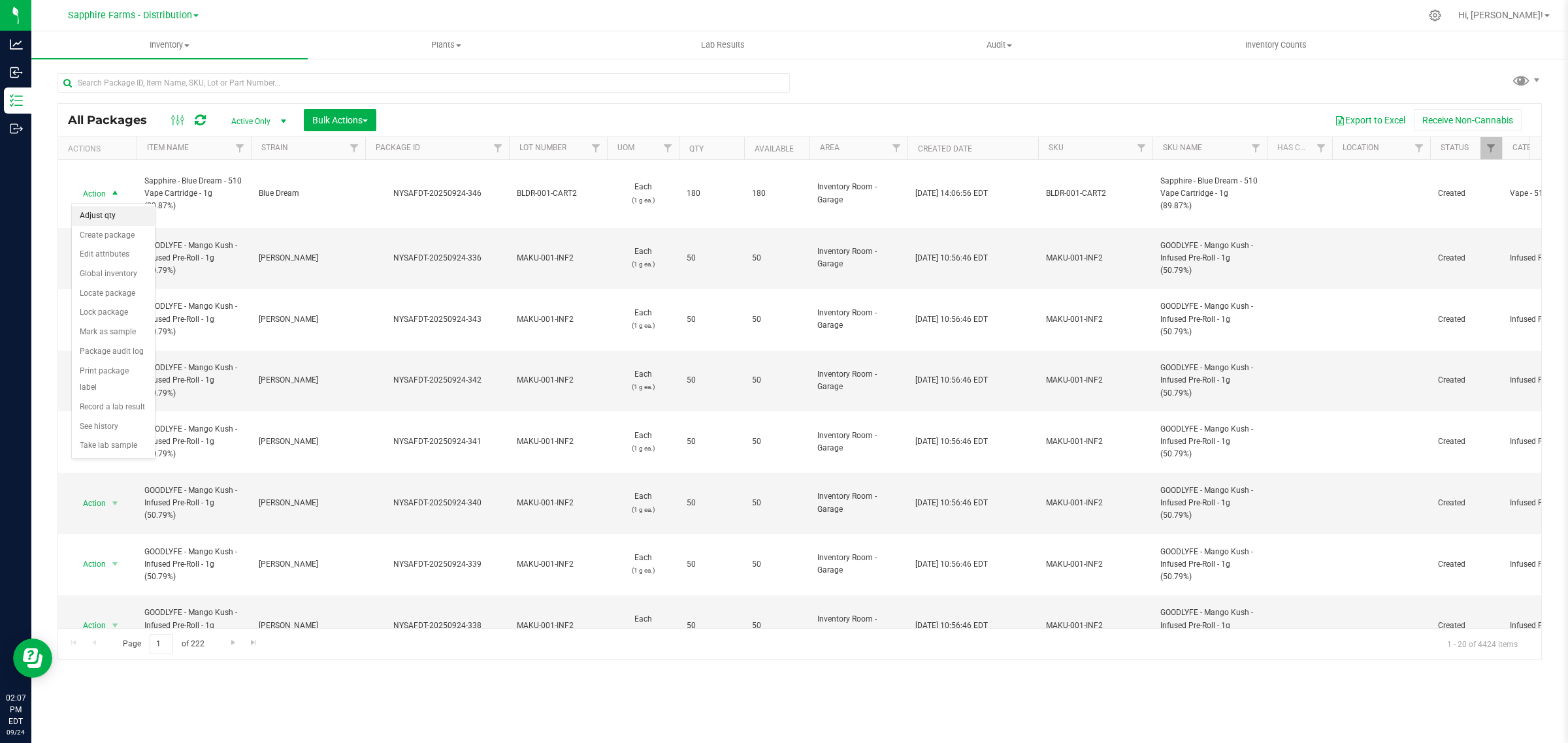
click at [100, 217] on li "Adjust qty" at bounding box center [113, 216] width 83 height 19
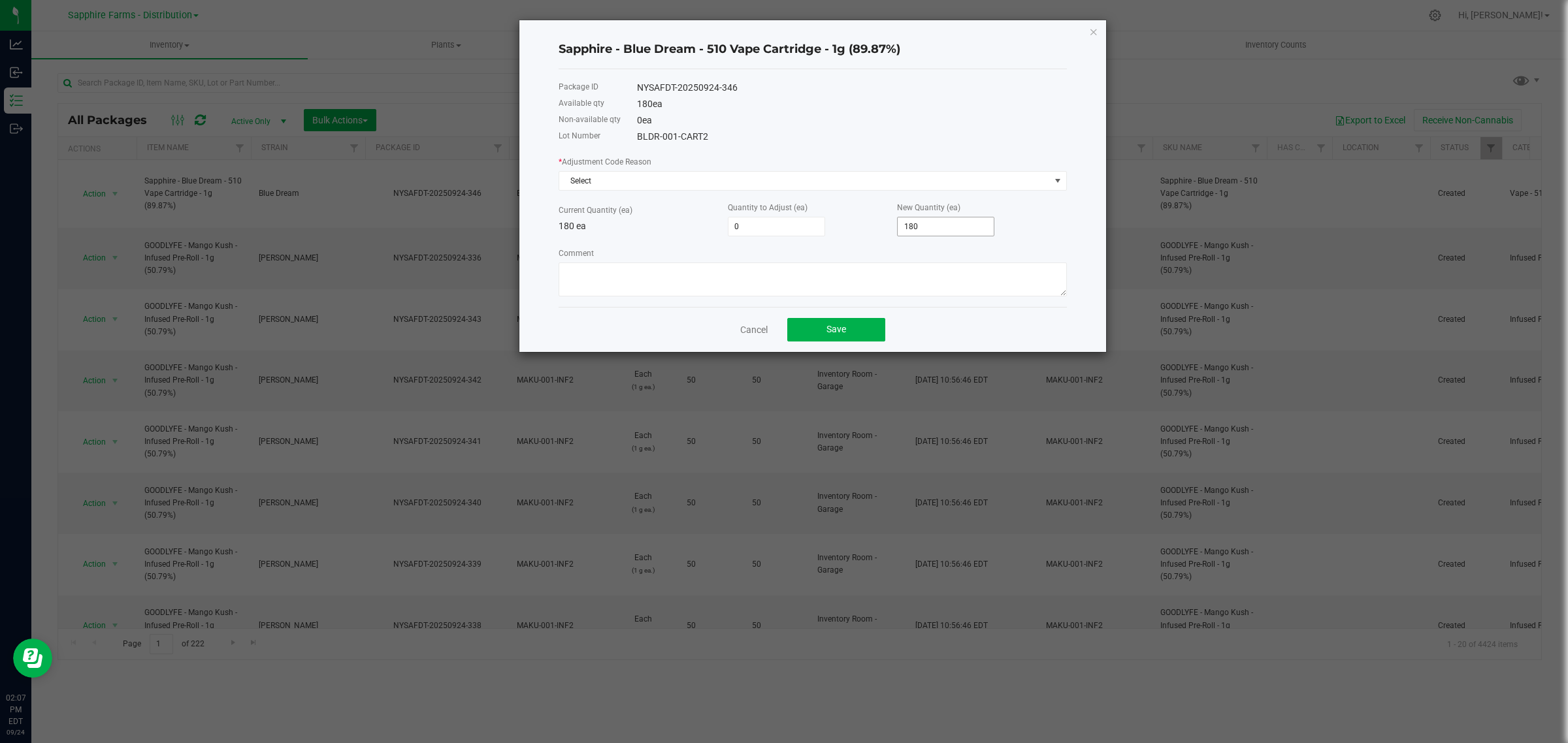
click at [932, 222] on input "180" at bounding box center [946, 226] width 96 height 18
type input "-180"
type input "0"
click at [758, 186] on span "Select" at bounding box center [805, 181] width 490 height 18
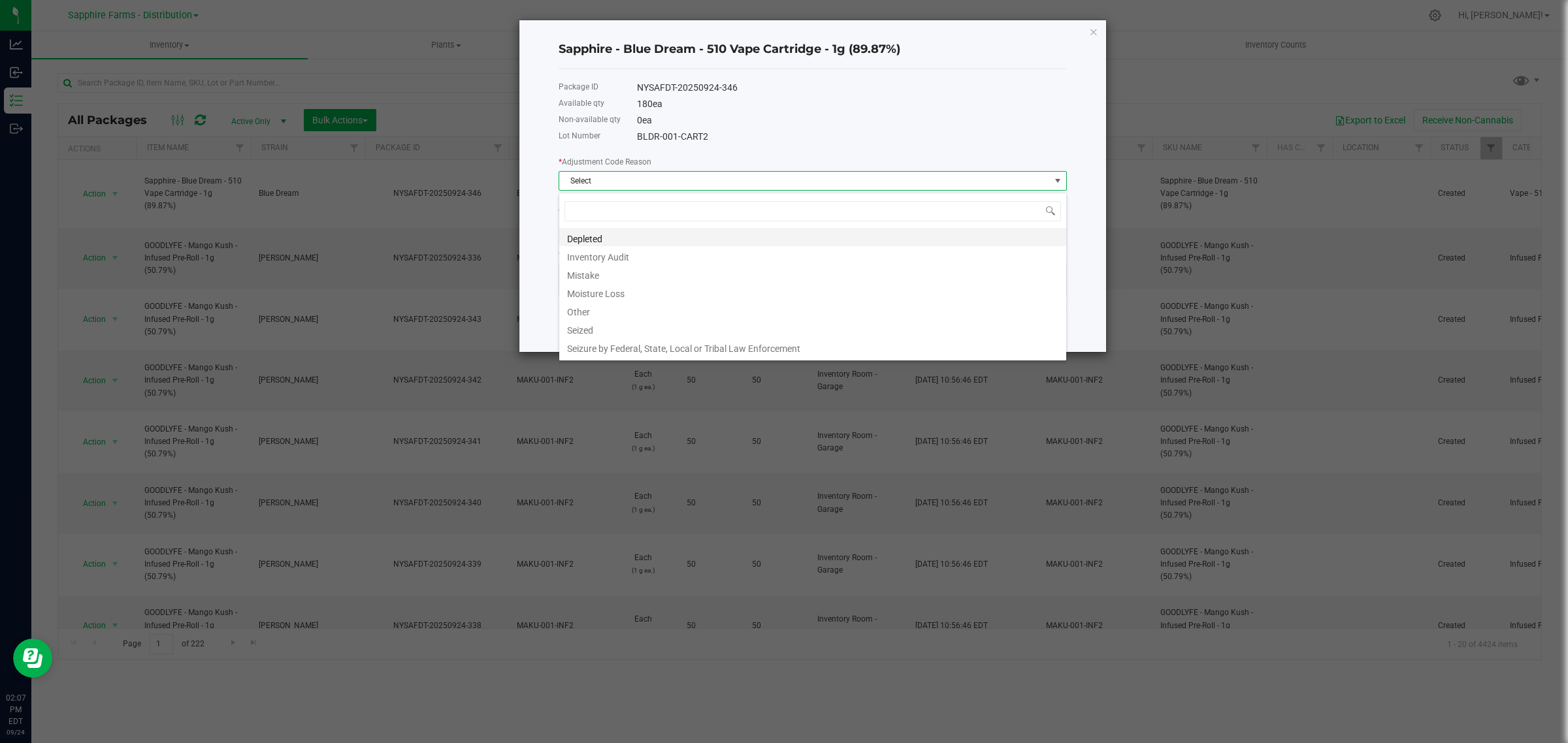
scroll to position [20, 508]
click at [654, 256] on li "Inventory Audit" at bounding box center [812, 255] width 507 height 18
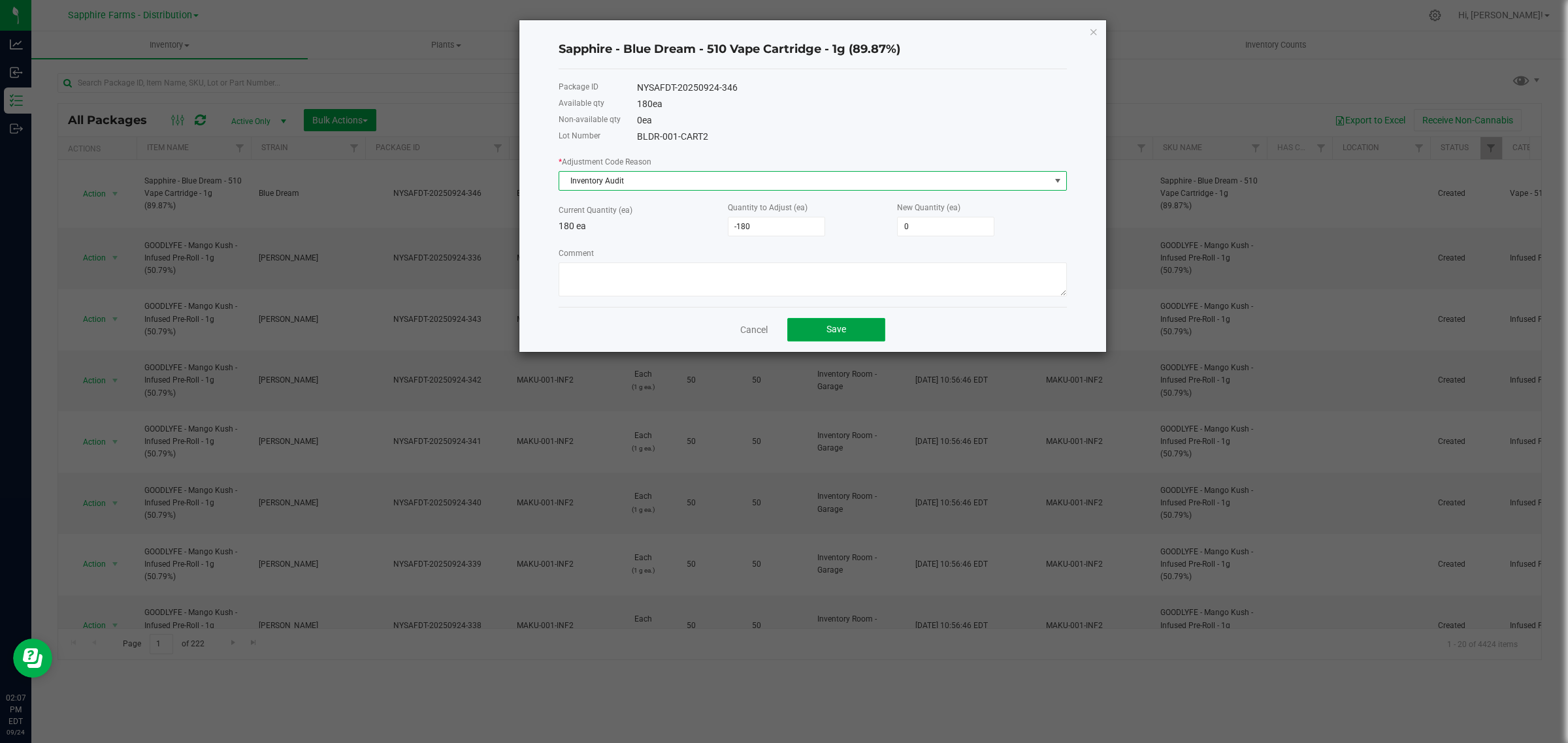
click at [828, 341] on button "Save" at bounding box center [836, 330] width 98 height 24
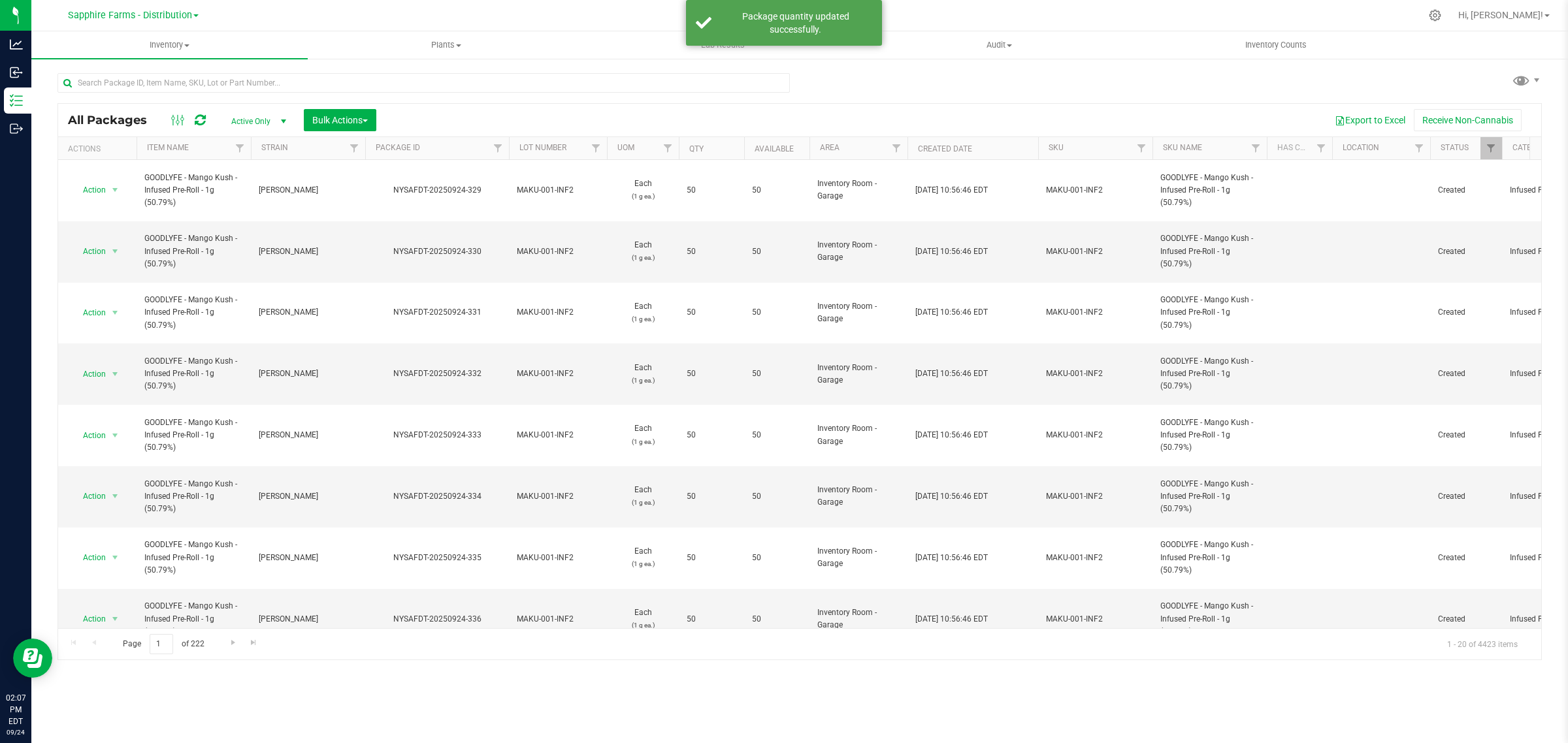
click at [753, 146] on th "Available" at bounding box center [777, 148] width 65 height 23
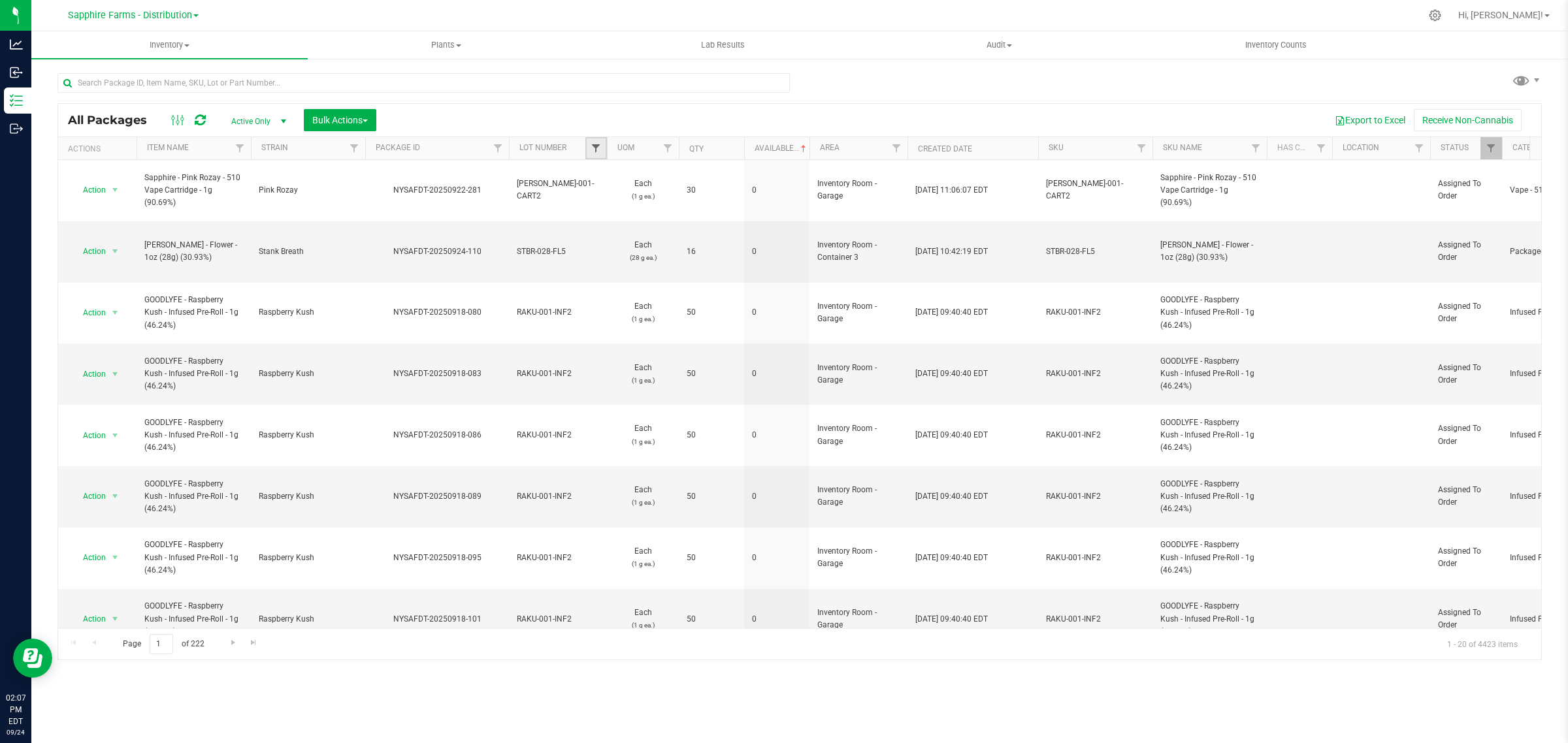
click at [598, 144] on span "Filter" at bounding box center [596, 148] width 10 height 10
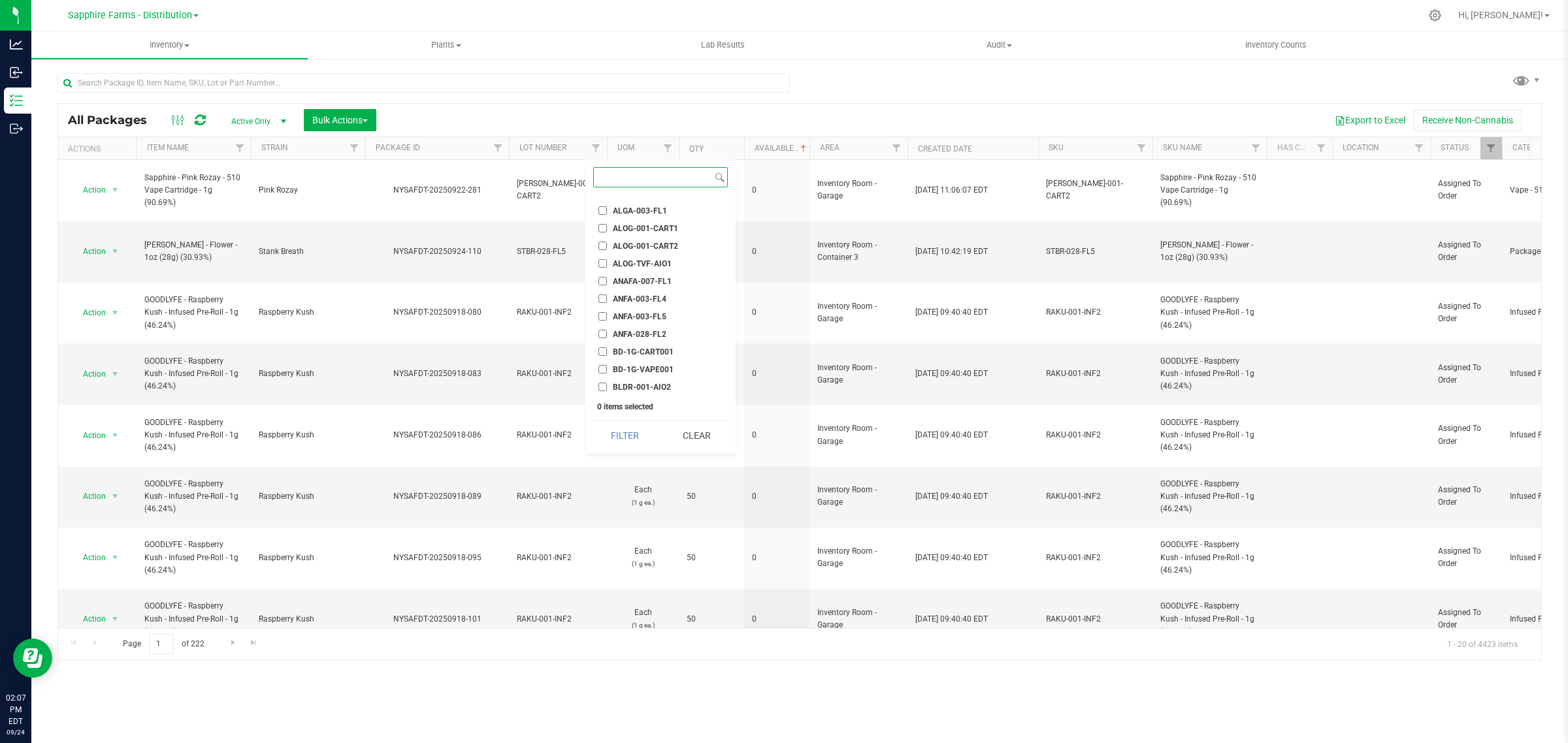
scroll to position [163, 0]
click at [661, 319] on span "BLDR-001-CART2" at bounding box center [645, 323] width 65 height 8
click at [606, 318] on input "BLDR-001-CART2" at bounding box center [603, 323] width 9 height 9
checkbox input "true"
click at [617, 436] on button "Filter" at bounding box center [625, 435] width 63 height 29
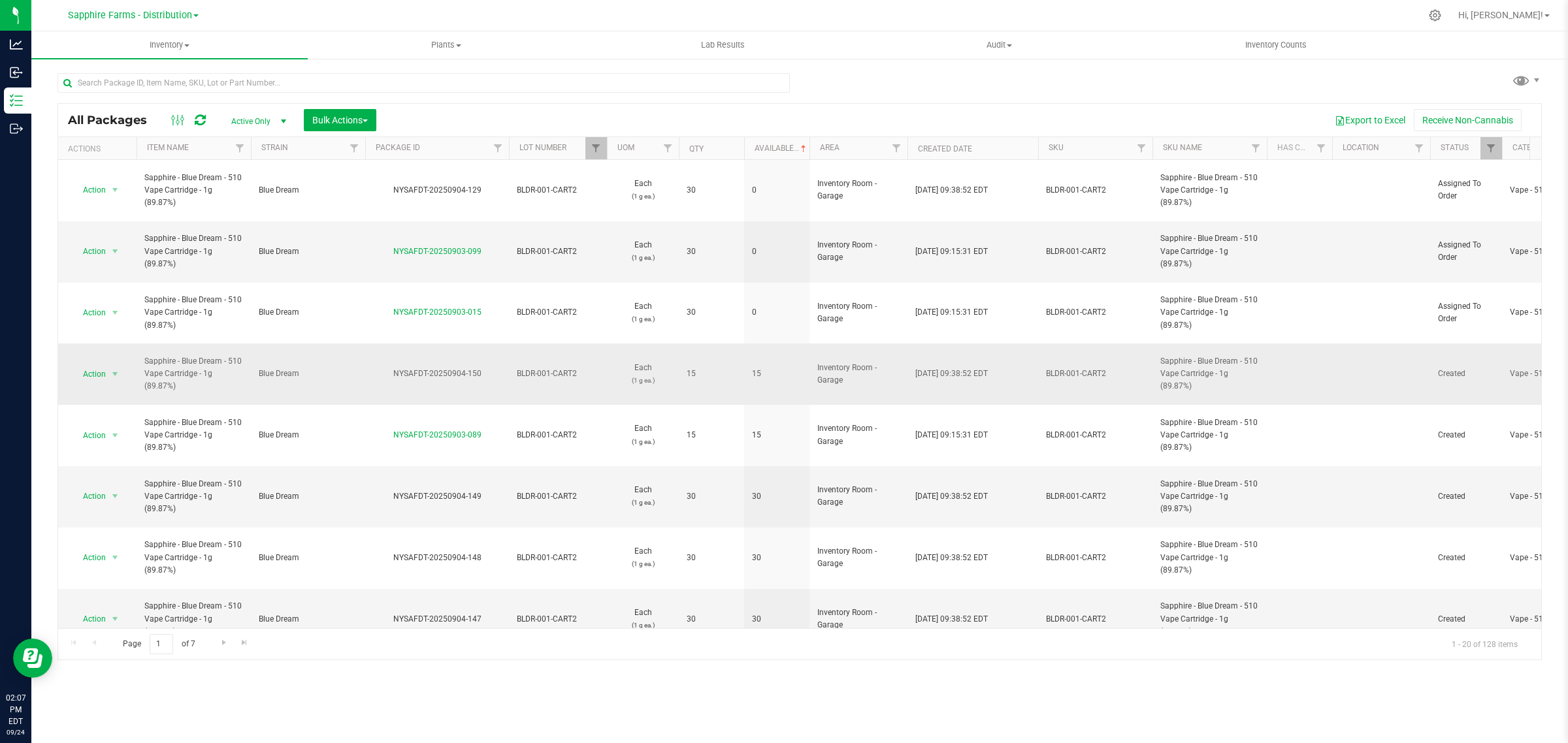
drag, startPoint x: 490, startPoint y: 328, endPoint x: 386, endPoint y: 331, distance: 104.0
click at [386, 367] on div "NYSAFDT-20250904-150" at bounding box center [436, 373] width 147 height 12
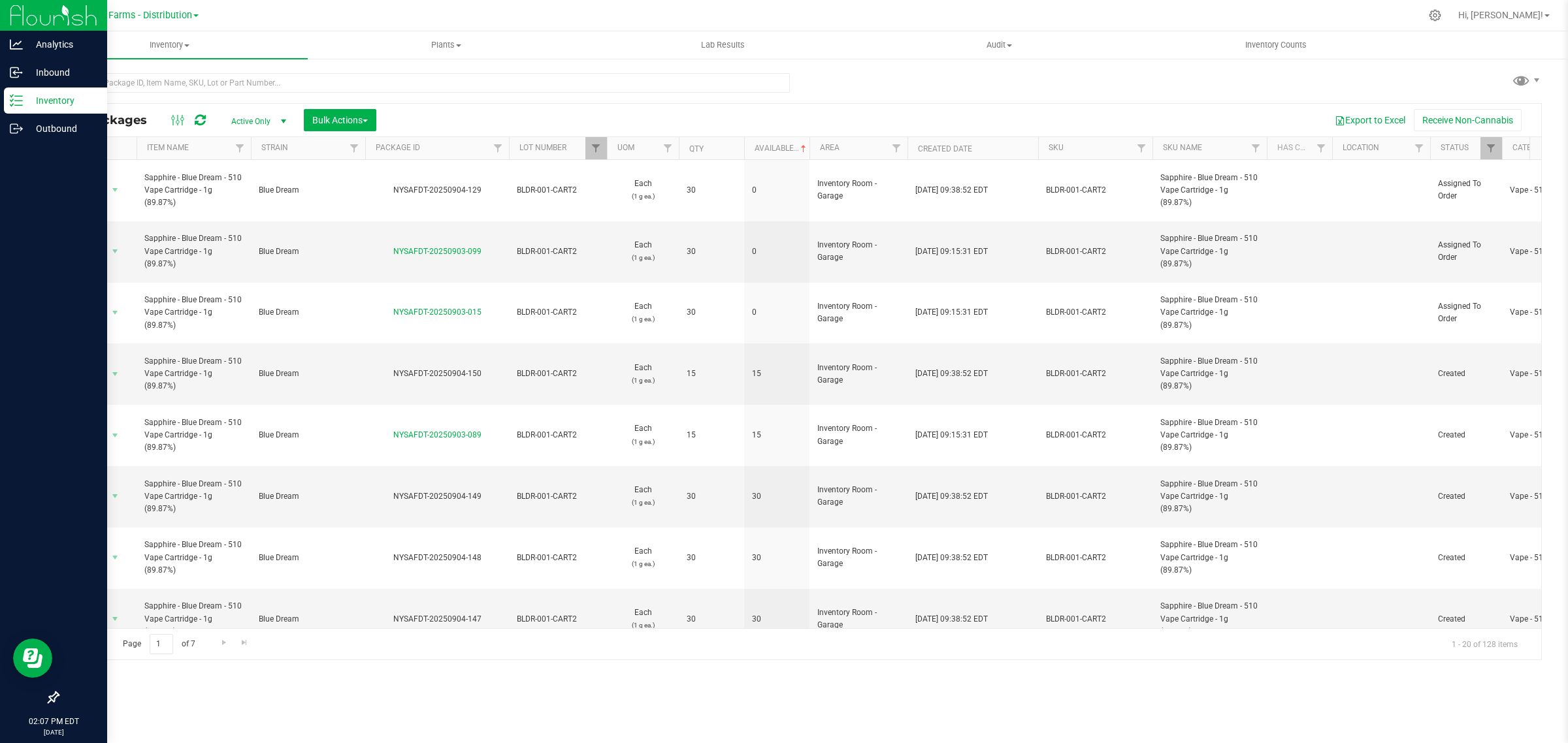
copy div "NYSAFDT-20250904-150"
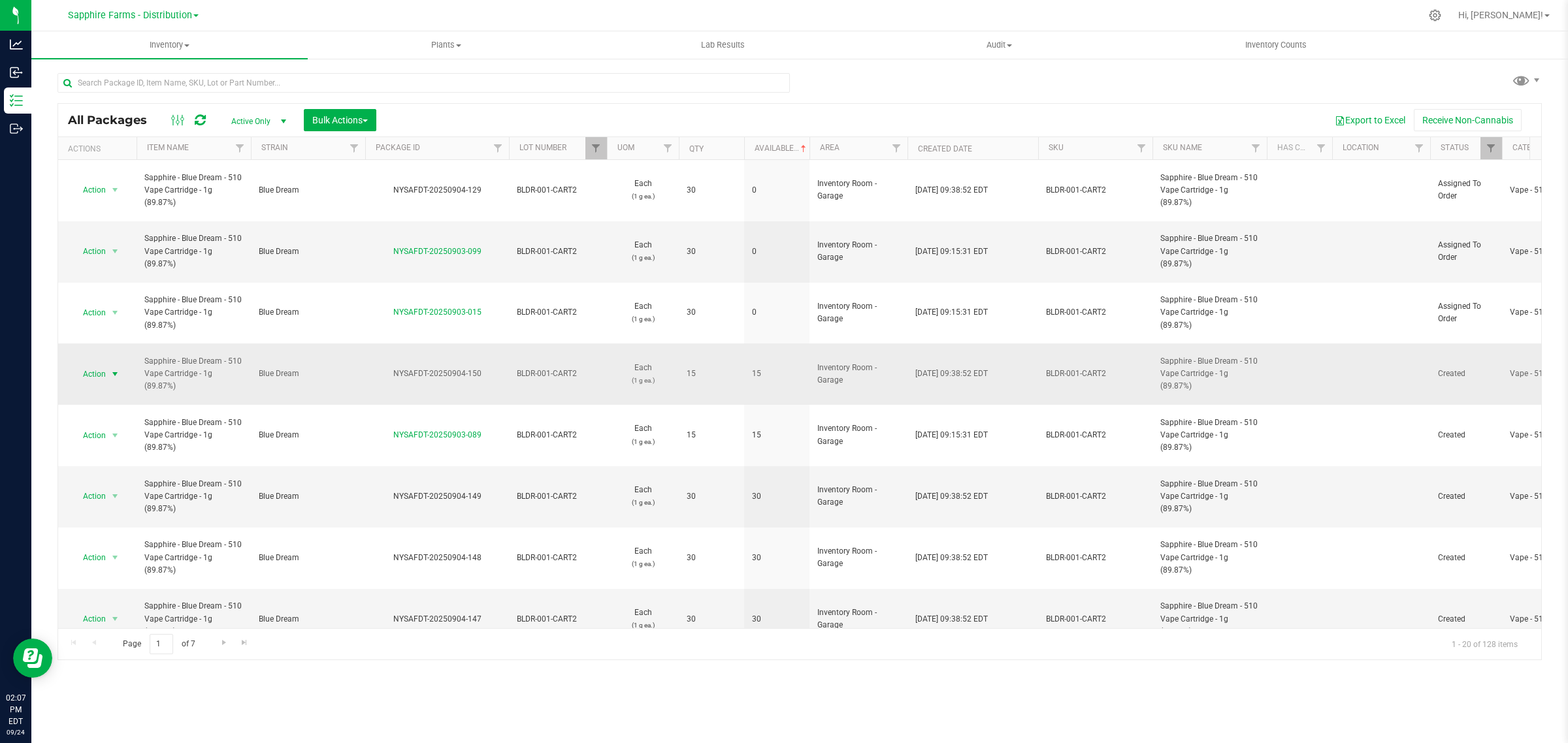
click at [100, 365] on span "Action" at bounding box center [89, 373] width 35 height 18
click at [108, 352] on li "Adjust qty" at bounding box center [113, 353] width 83 height 19
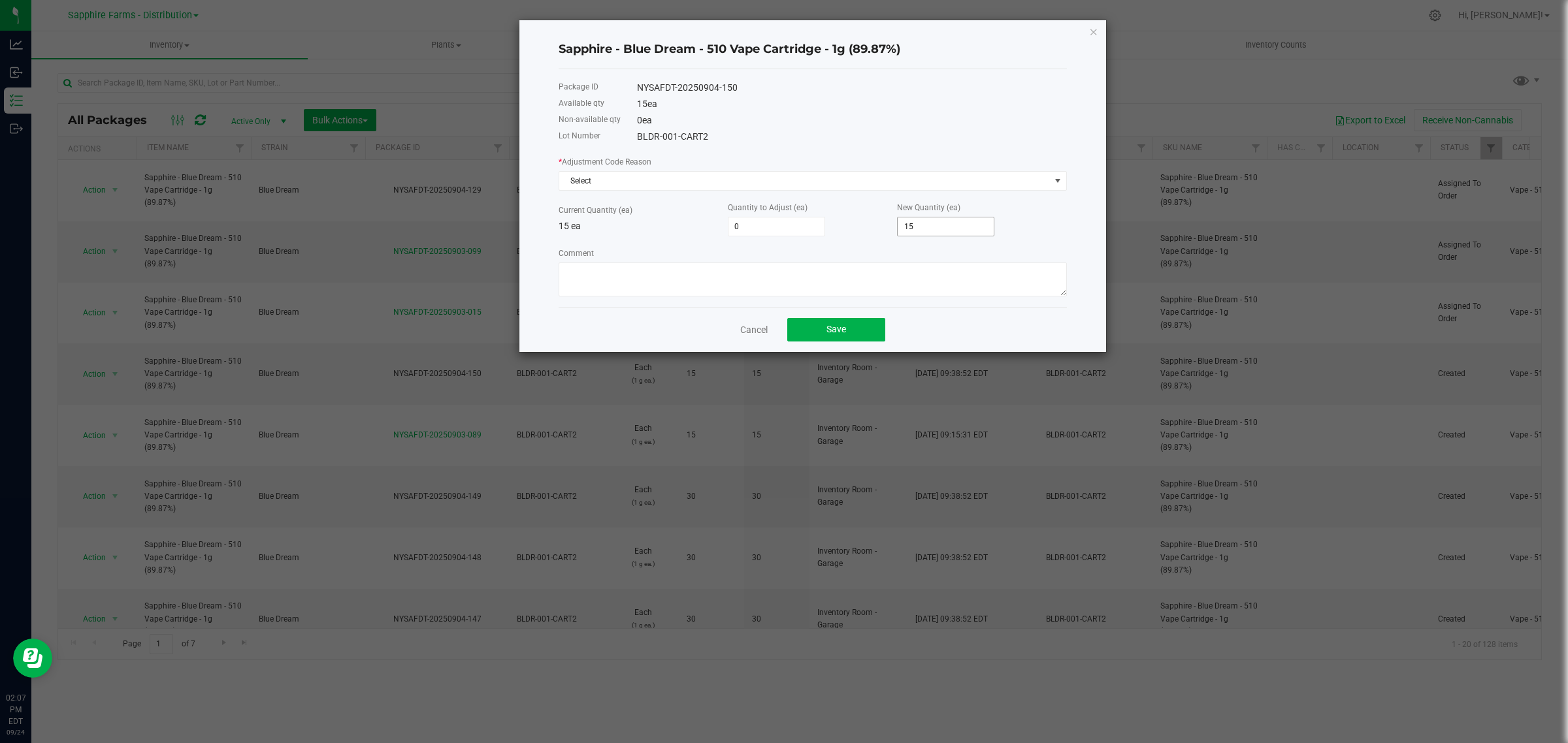
click at [957, 225] on input "15" at bounding box center [946, 226] width 96 height 18
type input "-10"
type input "5"
click at [791, 259] on div "Comment" at bounding box center [812, 271] width 508 height 51
click at [607, 183] on span "Select" at bounding box center [805, 181] width 490 height 18
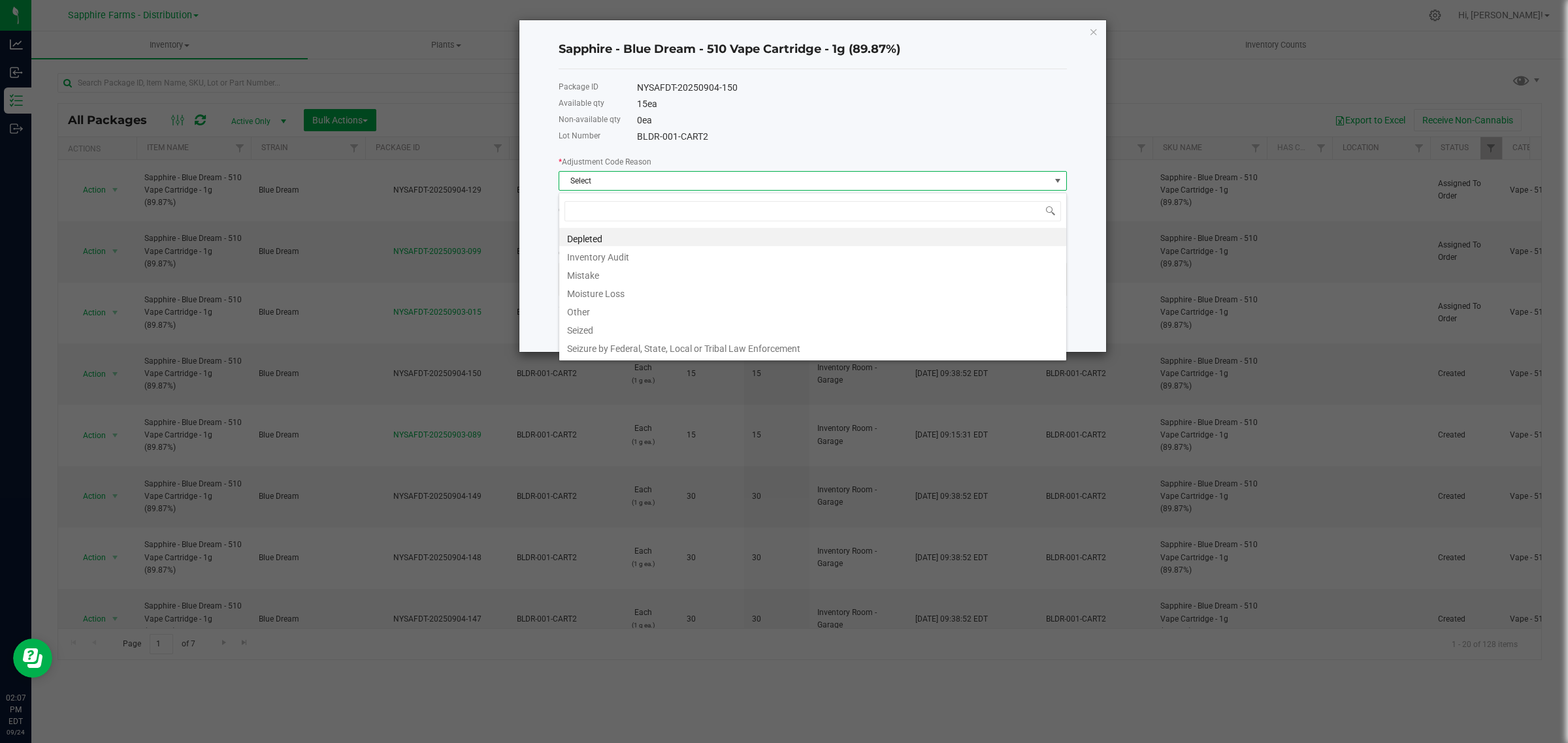
scroll to position [20, 508]
click at [617, 262] on li "Inventory Audit" at bounding box center [812, 255] width 507 height 18
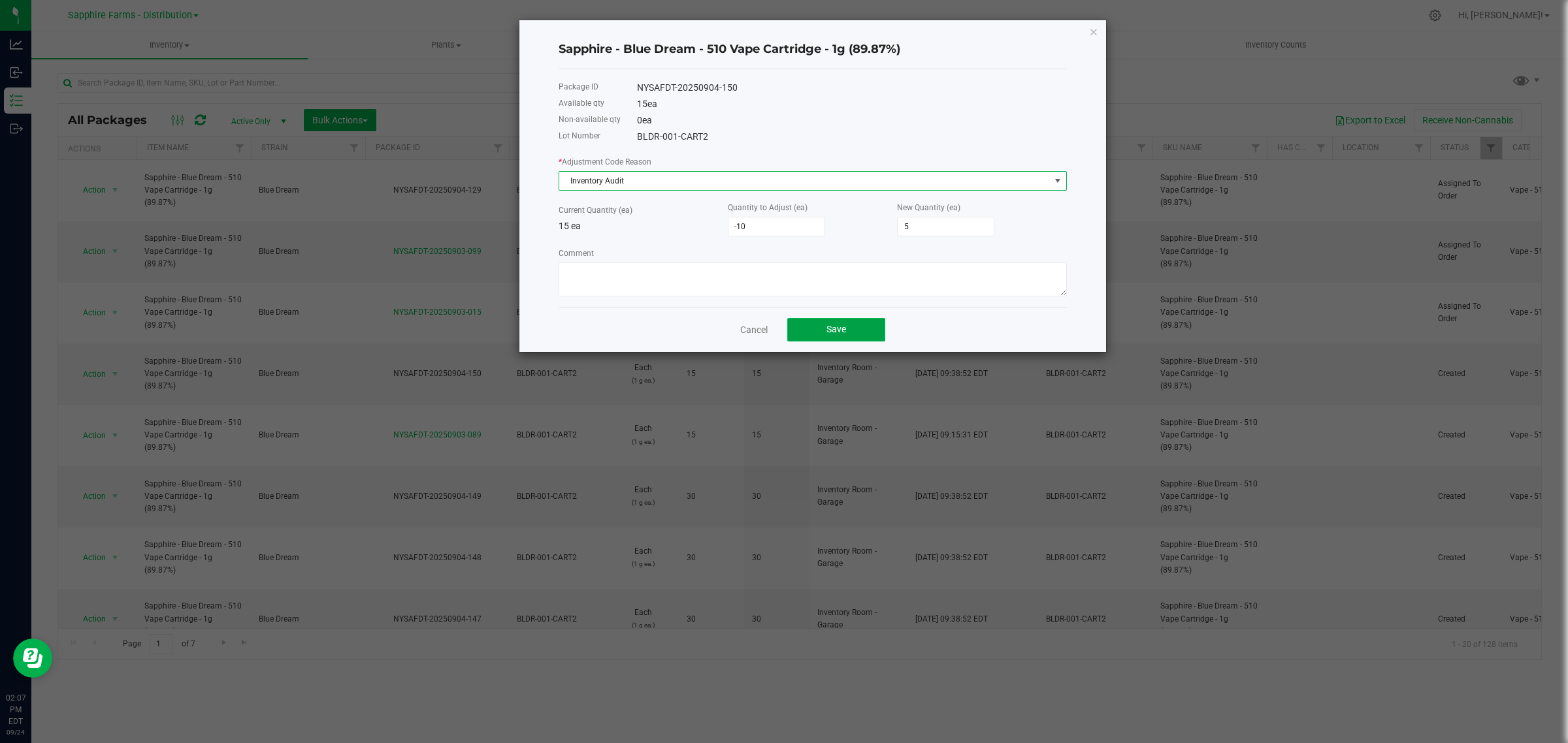
click at [828, 327] on span "Save" at bounding box center [836, 329] width 19 height 10
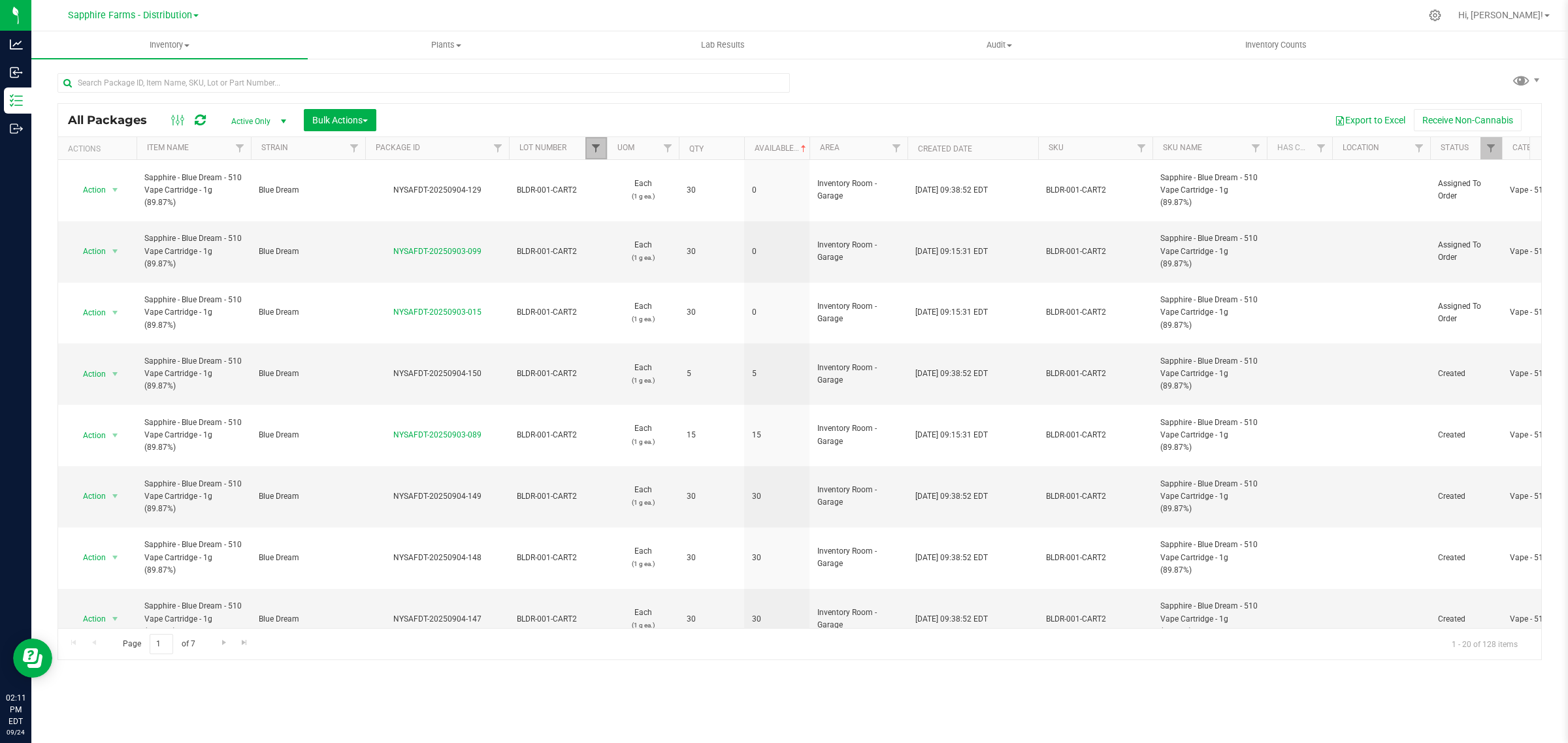
click at [599, 144] on span "Filter" at bounding box center [596, 148] width 10 height 10
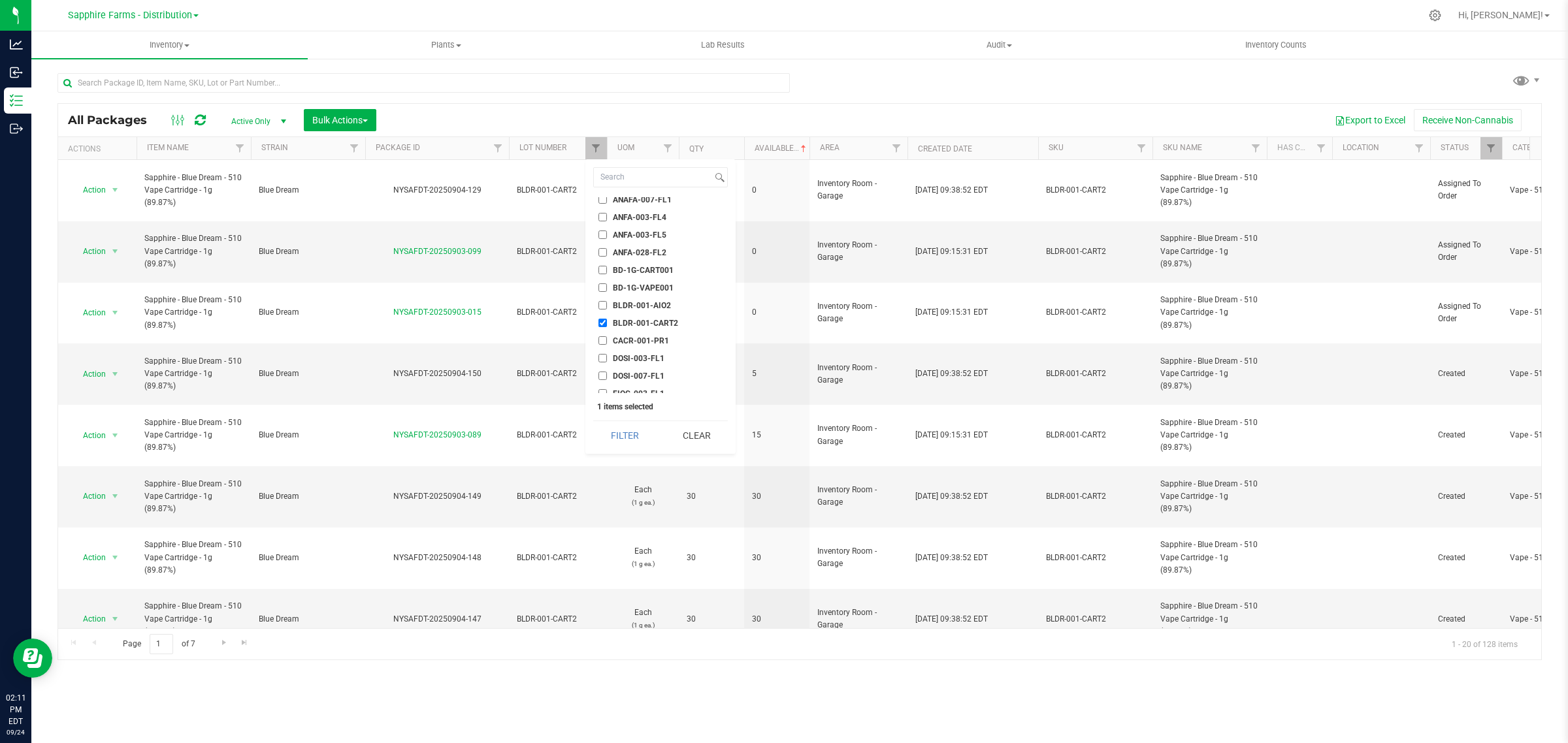
click at [620, 321] on span "BLDR-001-CART2" at bounding box center [645, 323] width 65 height 8
click at [606, 321] on input "BLDR-001-CART2" at bounding box center [603, 323] width 9 height 9
checkbox input "false"
click at [631, 215] on span "NYCD-001-CART2" at bounding box center [645, 218] width 65 height 8
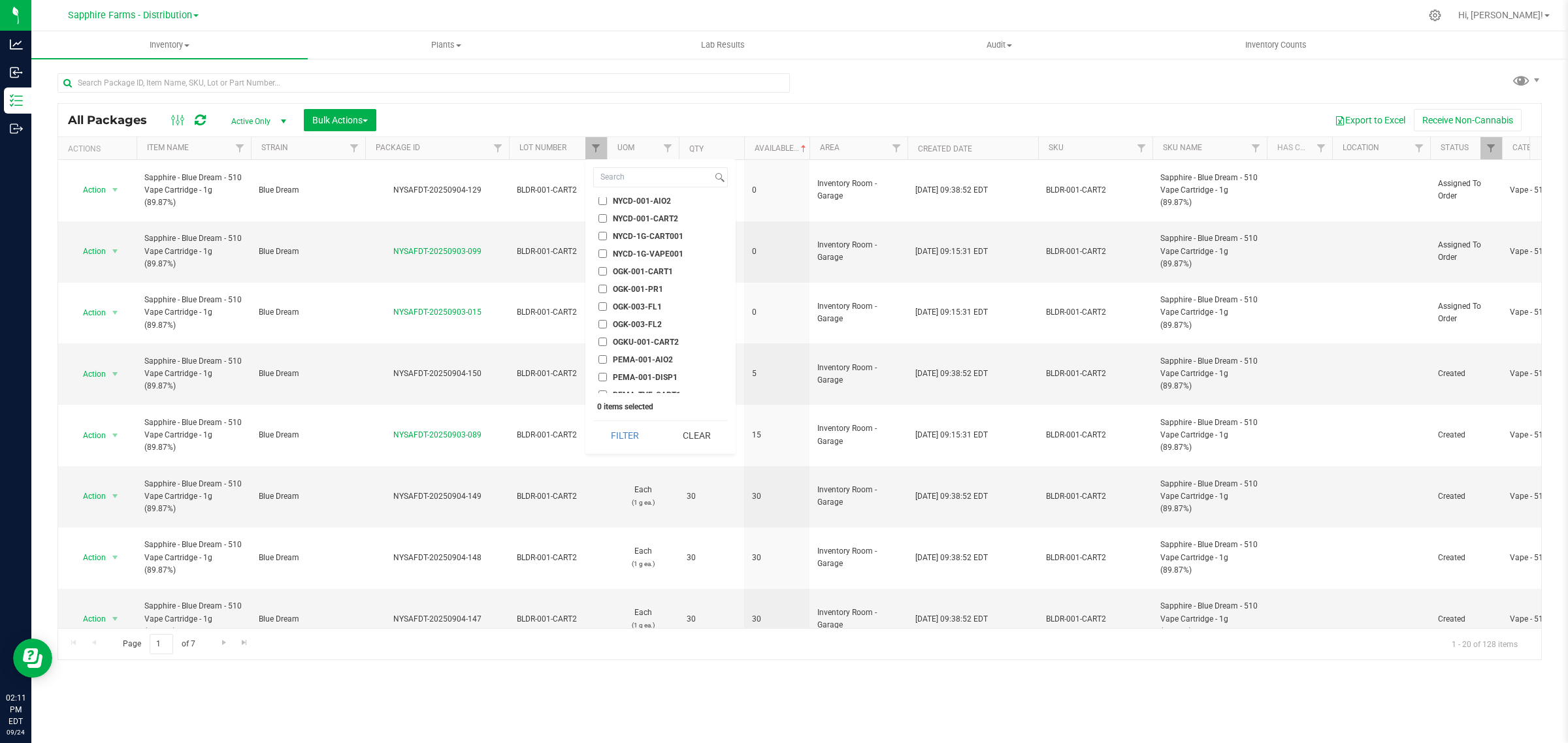
click at [606, 215] on input "NYCD-001-CART2" at bounding box center [603, 219] width 9 height 9
checkbox input "true"
click at [633, 431] on button "Filter" at bounding box center [625, 435] width 63 height 29
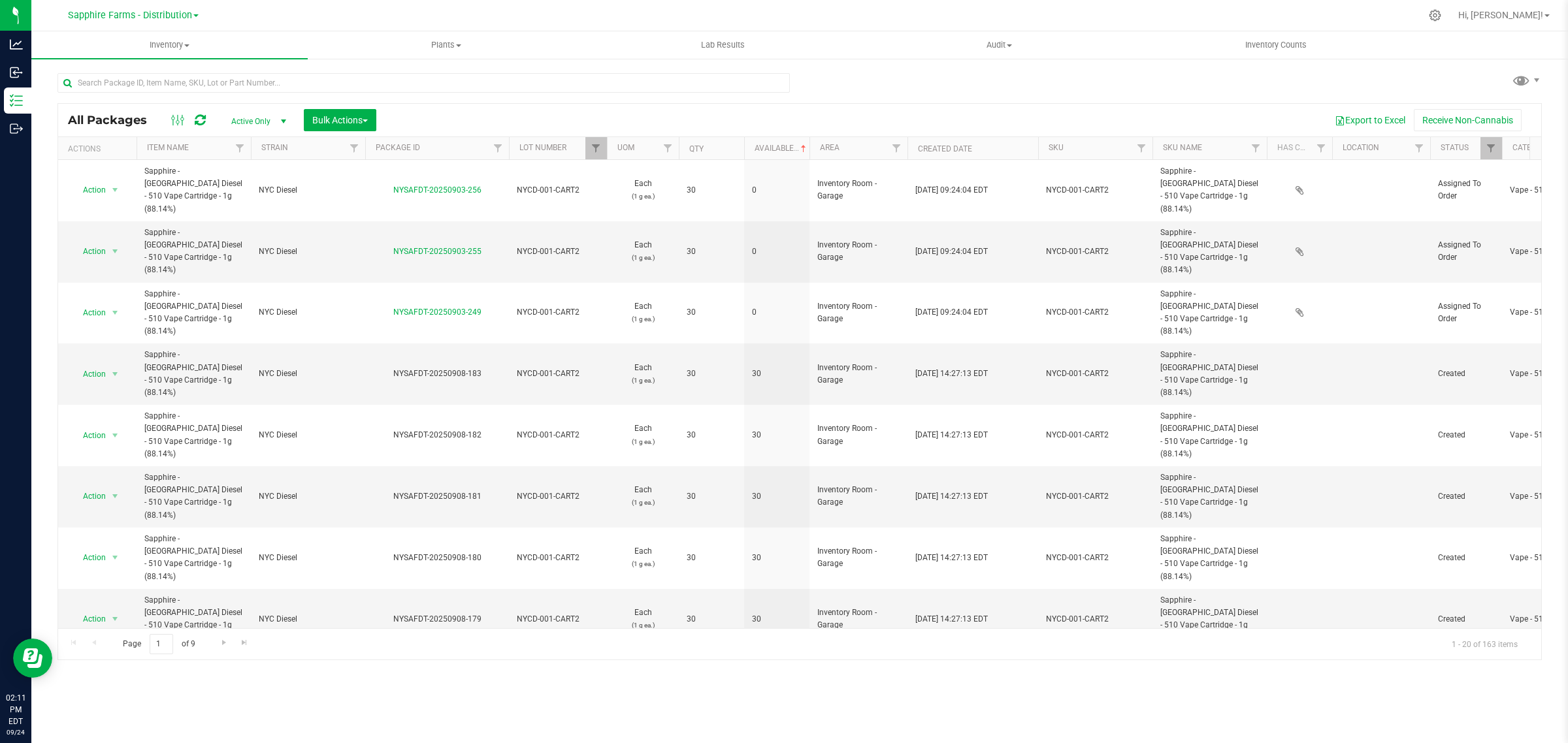
click at [752, 142] on th "Available" at bounding box center [777, 148] width 65 height 23
click at [1488, 154] on link "Filter" at bounding box center [1490, 147] width 22 height 22
click at [1451, 329] on span "Picked" at bounding box center [1456, 327] width 24 height 8
click at [1439, 329] on input "Picked" at bounding box center [1434, 328] width 9 height 9
checkbox input "false"
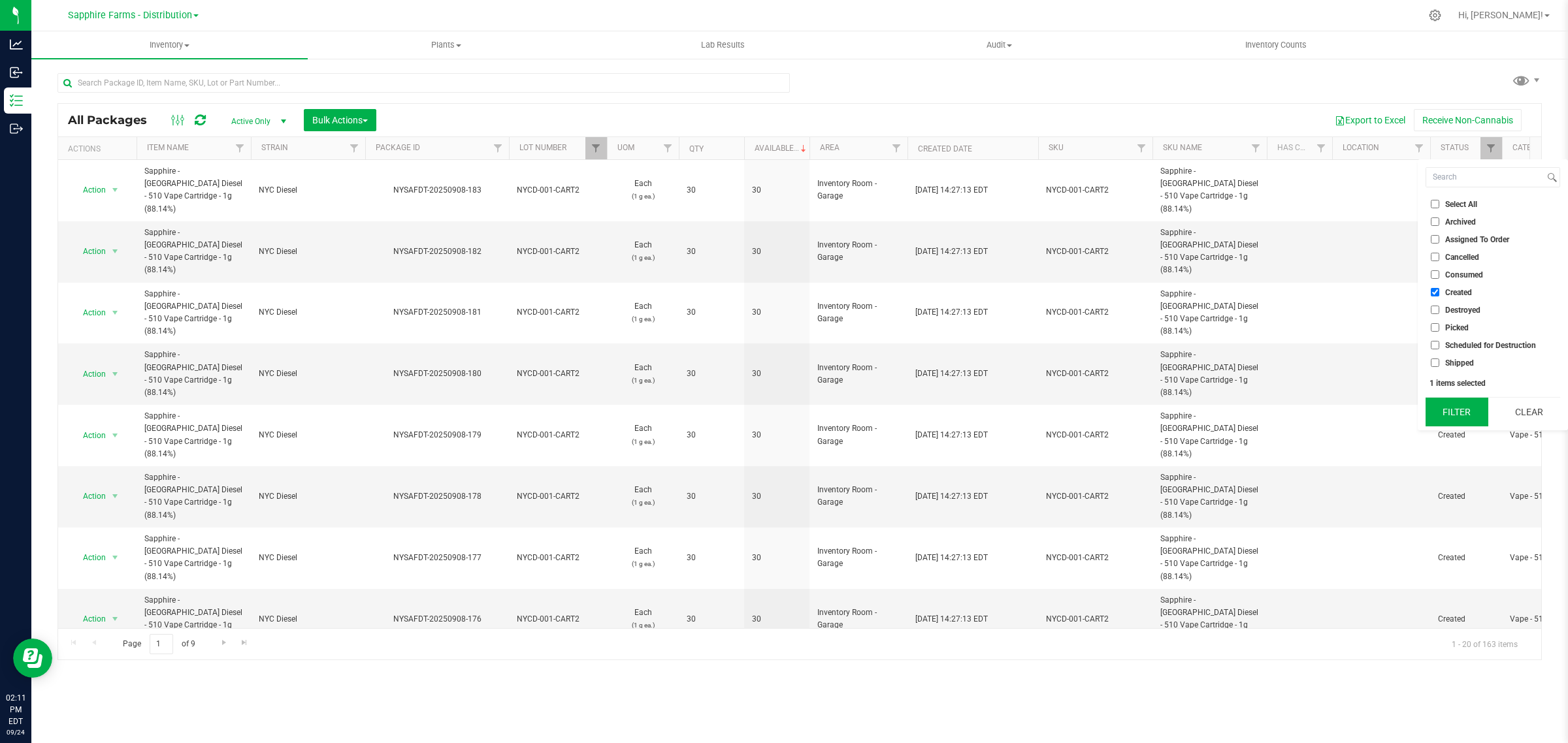
click at [1454, 410] on button "Filter" at bounding box center [1456, 412] width 63 height 29
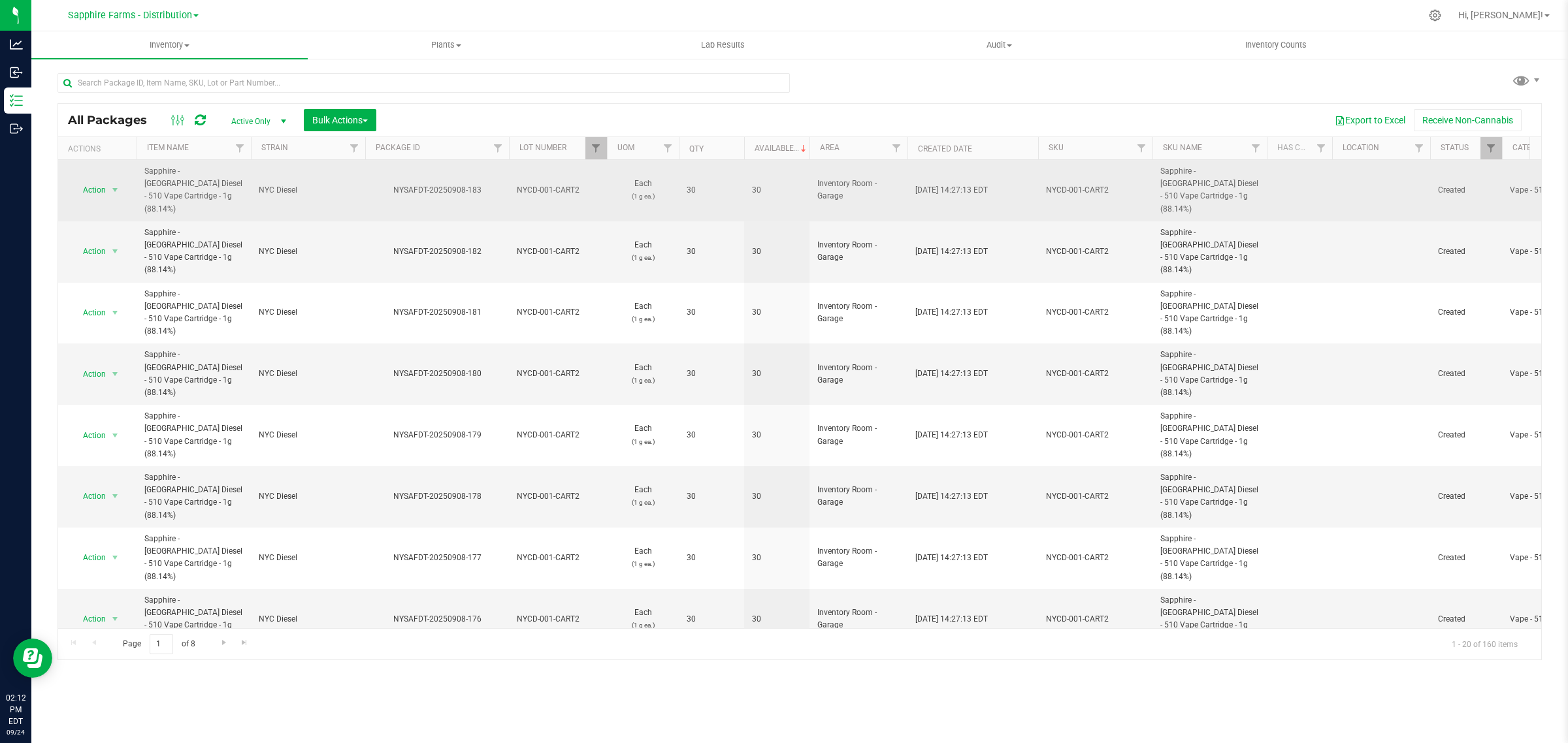
drag, startPoint x: 490, startPoint y: 186, endPoint x: 387, endPoint y: 191, distance: 103.1
click at [387, 191] on td "NYSAFDT-20250908-183" at bounding box center [436, 190] width 144 height 61
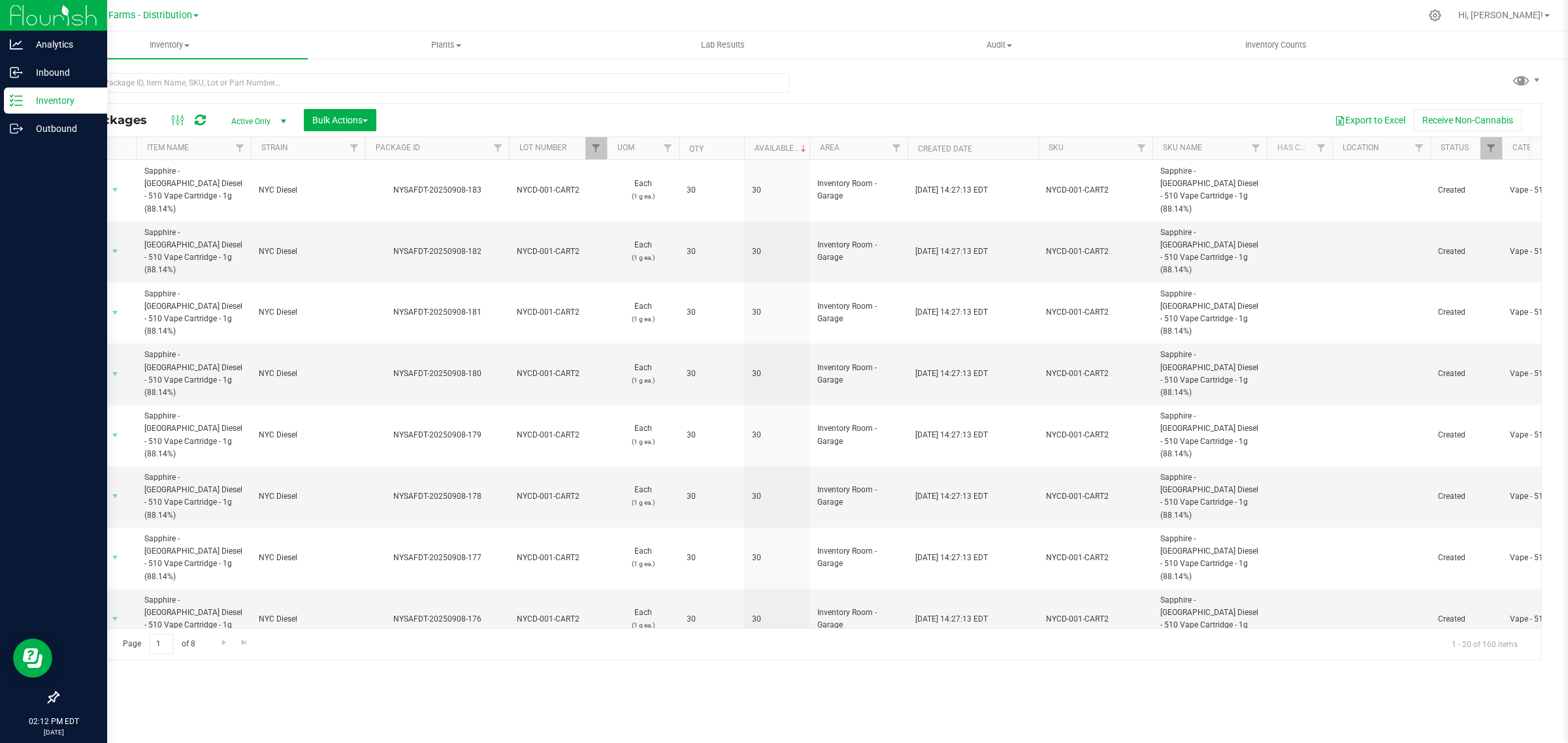
copy div "NYSAFDT-20250908-183"
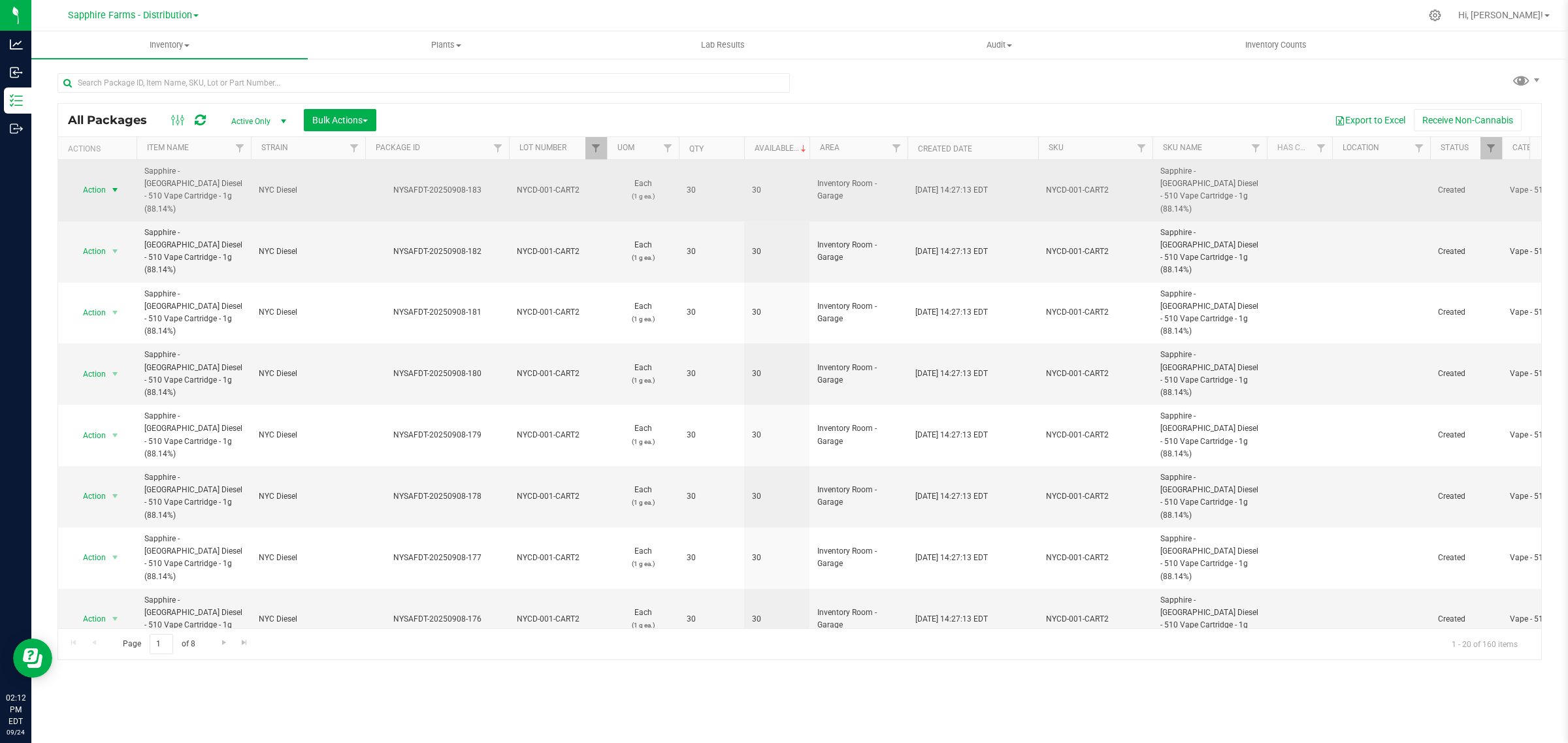
click at [111, 185] on span "select" at bounding box center [115, 190] width 10 height 10
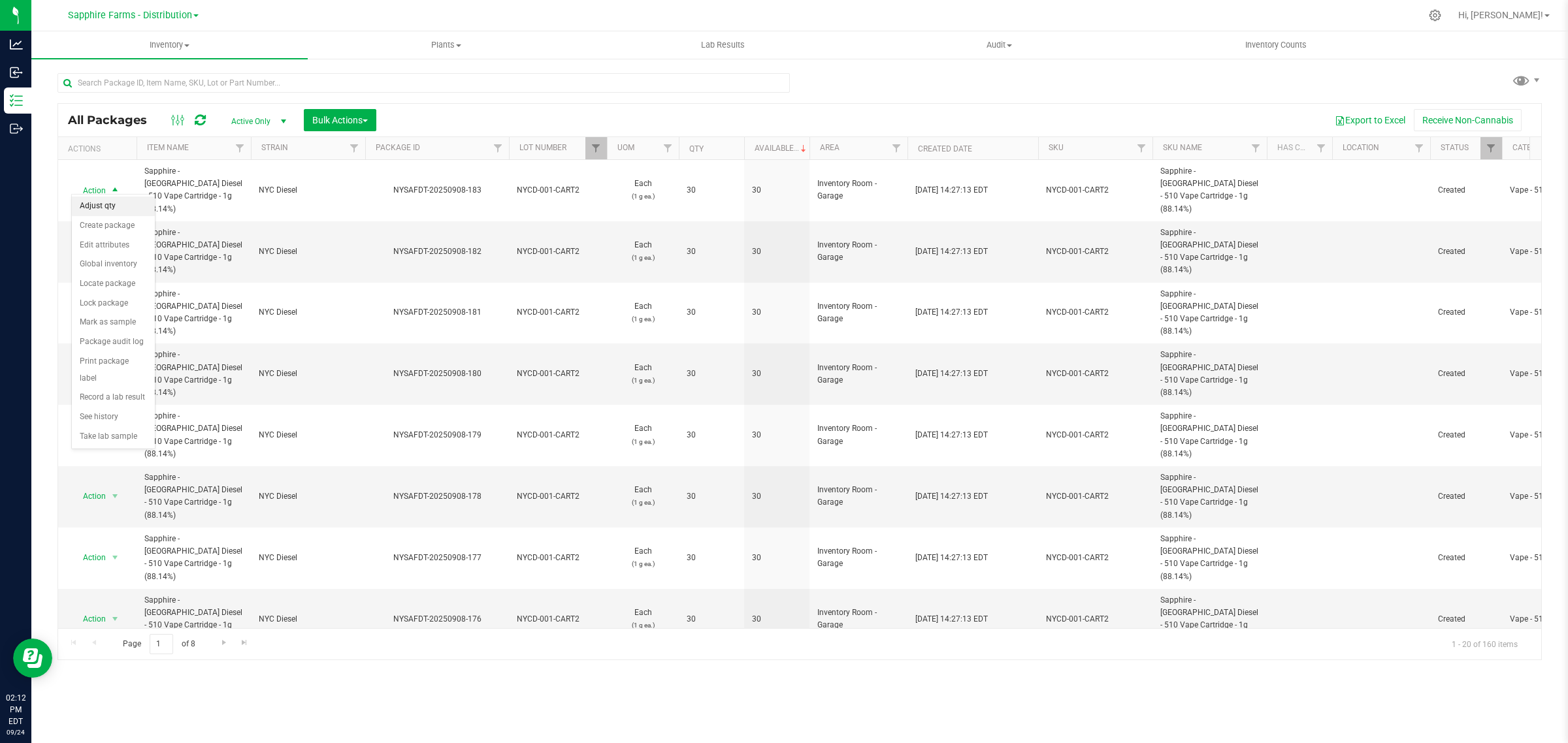
click at [108, 211] on li "Adjust qty" at bounding box center [113, 206] width 83 height 19
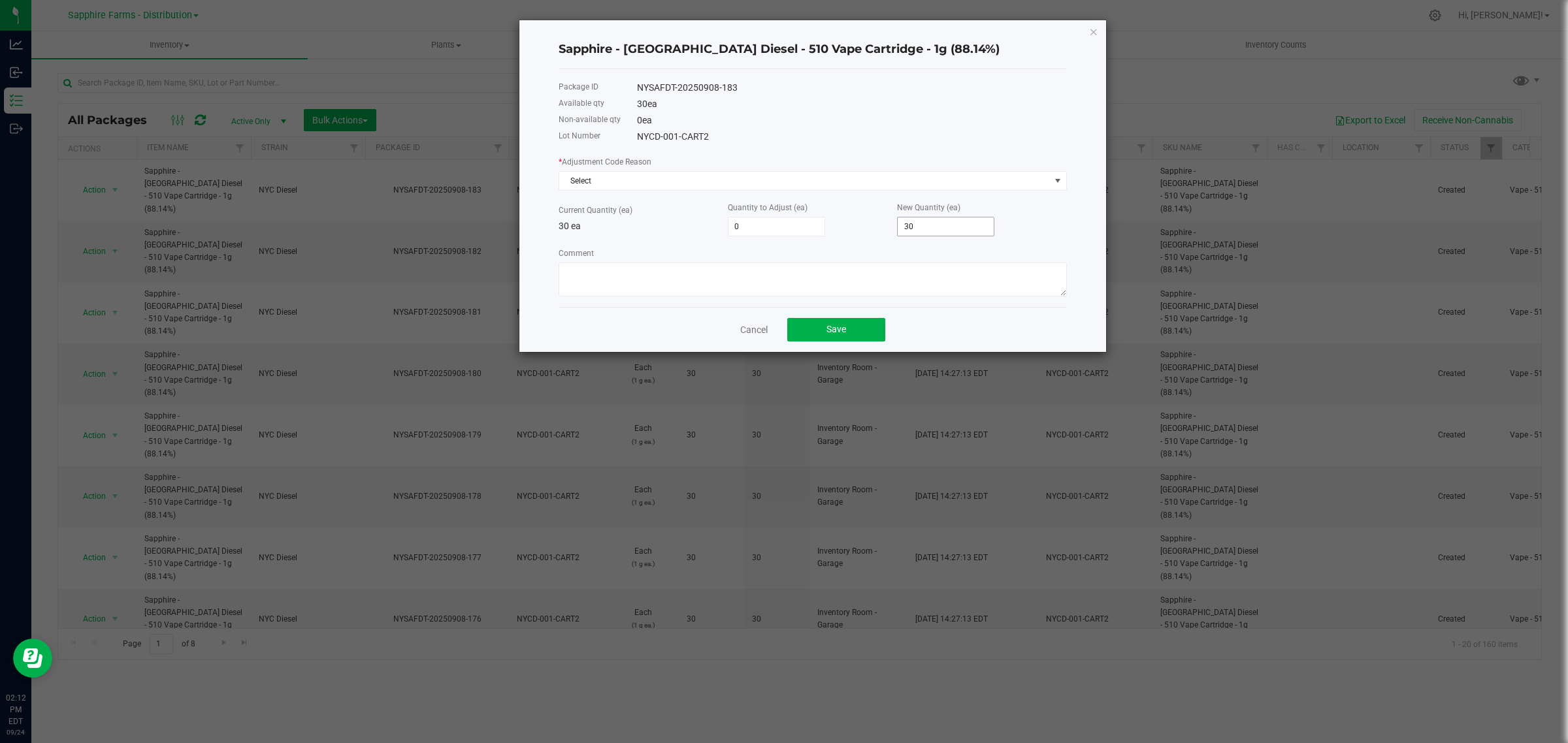
click at [958, 222] on input "30" at bounding box center [946, 226] width 96 height 18
type input "-30"
type input "0"
click at [694, 196] on div "* Adjustment Code Reason Select Current Quantity (ea) 30 ea Quantity to Adjust …" at bounding box center [812, 225] width 508 height 141
click at [621, 194] on div "* Adjustment Code Reason Select Current Quantity (ea) 30 ea Quantity to Adjust …" at bounding box center [812, 225] width 508 height 141
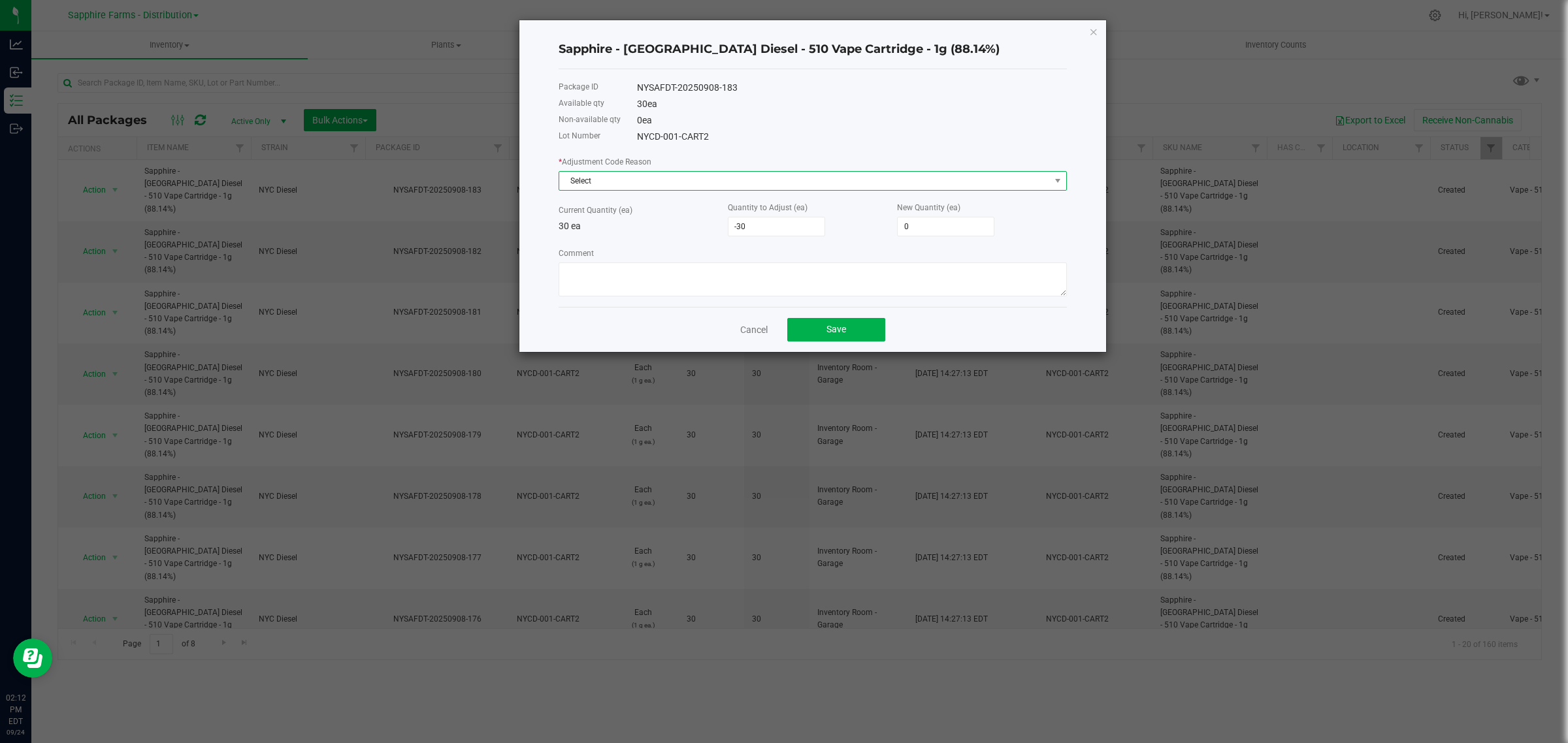
click at [608, 185] on span "Select" at bounding box center [805, 181] width 490 height 18
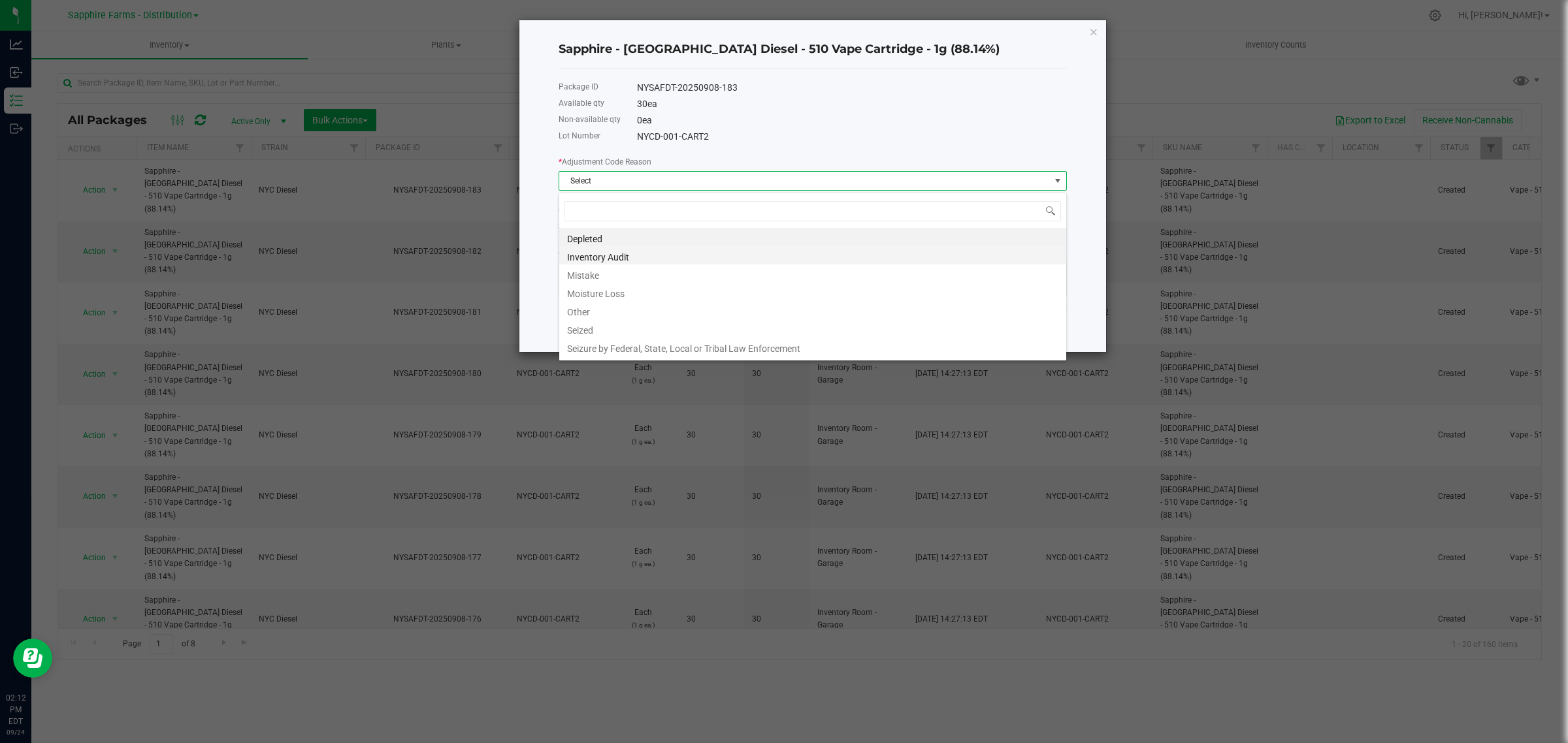
scroll to position [20, 508]
click at [628, 259] on li "Inventory Audit" at bounding box center [812, 255] width 507 height 18
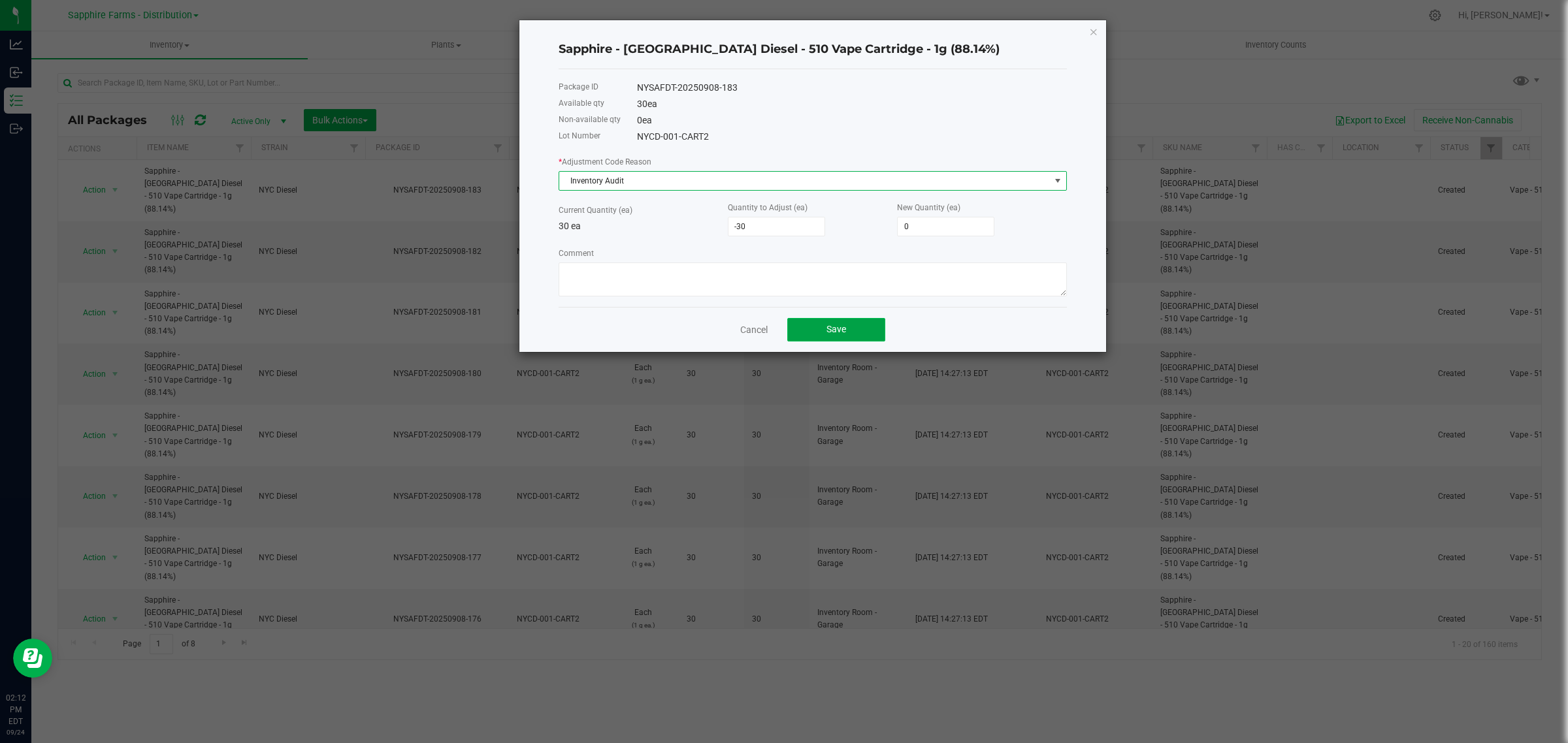
click at [832, 330] on span "Save" at bounding box center [836, 329] width 19 height 10
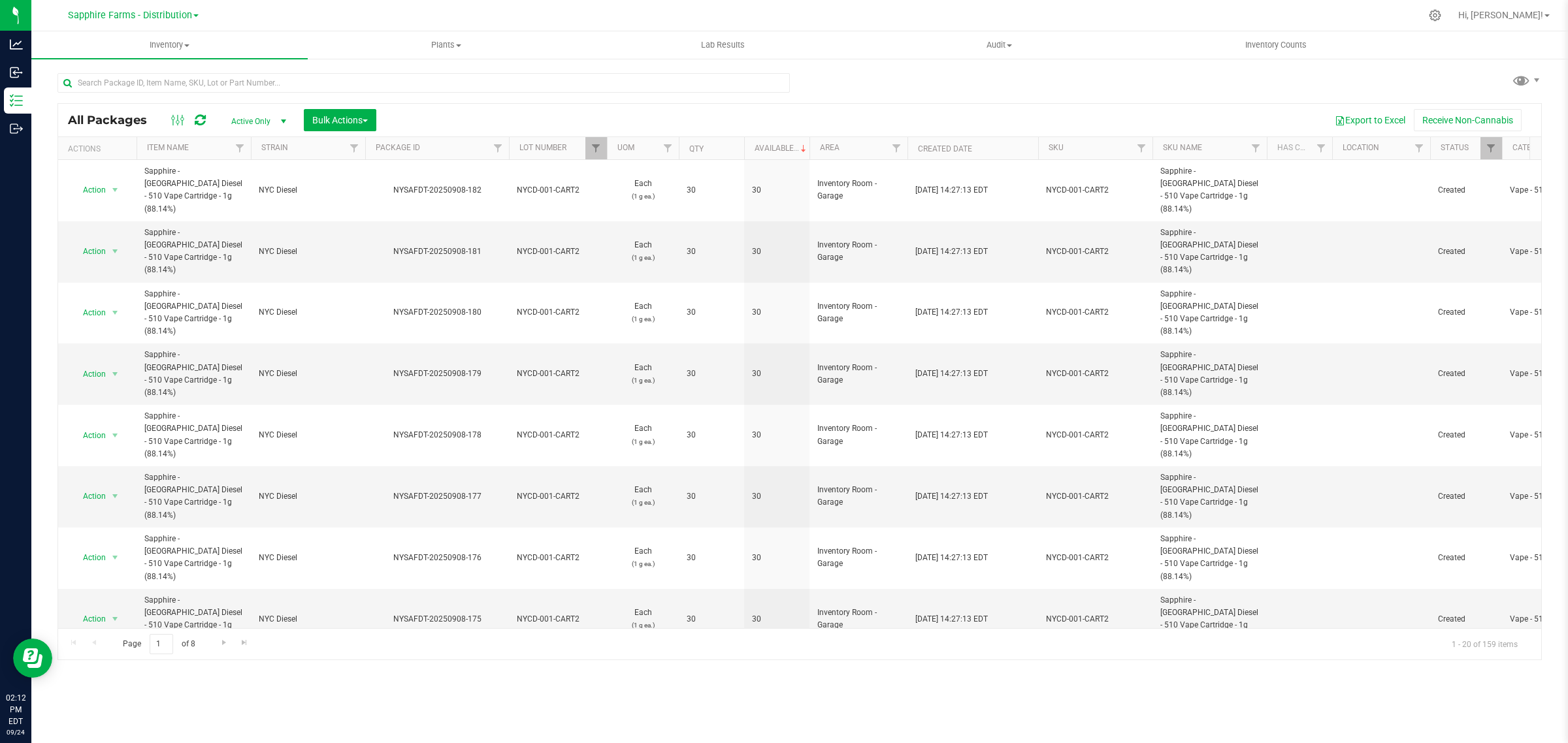
click at [750, 150] on th "Available" at bounding box center [777, 148] width 65 height 23
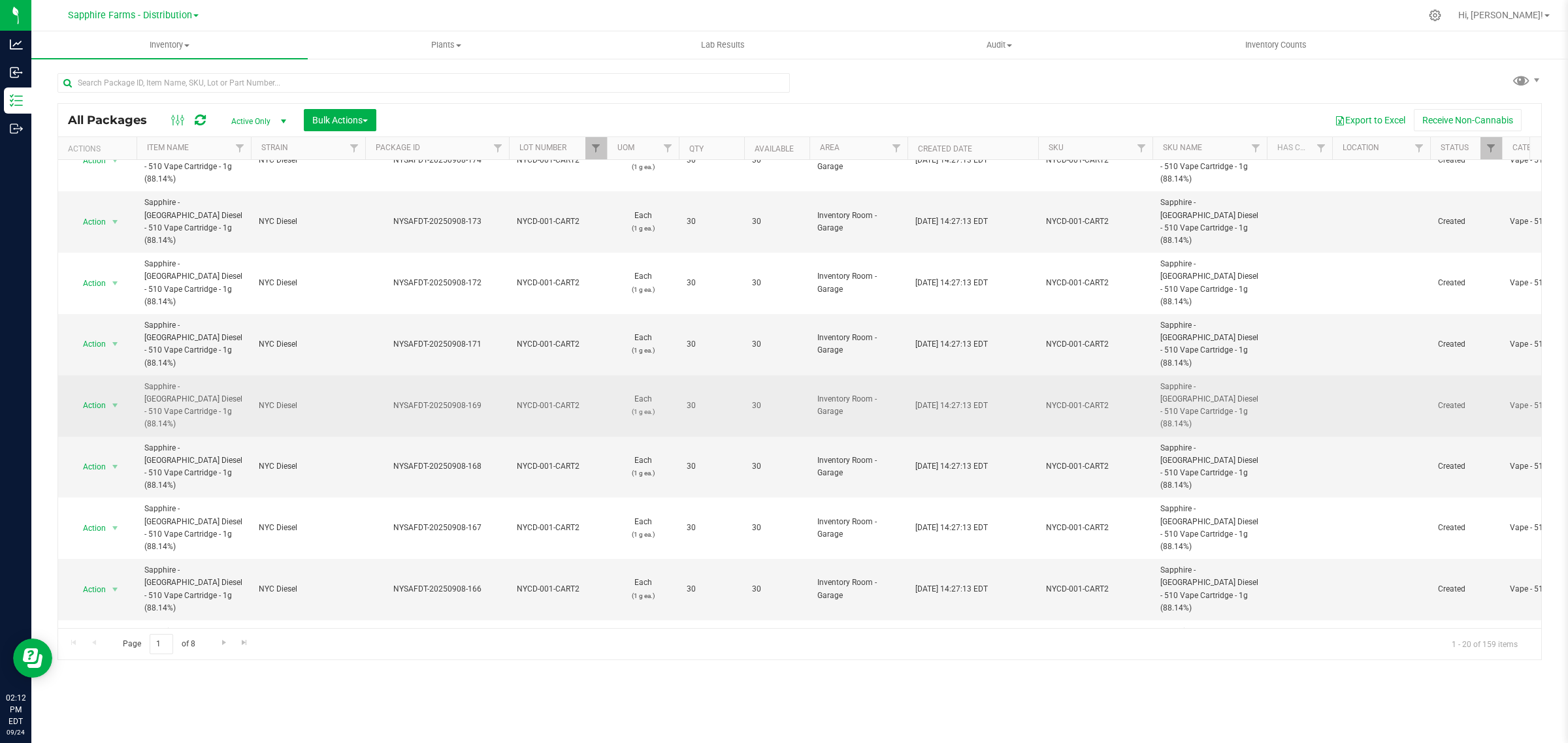
scroll to position [0, 0]
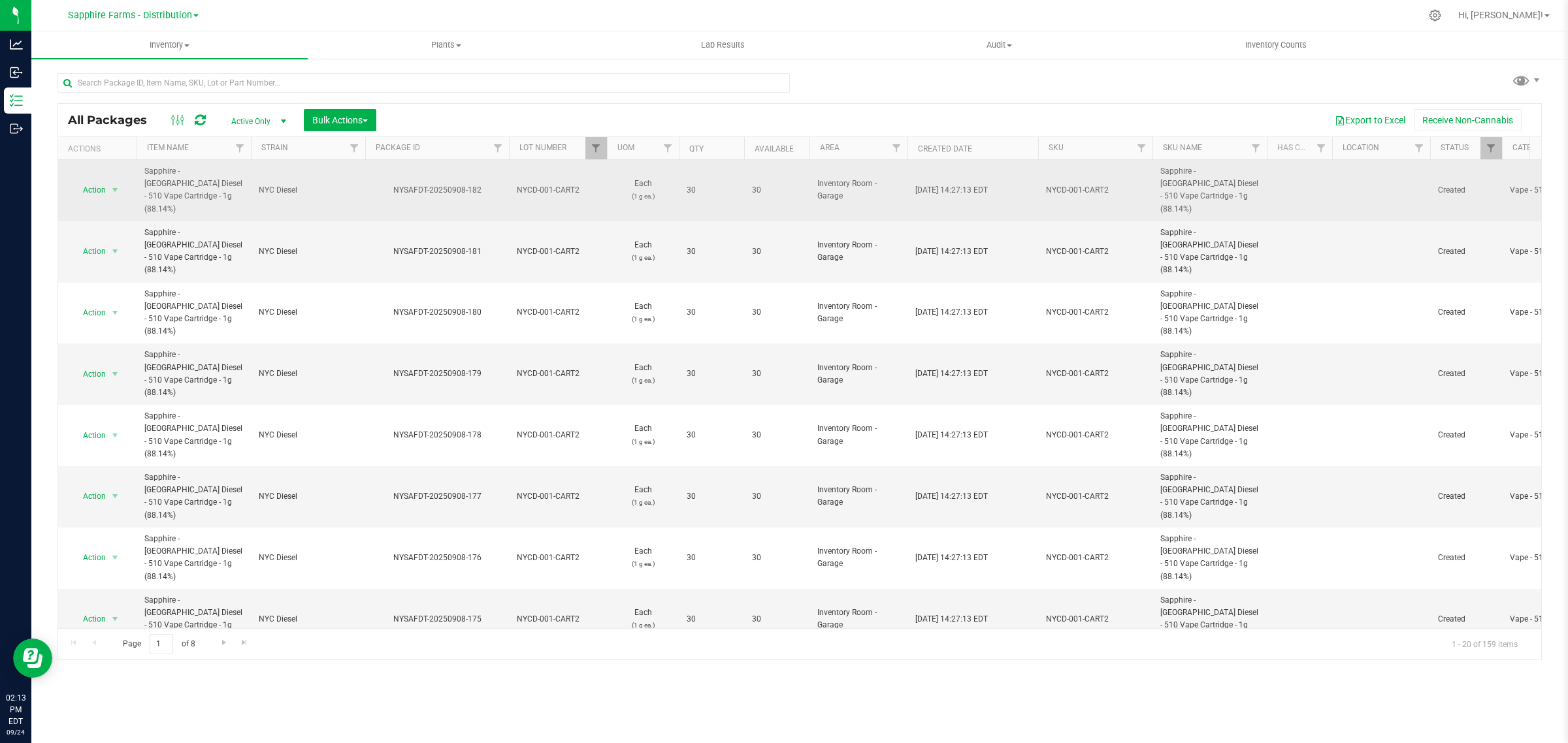
drag, startPoint x: 495, startPoint y: 186, endPoint x: 388, endPoint y: 184, distance: 107.0
click at [388, 184] on div "NYSAFDT-20250908-182" at bounding box center [436, 190] width 147 height 12
click at [110, 185] on span "select" at bounding box center [115, 190] width 10 height 10
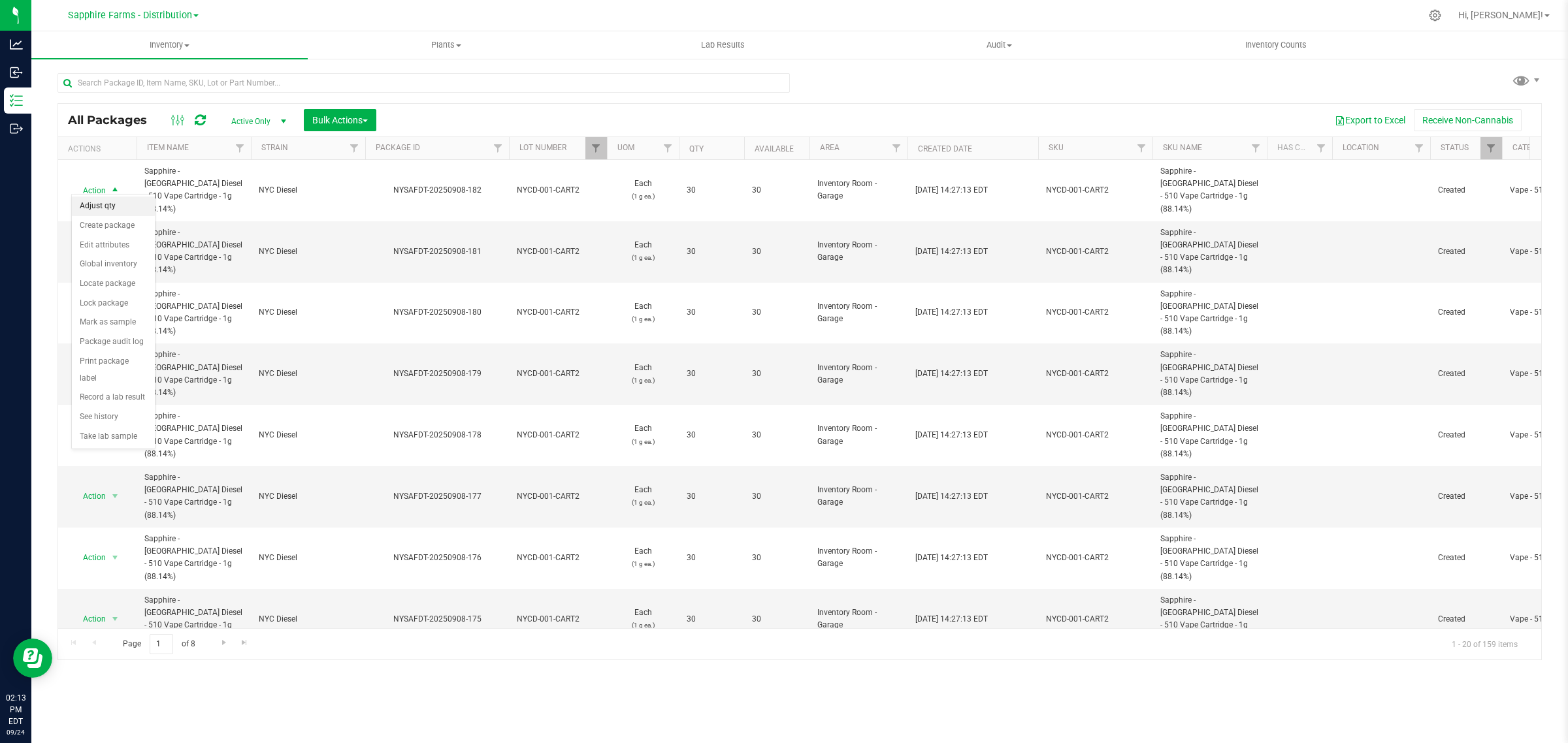
click at [120, 209] on li "Adjust qty" at bounding box center [113, 206] width 83 height 19
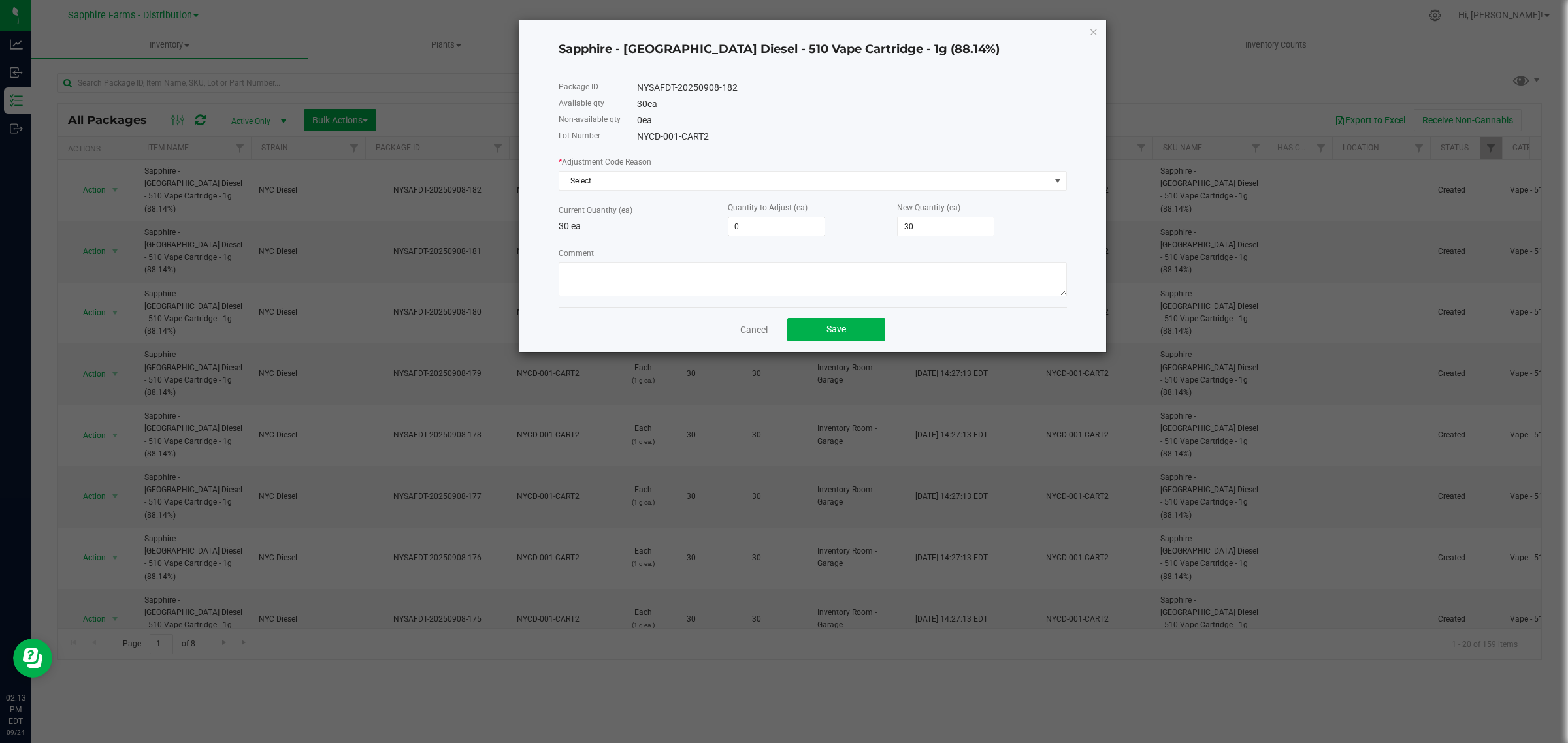
click at [776, 235] on input "0" at bounding box center [777, 226] width 96 height 18
type input "1"
type input "31"
type input "10"
type input "40"
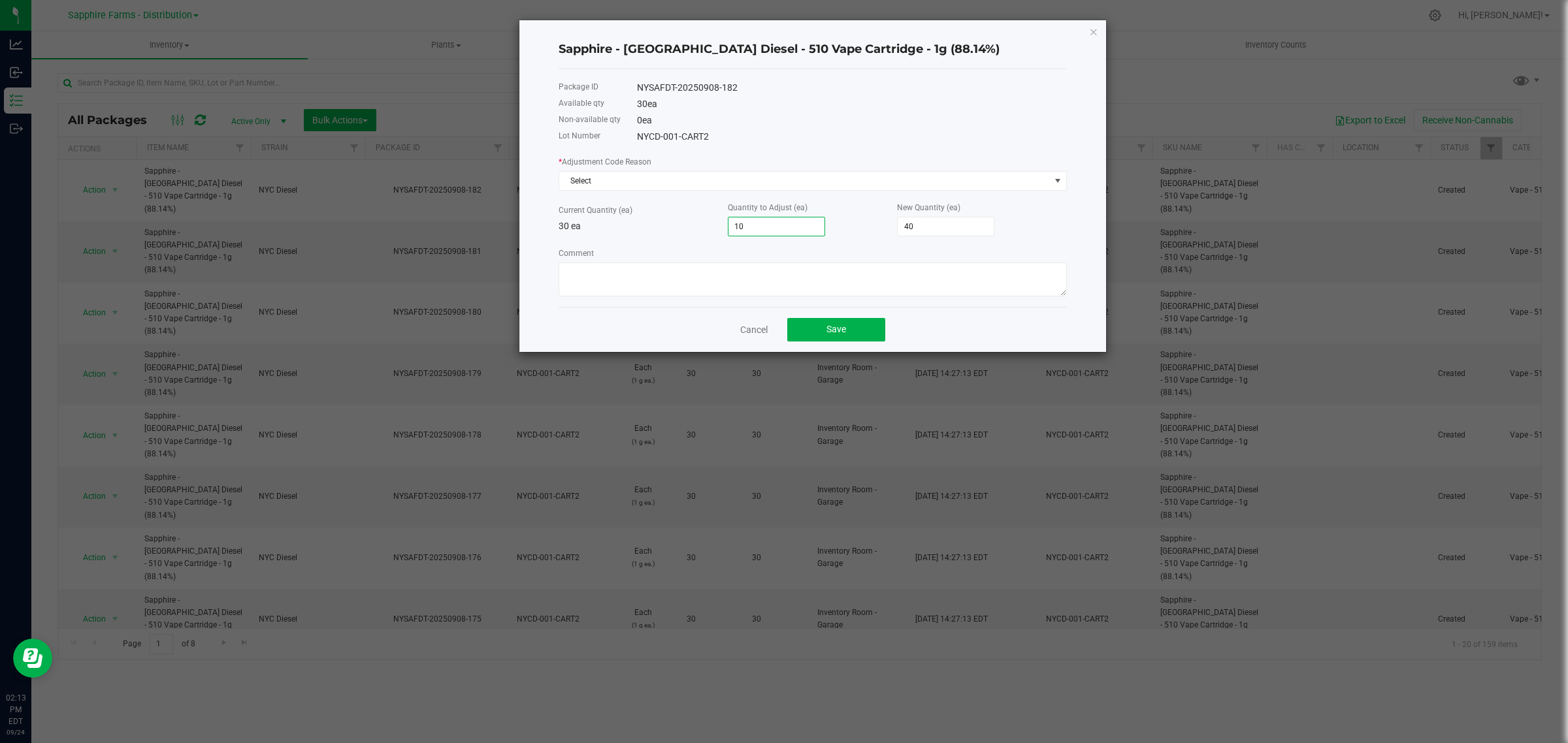
click at [710, 233] on p "30 ea" at bounding box center [643, 227] width 169 height 14
drag, startPoint x: 740, startPoint y: 232, endPoint x: 772, endPoint y: 232, distance: 32.0
click at [772, 232] on input "10" at bounding box center [777, 226] width 96 height 18
type input "1"
type input "31"
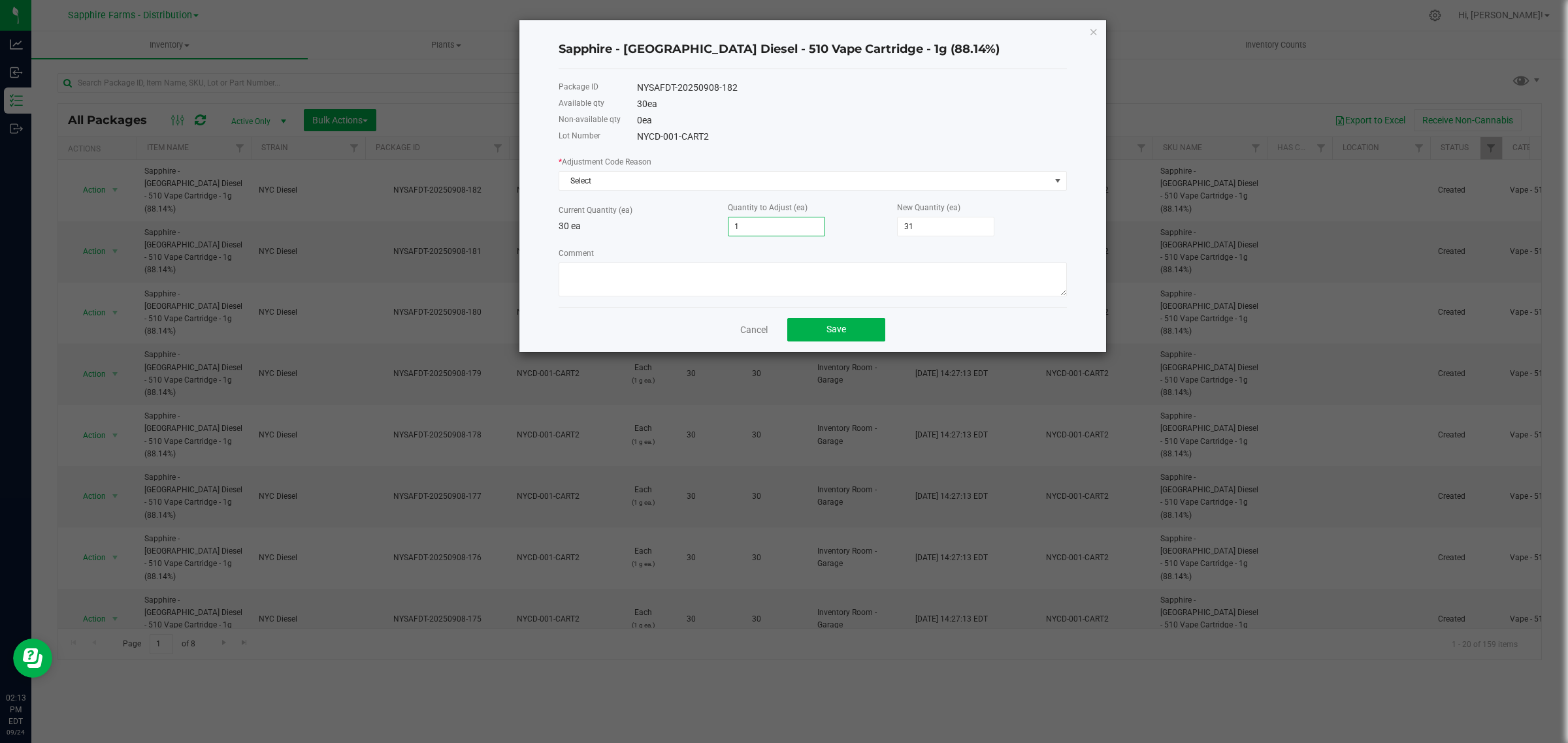
type input "30"
type input "-1"
type input "29"
type input "-10"
type input "20"
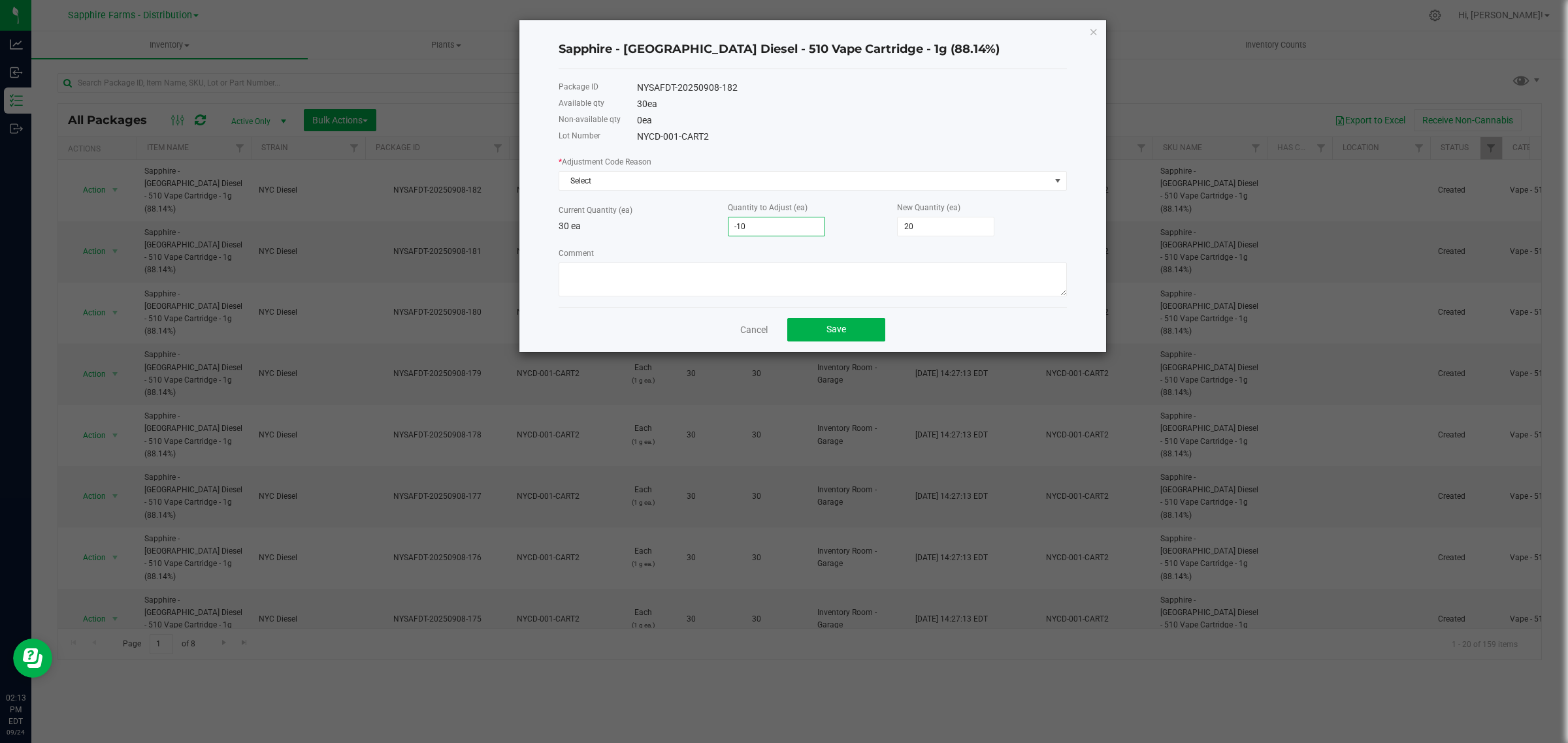
type input "-10"
click at [682, 242] on div "* Adjustment Code Reason Select Current Quantity (ea) 30 ea Quantity to Adjust …" at bounding box center [812, 225] width 508 height 141
click at [617, 174] on span "Select" at bounding box center [805, 181] width 490 height 18
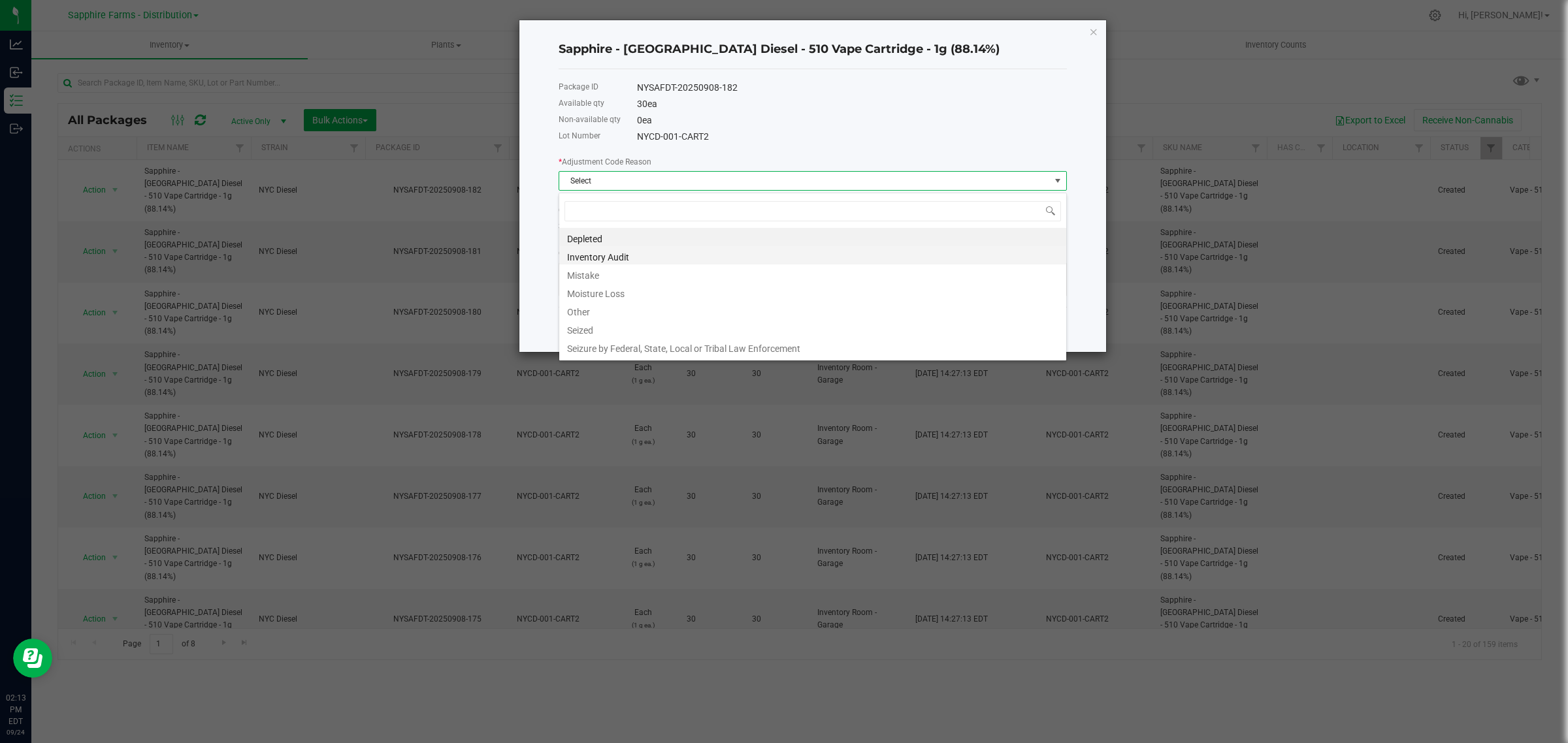
scroll to position [20, 508]
click at [654, 256] on li "Inventory Audit" at bounding box center [812, 255] width 507 height 18
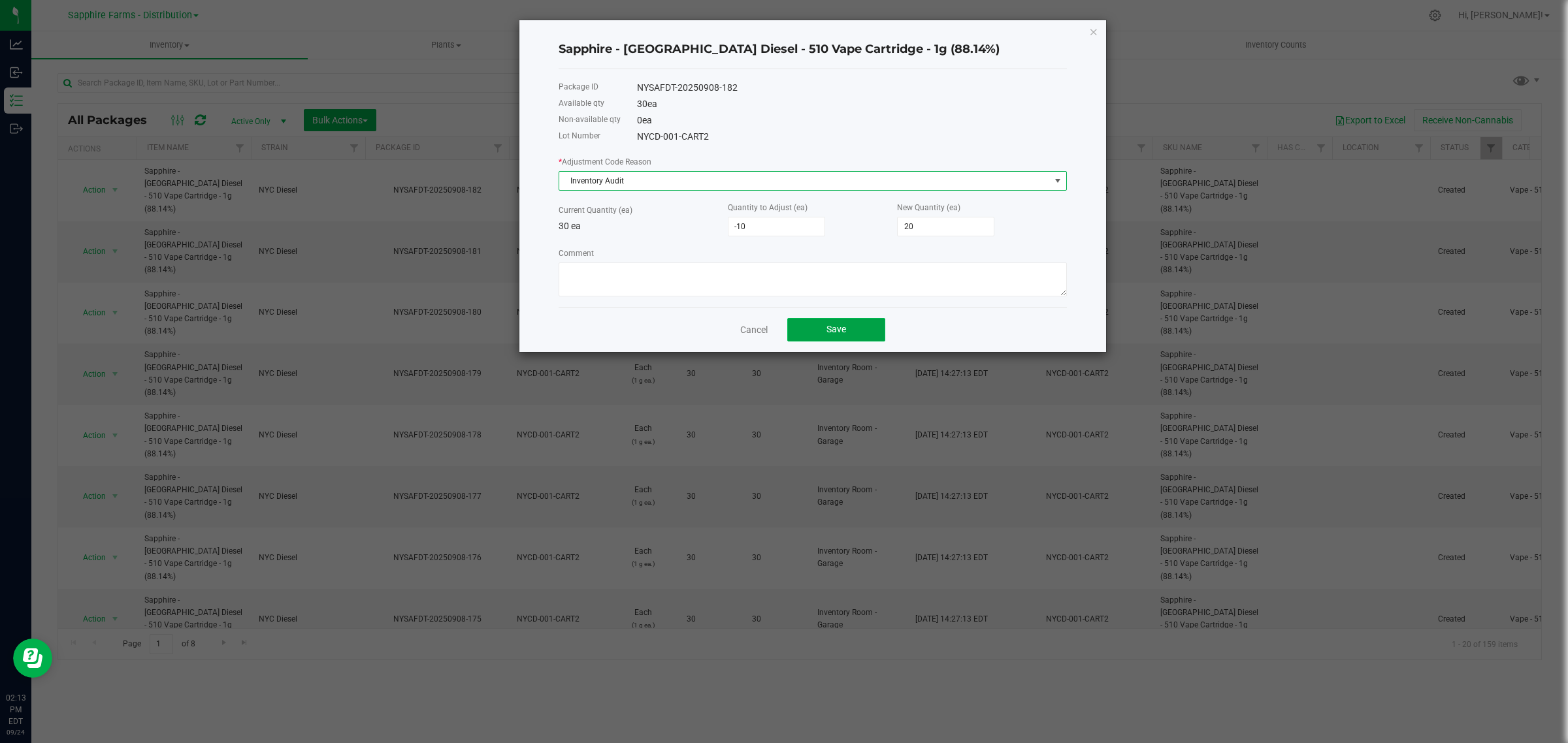
click at [818, 322] on button "Save" at bounding box center [836, 330] width 98 height 24
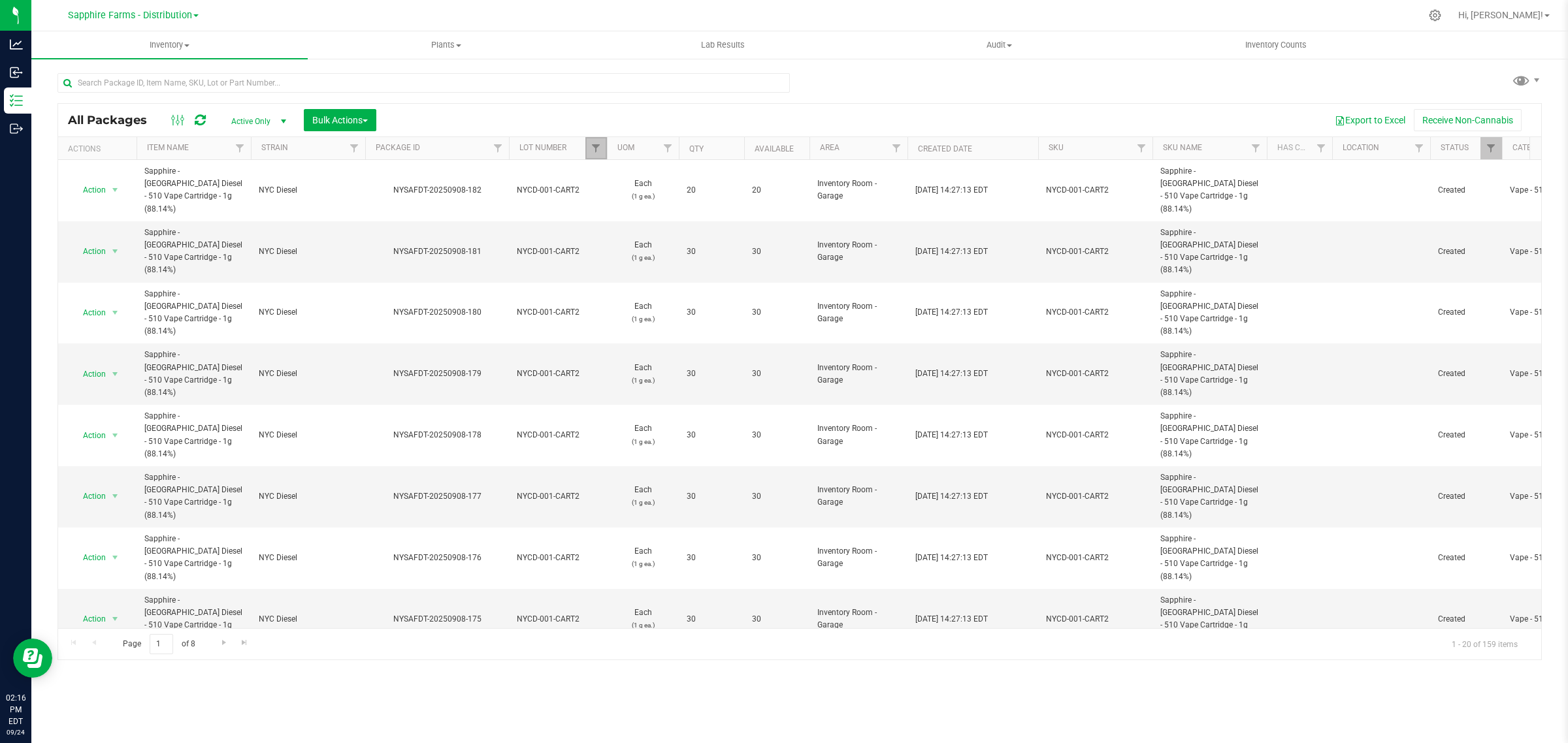
click at [589, 152] on link "Filter" at bounding box center [596, 147] width 22 height 22
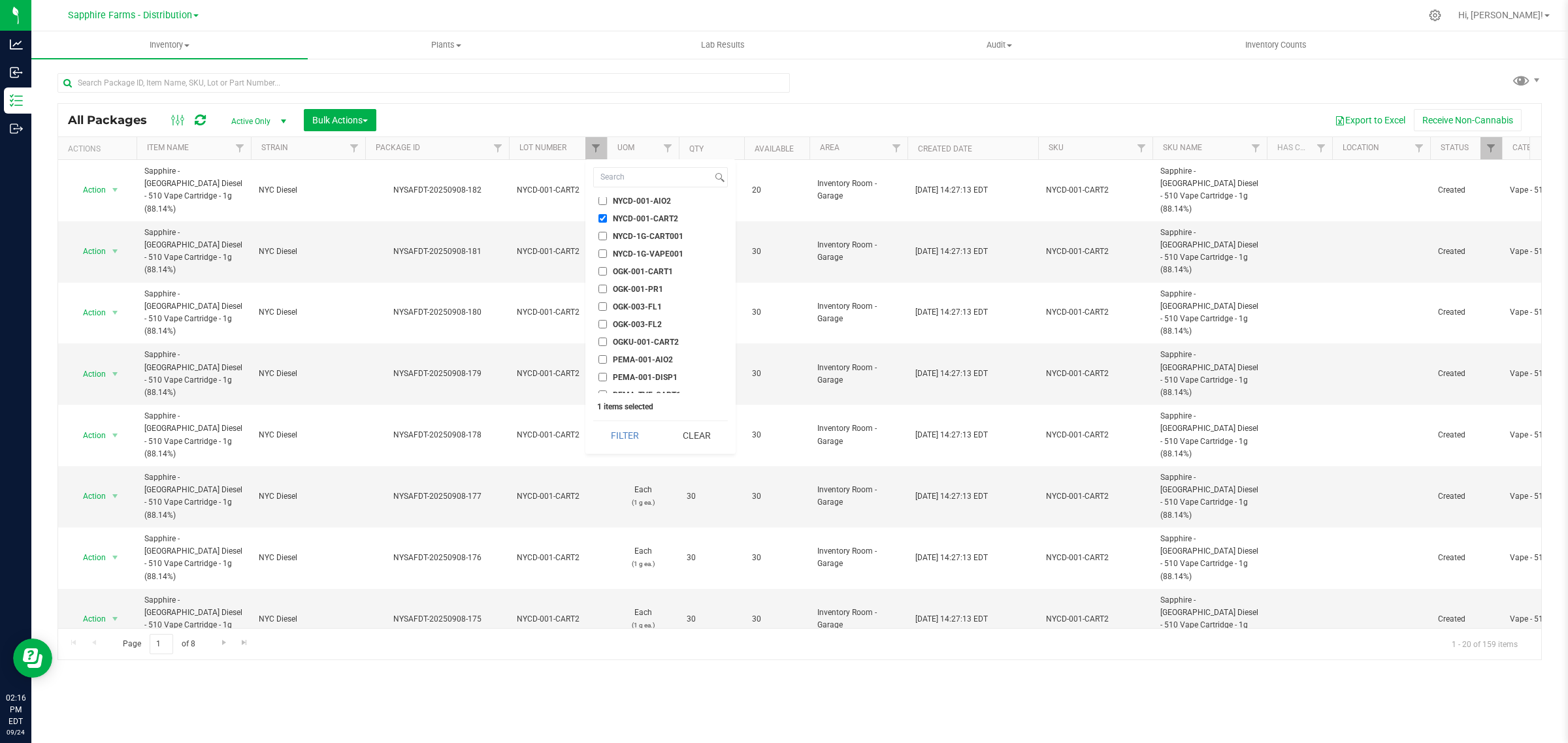
drag, startPoint x: 618, startPoint y: 217, endPoint x: 629, endPoint y: 248, distance: 32.9
click at [618, 217] on span "NYCD-001-CART2" at bounding box center [645, 218] width 65 height 8
click at [606, 217] on input "NYCD-001-CART2" at bounding box center [603, 219] width 9 height 9
checkbox input "false"
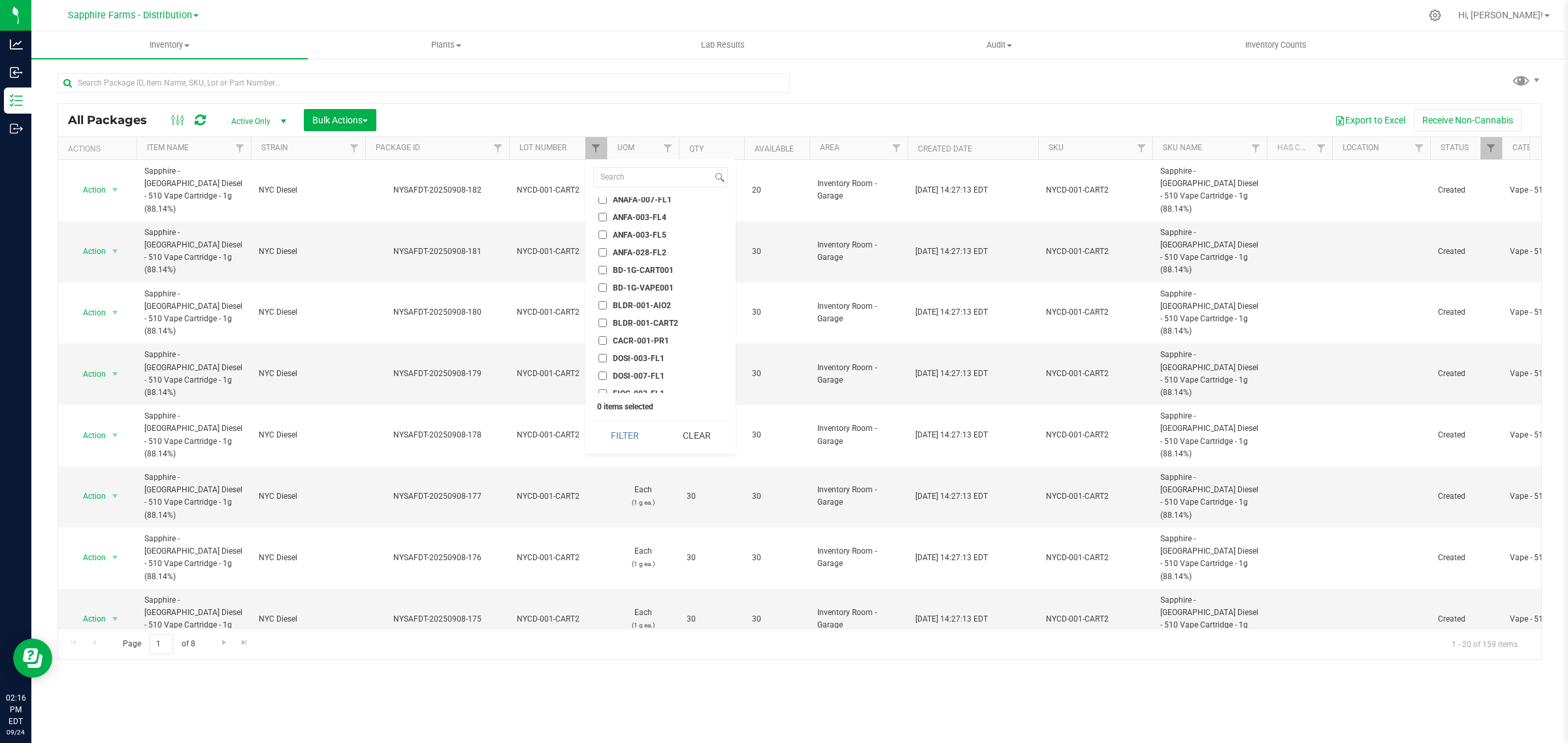
click at [643, 303] on span "BLDR-001-AIO2" at bounding box center [641, 305] width 58 height 8
click at [606, 303] on input "BLDR-001-AIO2" at bounding box center [603, 305] width 9 height 9
checkbox input "true"
click at [634, 432] on button "Filter" at bounding box center [625, 435] width 63 height 29
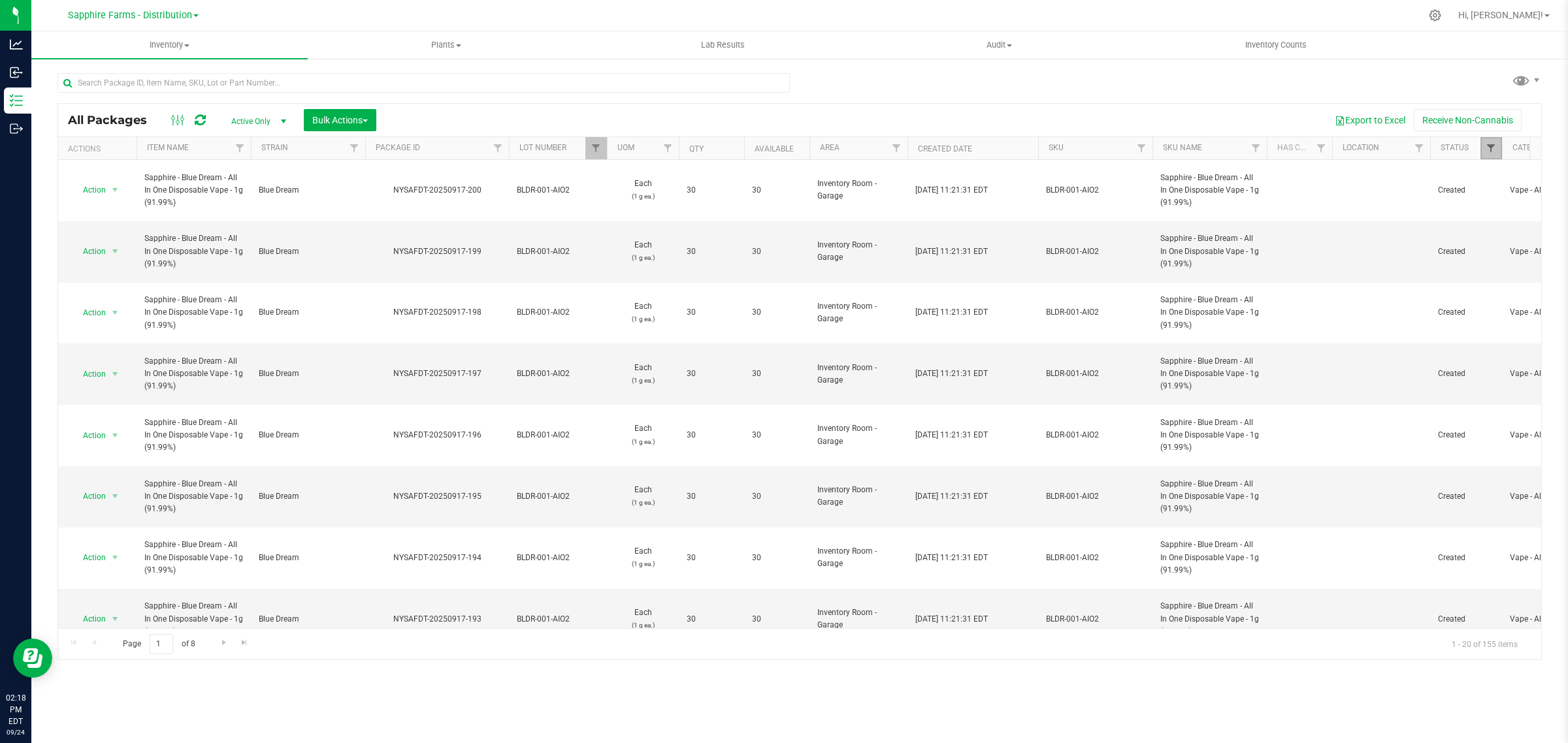
click at [1489, 145] on span "Filter" at bounding box center [1490, 148] width 10 height 10
click at [1452, 412] on button "Filter" at bounding box center [1456, 412] width 63 height 29
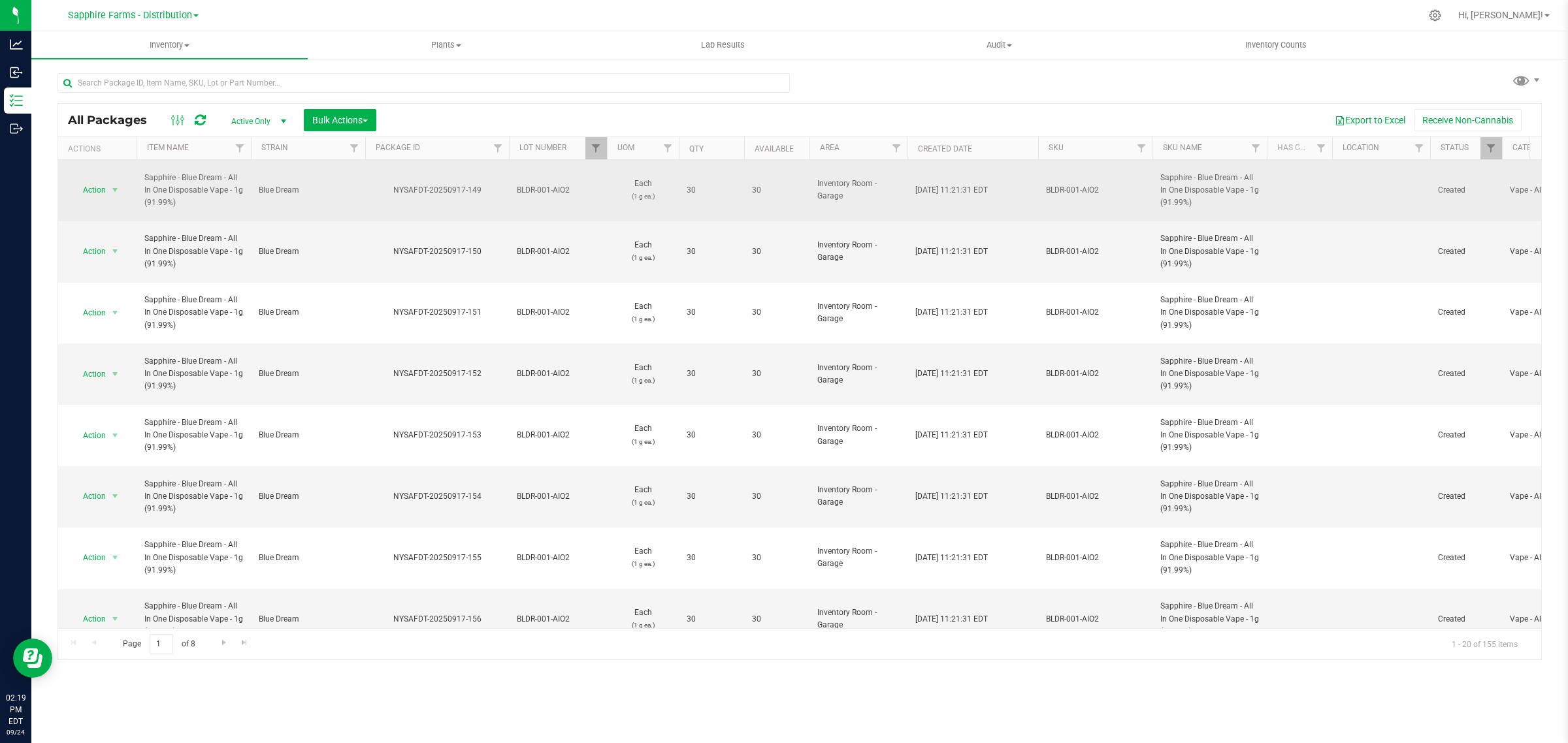
drag, startPoint x: 494, startPoint y: 184, endPoint x: 382, endPoint y: 187, distance: 112.0
click at [382, 187] on div "NYSAFDT-20250917-149" at bounding box center [436, 190] width 147 height 12
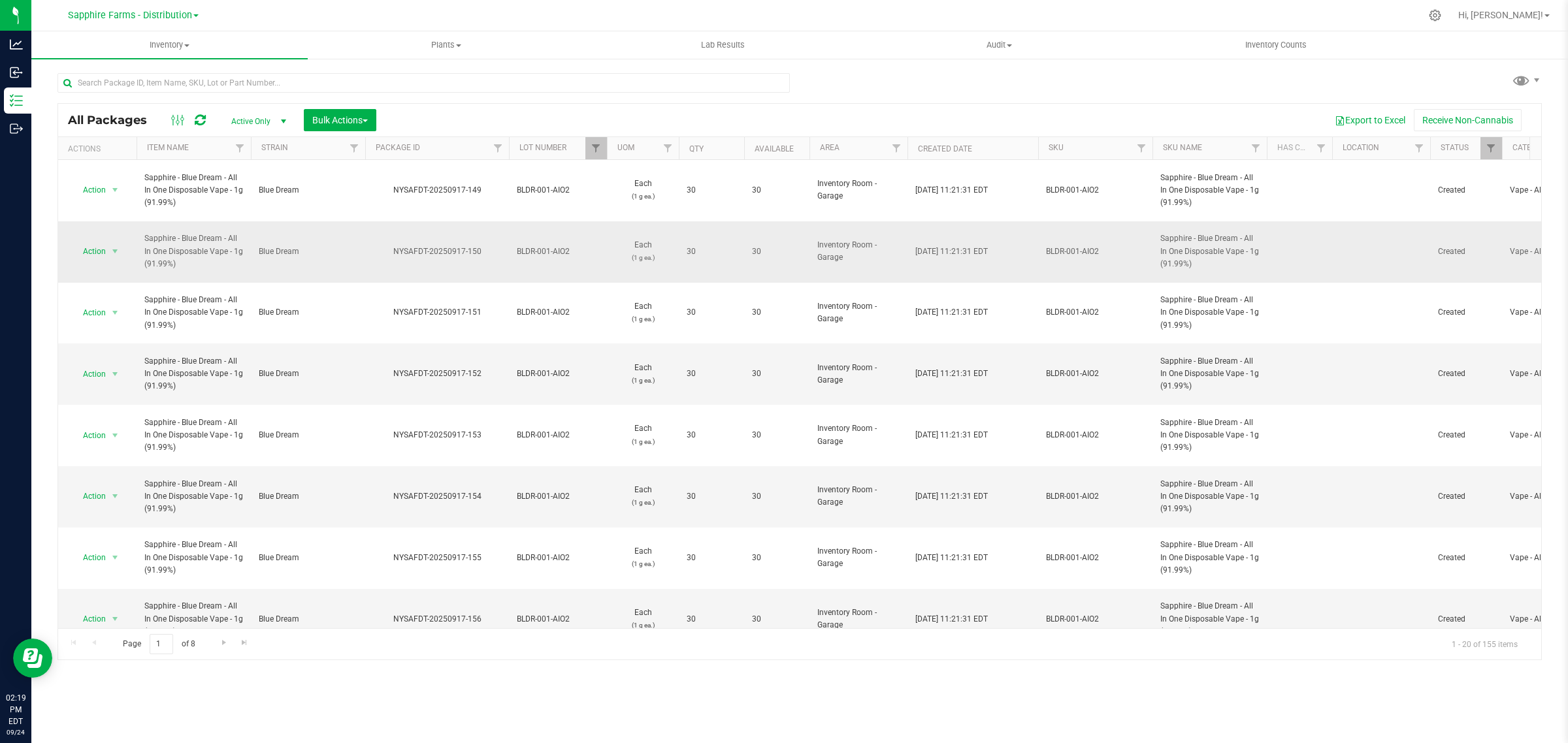
drag, startPoint x: 494, startPoint y: 230, endPoint x: 388, endPoint y: 235, distance: 106.1
click at [388, 245] on div "NYSAFDT-20250917-150" at bounding box center [436, 251] width 147 height 12
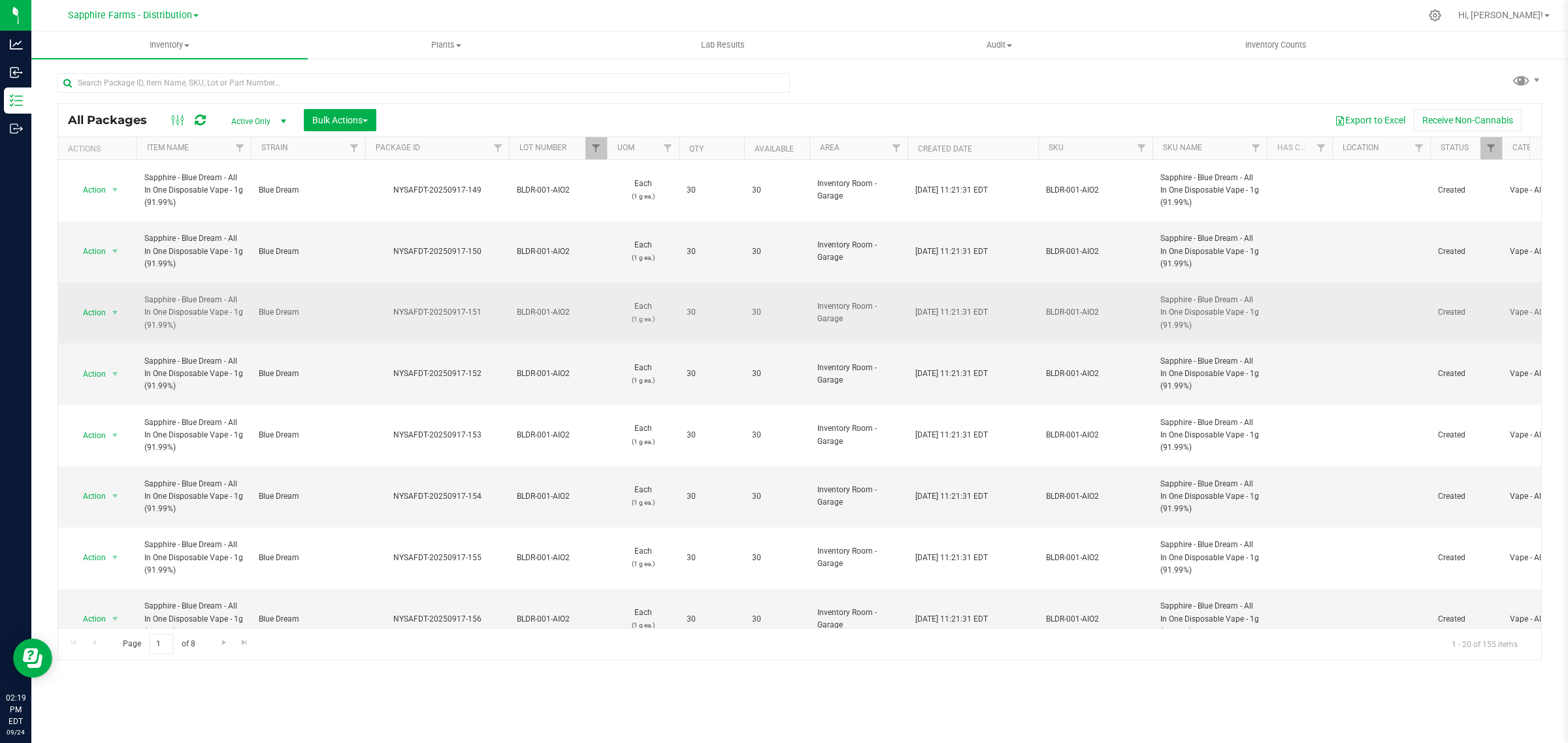
drag, startPoint x: 490, startPoint y: 279, endPoint x: 391, endPoint y: 284, distance: 99.1
click at [391, 306] on div "NYSAFDT-20250917-151" at bounding box center [436, 312] width 147 height 12
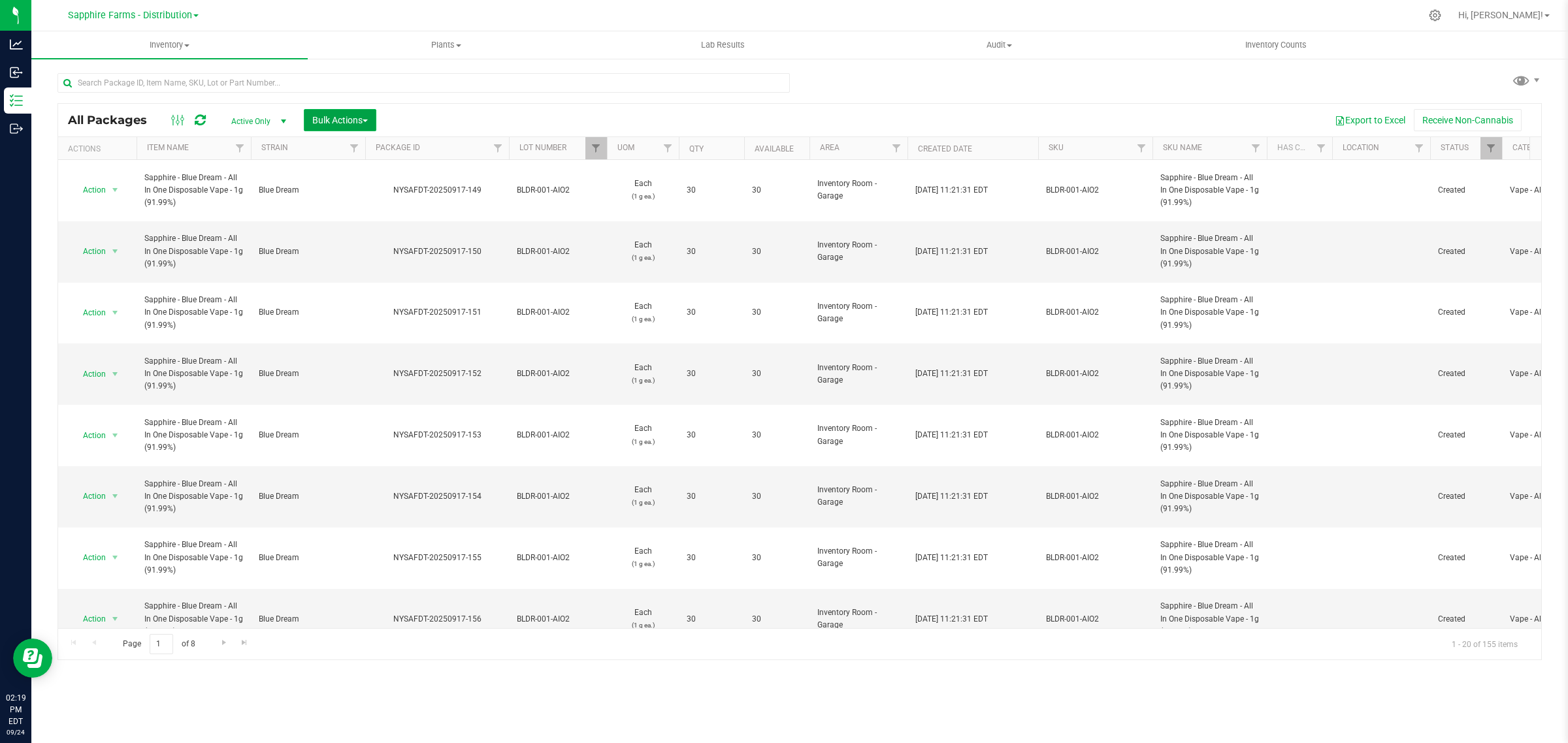
click at [348, 121] on span "Bulk Actions" at bounding box center [340, 120] width 56 height 10
click at [335, 172] on span "Combine packages" at bounding box center [349, 173] width 75 height 10
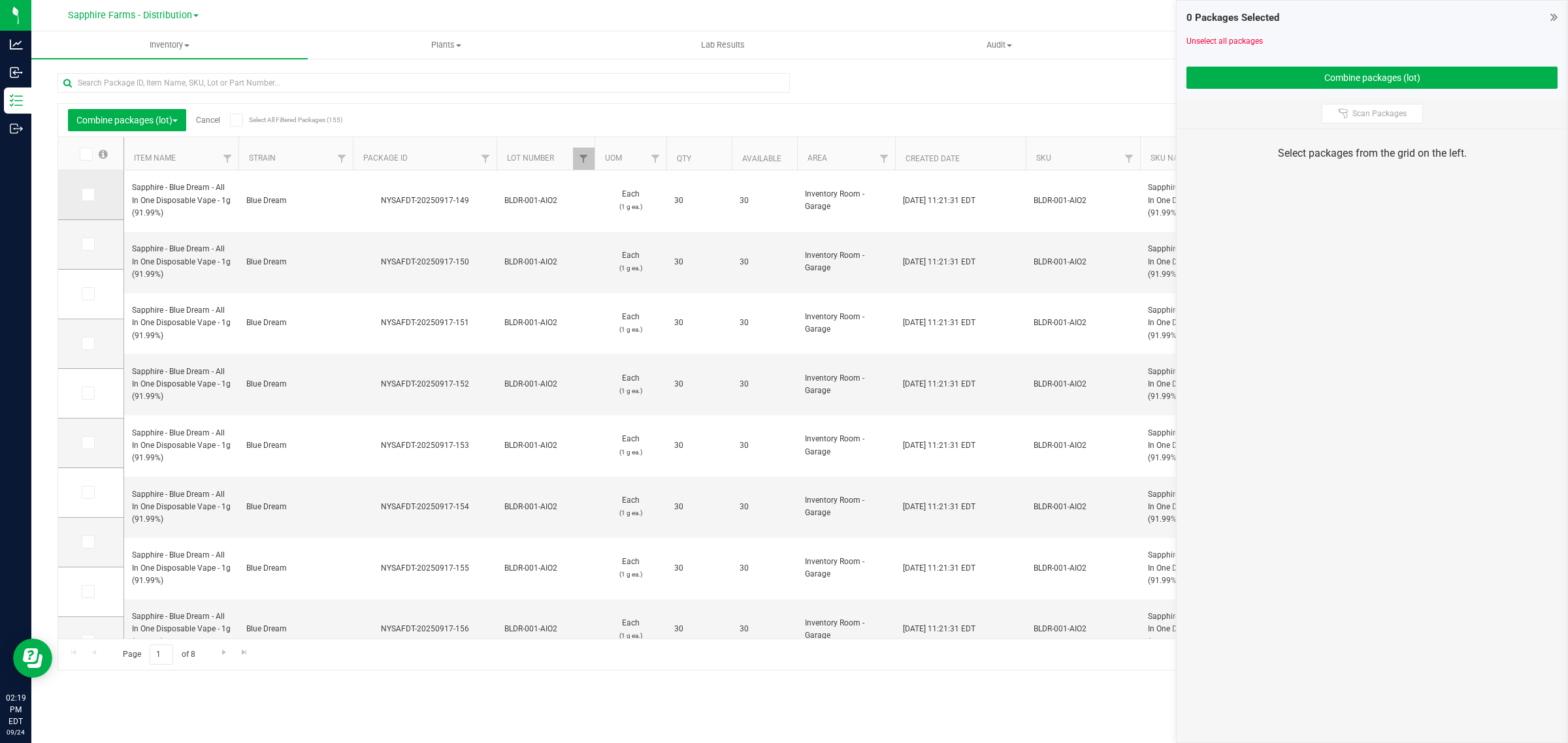
click at [86, 194] on icon at bounding box center [87, 194] width 9 height 0
click at [0, 0] on input "checkbox" at bounding box center [0, 0] width 0 height 0
click at [87, 244] on icon at bounding box center [87, 244] width 9 height 0
click at [0, 0] on input "checkbox" at bounding box center [0, 0] width 0 height 0
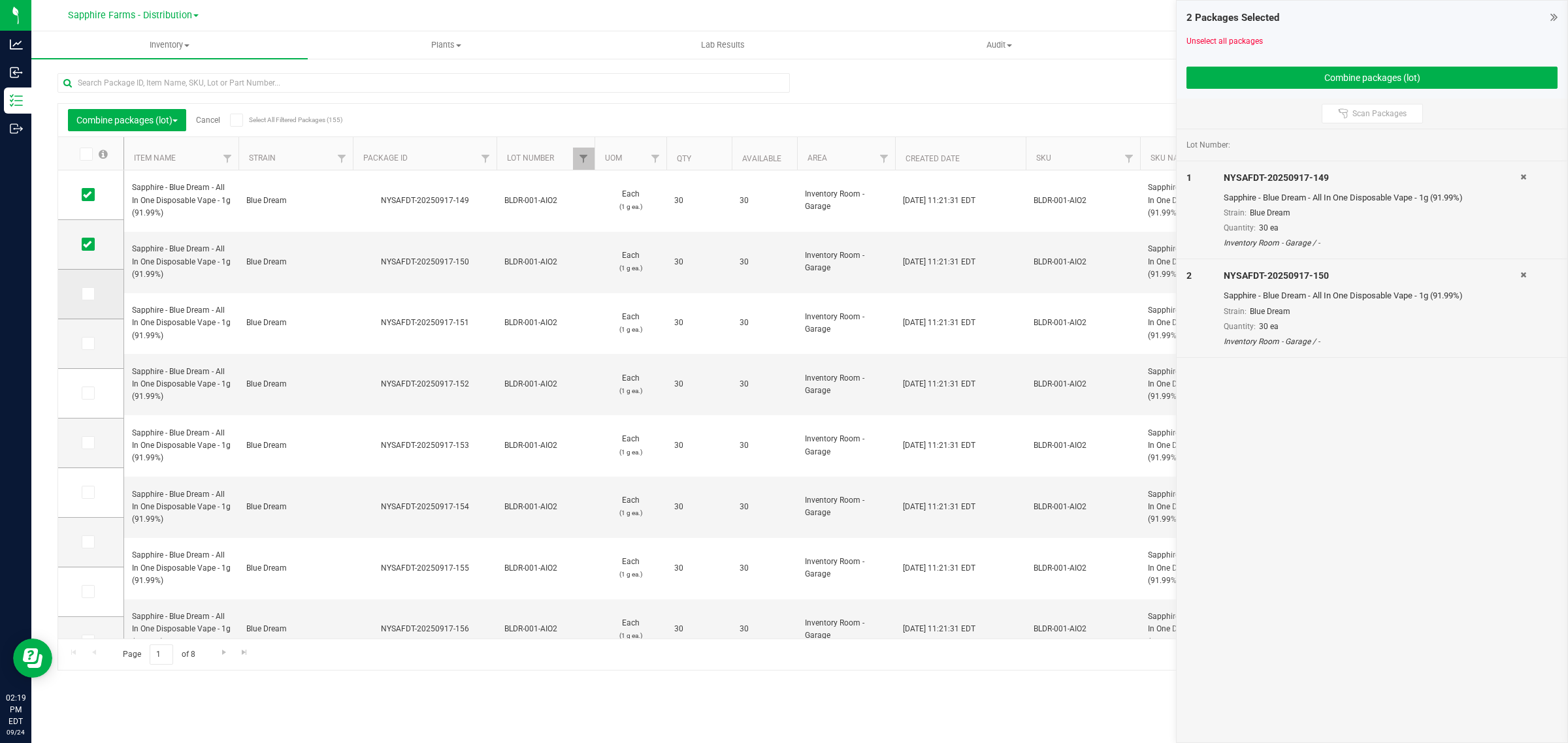
click at [86, 294] on icon at bounding box center [87, 294] width 9 height 0
click at [0, 0] on input "checkbox" at bounding box center [0, 0] width 0 height 0
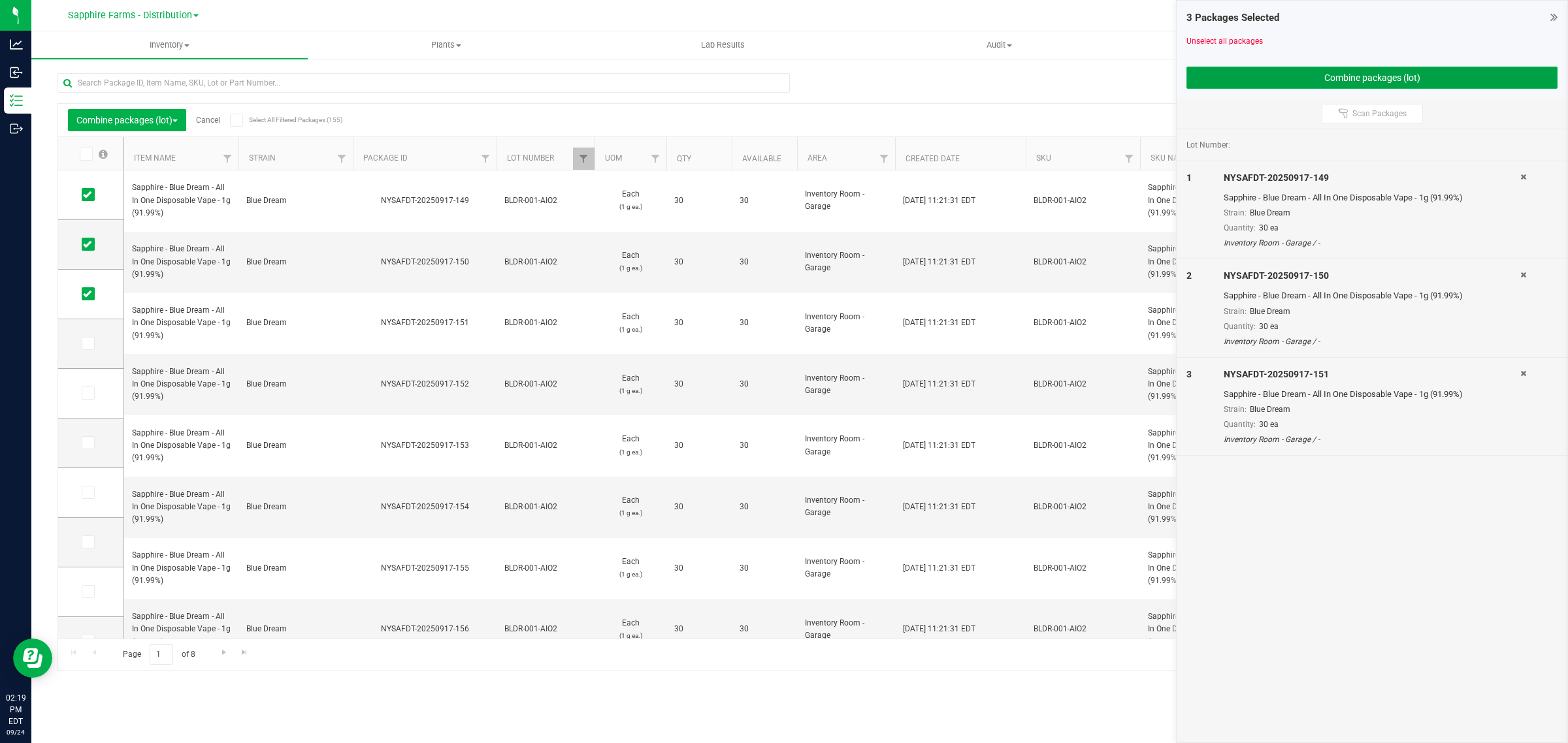
click at [1261, 87] on button "Combine packages (lot)" at bounding box center [1371, 77] width 371 height 22
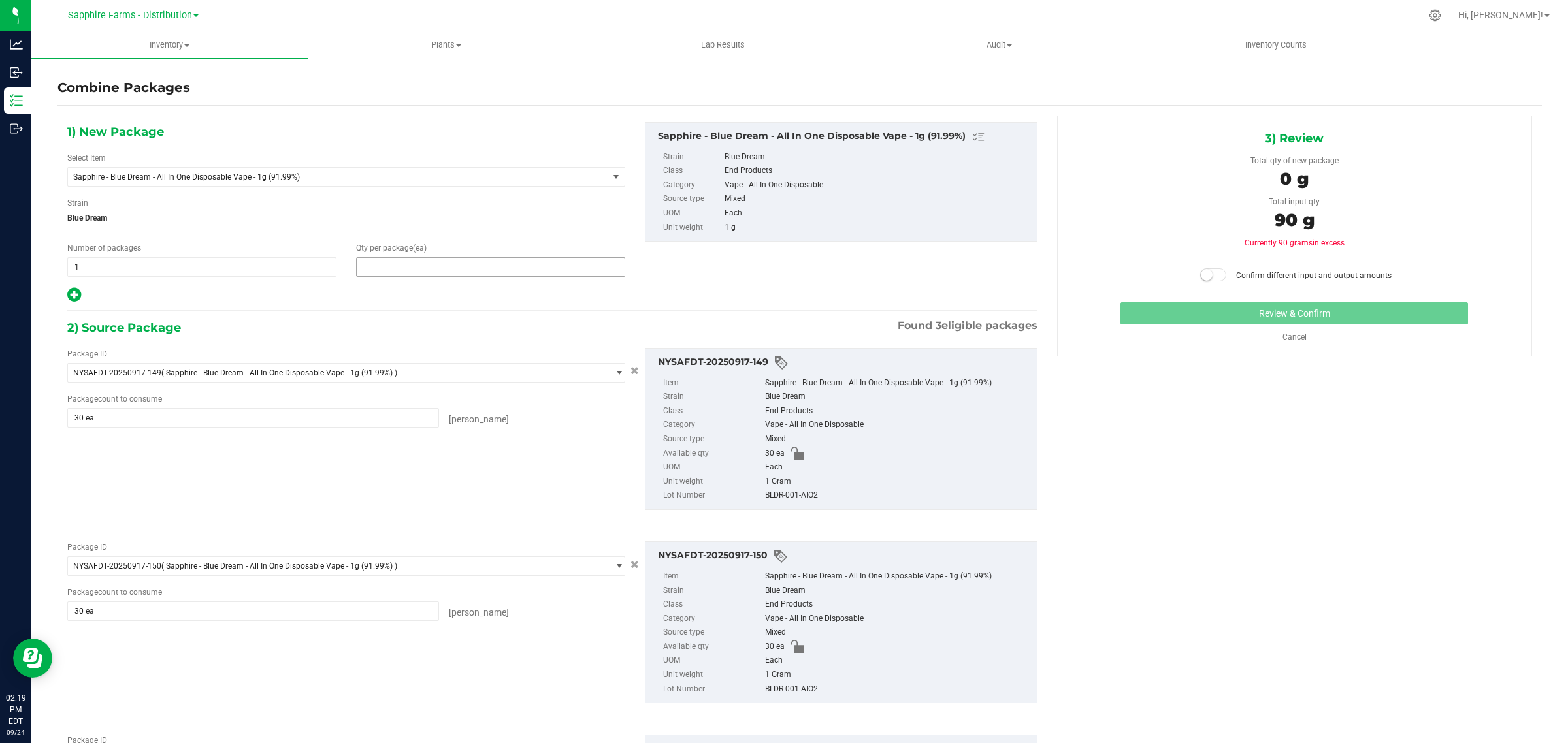
click at [542, 269] on span at bounding box center [490, 267] width 269 height 19
type input "90"
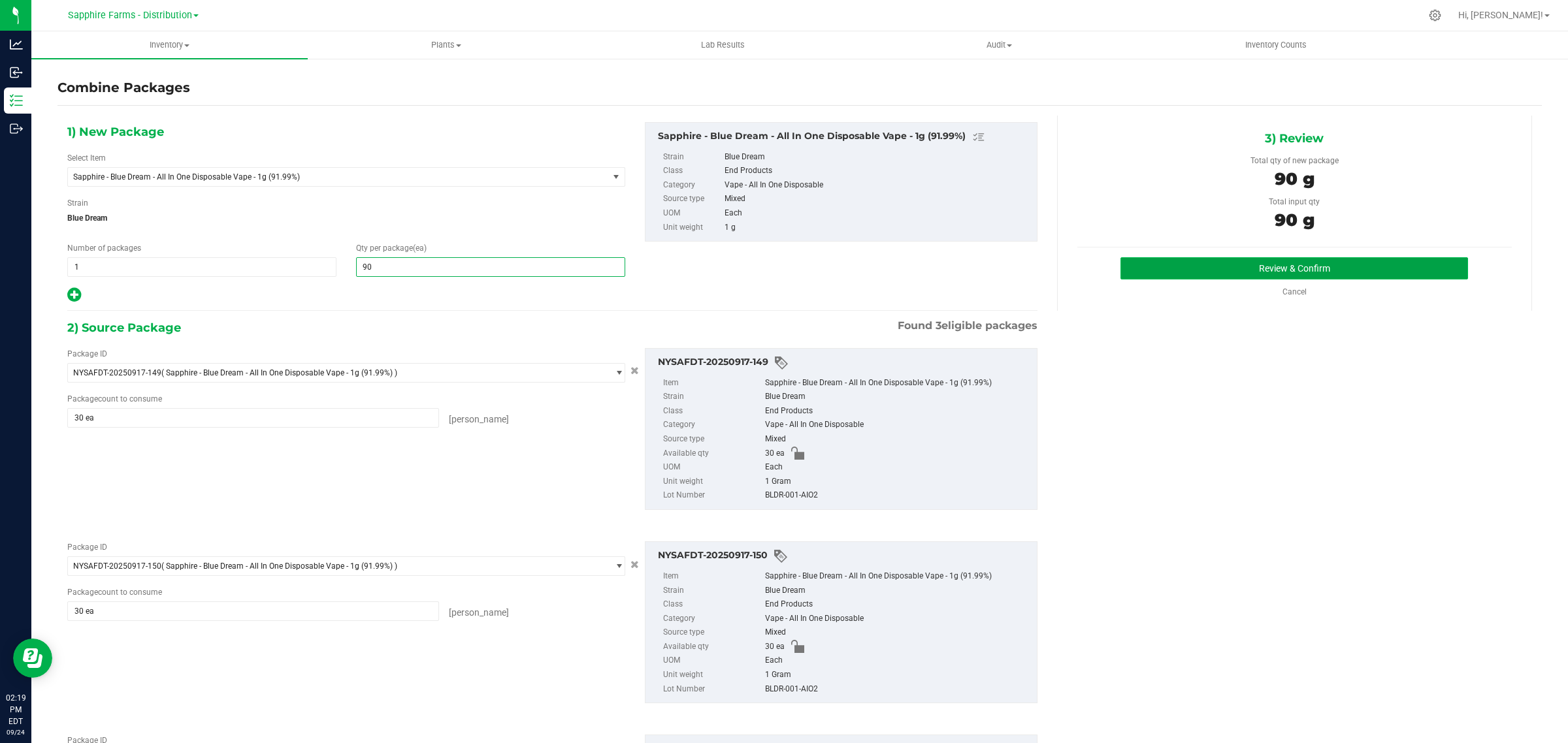
type input "90"
click at [1209, 278] on button "Review & Confirm" at bounding box center [1294, 268] width 347 height 22
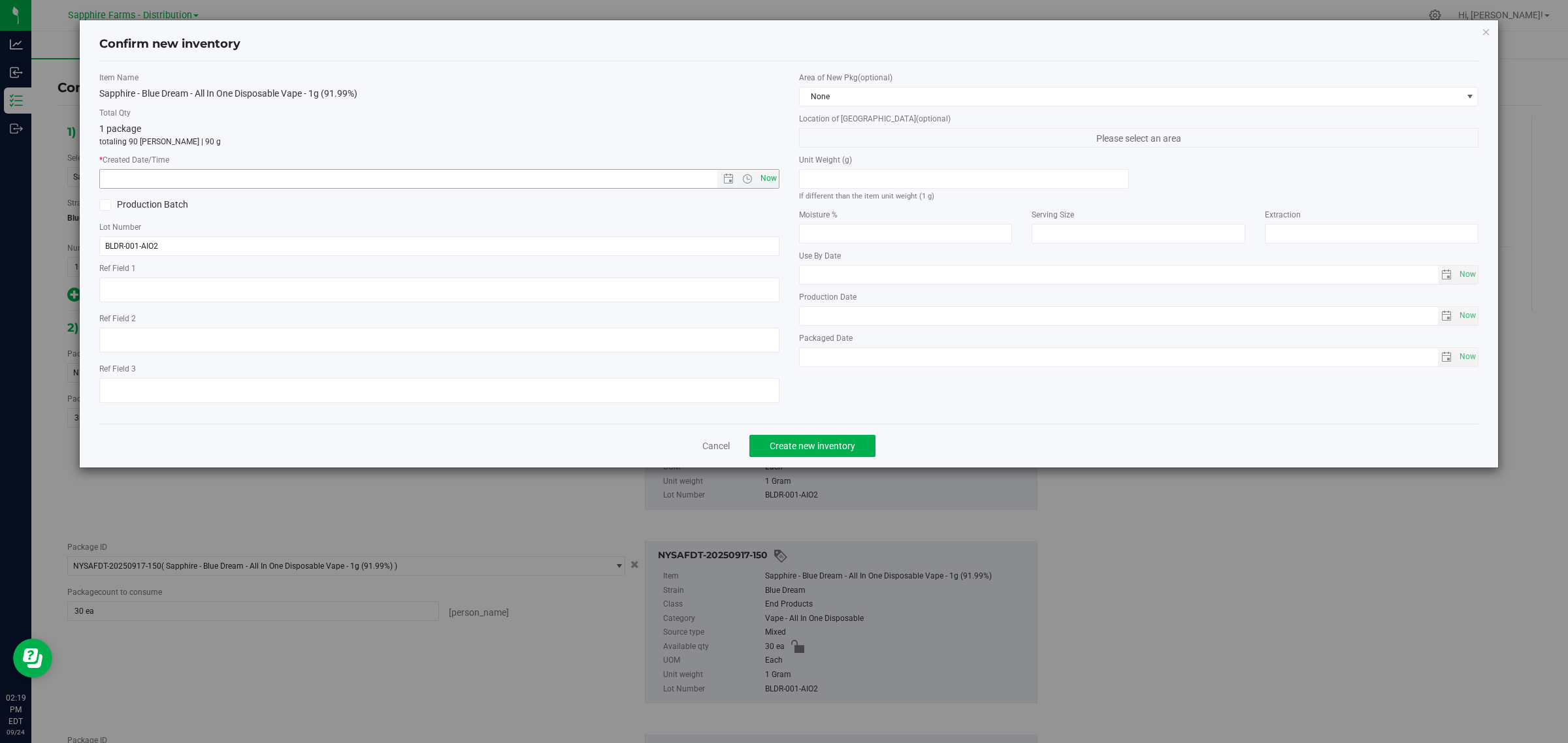
click at [763, 183] on span "Now" at bounding box center [768, 179] width 22 height 19
type input "9/24/2025 2:19 PM"
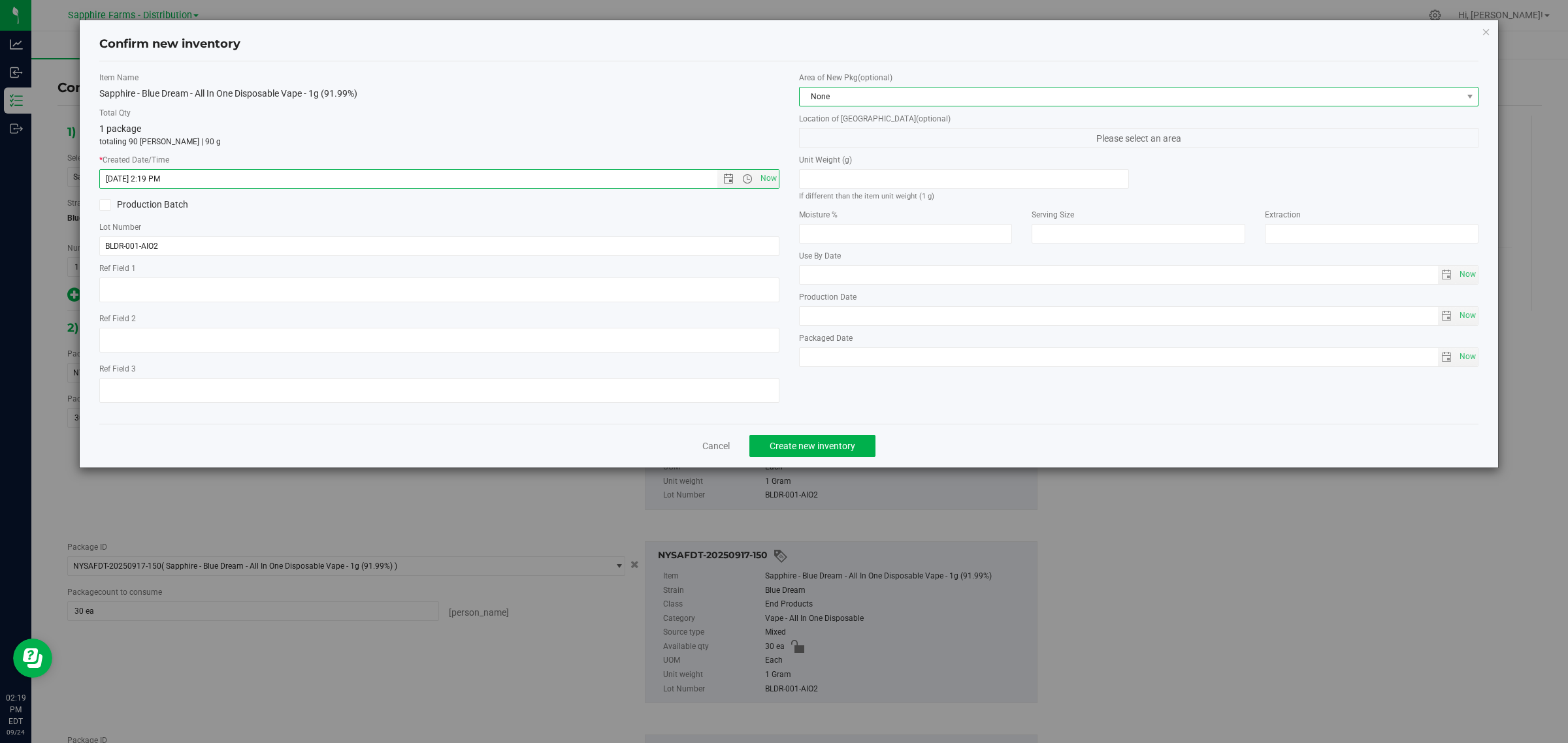
click at [844, 93] on span "None" at bounding box center [1130, 96] width 662 height 18
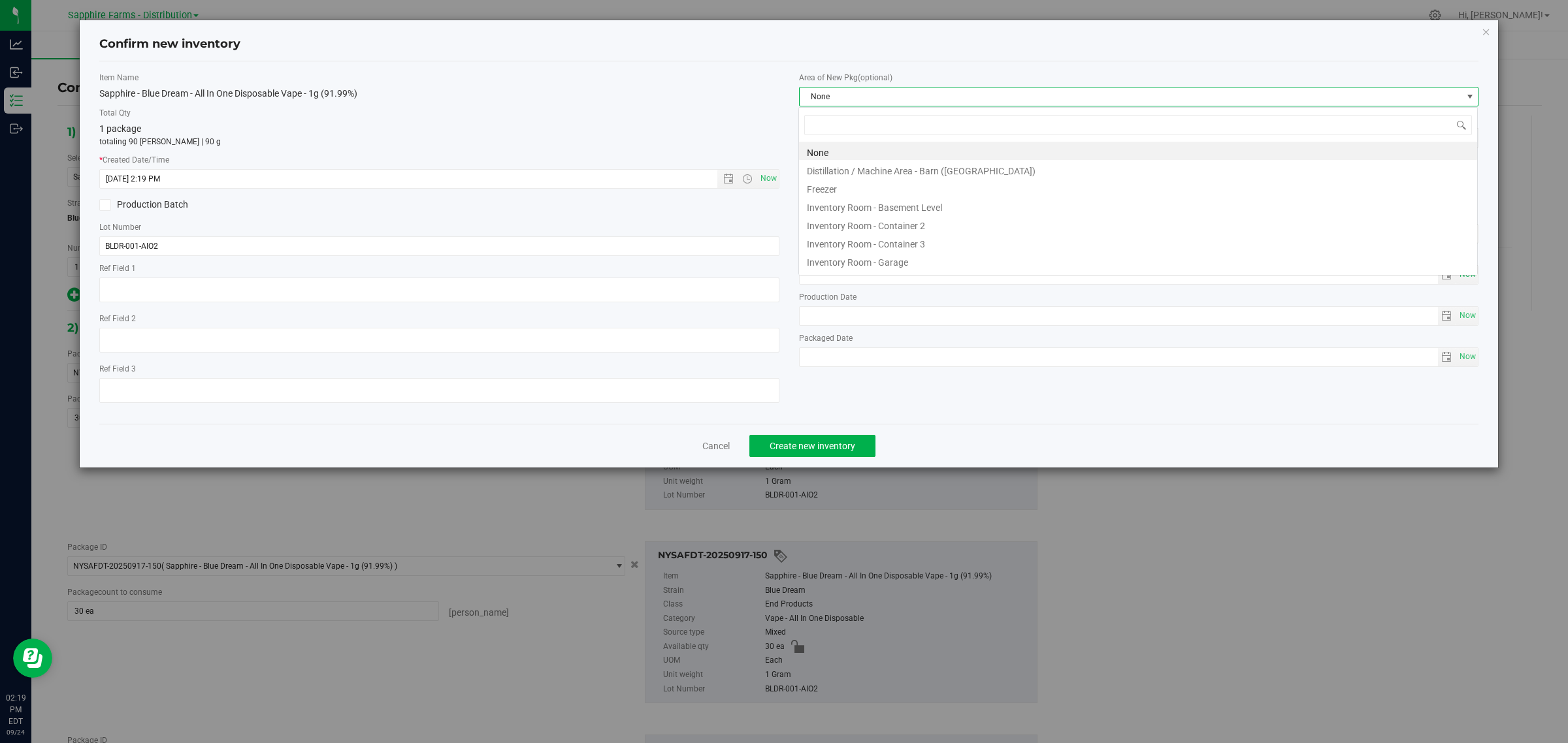
scroll to position [20, 680]
click at [900, 262] on li "Inventory Room - Garage" at bounding box center [1138, 260] width 678 height 18
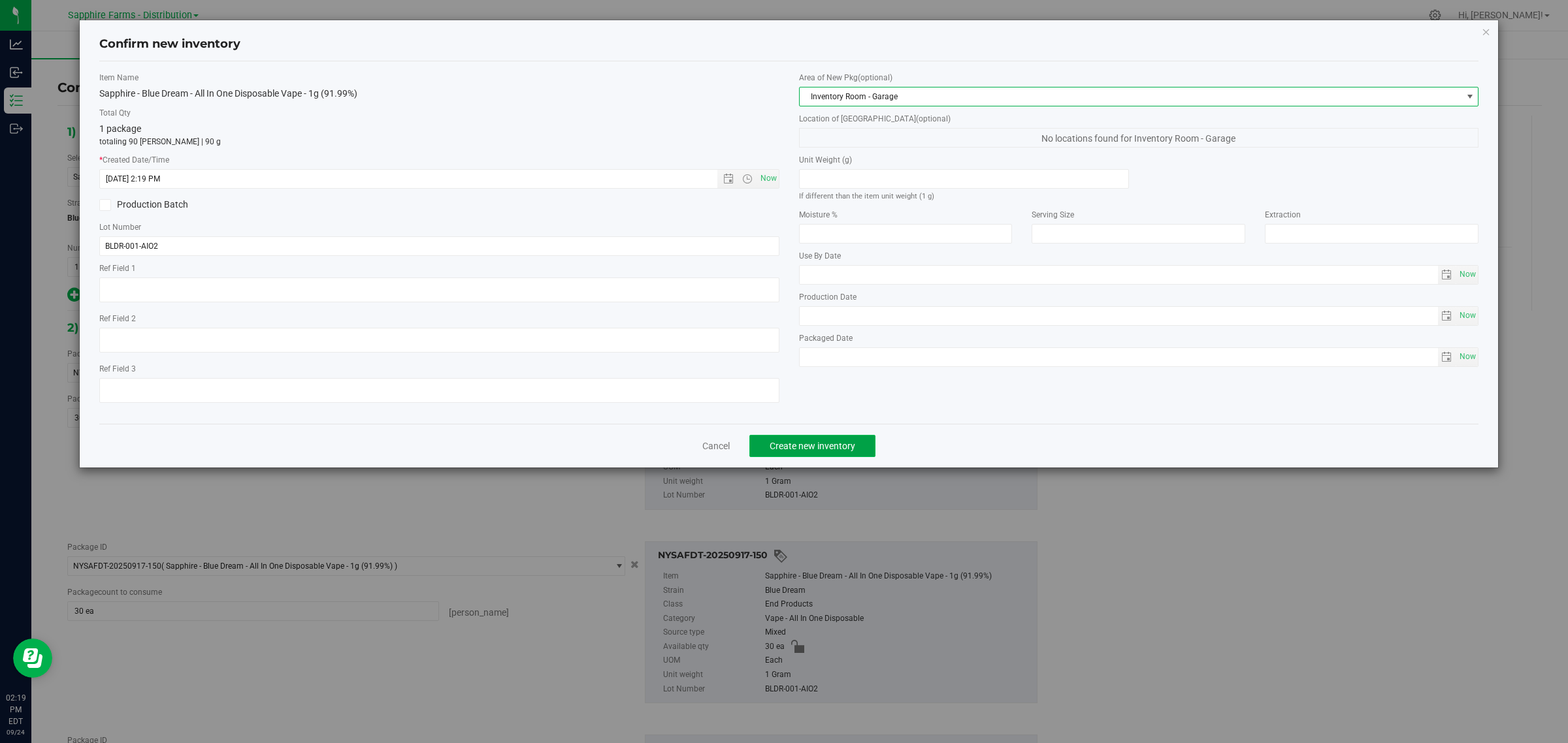
click at [847, 444] on span "Create new inventory" at bounding box center [812, 446] width 86 height 10
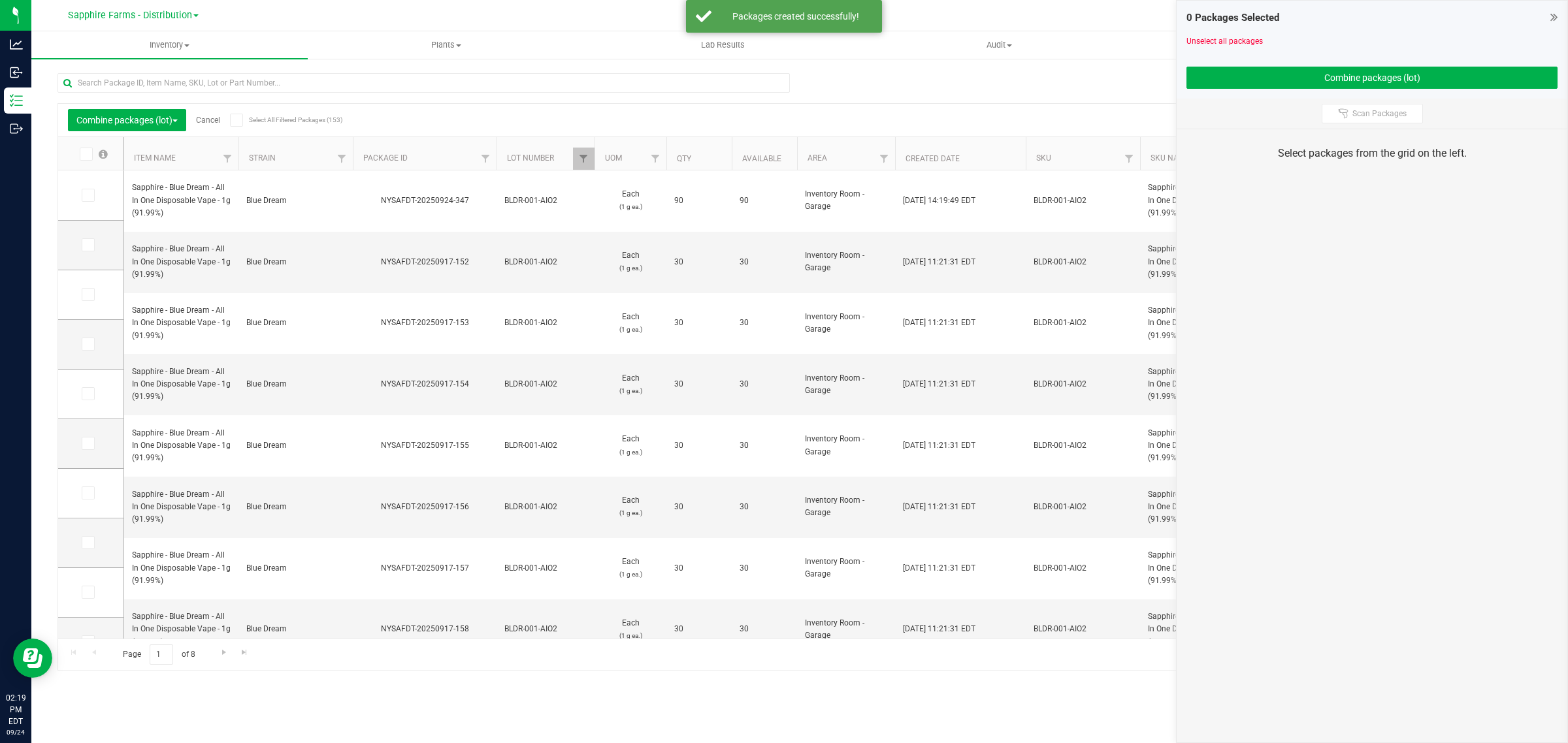
click at [216, 120] on link "Cancel" at bounding box center [209, 119] width 24 height 9
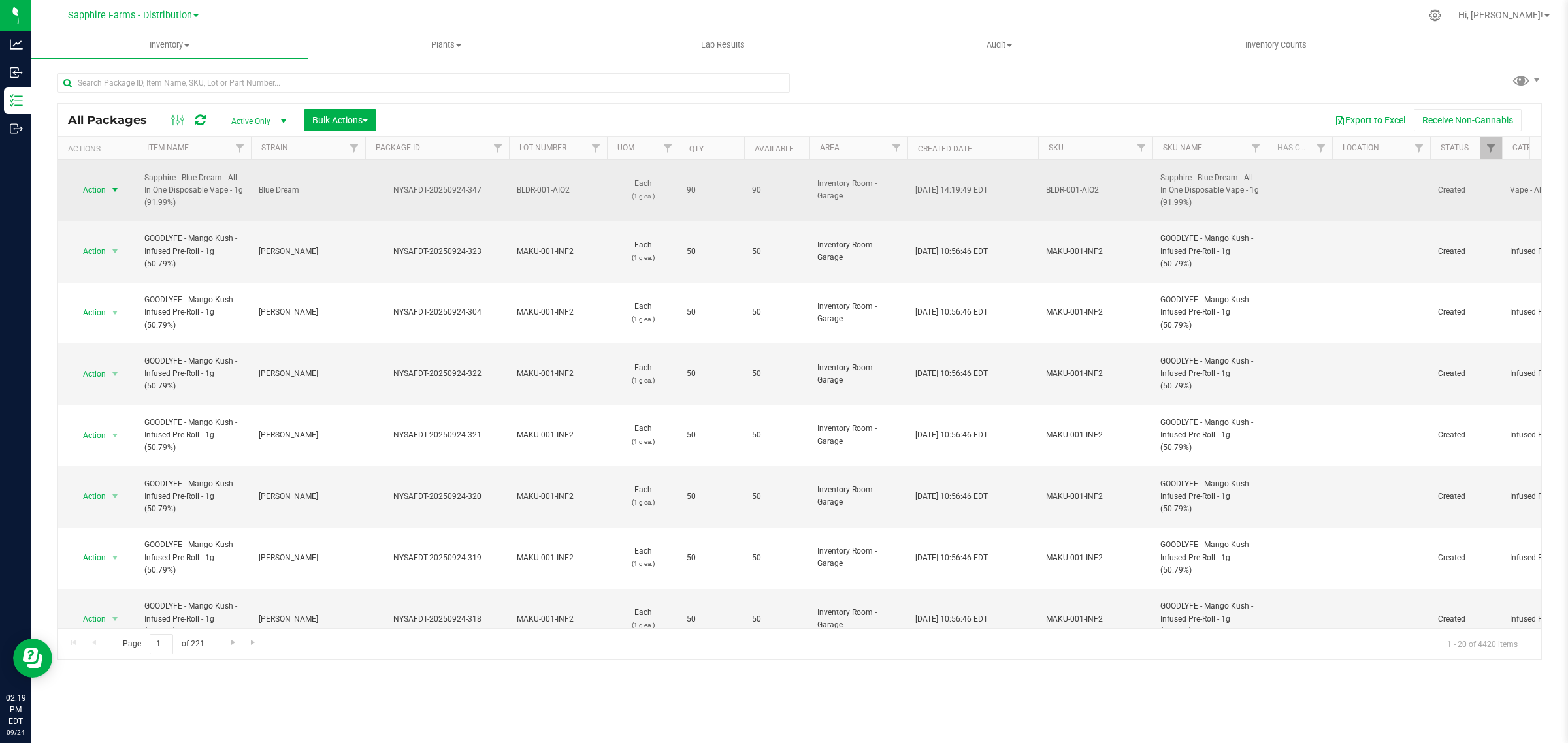
click at [113, 189] on span "select" at bounding box center [115, 190] width 10 height 10
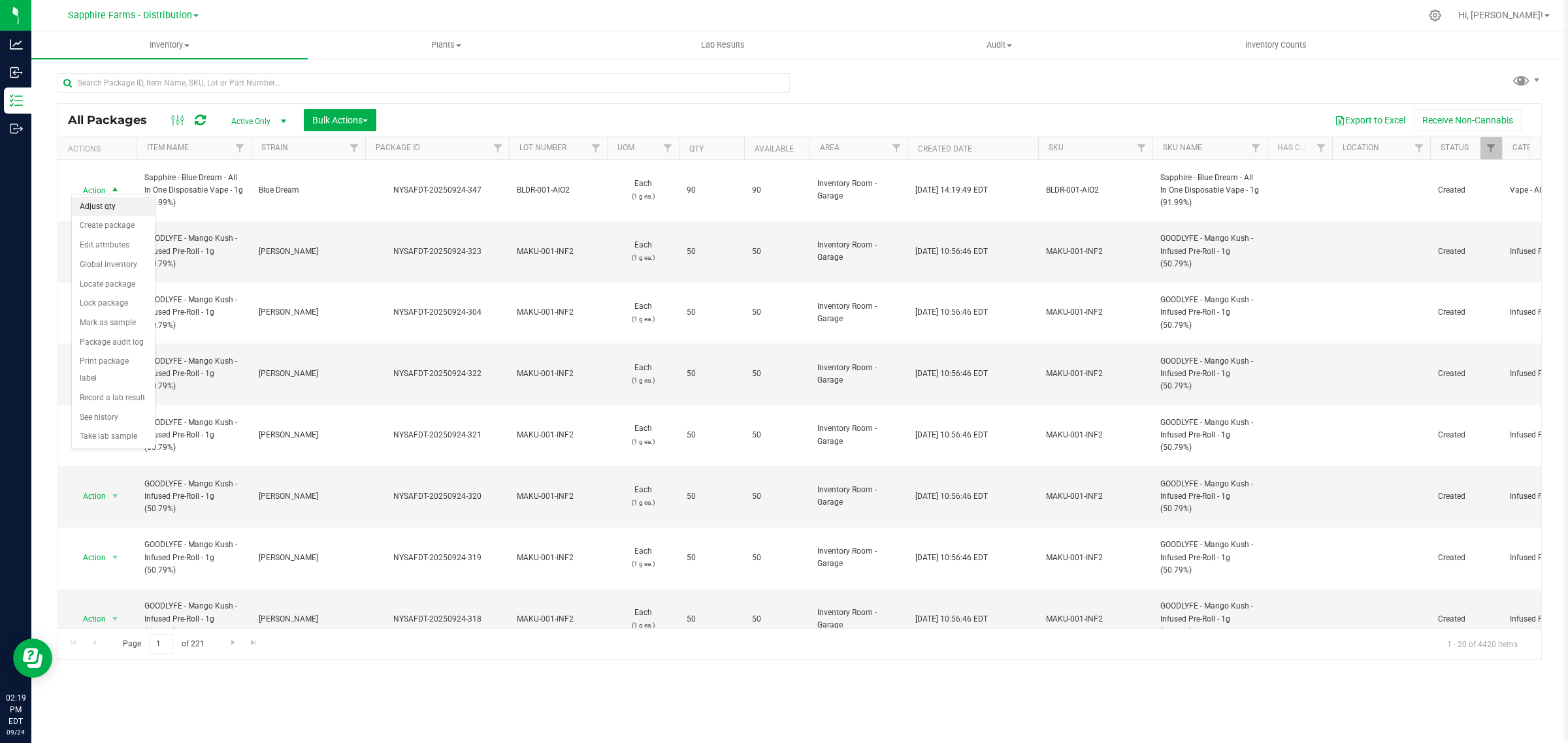
click at [115, 208] on li "Adjust qty" at bounding box center [113, 207] width 83 height 19
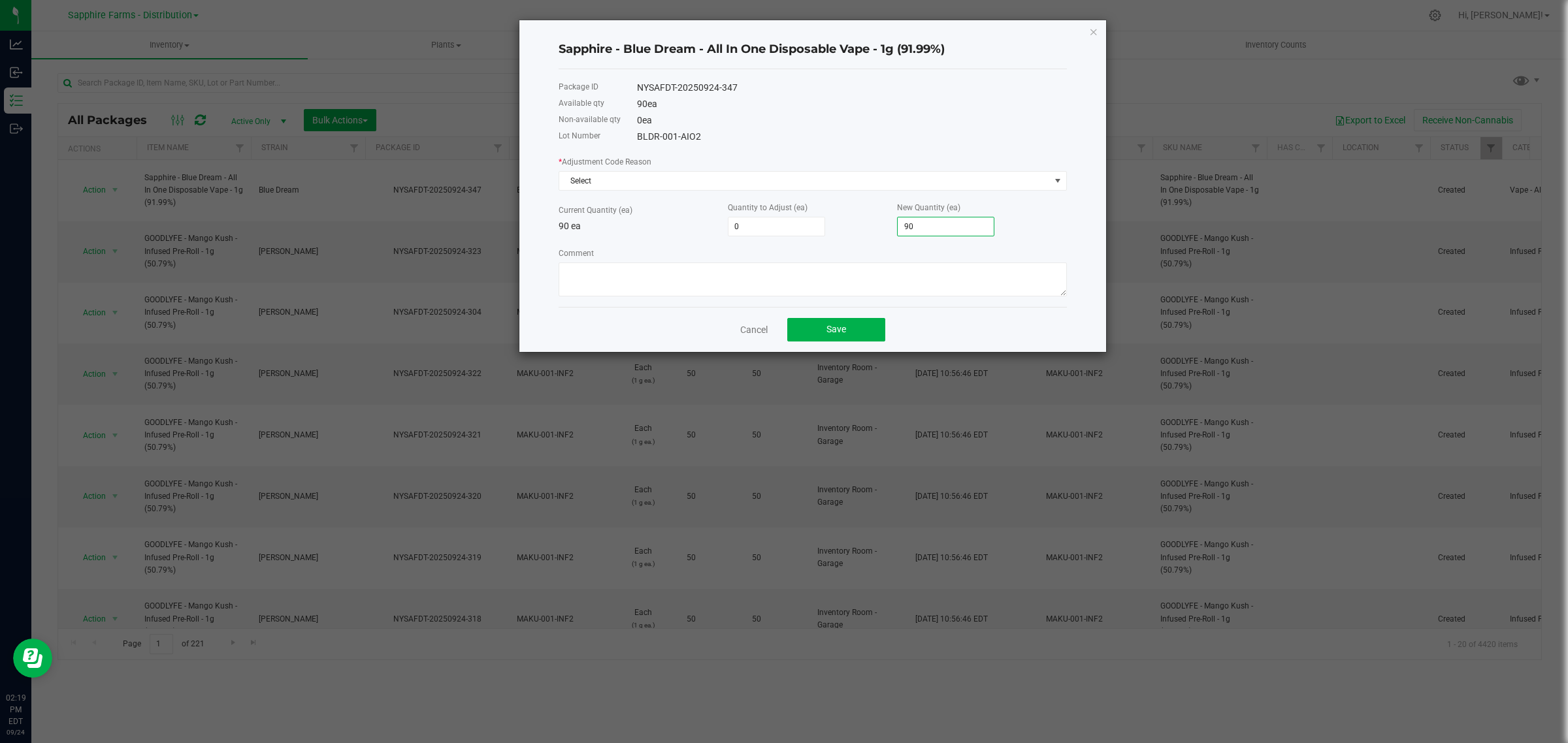
click at [957, 228] on input "90" at bounding box center [946, 226] width 96 height 18
type input "-90"
type input "0"
click at [710, 183] on span "Select" at bounding box center [805, 181] width 490 height 18
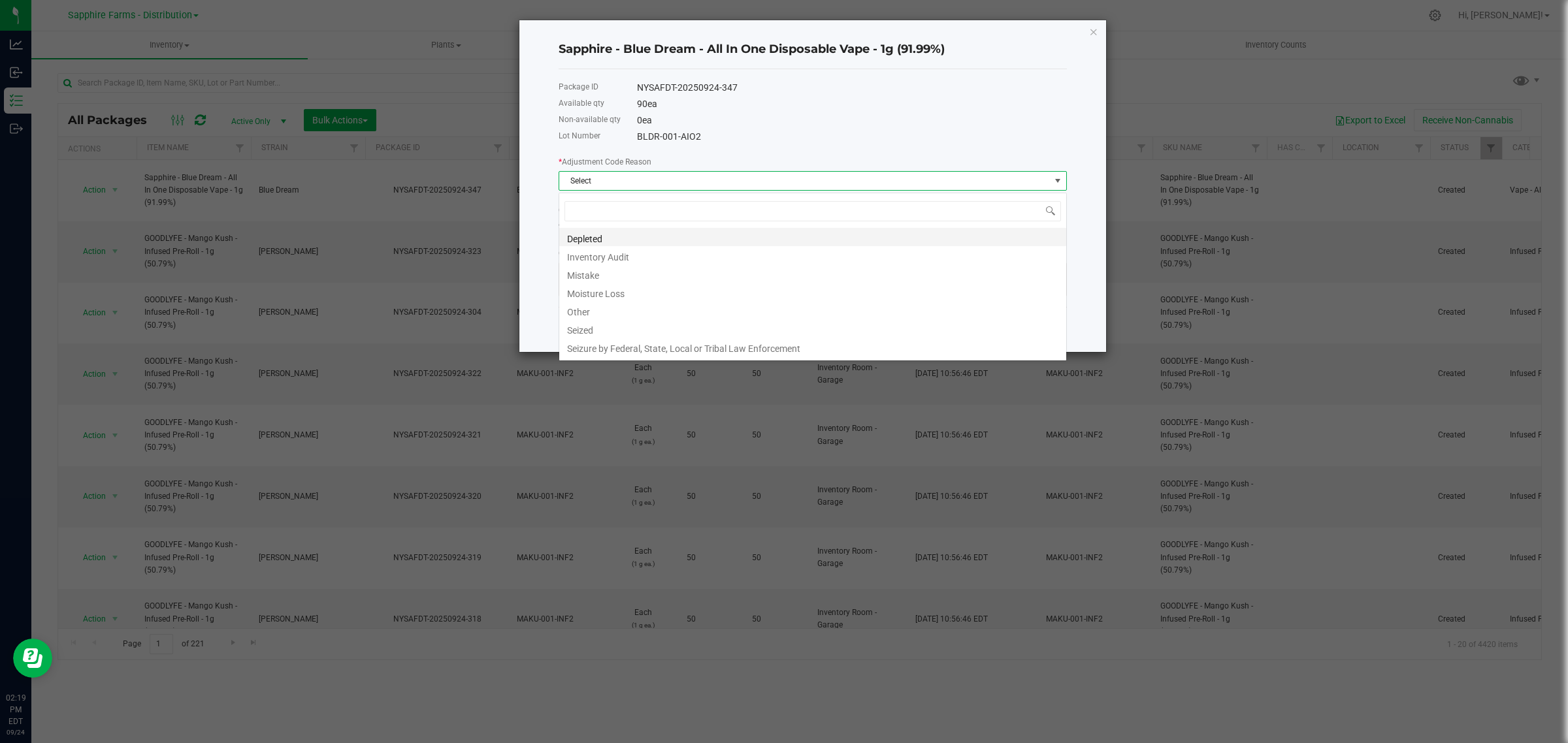
scroll to position [20, 508]
click at [654, 253] on li "Inventory Audit" at bounding box center [812, 255] width 507 height 18
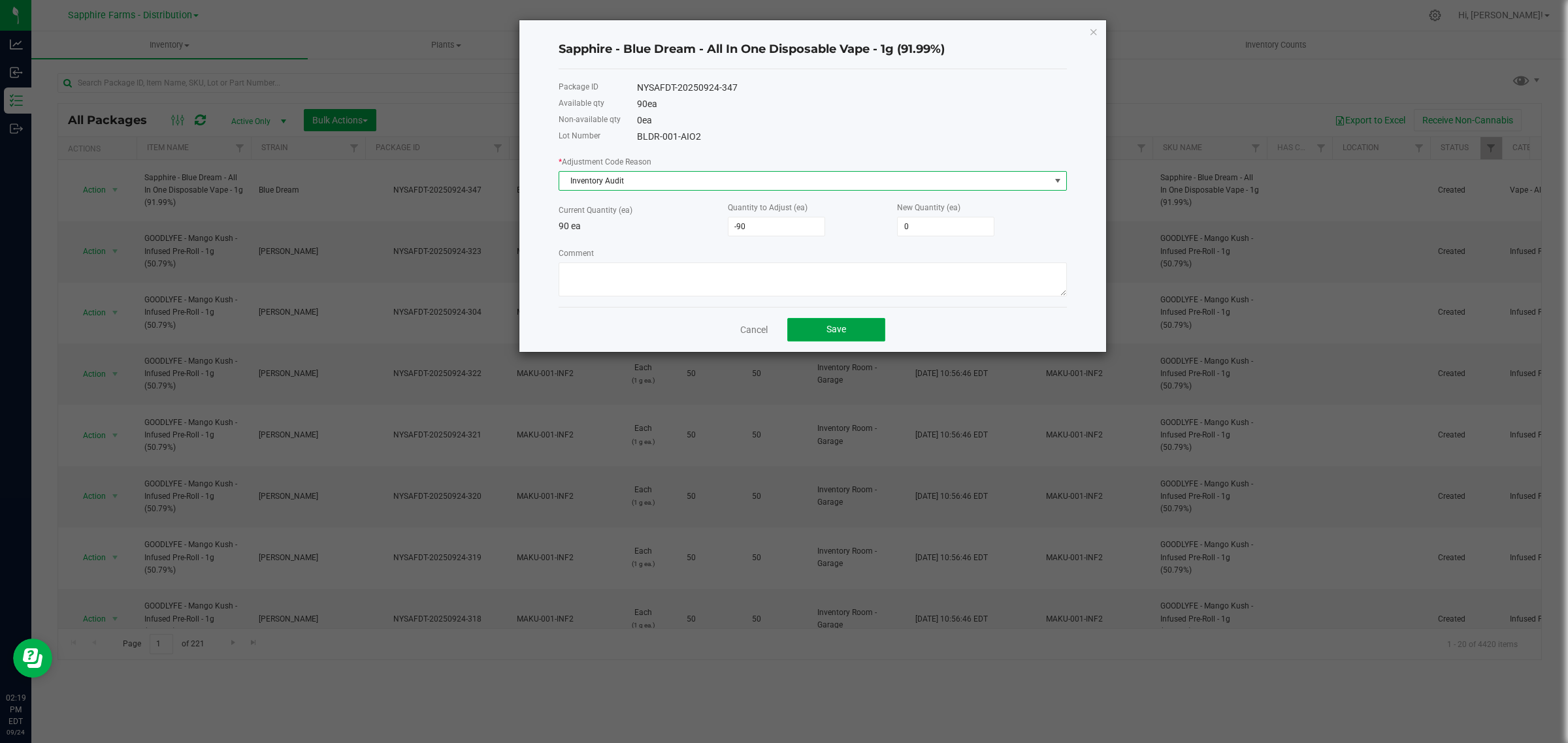
click at [814, 333] on button "Save" at bounding box center [836, 330] width 98 height 24
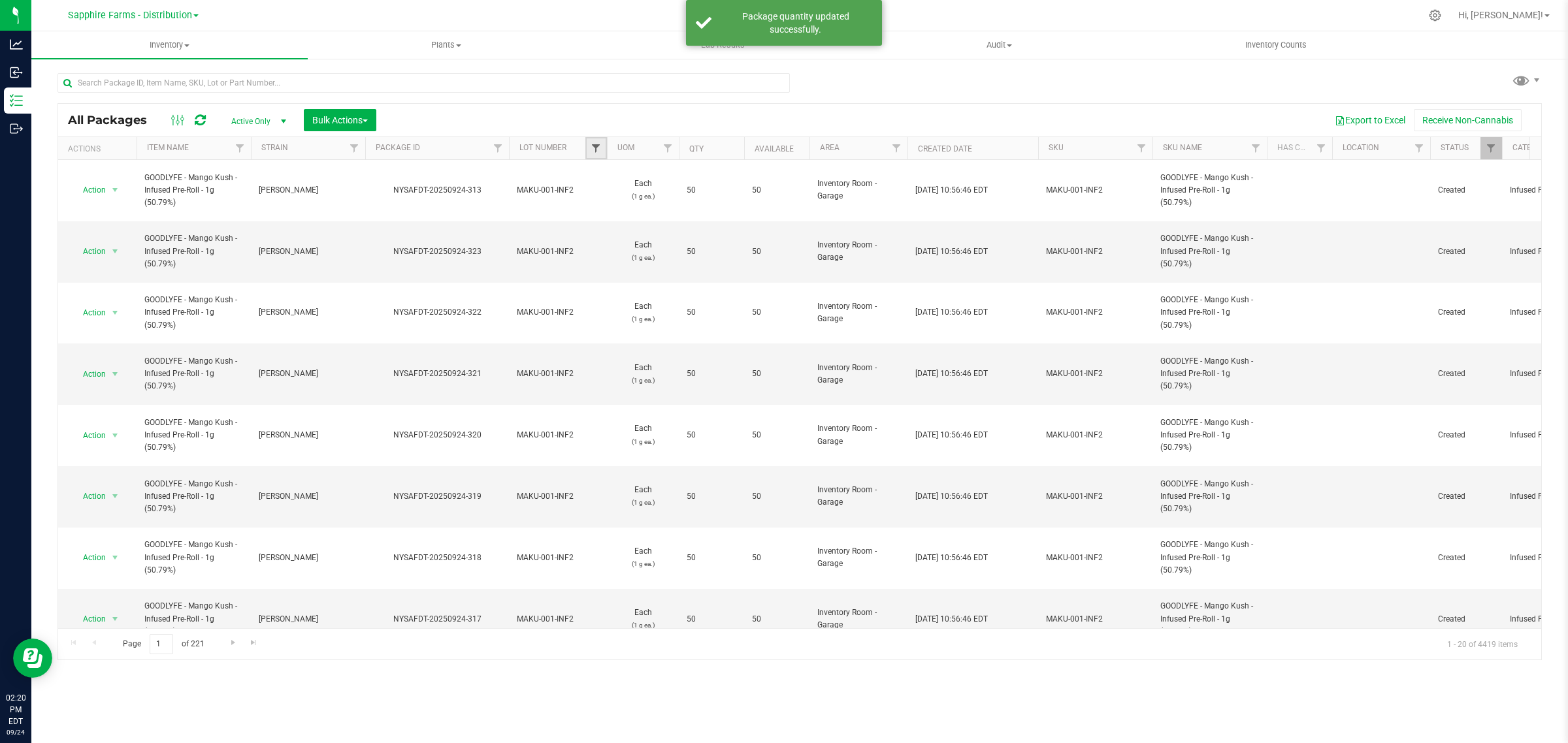
click at [594, 144] on span "Filter" at bounding box center [596, 148] width 10 height 10
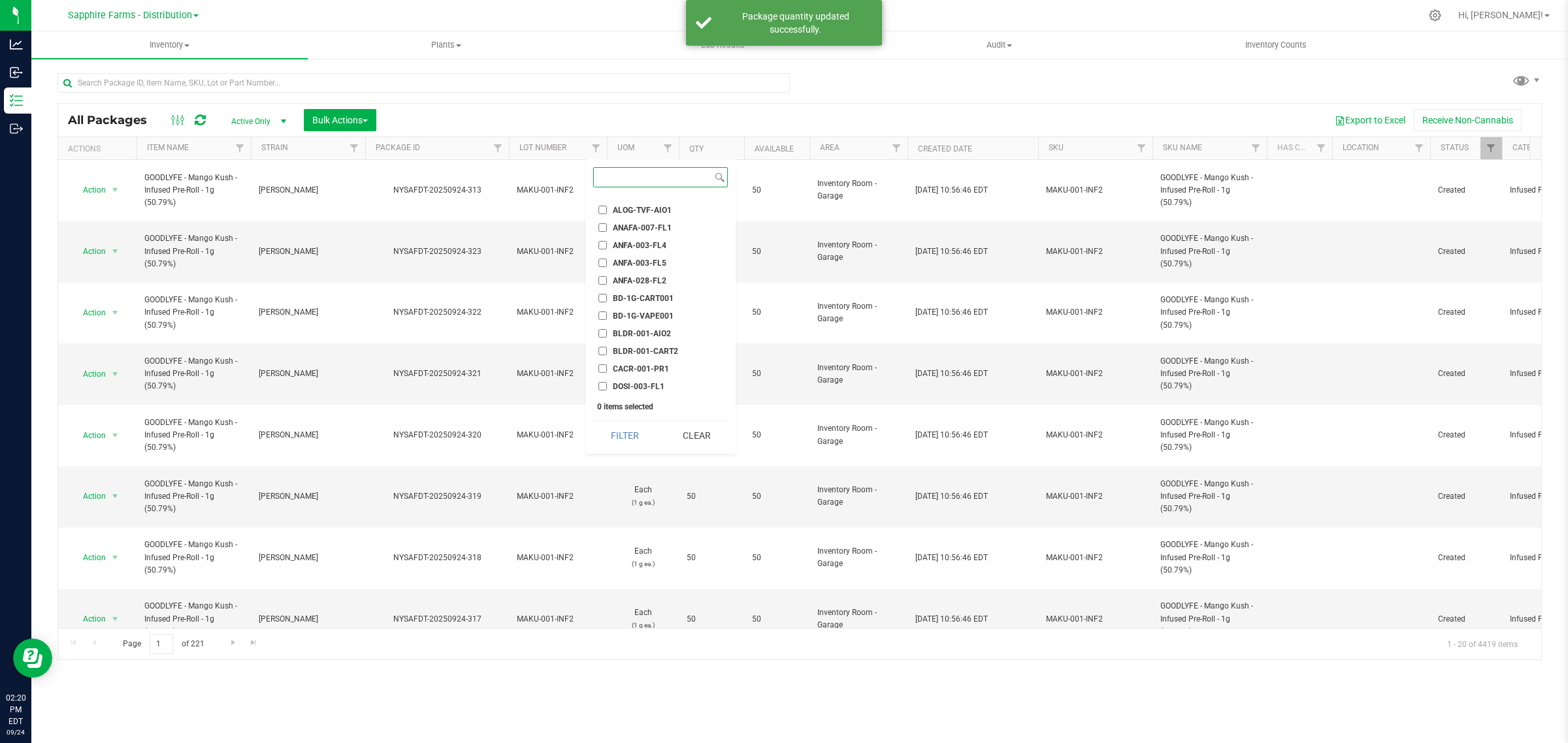
scroll to position [163, 0]
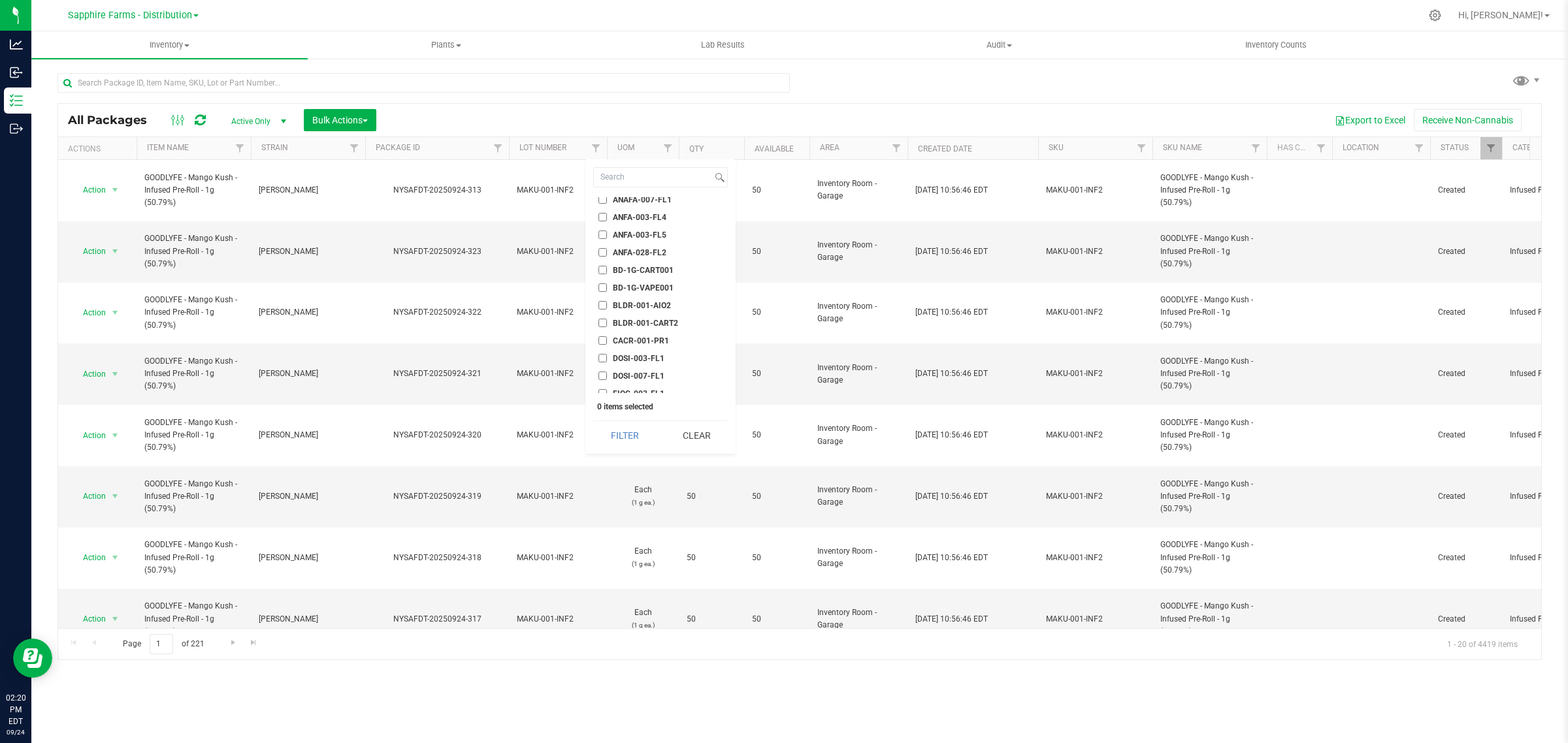
click at [655, 302] on span "BLDR-001-AIO2" at bounding box center [641, 305] width 58 height 8
click at [606, 301] on input "BLDR-001-AIO2" at bounding box center [603, 305] width 9 height 9
checkbox input "true"
click at [630, 435] on button "Filter" at bounding box center [625, 435] width 63 height 29
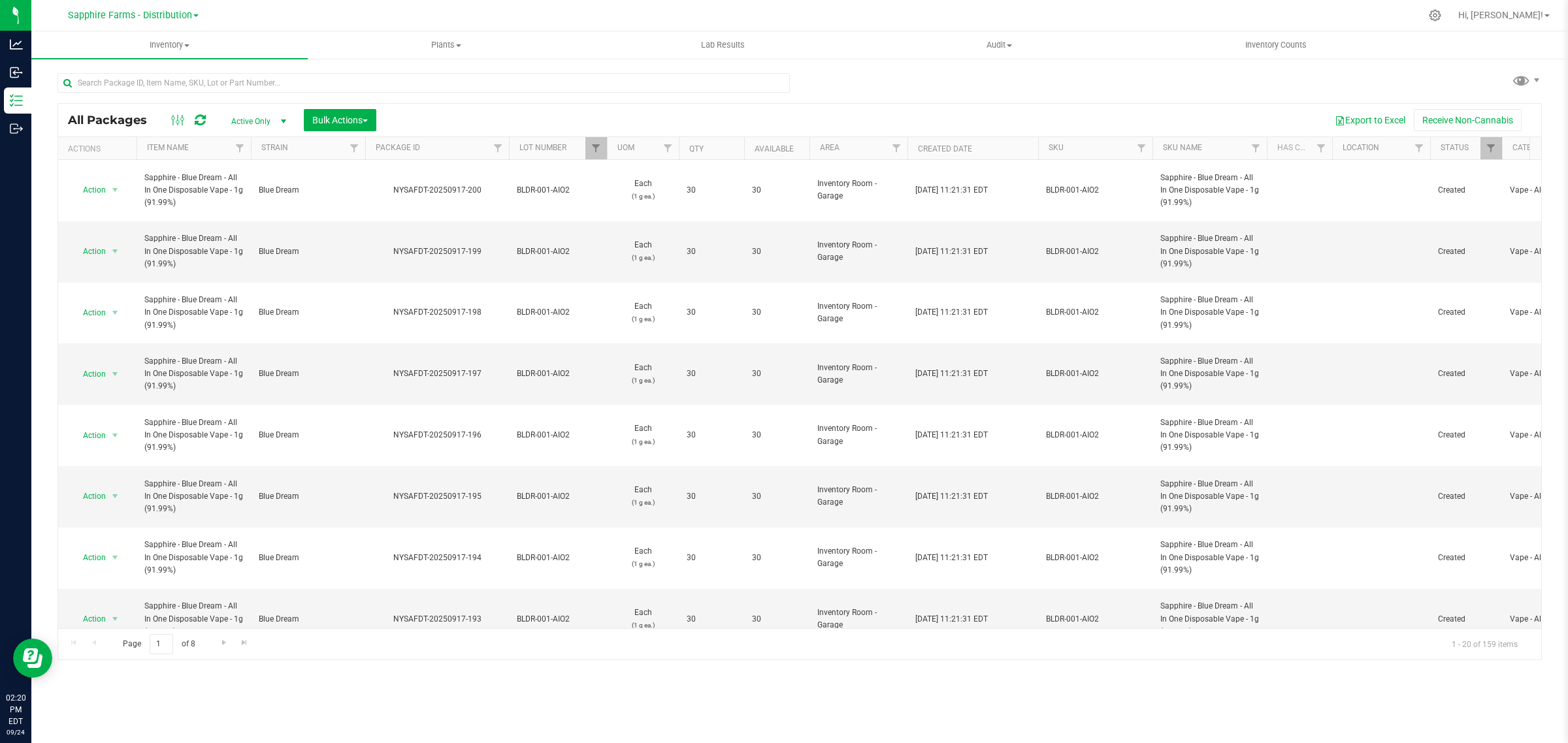
click at [752, 145] on th "Available" at bounding box center [777, 148] width 65 height 23
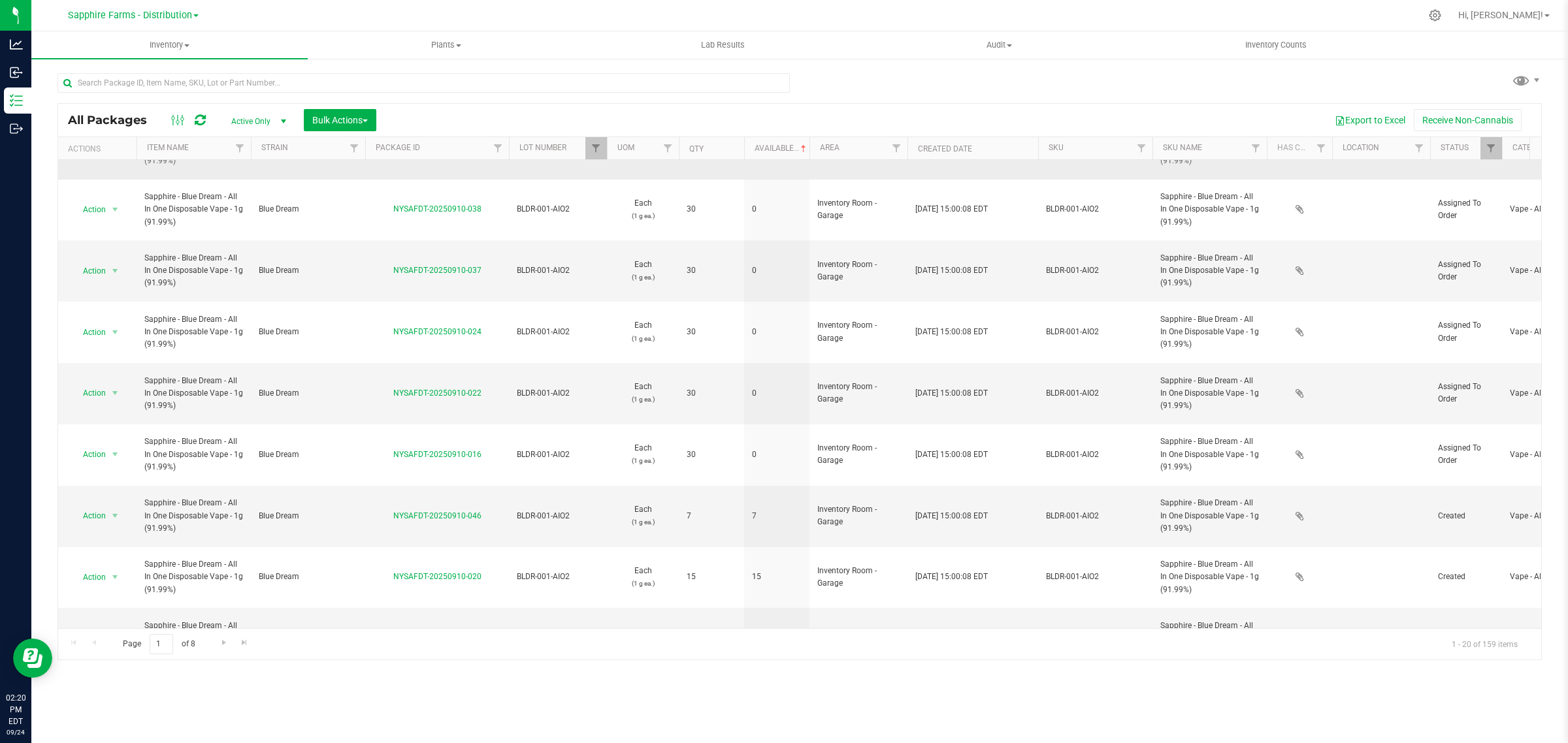
scroll to position [163, 0]
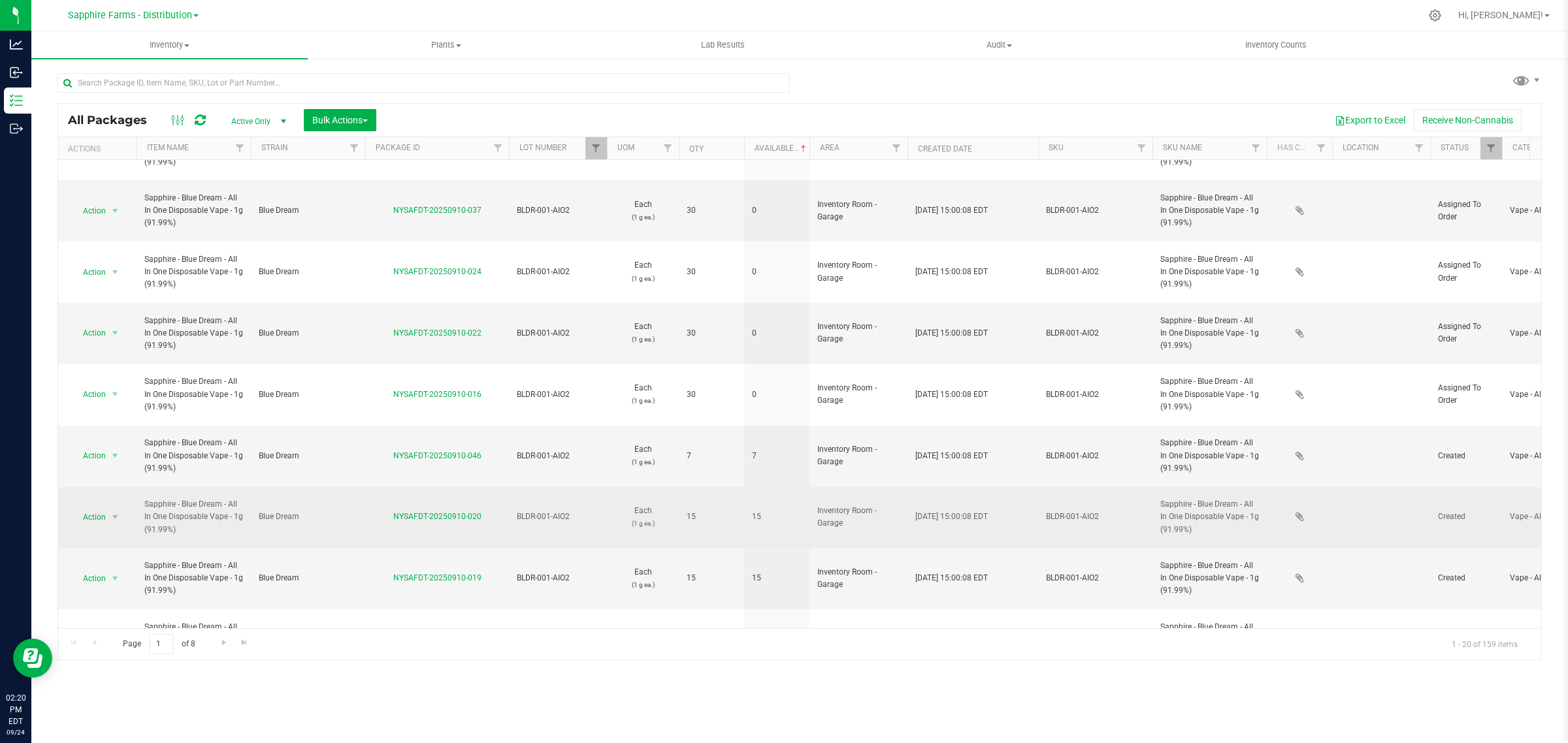
drag, startPoint x: 495, startPoint y: 409, endPoint x: 386, endPoint y: 415, distance: 109.2
click at [386, 510] on div "NYSAFDT-20250910-020" at bounding box center [436, 516] width 147 height 12
click at [79, 508] on span "Action" at bounding box center [89, 516] width 35 height 18
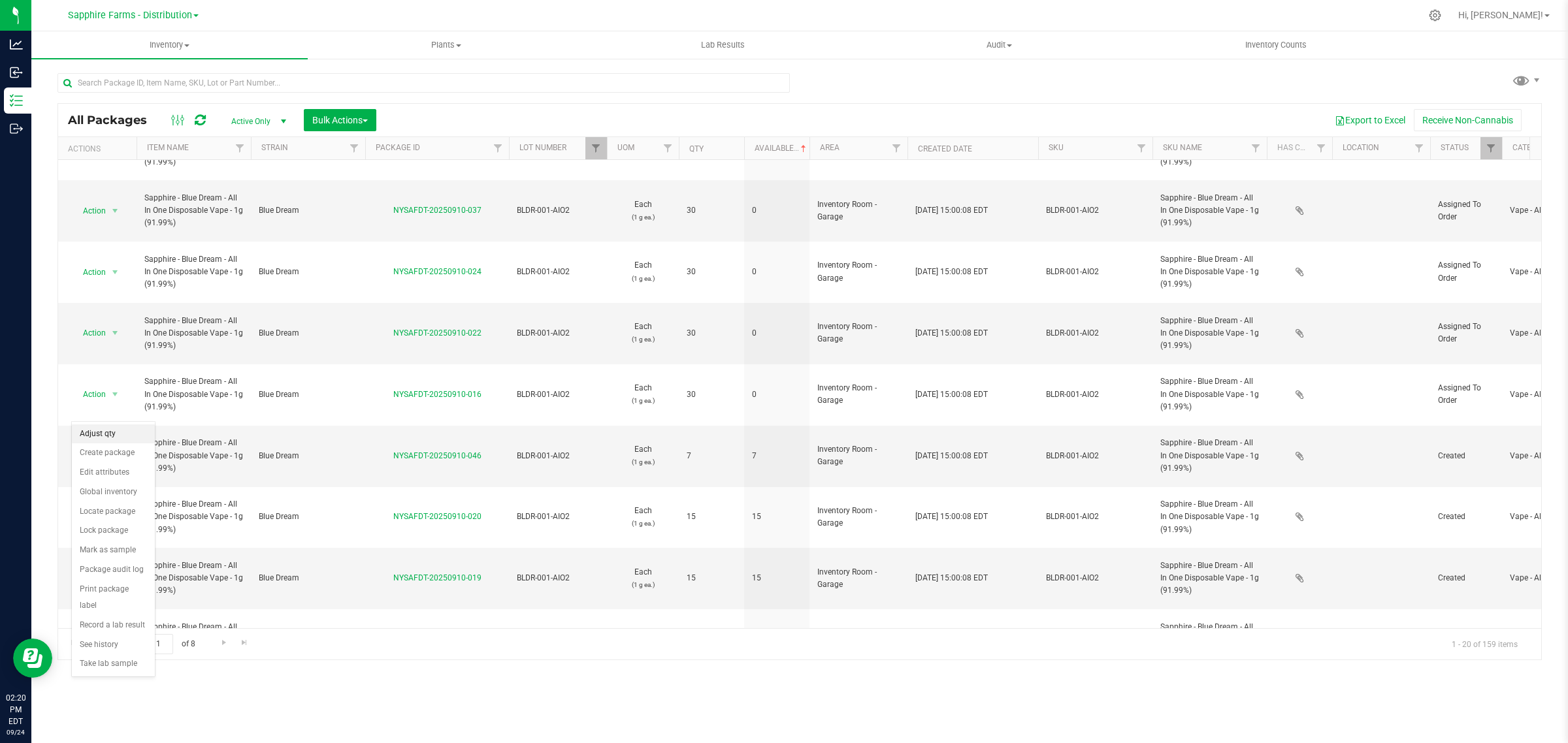
click at [100, 430] on li "Adjust qty" at bounding box center [113, 434] width 83 height 19
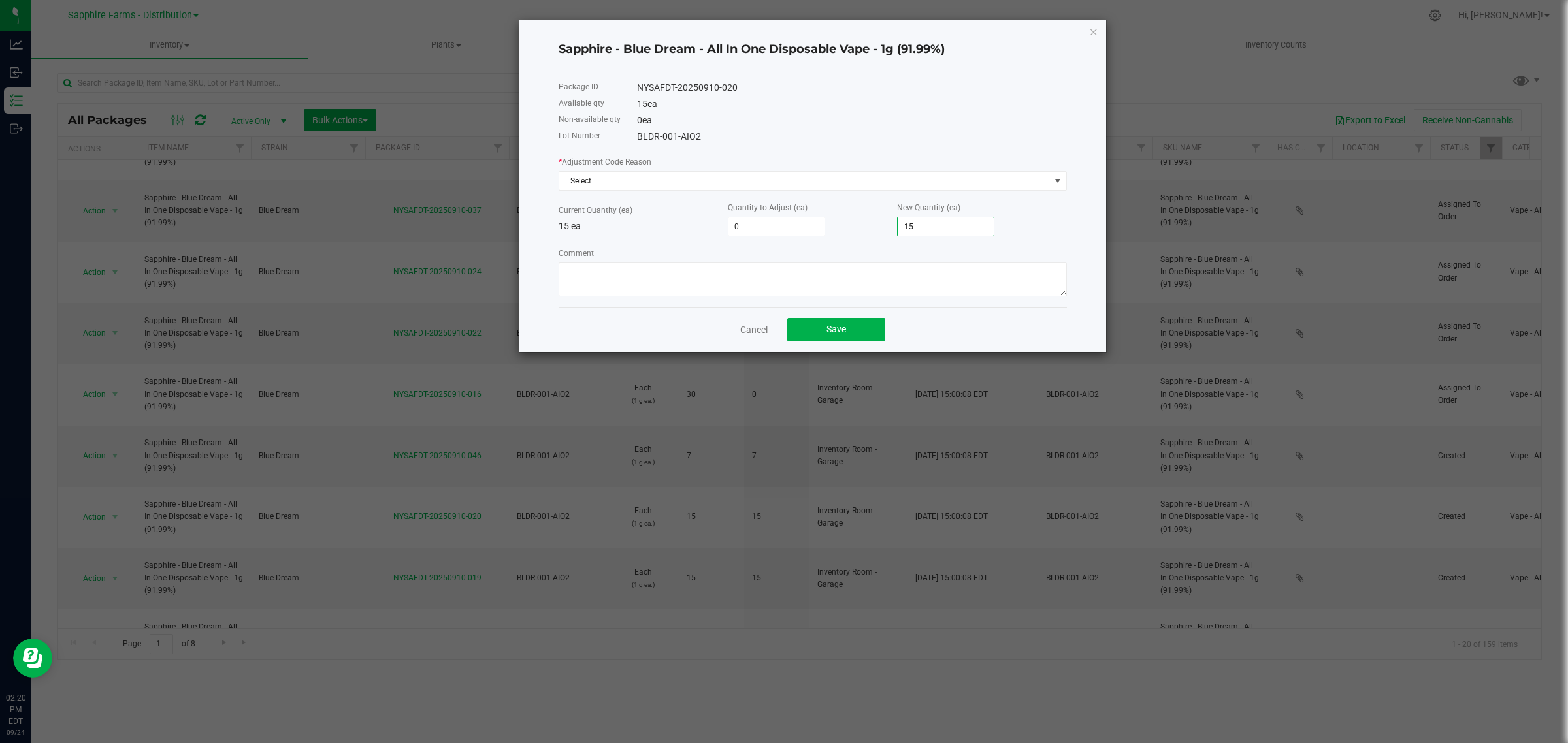
type input "-10"
type input "5"
click at [848, 242] on div "* Adjustment Code Reason Select Current Quantity (ea) 15 ea Quantity to Adjust …" at bounding box center [812, 225] width 508 height 141
click at [678, 187] on span "Select" at bounding box center [805, 181] width 490 height 18
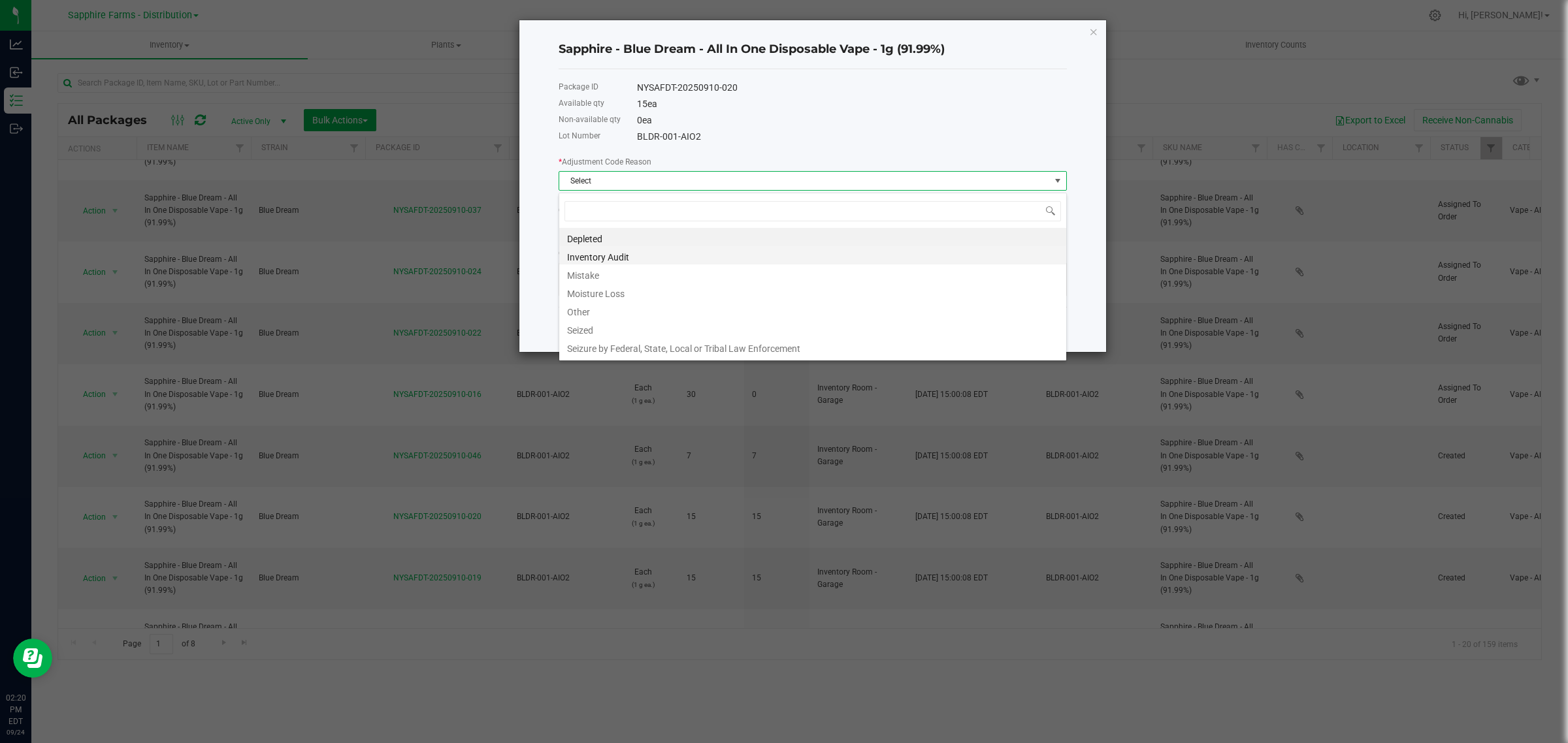
scroll to position [20, 508]
click at [642, 258] on li "Inventory Audit" at bounding box center [812, 255] width 507 height 18
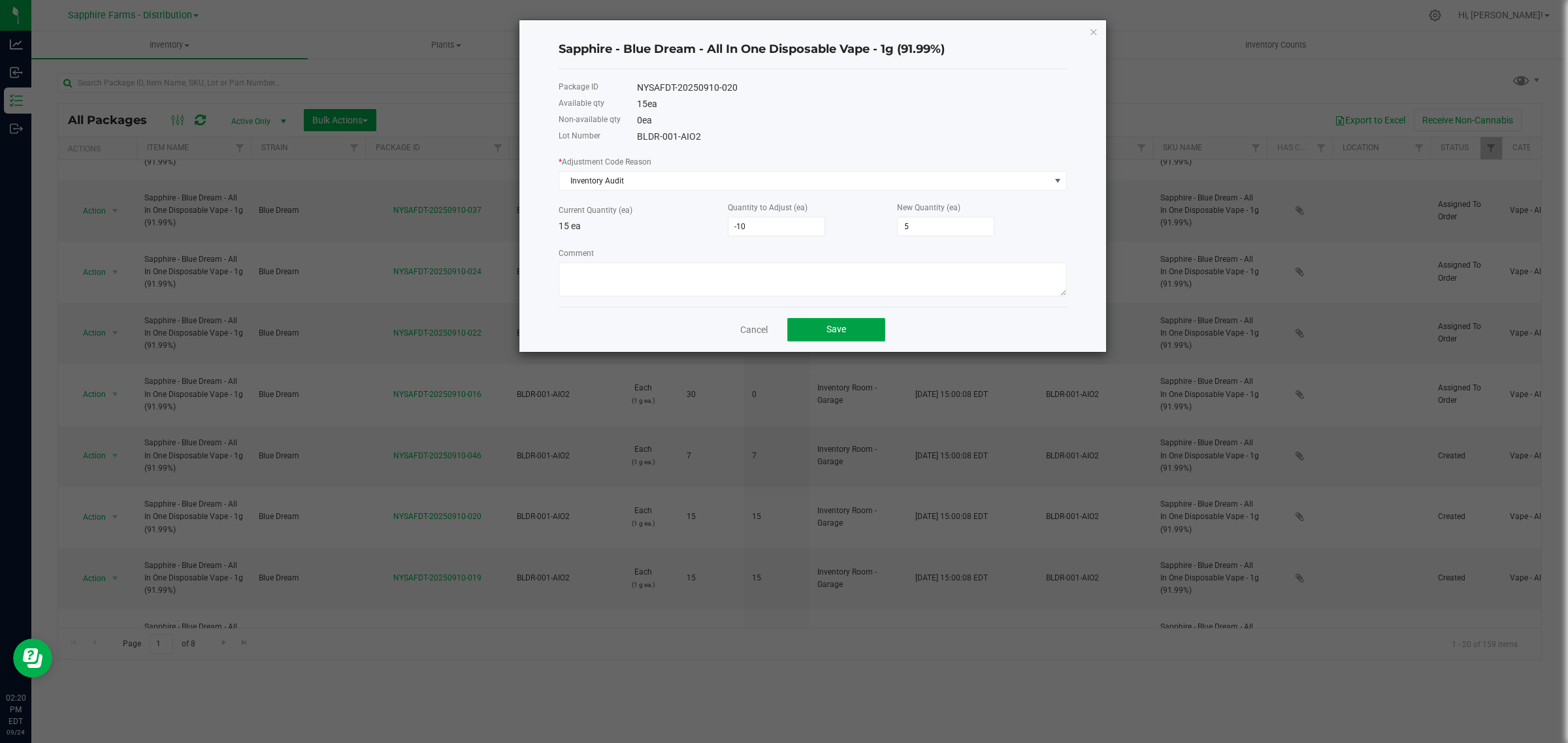
click at [825, 325] on button "Save" at bounding box center [836, 330] width 98 height 24
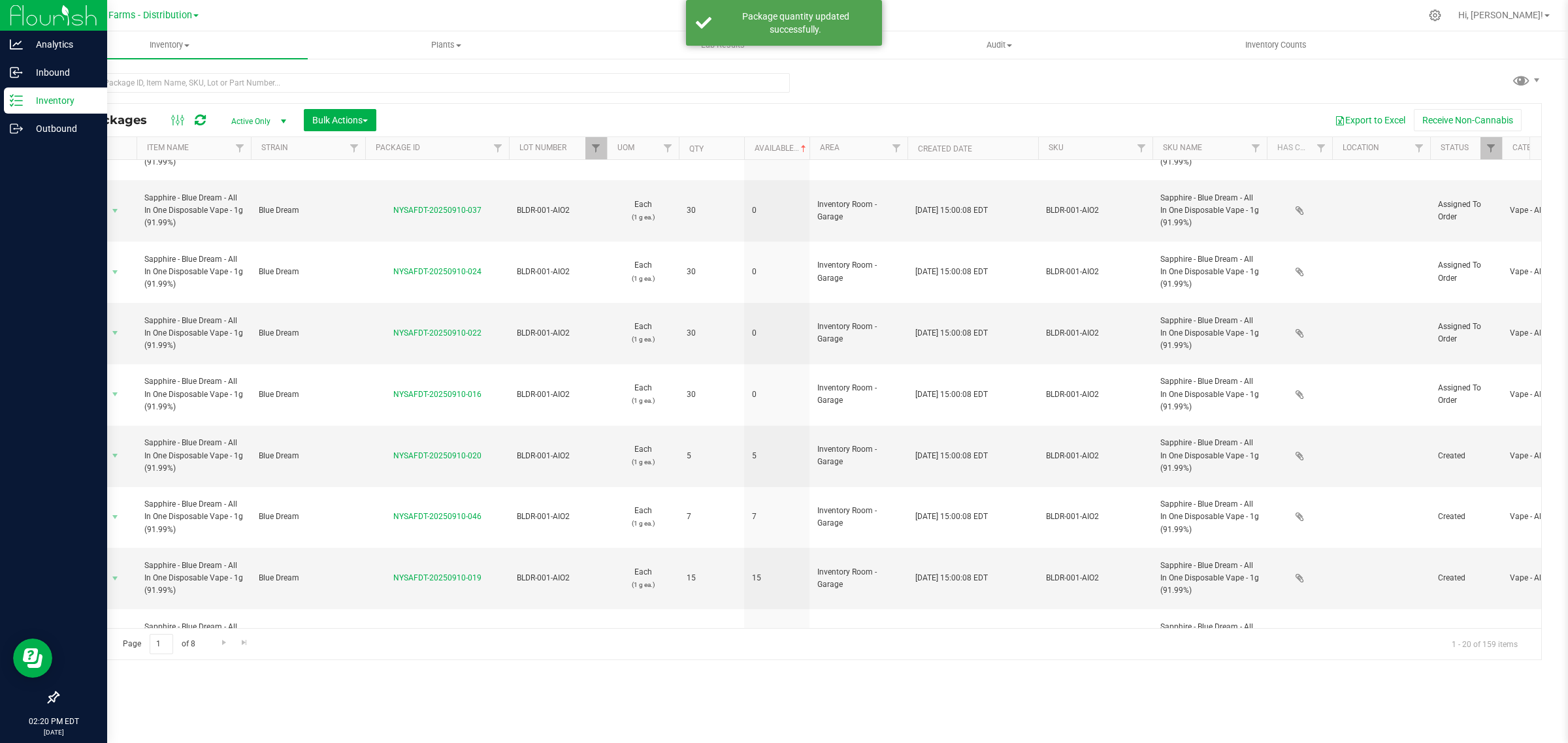
scroll to position [0, 0]
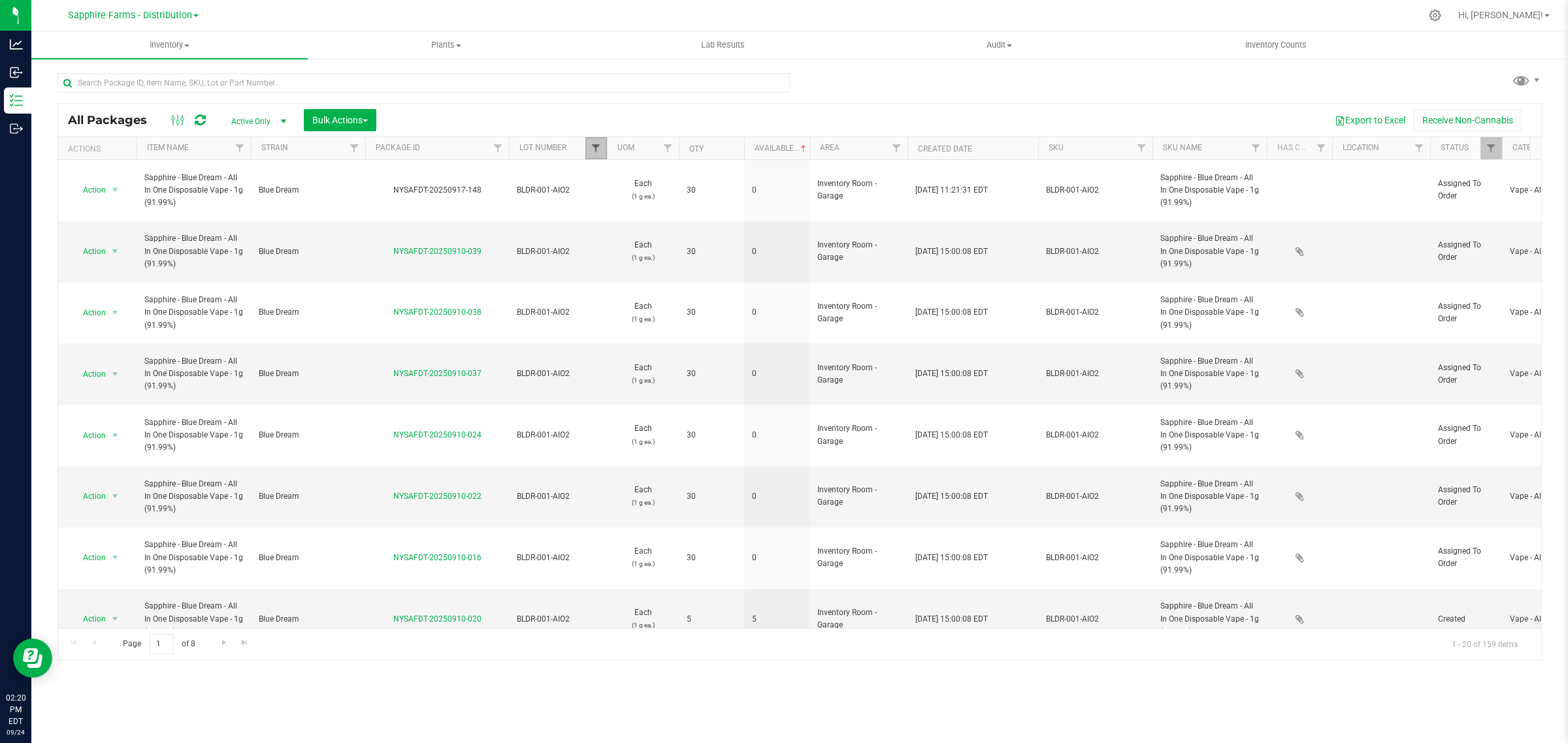
click at [598, 150] on span "Filter" at bounding box center [596, 148] width 10 height 10
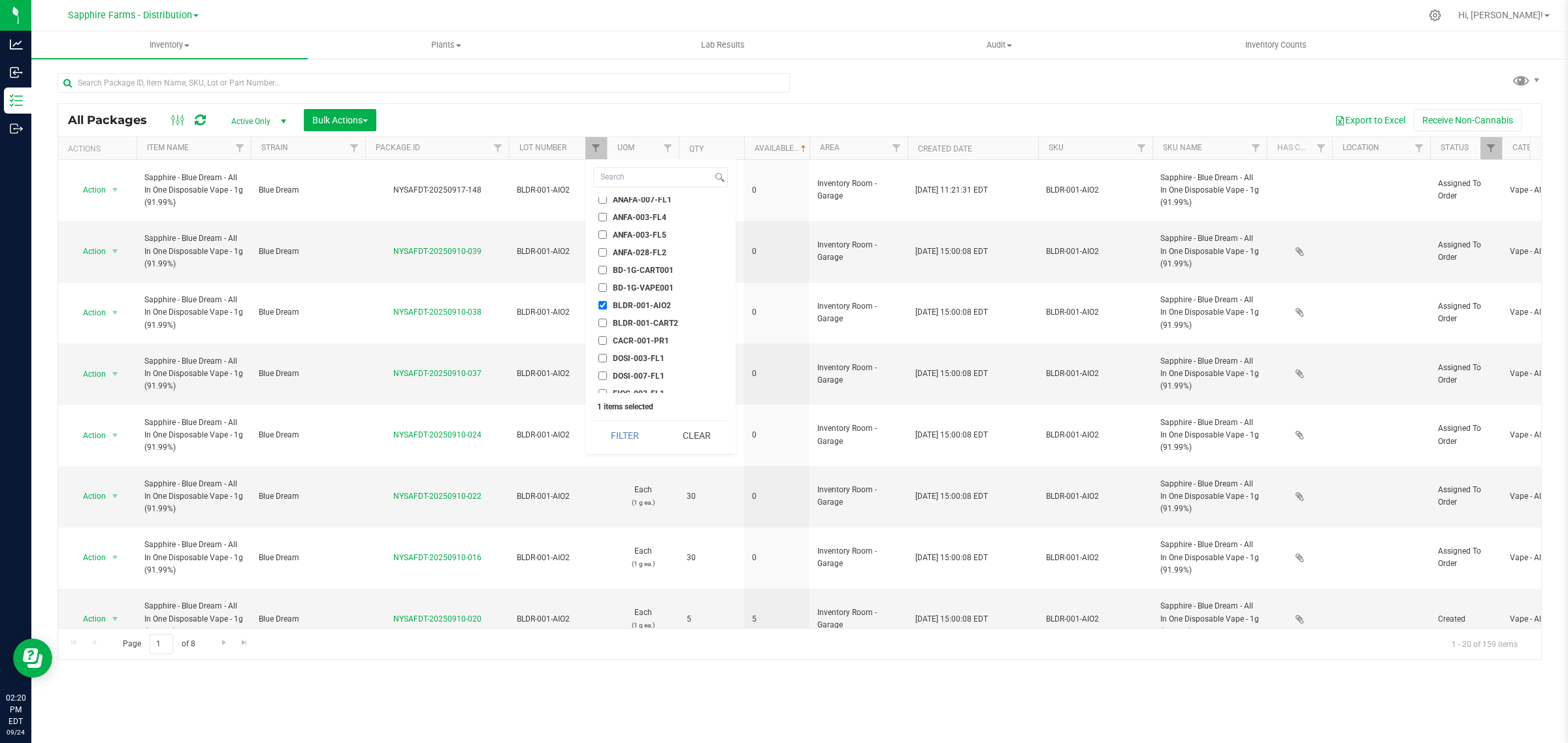
click at [630, 302] on span "BLDR-001-AIO2" at bounding box center [641, 305] width 58 height 8
click at [606, 301] on input "BLDR-001-AIO2" at bounding box center [603, 305] width 9 height 9
checkbox input "false"
click at [655, 271] on span "RAKU-001-AIO2" at bounding box center [641, 275] width 58 height 8
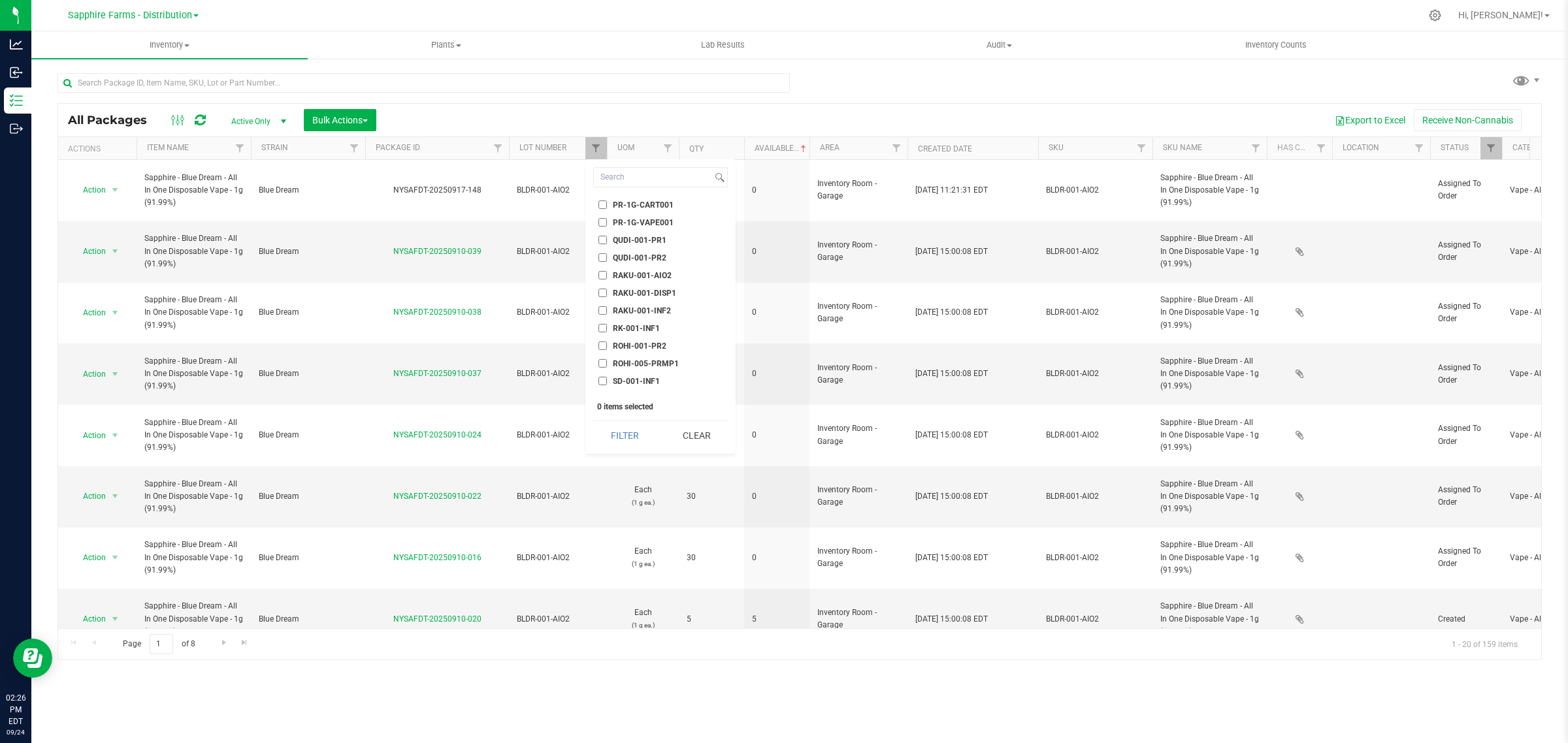
click at [606, 271] on input "RAKU-001-AIO2" at bounding box center [603, 276] width 9 height 9
checkbox input "true"
click at [638, 429] on button "Filter" at bounding box center [625, 435] width 63 height 29
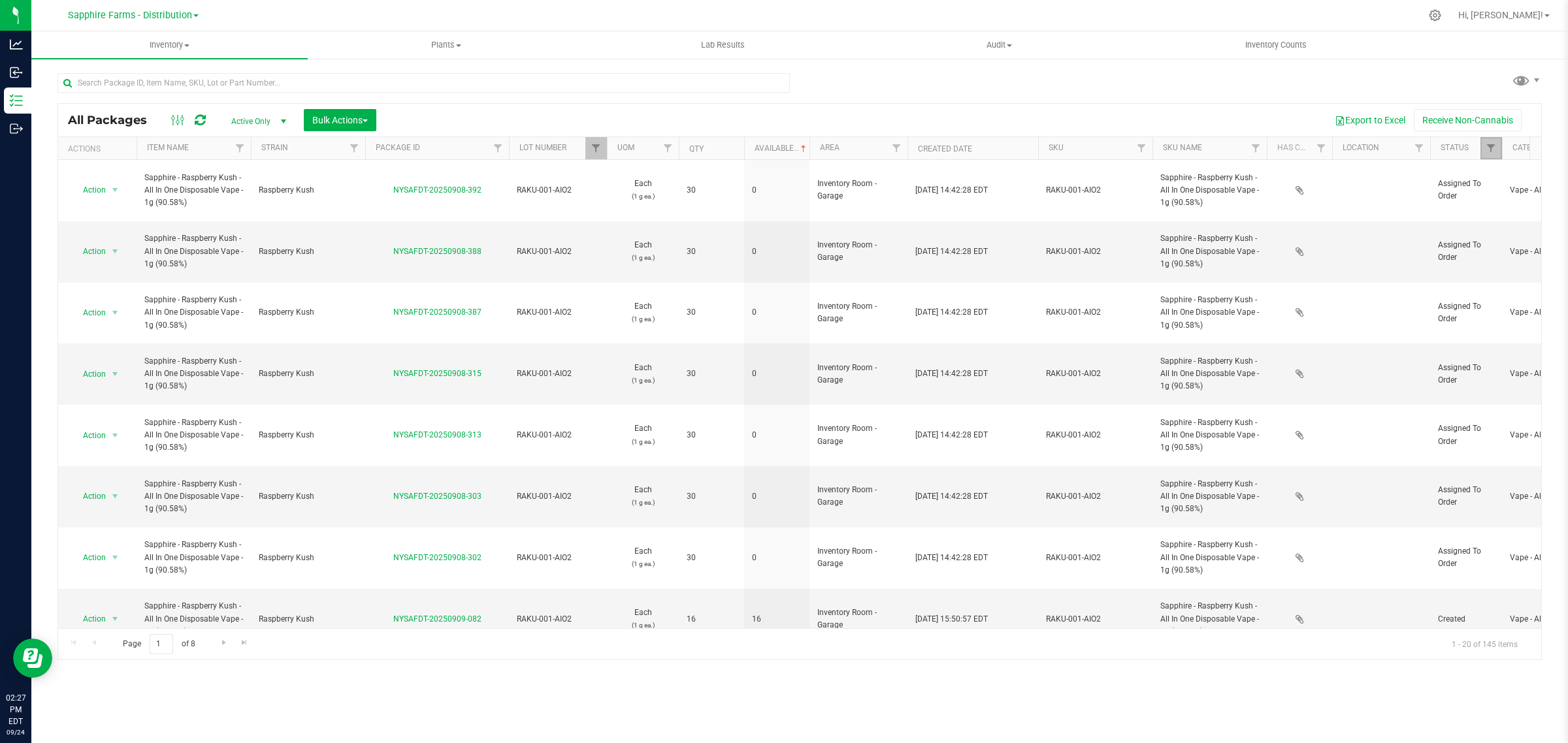
click at [1487, 141] on link "Filter" at bounding box center [1490, 147] width 22 height 22
click at [1448, 328] on span "Picked" at bounding box center [1456, 327] width 24 height 8
click at [1439, 328] on input "Picked" at bounding box center [1434, 328] width 9 height 9
checkbox input "false"
click at [1459, 414] on button "Filter" at bounding box center [1456, 412] width 63 height 29
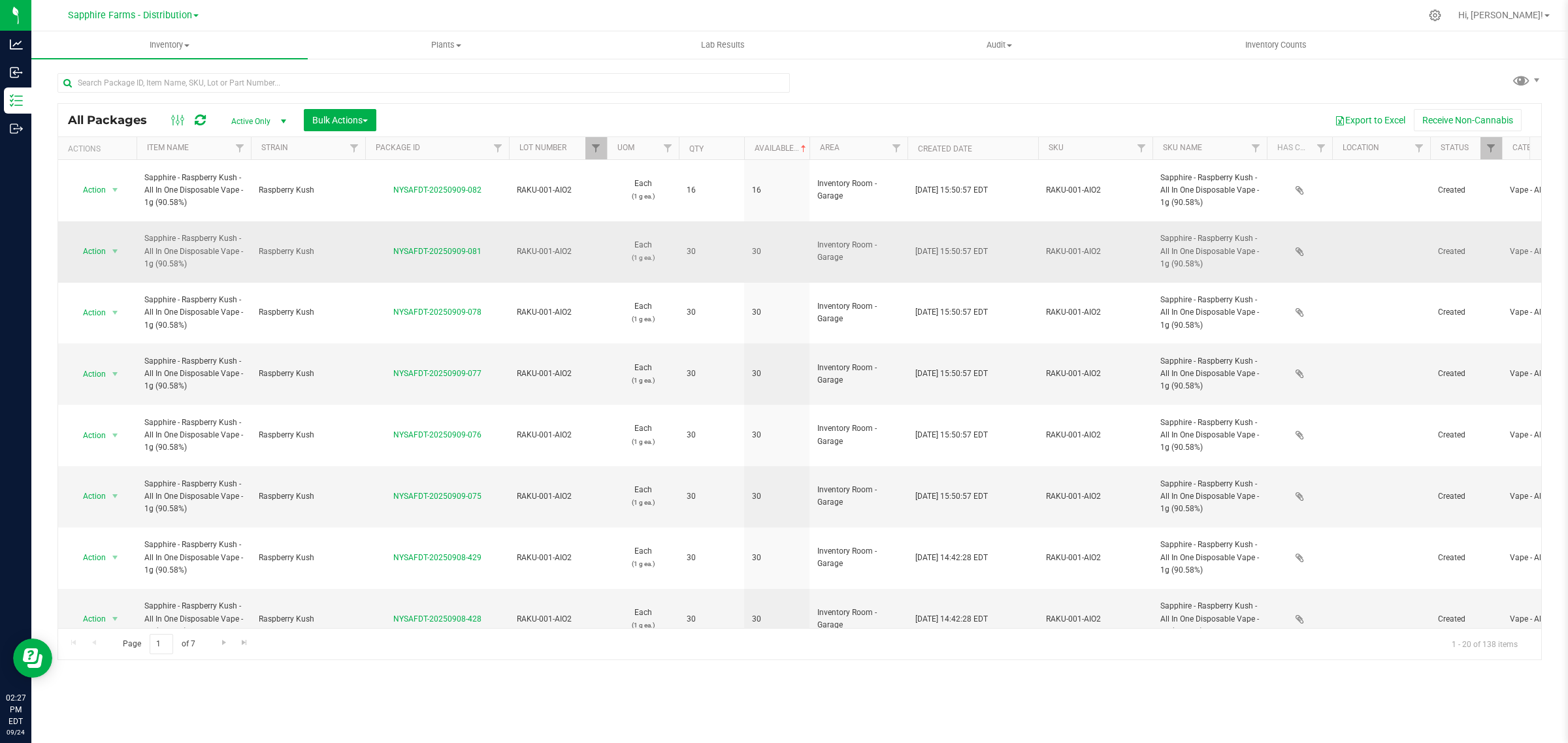
drag, startPoint x: 490, startPoint y: 229, endPoint x: 387, endPoint y: 238, distance: 103.4
click at [387, 245] on div "NYSAFDT-20250909-081" at bounding box center [436, 251] width 147 height 12
click at [111, 246] on span "select" at bounding box center [115, 251] width 10 height 10
click at [115, 258] on li "Adjust qty" at bounding box center [113, 255] width 83 height 19
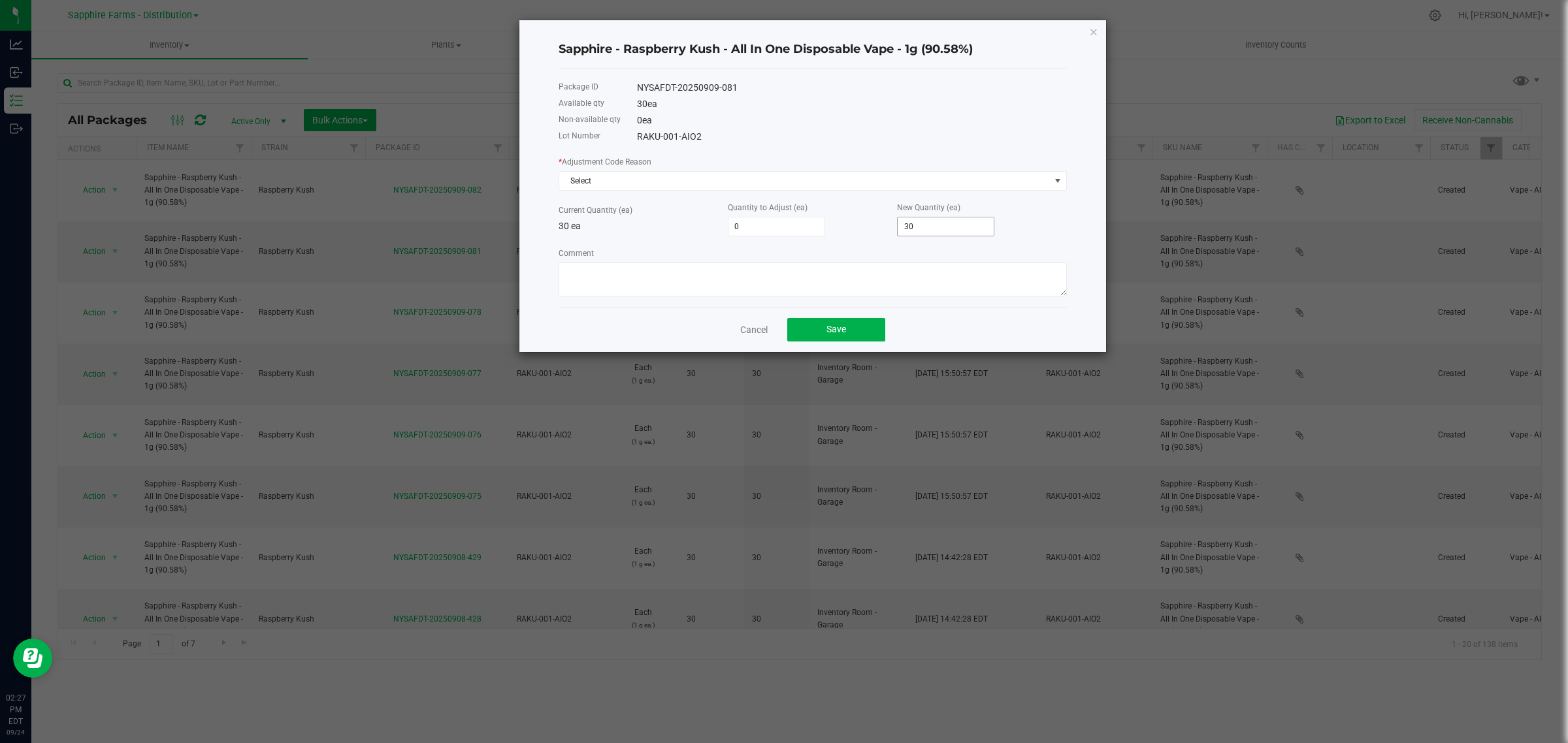
click at [948, 226] on input "30" at bounding box center [946, 226] width 96 height 18
type input "-30"
type input "0"
click at [586, 186] on span "Select" at bounding box center [805, 181] width 490 height 18
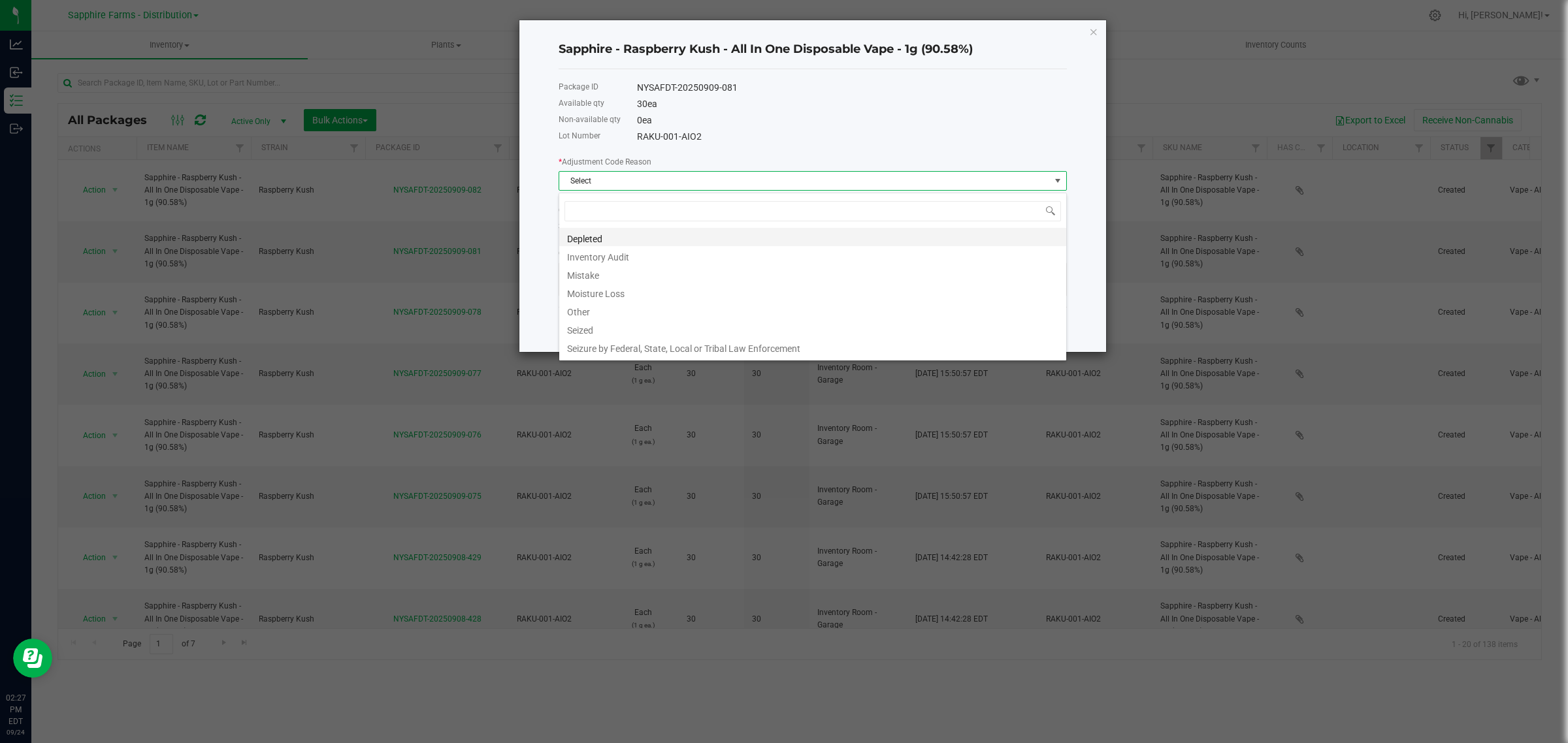
scroll to position [20, 508]
click at [611, 258] on li "Inventory Audit" at bounding box center [812, 255] width 507 height 18
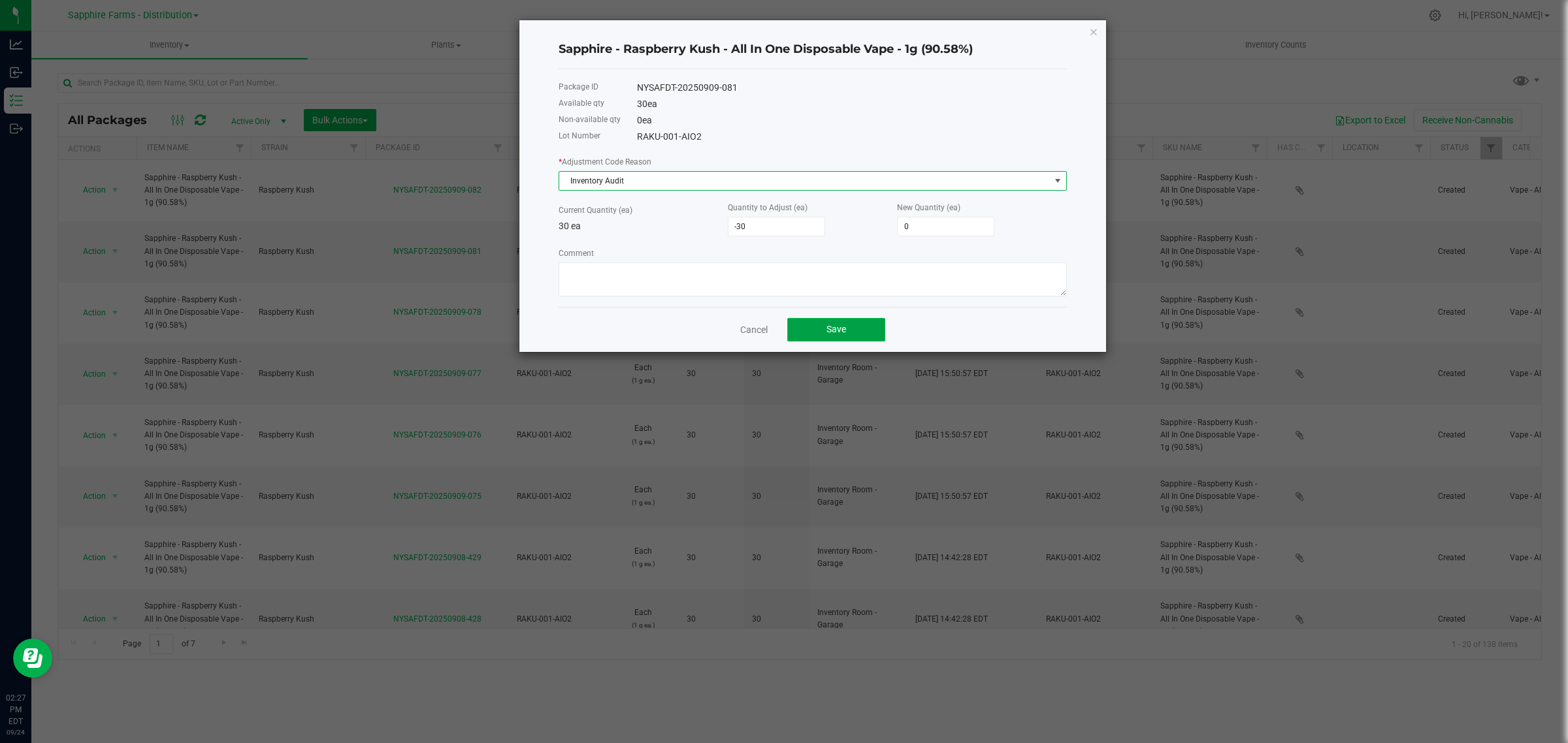
click at [826, 330] on span "Save" at bounding box center [836, 329] width 19 height 10
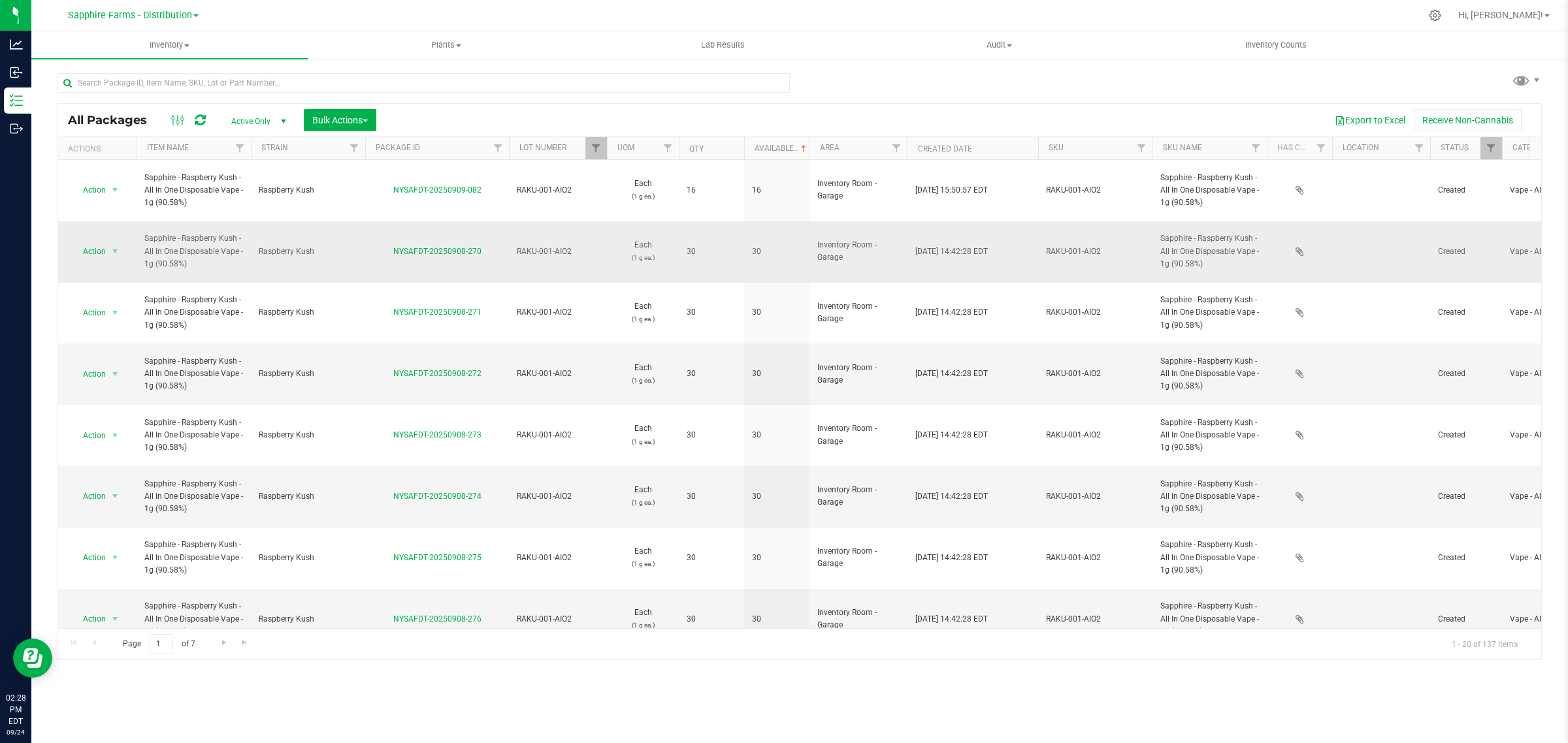
drag, startPoint x: 497, startPoint y: 235, endPoint x: 394, endPoint y: 237, distance: 103.0
click at [394, 245] on div "NYSAFDT-20250908-270" at bounding box center [436, 251] width 147 height 12
click at [110, 246] on span "select" at bounding box center [115, 251] width 10 height 10
click at [113, 253] on li "Adjust qty" at bounding box center [113, 255] width 83 height 19
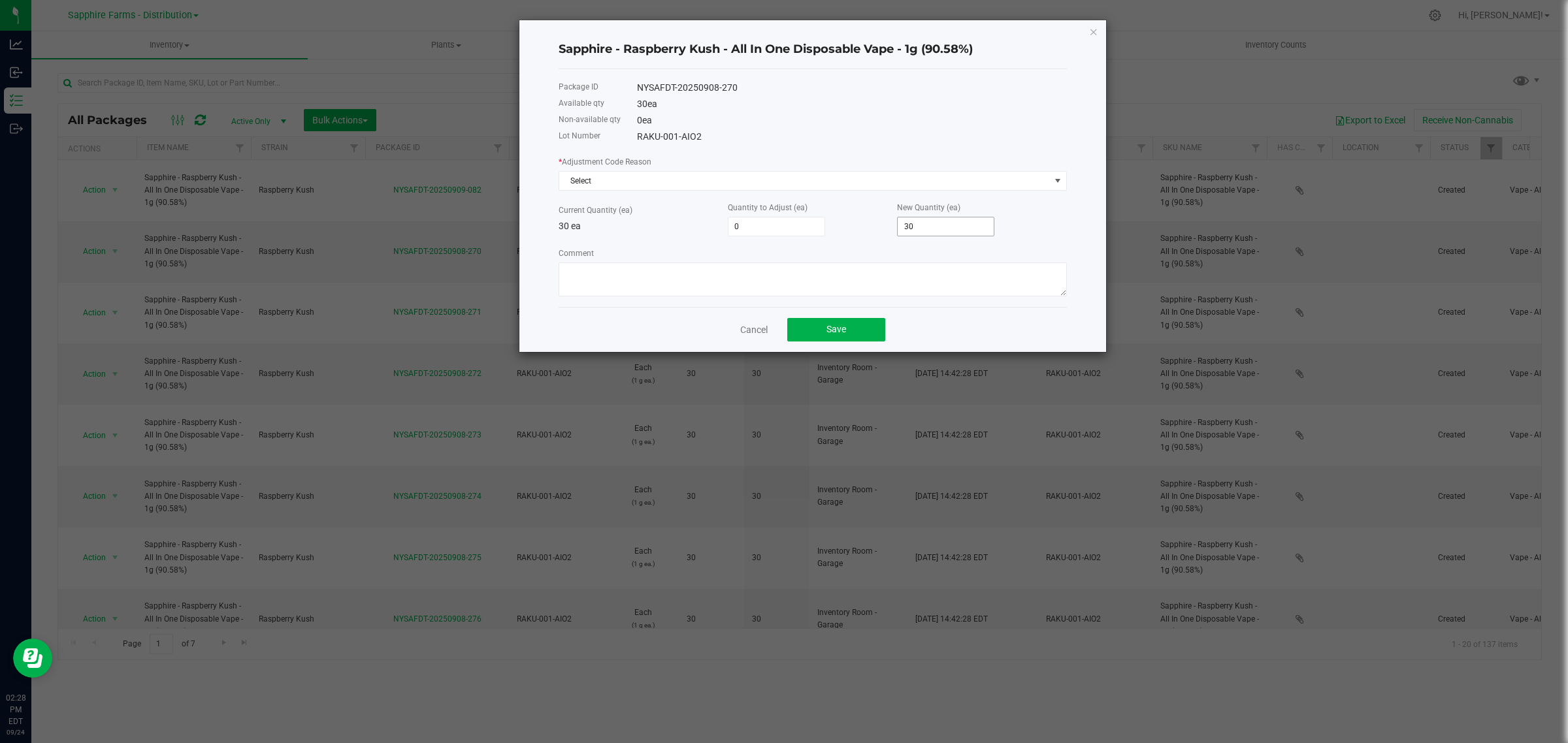
click at [954, 222] on input "30" at bounding box center [946, 226] width 96 height 18
type input "-26"
type input "4"
click at [654, 186] on span "Select" at bounding box center [805, 181] width 490 height 18
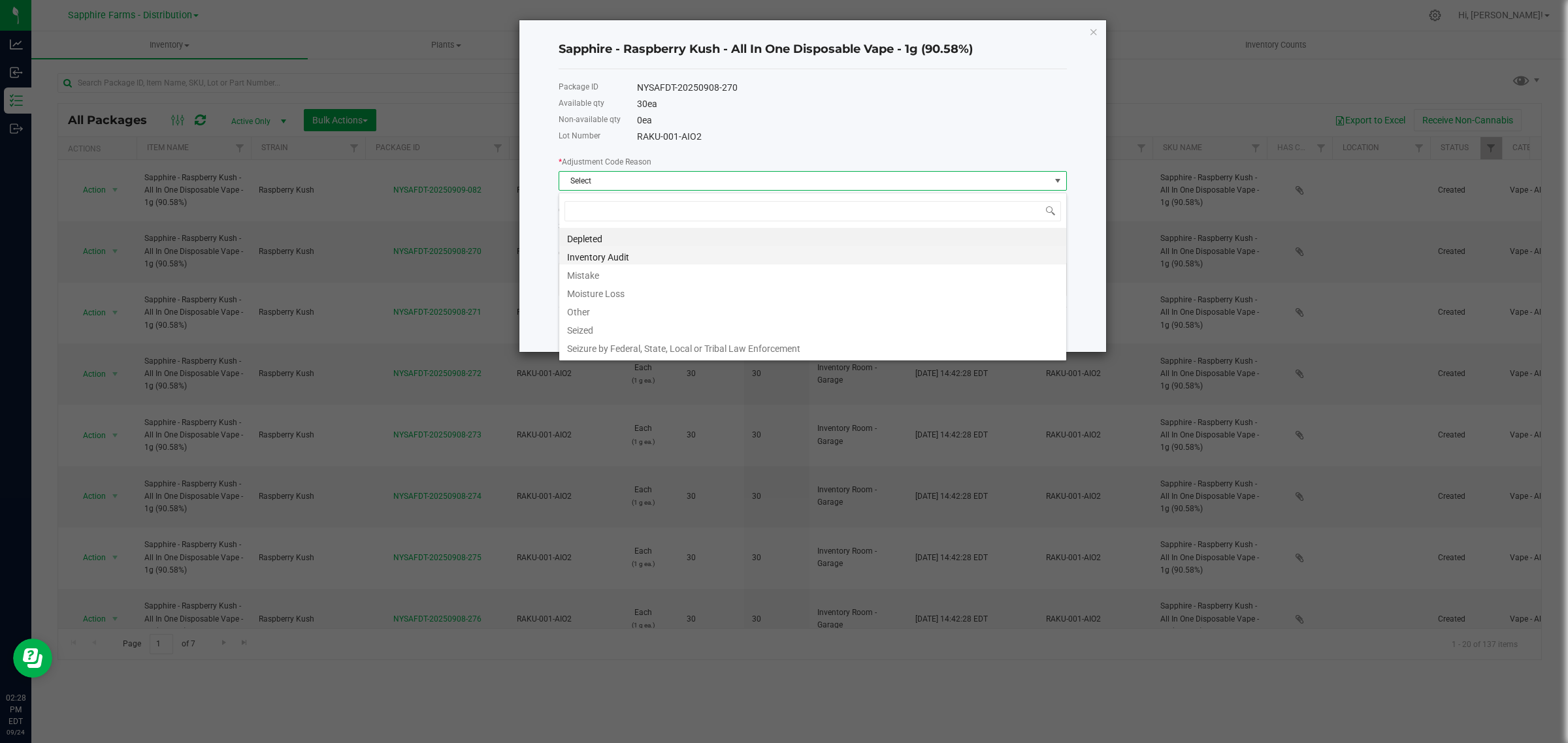
click at [632, 250] on li "Inventory Audit" at bounding box center [812, 255] width 507 height 18
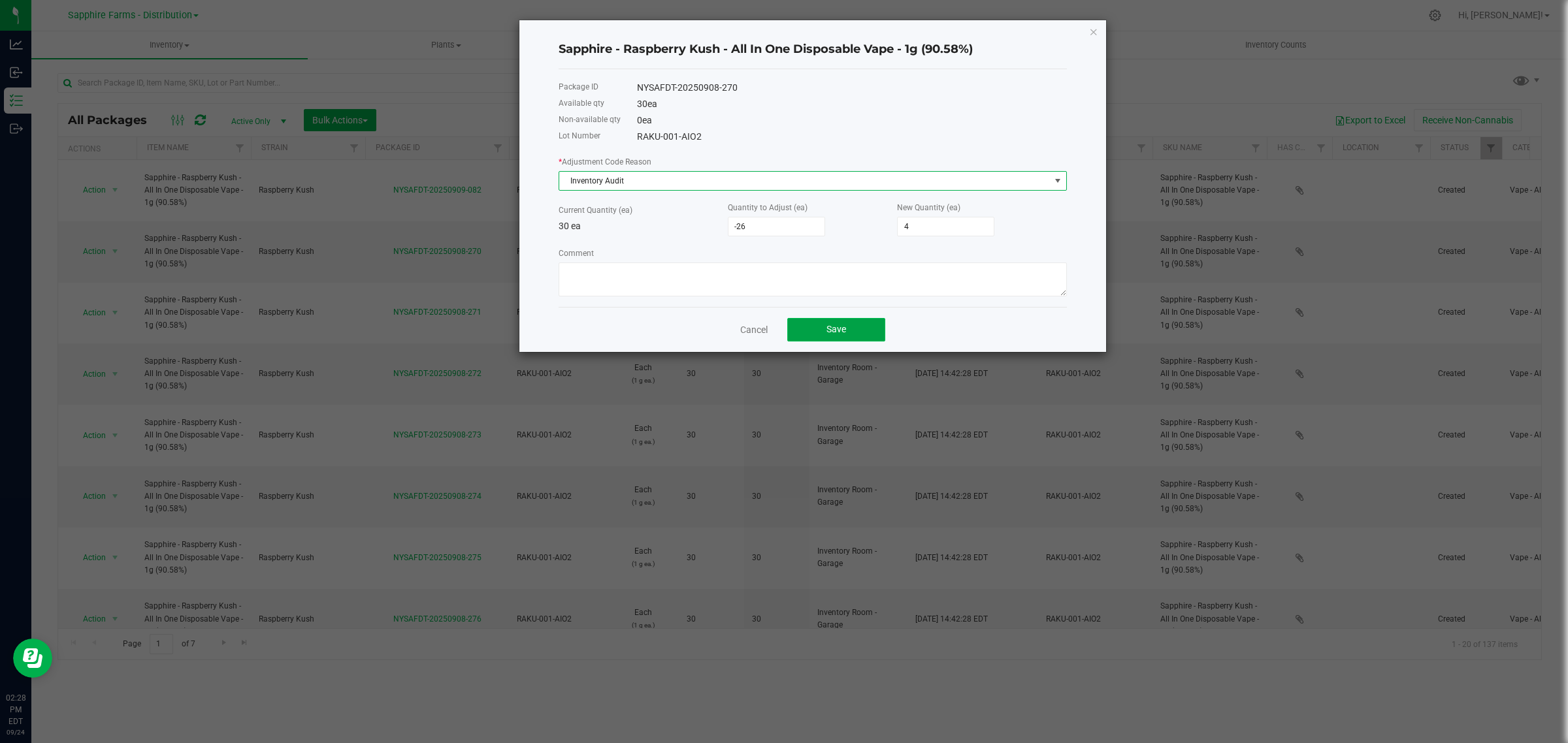
click at [859, 334] on button "Save" at bounding box center [836, 330] width 98 height 24
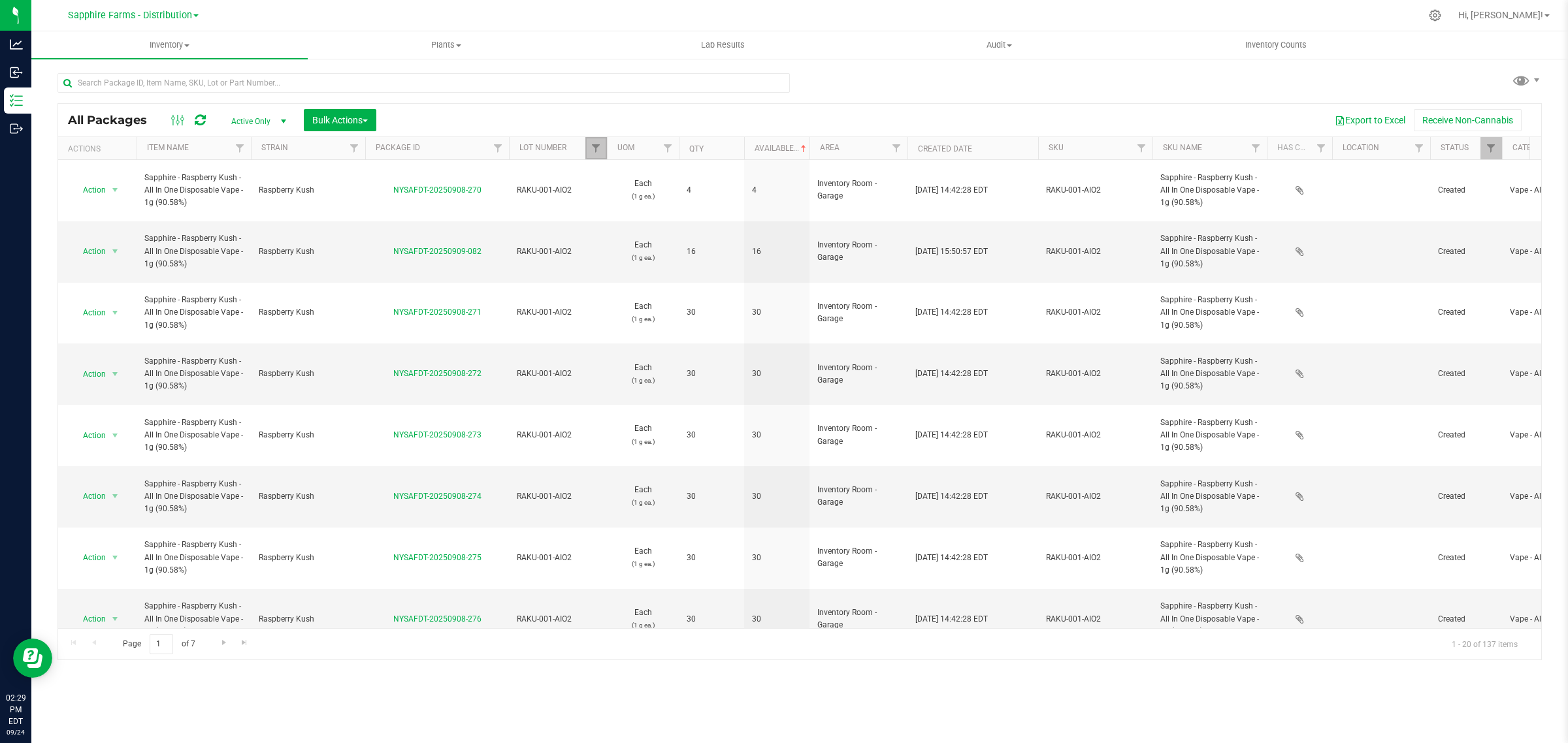
click at [593, 141] on link "Filter" at bounding box center [596, 147] width 22 height 22
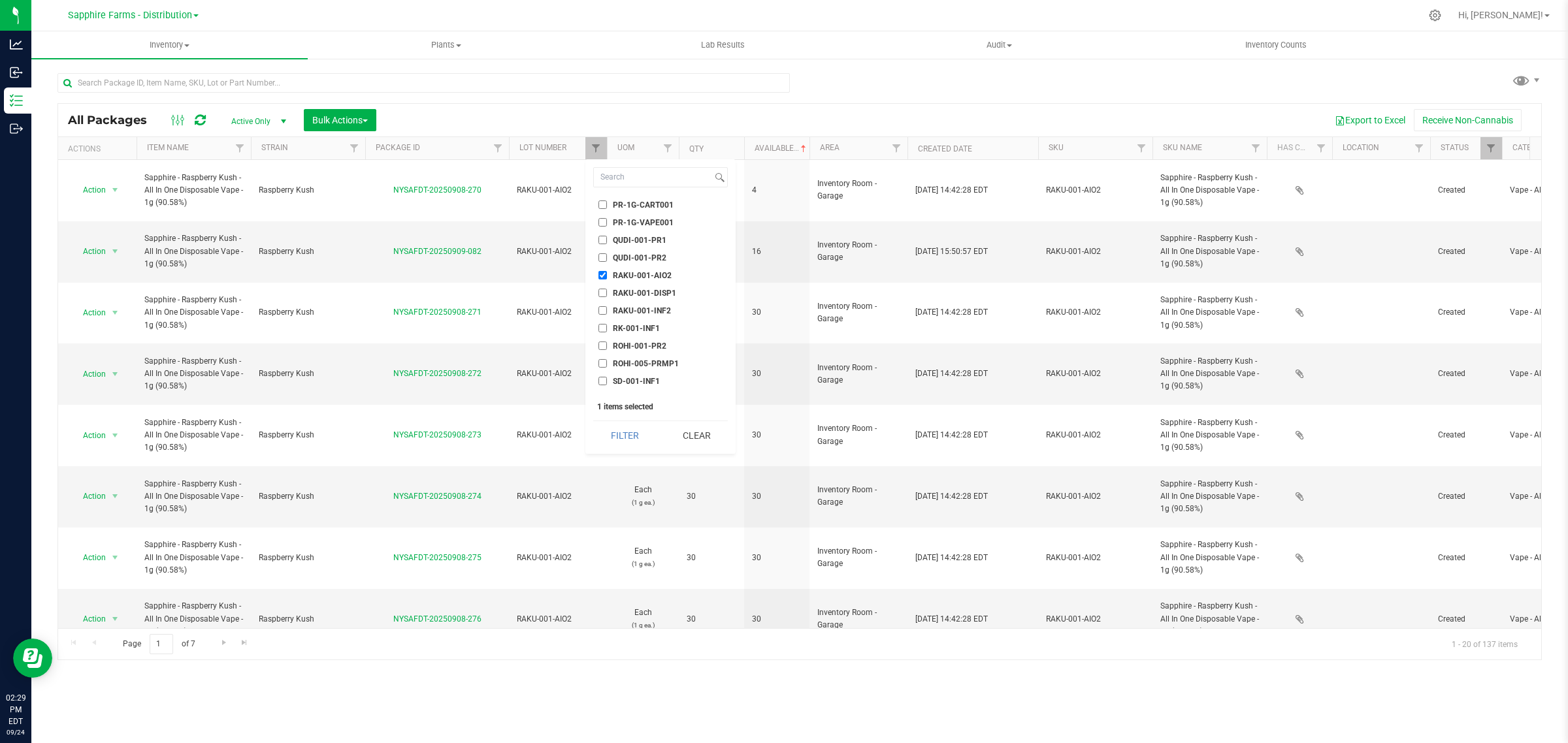
click at [613, 271] on span "RAKU-001-AIO2" at bounding box center [641, 275] width 58 height 8
click at [606, 271] on input "RAKU-001-AIO2" at bounding box center [603, 276] width 9 height 9
checkbox input "false"
click at [643, 337] on li "SUSO-001-AIO2" at bounding box center [661, 344] width 134 height 14
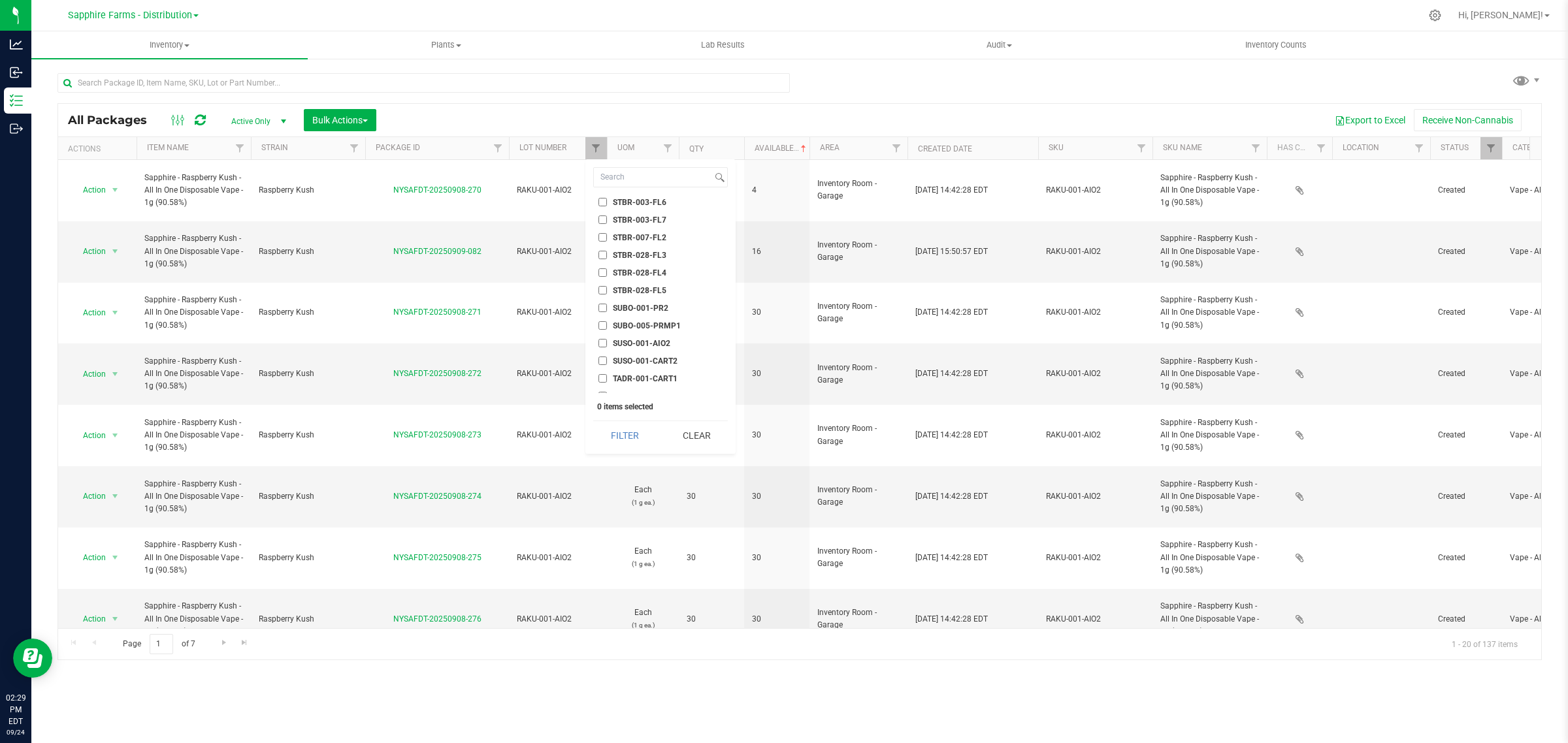
click at [622, 339] on span "SUSO-001-AIO2" at bounding box center [641, 343] width 58 height 8
click at [606, 339] on input "SUSO-001-AIO2" at bounding box center [603, 344] width 9 height 9
checkbox input "true"
click at [629, 433] on button "Filter" at bounding box center [625, 435] width 63 height 29
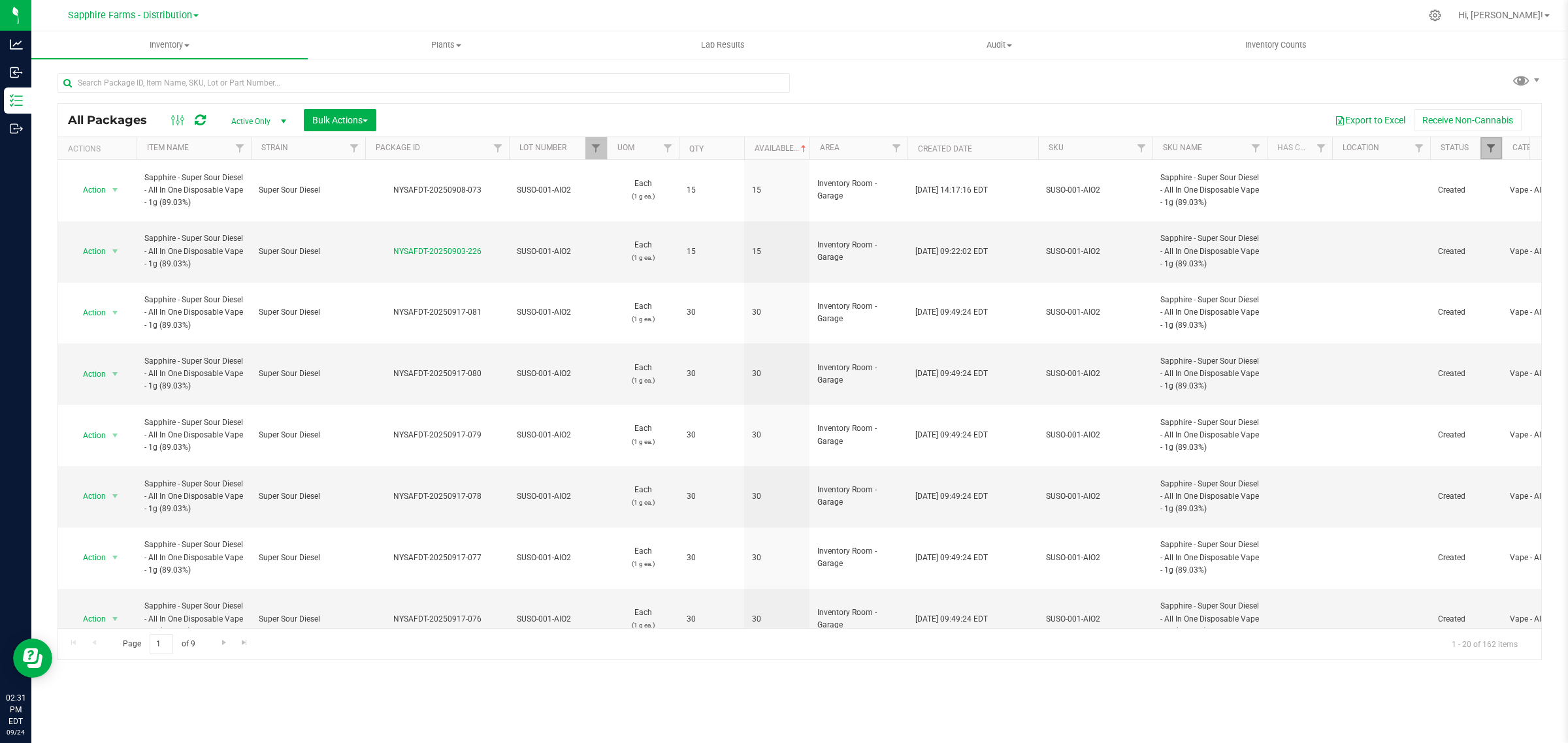
click at [1495, 148] on span "Filter" at bounding box center [1490, 148] width 10 height 10
click at [1460, 422] on button "Filter" at bounding box center [1456, 412] width 63 height 29
click at [1377, 112] on button "Export to Excel" at bounding box center [1370, 119] width 87 height 22
click at [322, 119] on span "Bulk Actions" at bounding box center [340, 120] width 56 height 10
click at [357, 175] on span "Combine packages" at bounding box center [349, 173] width 75 height 10
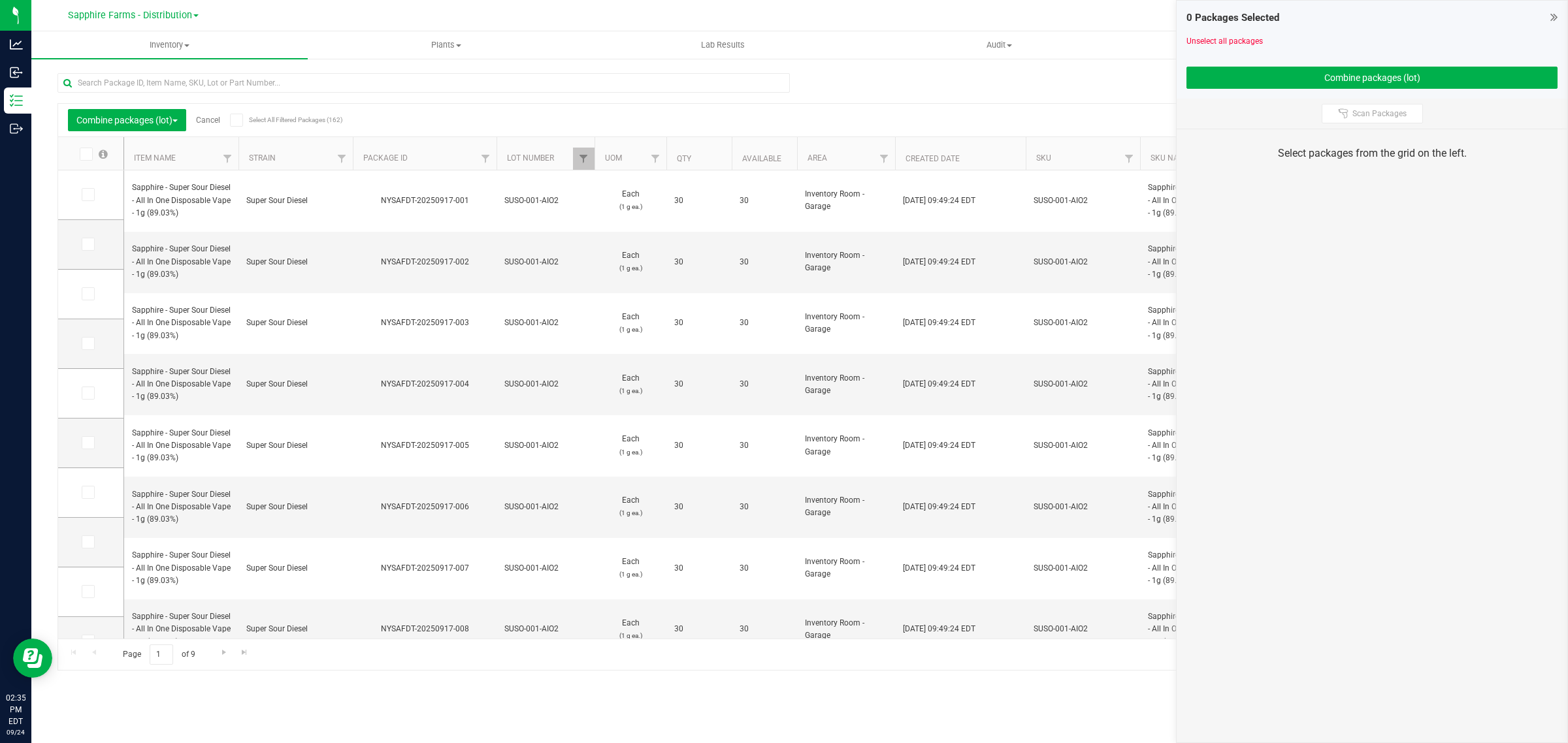
click at [213, 116] on link "Cancel" at bounding box center [209, 119] width 24 height 9
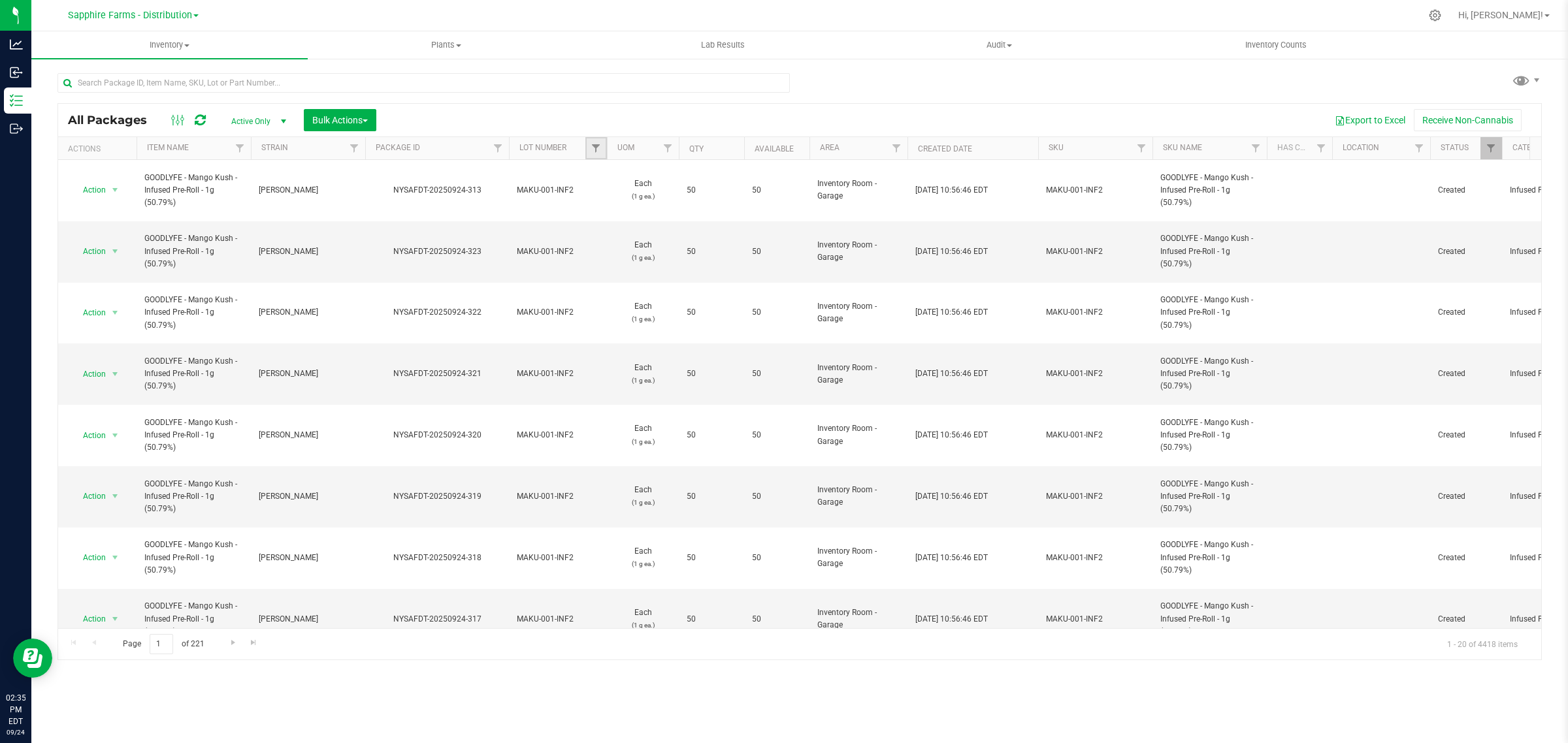
click at [588, 152] on link "Filter" at bounding box center [596, 147] width 22 height 22
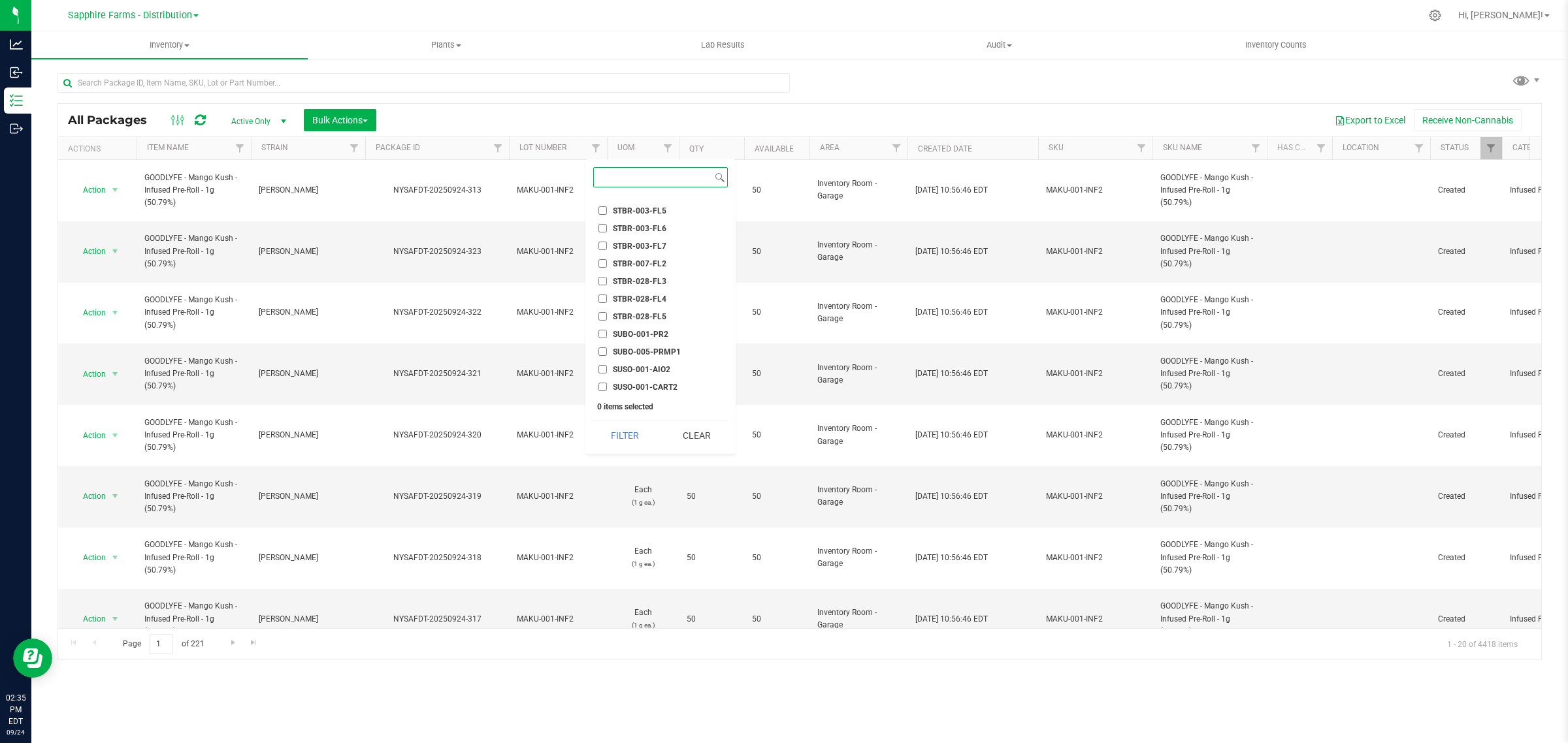
scroll to position [1959, 0]
click at [659, 337] on li "SUSO-001-AIO2" at bounding box center [661, 344] width 134 height 14
click at [628, 435] on button "Filter" at bounding box center [625, 435] width 63 height 29
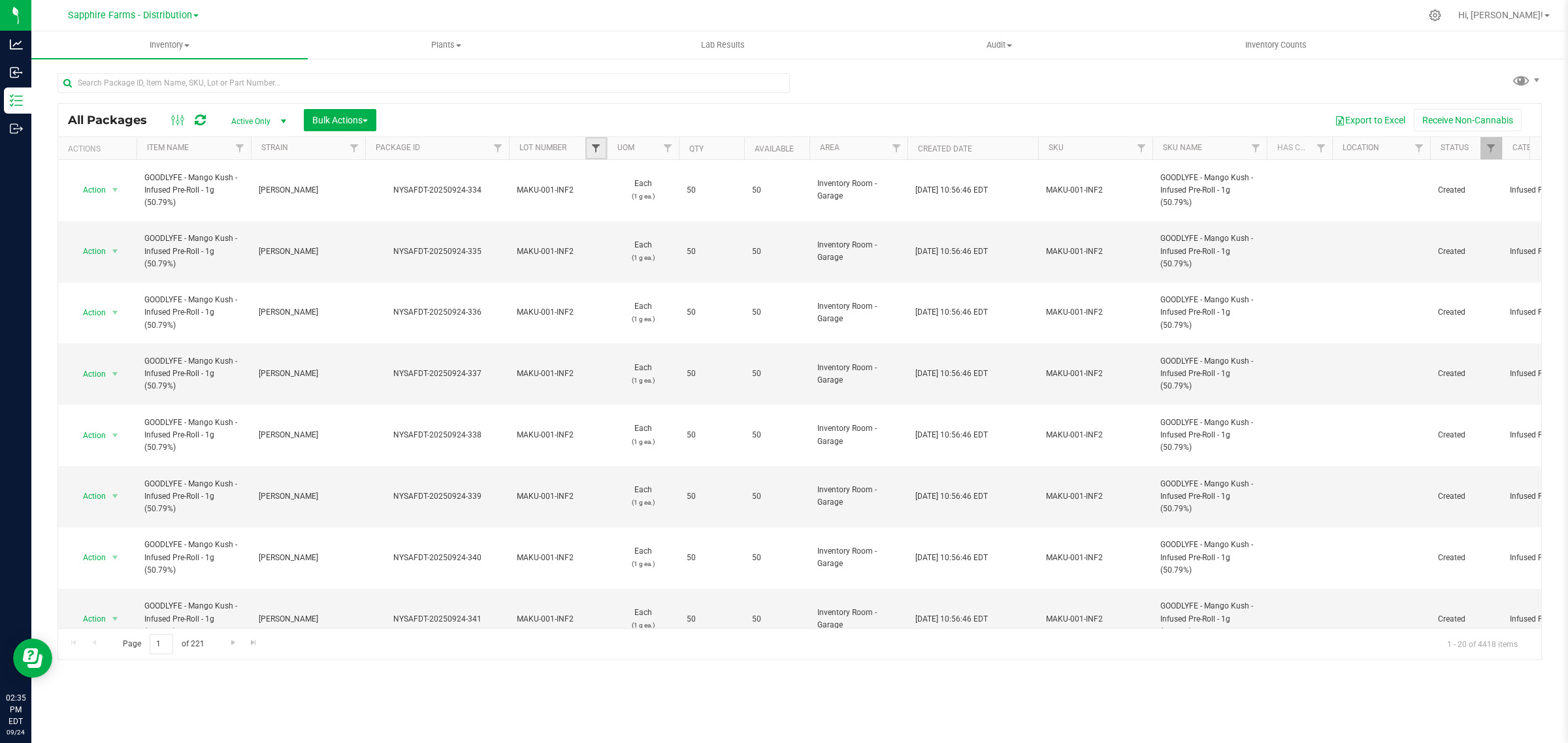
click at [595, 148] on span "Filter" at bounding box center [596, 148] width 10 height 10
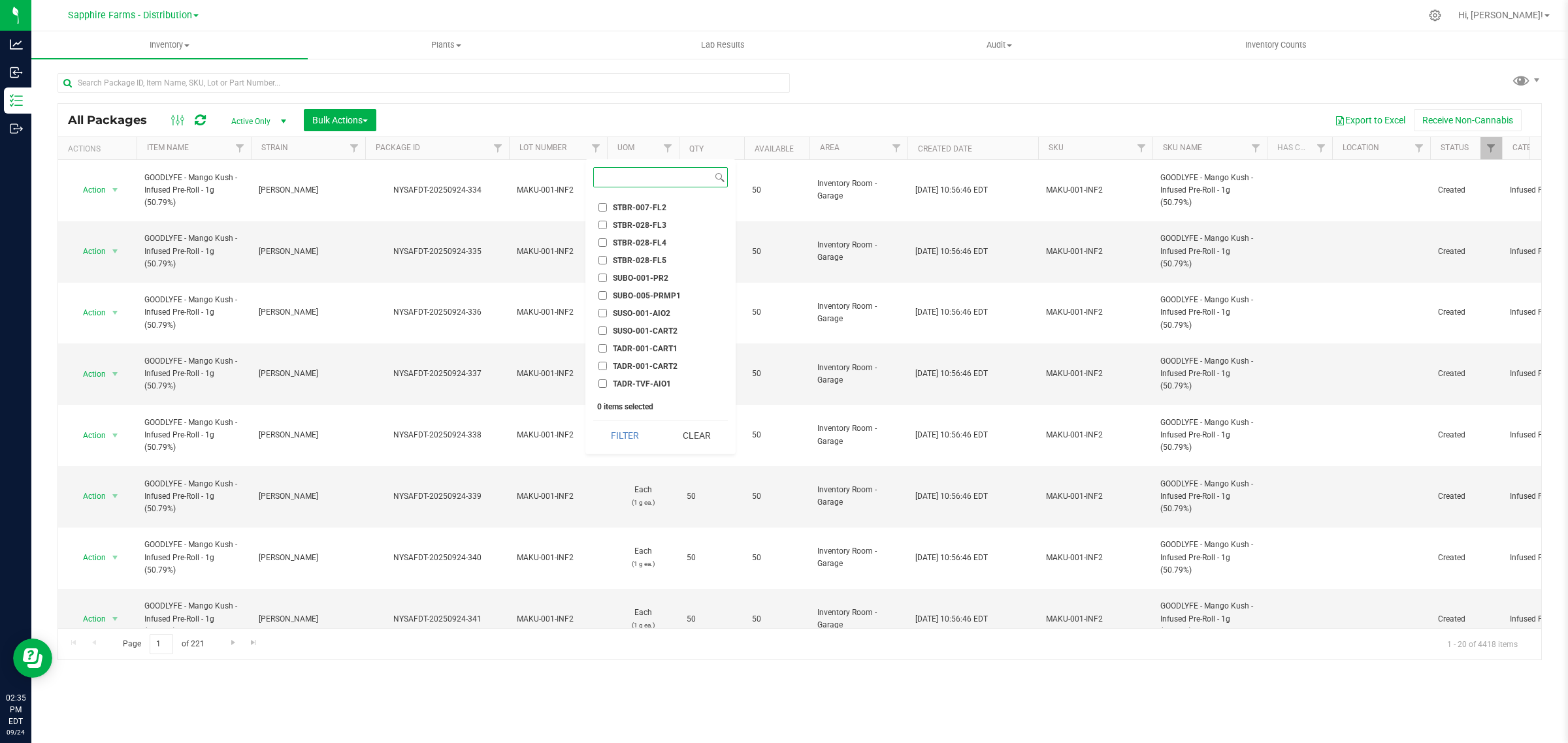
scroll to position [1977, 0]
click at [643, 321] on span "SUSO-001-AIO2" at bounding box center [641, 324] width 58 height 8
click at [606, 321] on input "SUSO-001-AIO2" at bounding box center [603, 325] width 9 height 9
checkbox input "true"
click at [627, 435] on button "Filter" at bounding box center [625, 435] width 63 height 29
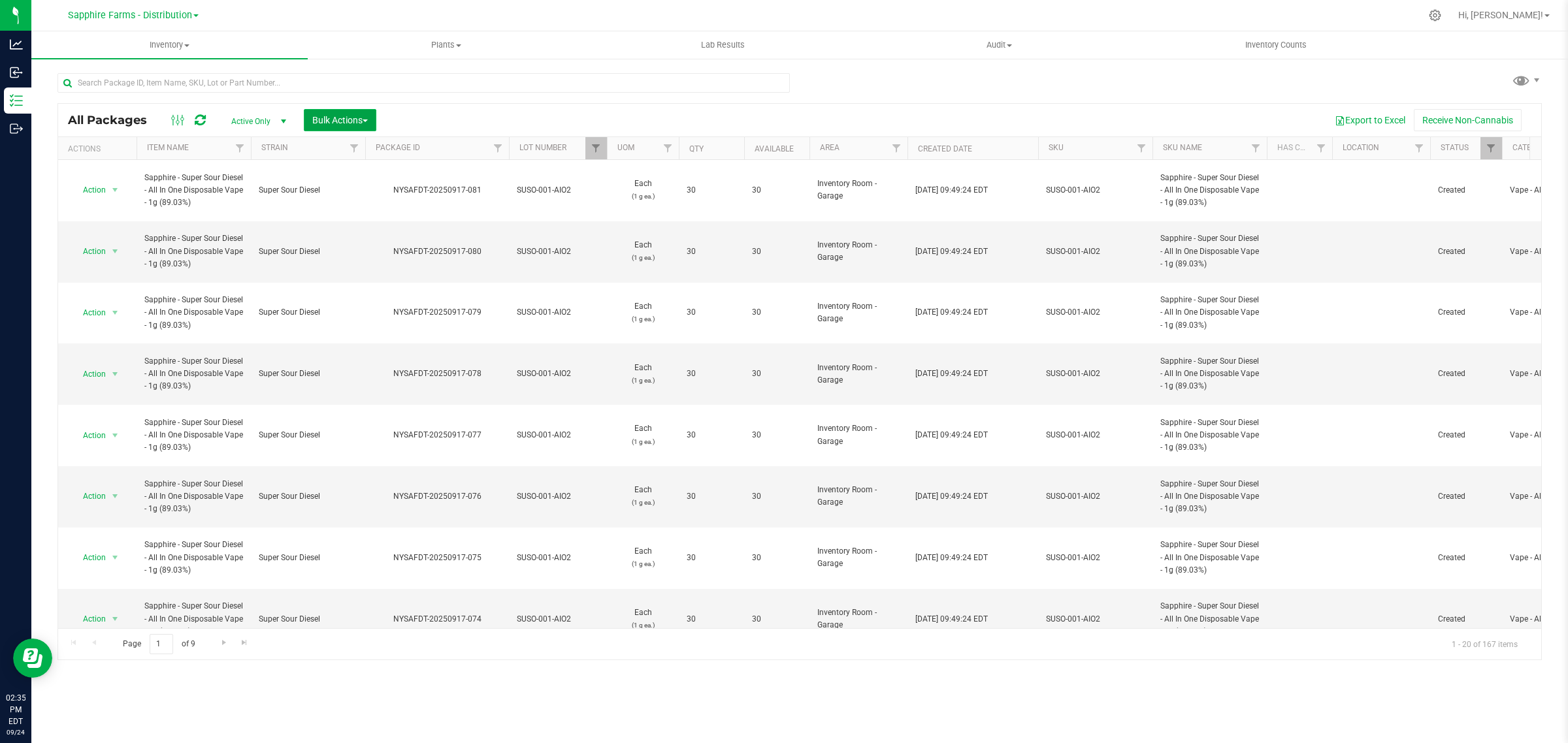
click at [345, 125] on span "Bulk Actions" at bounding box center [340, 120] width 56 height 10
click at [367, 180] on div "Combine packages" at bounding box center [358, 175] width 92 height 21
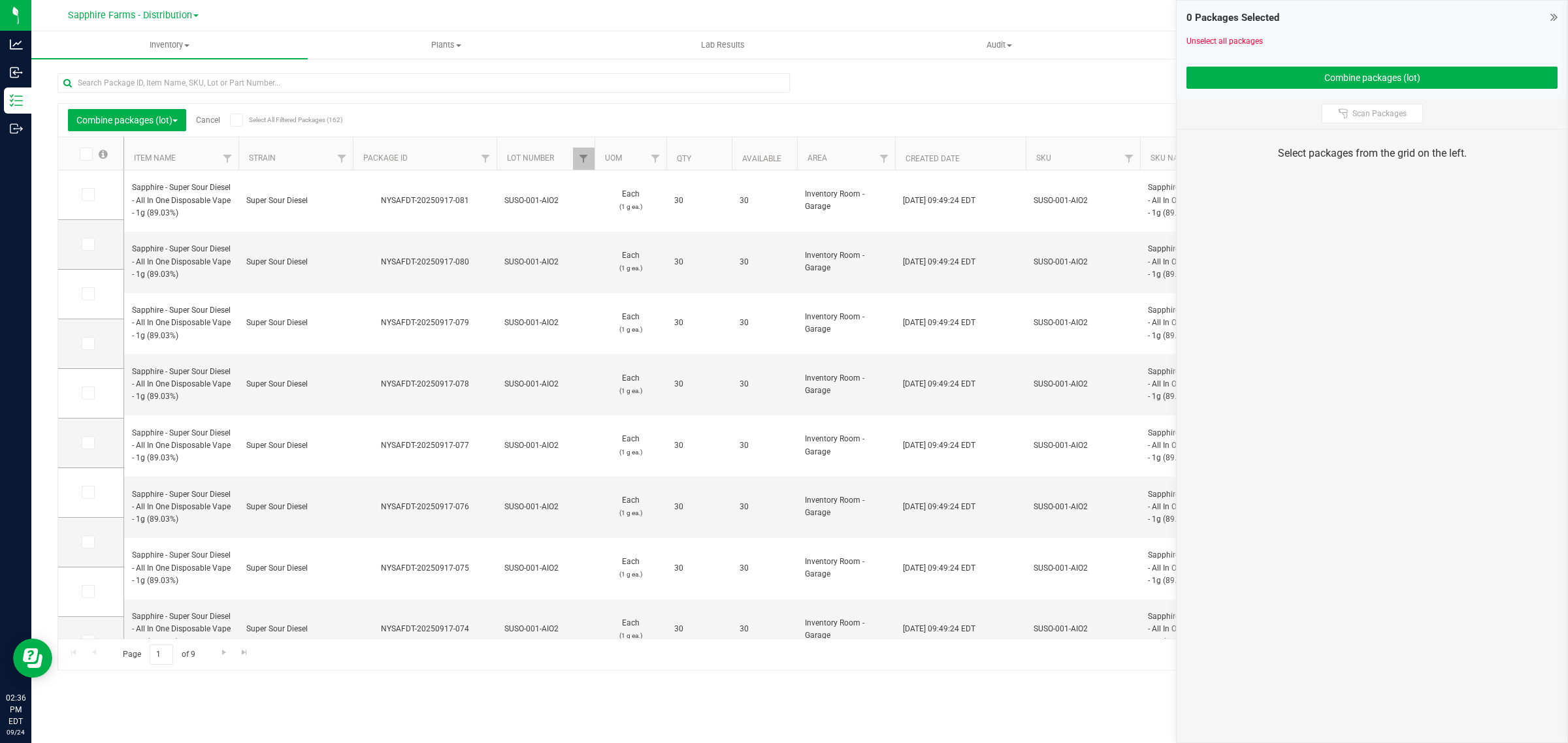
click at [84, 154] on icon at bounding box center [86, 154] width 9 height 0
click at [0, 0] on input "checkbox" at bounding box center [0, 0] width 0 height 0
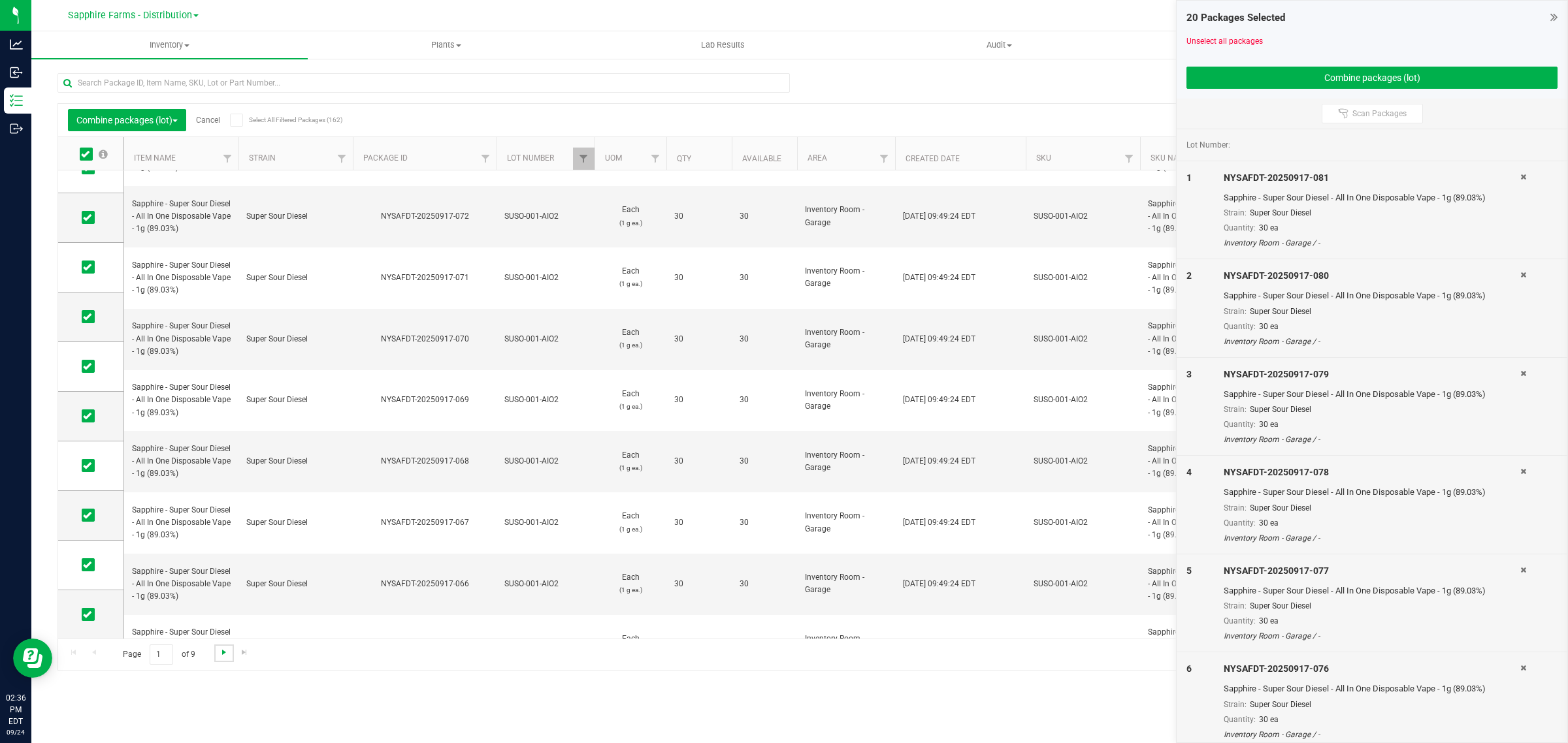
click at [223, 651] on span "Go to the next page" at bounding box center [224, 652] width 10 height 10
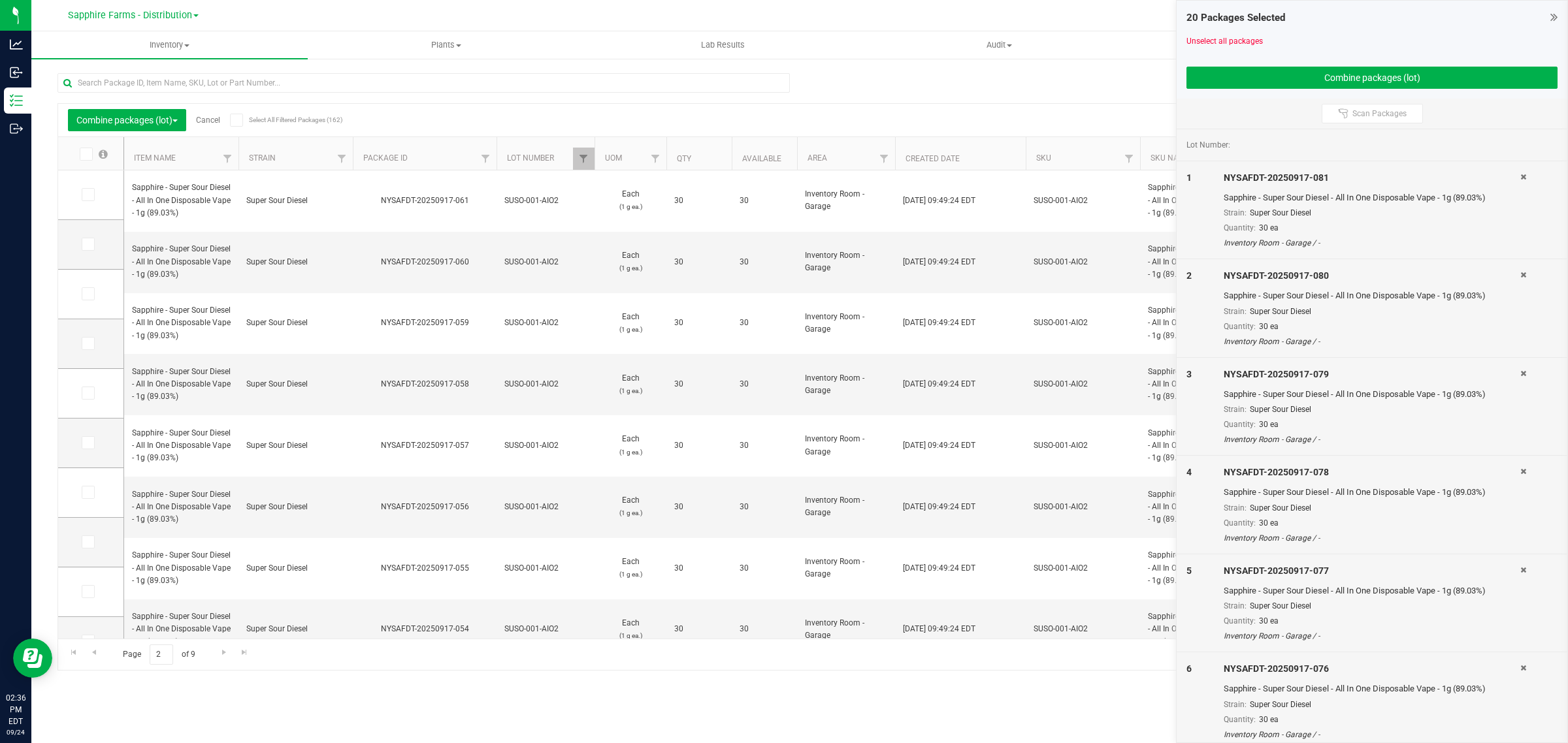
click at [83, 154] on icon at bounding box center [86, 154] width 9 height 0
click at [0, 0] on input "checkbox" at bounding box center [0, 0] width 0 height 0
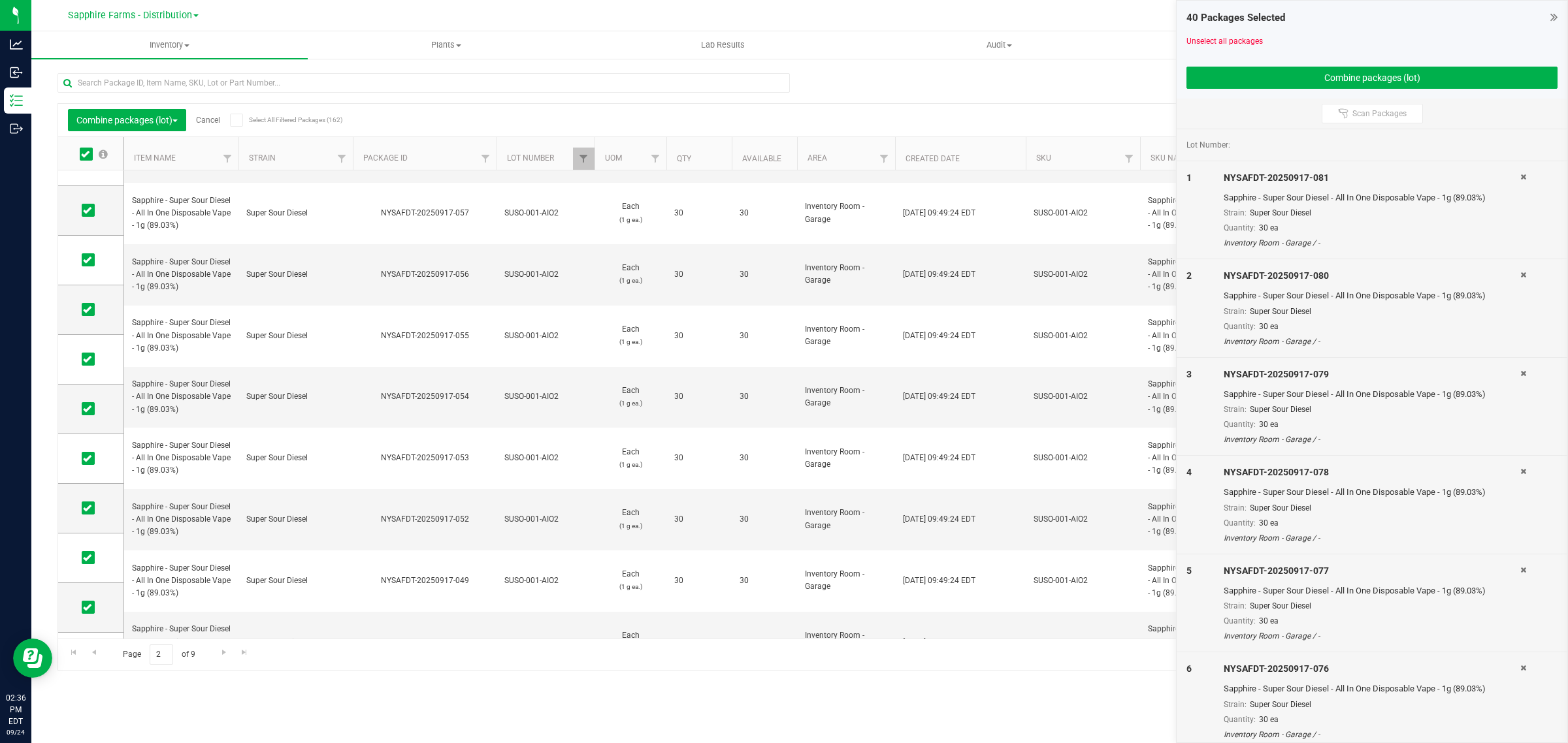
scroll to position [489, 0]
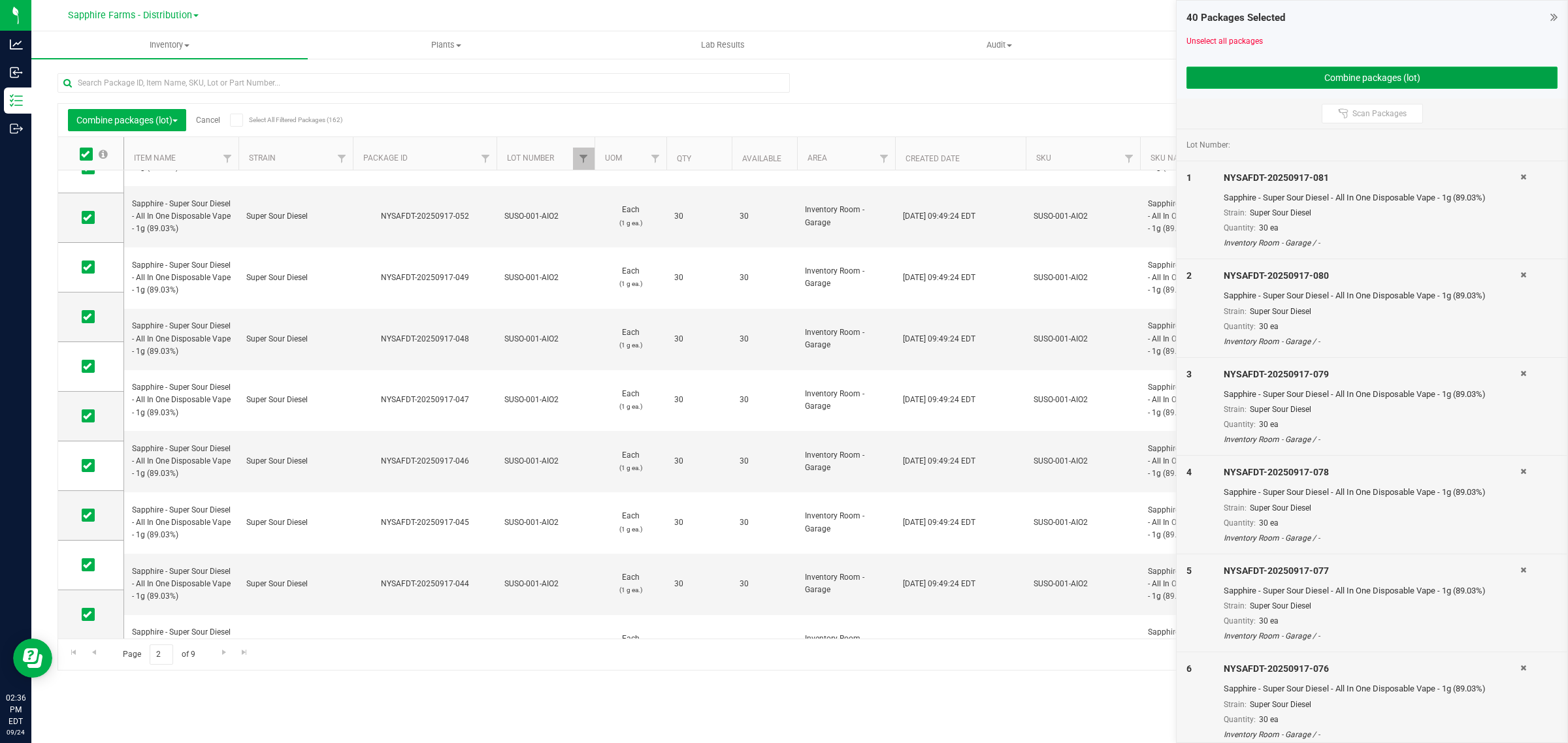
click at [1332, 79] on button "Combine packages (lot)" at bounding box center [1371, 77] width 371 height 22
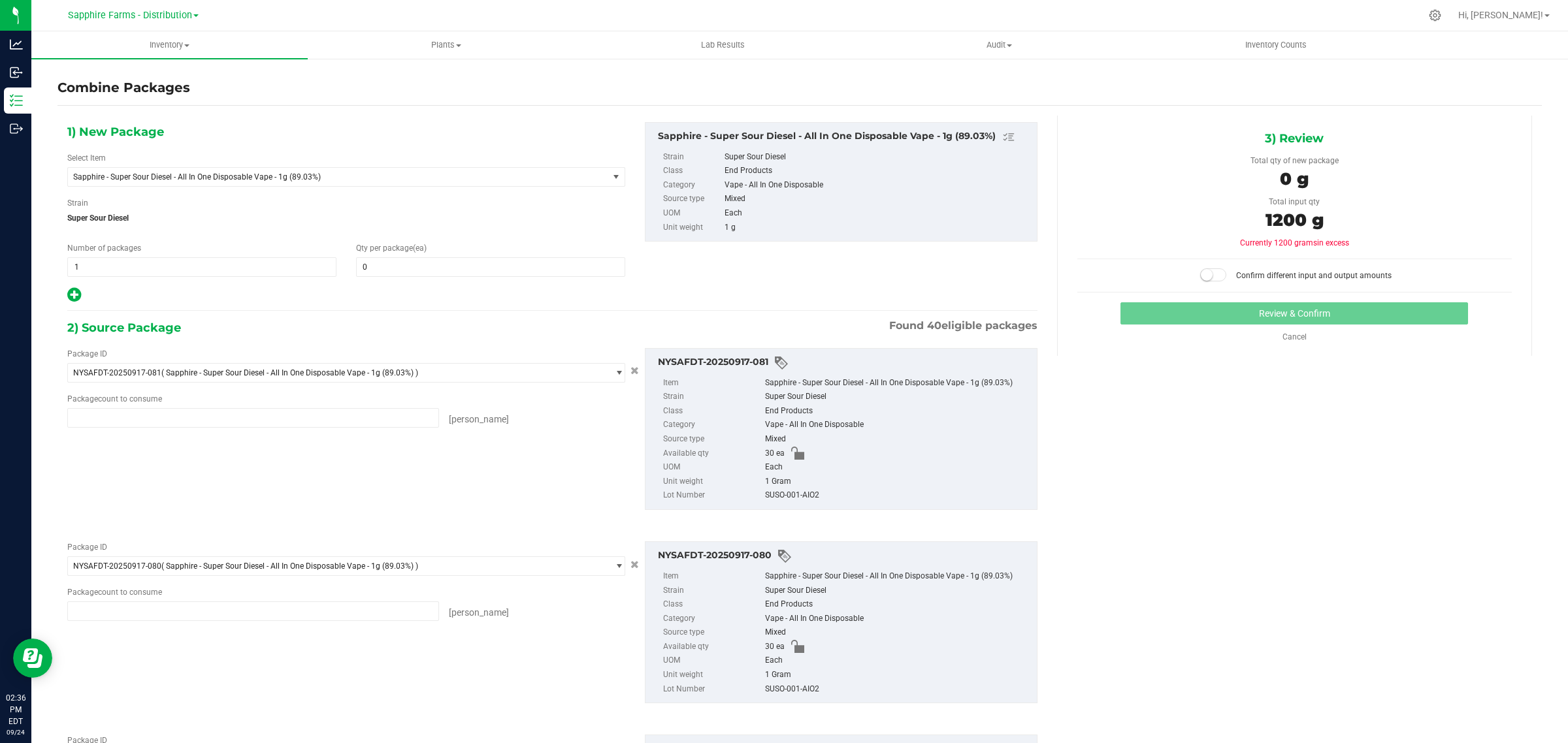
type input "30 ea"
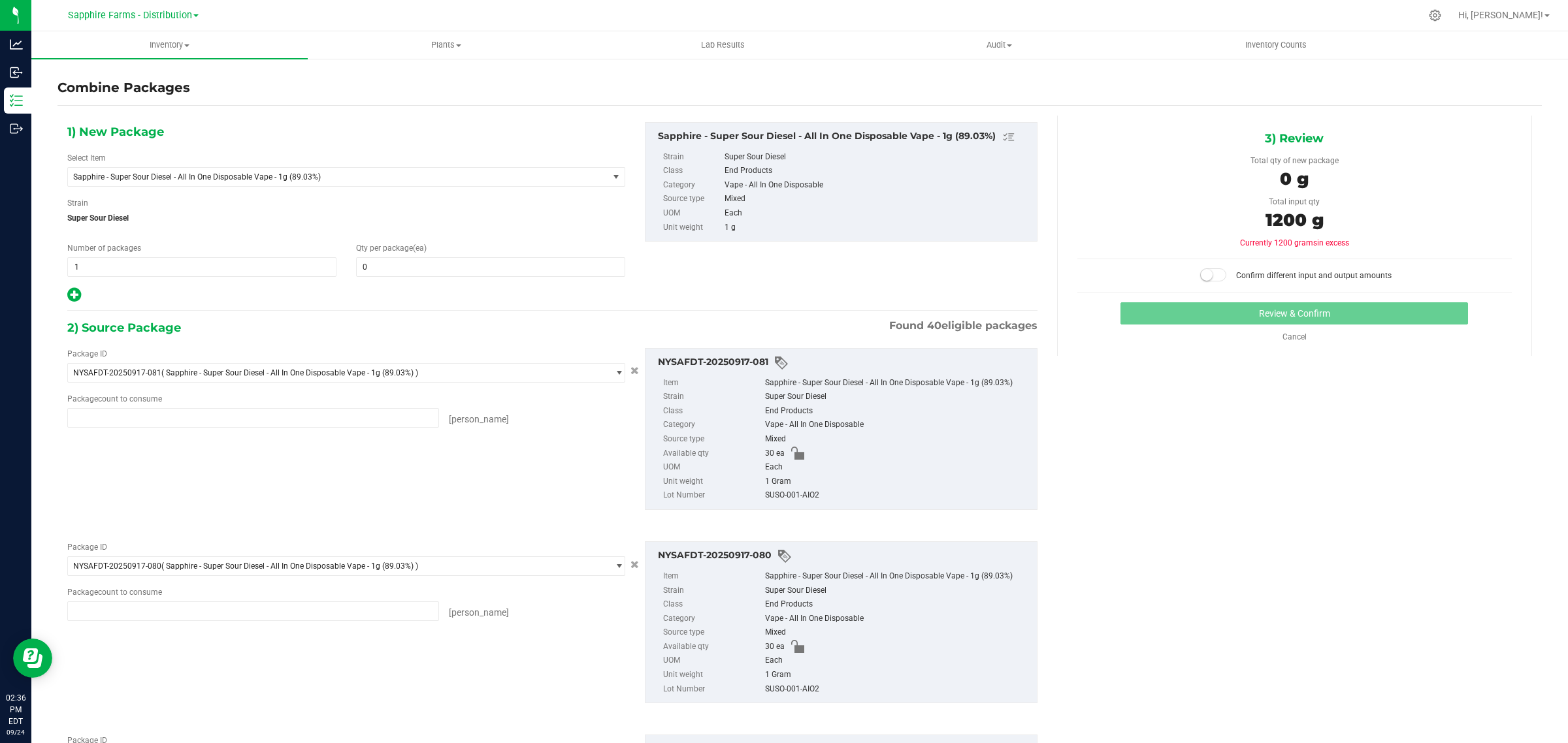
type input "30 ea"
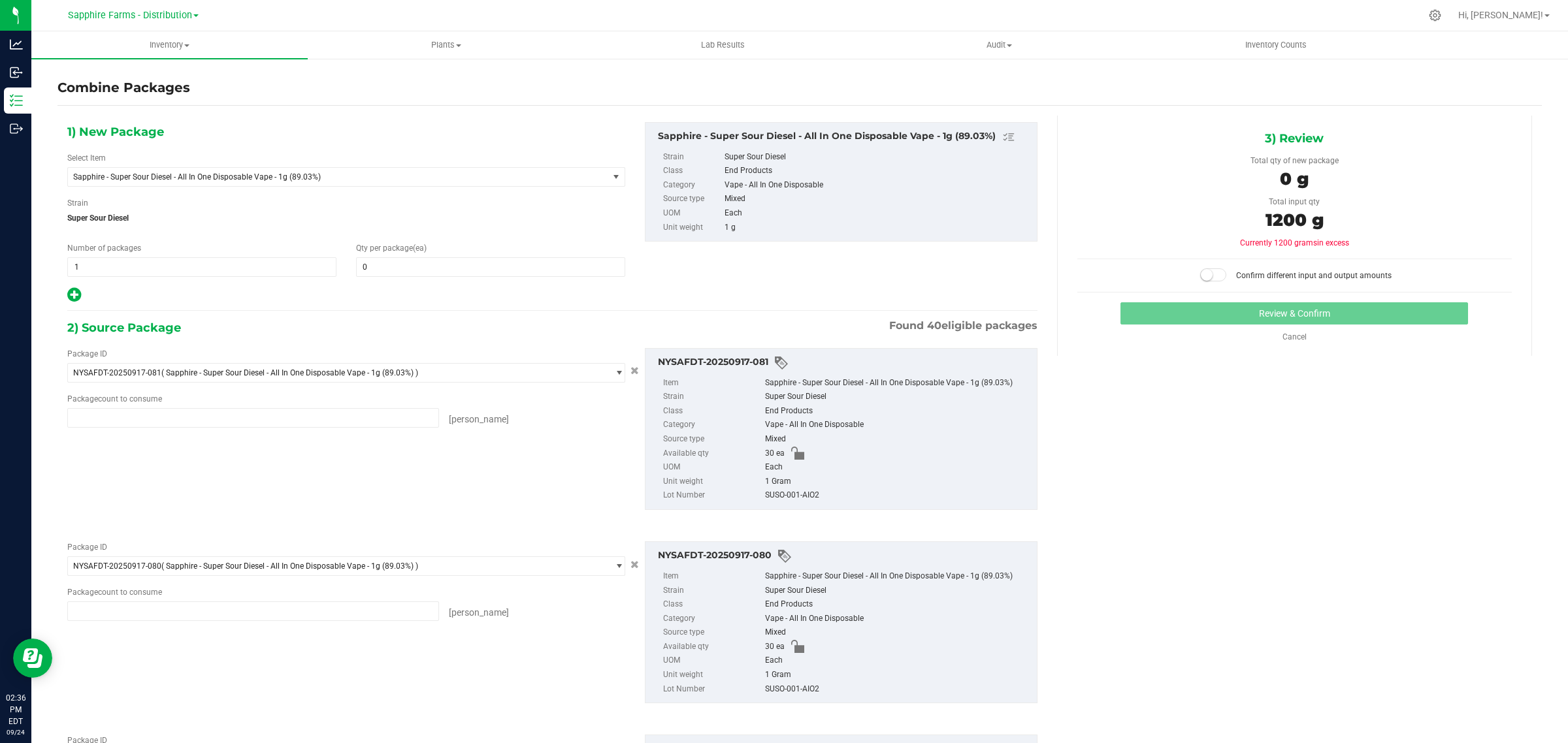
type input "30 ea"
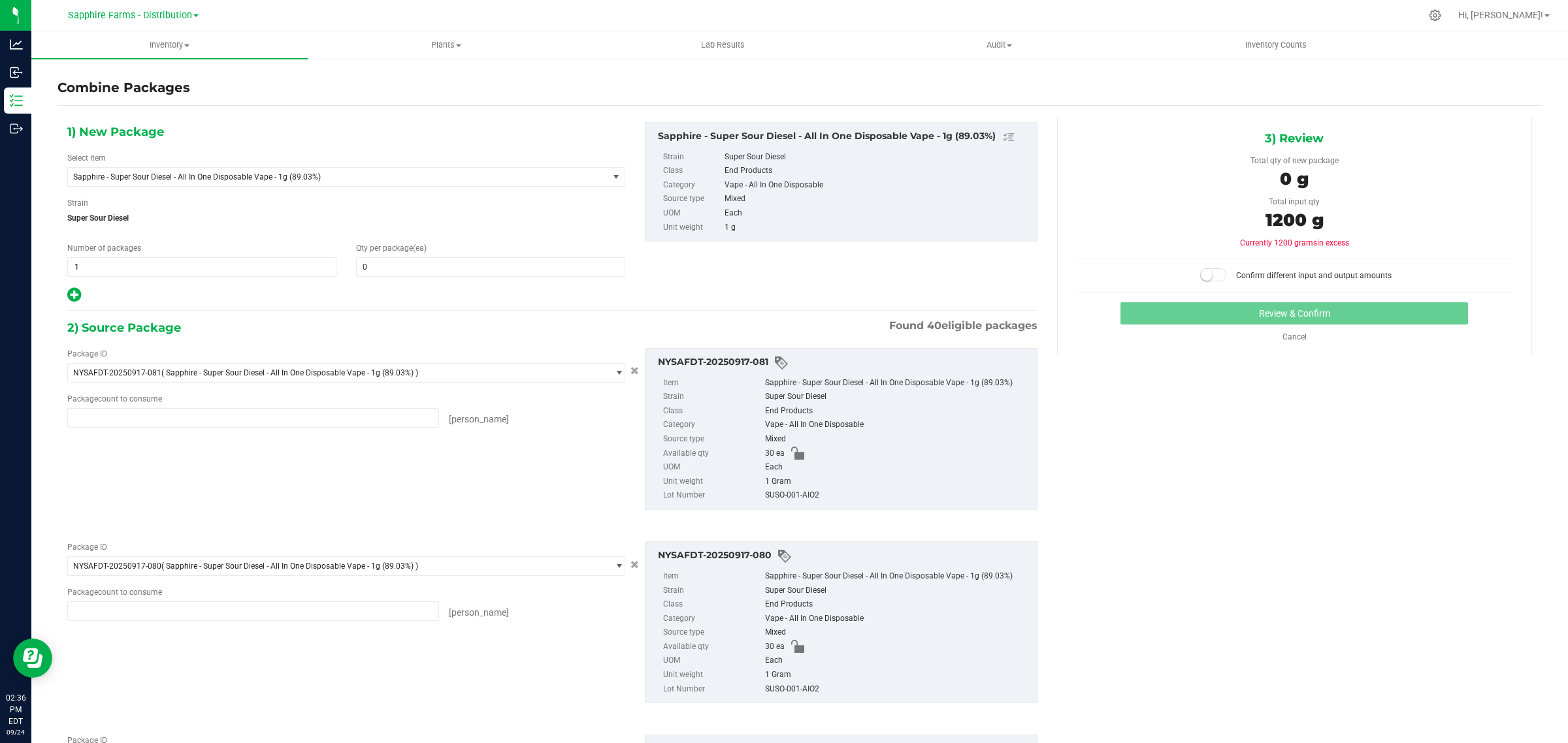
type input "30 ea"
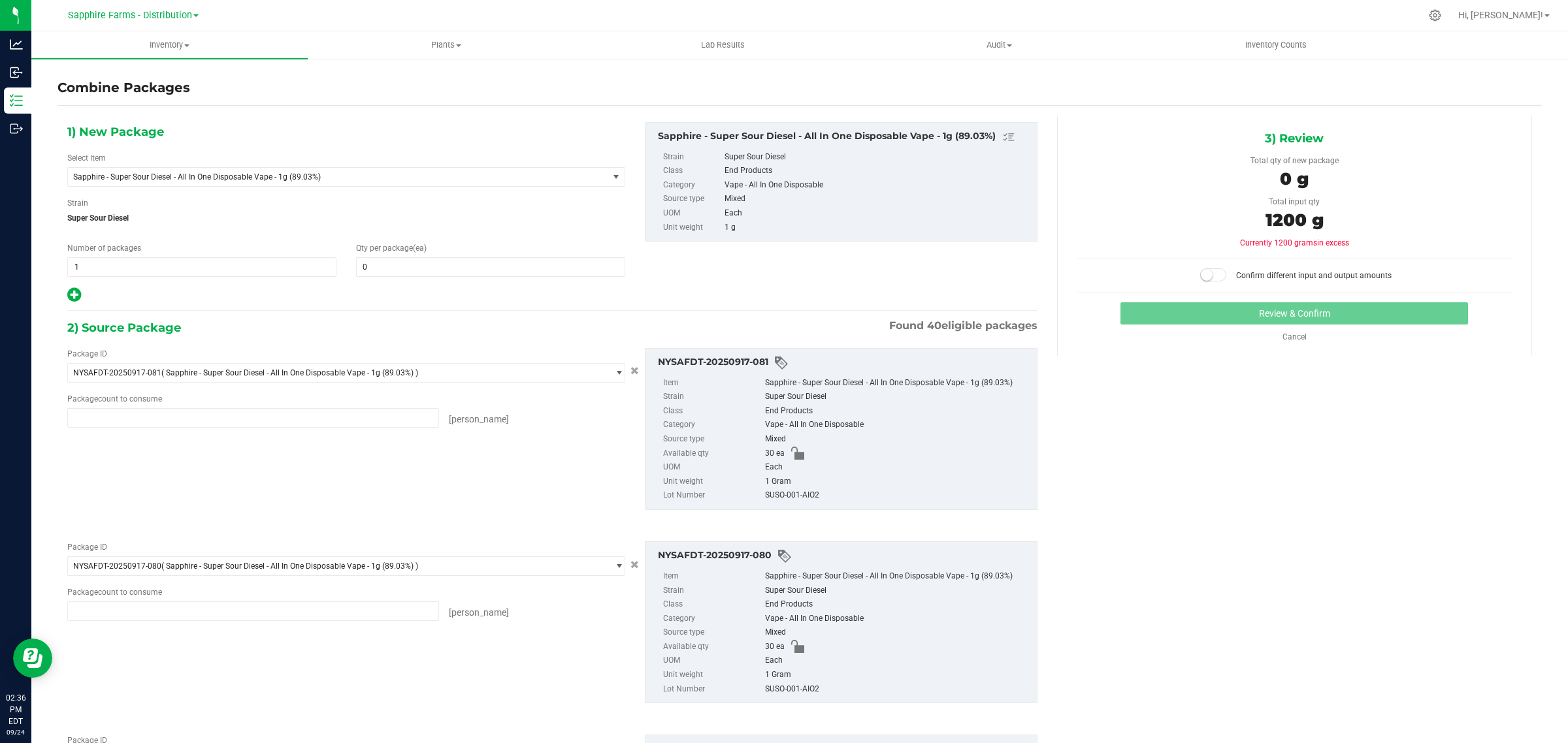
type input "30 ea"
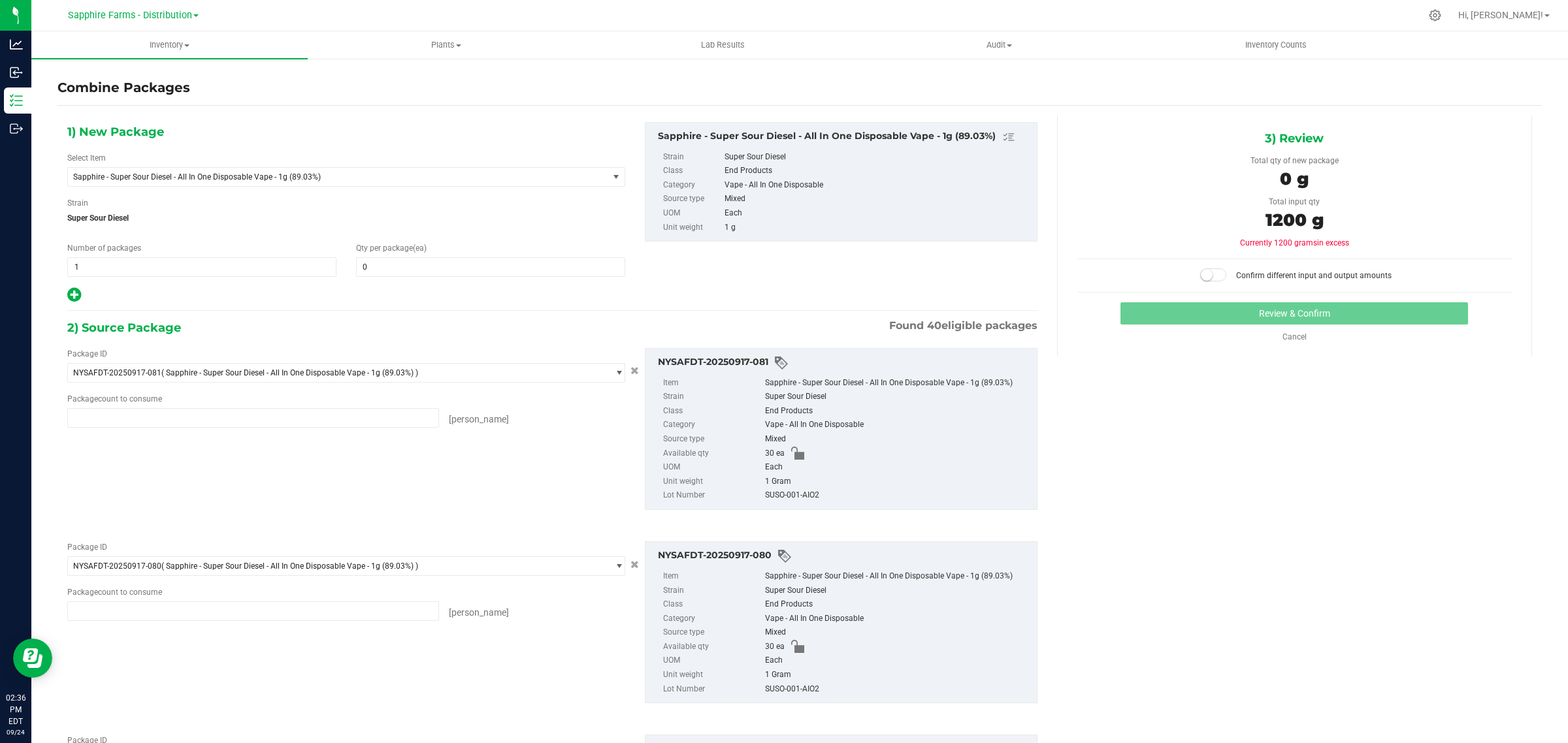
type input "30 ea"
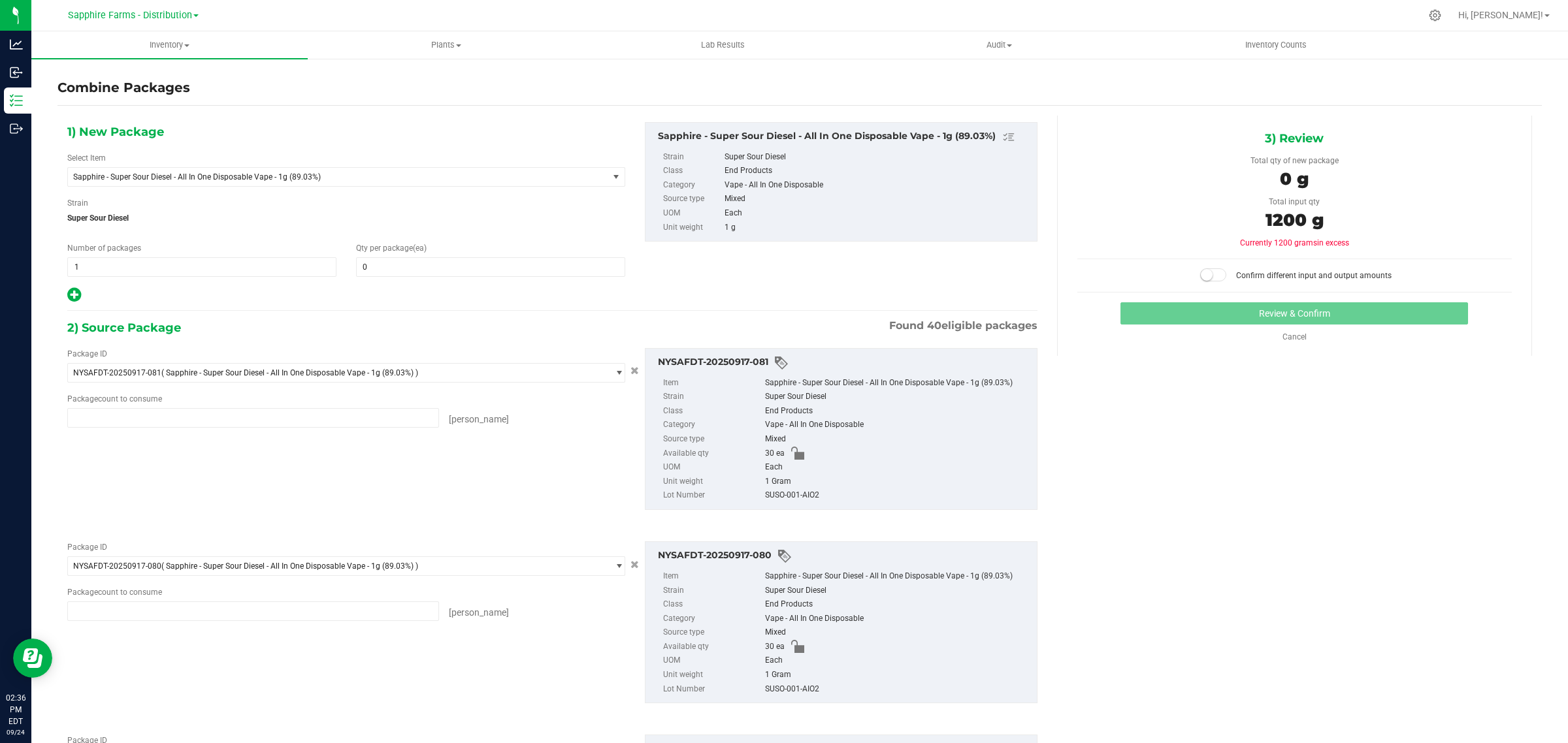
type input "30 ea"
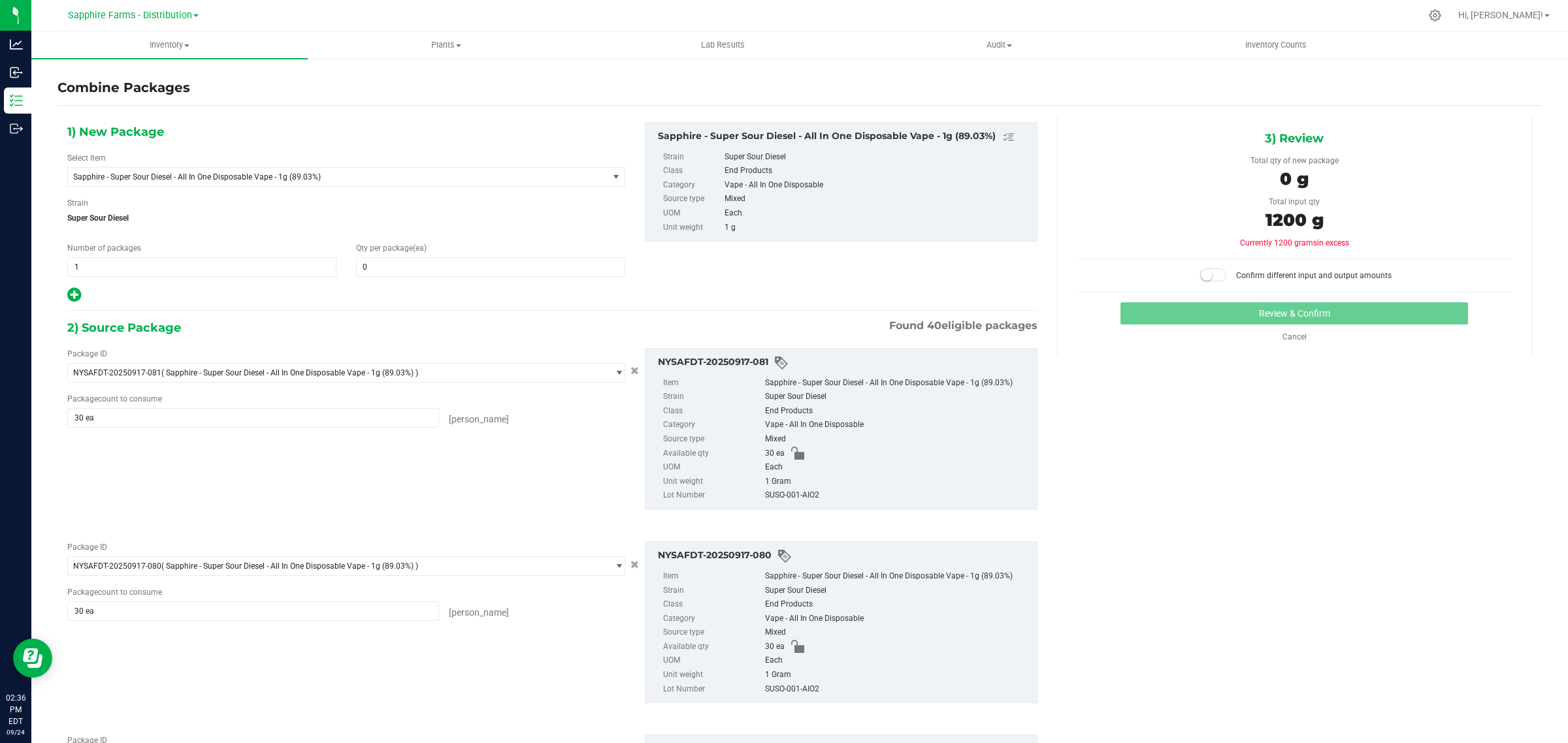
type input "30 ea"
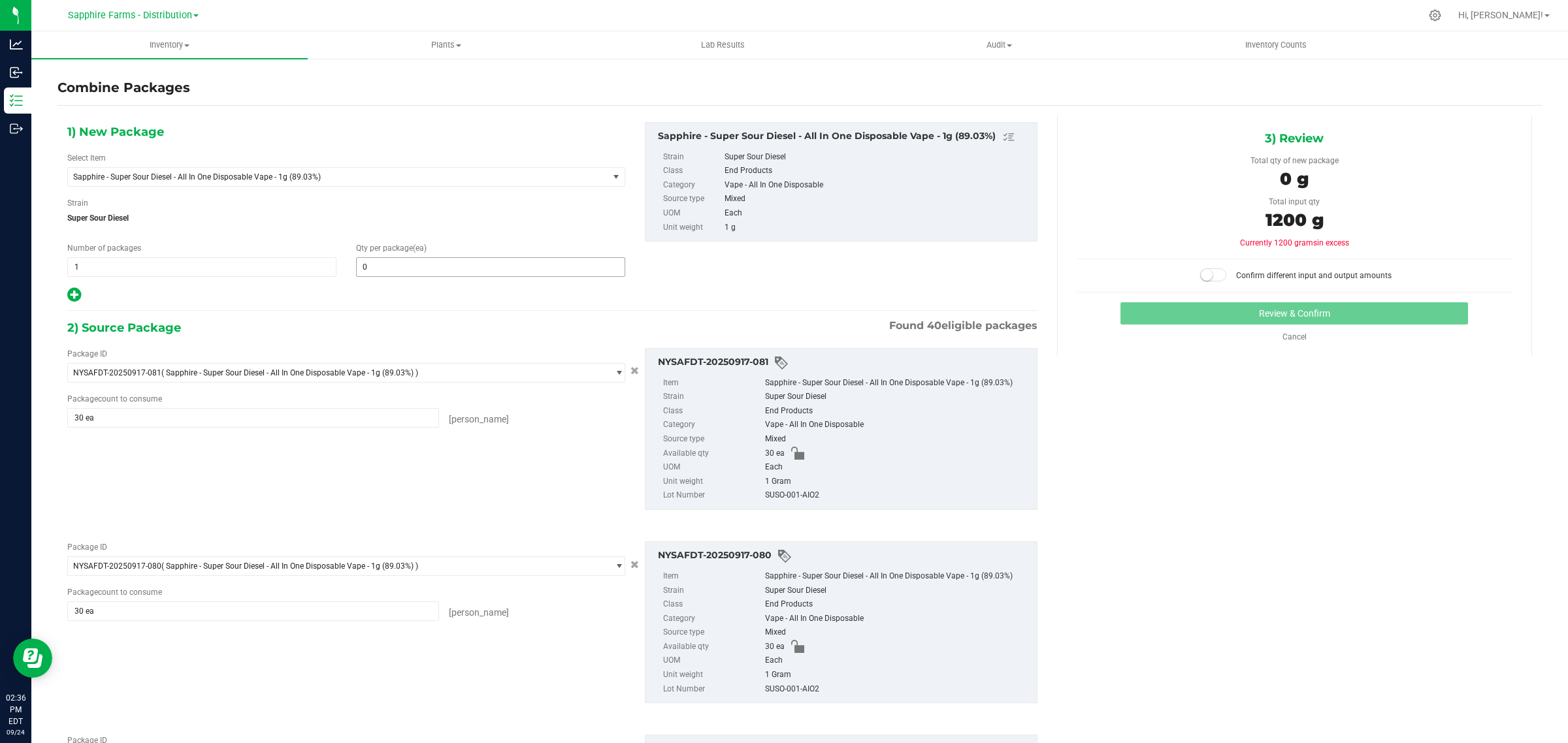
click at [429, 265] on span "0 0" at bounding box center [490, 267] width 269 height 19
type input "1200"
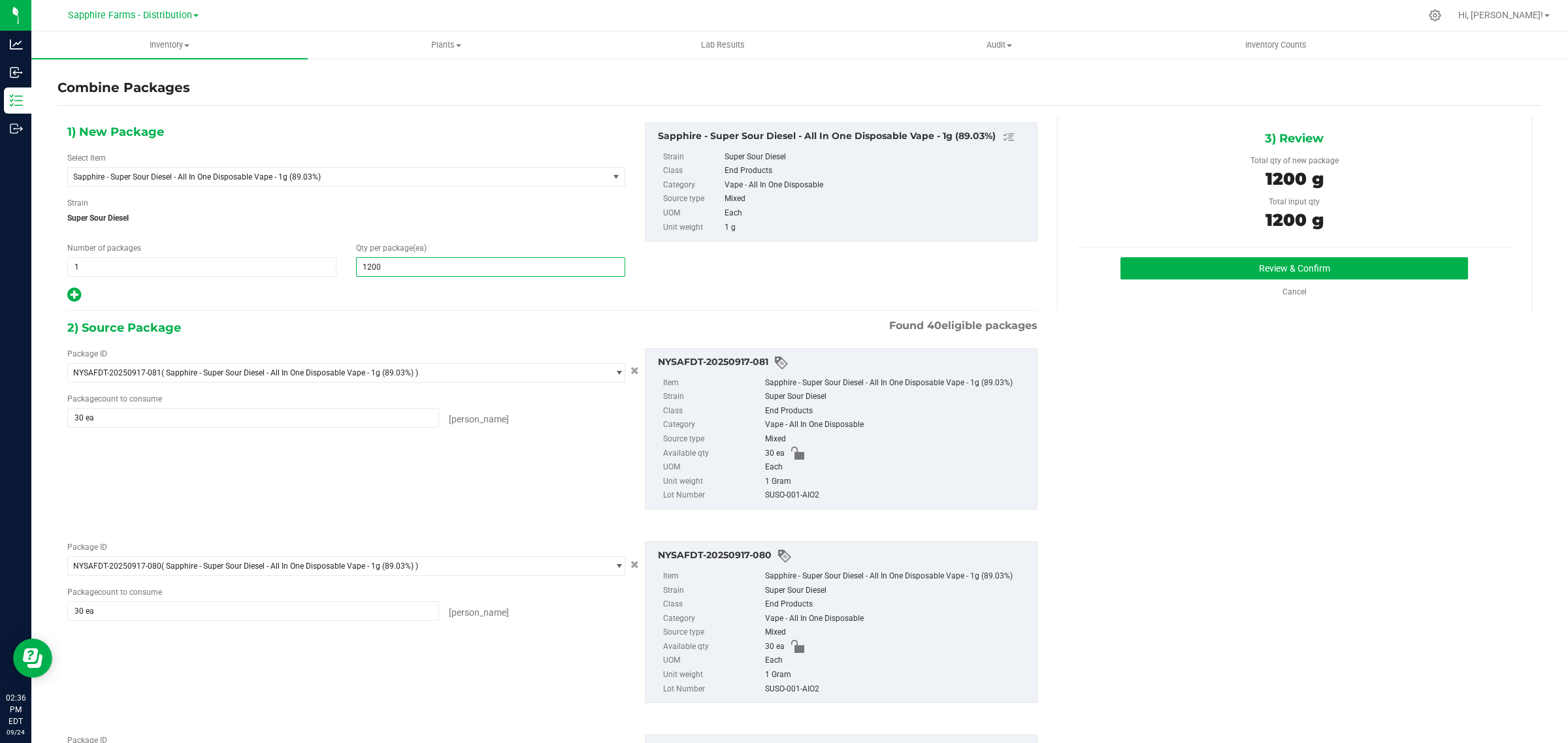
type input "1,200"
drag, startPoint x: 727, startPoint y: 276, endPoint x: 1183, endPoint y: 264, distance: 456.2
click at [729, 276] on div "1) New Package Select Item Sapphire - Super Sour Diesel - All In One Disposable…" at bounding box center [552, 213] width 989 height 181
click at [1256, 269] on button "Review & Confirm" at bounding box center [1294, 268] width 347 height 22
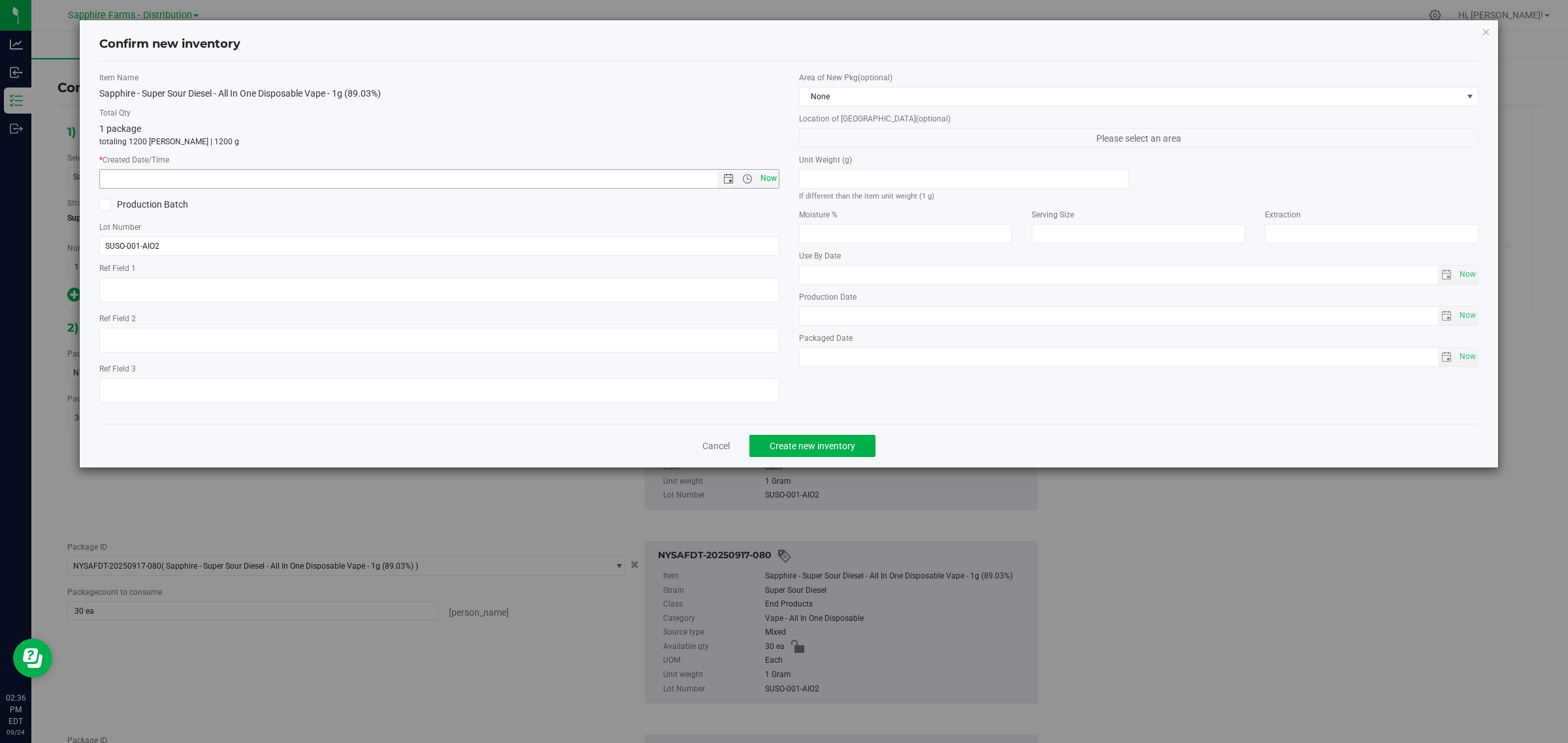
click at [763, 172] on span "Now" at bounding box center [768, 179] width 22 height 19
type input "9/24/2025 2:36 PM"
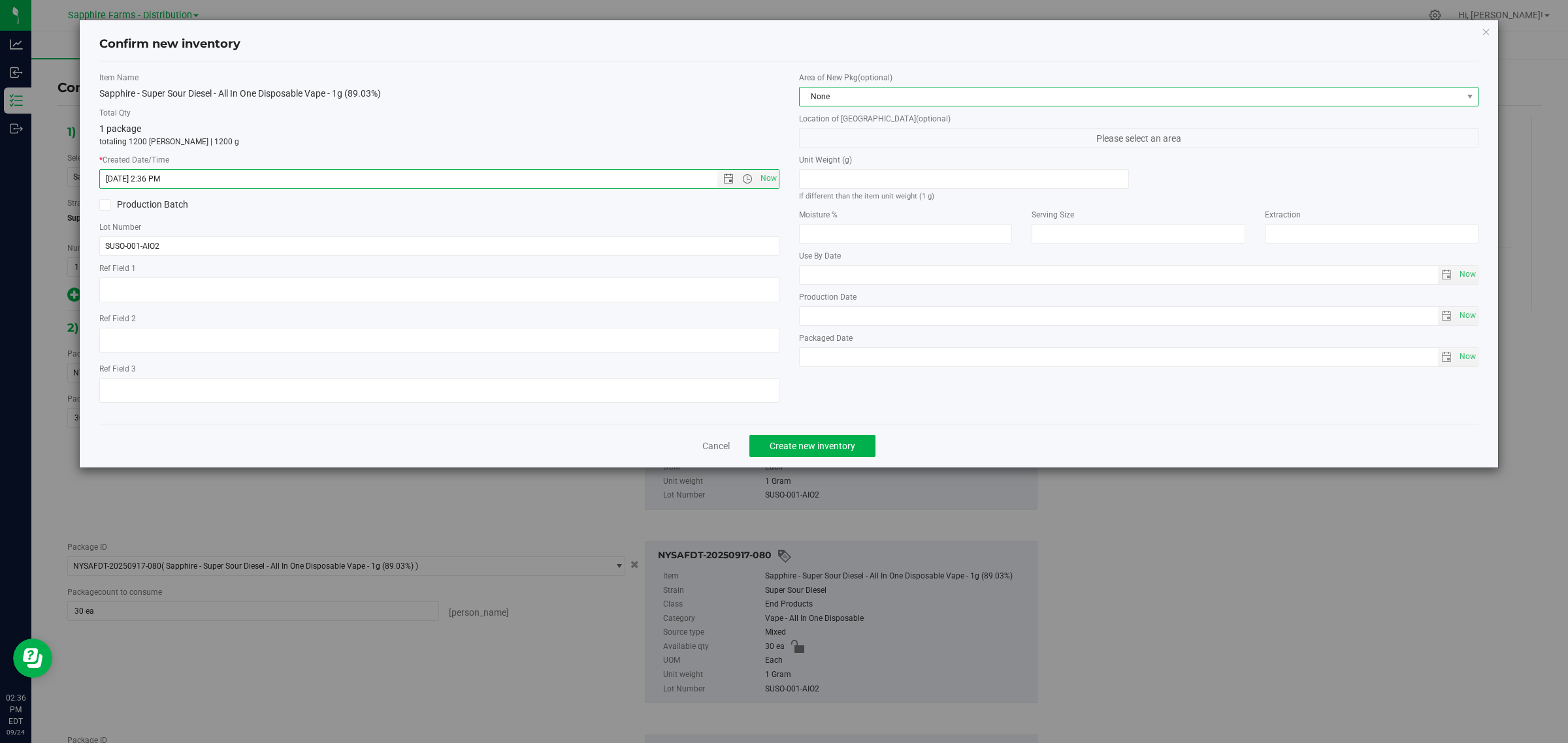
click at [915, 97] on span "None" at bounding box center [1130, 96] width 662 height 18
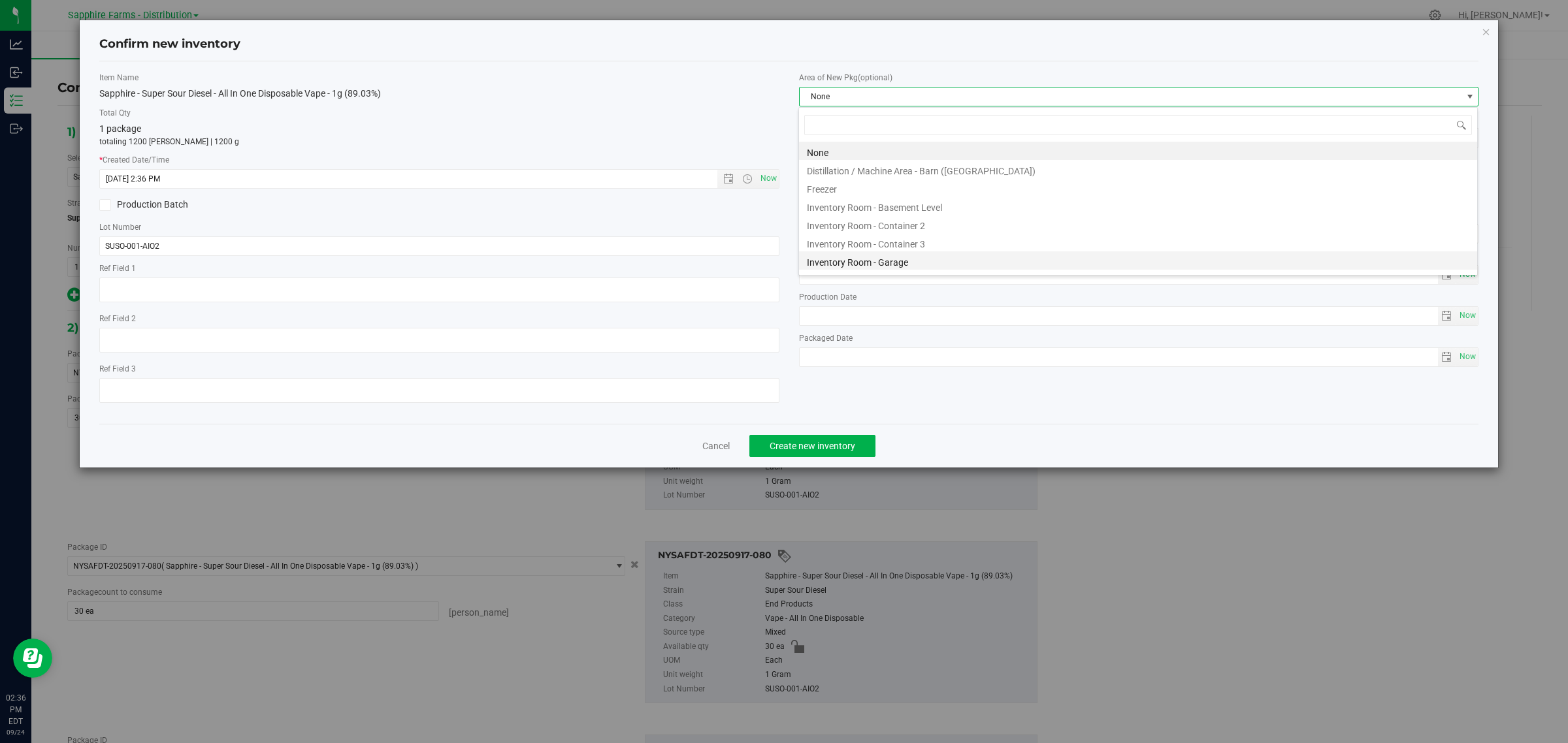
click at [906, 263] on li "Inventory Room - Garage" at bounding box center [1138, 260] width 678 height 18
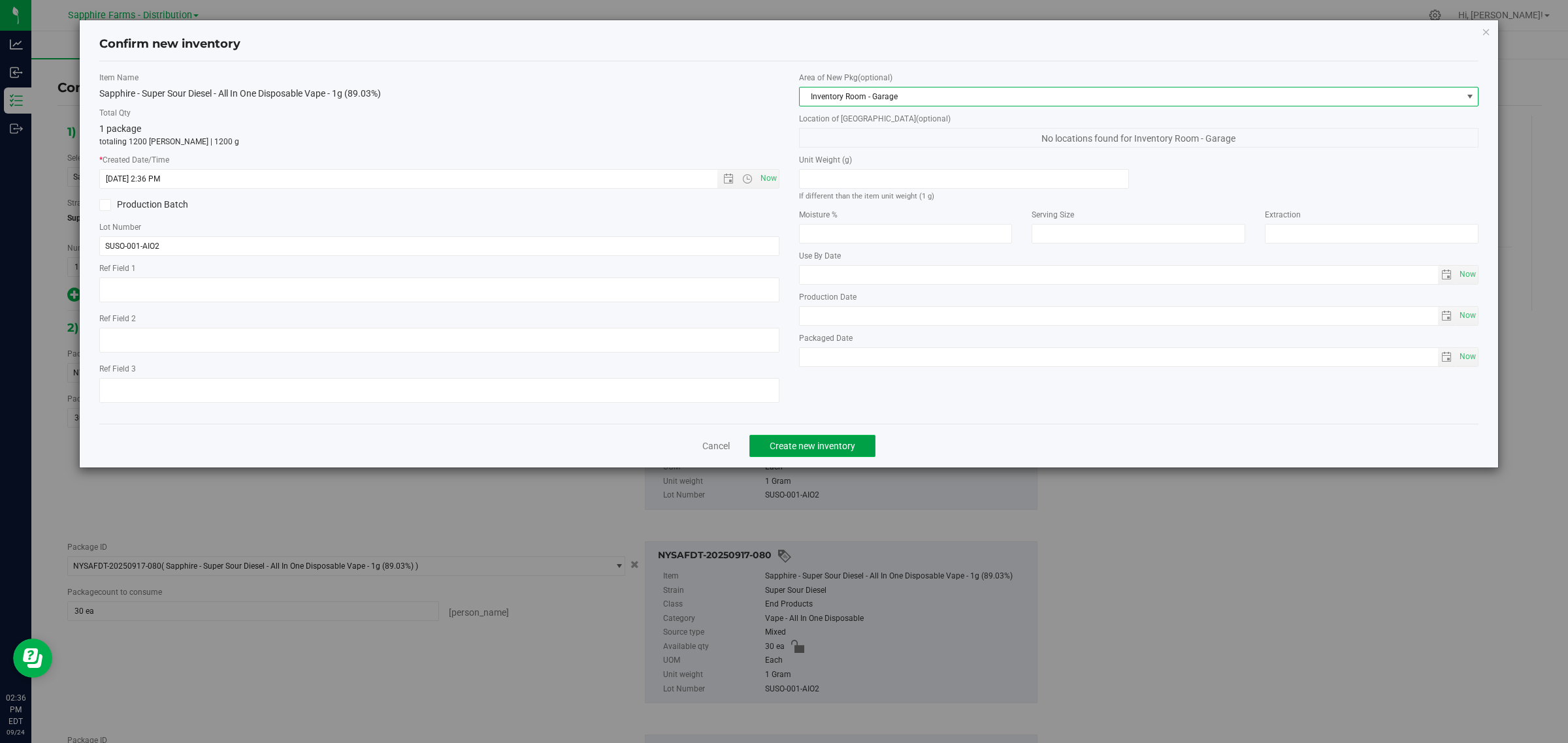
click at [798, 444] on span "Create new inventory" at bounding box center [812, 446] width 86 height 10
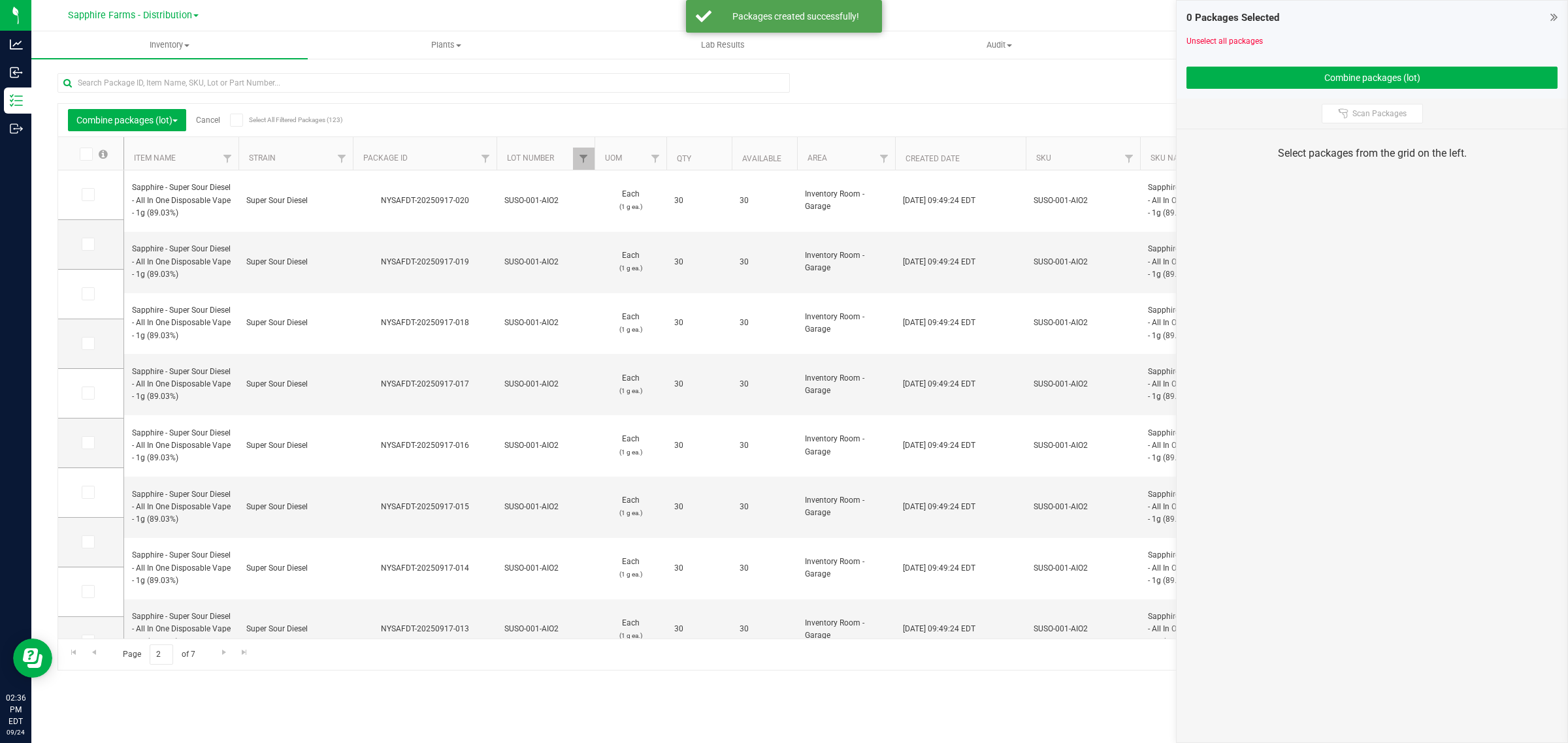
click at [216, 120] on link "Cancel" at bounding box center [209, 119] width 24 height 9
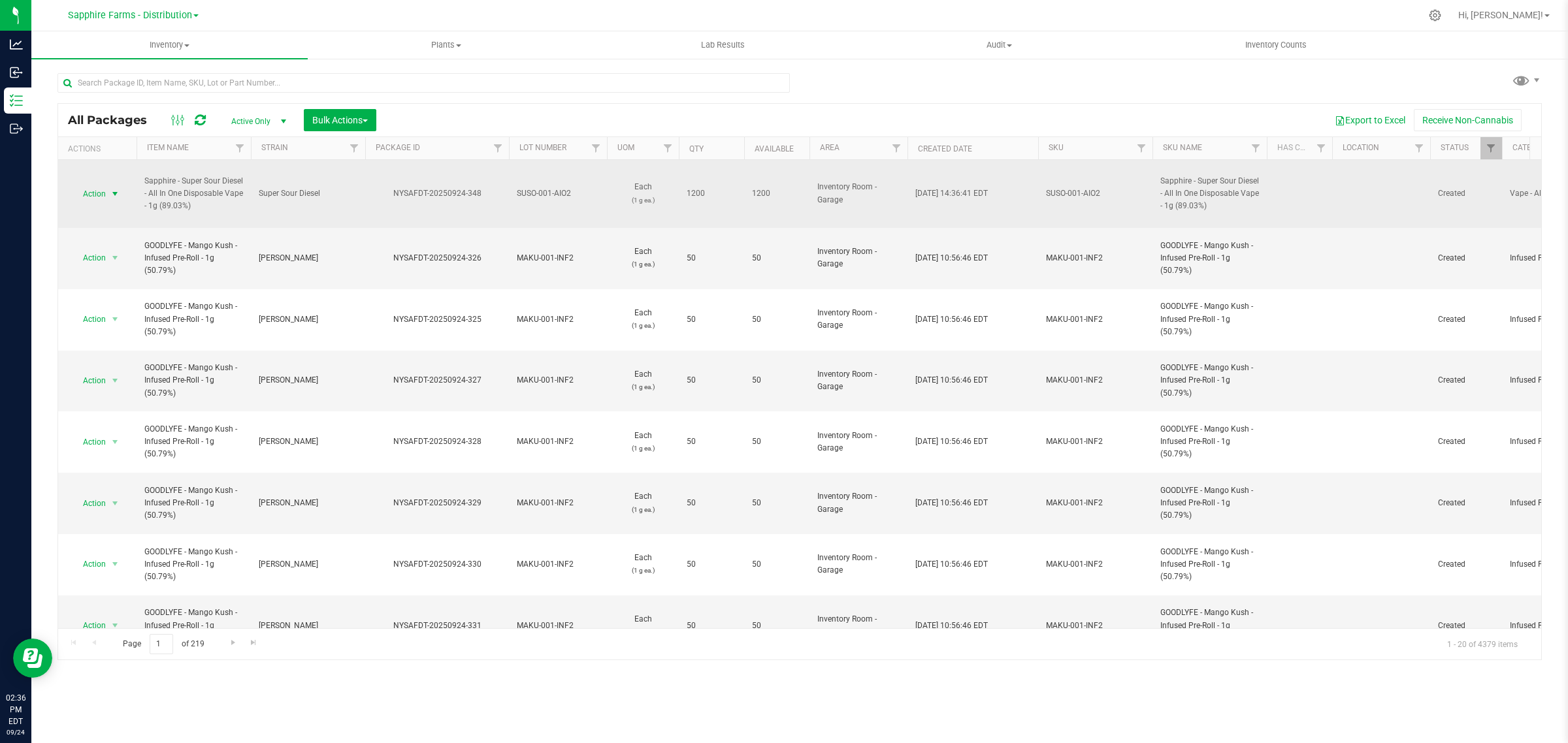
click at [114, 190] on span "select" at bounding box center [115, 194] width 10 height 10
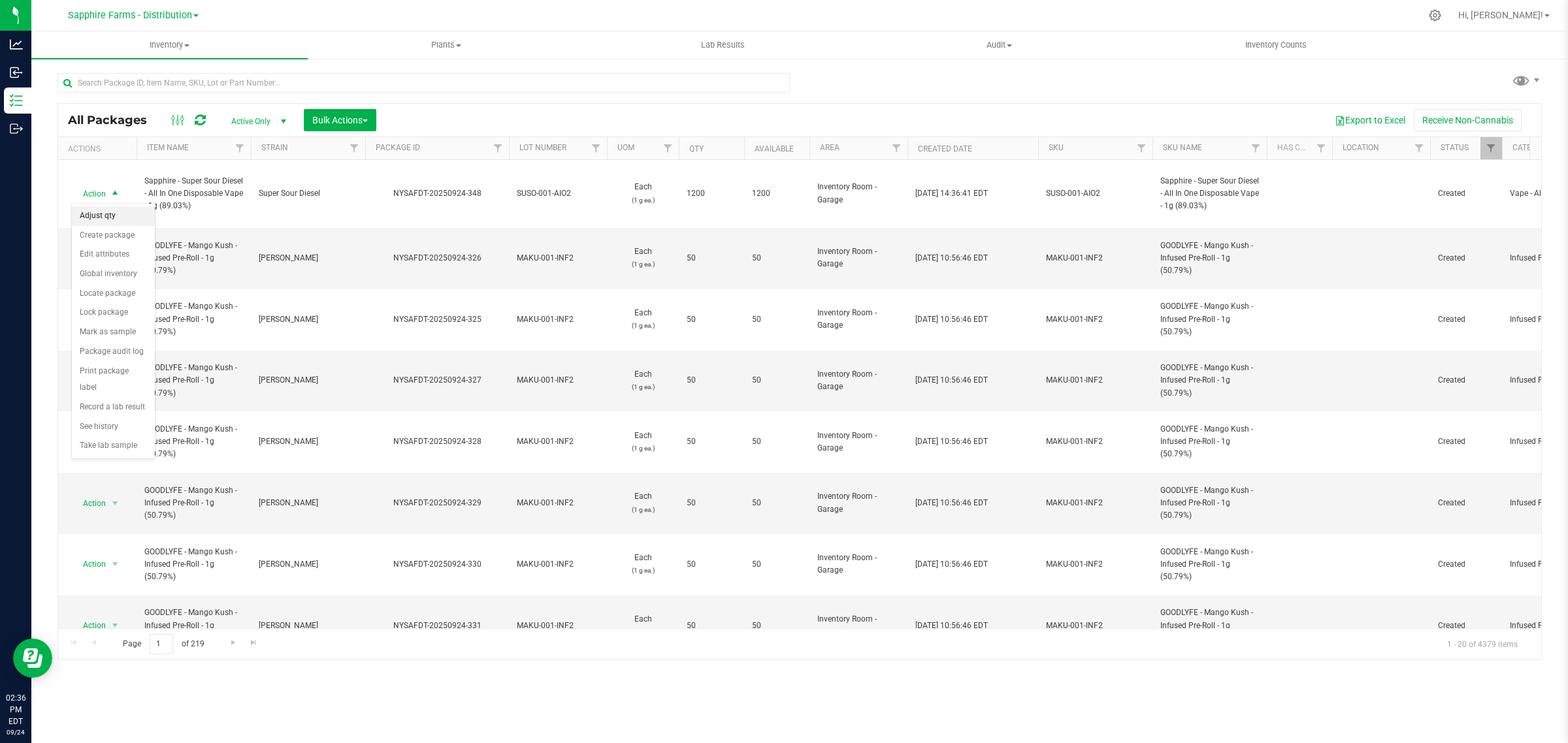
click at [114, 212] on li "Adjust qty" at bounding box center [113, 216] width 83 height 19
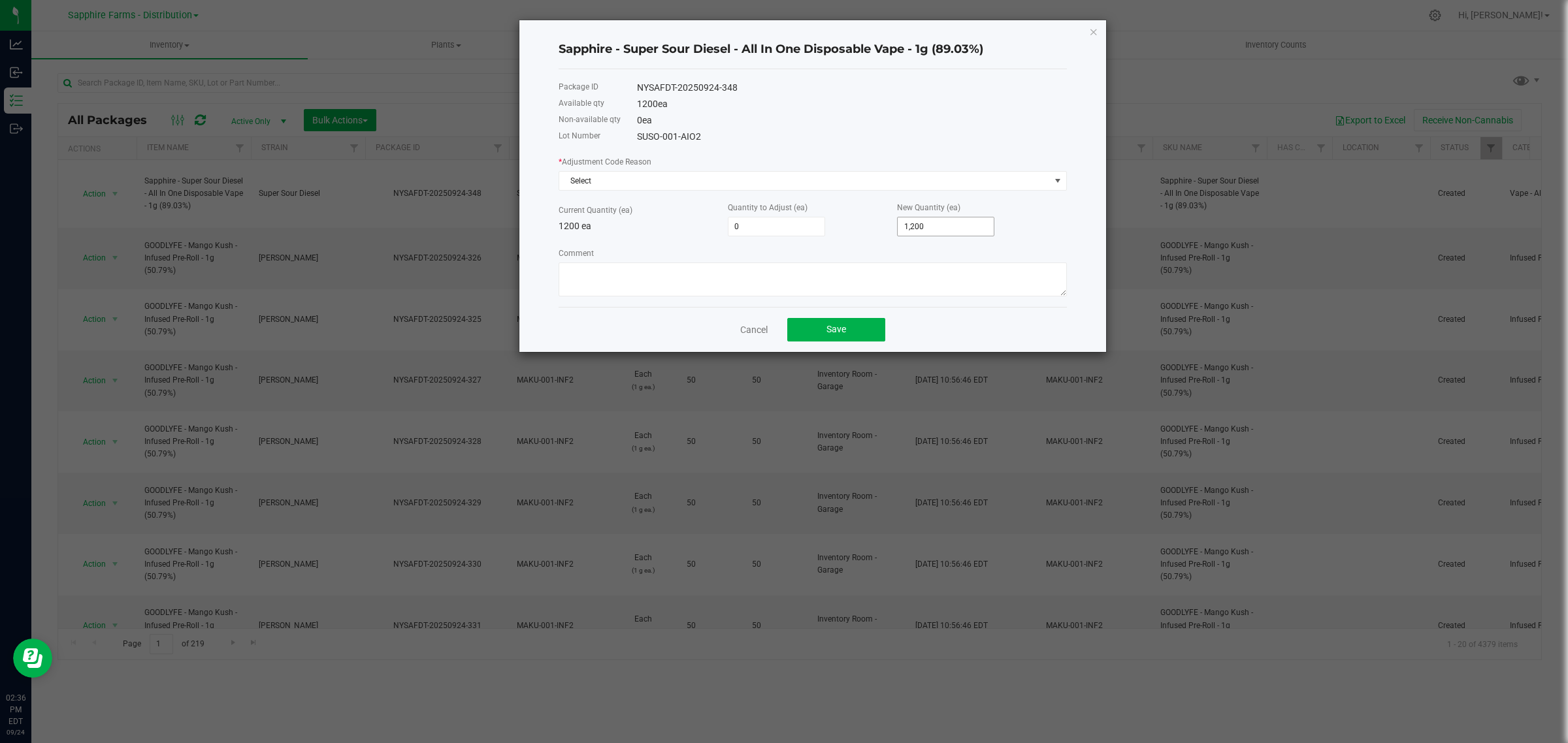
type input "1200"
click at [965, 228] on input "1200" at bounding box center [946, 226] width 96 height 18
type input "-1,200"
type input "0"
click at [835, 194] on div "* Adjustment Code Reason Select Current Quantity (ea) 1200 ea Quantity to Adjus…" at bounding box center [812, 225] width 508 height 141
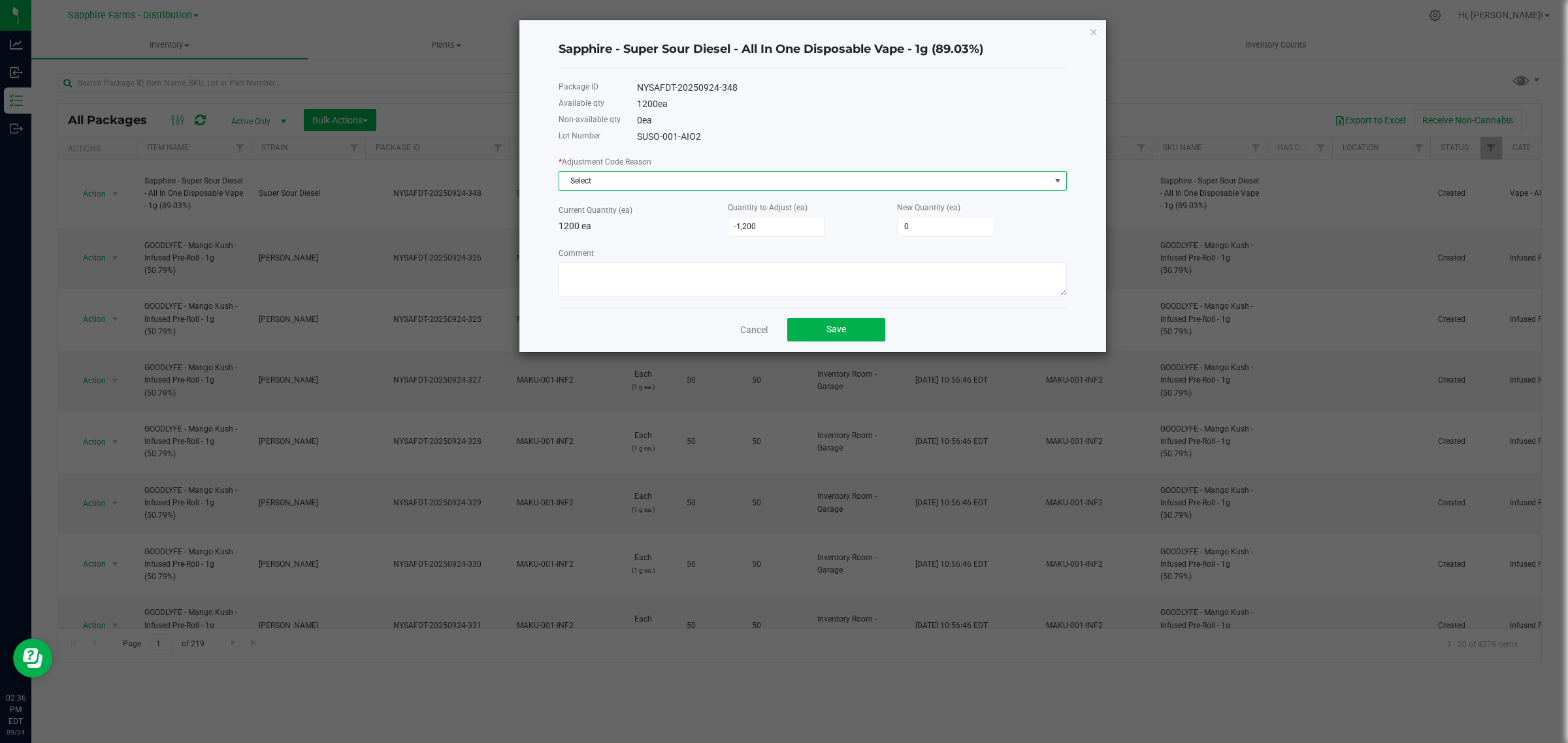
click at [799, 181] on span "Select" at bounding box center [805, 181] width 490 height 18
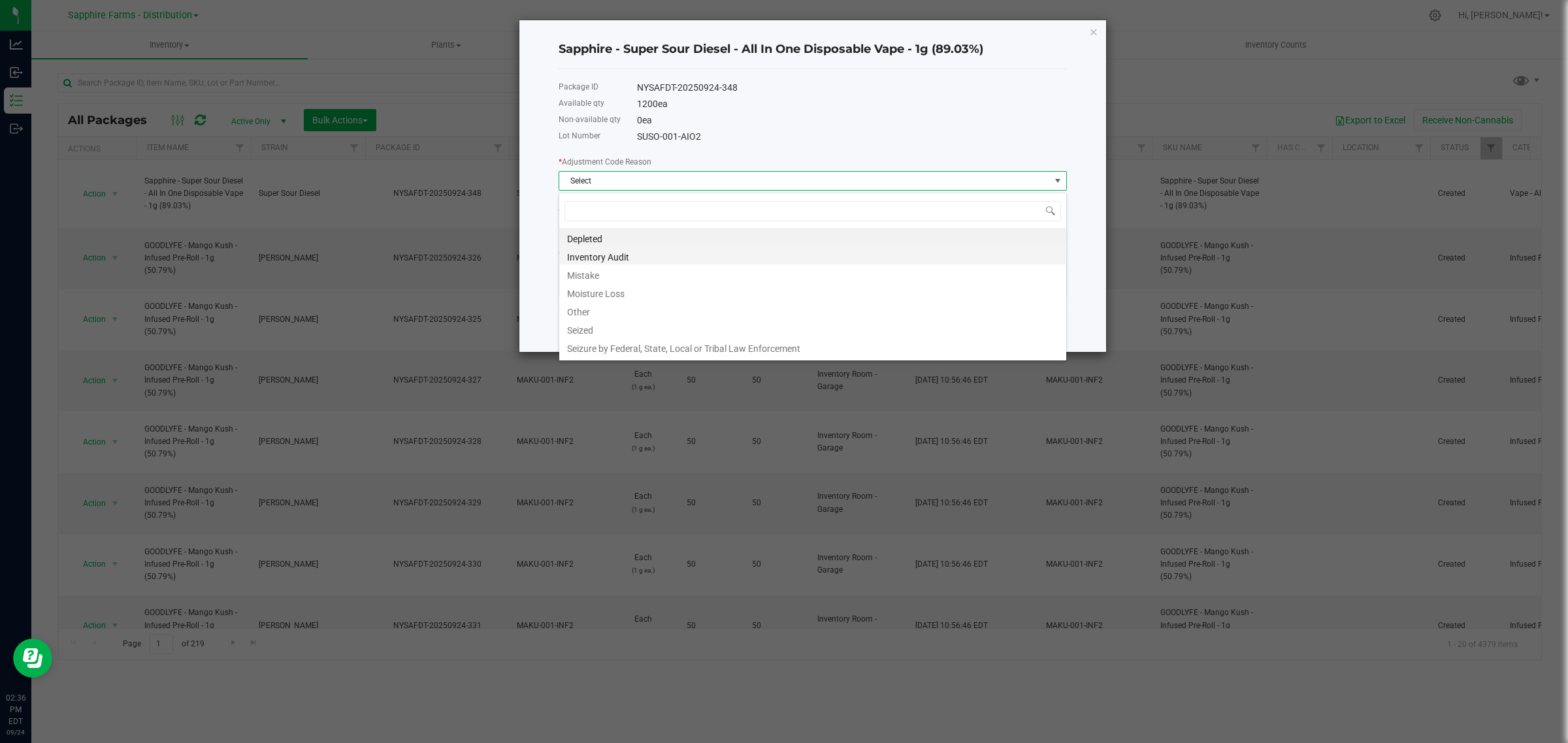
click at [648, 262] on li "Inventory Audit" at bounding box center [812, 255] width 507 height 18
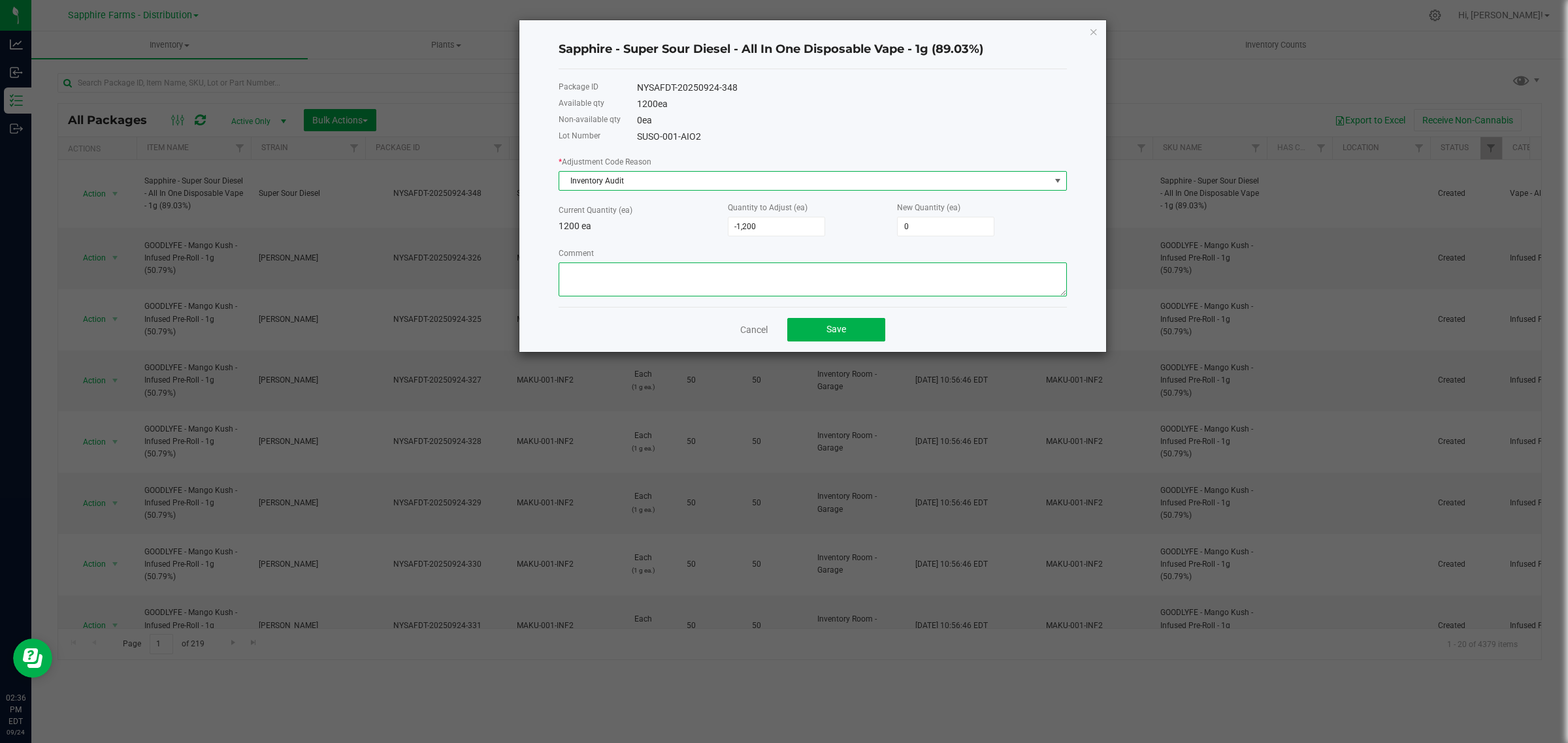
click at [717, 279] on textarea "Comment" at bounding box center [812, 279] width 508 height 34
click at [857, 335] on button "Save" at bounding box center [836, 330] width 98 height 24
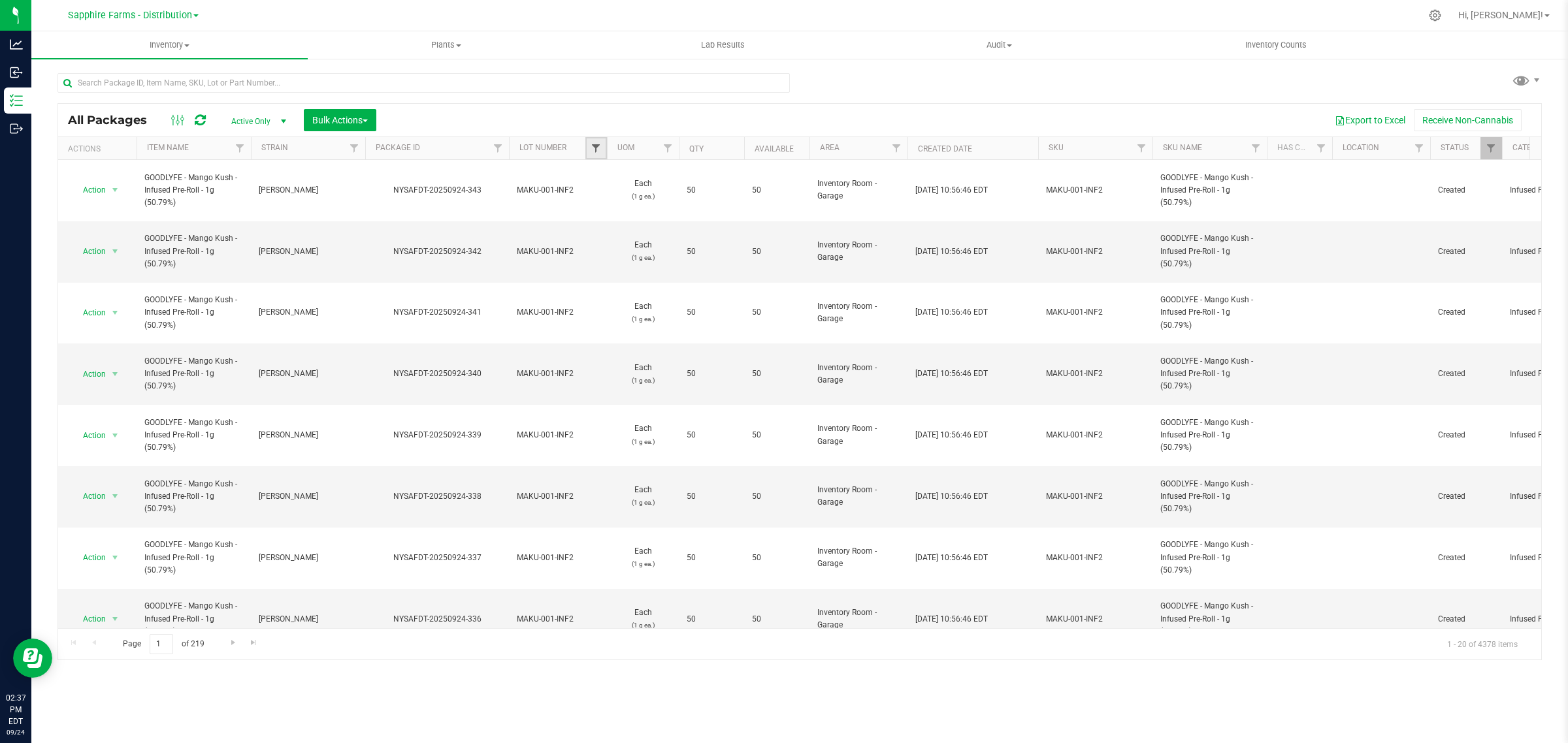
click at [591, 145] on span "Filter" at bounding box center [596, 148] width 10 height 10
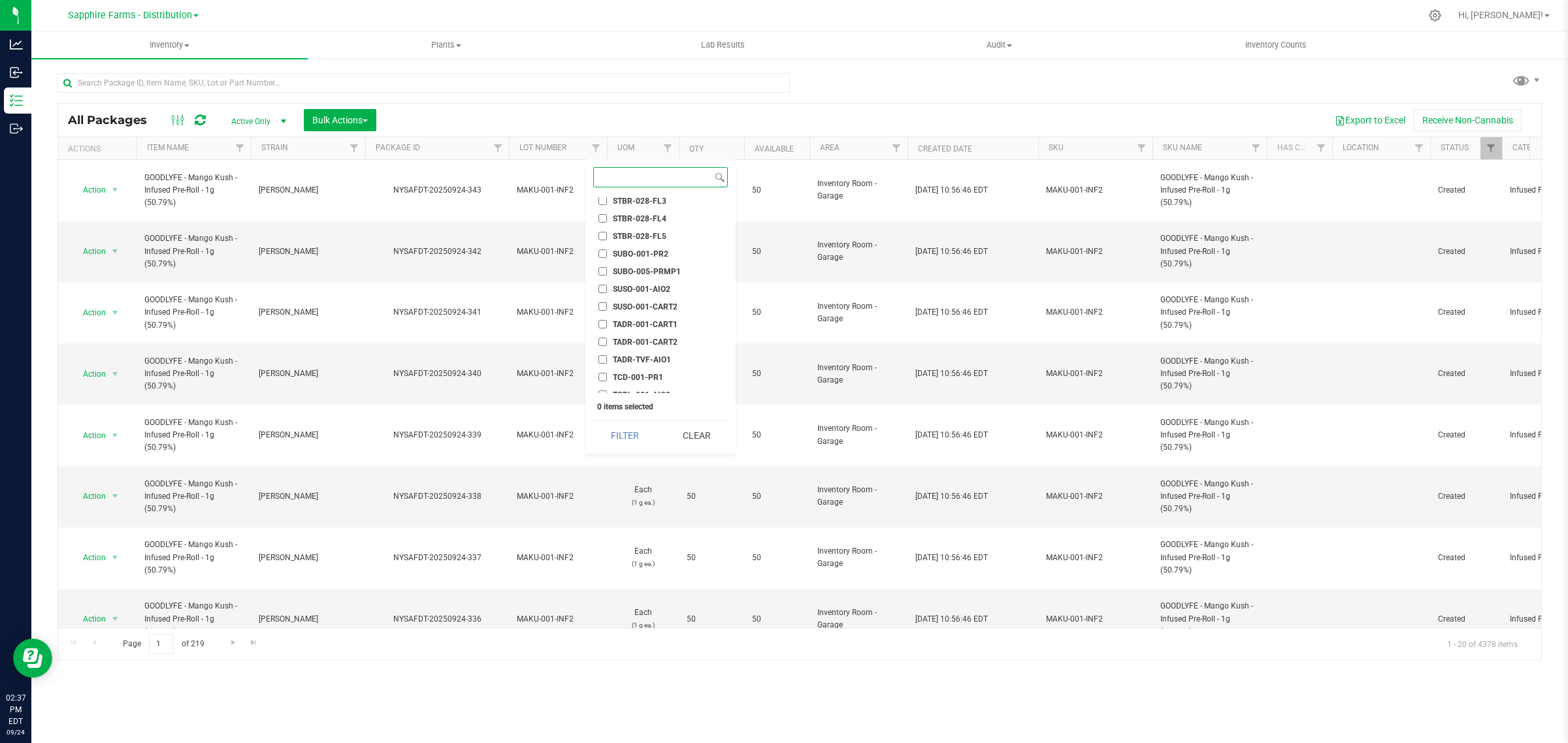
scroll to position [2040, 0]
click at [654, 261] on span "SUSO-001-AIO2" at bounding box center [641, 262] width 58 height 8
click at [606, 261] on input "SUSO-001-AIO2" at bounding box center [603, 262] width 9 height 9
checkbox input "true"
click at [617, 446] on button "Filter" at bounding box center [625, 435] width 63 height 29
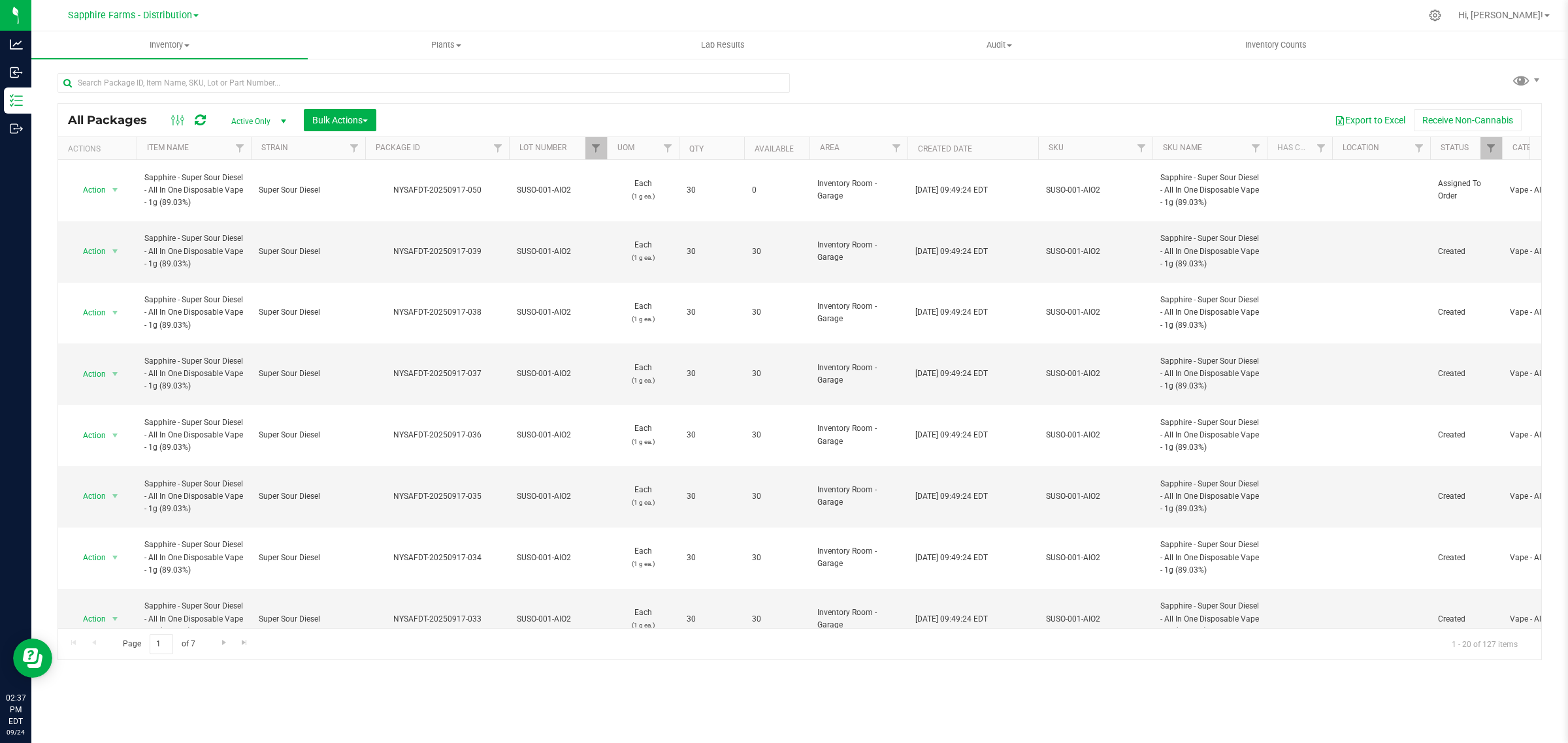
click at [752, 145] on th "Available" at bounding box center [777, 148] width 65 height 23
drag, startPoint x: 461, startPoint y: 427, endPoint x: 386, endPoint y: 426, distance: 75.0
click at [386, 490] on div "NYSAFDT-20250908-073" at bounding box center [436, 496] width 147 height 12
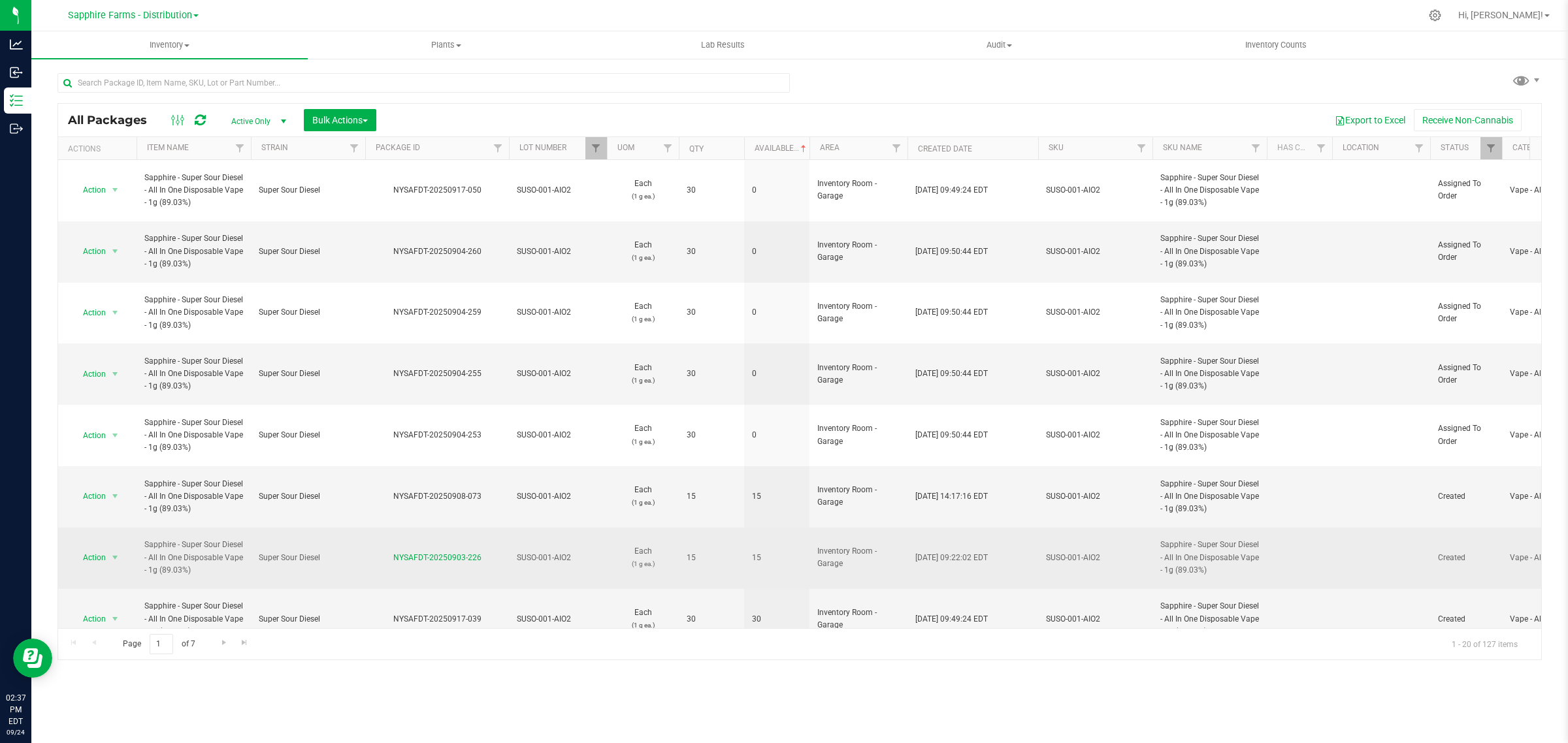
copy div "NYSAFDT-20250908-073"
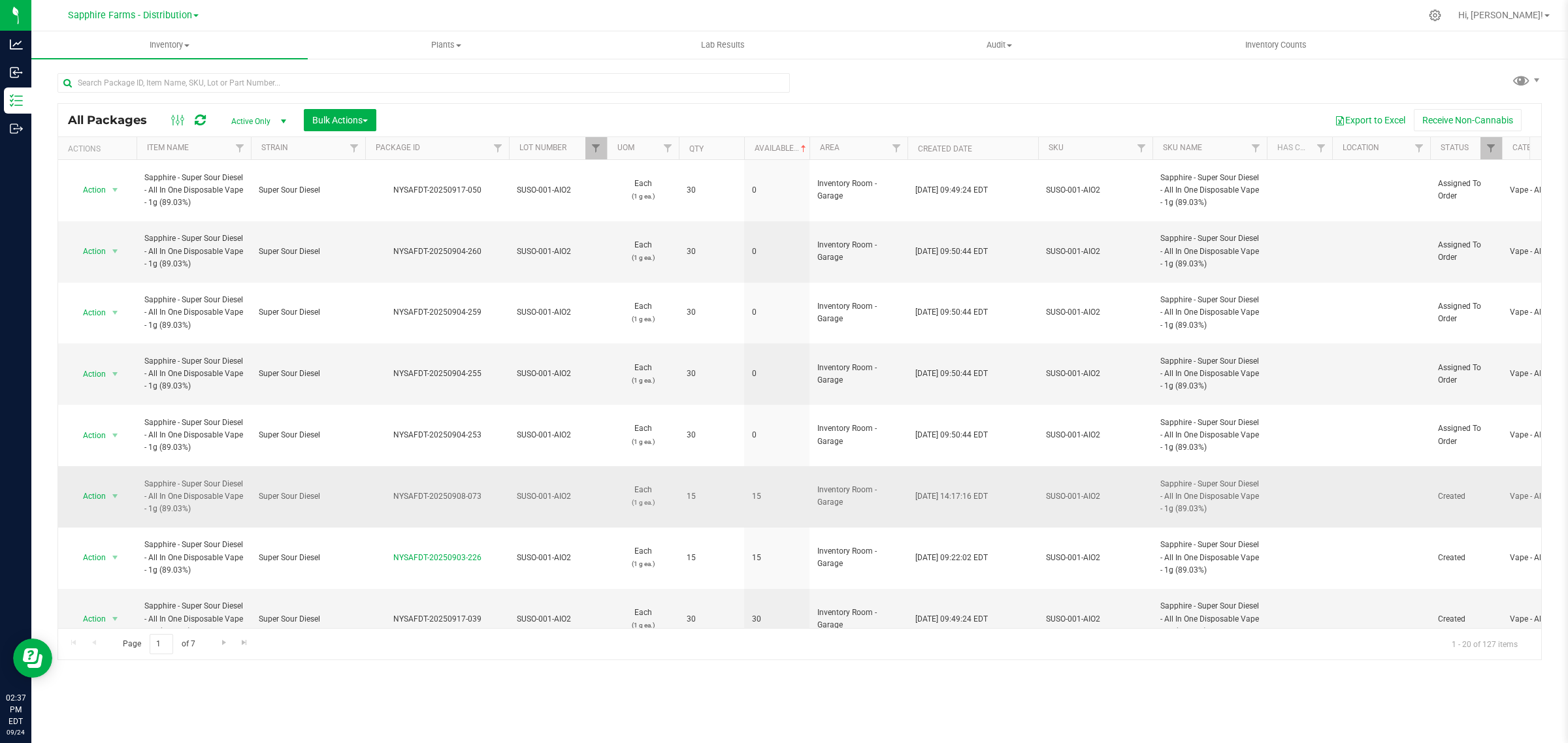
copy div "NYSAFDT-20250908-073"
click at [107, 487] on span "select" at bounding box center [115, 495] width 17 height 18
click at [106, 452] on li "Adjust qty" at bounding box center [113, 450] width 83 height 19
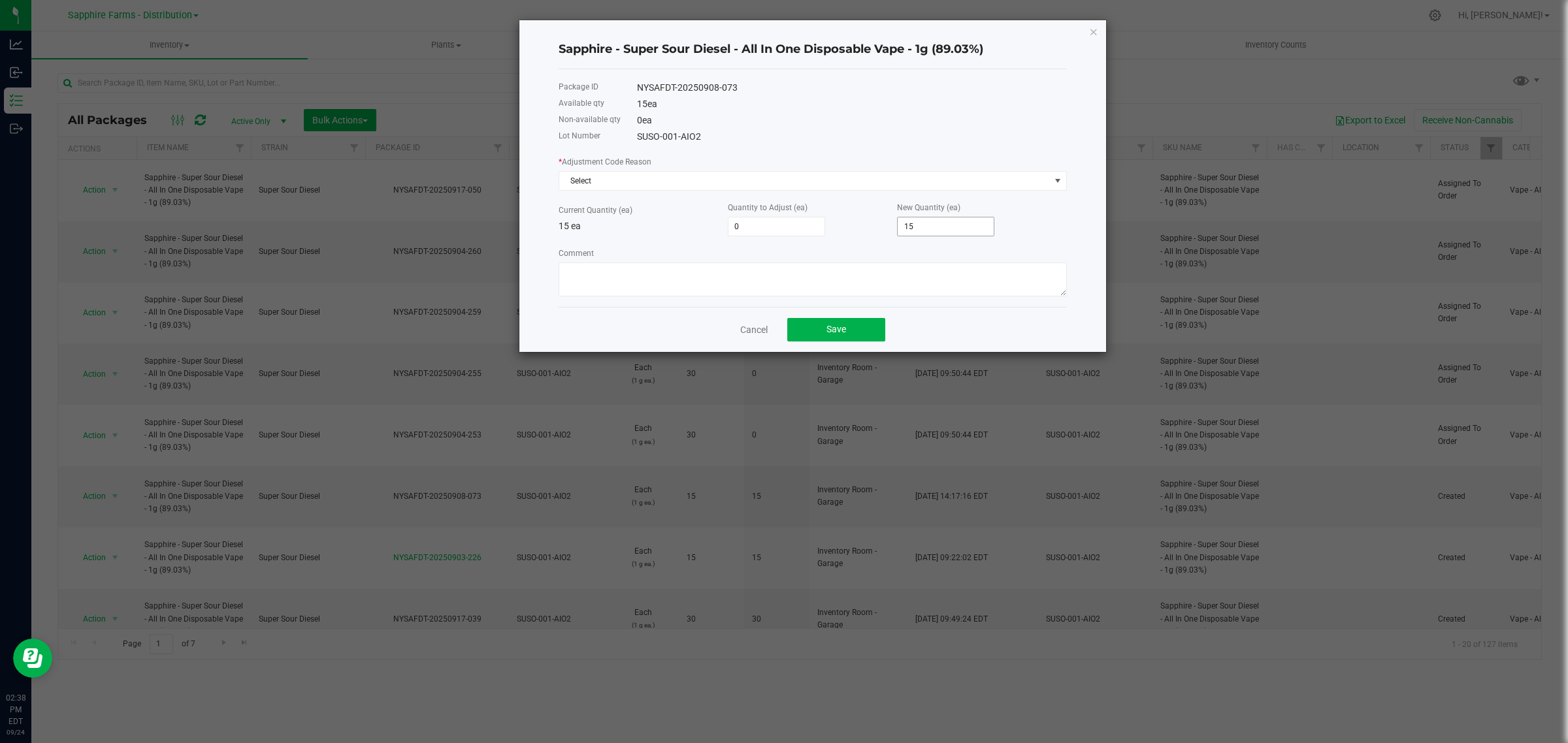
click at [955, 225] on input "15" at bounding box center [946, 226] width 96 height 18
type input "-10"
type input "5"
click at [678, 232] on p "15 ea" at bounding box center [643, 227] width 169 height 14
click at [659, 181] on span "Select" at bounding box center [805, 181] width 490 height 18
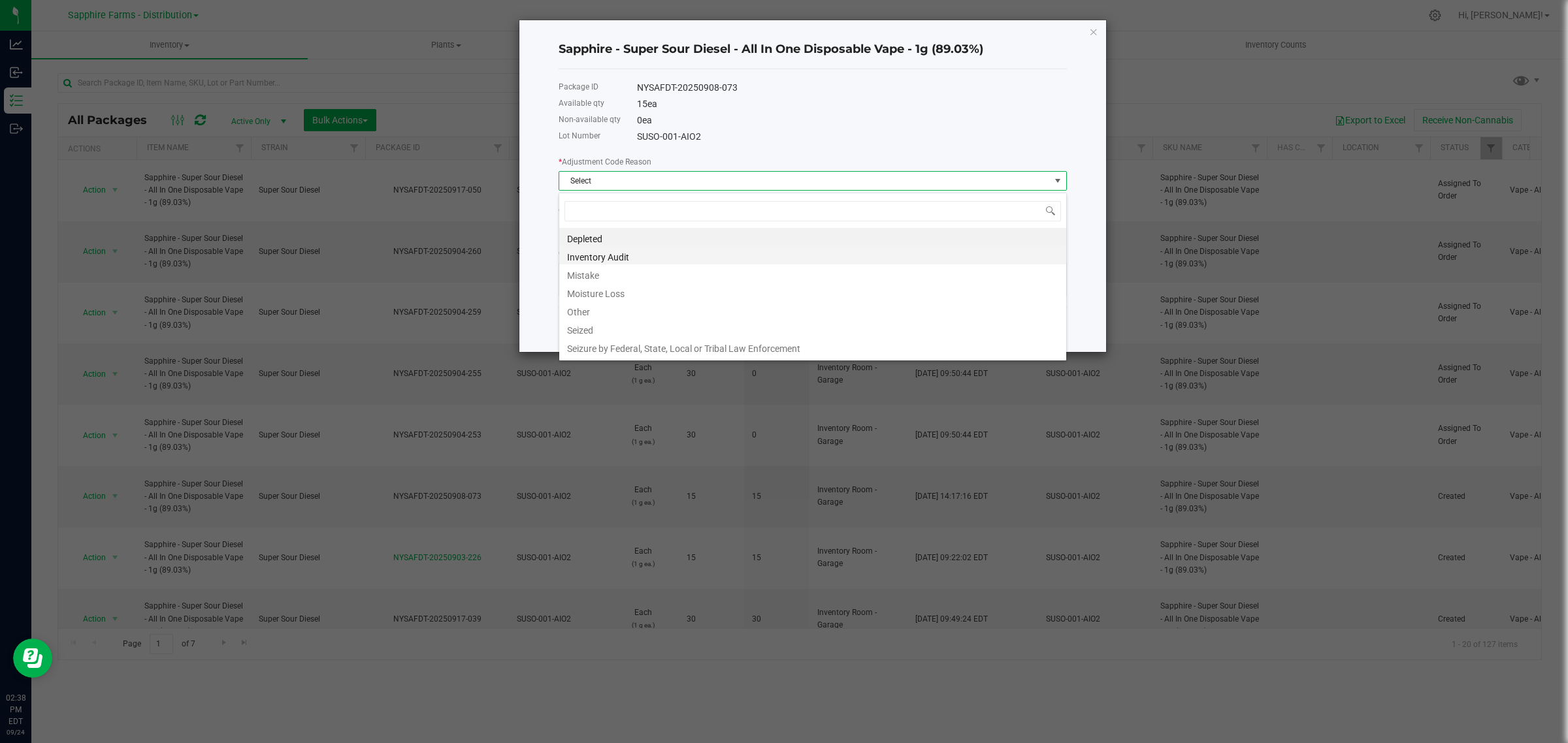
scroll to position [20, 508]
click at [661, 253] on li "Inventory Audit" at bounding box center [812, 255] width 507 height 18
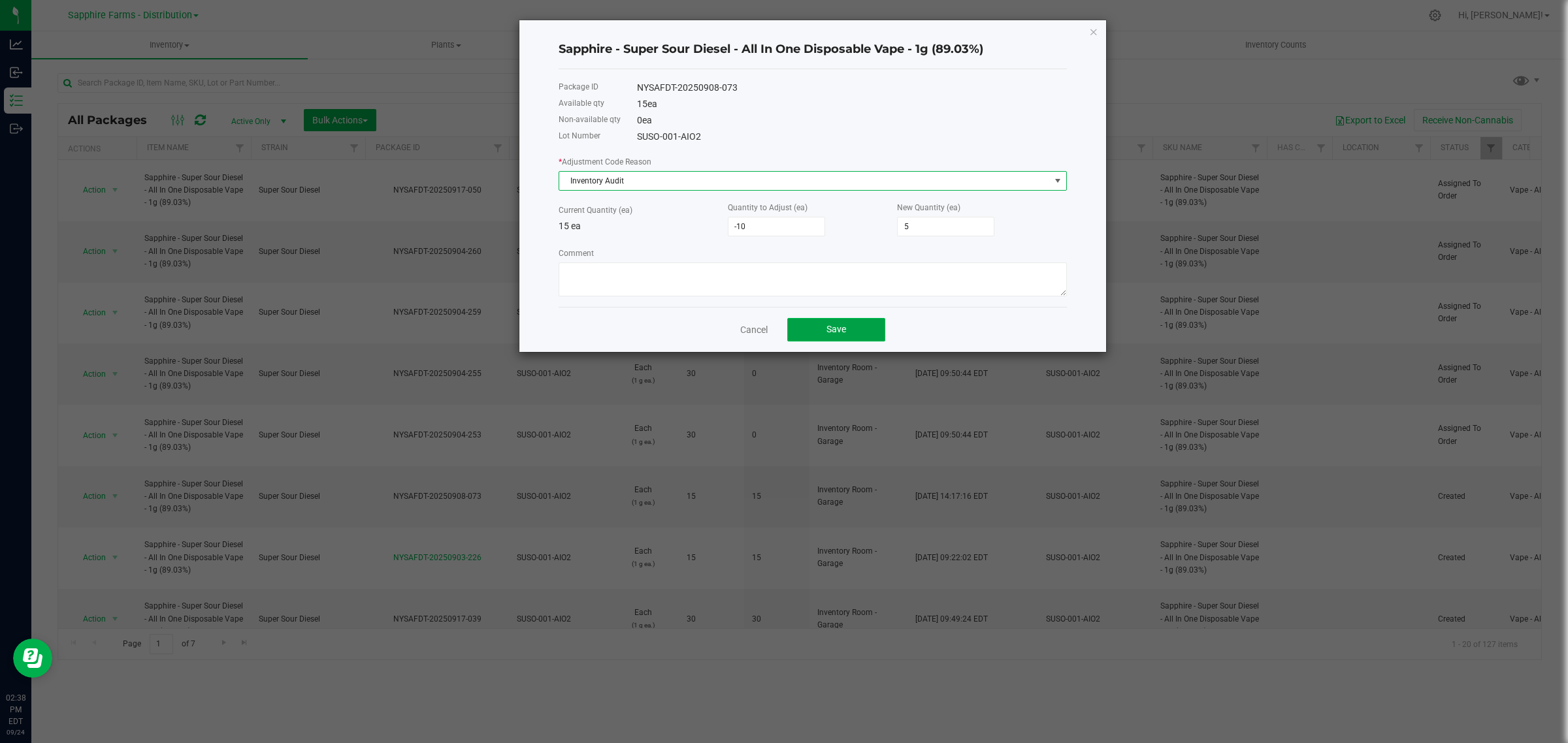
click at [833, 324] on button "Save" at bounding box center [836, 330] width 98 height 24
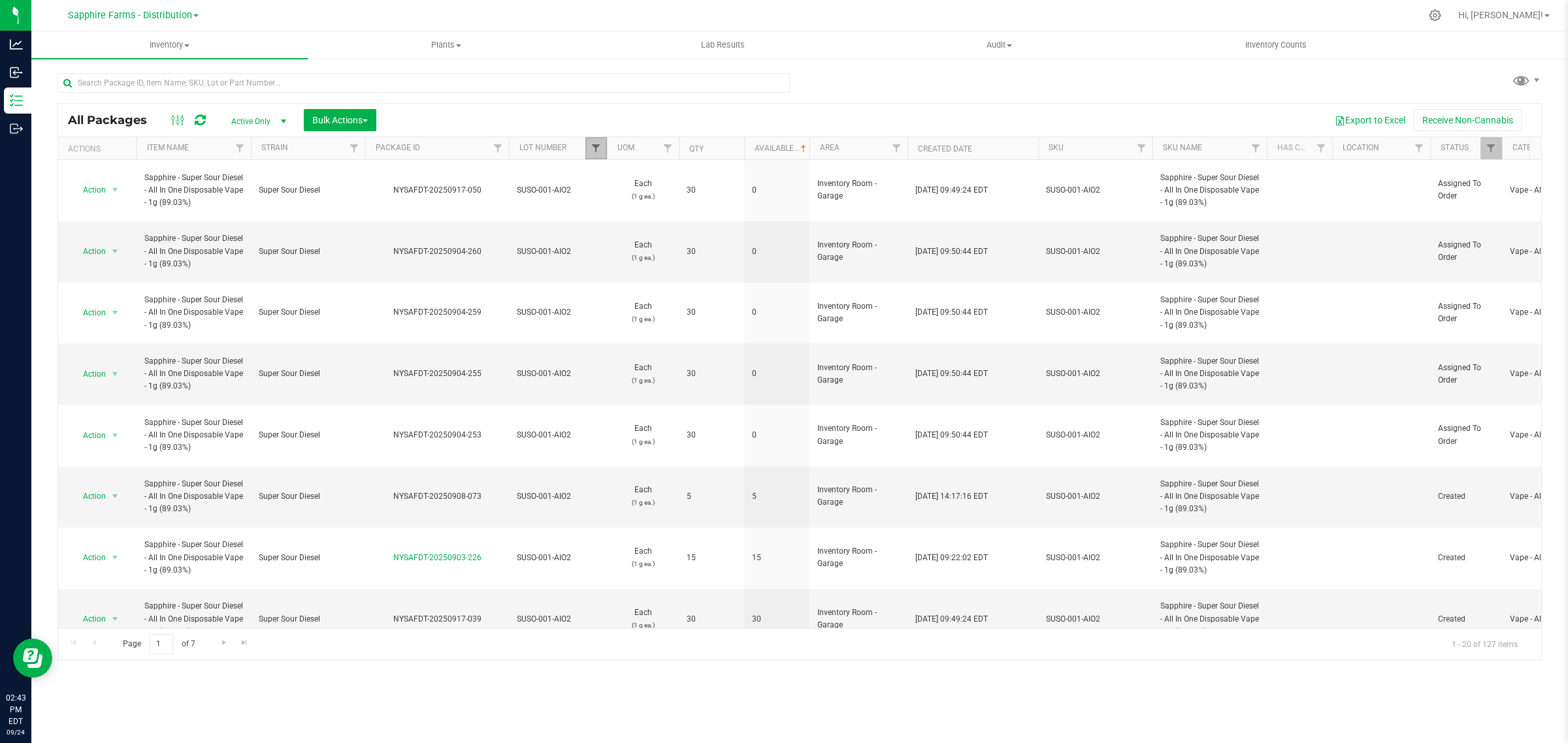
click at [595, 144] on span "Filter" at bounding box center [596, 148] width 10 height 10
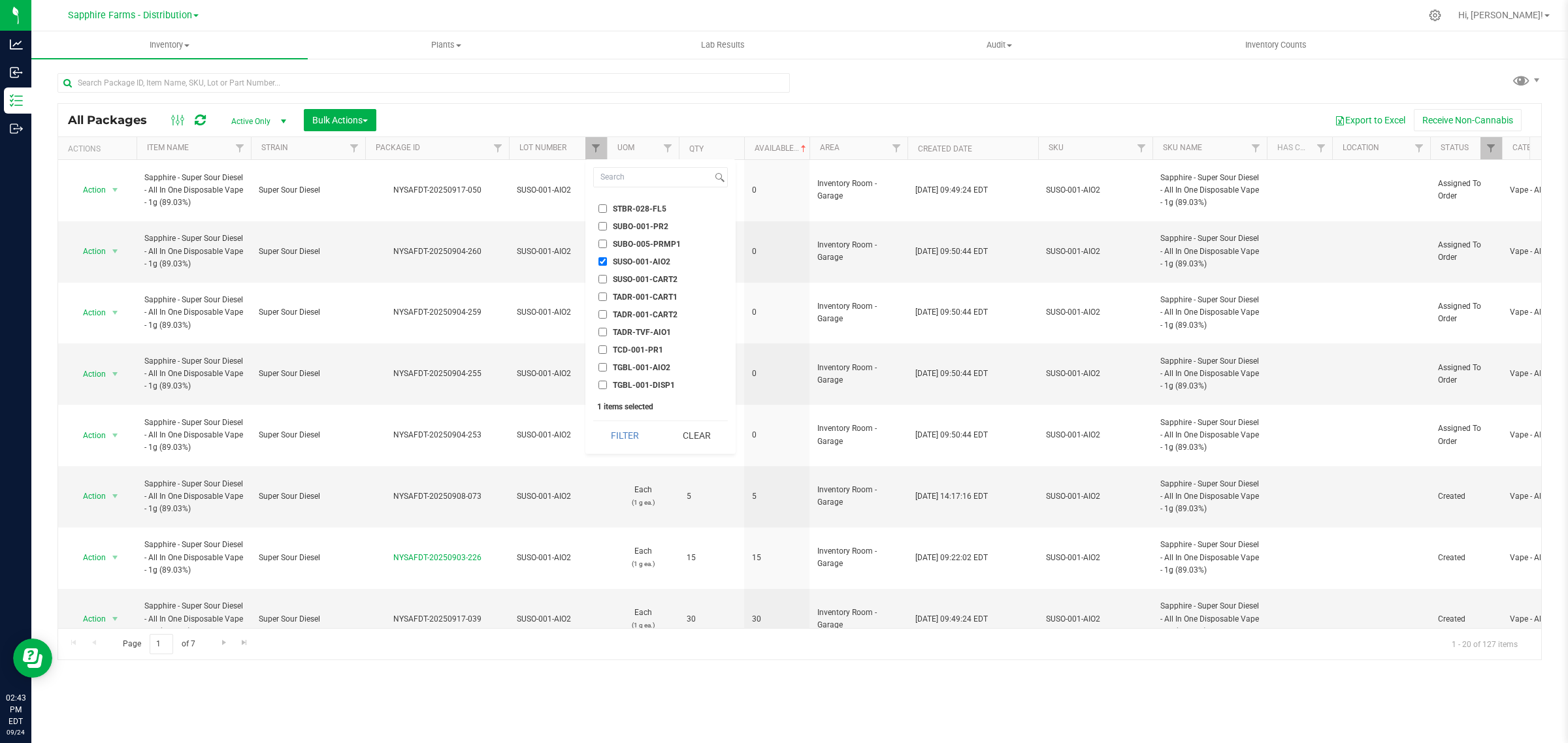
click at [609, 257] on label "SUSO-001-AIO2" at bounding box center [634, 262] width 72 height 9
click at [606, 257] on input "SUSO-001-AIO2" at bounding box center [603, 262] width 9 height 9
checkbox input "false"
click at [642, 294] on span "LD-001-INF1" at bounding box center [636, 297] width 47 height 8
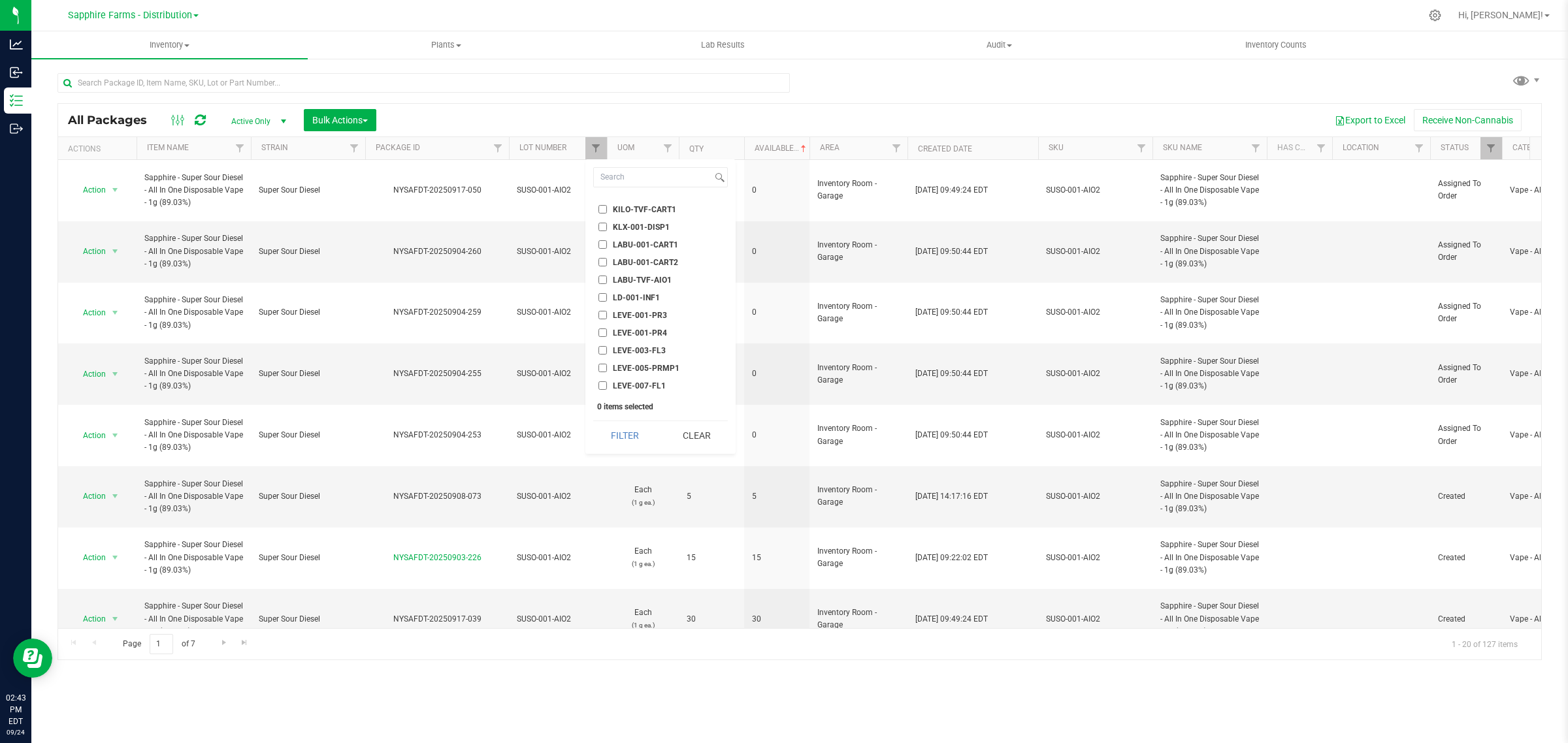
click at [606, 293] on input "LD-001-INF1" at bounding box center [603, 297] width 9 height 9
checkbox input "true"
click at [628, 441] on button "Filter" at bounding box center [625, 435] width 63 height 29
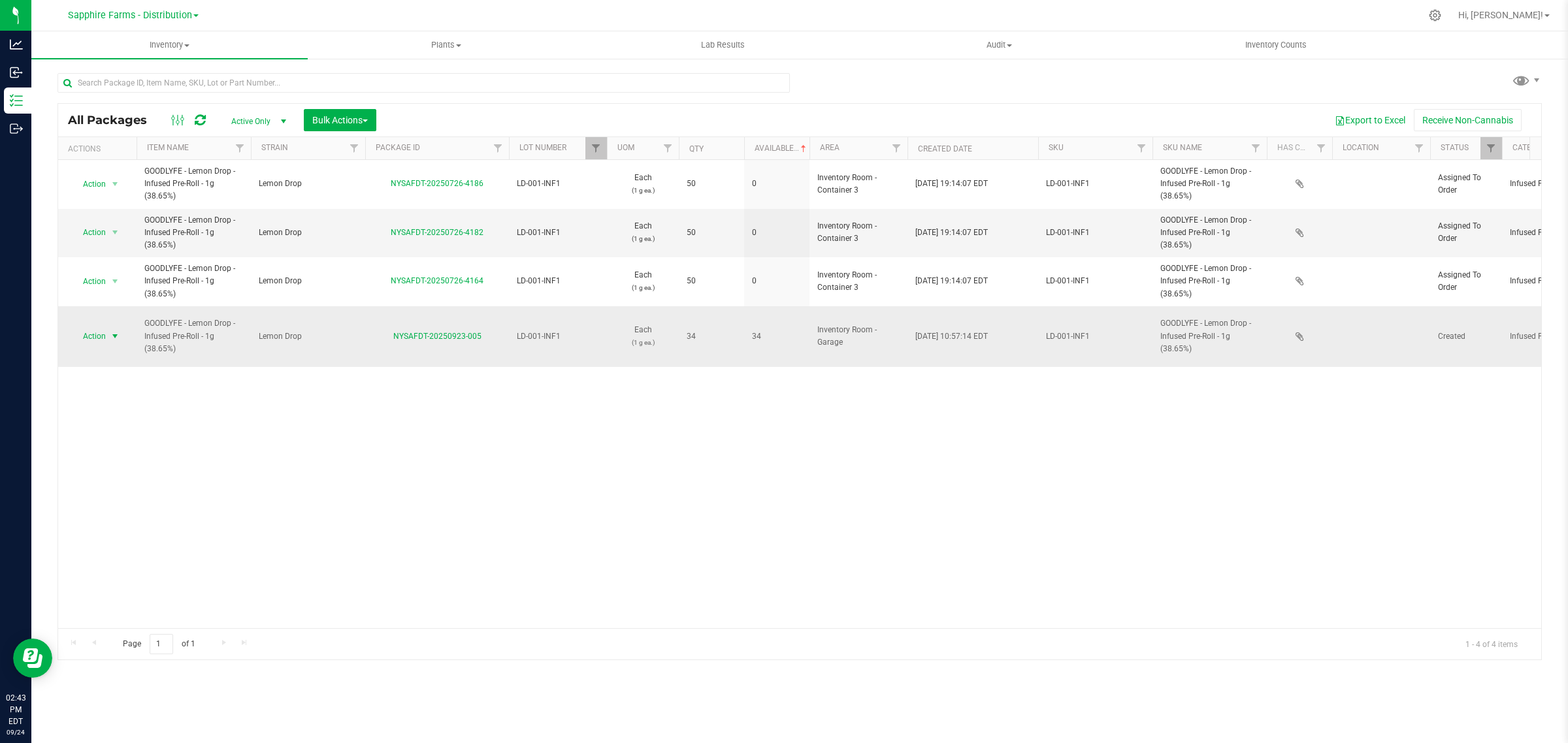
click at [108, 329] on span "select" at bounding box center [115, 336] width 17 height 18
click at [110, 365] on li "Create package" at bounding box center [113, 372] width 83 height 19
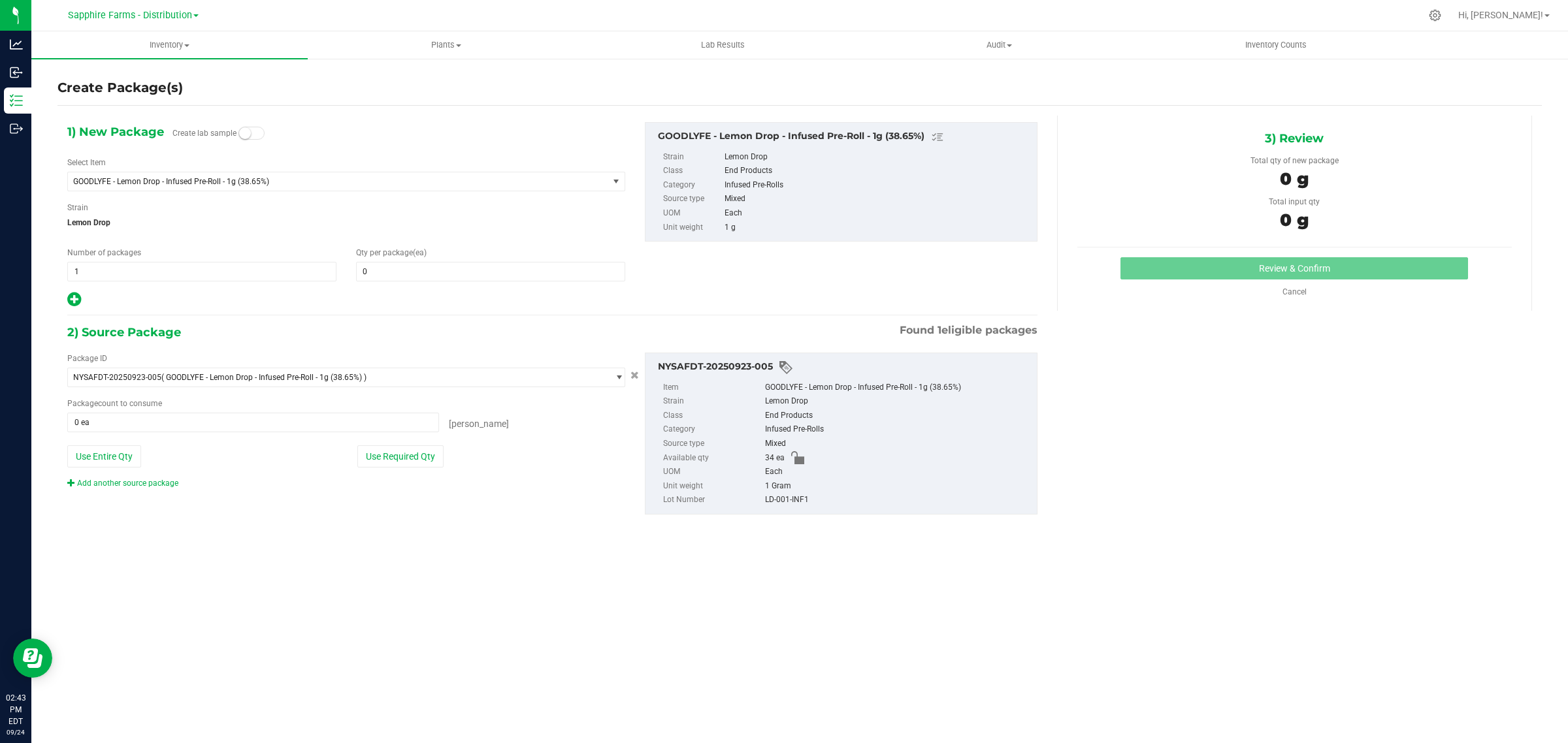
click at [1276, 289] on div "Cancel" at bounding box center [1295, 291] width 131 height 11
click at [1292, 295] on link "Cancel" at bounding box center [1294, 291] width 24 height 9
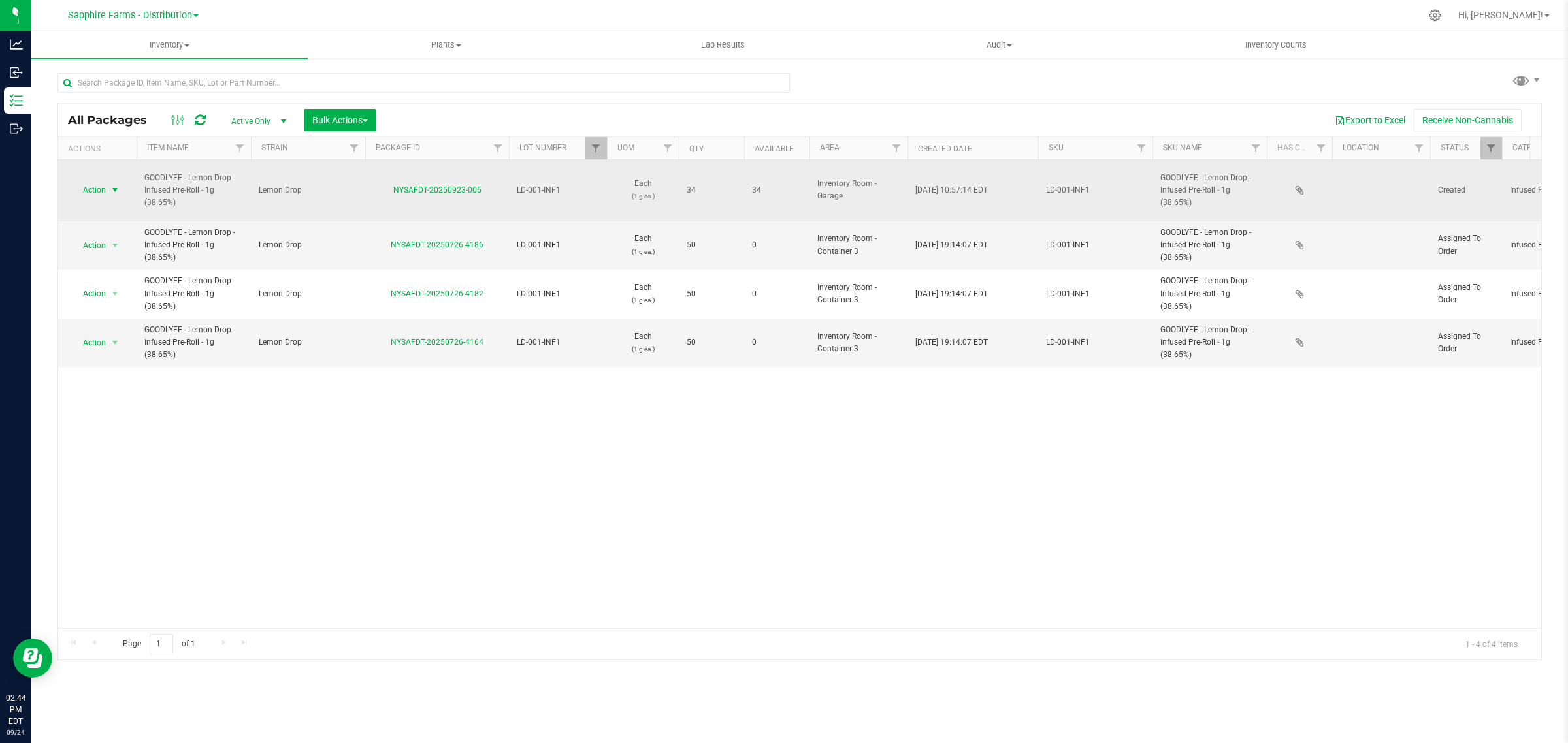
click at [106, 186] on span "Action" at bounding box center [89, 189] width 35 height 18
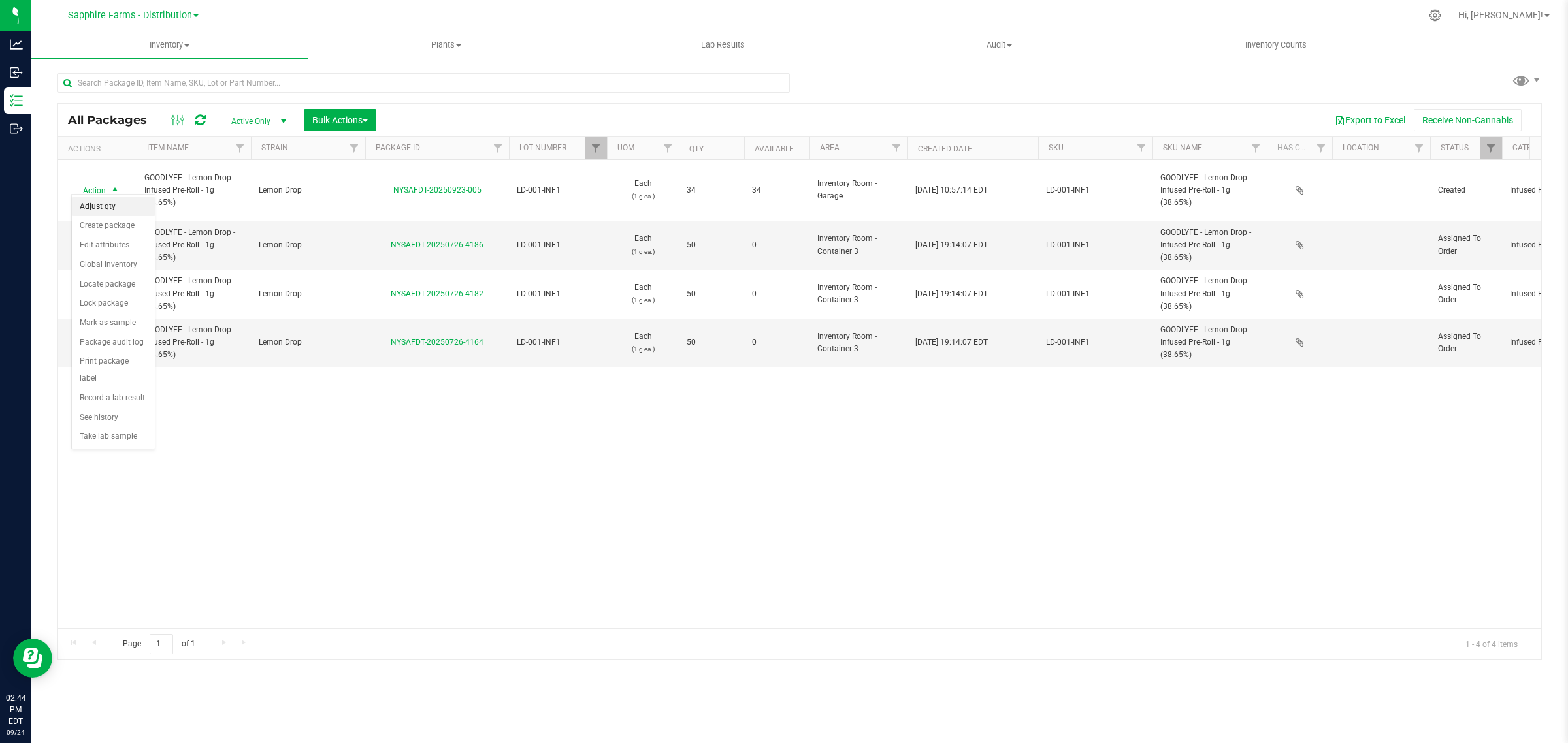
click at [108, 210] on li "Adjust qty" at bounding box center [113, 207] width 83 height 19
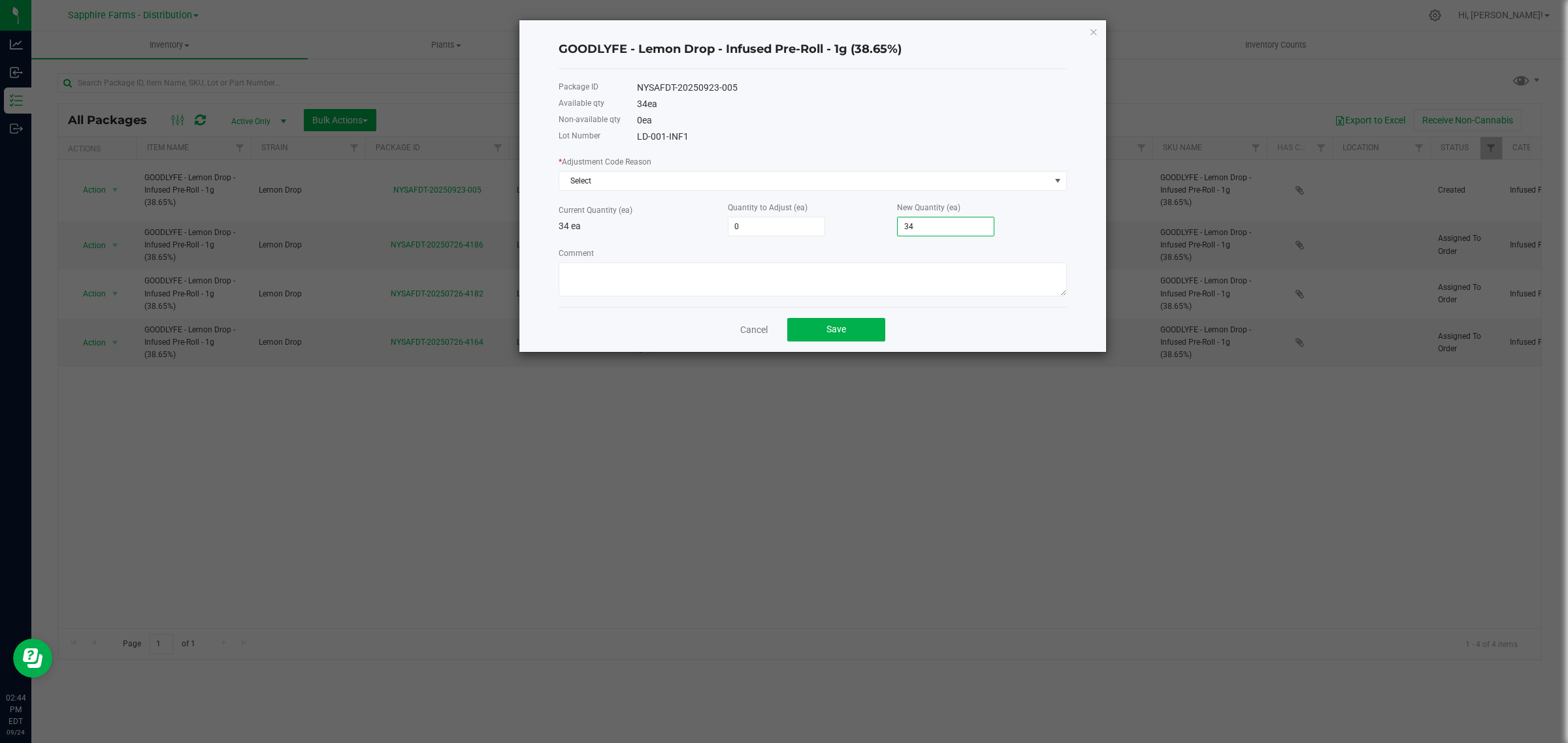
type input "-29"
type input "5"
type input "16"
type input "50"
click at [740, 286] on textarea "Comment" at bounding box center [812, 279] width 508 height 34
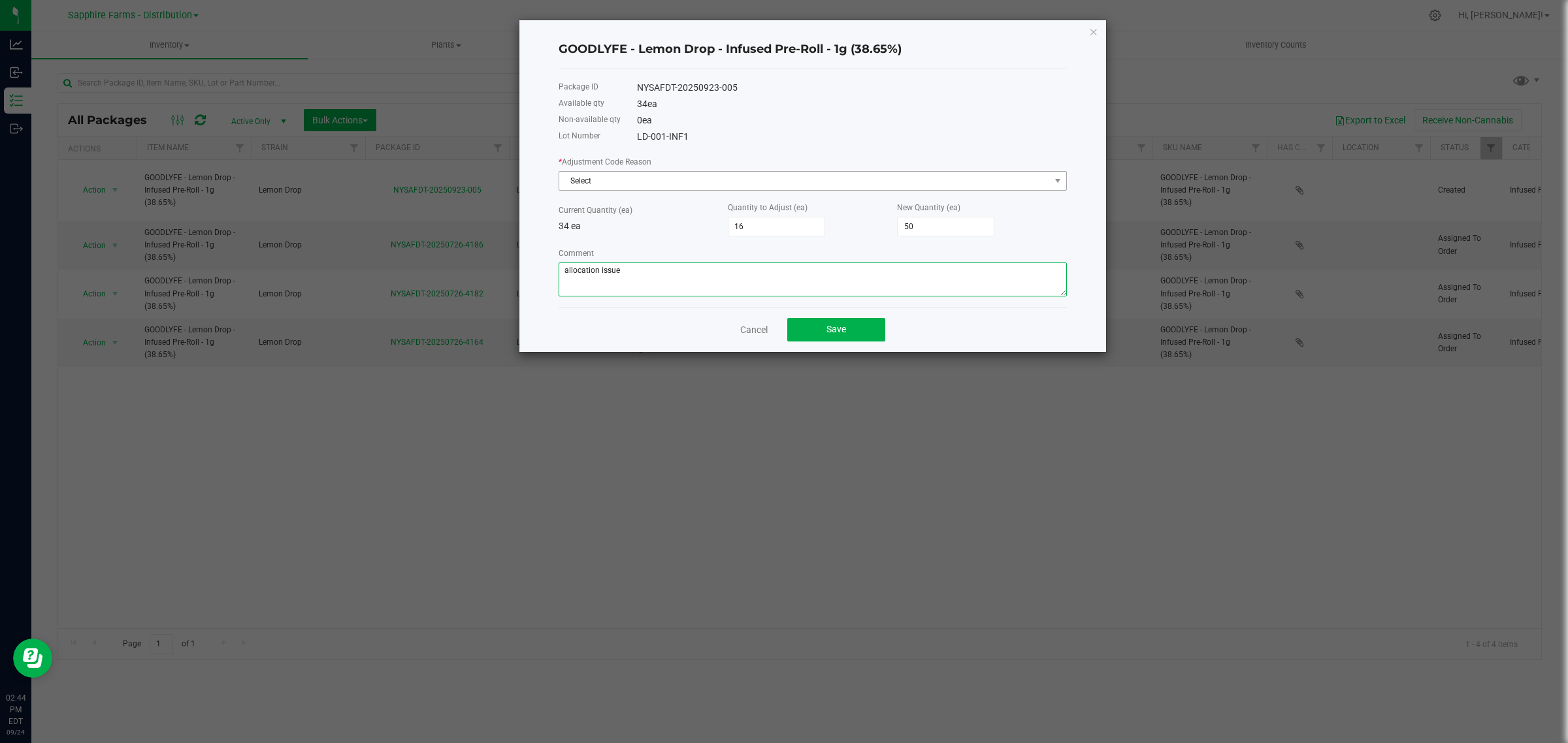
type textarea "allocation issue"
click at [684, 183] on span "Select" at bounding box center [805, 181] width 490 height 18
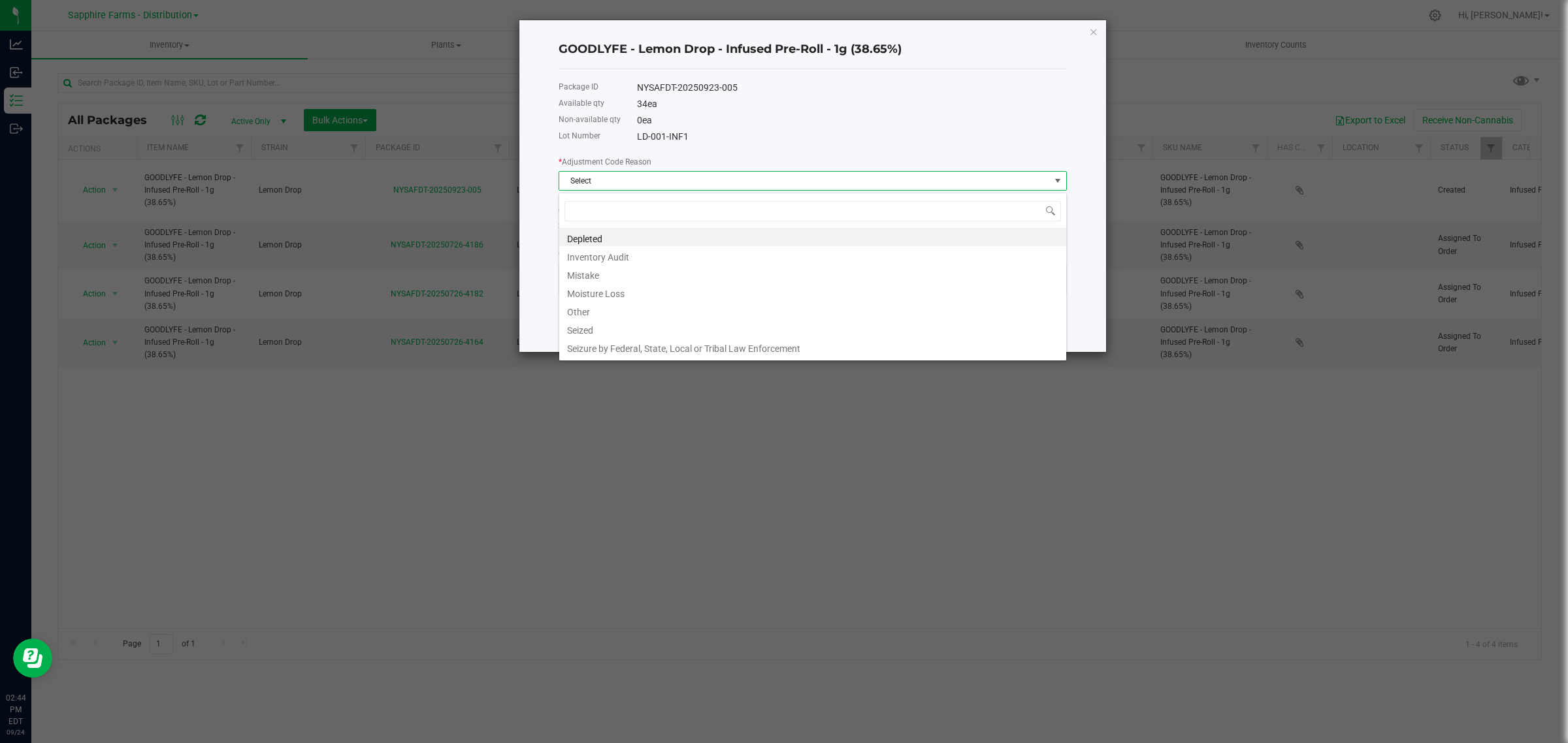
scroll to position [20, 508]
click at [615, 314] on li "Other" at bounding box center [812, 310] width 507 height 18
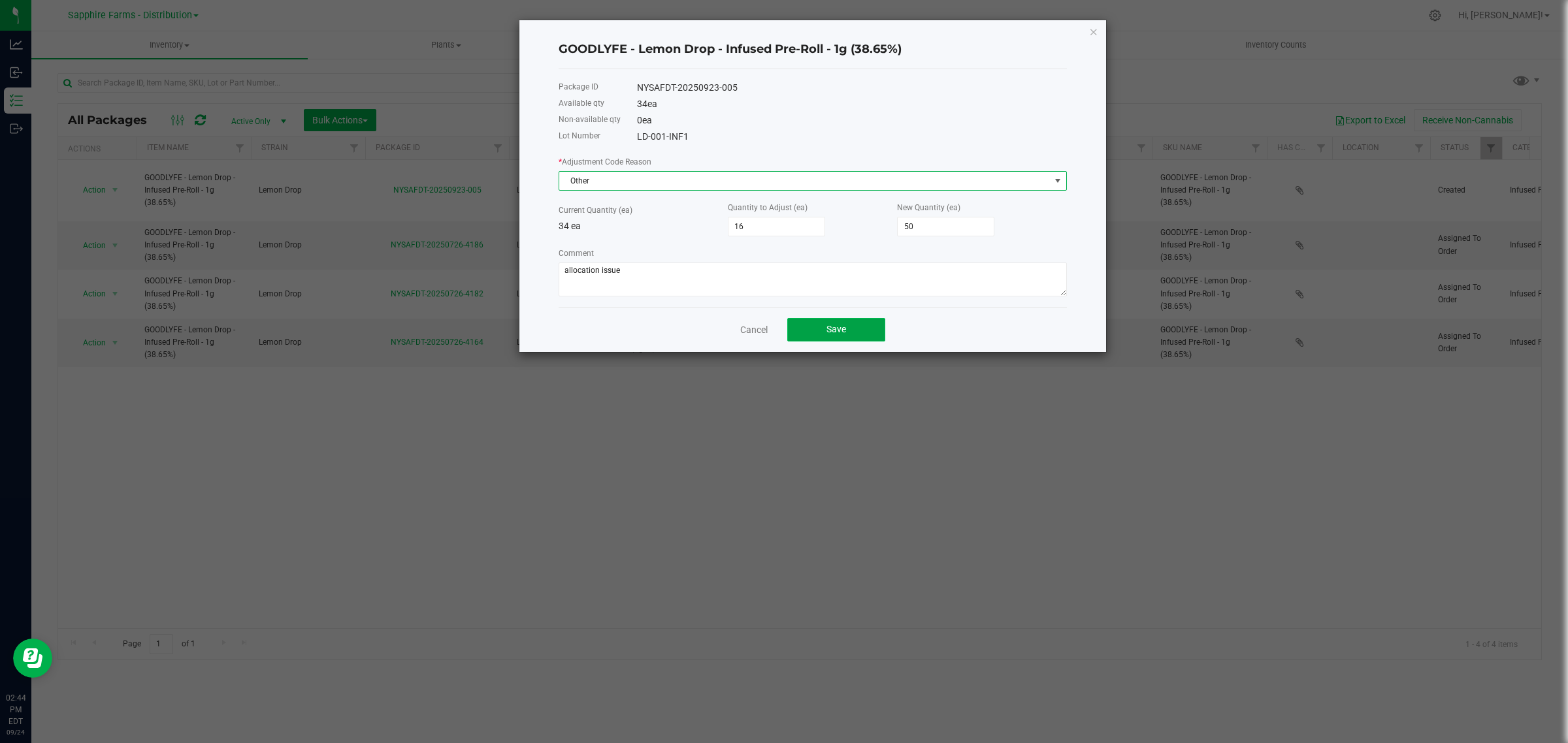
click at [838, 331] on span "Save" at bounding box center [836, 329] width 19 height 10
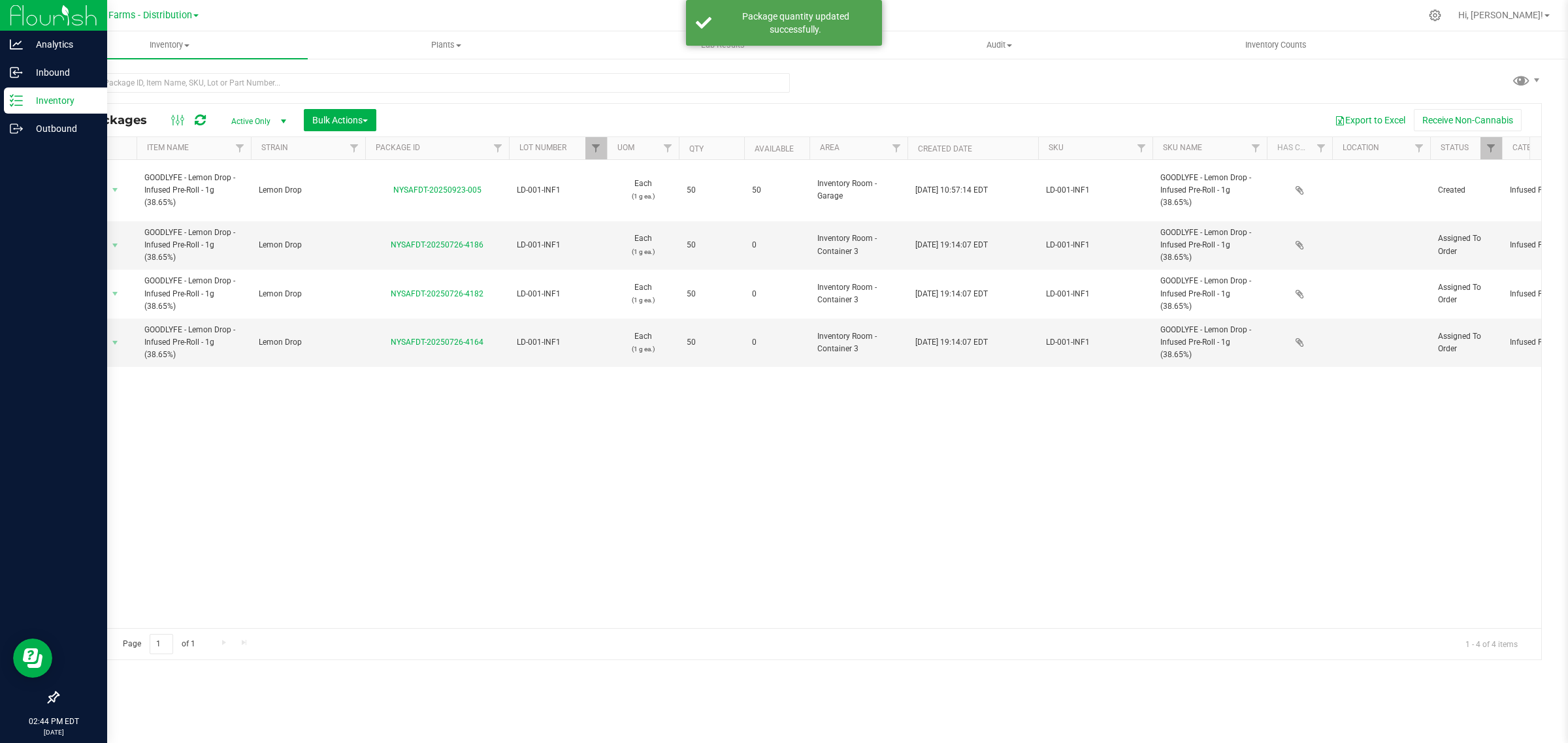
click at [23, 100] on p "Inventory" at bounding box center [62, 100] width 79 height 16
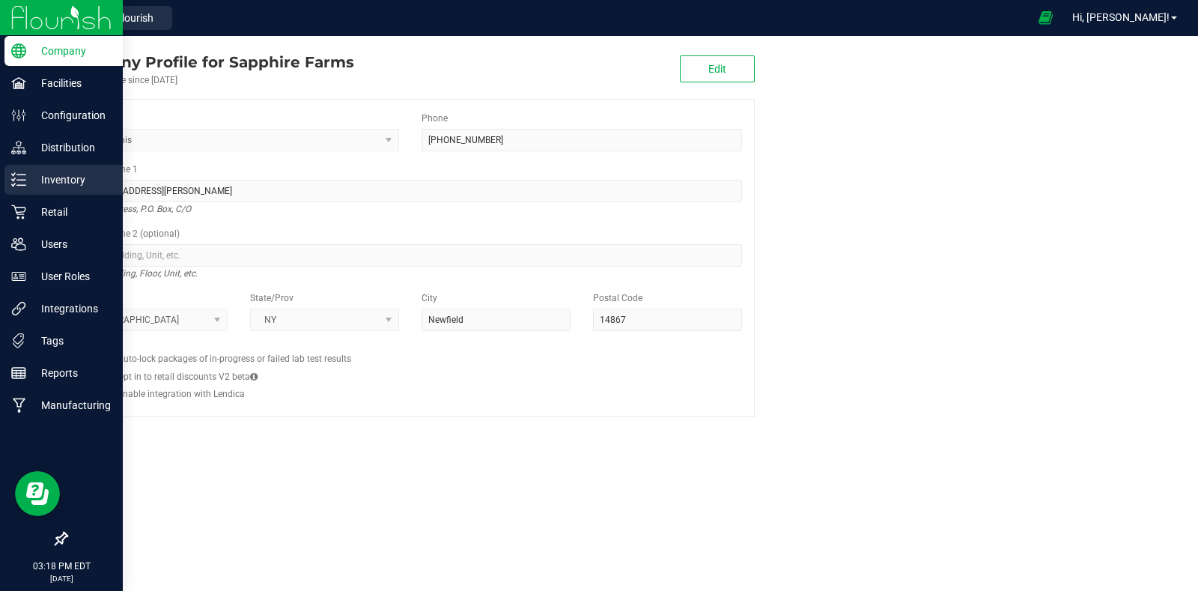
click at [67, 183] on p "Inventory" at bounding box center [71, 180] width 90 height 18
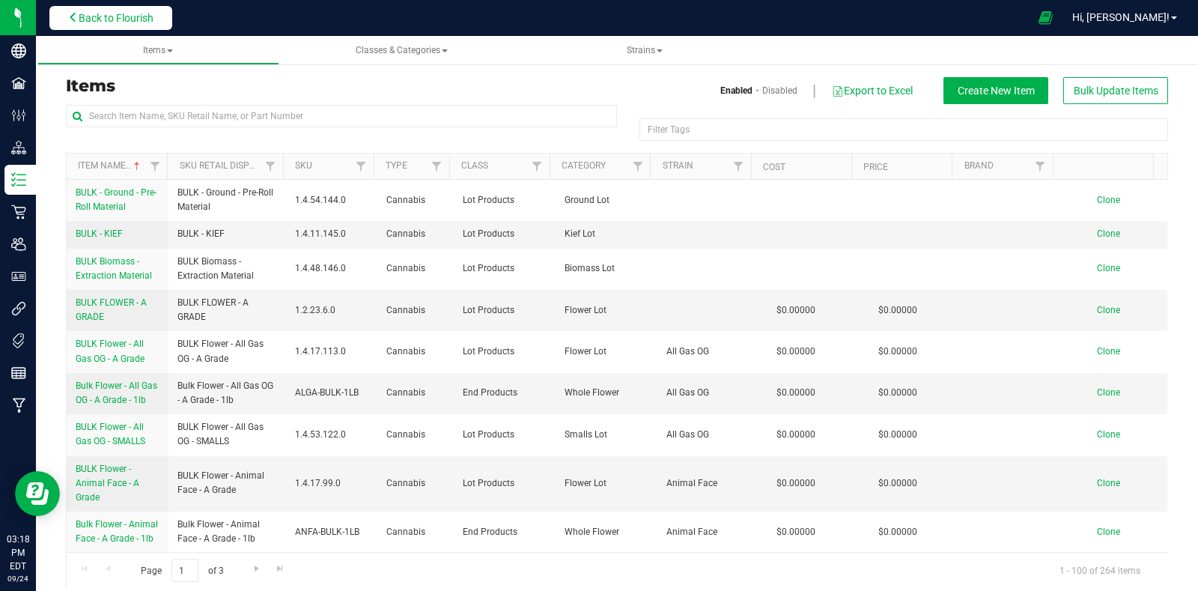
click at [131, 19] on span "Back to Flourish" at bounding box center [116, 18] width 75 height 12
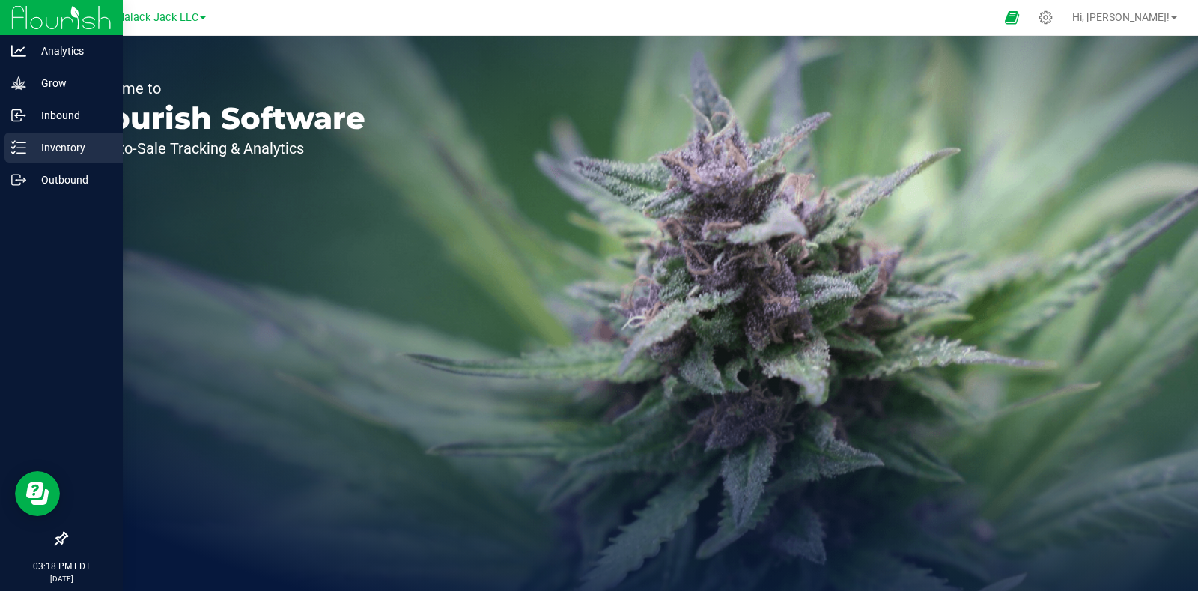
click at [28, 138] on p "Inventory" at bounding box center [71, 147] width 90 height 18
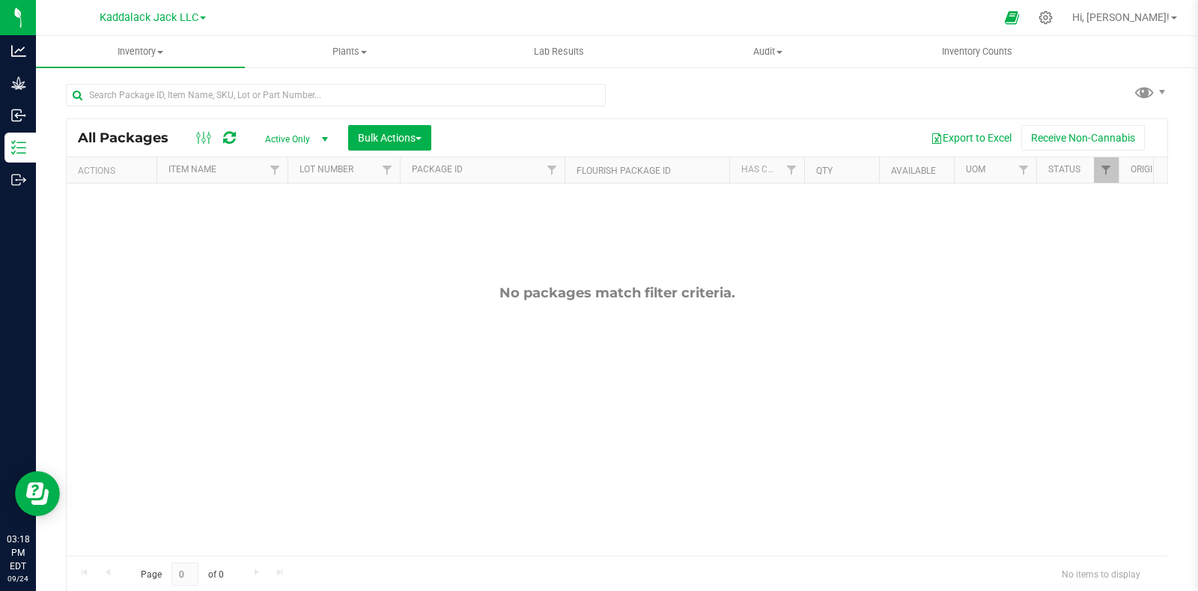
click at [202, 13] on link "Kaddalack Jack LLC" at bounding box center [153, 17] width 106 height 14
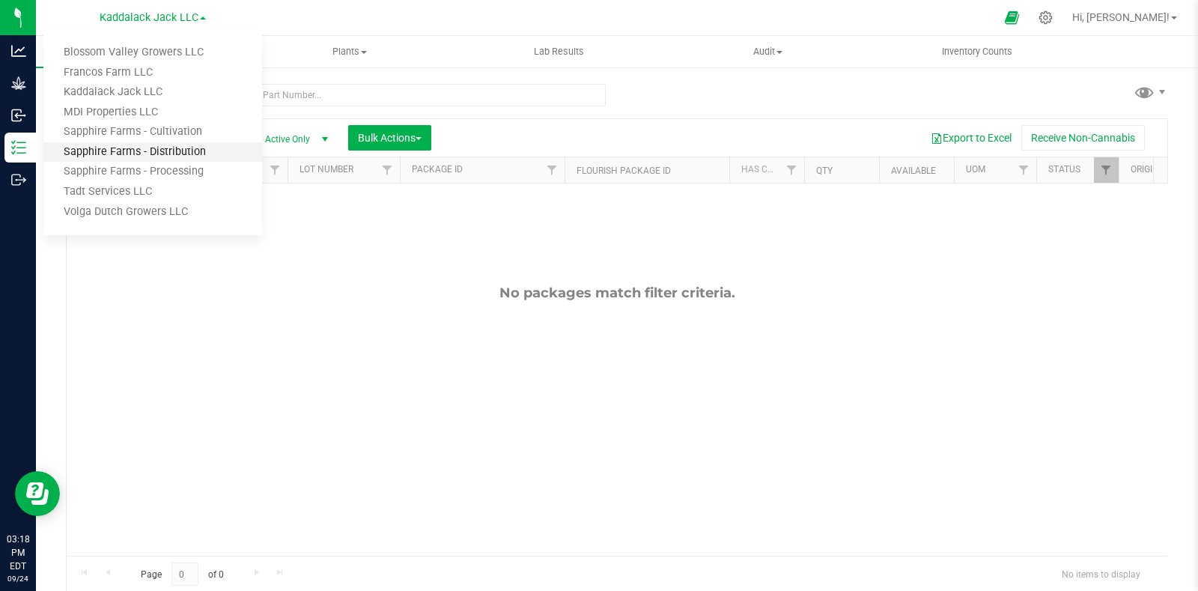
click at [198, 151] on link "Sapphire Farms - Distribution" at bounding box center [152, 152] width 219 height 20
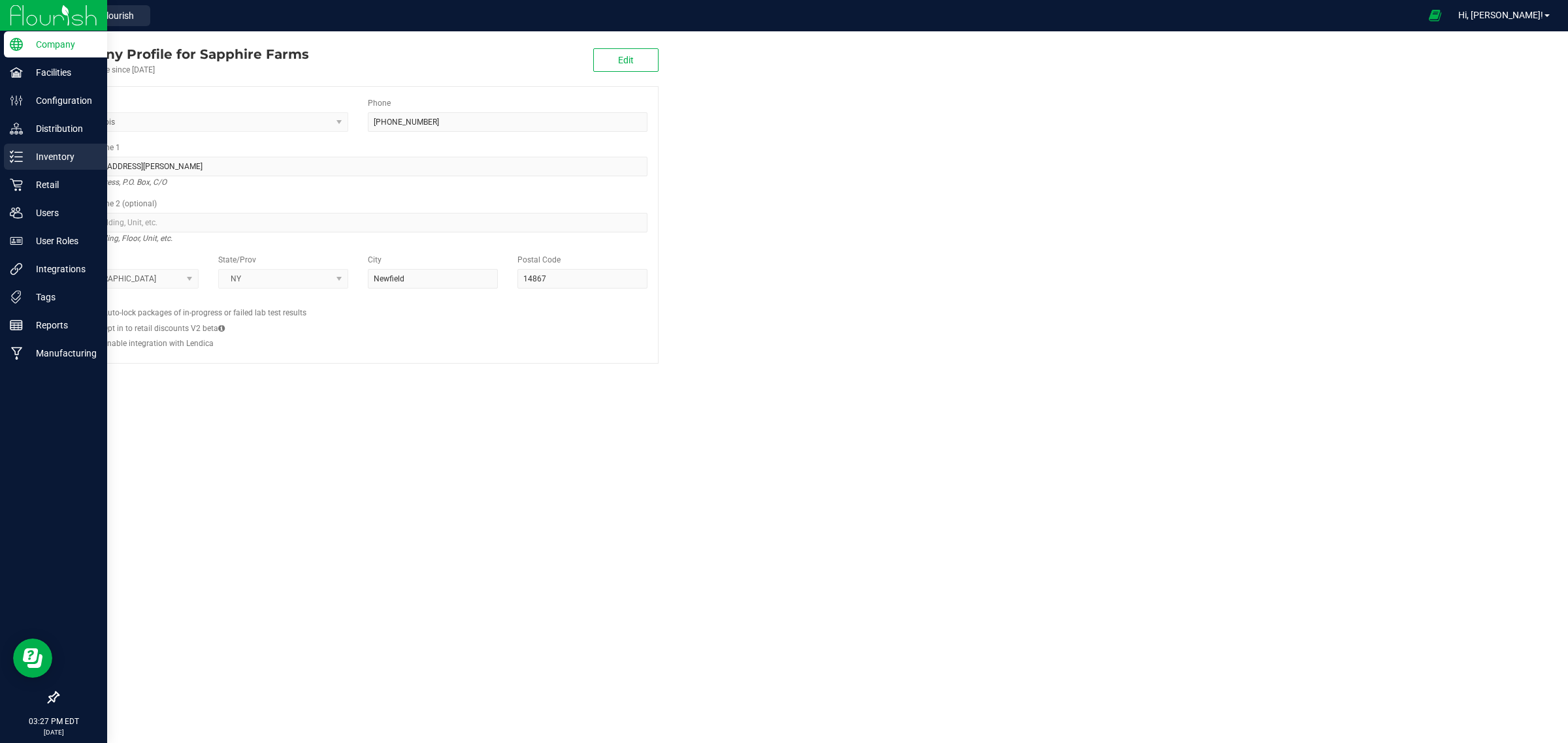
click at [21, 152] on line at bounding box center [18, 152] width 7 height 0
click at [23, 149] on p "Inventory" at bounding box center [62, 157] width 79 height 16
click at [66, 154] on p "Inventory" at bounding box center [62, 157] width 79 height 16
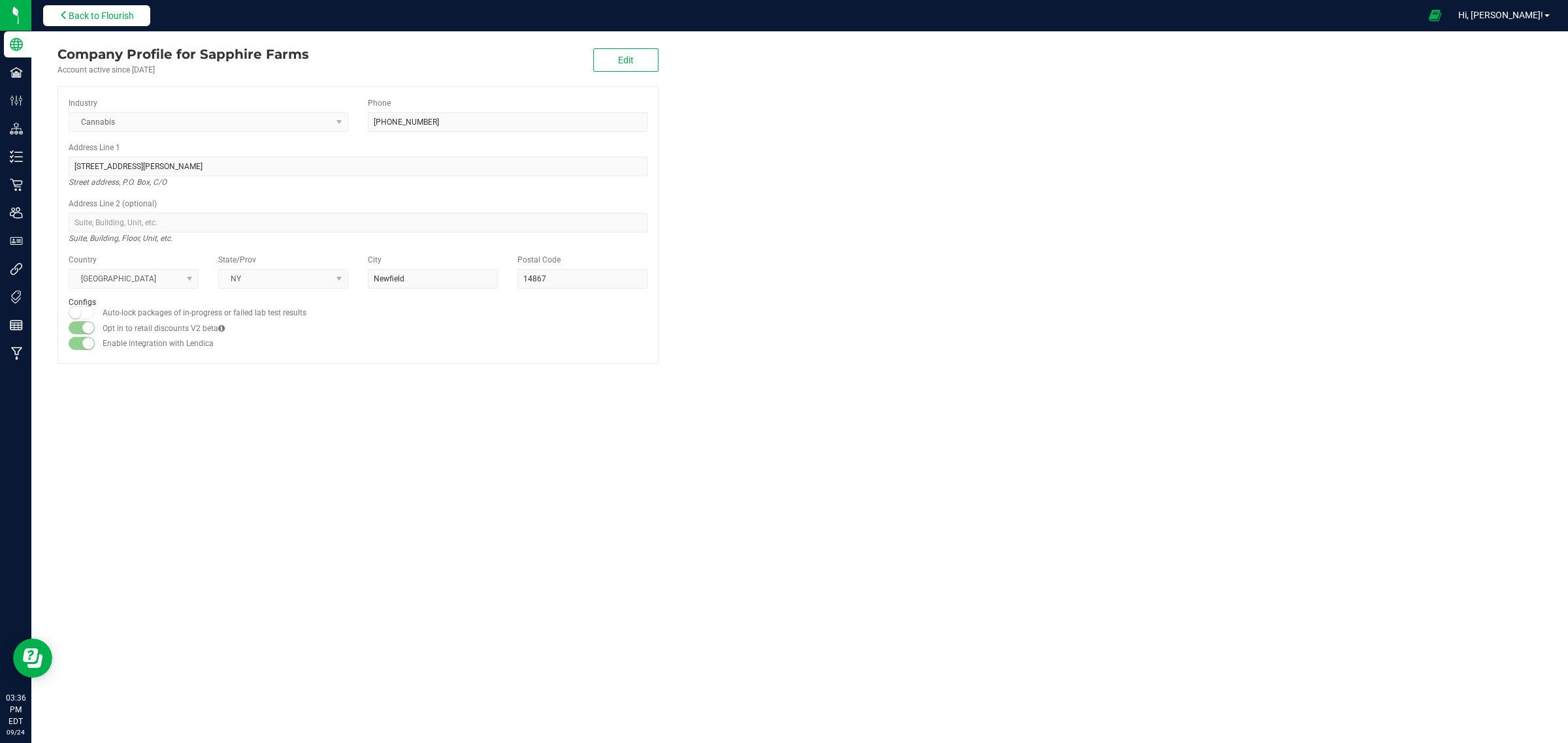
click at [110, 10] on span "Back to Flourish" at bounding box center [101, 16] width 65 height 10
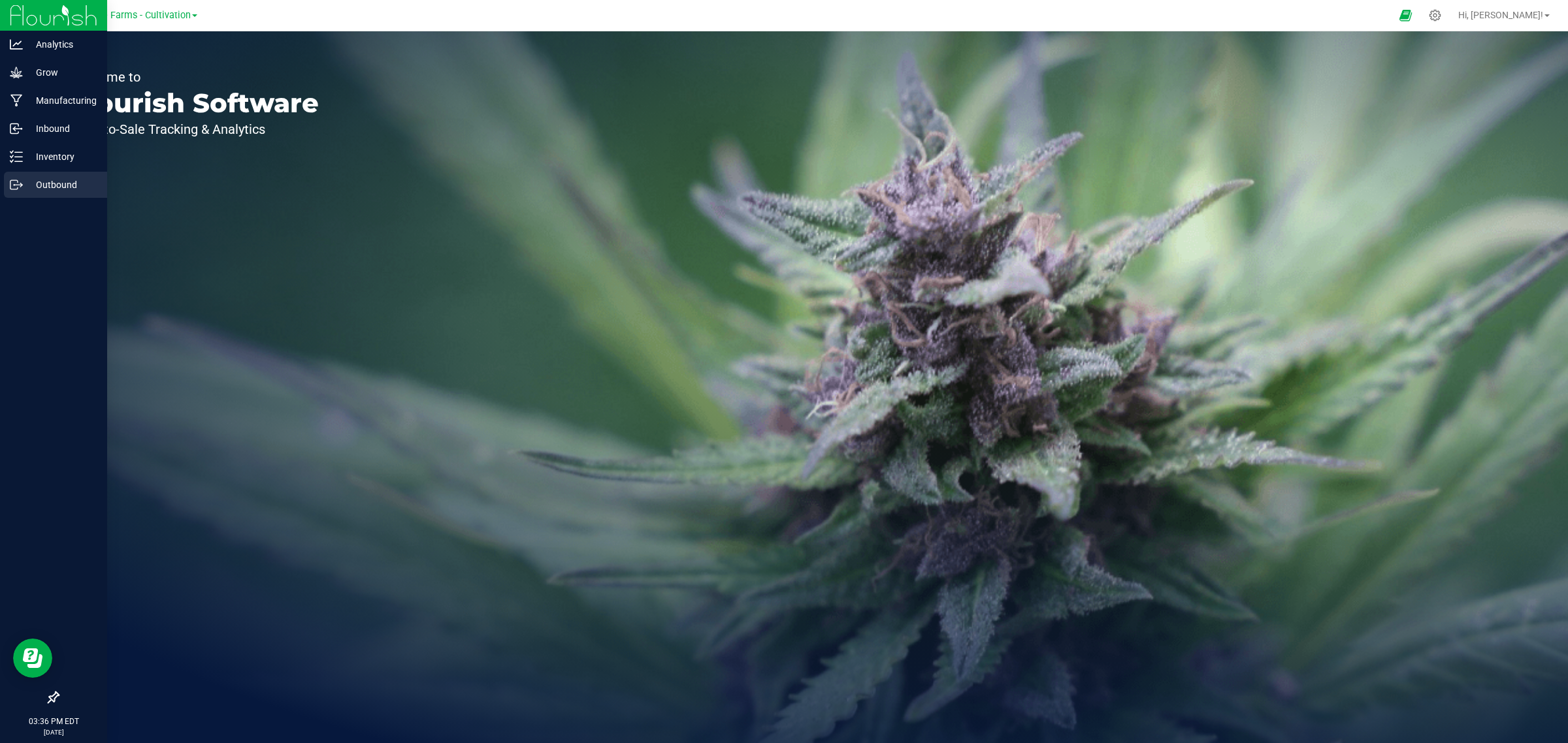
click at [49, 185] on p "Outbound" at bounding box center [62, 185] width 79 height 16
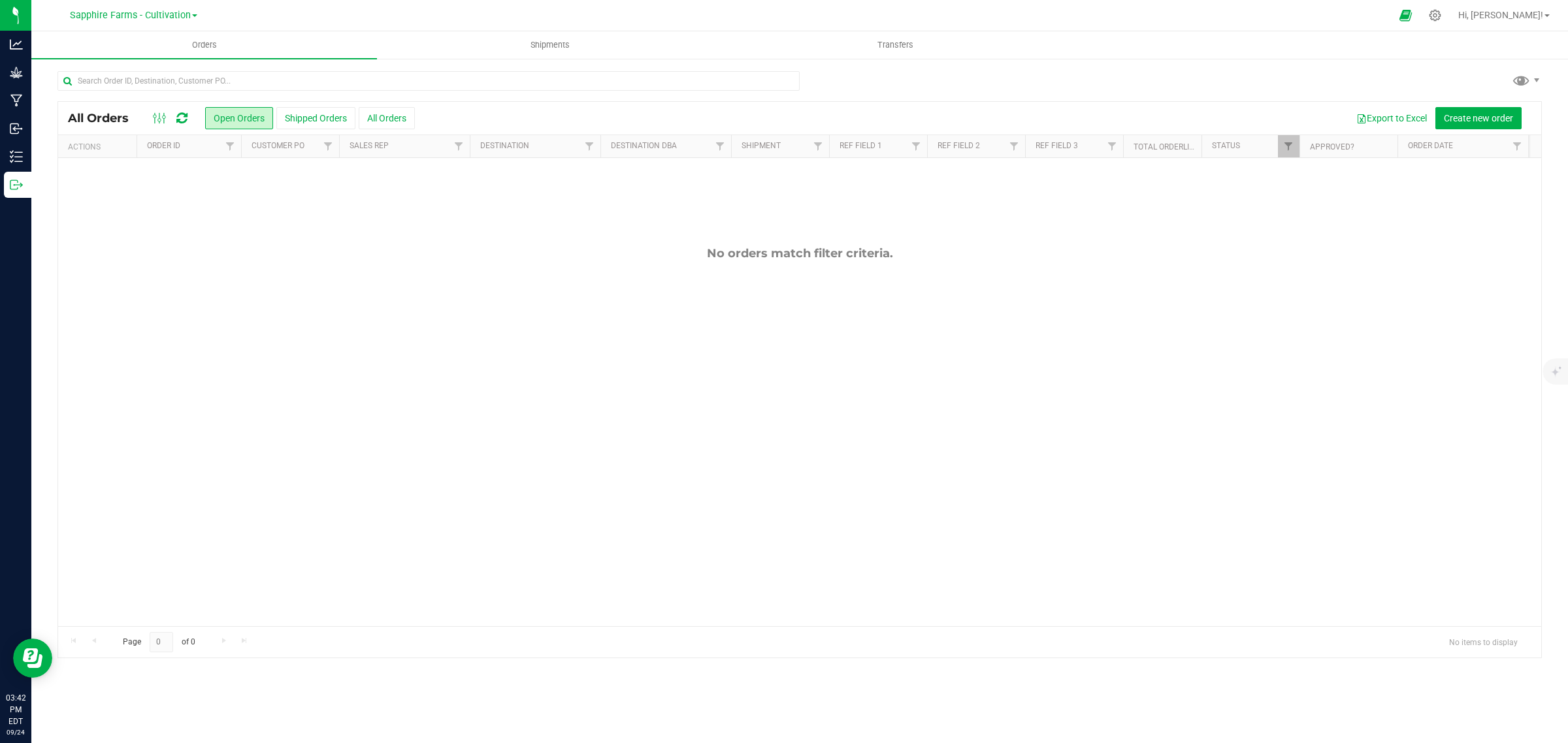
click at [249, 185] on div "No orders match filter criteria." at bounding box center [799, 436] width 1482 height 556
click at [194, 11] on div "Sapphire Farms - Cultivation" at bounding box center [135, 15] width 196 height 25
click at [193, 14] on link "Sapphire Farms - Cultivation" at bounding box center [134, 15] width 127 height 12
click at [159, 128] on link "Sapphire Farms - Distribution" at bounding box center [133, 133] width 191 height 17
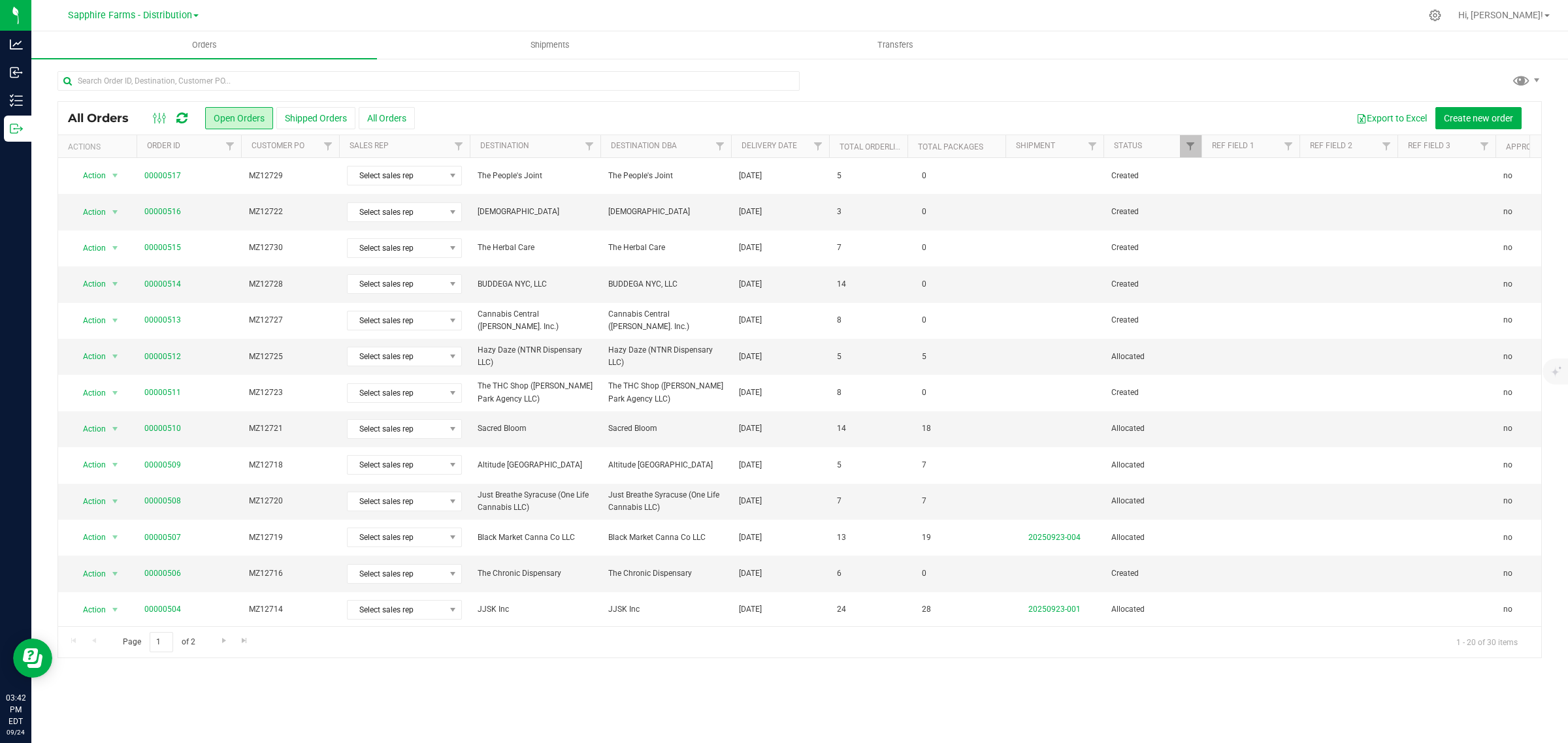
click at [739, 144] on th "Delivery Date" at bounding box center [780, 147] width 98 height 23
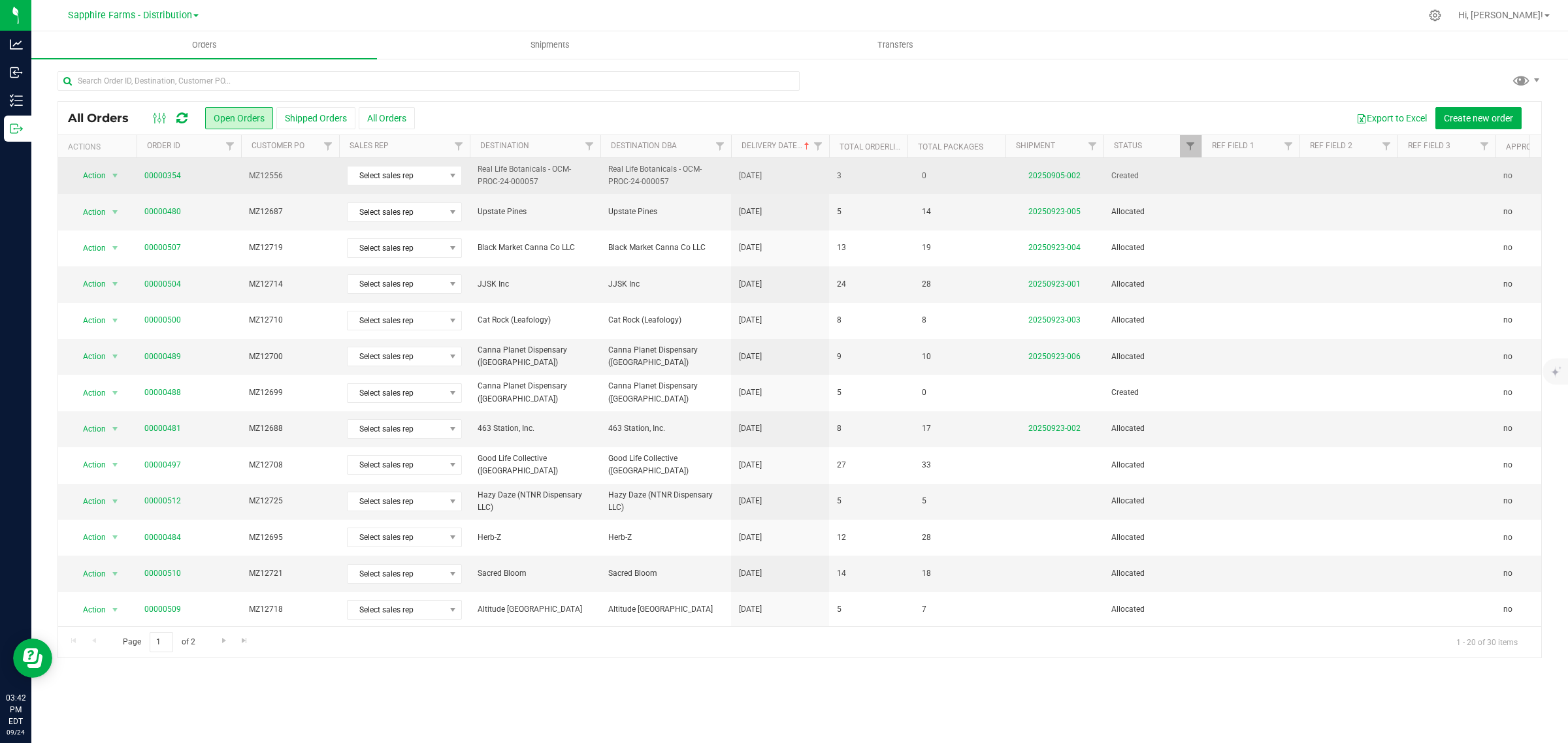
drag, startPoint x: 298, startPoint y: 178, endPoint x: 248, endPoint y: 181, distance: 50.1
click at [249, 181] on span "MZ12556" at bounding box center [290, 176] width 82 height 12
copy span "MZ12556"
click at [157, 175] on link "00000354" at bounding box center [162, 176] width 37 height 12
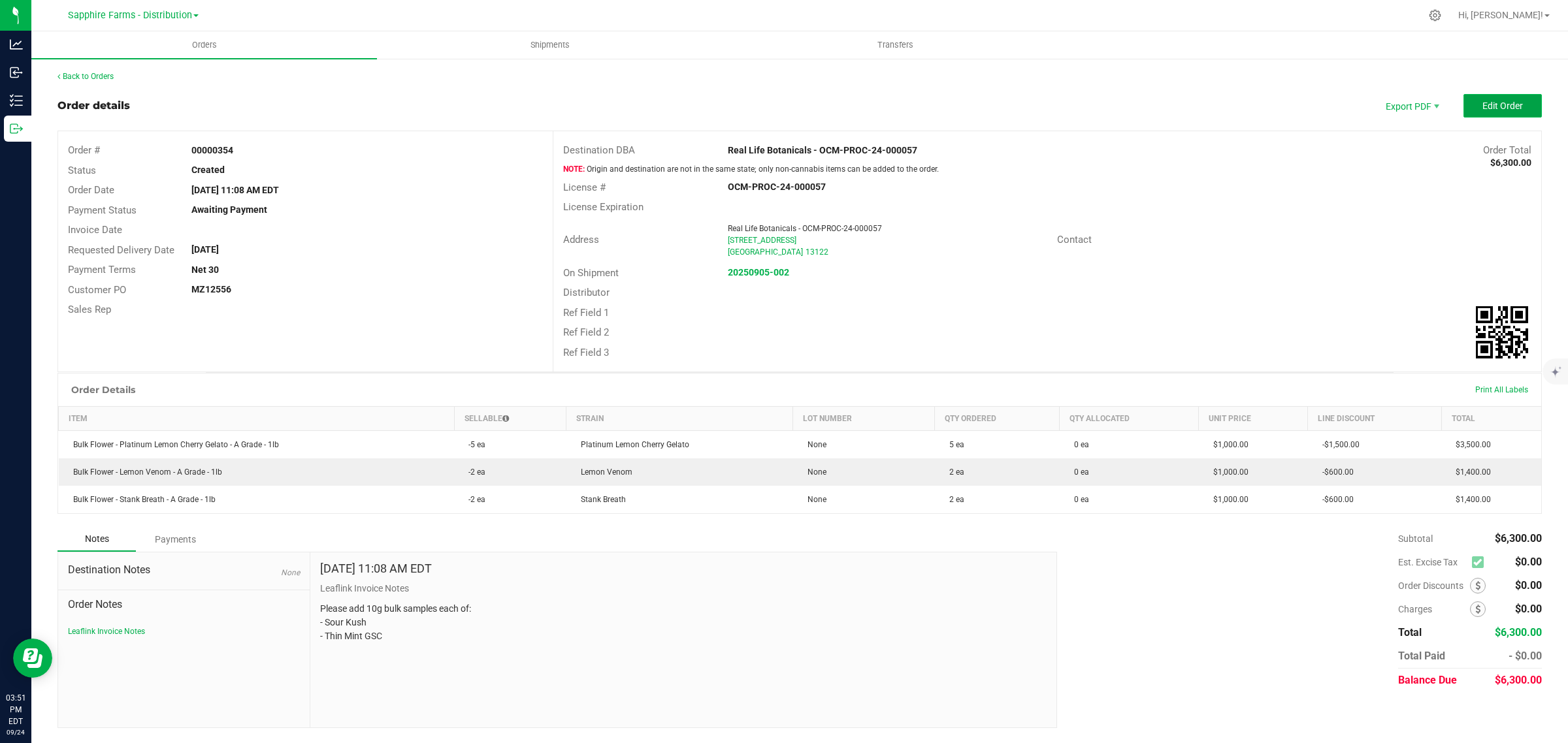
click at [1497, 106] on span "Edit Order" at bounding box center [1503, 106] width 40 height 10
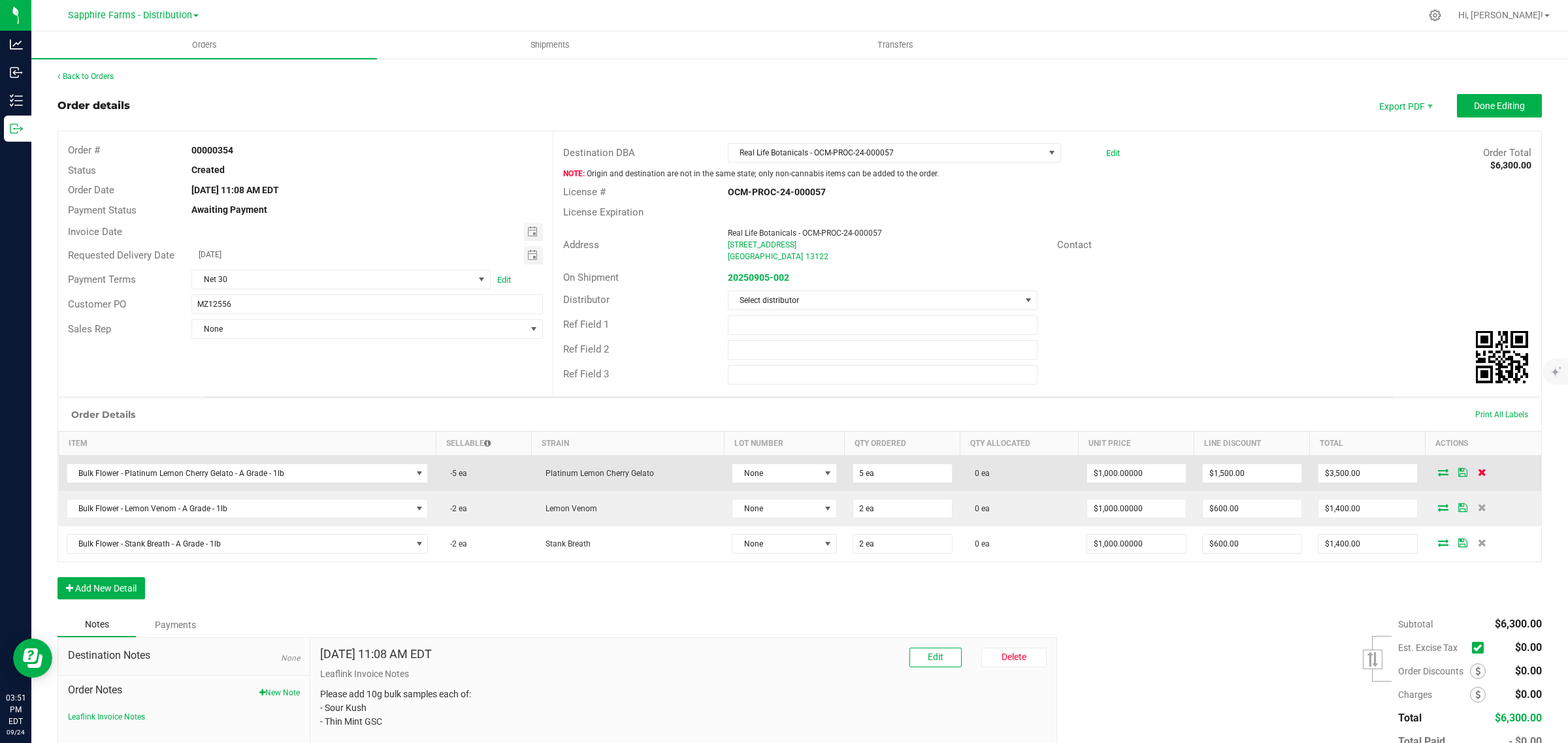
click at [1477, 474] on icon at bounding box center [1482, 472] width 9 height 8
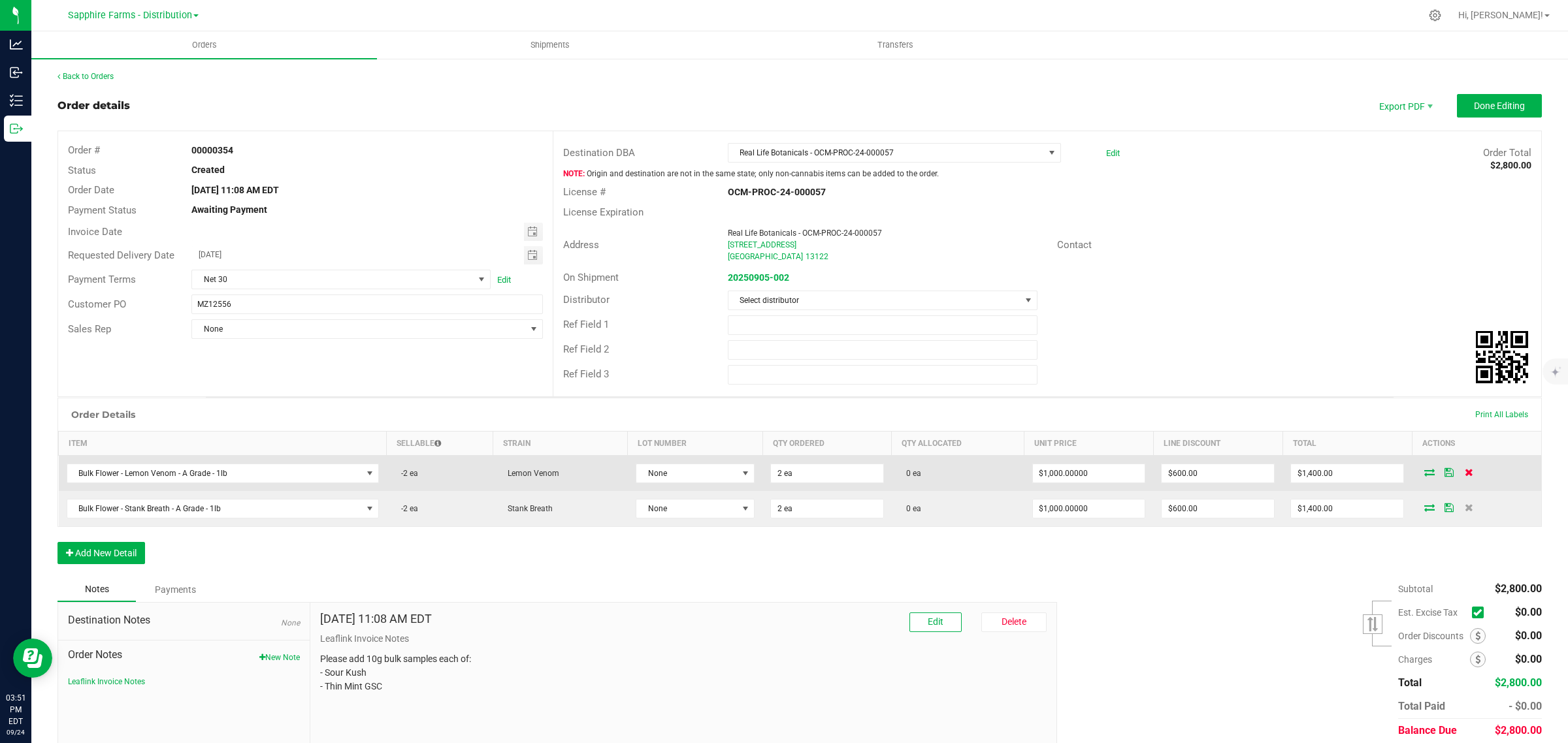
click at [1464, 474] on icon at bounding box center [1469, 472] width 9 height 8
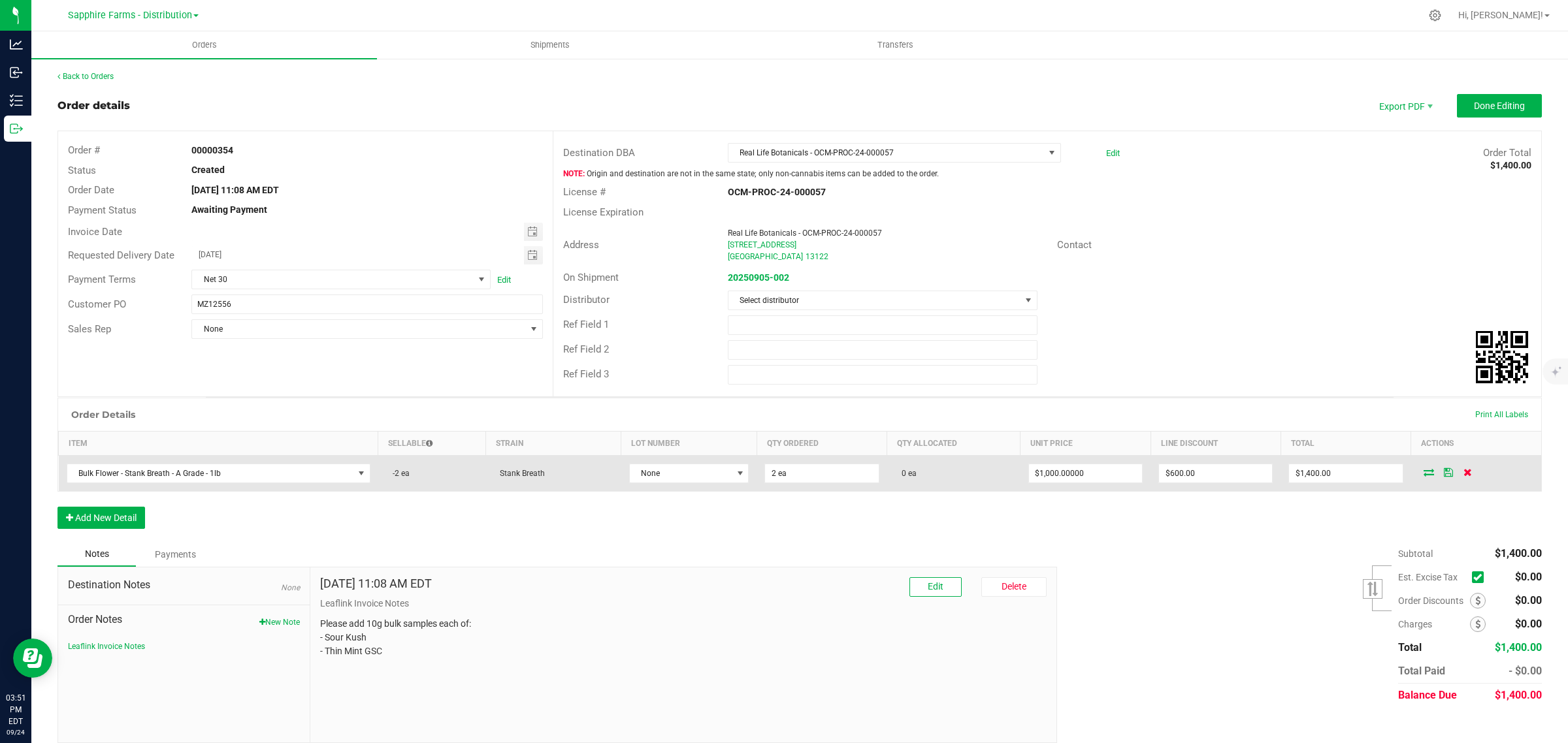
click at [1463, 472] on icon at bounding box center [1468, 472] width 9 height 8
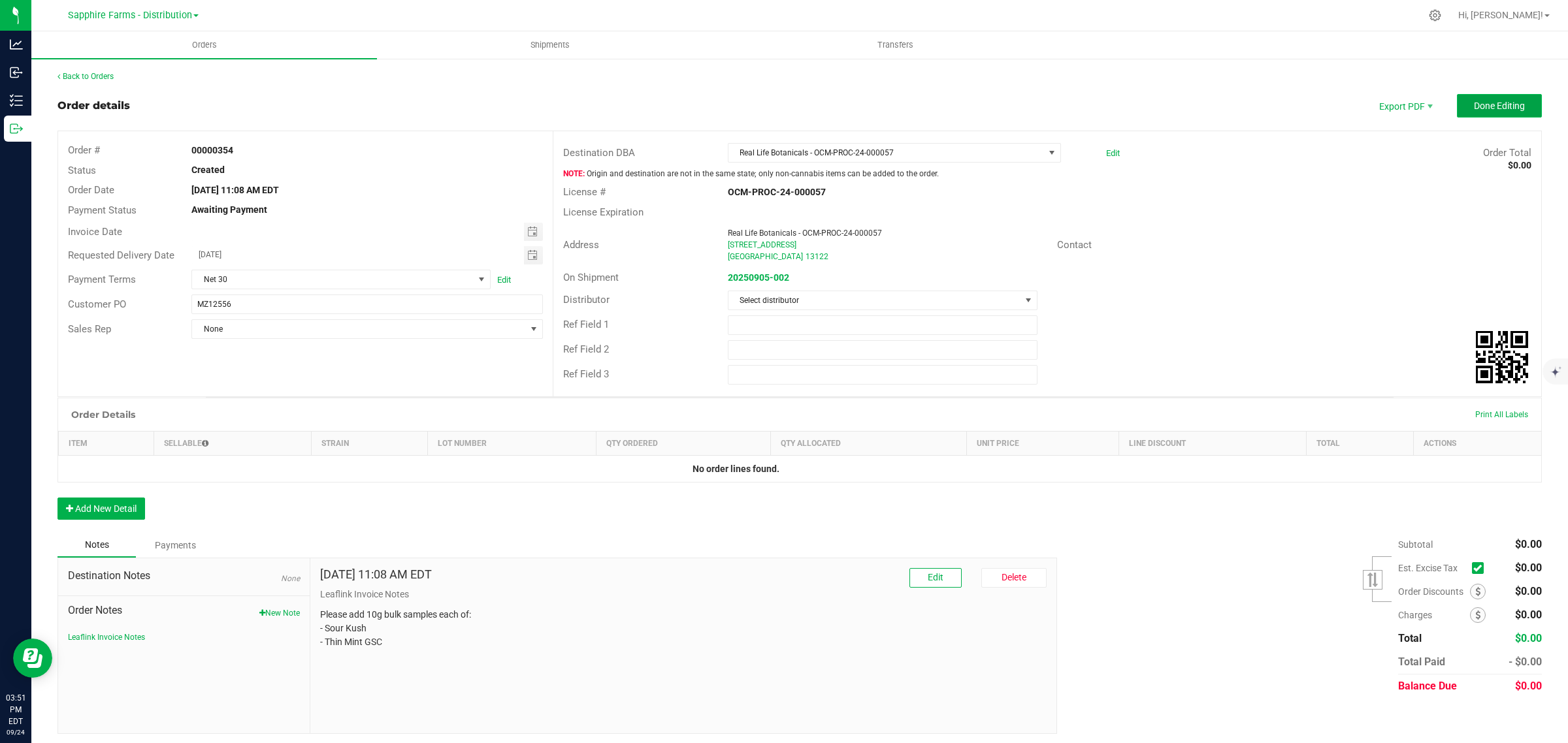
click at [1468, 99] on button "Done Editing" at bounding box center [1498, 106] width 85 height 24
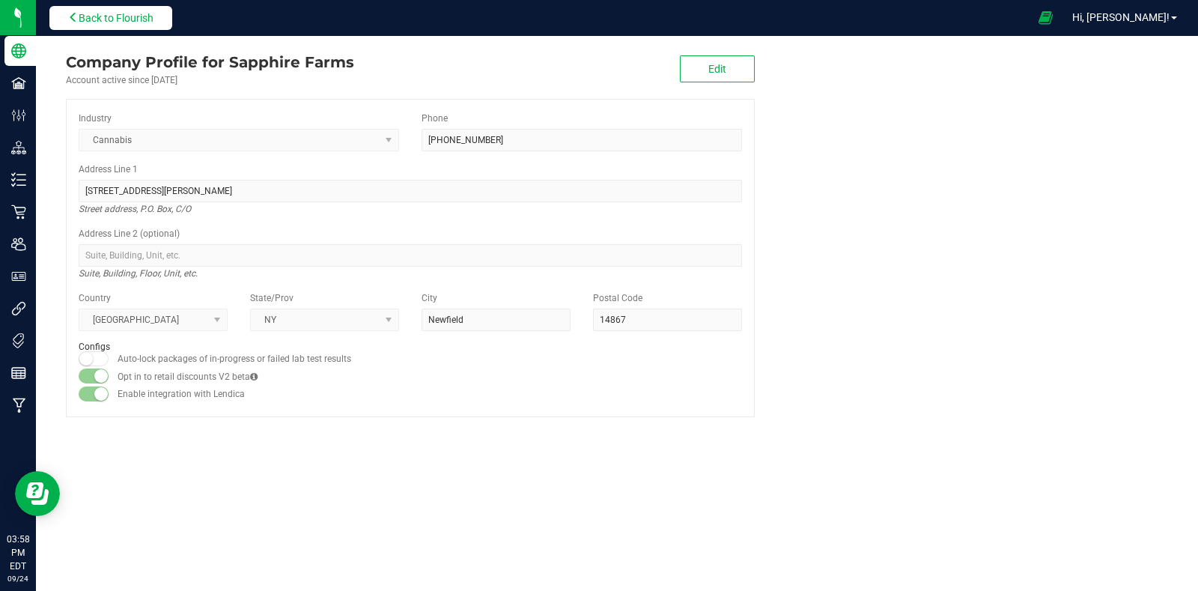
click at [147, 16] on span "Back to Flourish" at bounding box center [116, 18] width 75 height 12
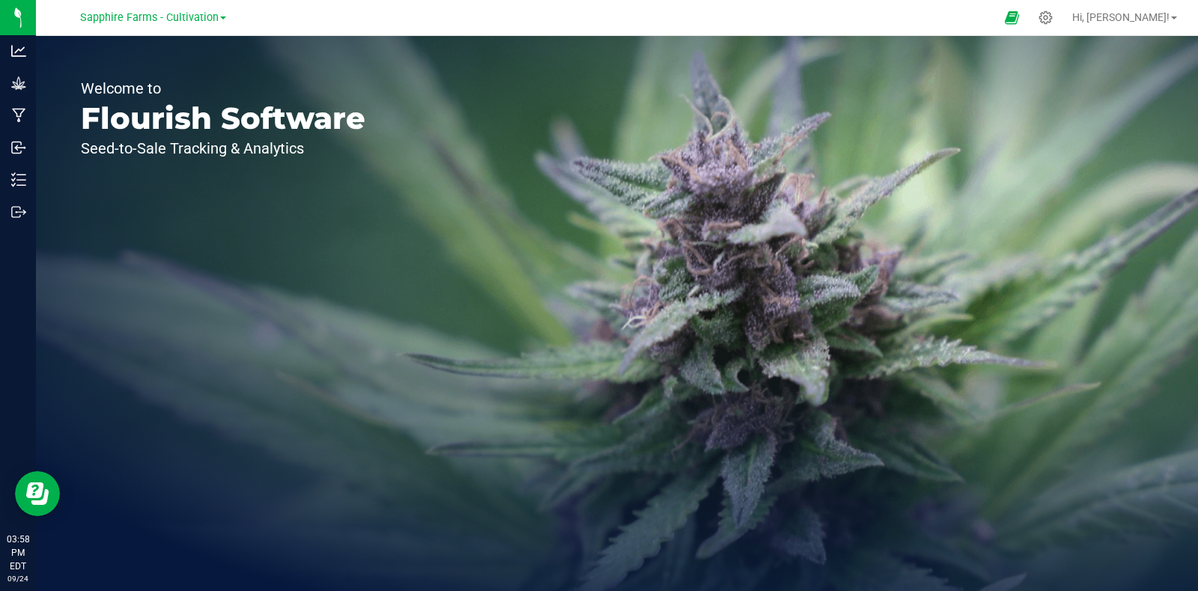
click at [222, 20] on link "Sapphire Farms - Cultivation" at bounding box center [153, 17] width 146 height 14
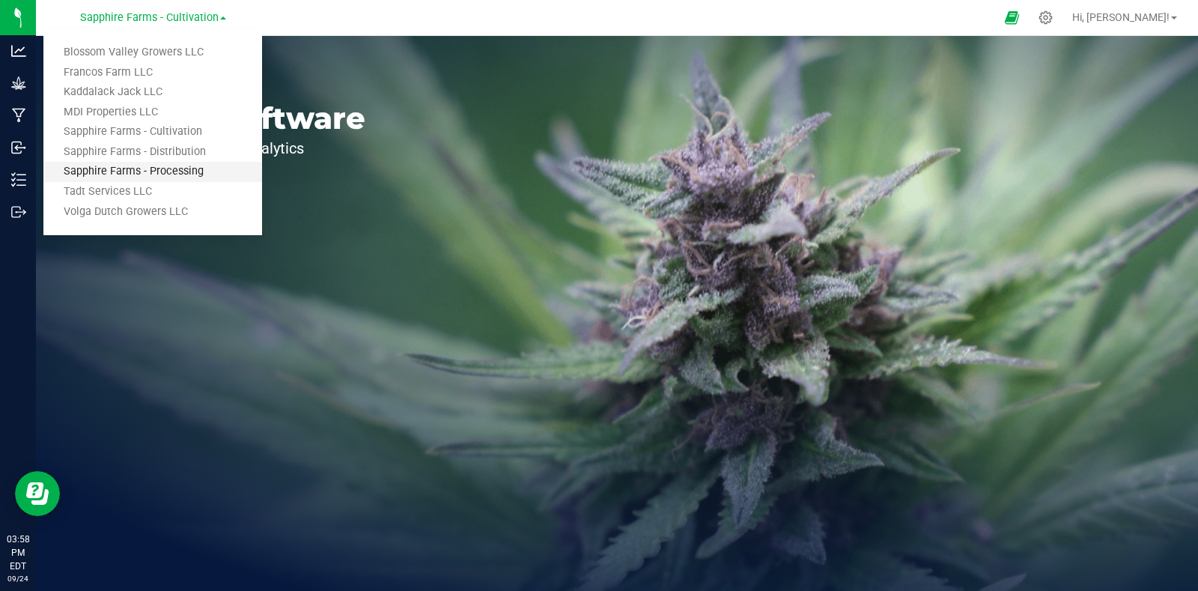
click at [192, 177] on link "Sapphire Farms - Processing" at bounding box center [152, 172] width 219 height 20
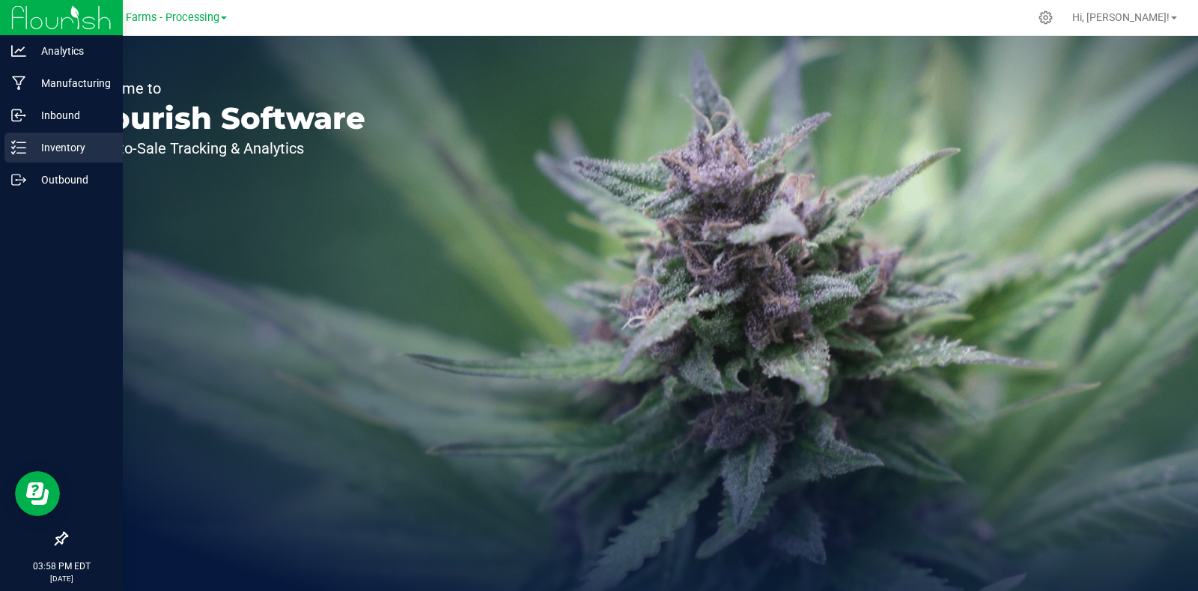
click at [60, 149] on p "Inventory" at bounding box center [71, 147] width 90 height 18
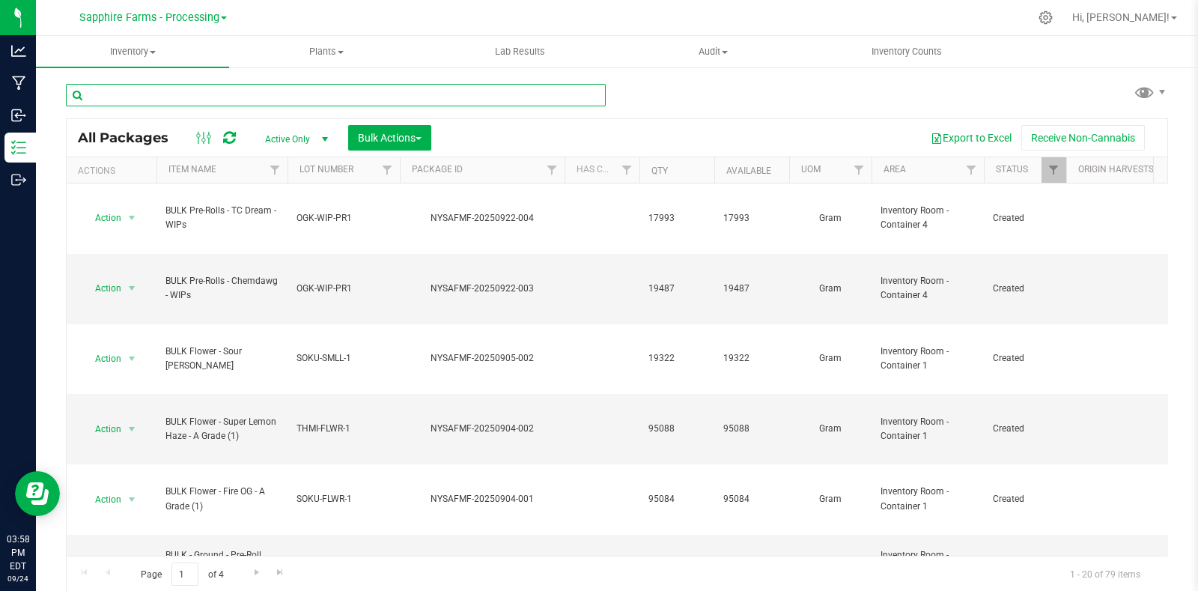
click at [263, 94] on input "text" at bounding box center [336, 95] width 540 height 22
paste input "20250731-002"
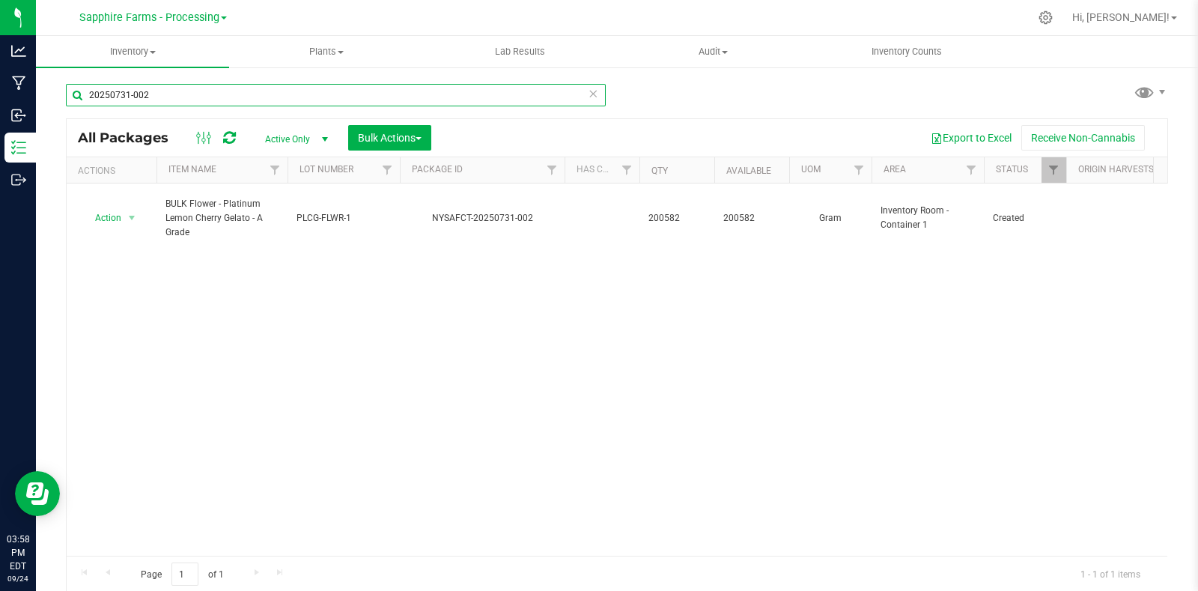
type input "20250731-002"
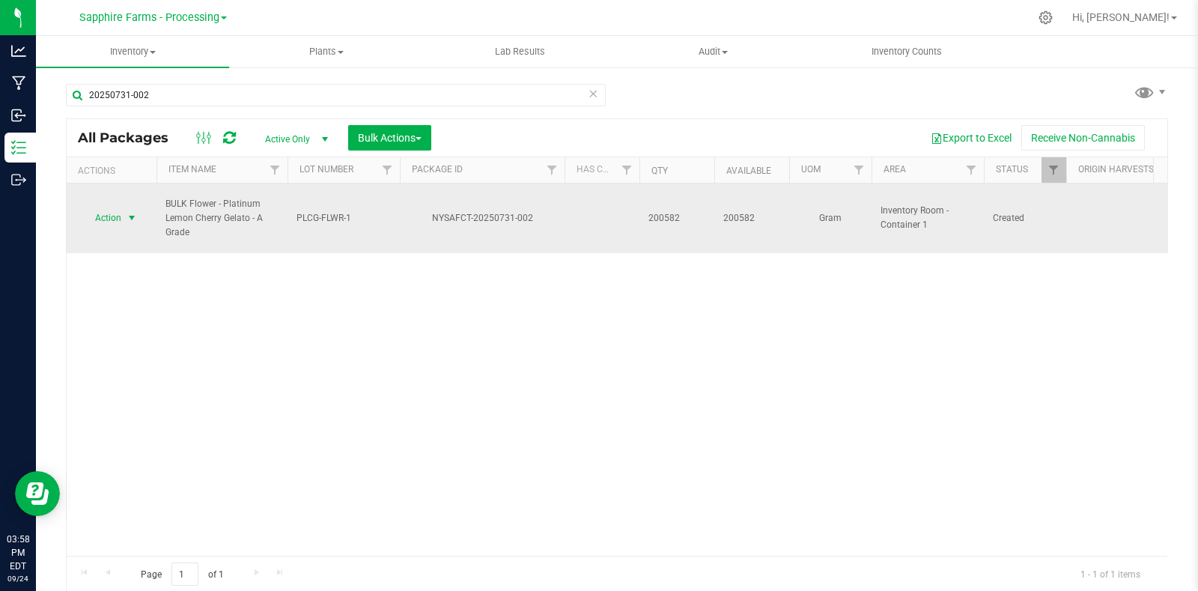
click at [127, 212] on span "select" at bounding box center [132, 218] width 12 height 12
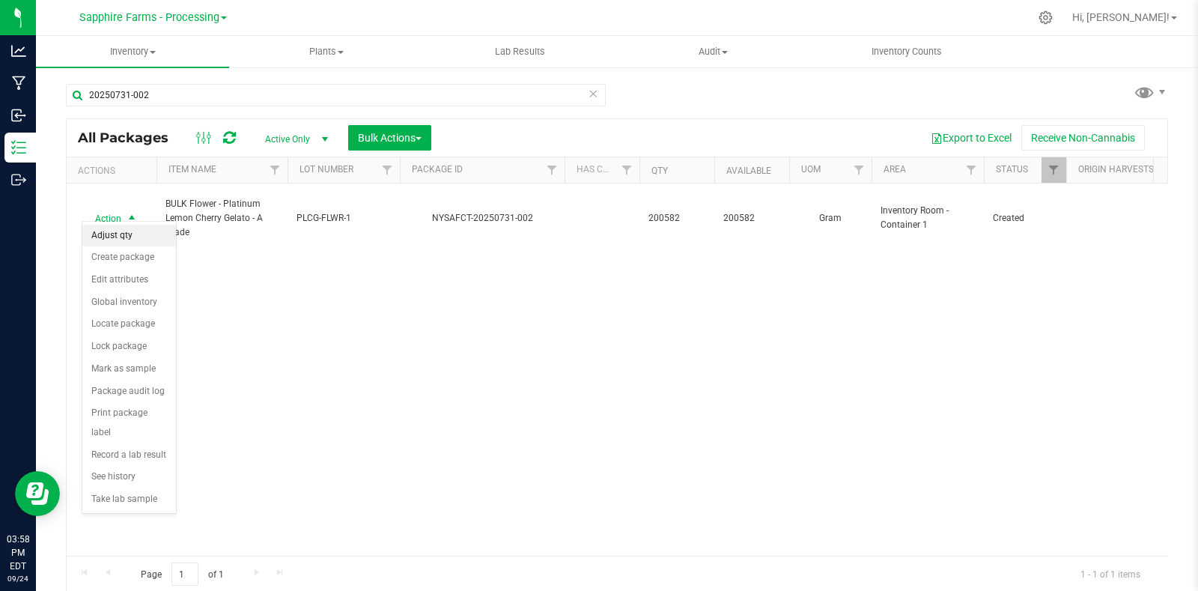
click at [127, 226] on li "Adjust qty" at bounding box center [129, 236] width 94 height 22
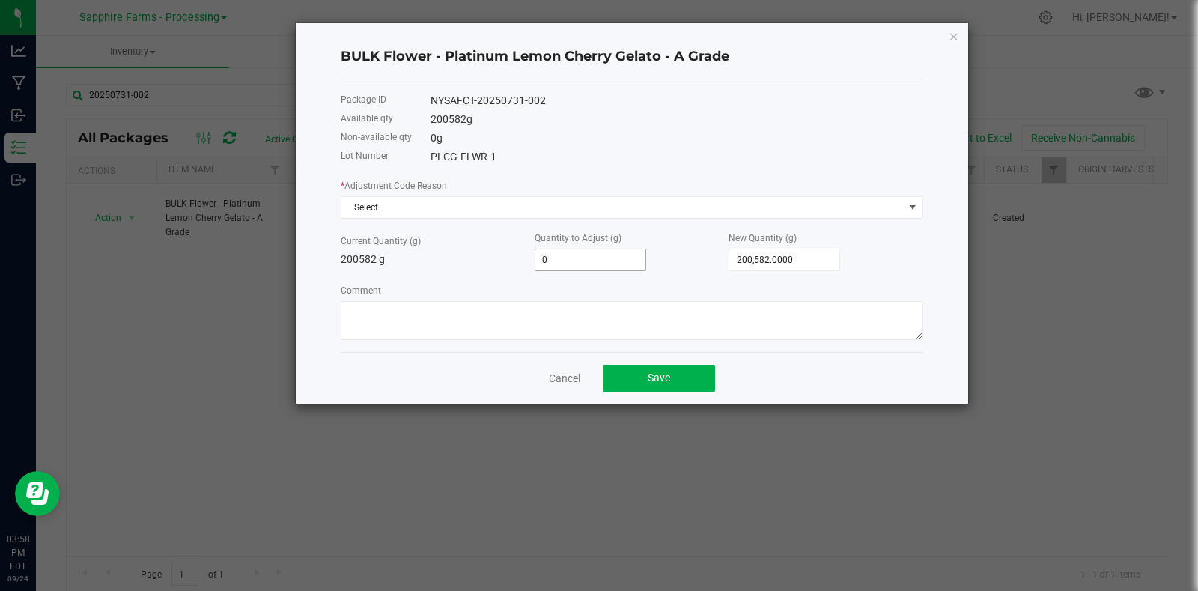
click at [610, 270] on input "0" at bounding box center [590, 259] width 110 height 21
paste input "15050"
type input "-15050"
type input "185,532.0000"
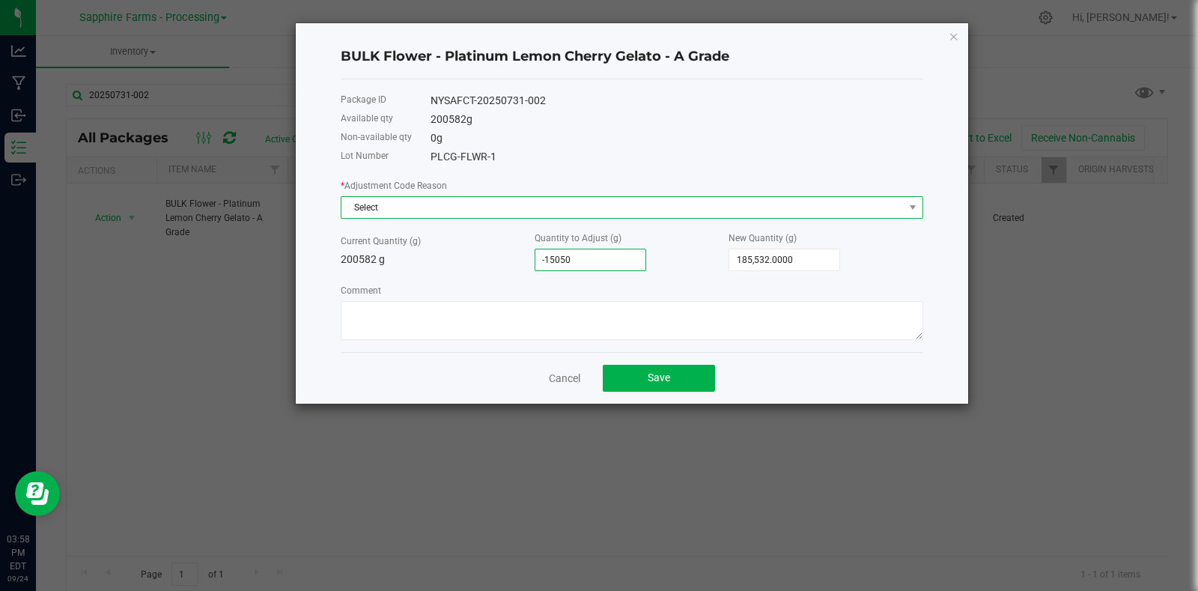
type input "-15,050.0000"
click at [436, 213] on span "Select" at bounding box center [622, 207] width 562 height 21
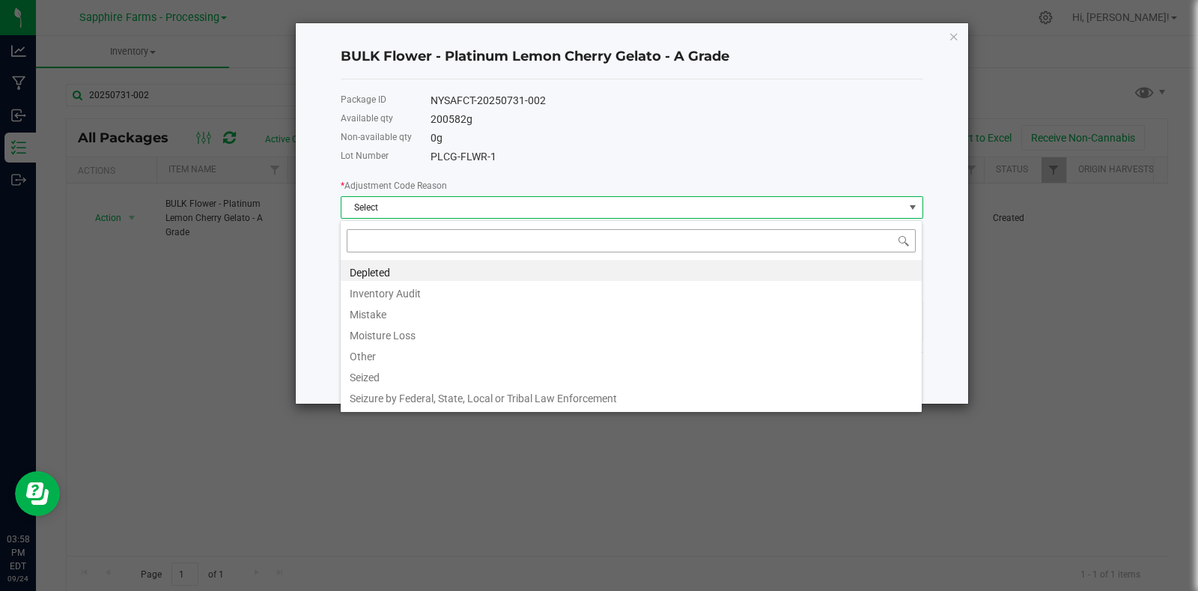
scroll to position [22, 582]
click at [397, 272] on li "Depleted" at bounding box center [631, 270] width 581 height 21
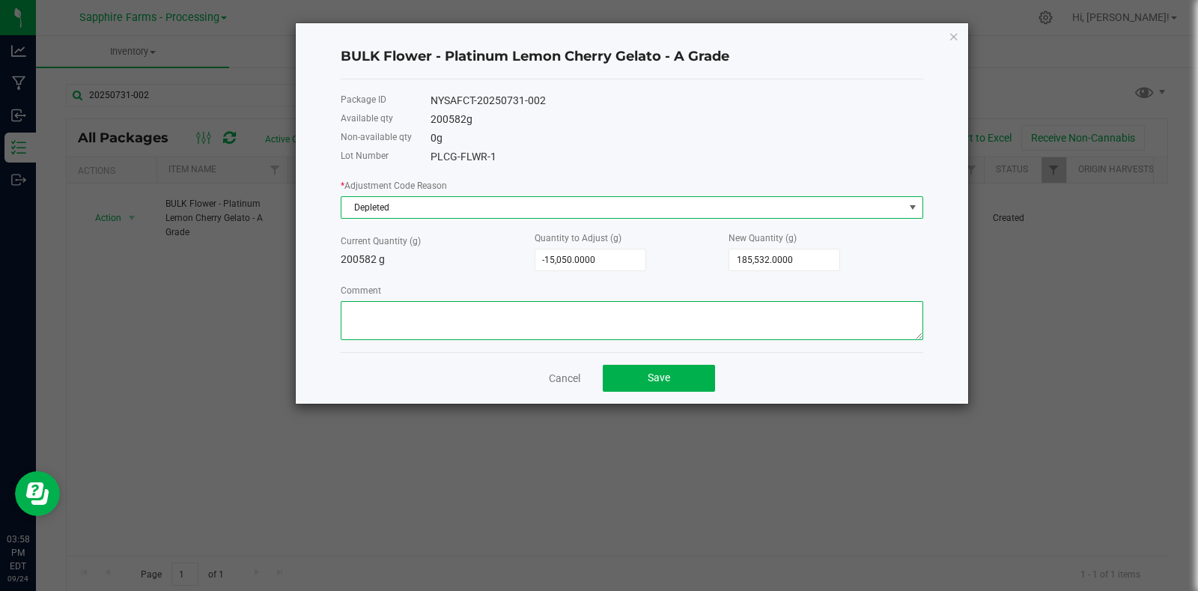
click at [439, 323] on textarea "Comment" at bounding box center [632, 320] width 582 height 39
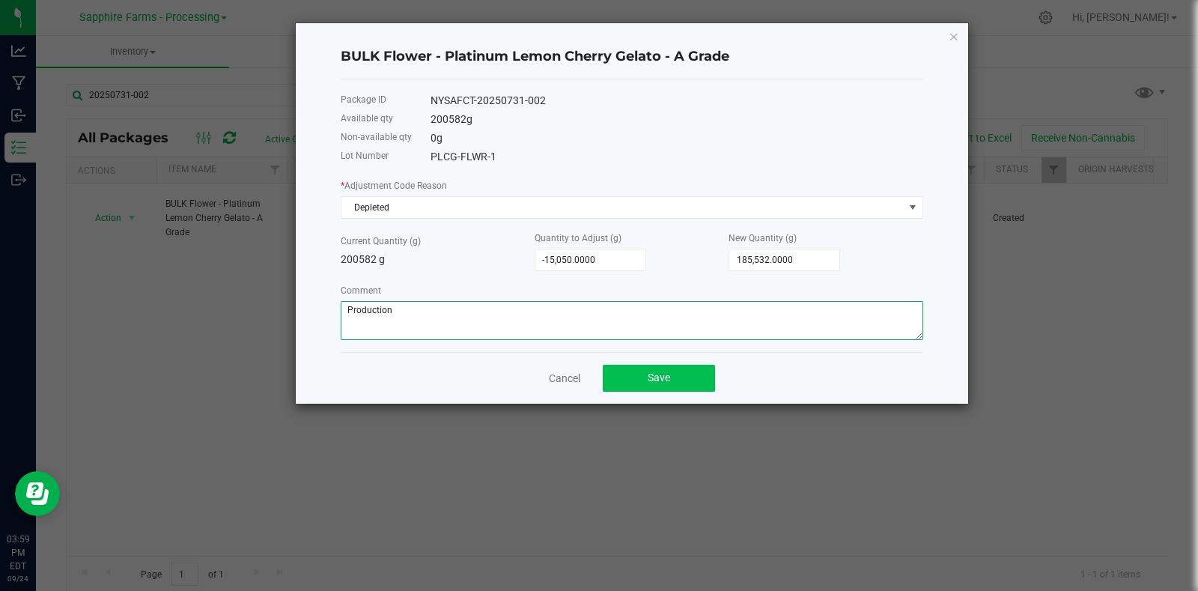
type textarea "Production"
click at [674, 380] on button "Save" at bounding box center [659, 378] width 112 height 27
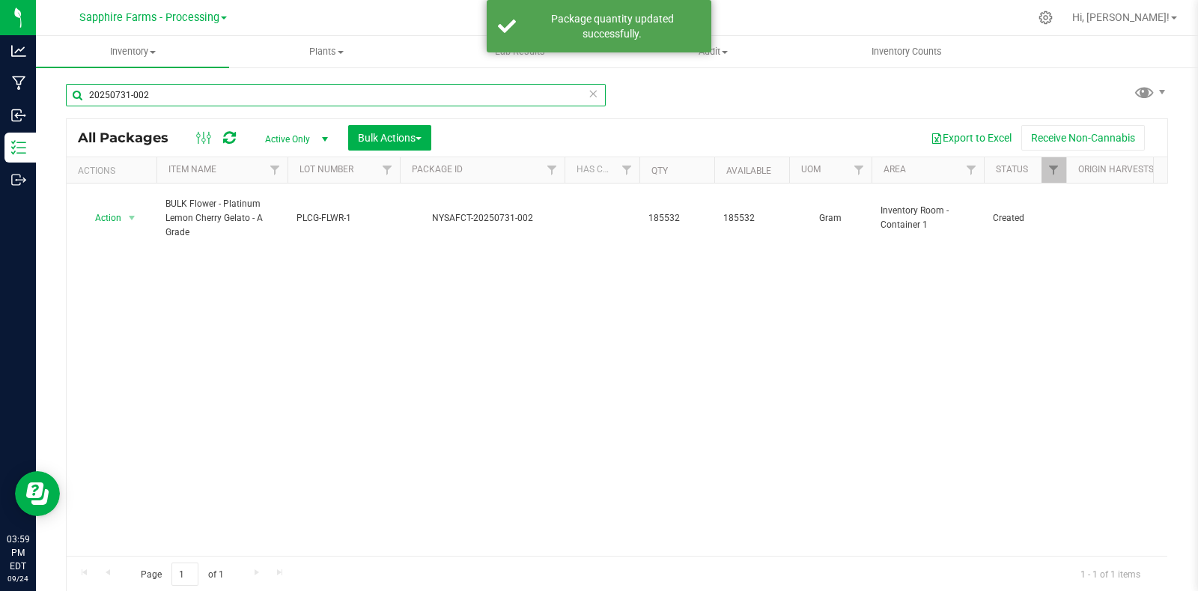
drag, startPoint x: 147, startPoint y: 103, endPoint x: 41, endPoint y: 103, distance: 105.5
click at [43, 104] on div "20250731-002 All Packages Active Only Active Only Lab Samples Locked All Bulk A…" at bounding box center [617, 294] width 1162 height 457
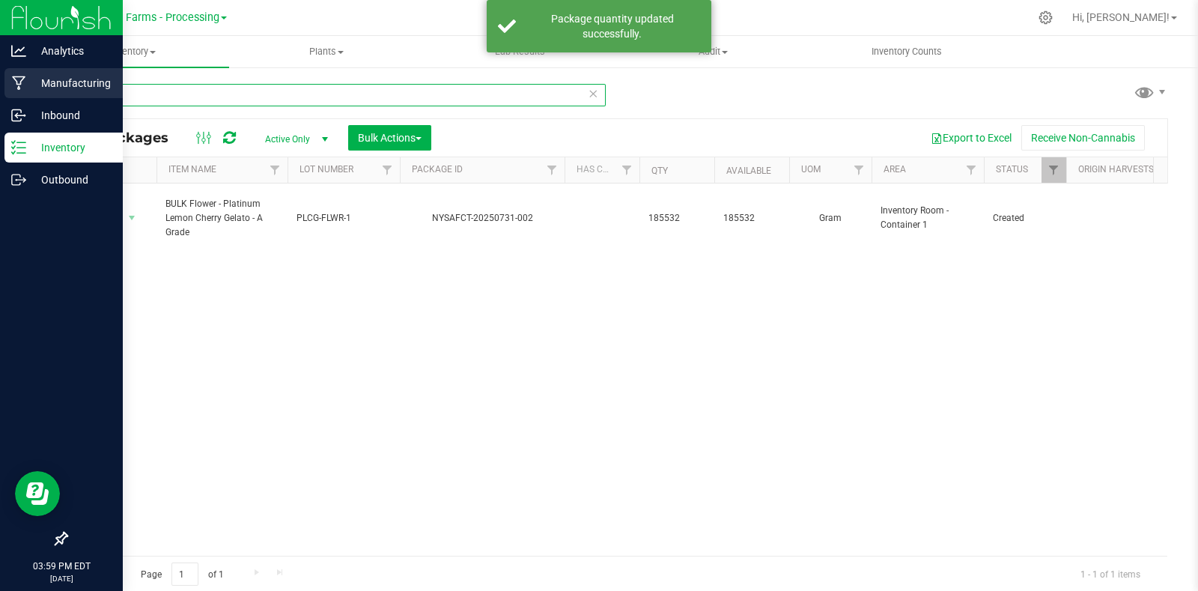
type input "plcg"
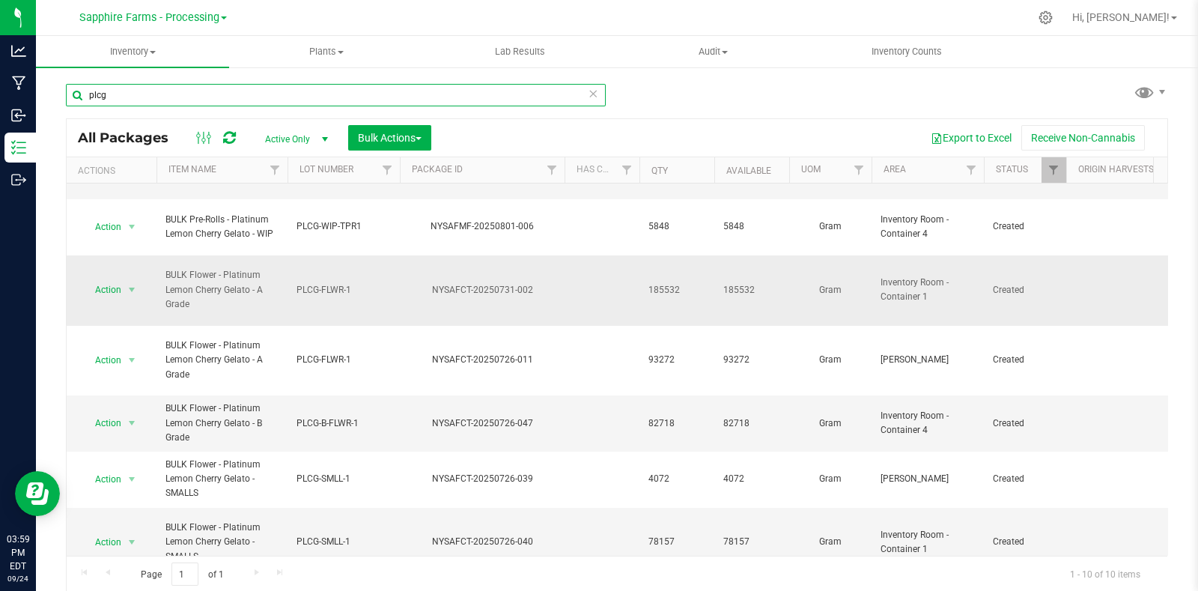
scroll to position [127, 0]
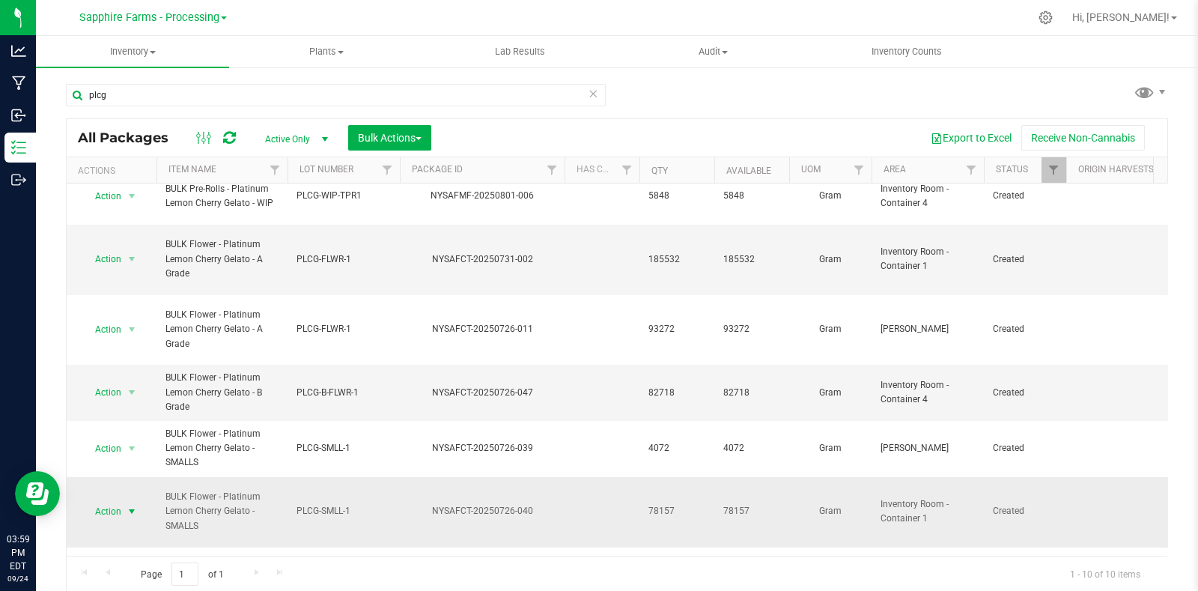
click at [126, 505] on span "select" at bounding box center [132, 511] width 12 height 12
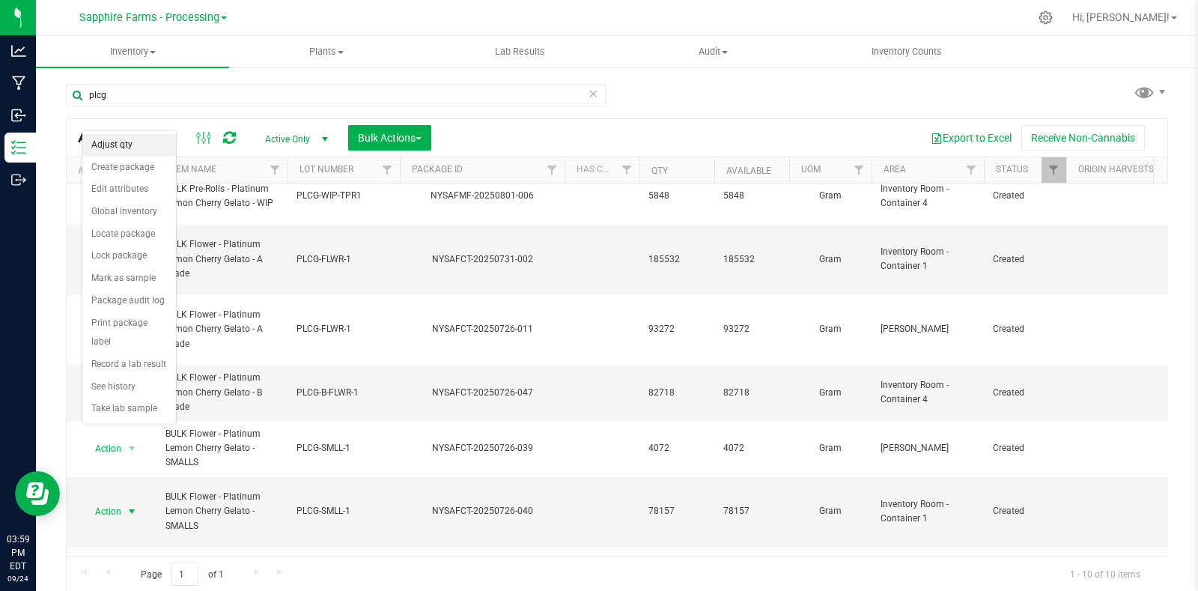
click at [139, 150] on li "Adjust qty" at bounding box center [129, 145] width 94 height 22
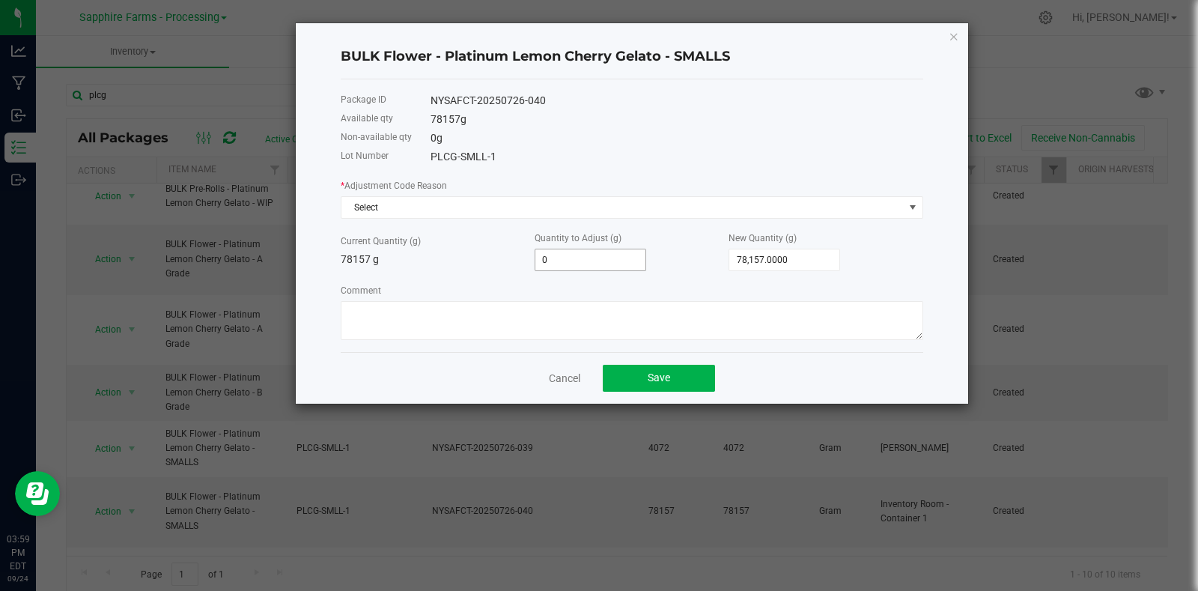
click at [610, 257] on input "0" at bounding box center [590, 259] width 110 height 21
paste input "2477"
type input "2477"
type input "80,634.0000"
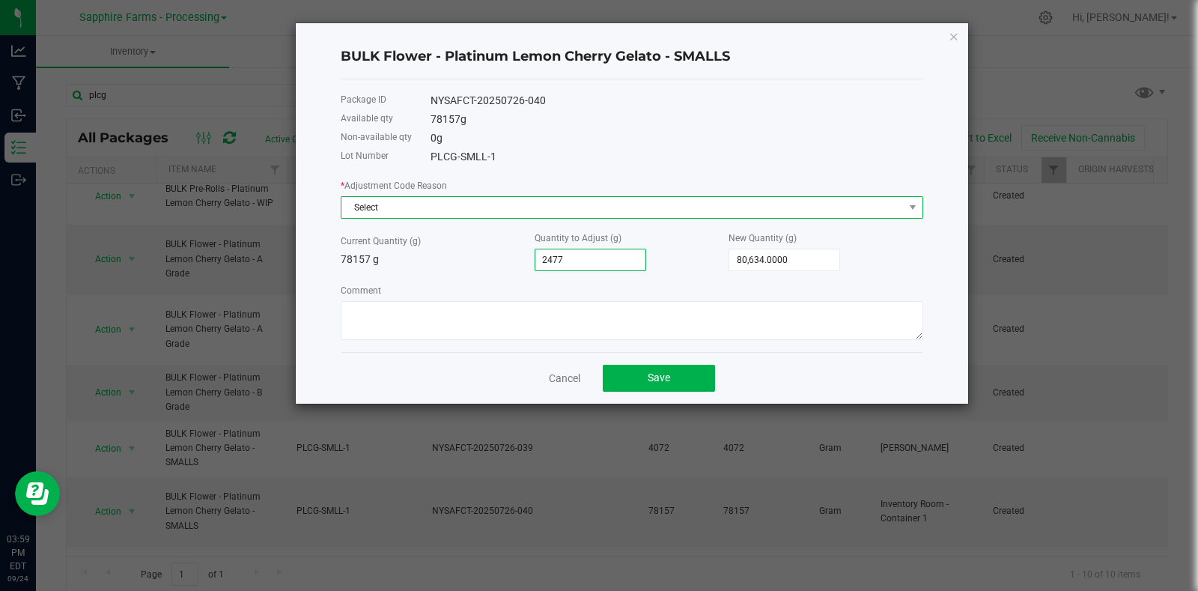
type input "2,477.0000"
click at [605, 213] on span "Select" at bounding box center [622, 207] width 562 height 21
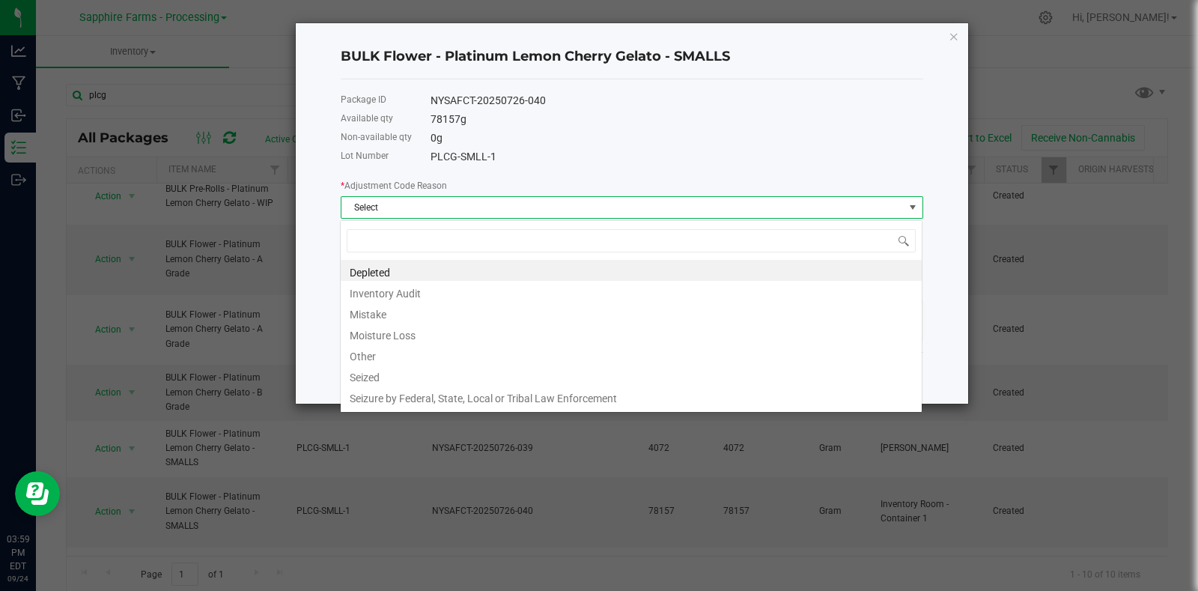
scroll to position [22, 582]
click at [431, 350] on li "Other" at bounding box center [631, 354] width 581 height 21
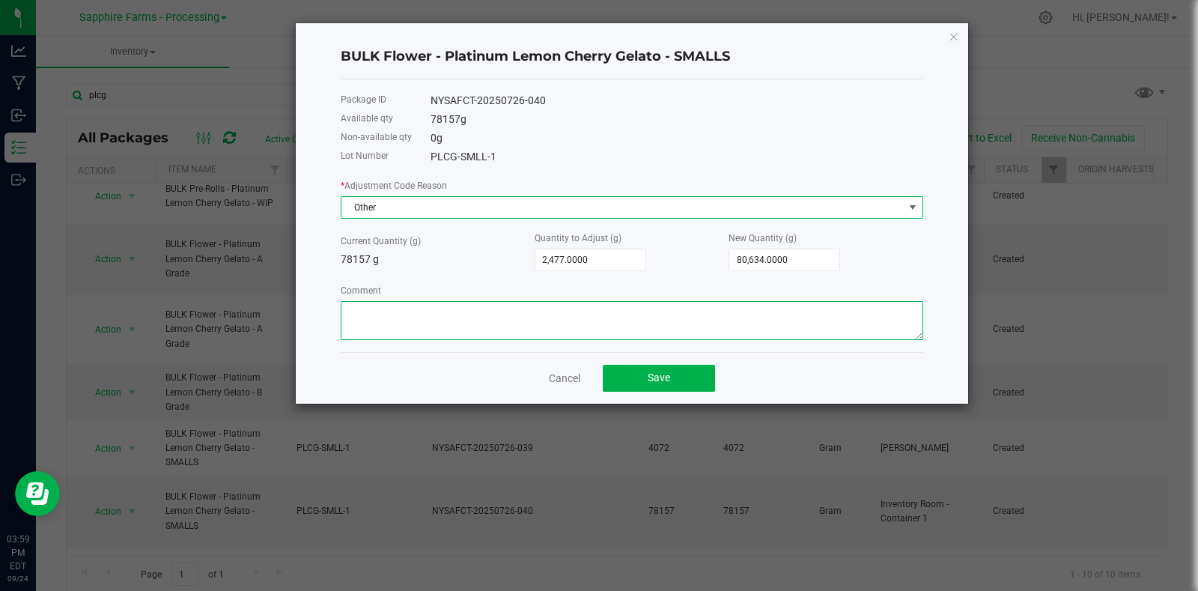
click at [484, 332] on textarea "Comment" at bounding box center [632, 320] width 582 height 39
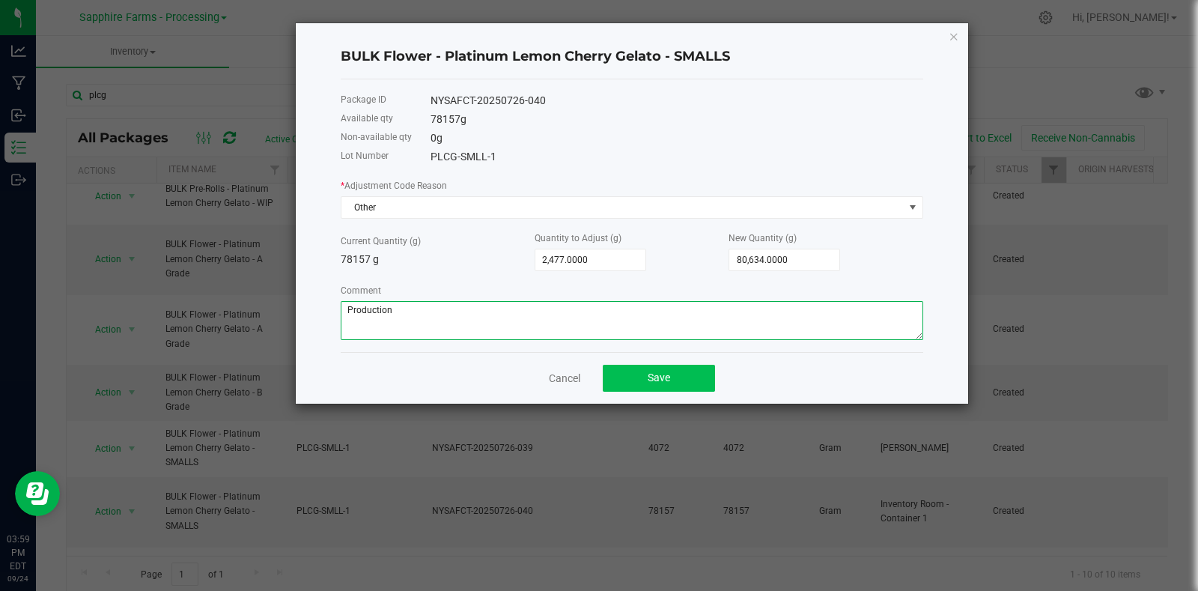
type textarea "Production"
click at [631, 377] on button "Save" at bounding box center [659, 378] width 112 height 27
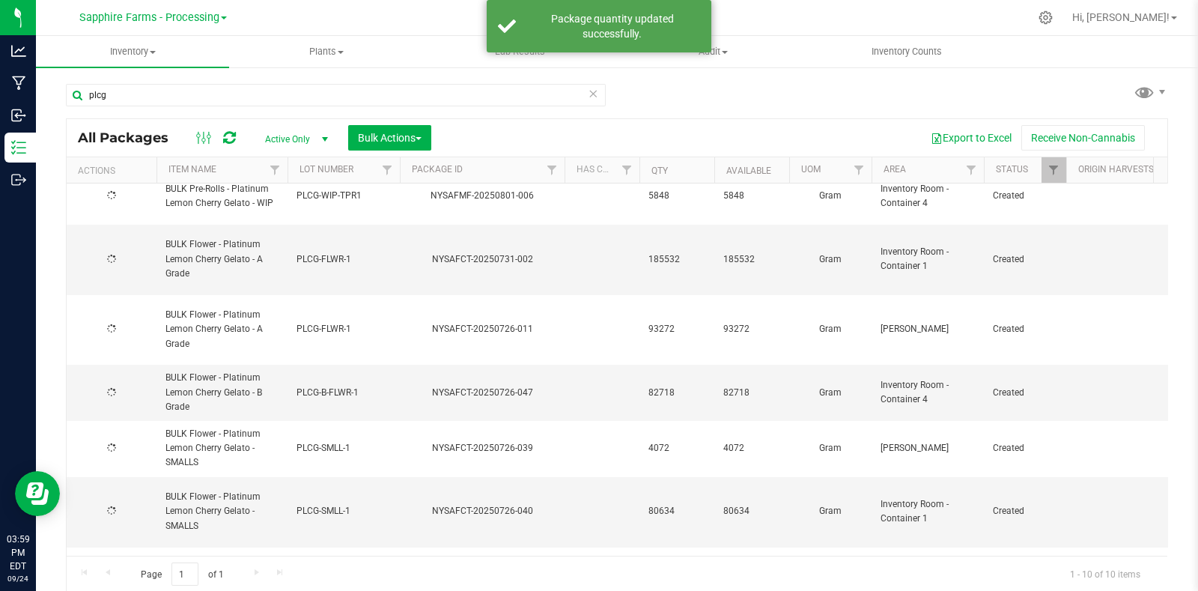
scroll to position [0, 0]
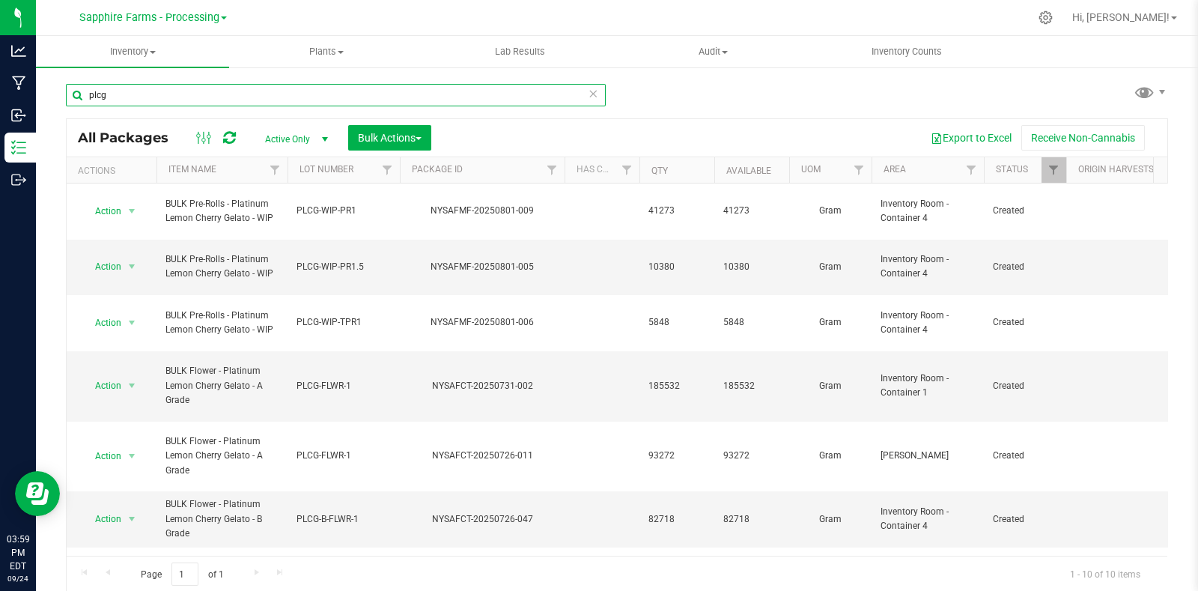
drag, startPoint x: 112, startPoint y: 95, endPoint x: 67, endPoint y: 100, distance: 45.2
click at [67, 100] on input "plcg" at bounding box center [336, 95] width 540 height 22
type input "ext"
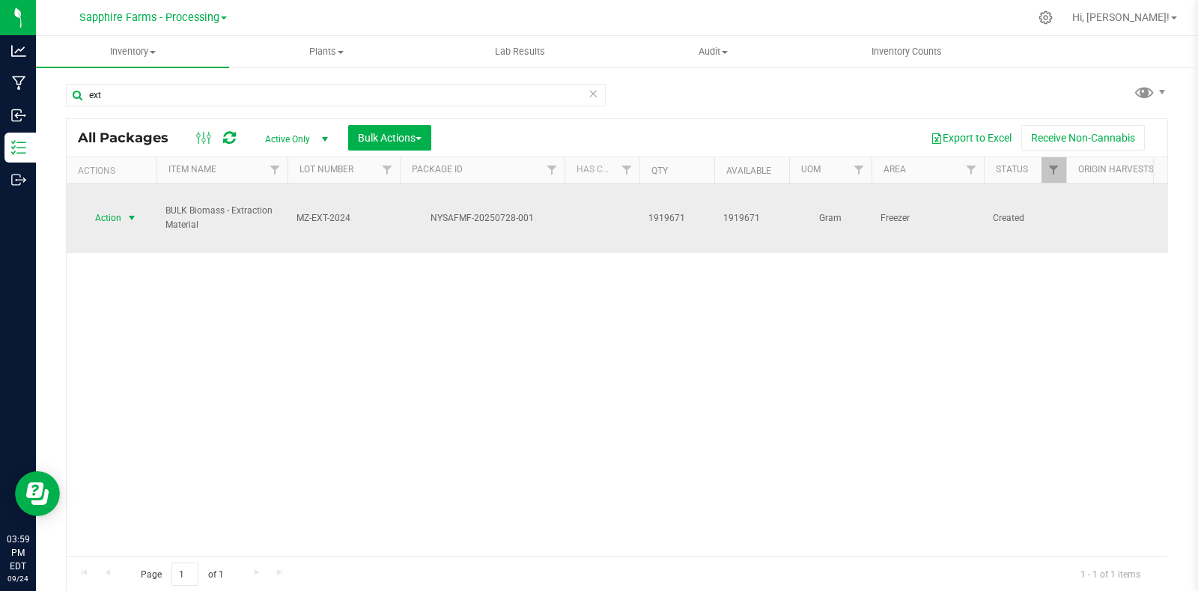
click at [127, 212] on span "select" at bounding box center [132, 218] width 12 height 12
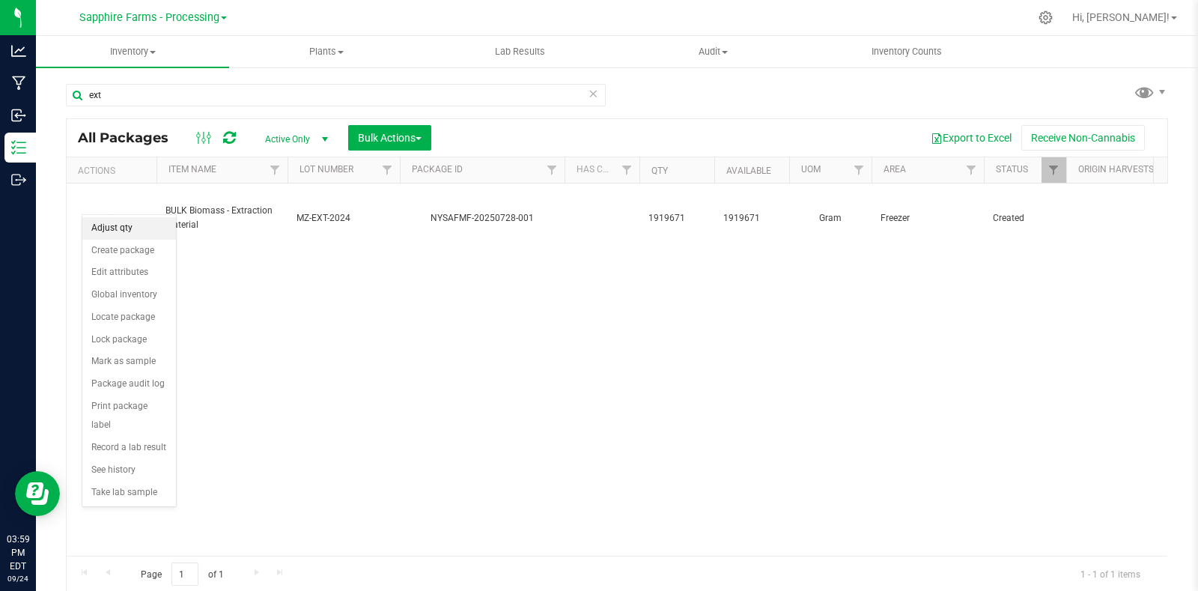
click at [127, 228] on li "Adjust qty" at bounding box center [129, 228] width 94 height 22
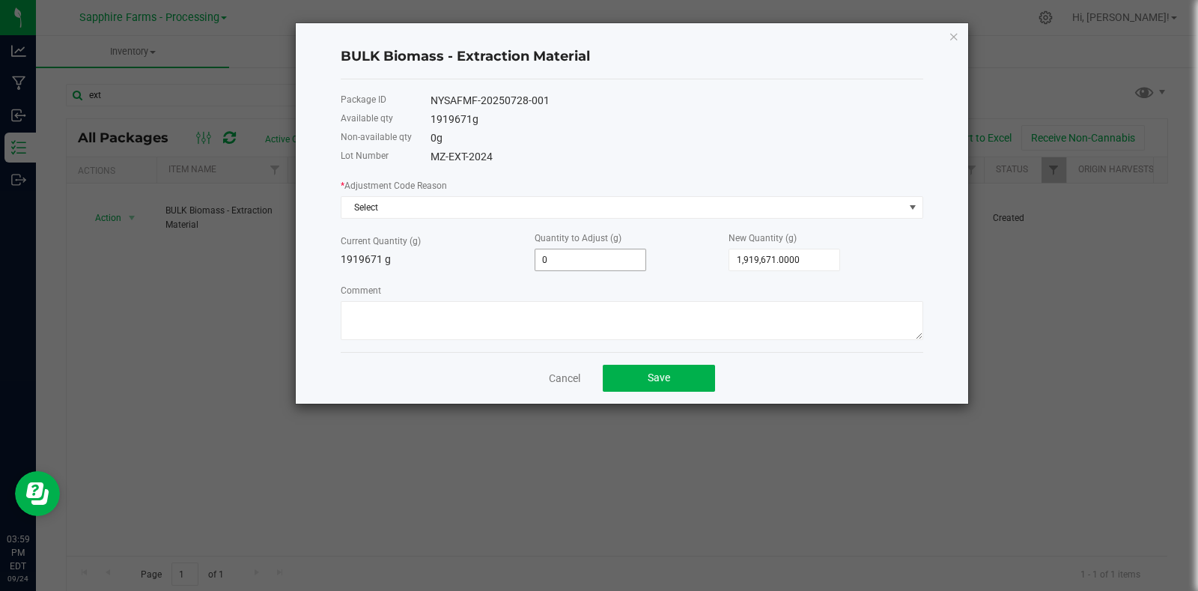
click at [584, 263] on input "0" at bounding box center [590, 259] width 110 height 21
paste input "61"
type input "610"
type input "1,920,281.0000"
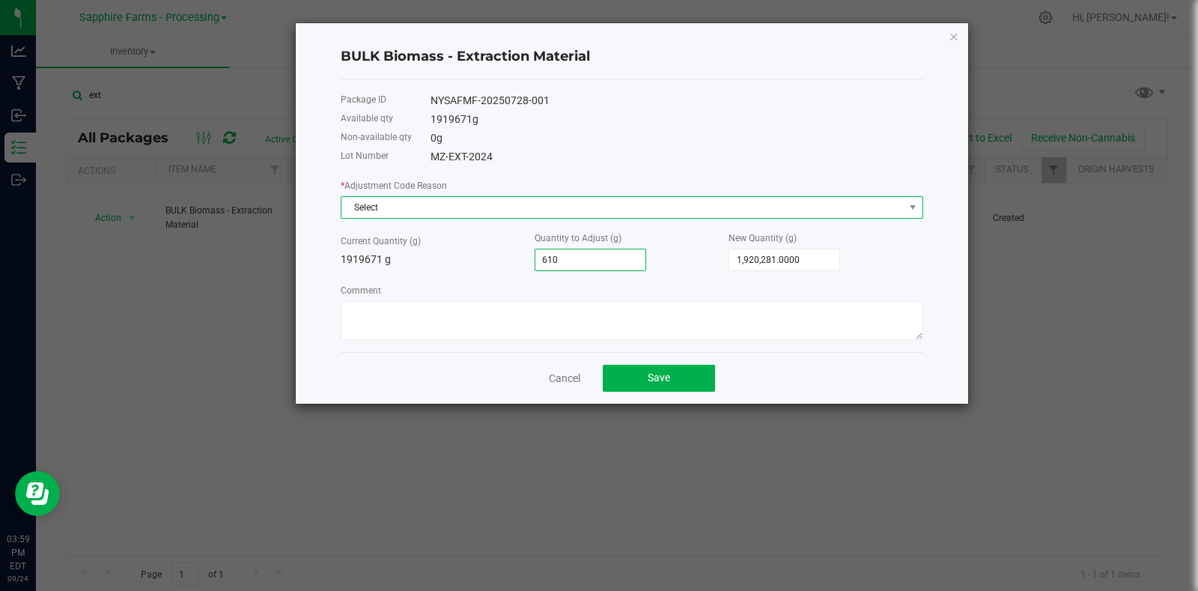
type input "610.0000"
click at [423, 204] on span "Select" at bounding box center [622, 207] width 562 height 21
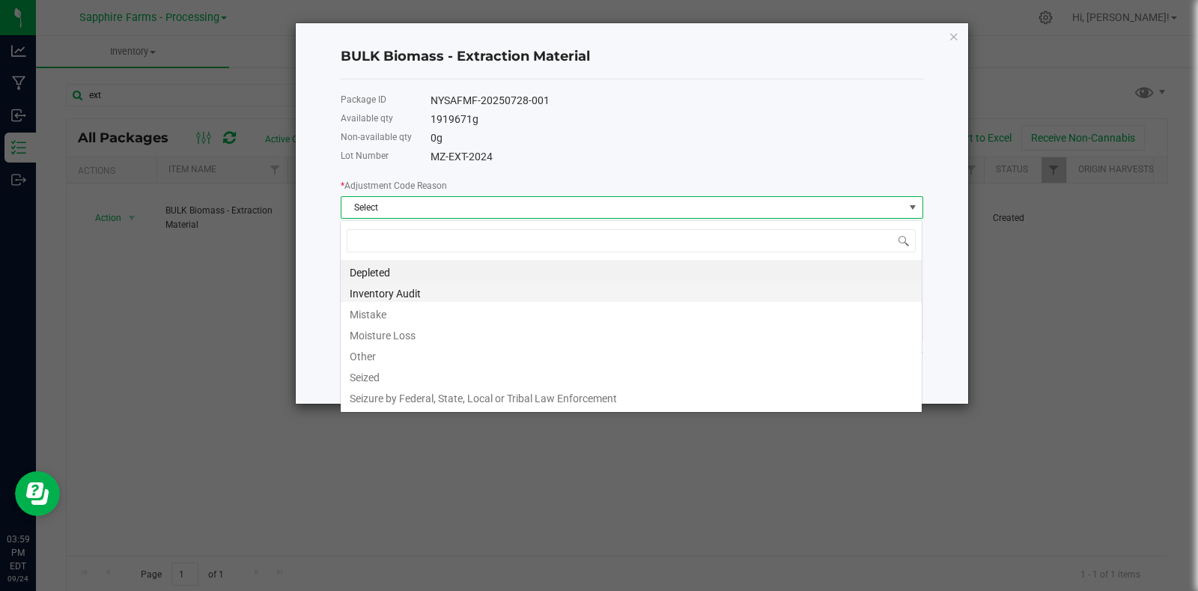
scroll to position [22, 582]
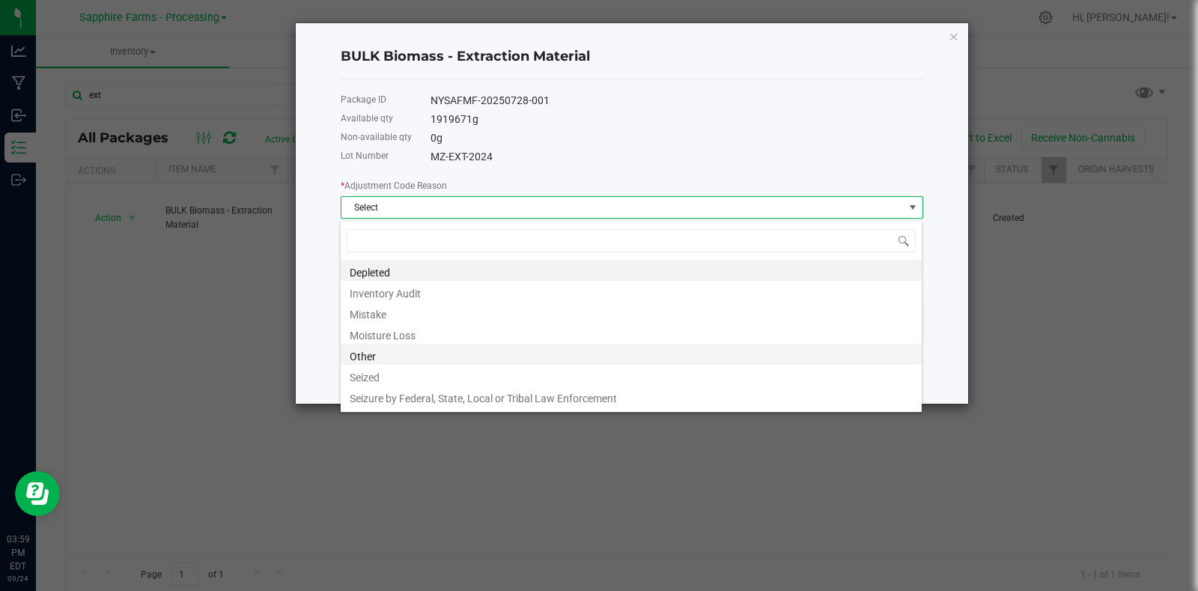
click at [384, 359] on li "Other" at bounding box center [631, 354] width 581 height 21
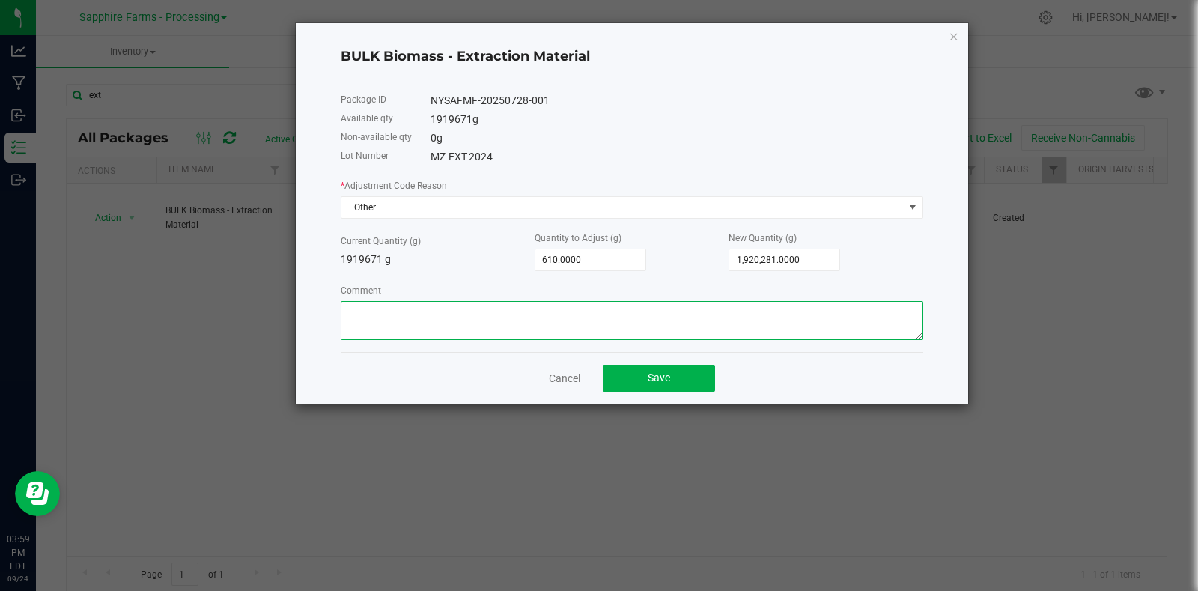
click at [489, 324] on textarea "Comment" at bounding box center [632, 320] width 582 height 39
type textarea "Production"
click at [665, 380] on span "Save" at bounding box center [659, 377] width 22 height 12
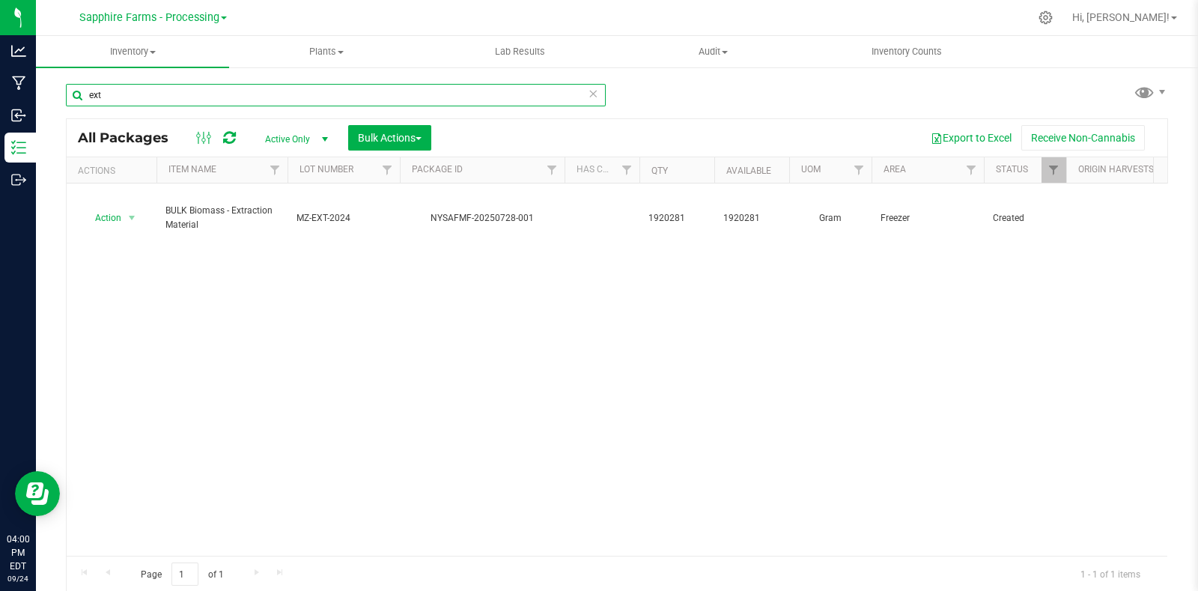
drag, startPoint x: 52, startPoint y: 103, endPoint x: 43, endPoint y: 103, distance: 8.2
click at [43, 103] on div "ext All Packages Active Only Active Only Lab Samples Locked All Bulk Actions Ad…" at bounding box center [617, 294] width 1162 height 457
paste input "20250731-001"
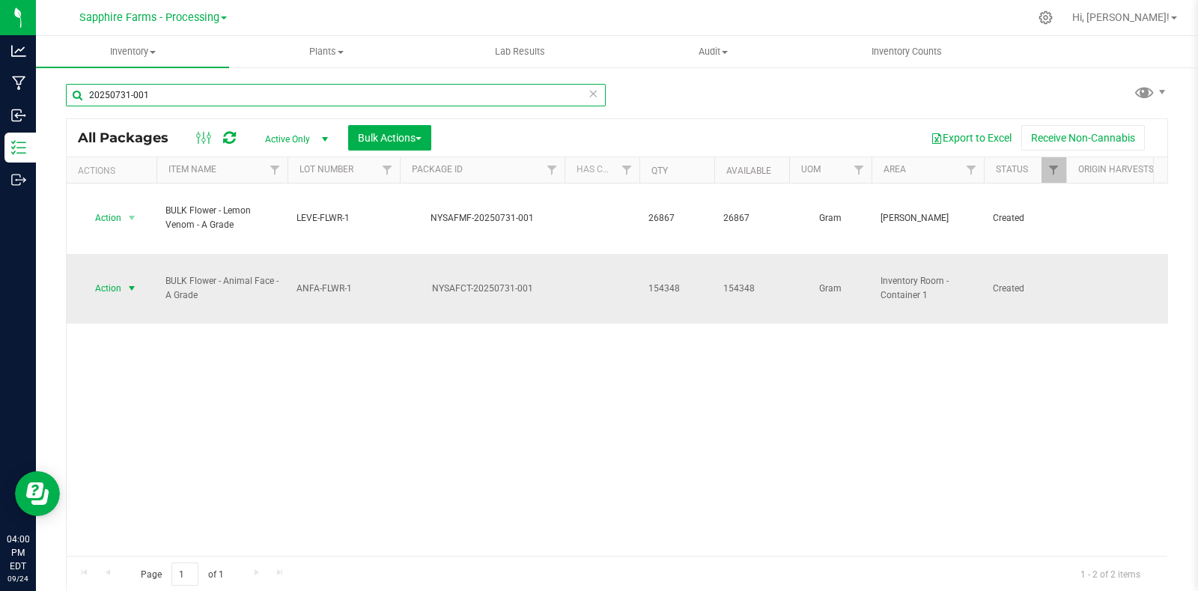
type input "20250731-001"
click at [130, 282] on span "select" at bounding box center [132, 288] width 12 height 12
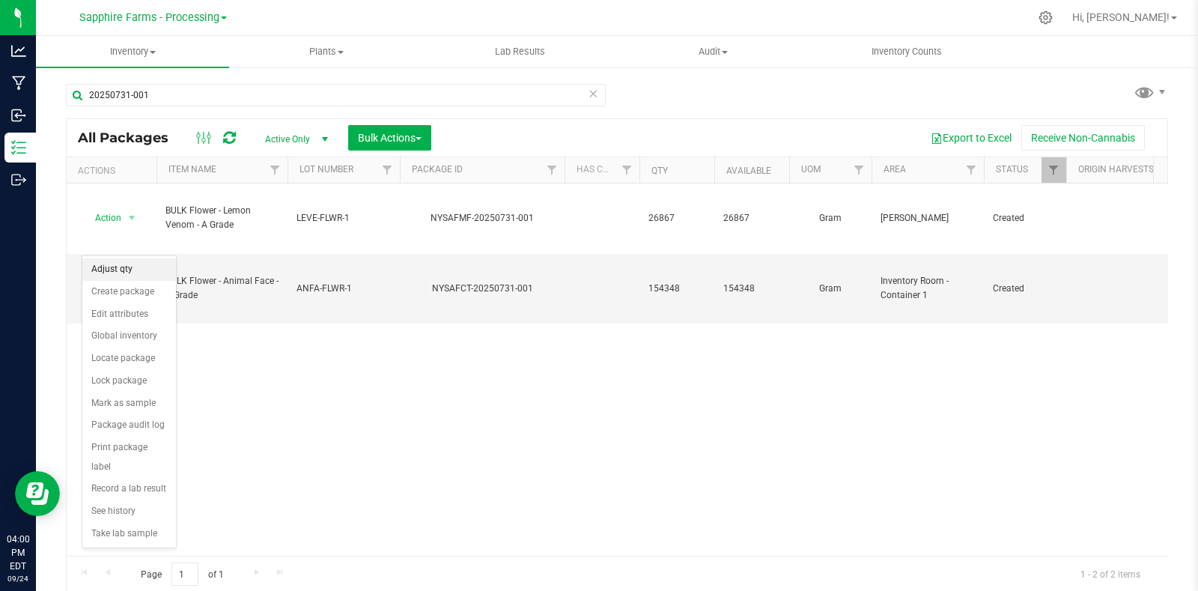
click at [123, 263] on li "Adjust qty" at bounding box center [129, 269] width 94 height 22
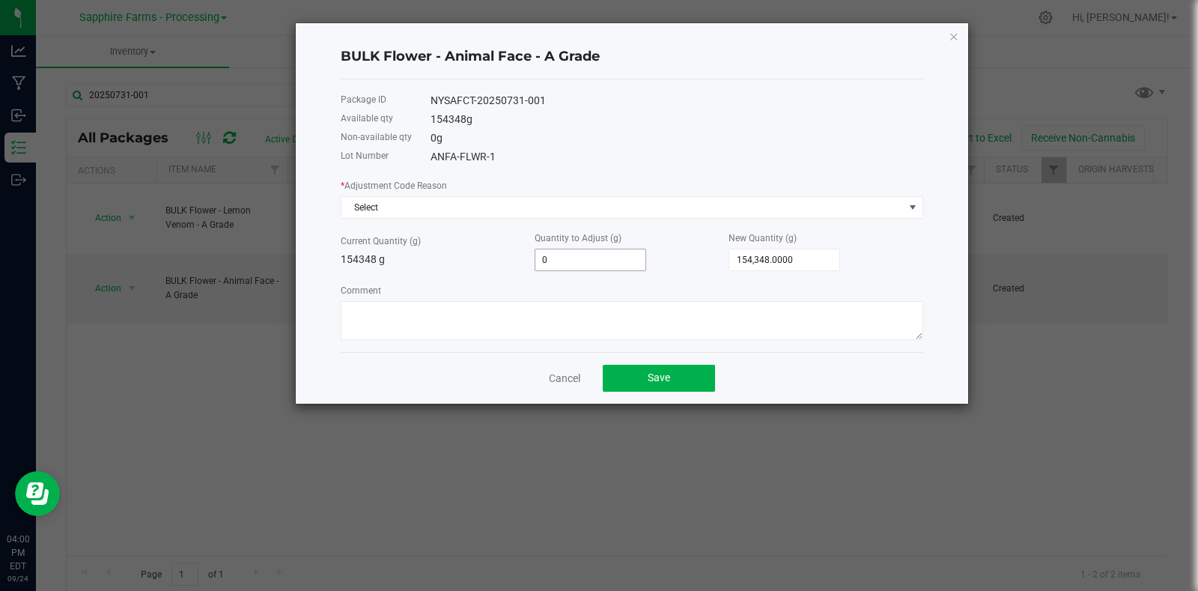
click at [625, 261] on input "0" at bounding box center [590, 259] width 110 height 21
paste input "16993"
type input "-16993"
type input "137,355.0000"
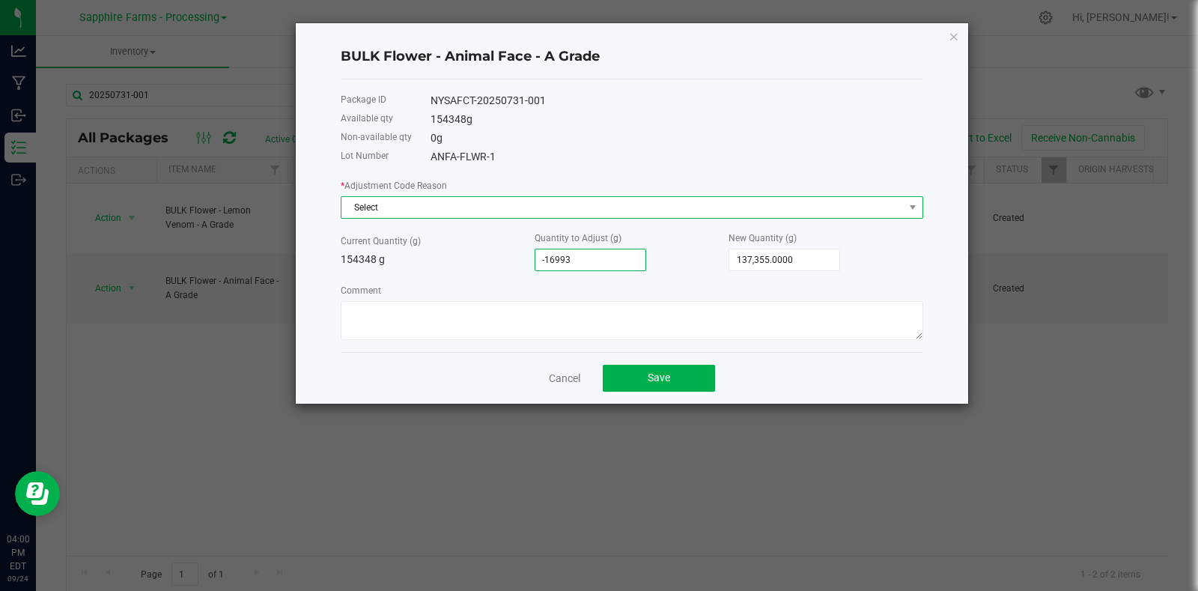
type input "-16,993.0000"
click at [573, 204] on span "Select" at bounding box center [622, 207] width 562 height 21
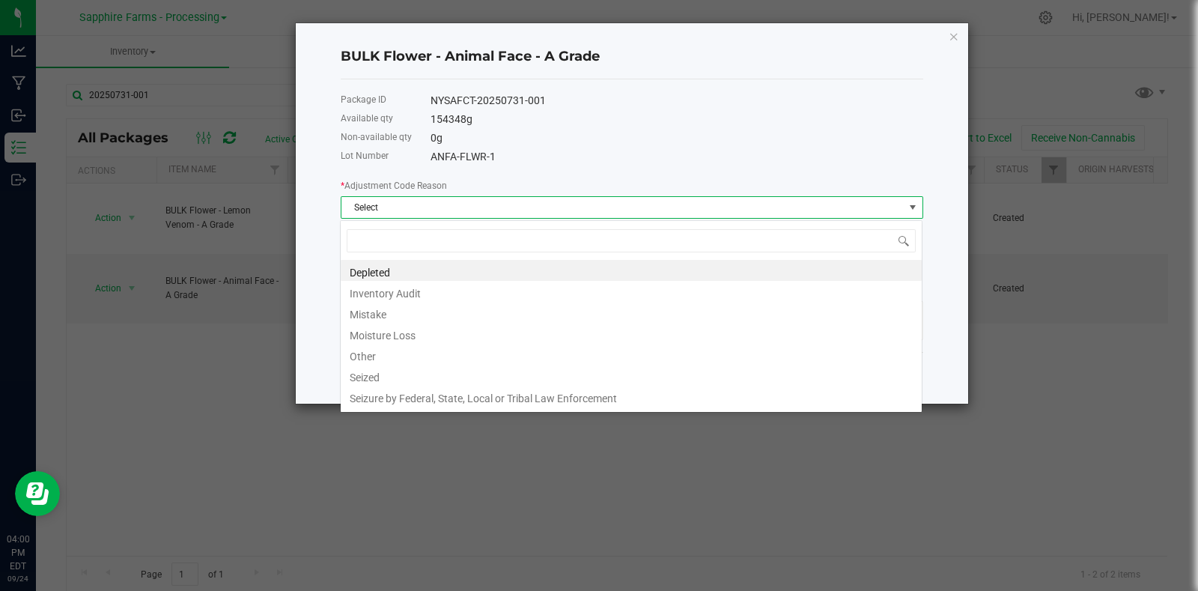
scroll to position [22, 582]
click at [534, 271] on li "Depleted" at bounding box center [631, 270] width 581 height 21
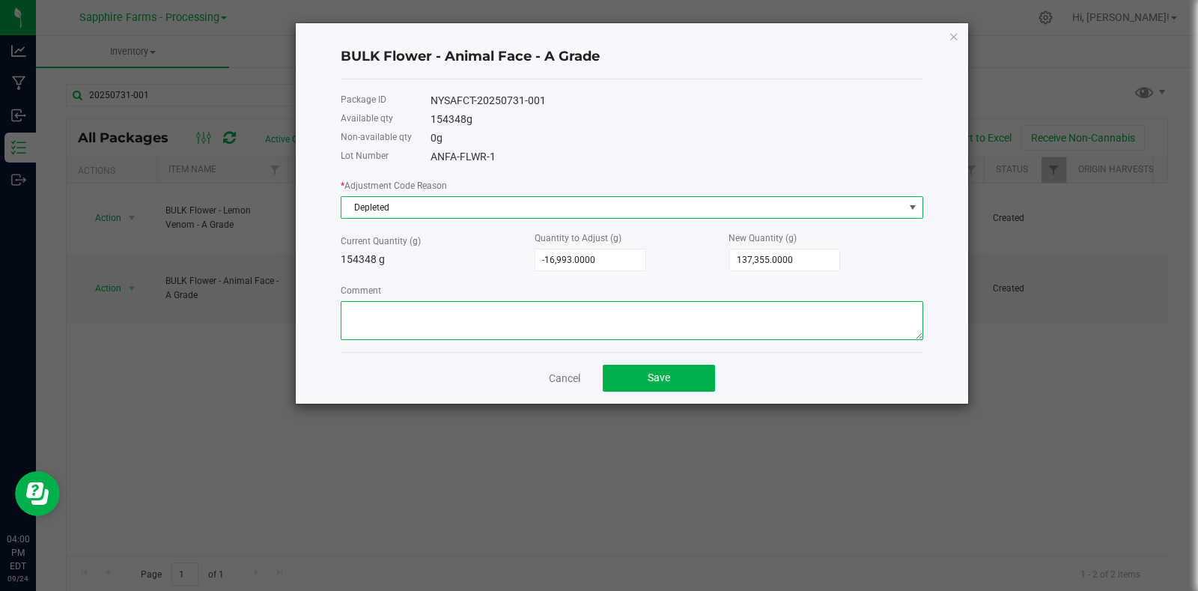
click at [609, 336] on textarea "Comment" at bounding box center [632, 320] width 582 height 39
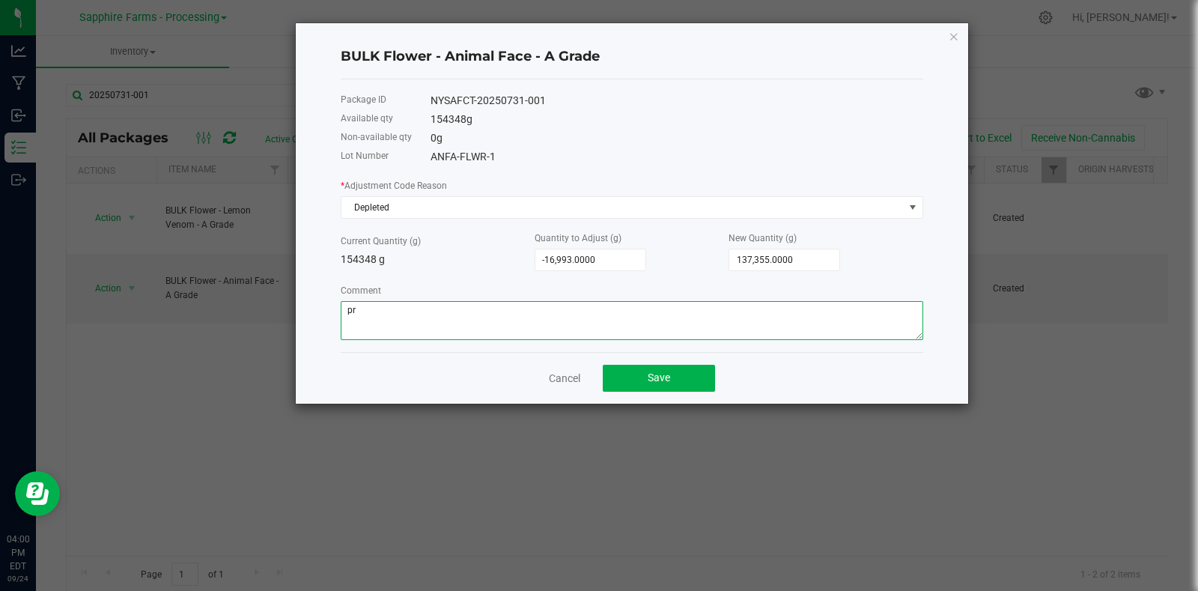
type textarea "p"
type textarea "Production Usage"
click at [659, 380] on span "Save" at bounding box center [659, 377] width 22 height 12
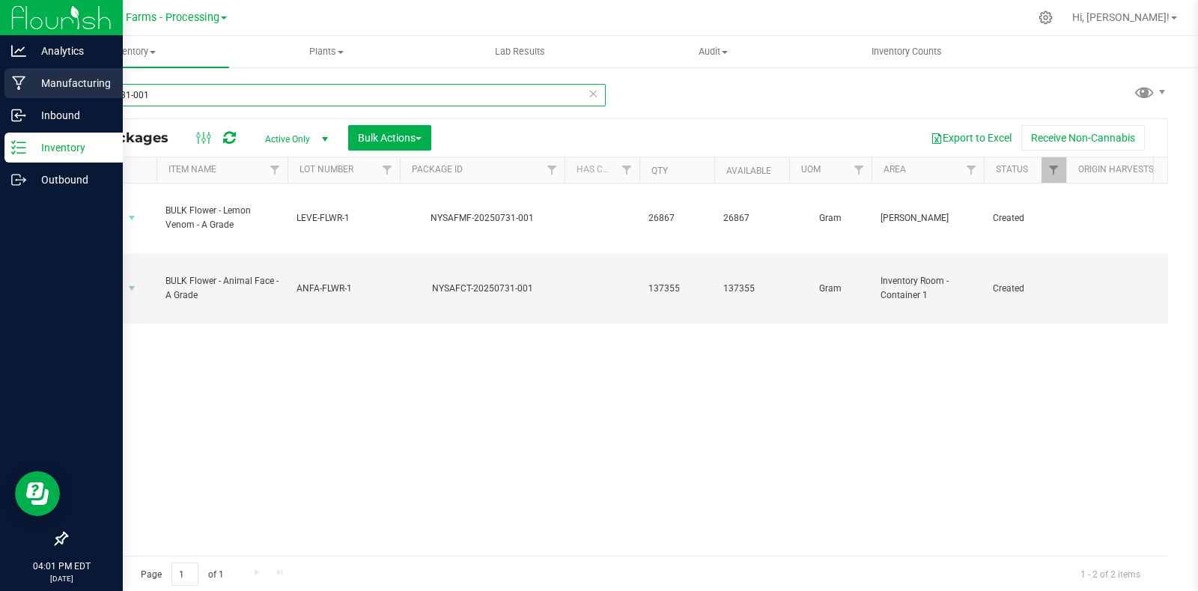
drag, startPoint x: 197, startPoint y: 97, endPoint x: 31, endPoint y: 91, distance: 165.6
click at [41, 91] on div "20250731-001 All Packages Active Only Active Only Lab Samples Locked All Bulk A…" at bounding box center [617, 294] width 1162 height 457
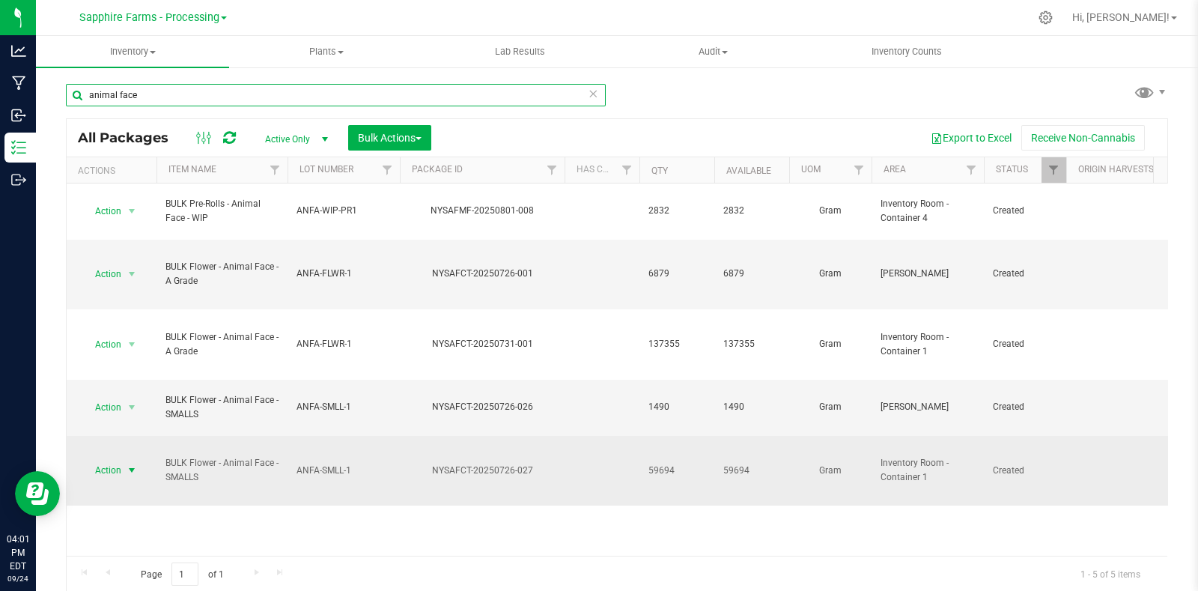
type input "animal face"
click at [136, 464] on span "select" at bounding box center [132, 470] width 12 height 12
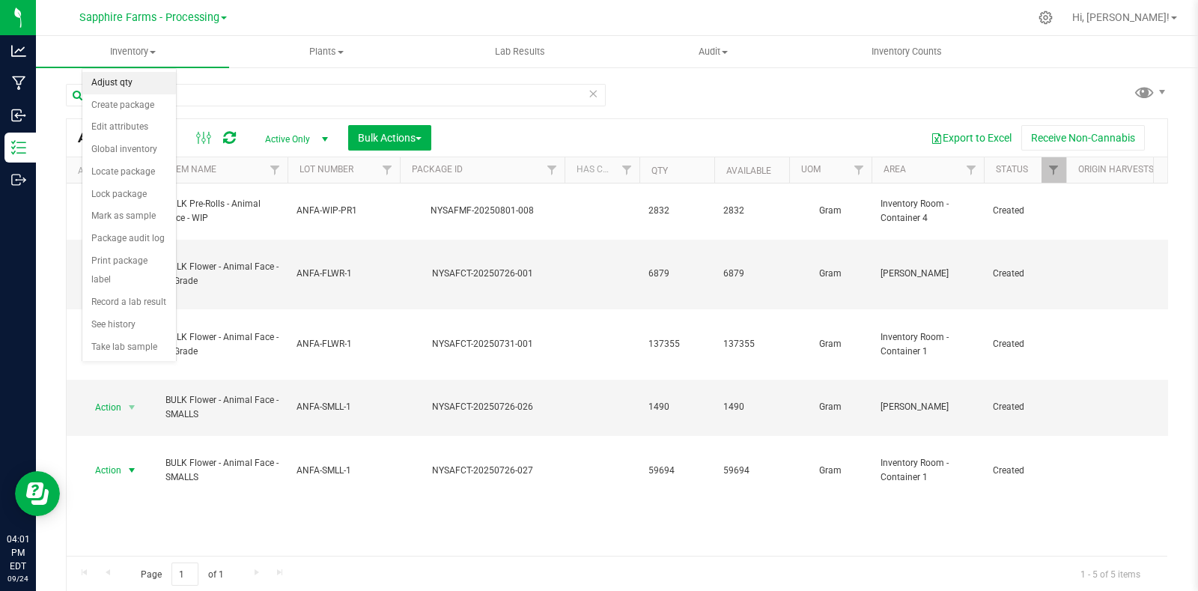
click at [124, 88] on li "Adjust qty" at bounding box center [129, 83] width 94 height 22
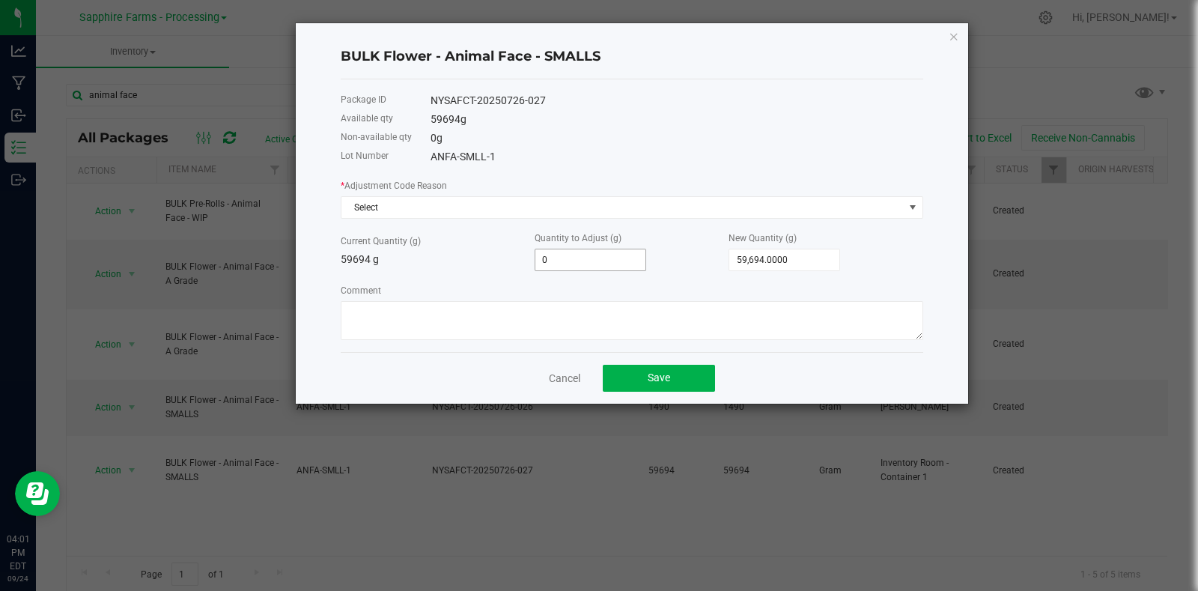
click at [603, 263] on input "0" at bounding box center [590, 259] width 110 height 21
paste input "3541"
type input "3541"
type input "63,235.0000"
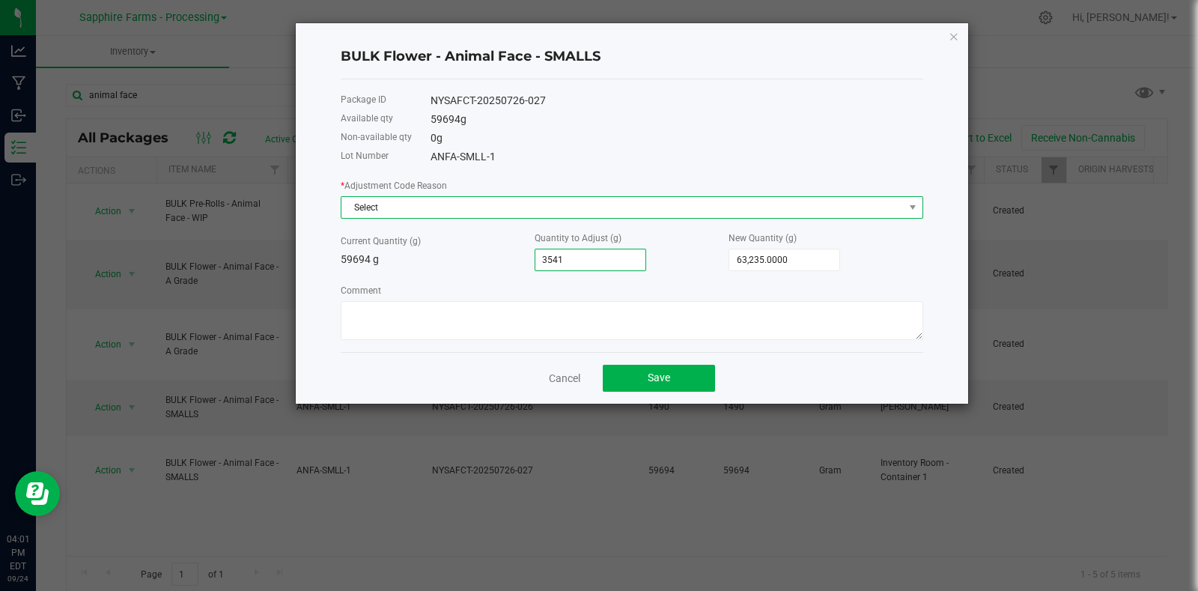
type input "3,541.0000"
click at [394, 207] on span "Select" at bounding box center [622, 207] width 562 height 21
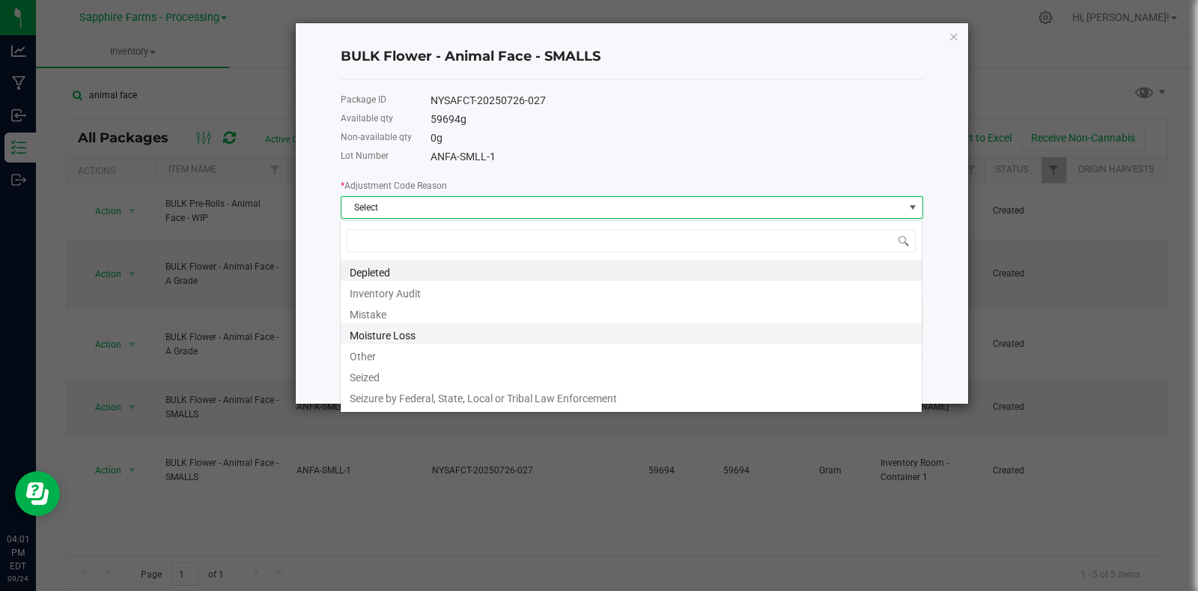
scroll to position [22, 582]
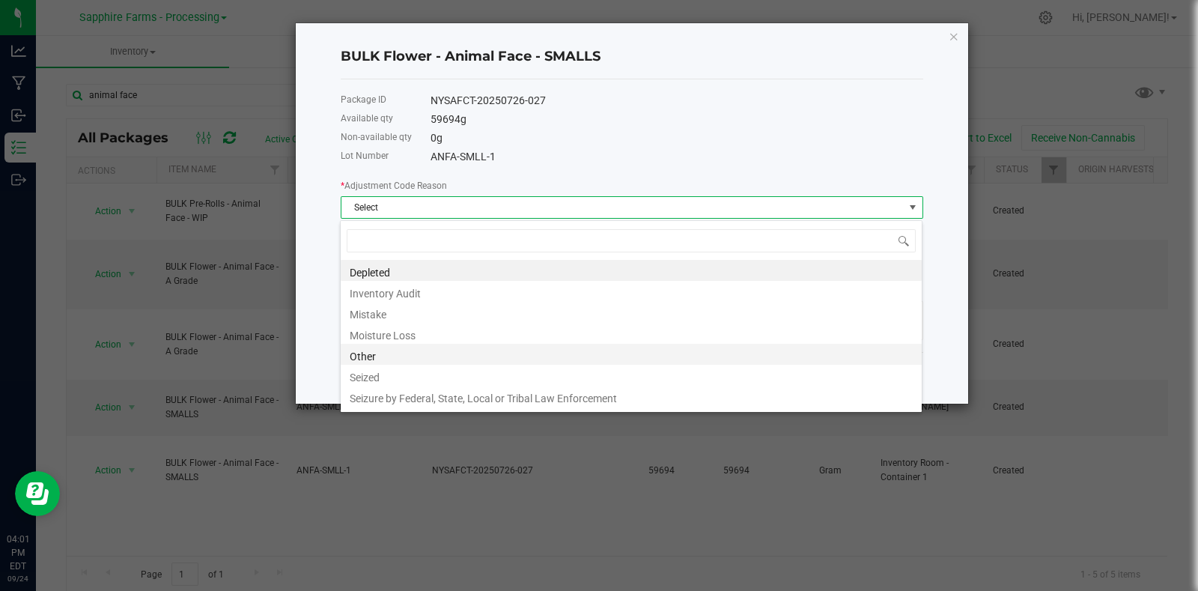
click at [400, 363] on li "Other" at bounding box center [631, 354] width 581 height 21
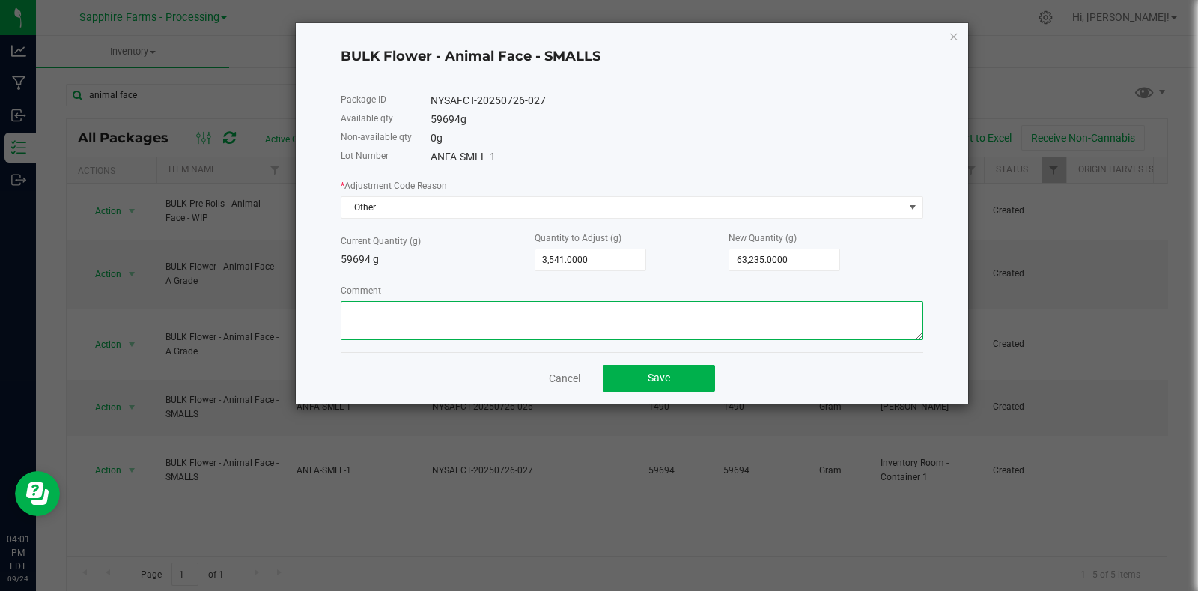
click at [490, 332] on textarea "Comment" at bounding box center [632, 320] width 582 height 39
type textarea "Production"
click at [648, 380] on span "Save" at bounding box center [659, 377] width 22 height 12
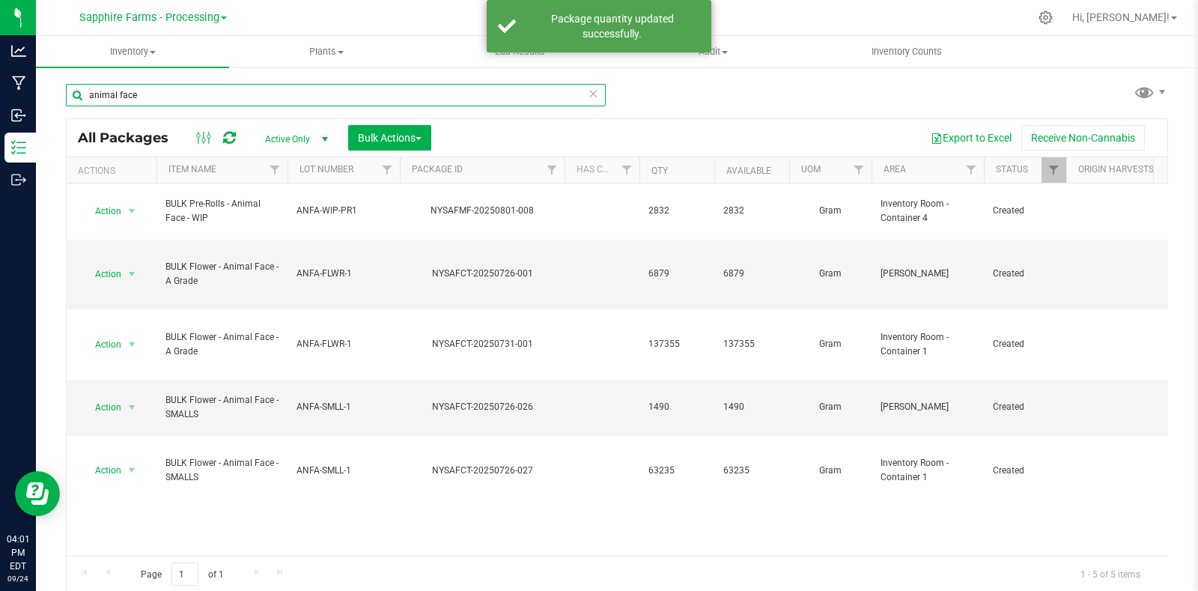
drag, startPoint x: 94, startPoint y: 100, endPoint x: 68, endPoint y: 108, distance: 26.5
click at [68, 108] on div "animal face" at bounding box center [336, 101] width 540 height 34
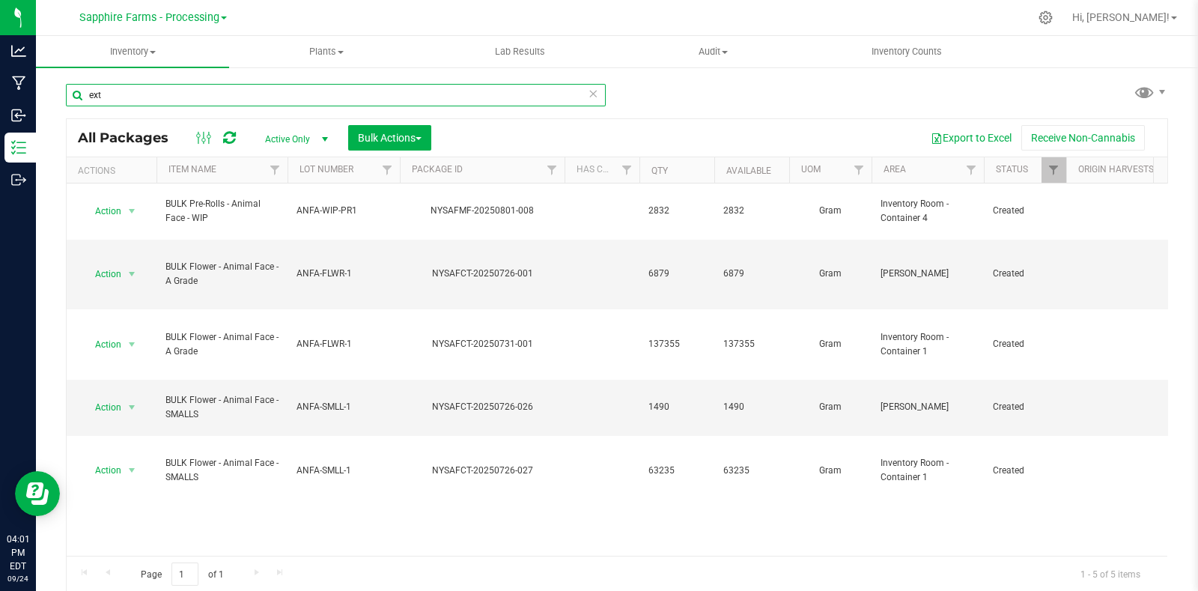
type input "ext"
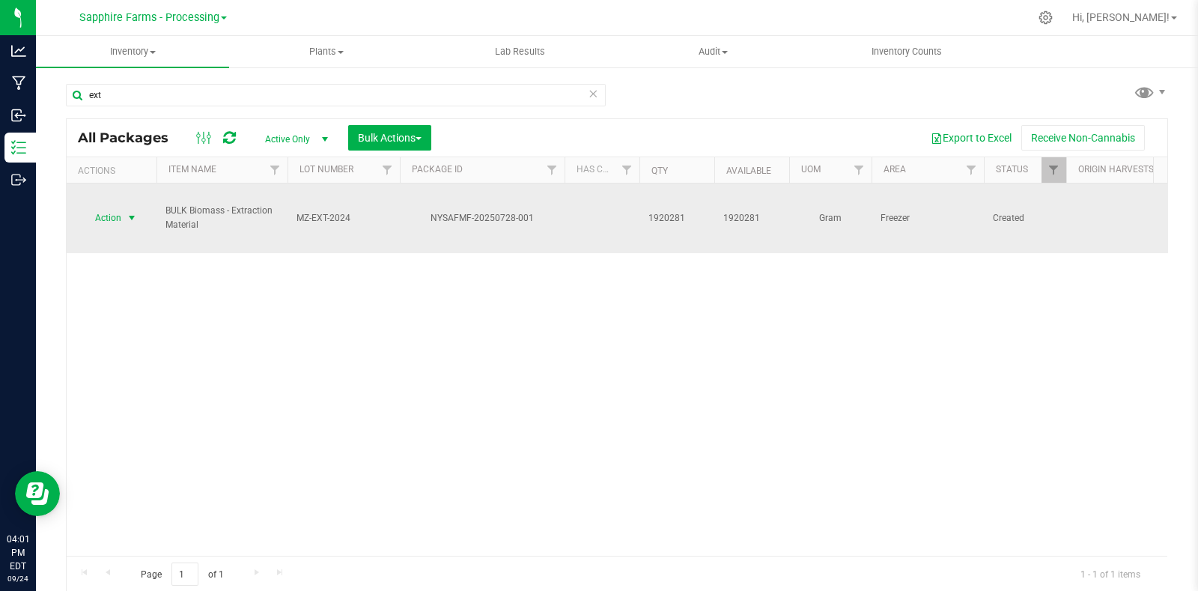
click at [135, 212] on span "select" at bounding box center [132, 218] width 12 height 12
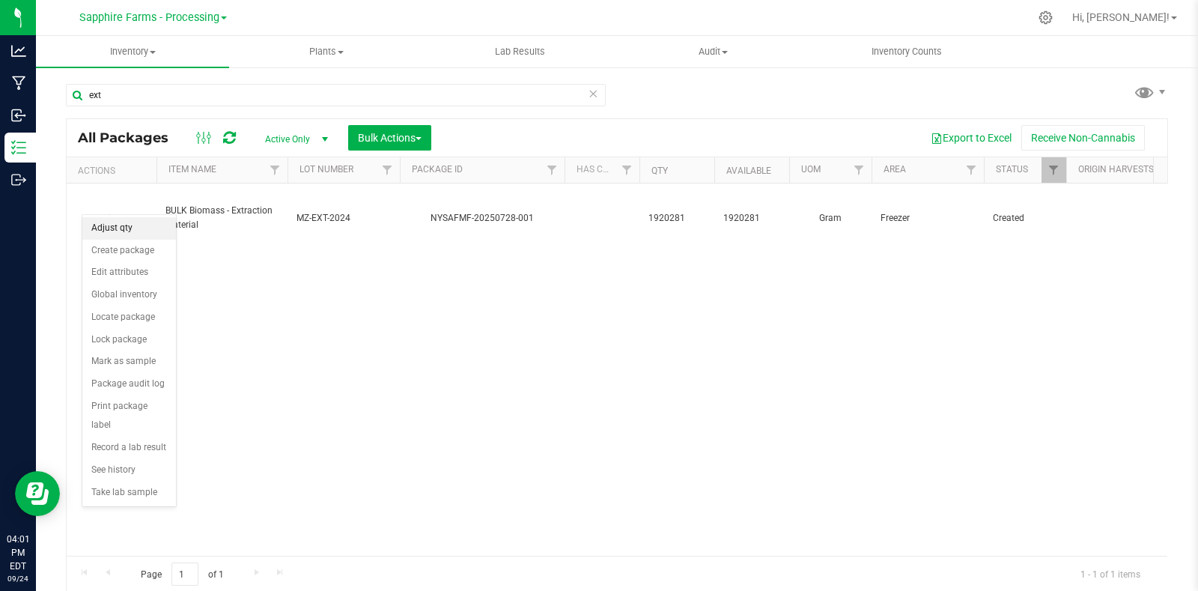
click at [135, 230] on li "Adjust qty" at bounding box center [129, 228] width 94 height 22
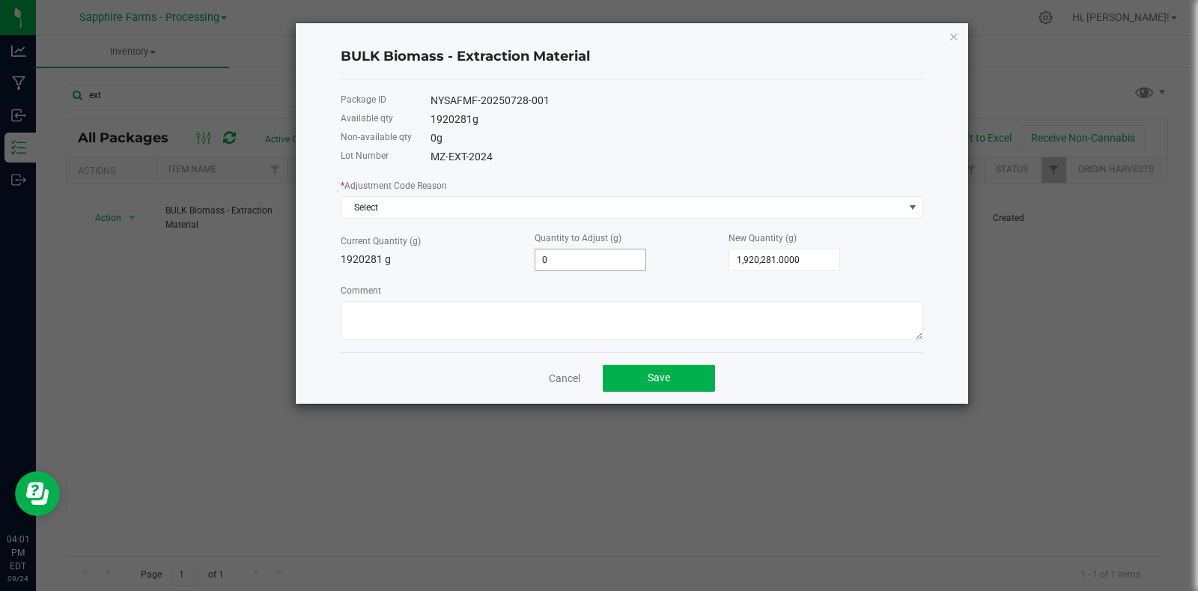
click at [588, 261] on input "0" at bounding box center [590, 259] width 110 height 21
paste input "504"
type input "504"
type input "1,920,785.0000"
type input "504.0000"
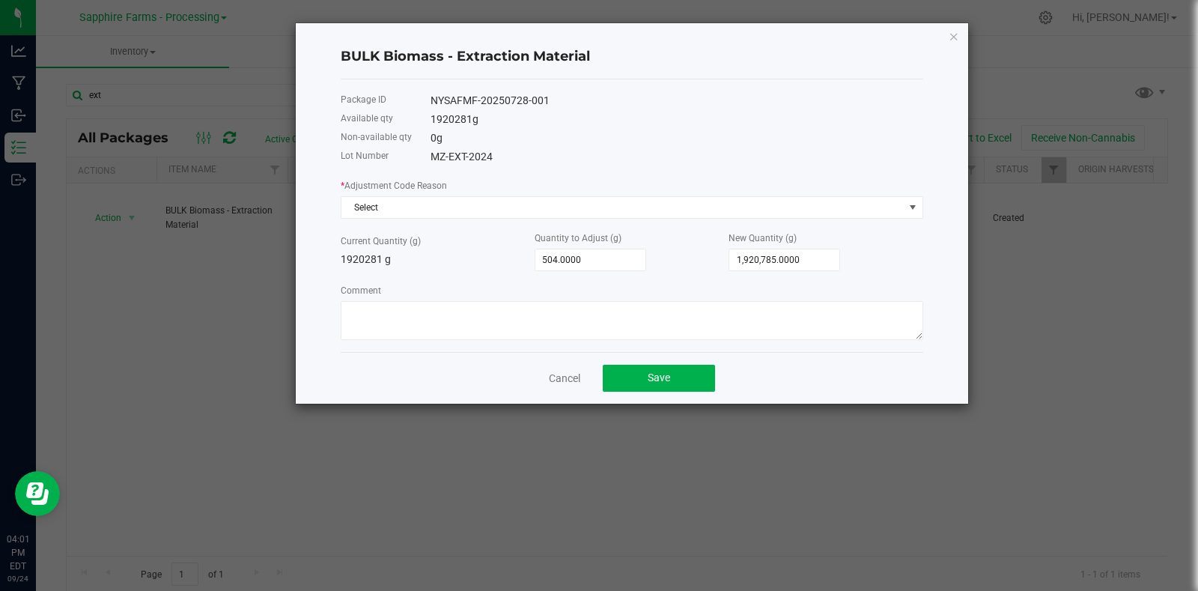
click at [472, 249] on div "Current Quantity (g) 1920281 g" at bounding box center [438, 250] width 194 height 34
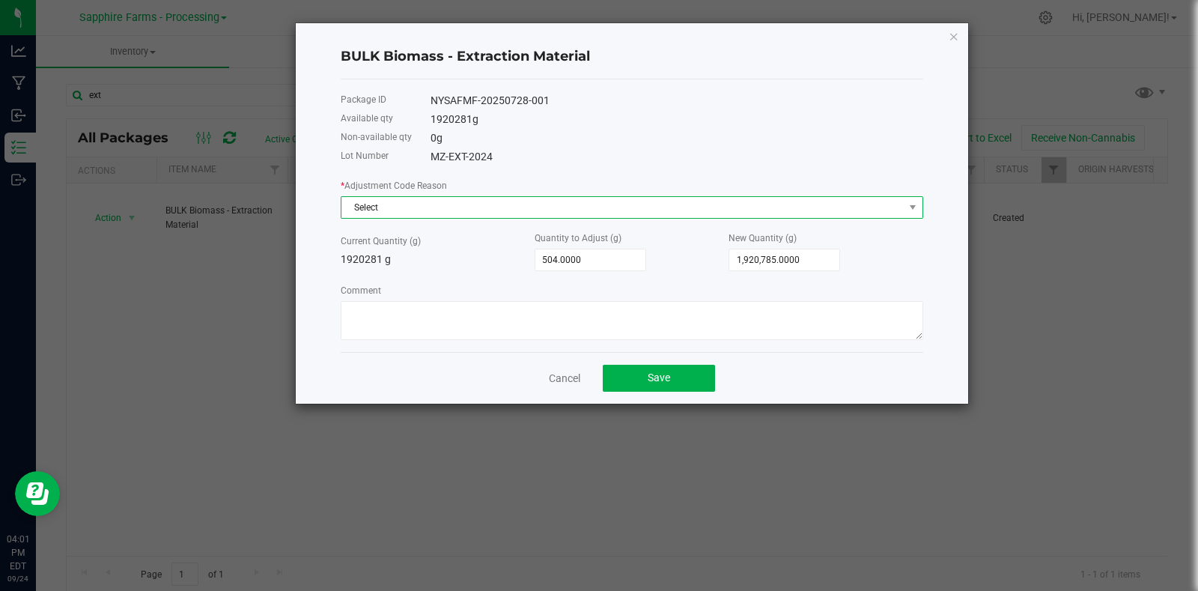
click at [424, 203] on span "Select" at bounding box center [622, 207] width 562 height 21
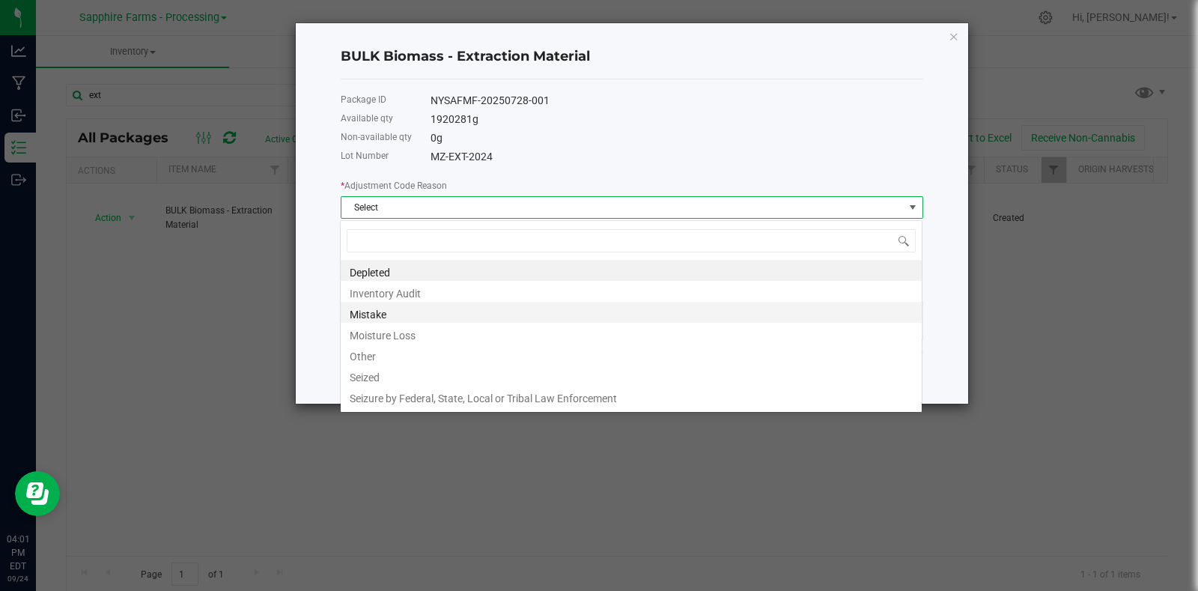
scroll to position [22, 582]
click at [394, 356] on li "Other" at bounding box center [631, 354] width 581 height 21
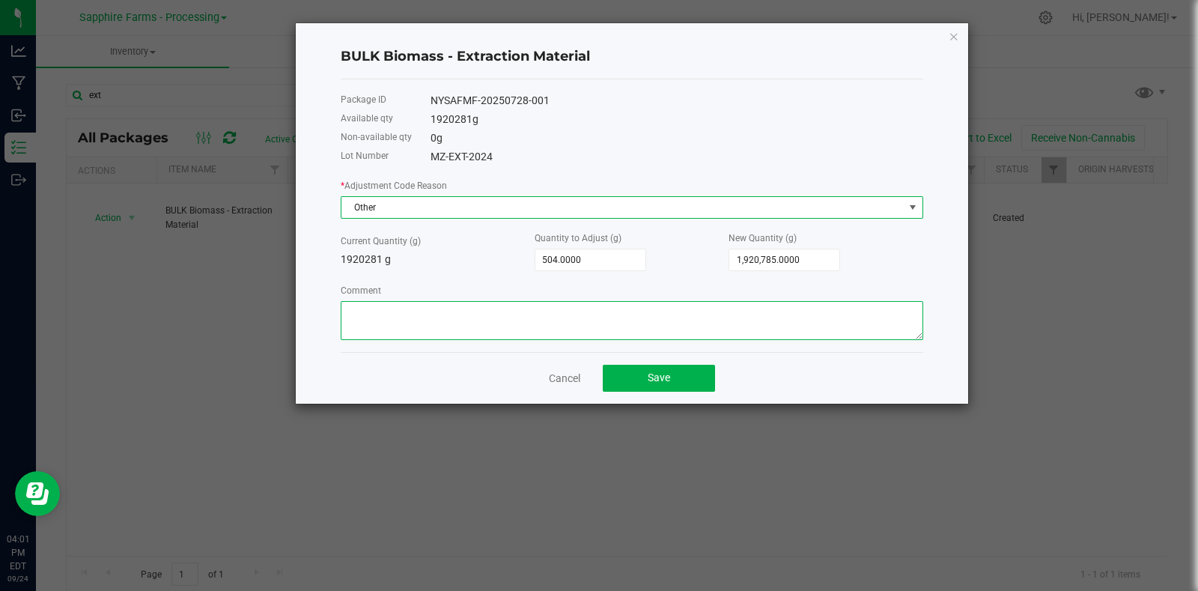
click at [457, 308] on textarea "Comment" at bounding box center [632, 320] width 582 height 39
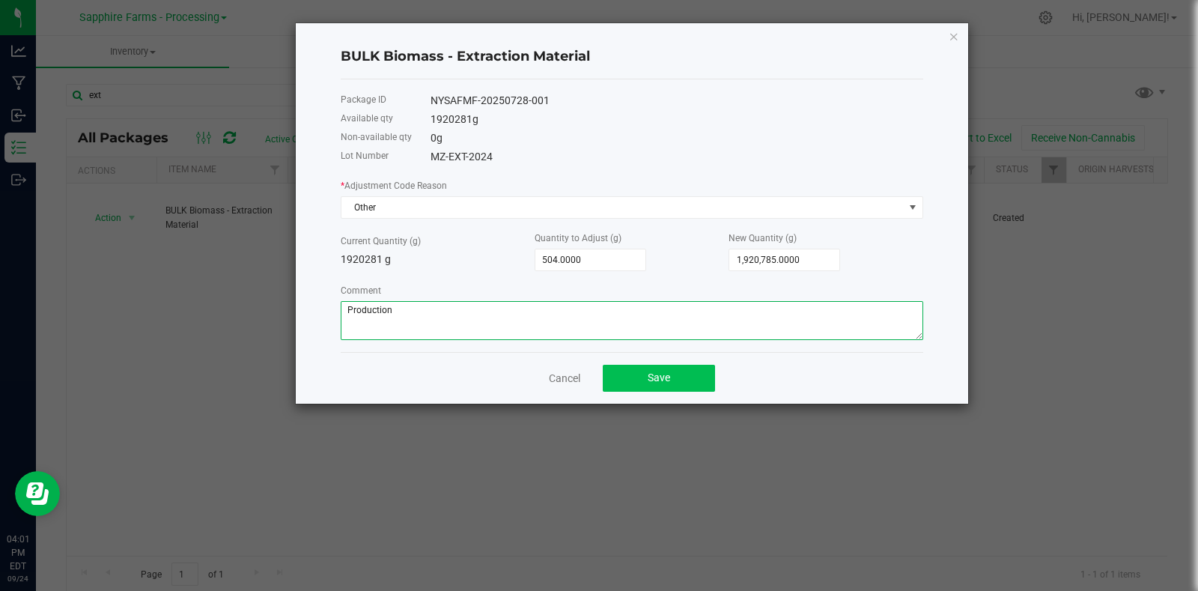
type textarea "Production"
click at [633, 392] on button "Save" at bounding box center [659, 378] width 112 height 27
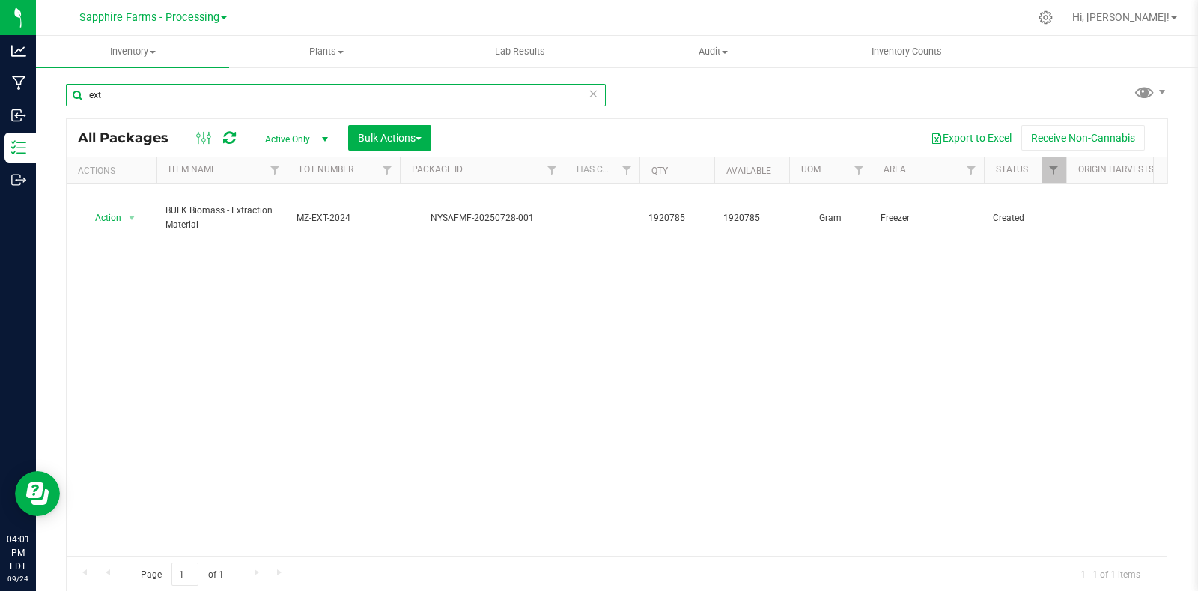
drag, startPoint x: 124, startPoint y: 95, endPoint x: 52, endPoint y: 99, distance: 71.2
click at [52, 99] on div "ext All Packages Active Only Active Only Lab Samples Locked All Bulk Actions Ad…" at bounding box center [617, 294] width 1162 height 457
paste input "20250731-002"
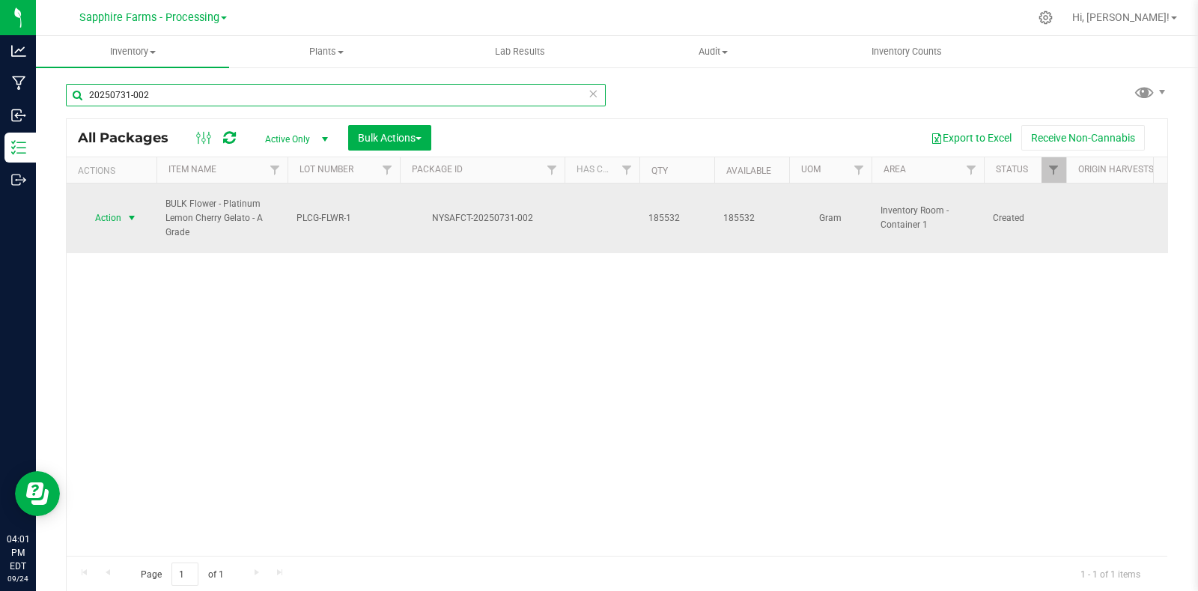
type input "20250731-002"
click at [132, 212] on span "select" at bounding box center [132, 218] width 12 height 12
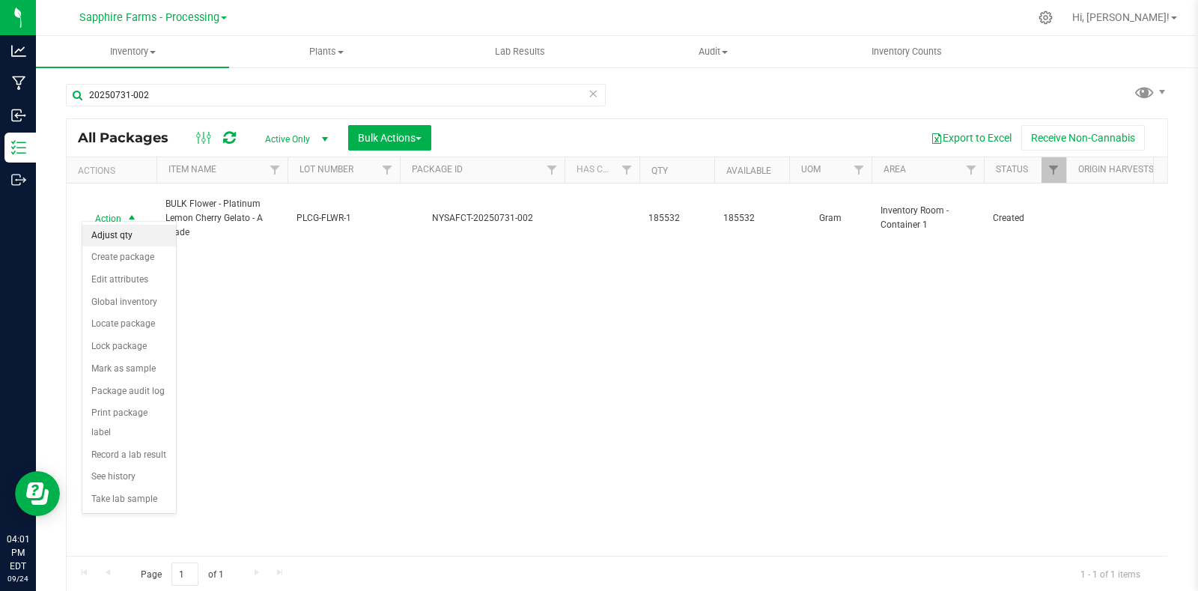
click at [131, 234] on li "Adjust qty" at bounding box center [129, 236] width 94 height 22
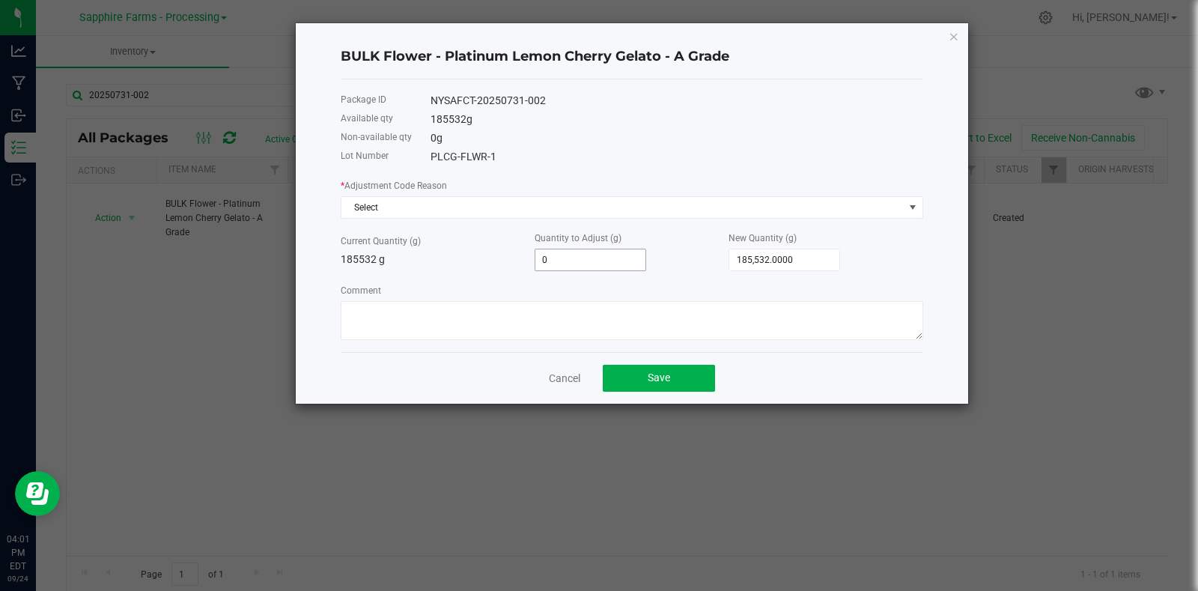
click at [584, 263] on input "0" at bounding box center [590, 259] width 110 height 21
paste input "6122"
type input "-6122"
type input "179,410.0000"
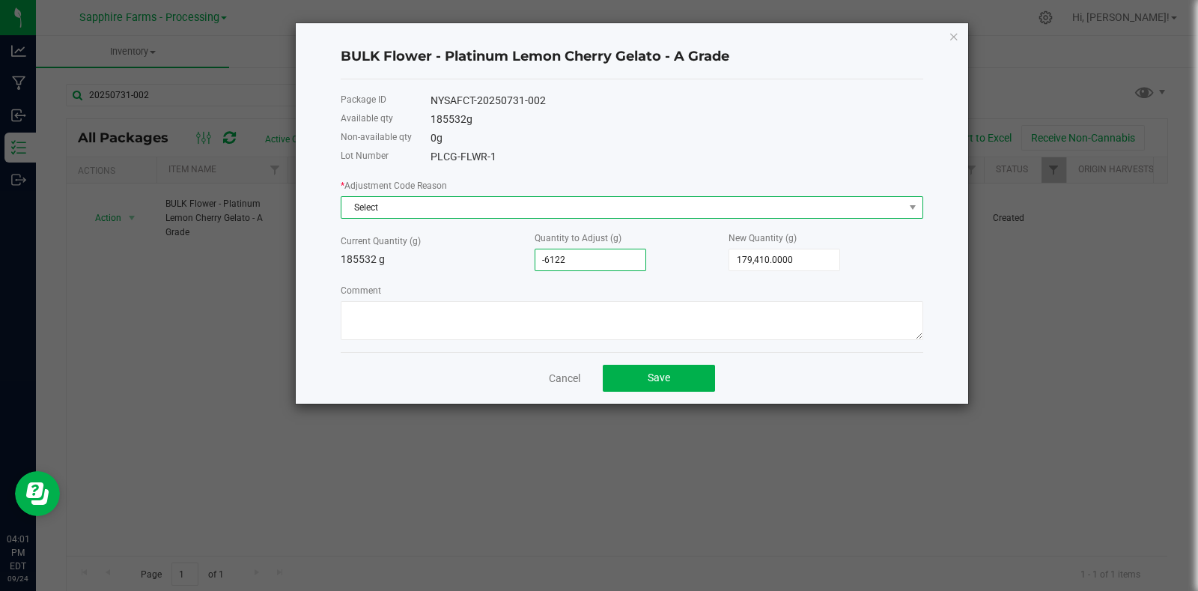
type input "-6,122.0000"
click at [419, 204] on span "Select" at bounding box center [622, 207] width 562 height 21
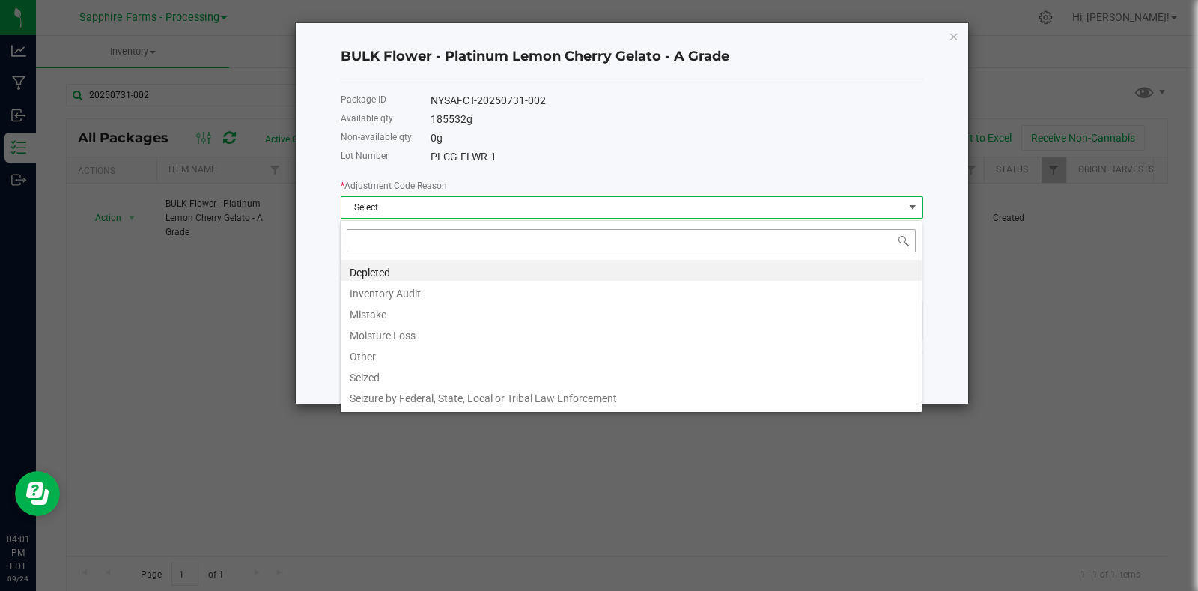
scroll to position [22, 582]
click at [375, 269] on li "Depleted" at bounding box center [631, 270] width 581 height 21
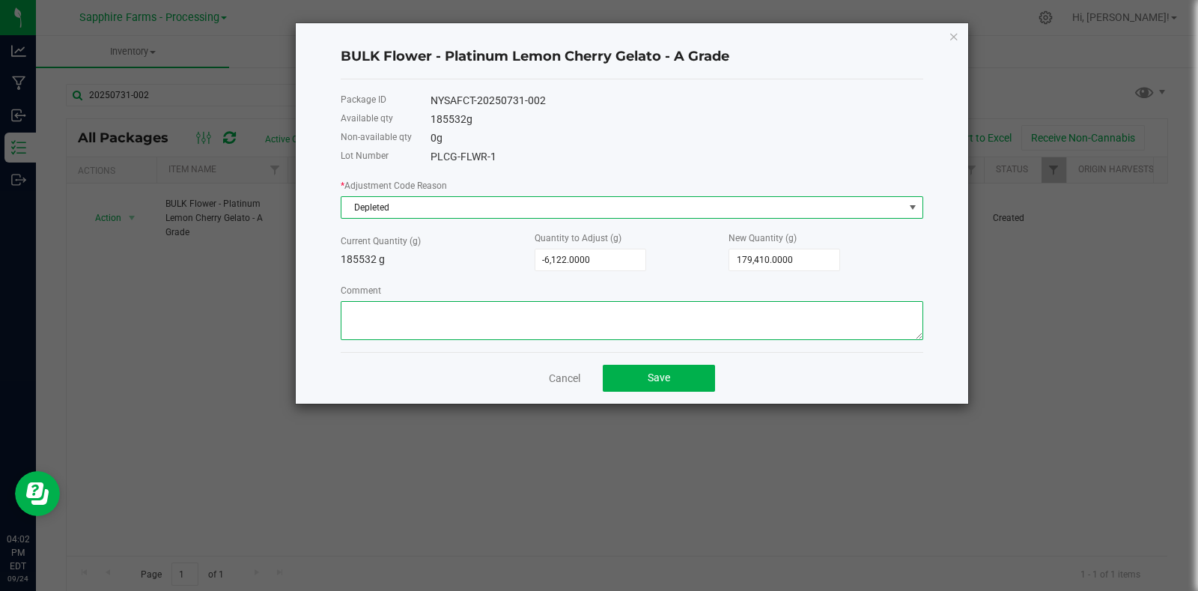
click at [498, 322] on textarea "Comment" at bounding box center [632, 320] width 582 height 39
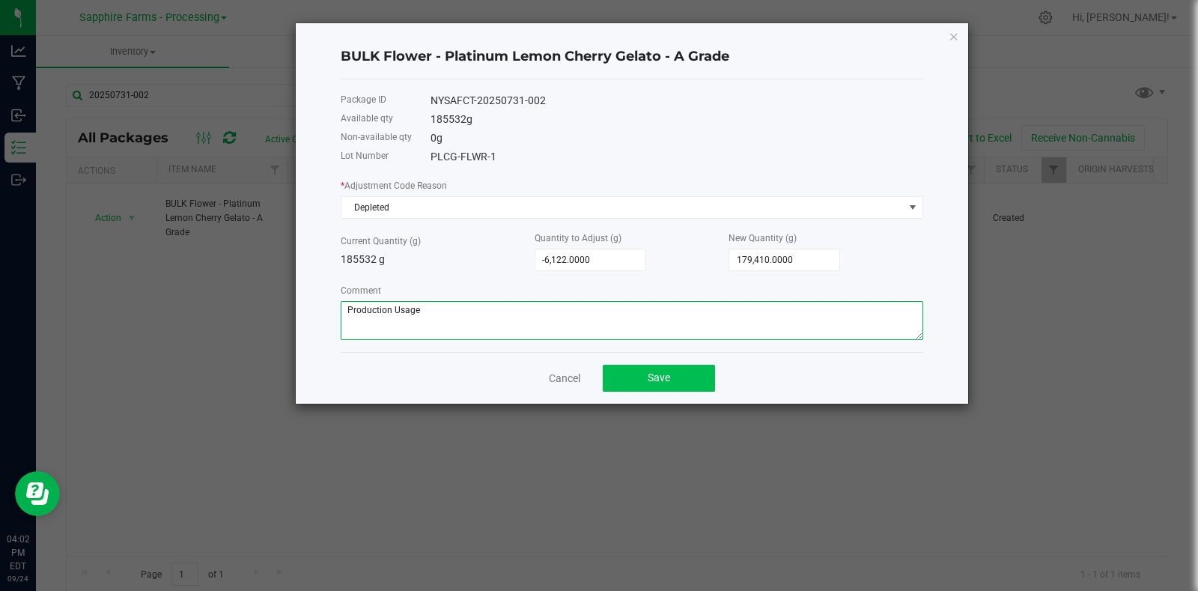
type textarea "Production Usage"
click at [655, 380] on span "Save" at bounding box center [659, 377] width 22 height 12
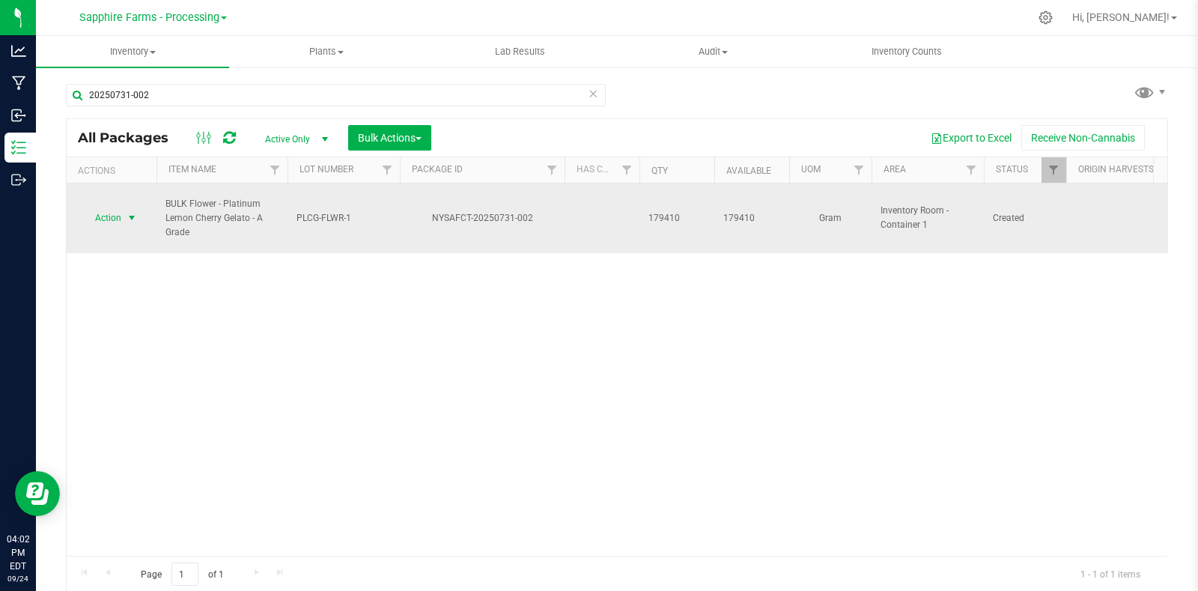
click at [135, 212] on span "select" at bounding box center [132, 218] width 12 height 12
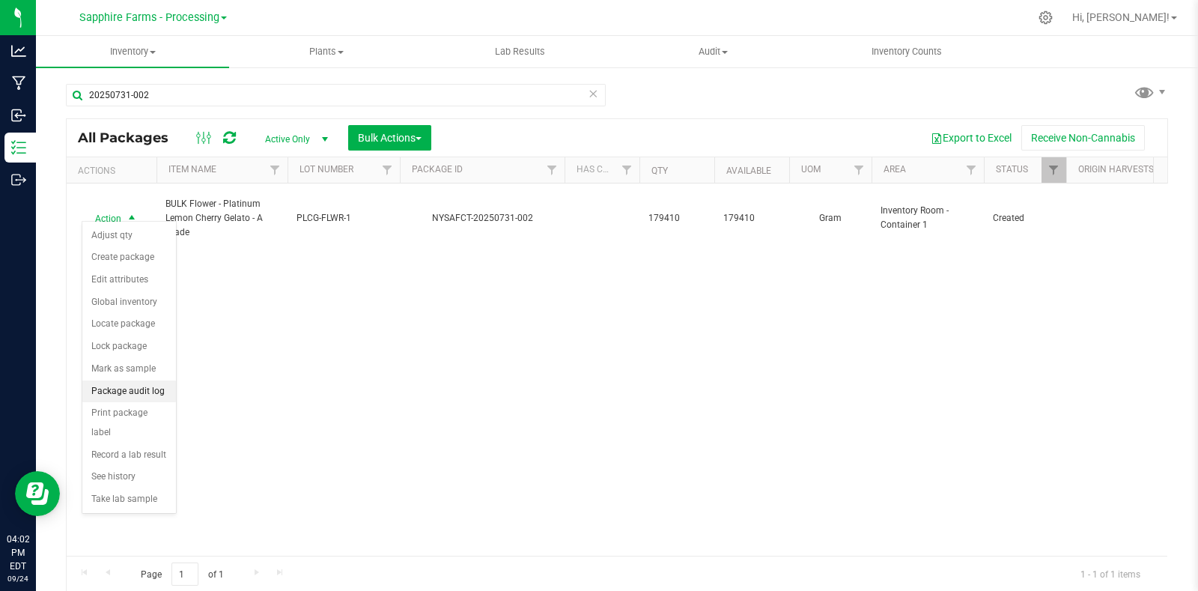
click at [141, 387] on li "Package audit log" at bounding box center [129, 391] width 94 height 22
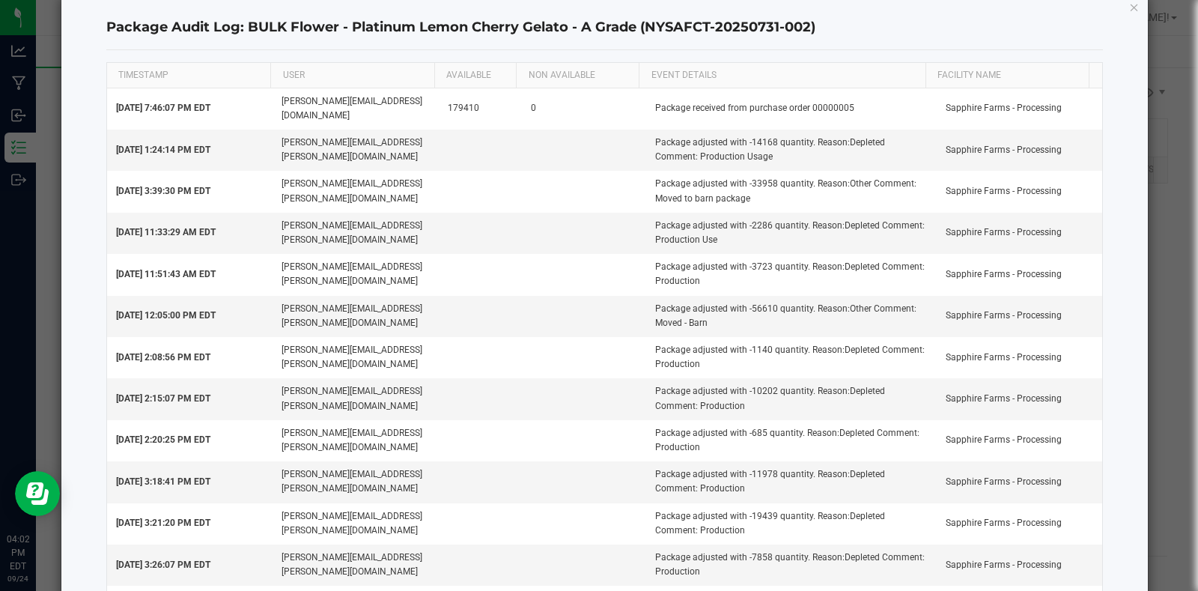
scroll to position [0, 0]
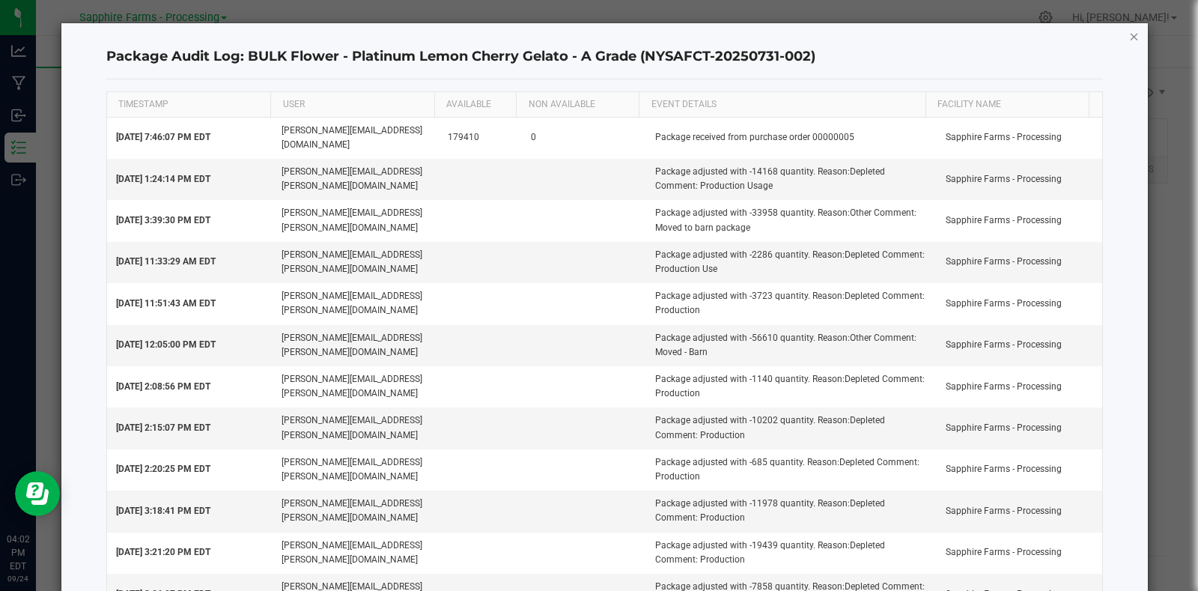
click at [1129, 34] on icon "button" at bounding box center [1134, 36] width 10 height 18
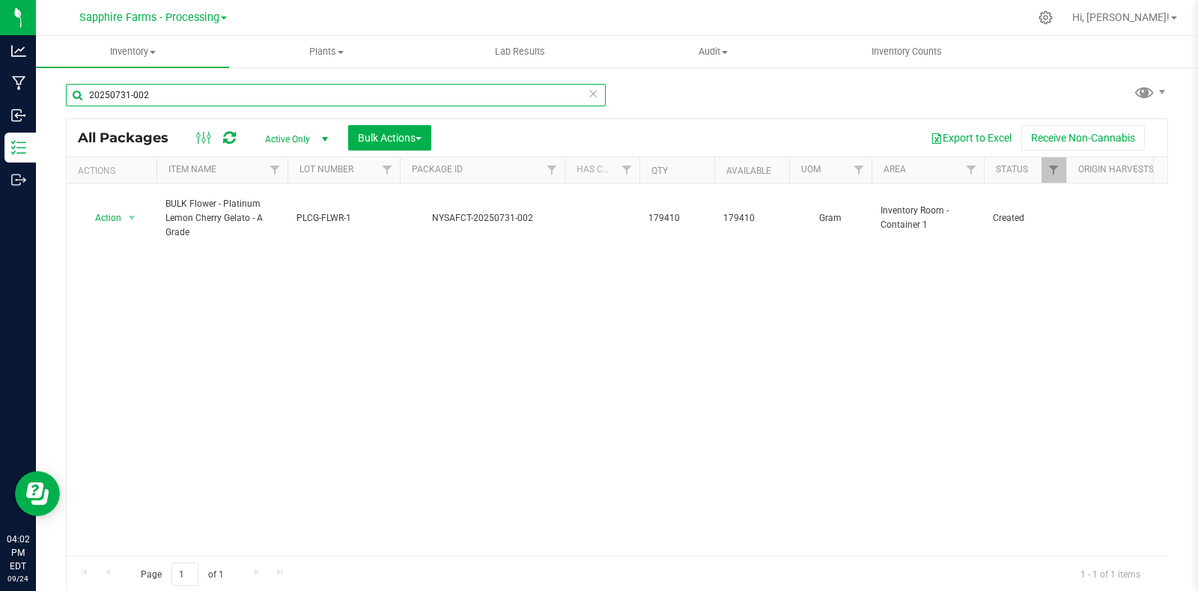
drag, startPoint x: 201, startPoint y: 94, endPoint x: 38, endPoint y: 103, distance: 163.5
click at [40, 103] on div "20250731-002 All Packages Active Only Active Only Lab Samples Locked All Bulk A…" at bounding box center [617, 294] width 1162 height 457
type input "plcg"
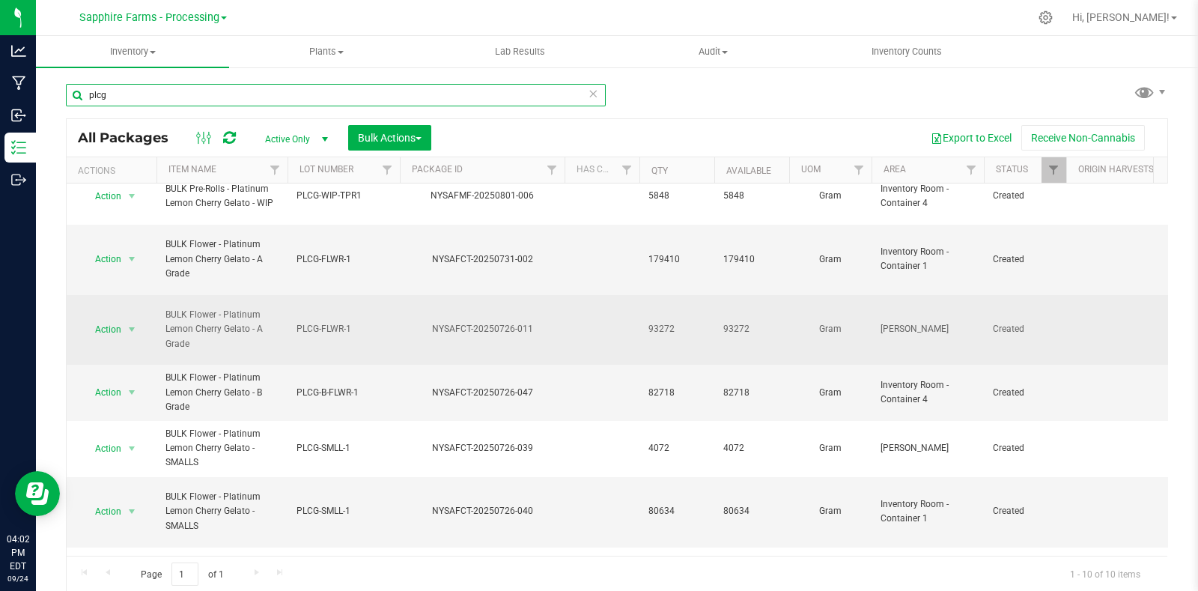
scroll to position [1, 0]
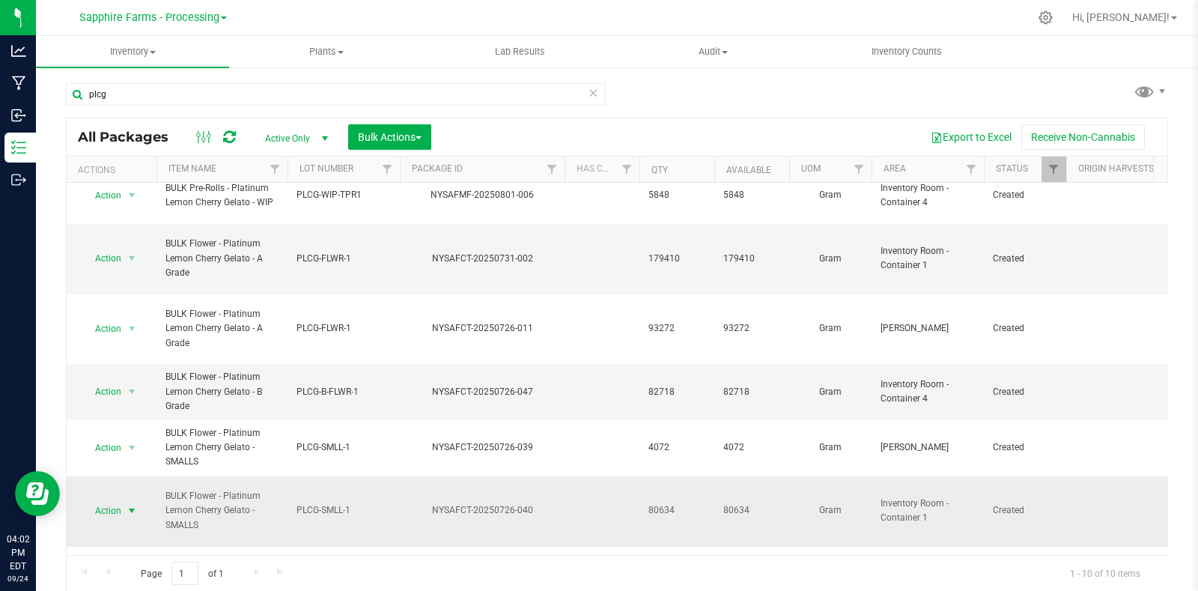
click at [132, 505] on span "select" at bounding box center [132, 511] width 12 height 12
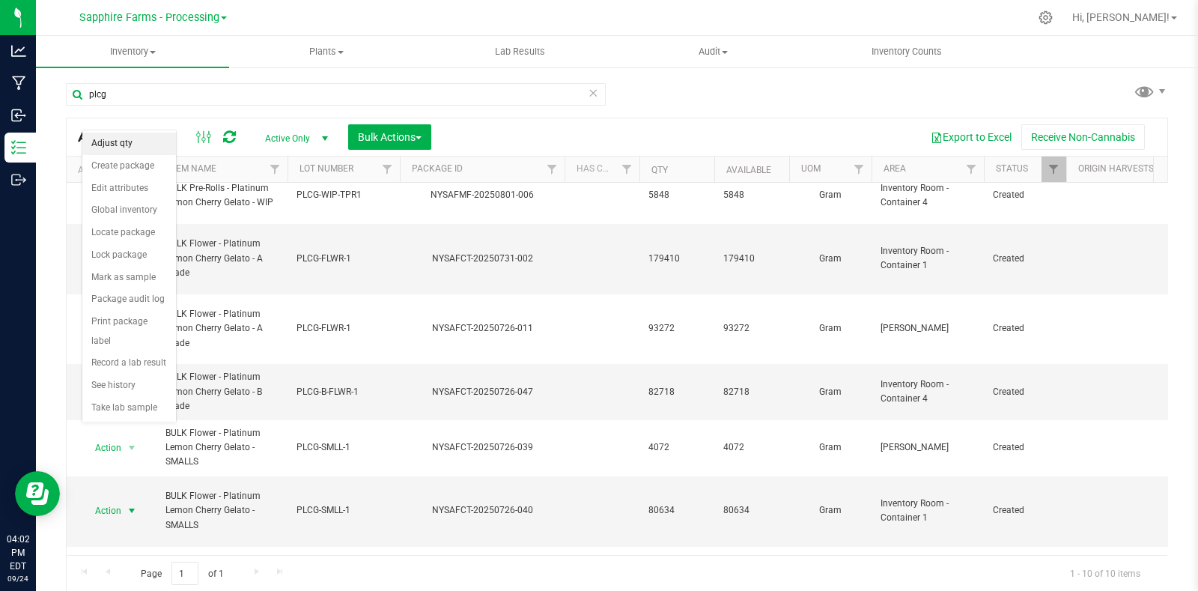
click at [134, 147] on li "Adjust qty" at bounding box center [129, 143] width 94 height 22
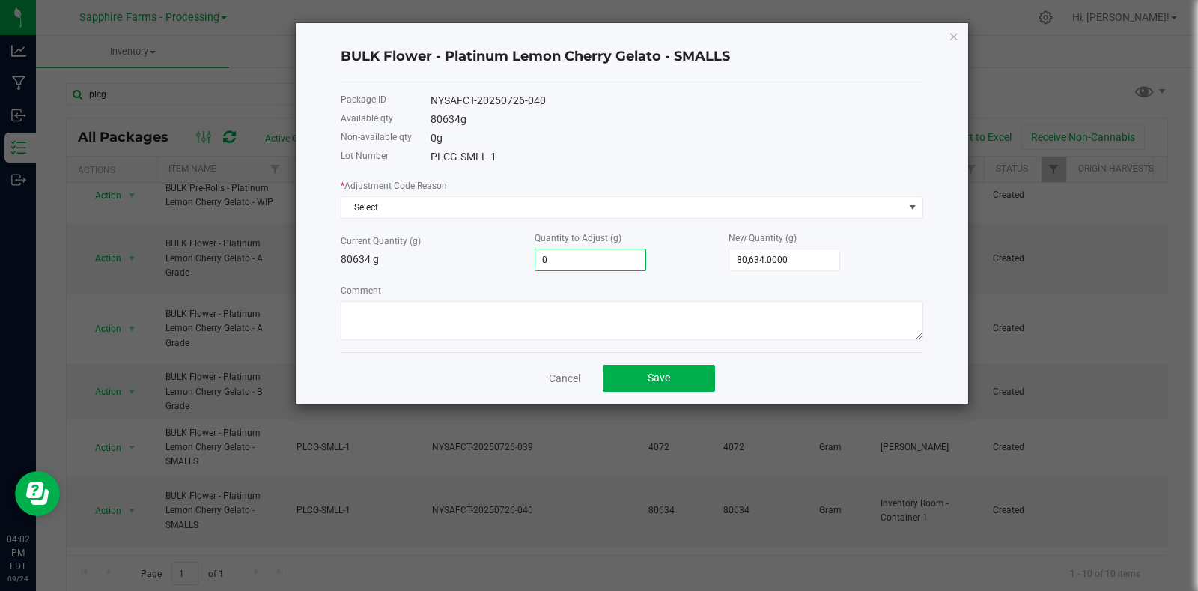
click at [586, 263] on input "0" at bounding box center [590, 259] width 110 height 21
paste input "291"
type input "2910"
type input "83,544.0000"
type input "2,910.0000"
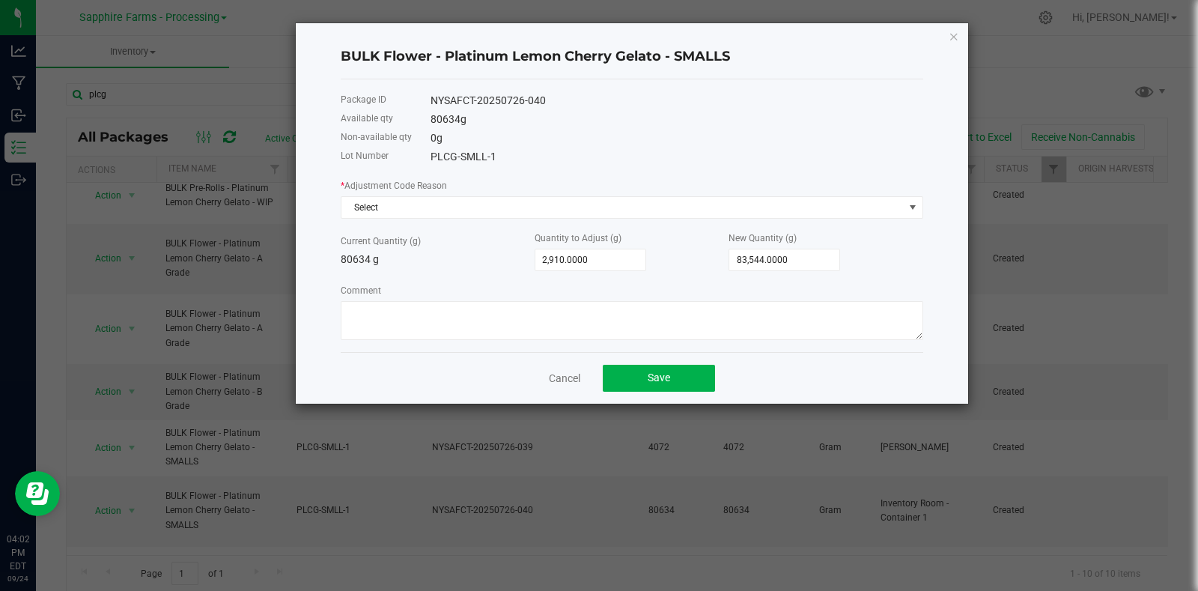
click at [416, 260] on p "80634 g" at bounding box center [438, 260] width 194 height 16
click at [436, 196] on div "* Adjustment Code Reason Select" at bounding box center [632, 197] width 582 height 41
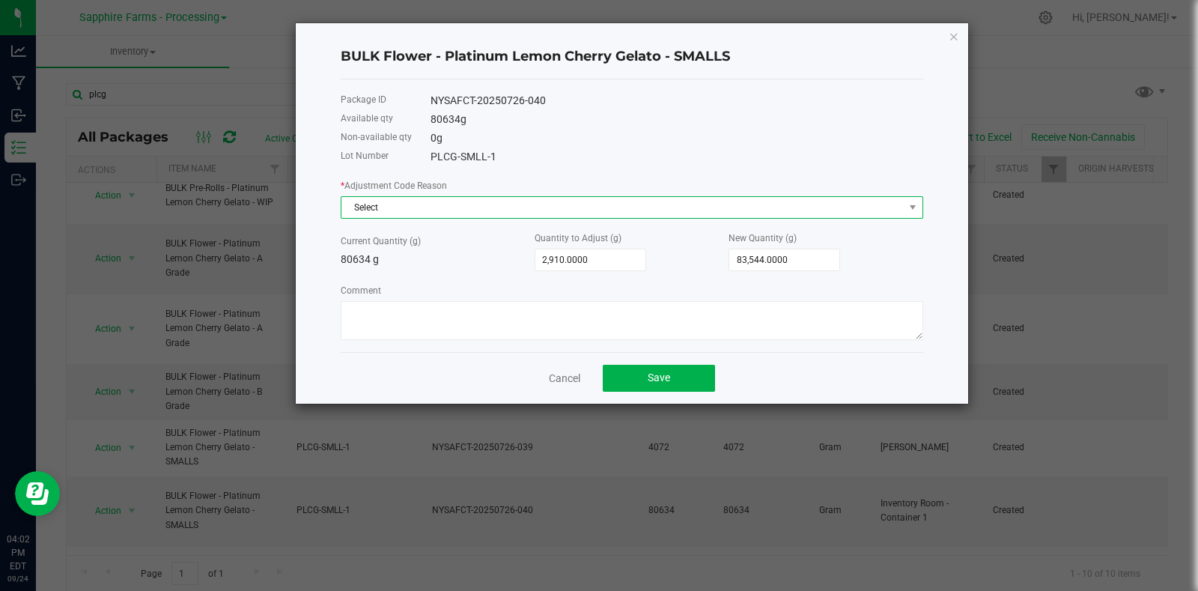
click at [433, 208] on span "Select" at bounding box center [622, 207] width 562 height 21
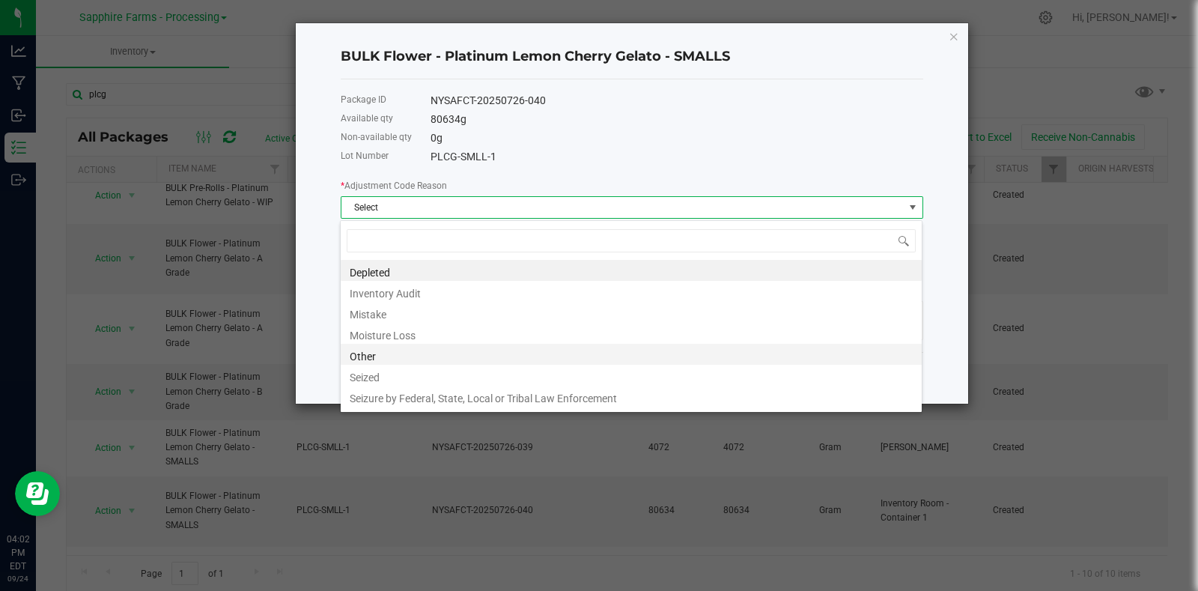
scroll to position [22, 582]
click at [417, 356] on li "Other" at bounding box center [631, 354] width 581 height 21
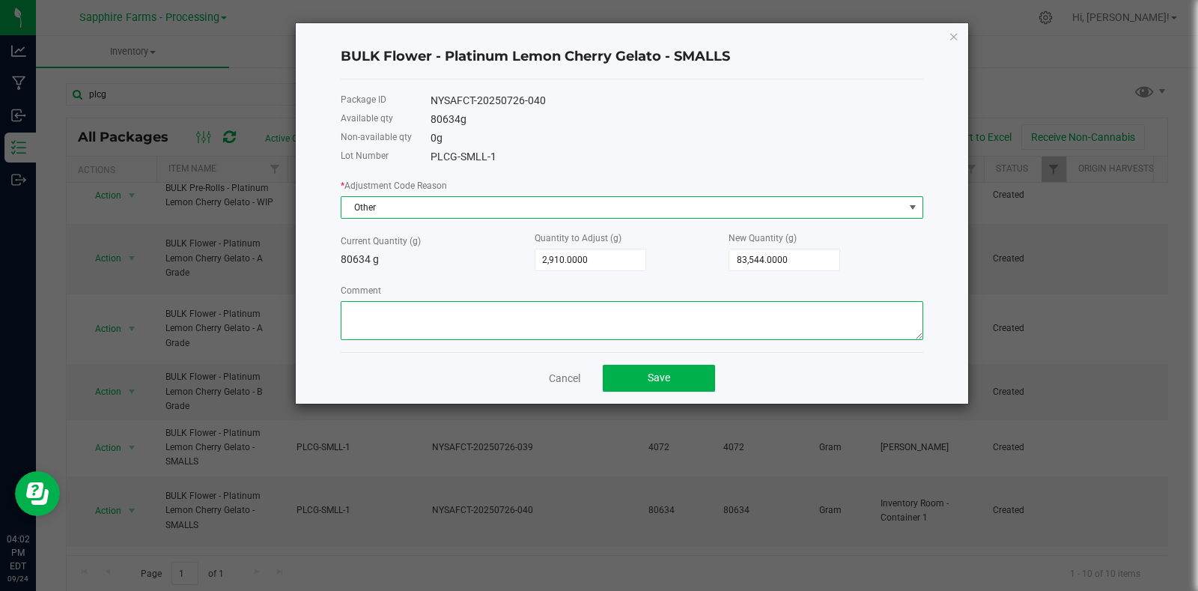
click at [517, 326] on textarea "Comment" at bounding box center [632, 320] width 582 height 39
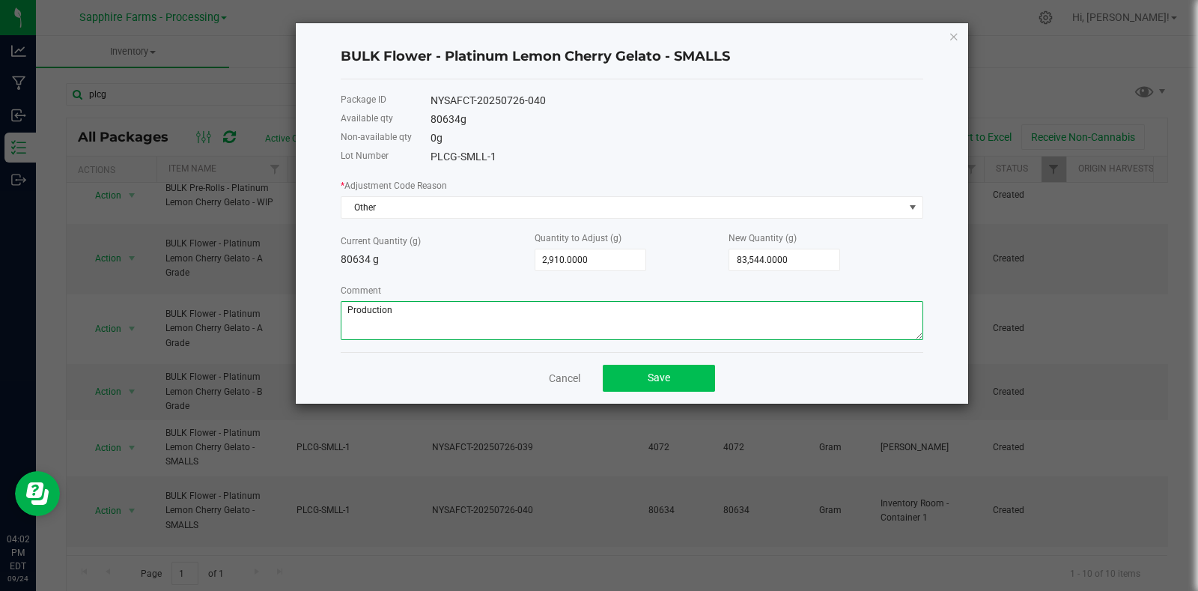
type textarea "Production"
click at [656, 377] on span "Save" at bounding box center [659, 377] width 22 height 12
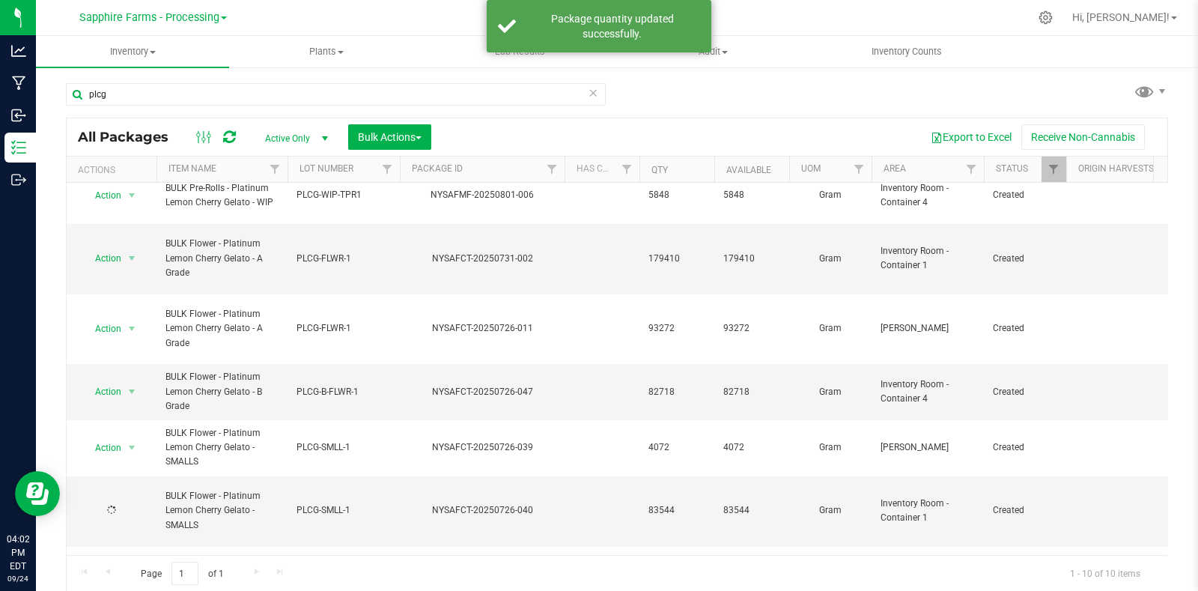
scroll to position [0, 0]
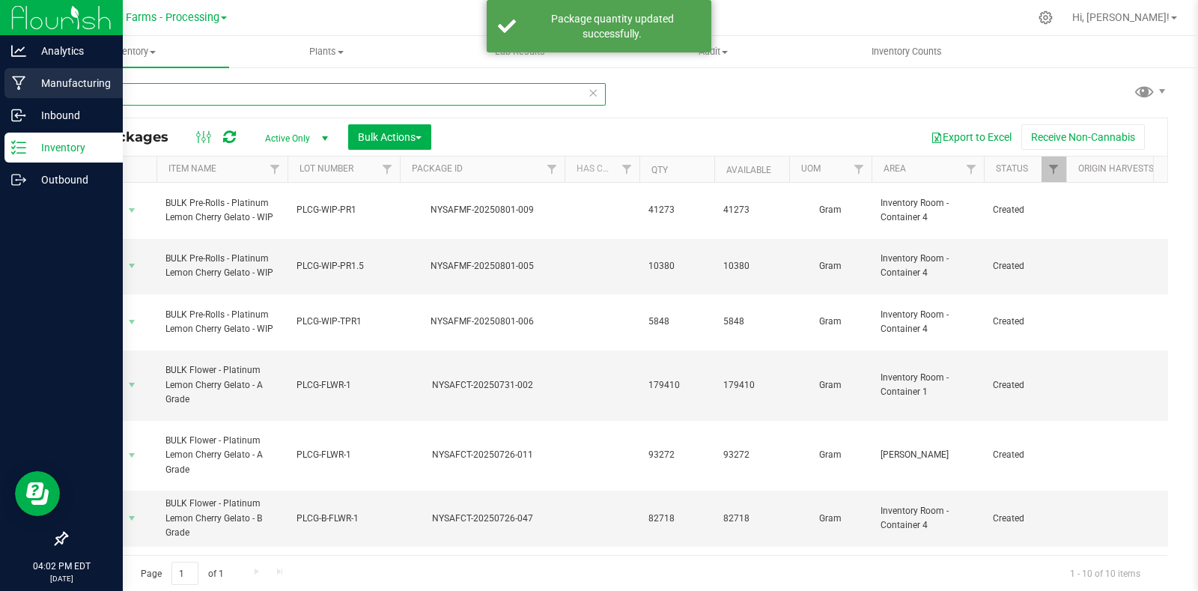
drag, startPoint x: 123, startPoint y: 96, endPoint x: 18, endPoint y: 97, distance: 104.8
click at [27, 97] on div "Analytics Manufacturing Inbound Inventory Outbound 04:02 PM EDT [DATE] 09/24 Sa…" at bounding box center [599, 295] width 1198 height 591
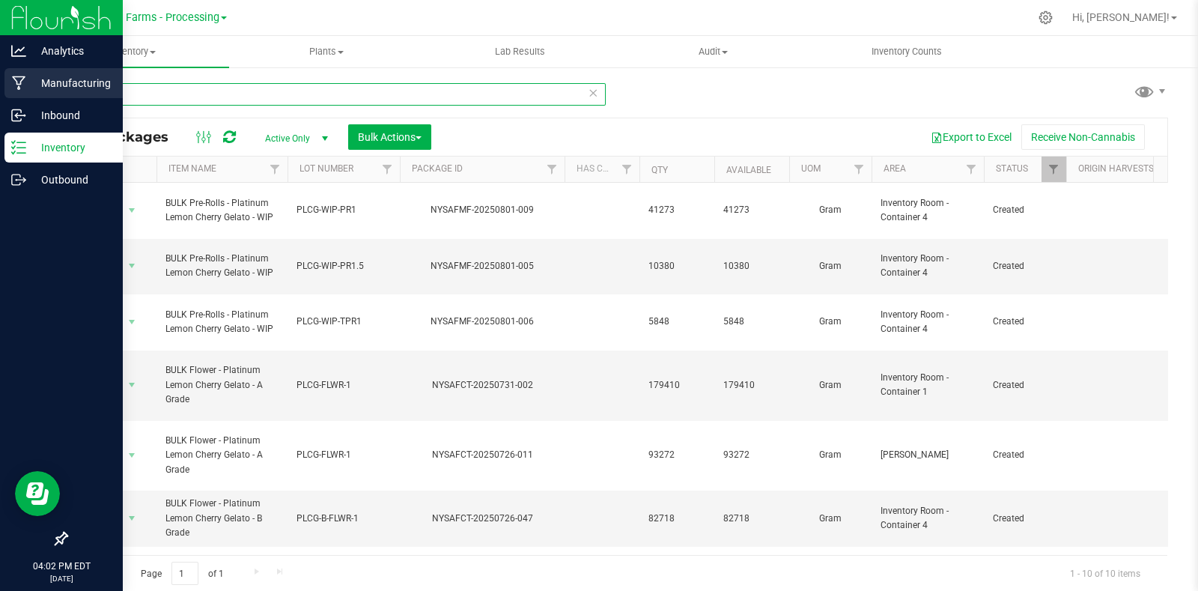
type input "ext"
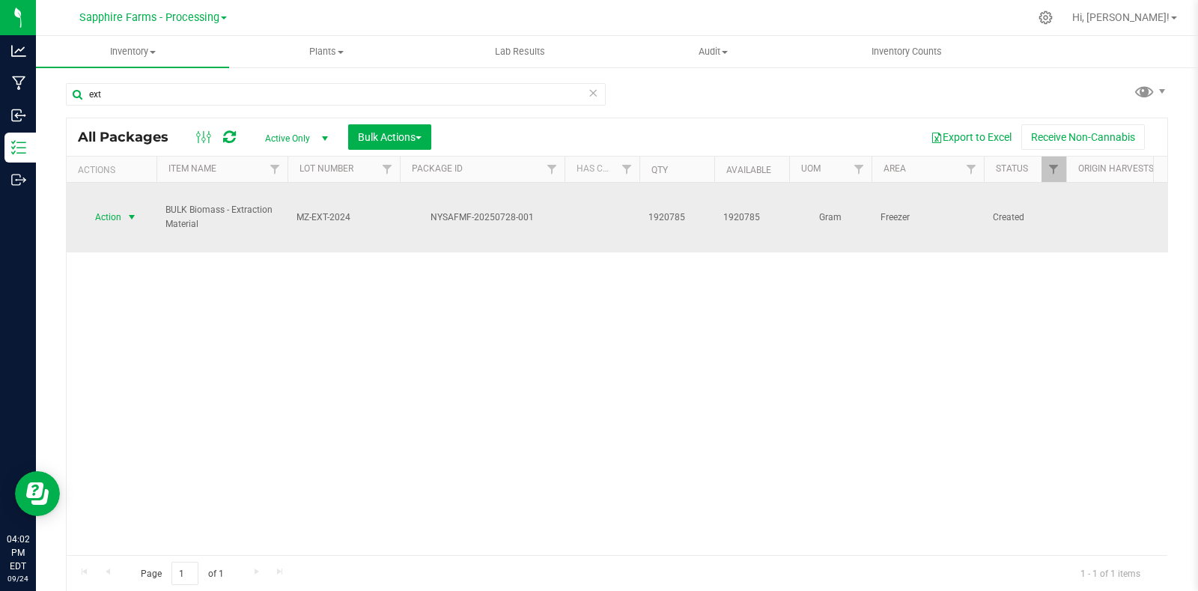
click at [131, 211] on span "select" at bounding box center [132, 217] width 12 height 12
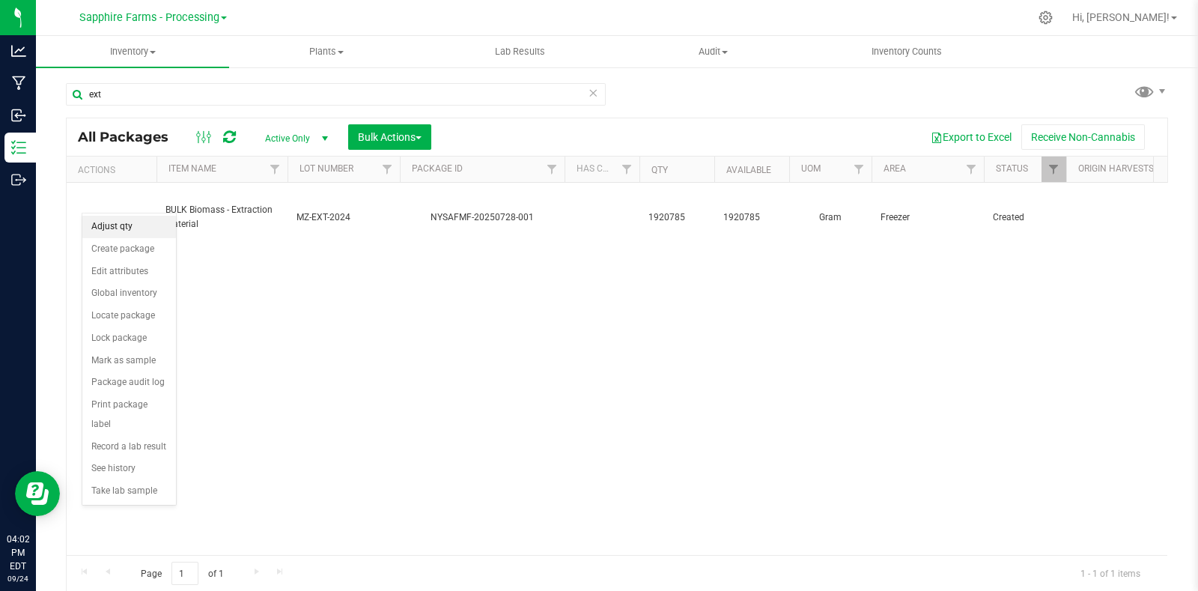
click at [141, 228] on li "Adjust qty" at bounding box center [129, 227] width 94 height 22
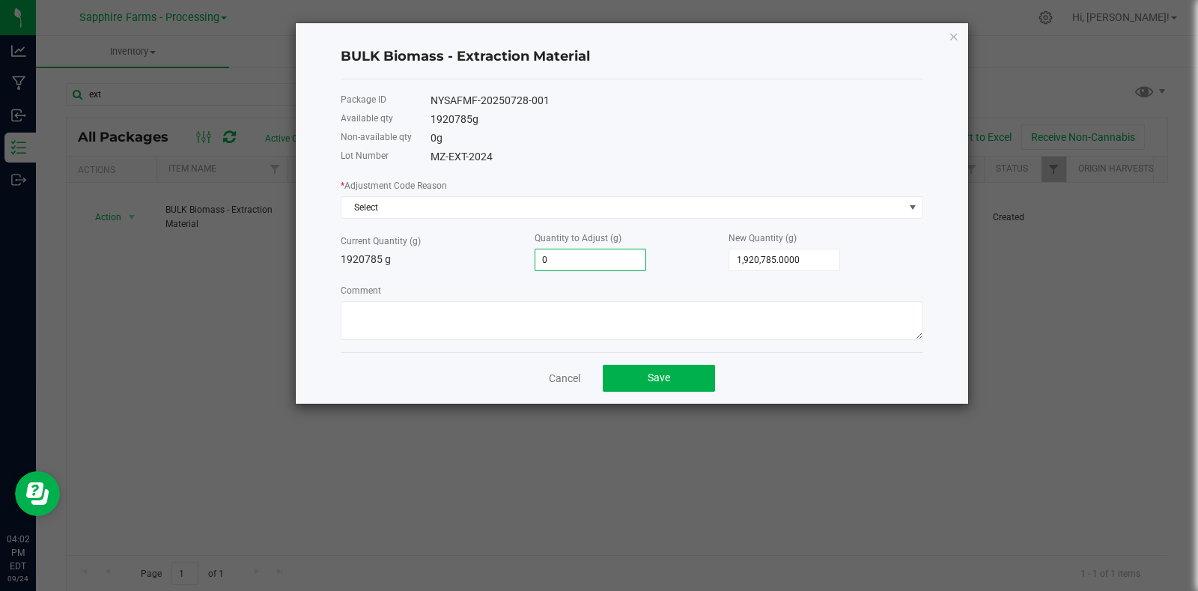
click at [591, 256] on input "0" at bounding box center [590, 259] width 110 height 21
paste input "207"
type input "207"
type input "1,920,992.0000"
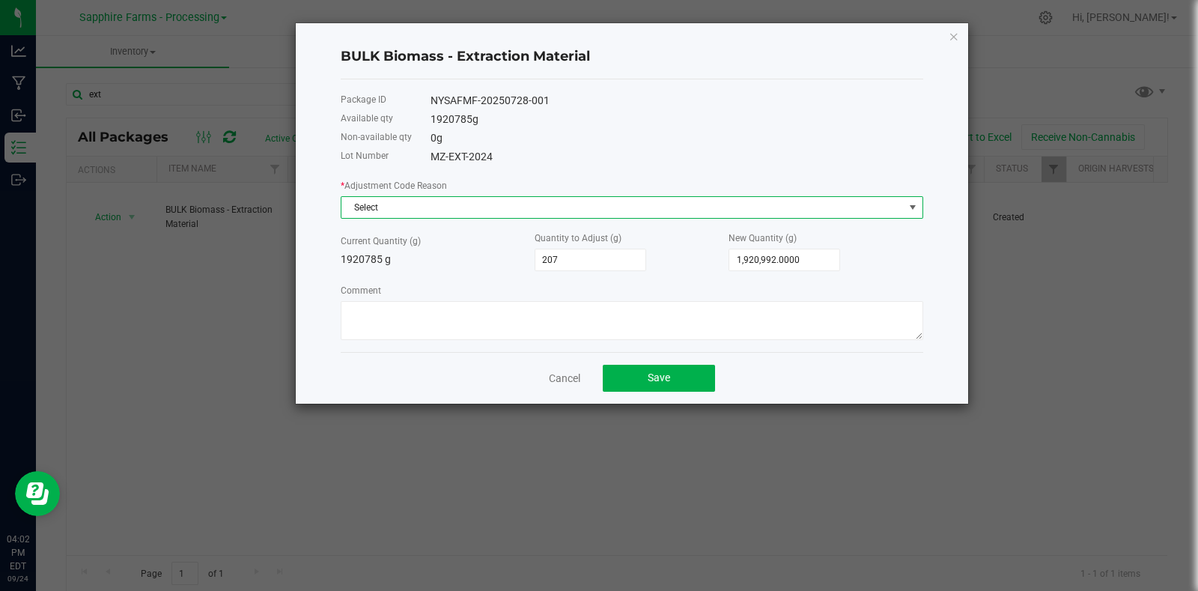
type input "207.0000"
click at [499, 210] on span "Select" at bounding box center [622, 207] width 562 height 21
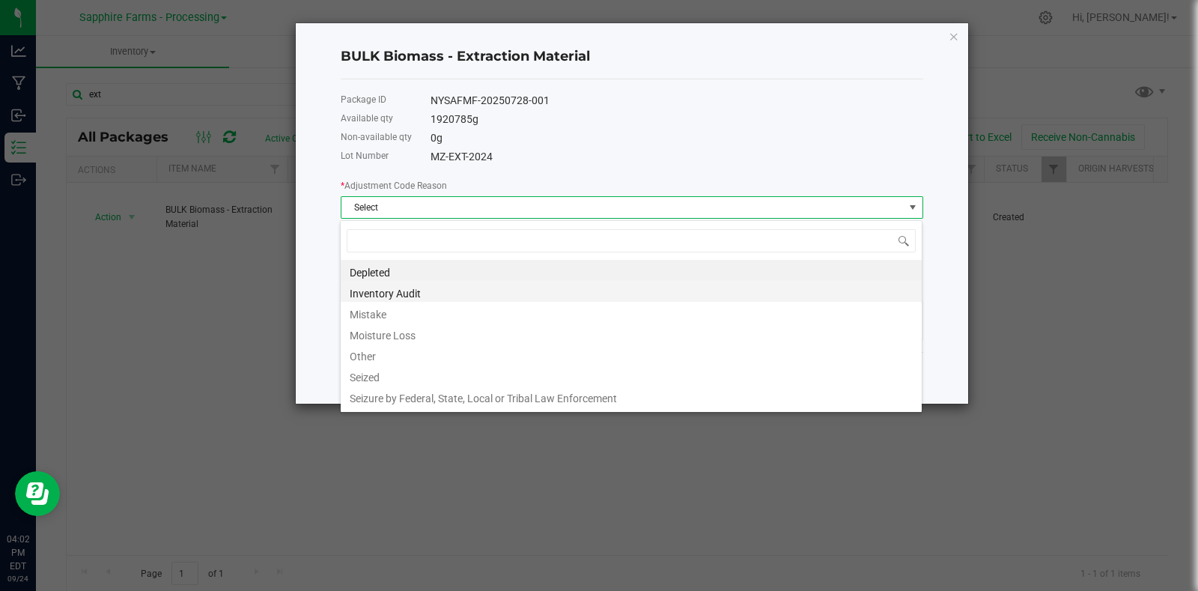
scroll to position [22, 582]
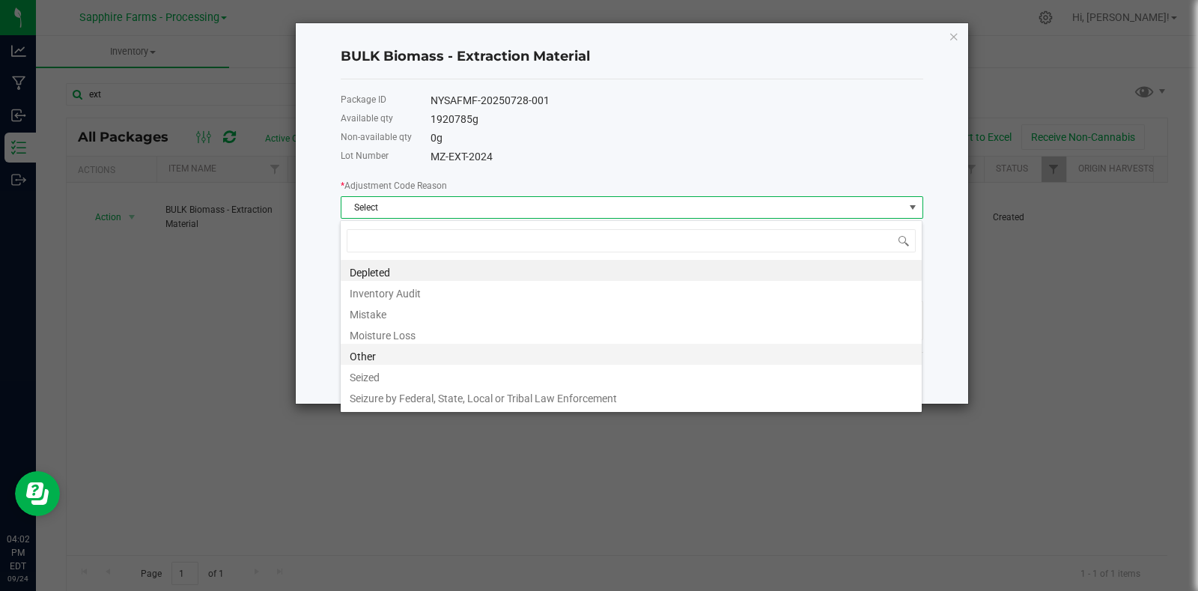
click at [382, 355] on li "Other" at bounding box center [631, 354] width 581 height 21
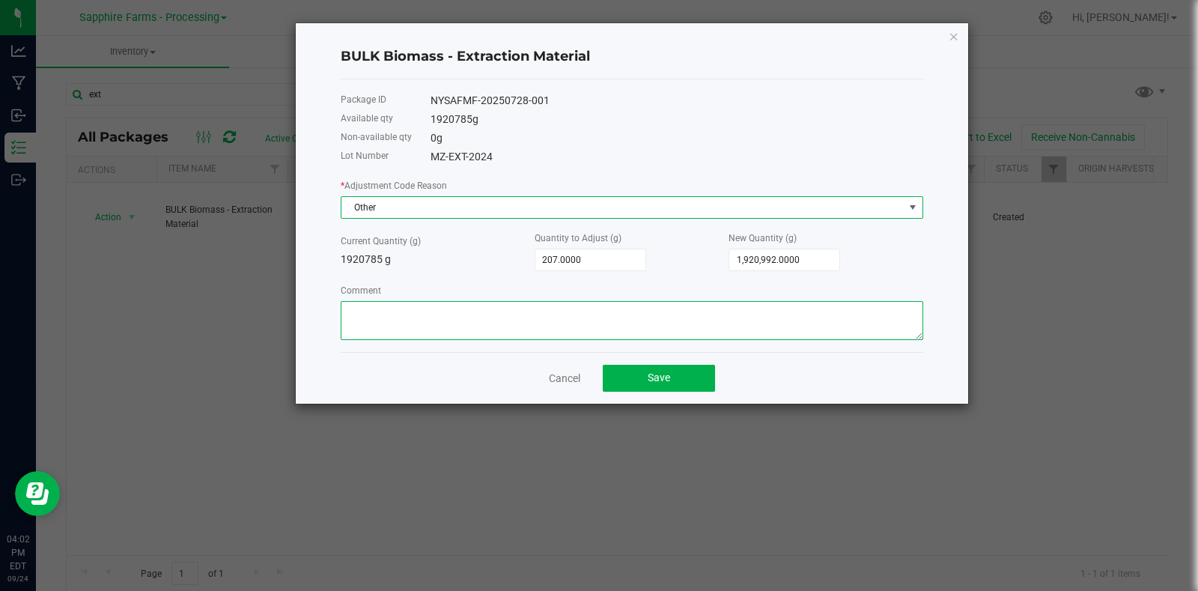
click at [454, 308] on textarea "Comment" at bounding box center [632, 320] width 582 height 39
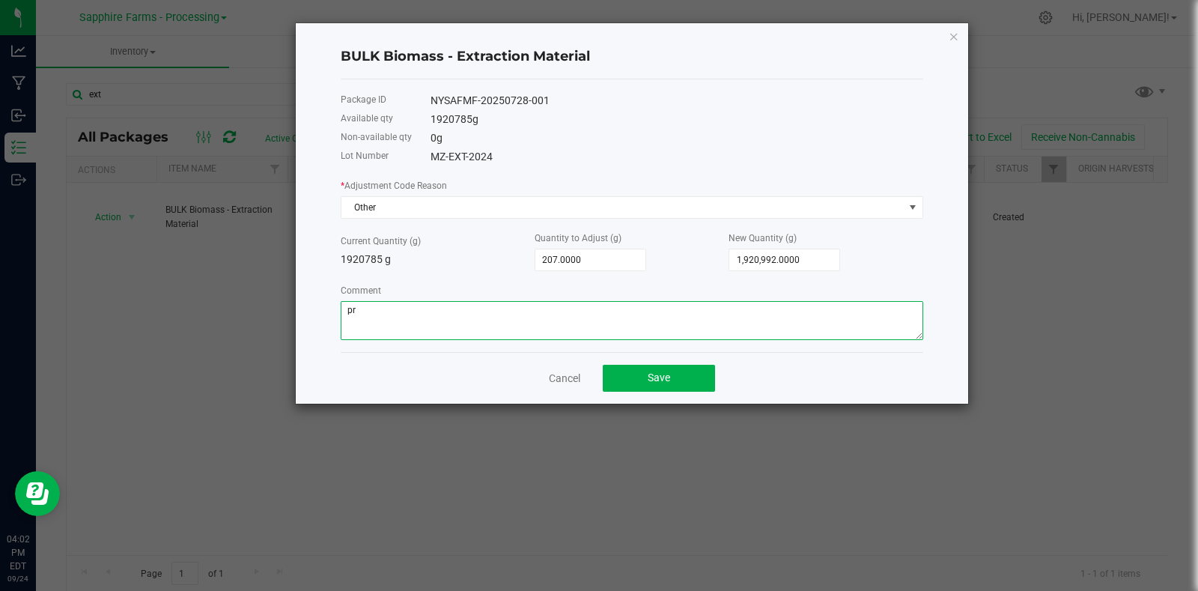
type textarea "p"
type textarea "Production"
click at [669, 374] on button "Save" at bounding box center [659, 378] width 112 height 27
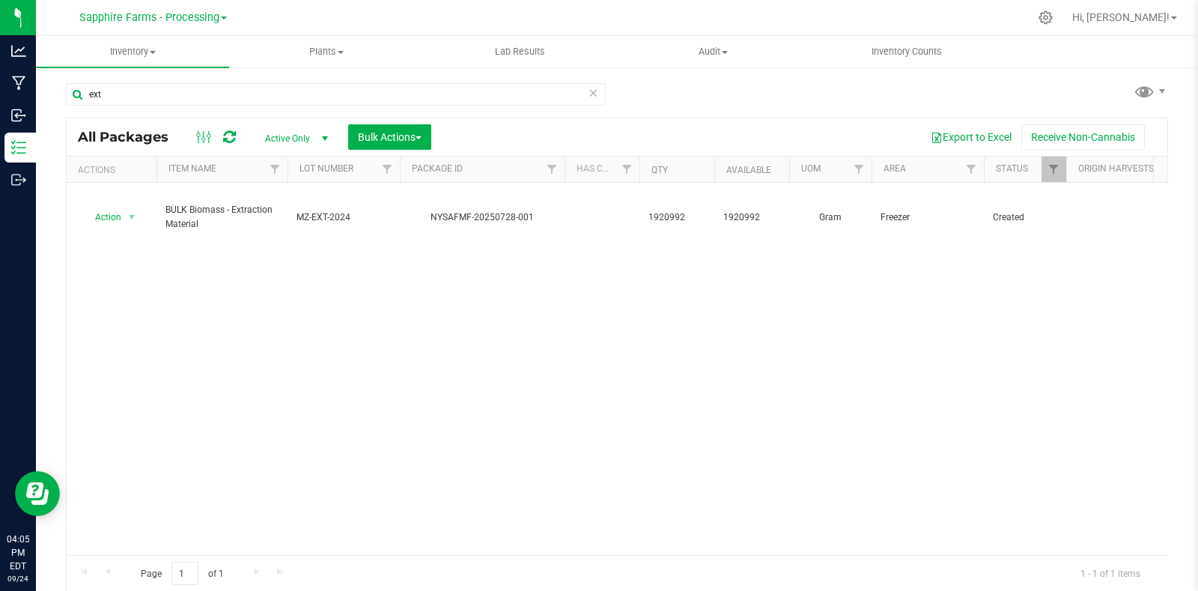
click at [471, 320] on div "Action Action Adjust qty Create package Edit attributes Global inventory Locate…" at bounding box center [617, 369] width 1100 height 372
